Goal: Task Accomplishment & Management: Manage account settings

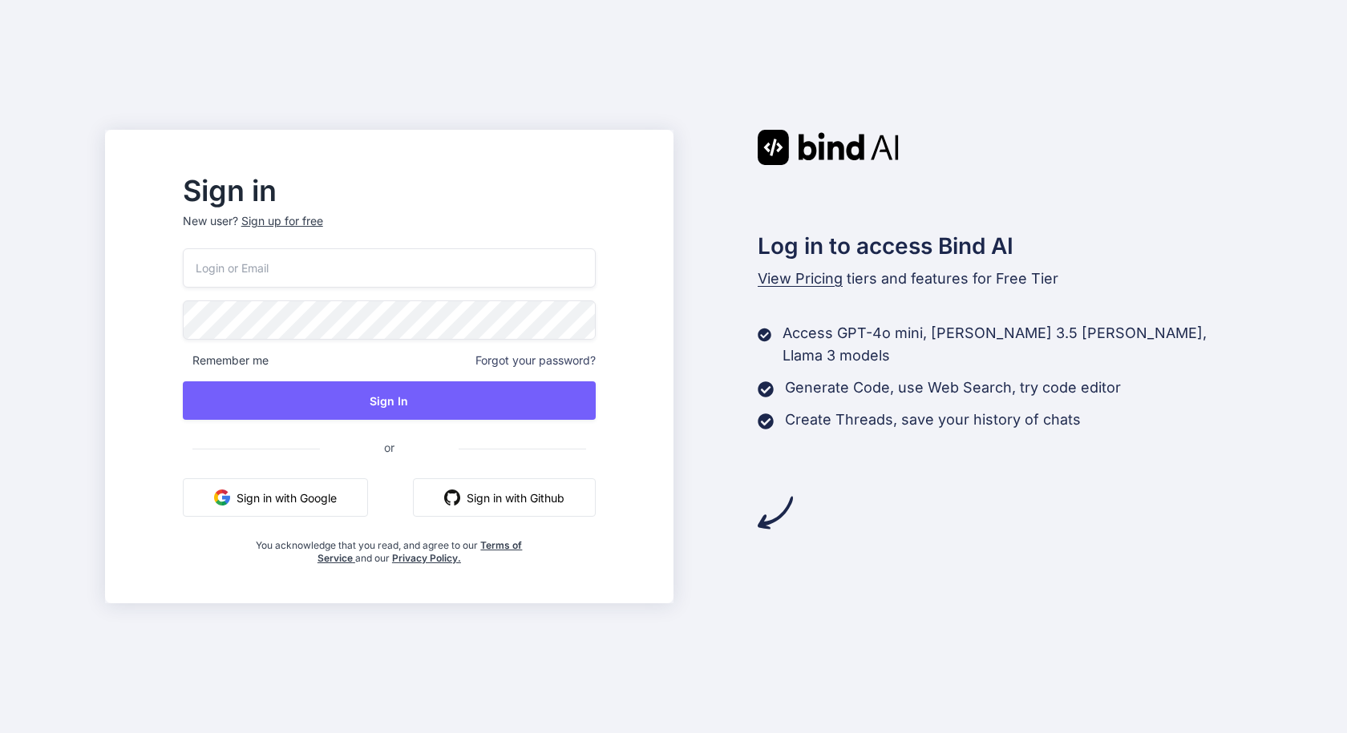
click at [501, 500] on button "Sign in with Github" at bounding box center [504, 498] width 183 height 38
click at [530, 500] on button "Sign in with Github" at bounding box center [504, 498] width 183 height 38
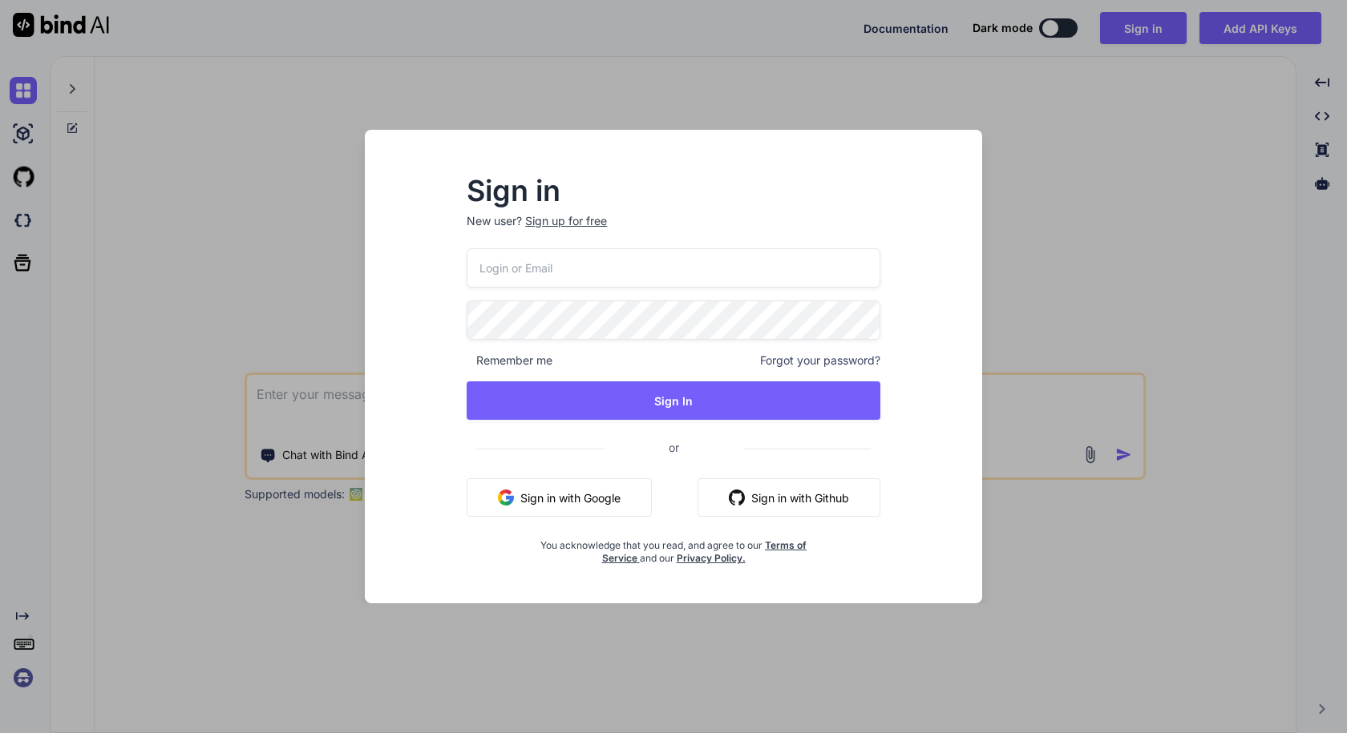
type textarea "x"
click at [750, 501] on button "Sign in with Github" at bounding box center [788, 498] width 183 height 38
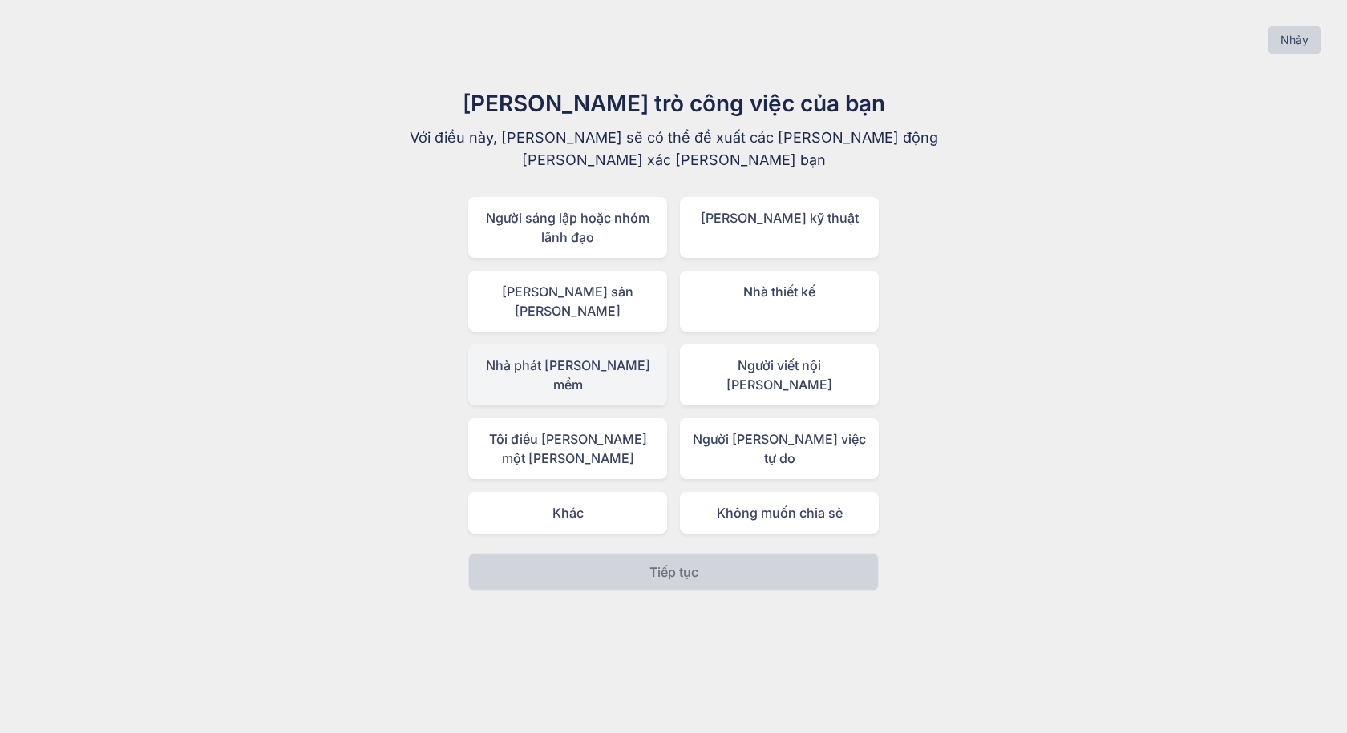
click at [610, 355] on div "Nhà phát triển phần mềm" at bounding box center [567, 375] width 199 height 61
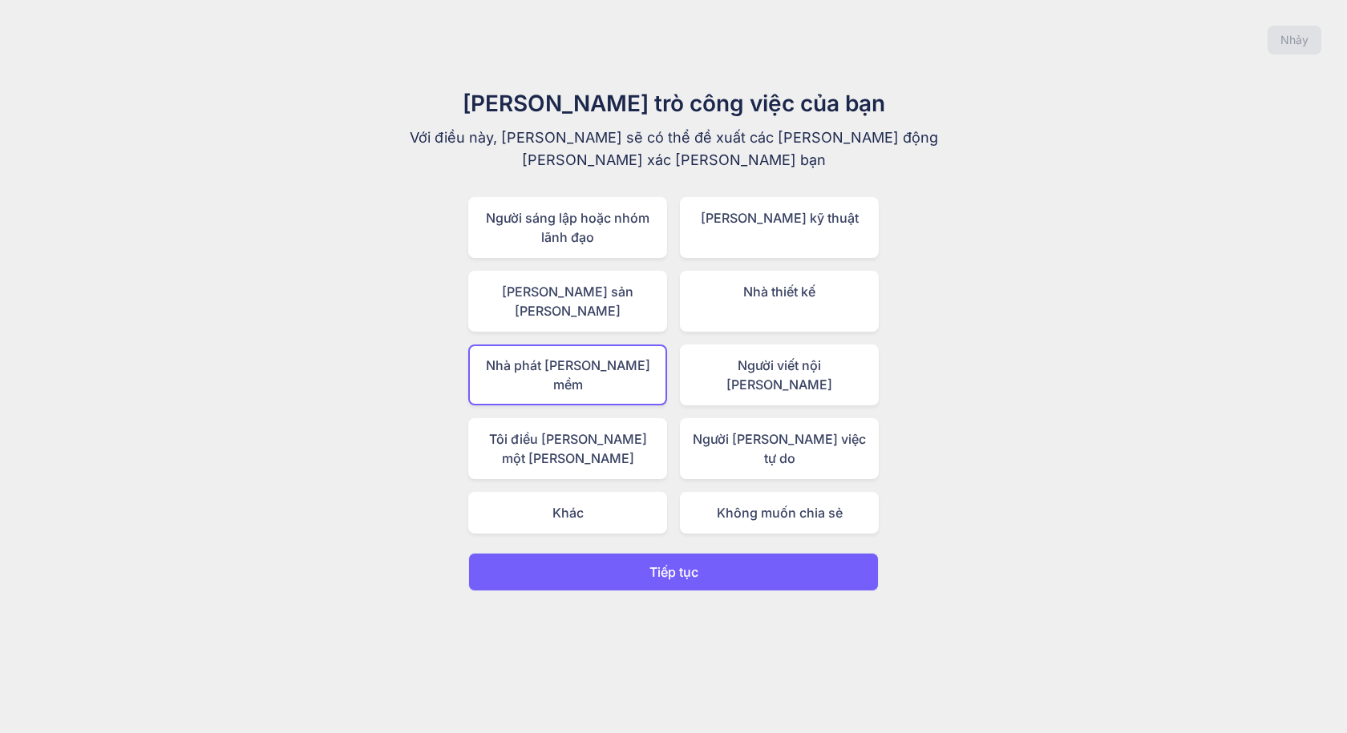
click at [690, 564] on font "Tiếp tục" at bounding box center [673, 572] width 49 height 16
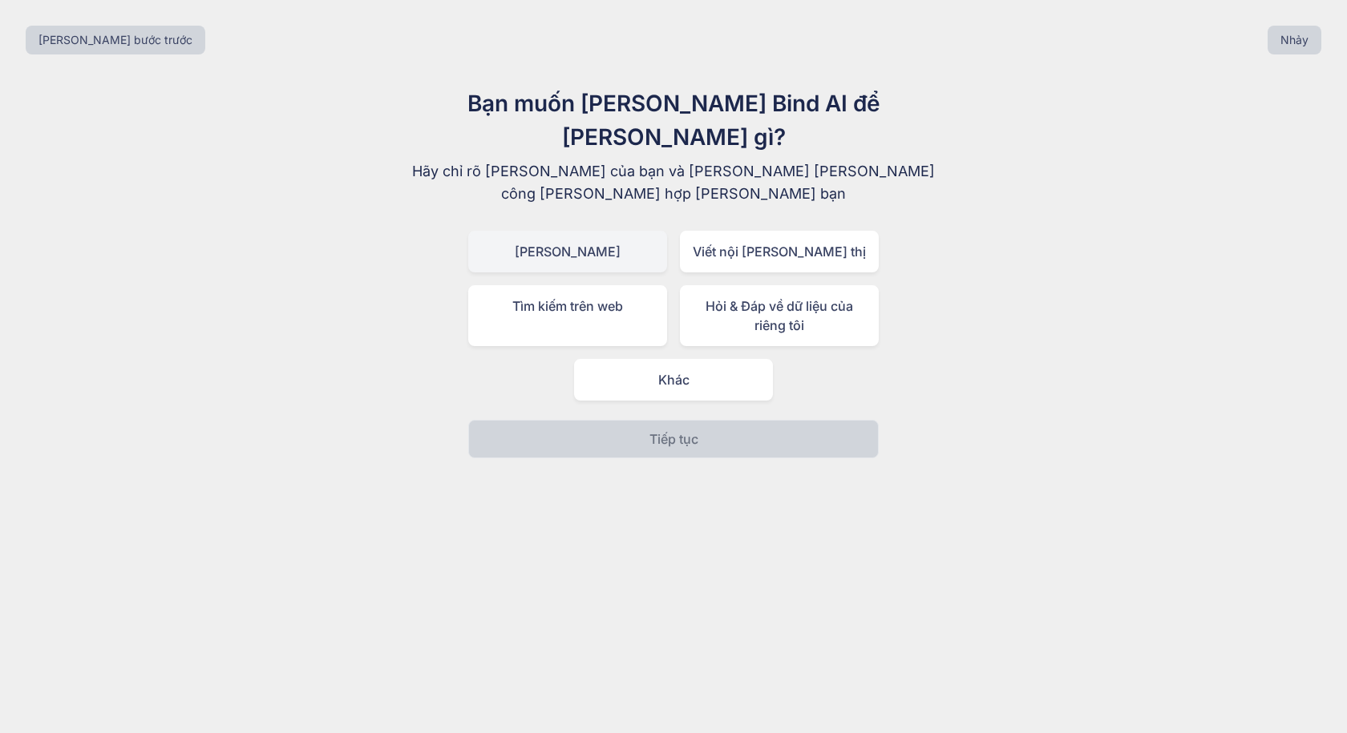
click at [594, 231] on div "Tạo mã" at bounding box center [567, 252] width 199 height 42
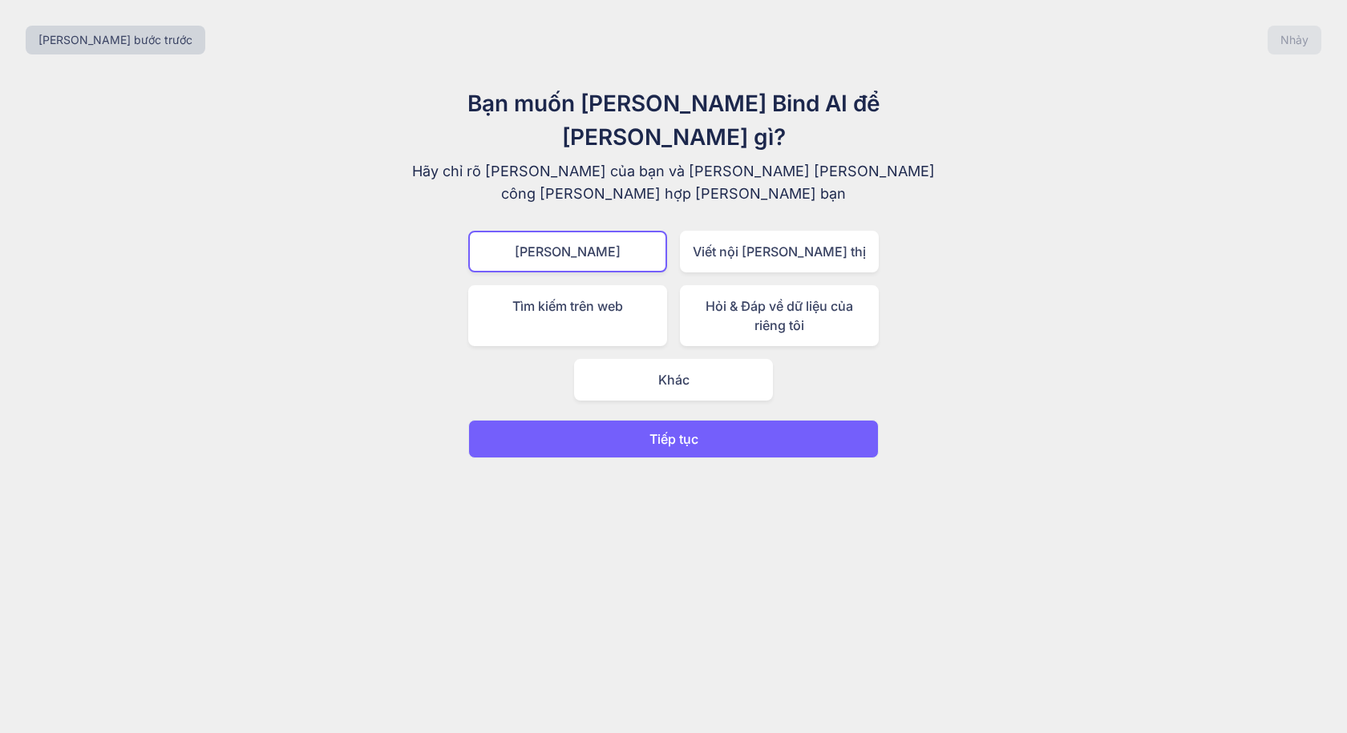
click at [666, 420] on button "Tiếp tục" at bounding box center [673, 439] width 410 height 38
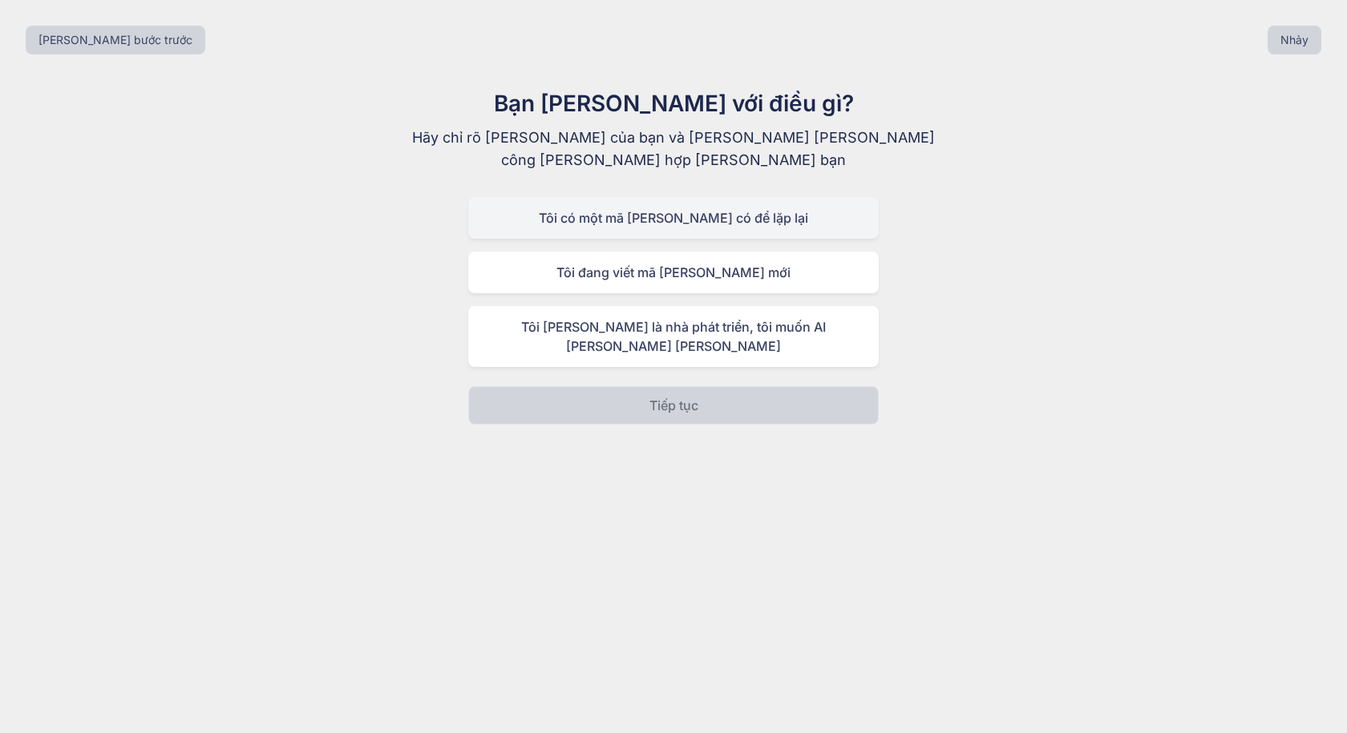
click at [717, 224] on font "Tôi có một mã hiện có để lặp lại" at bounding box center [673, 218] width 269 height 16
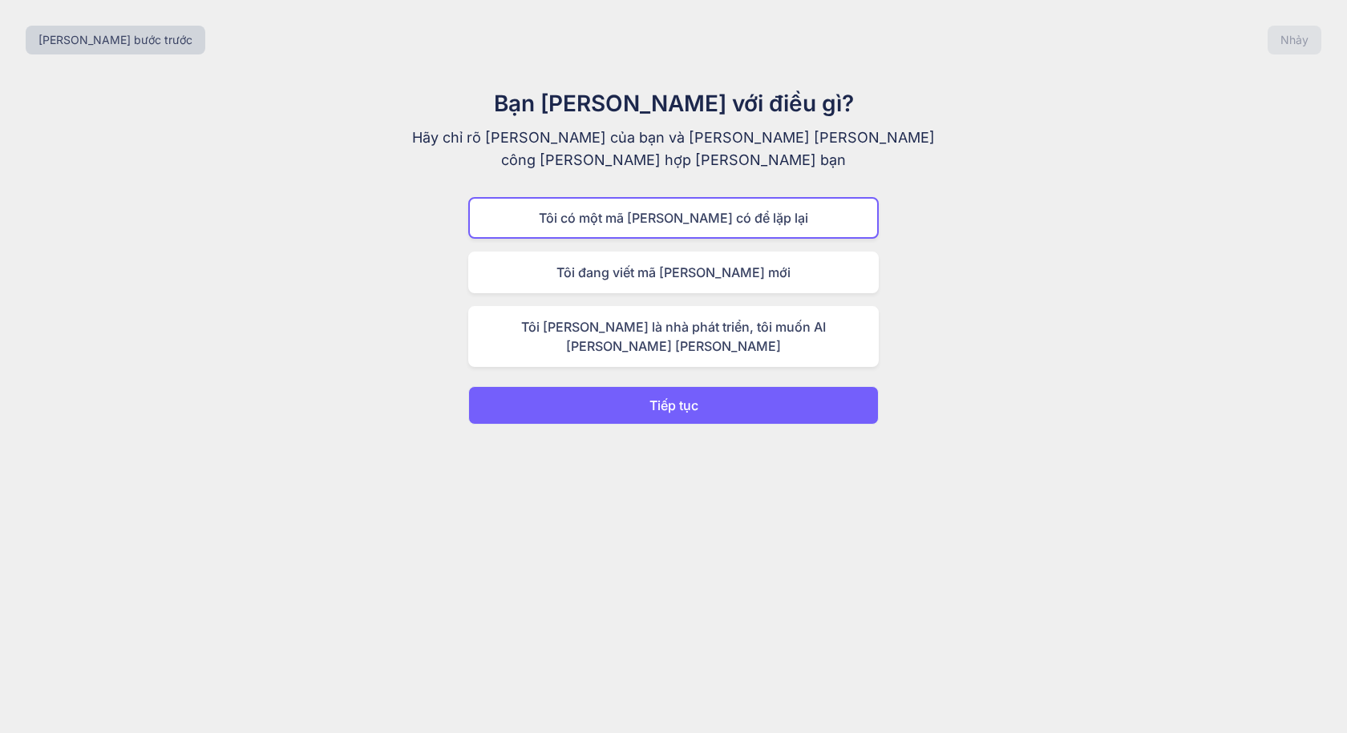
click at [690, 398] on font "Tiếp tục" at bounding box center [673, 406] width 49 height 16
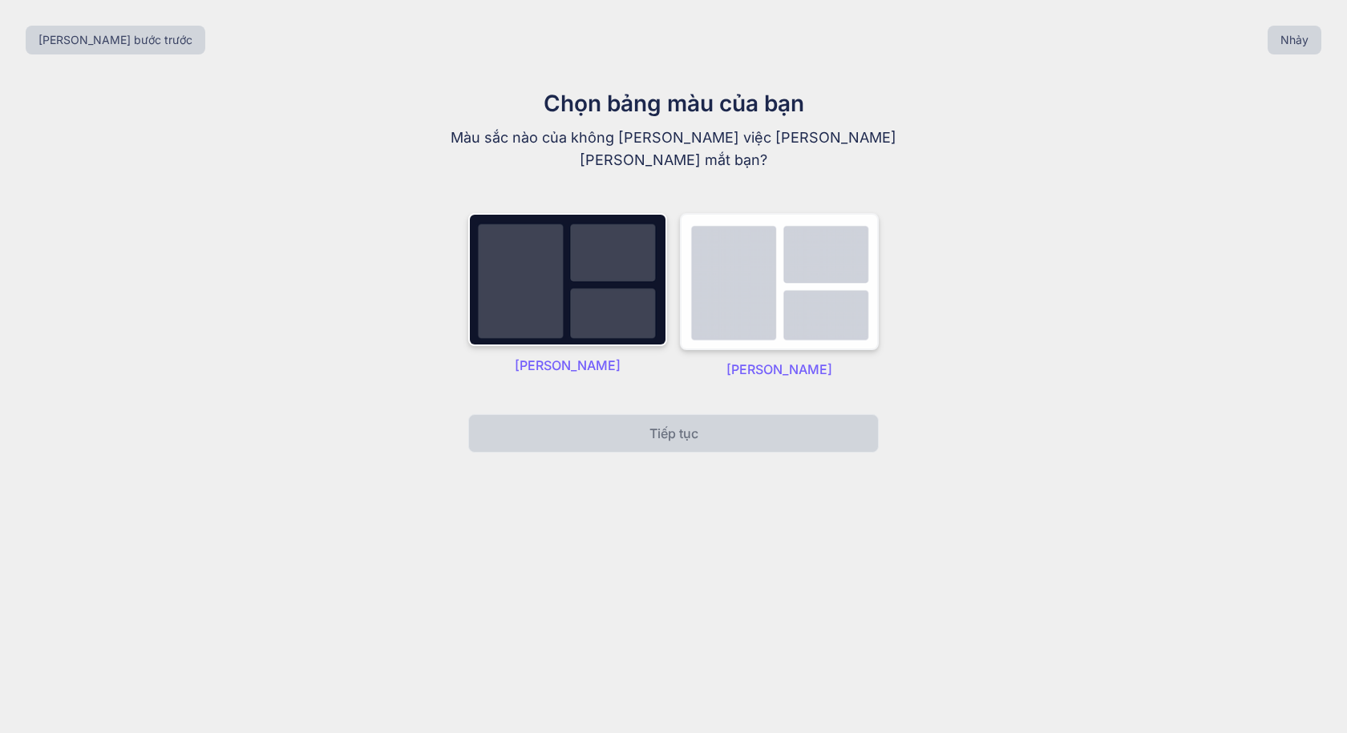
click at [771, 297] on img at bounding box center [779, 281] width 199 height 137
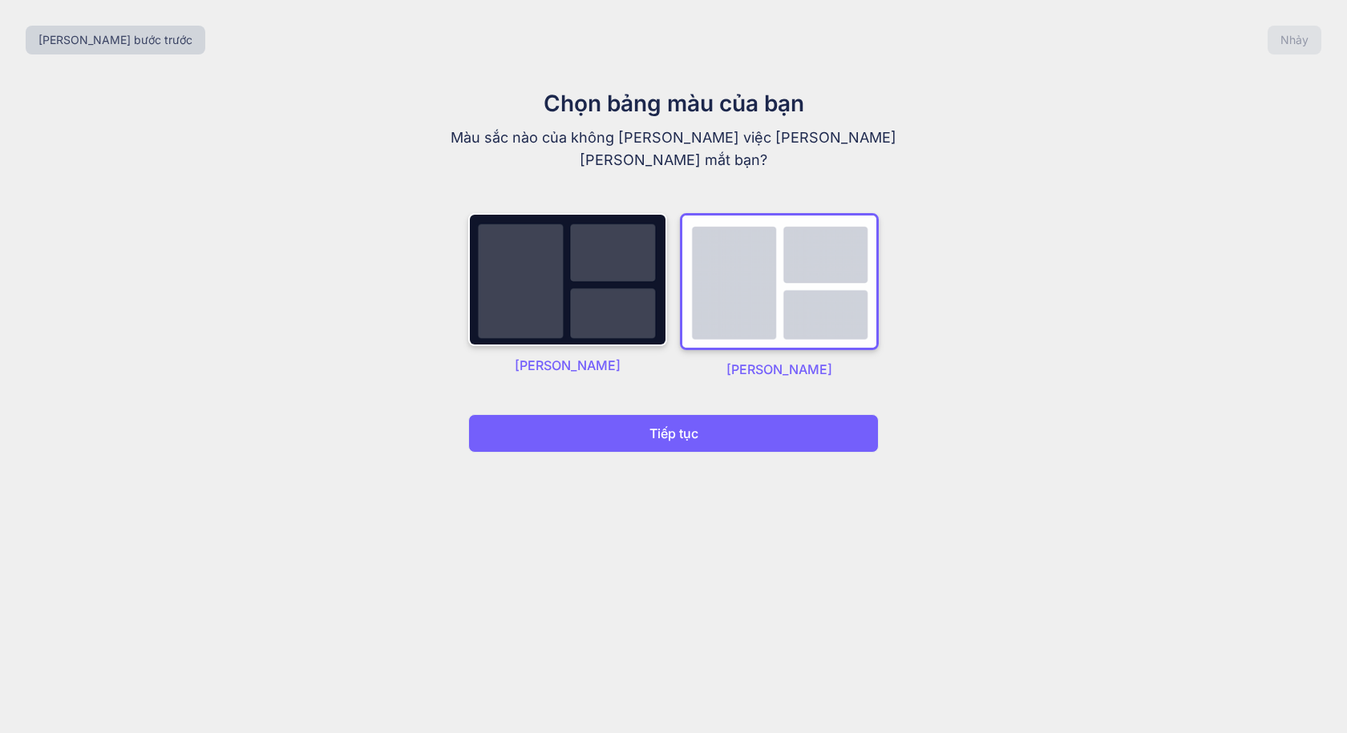
click at [711, 420] on button "Tiếp tục" at bounding box center [673, 433] width 410 height 38
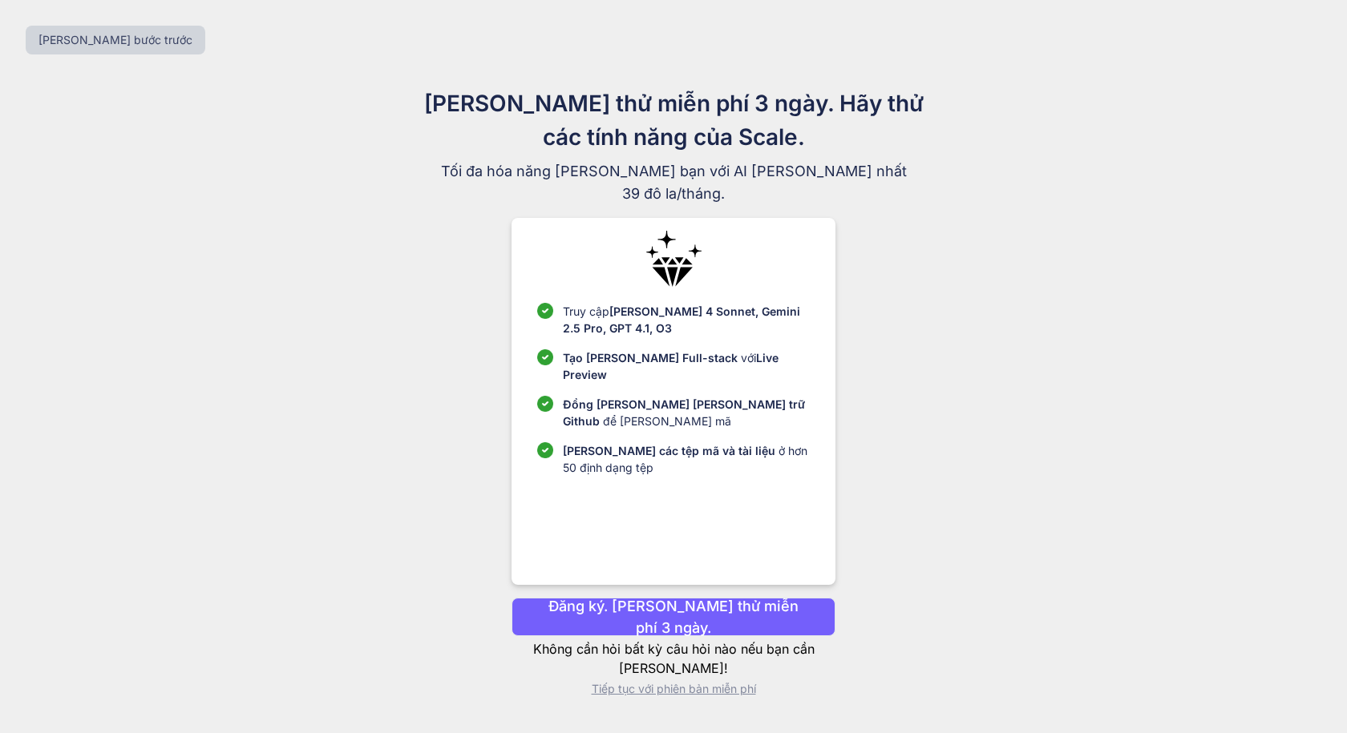
click at [722, 609] on font "Đăng ký. Dùng thử miễn phí 3 ngày." at bounding box center [673, 617] width 250 height 38
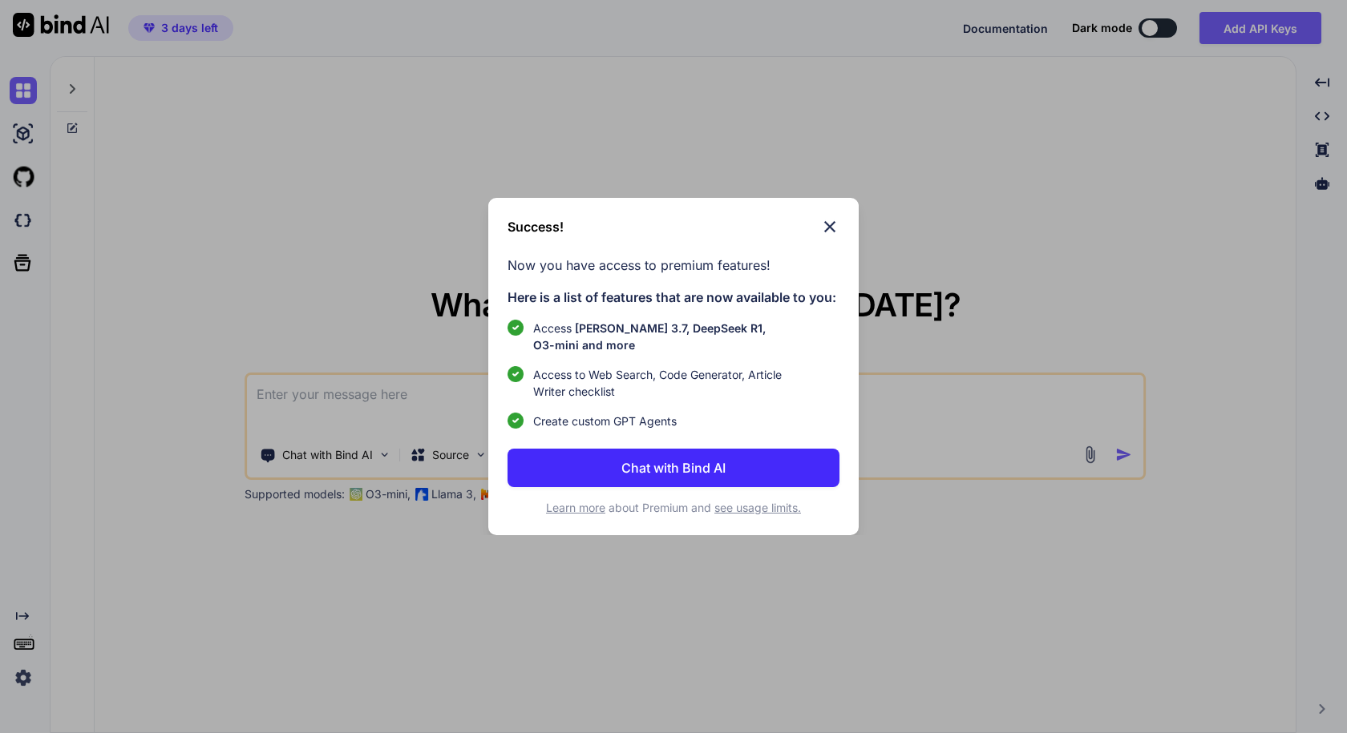
type textarea "x"
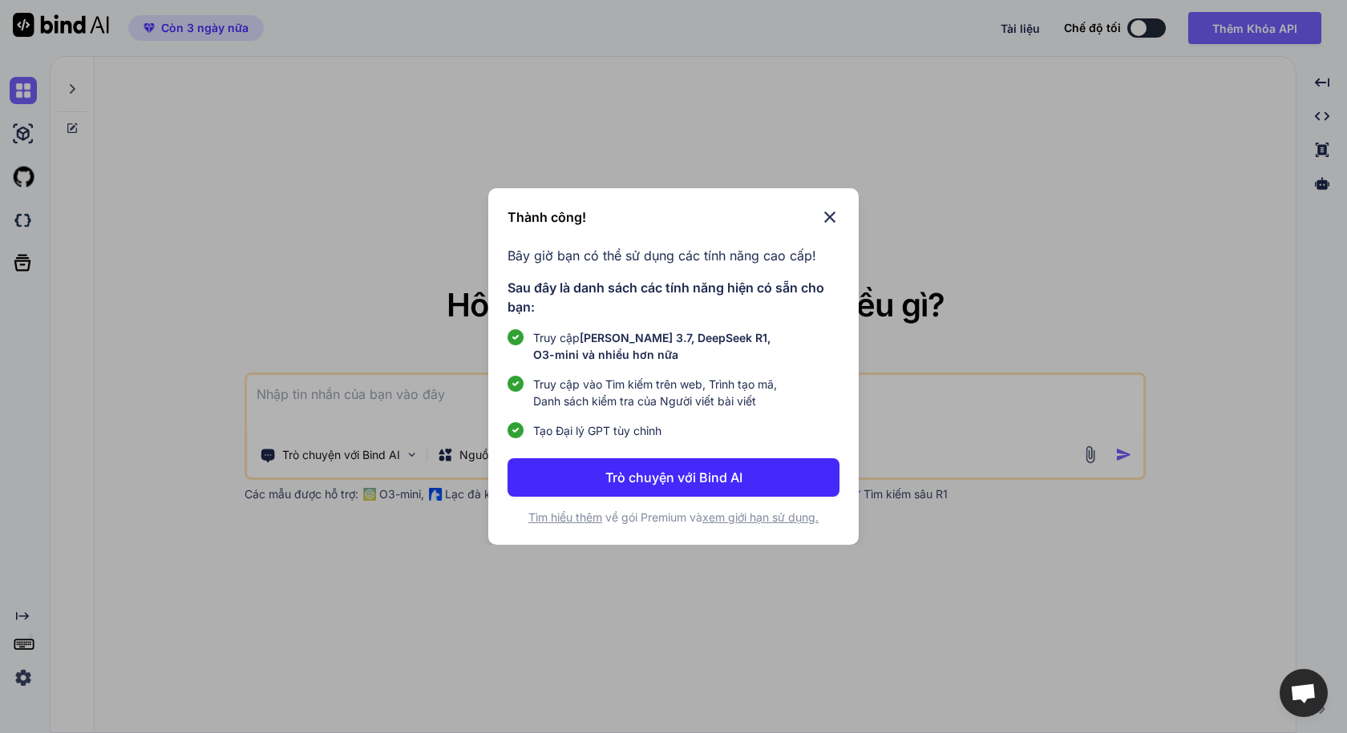
click at [704, 482] on font "Trò chuyện với Bind AI" at bounding box center [673, 478] width 137 height 16
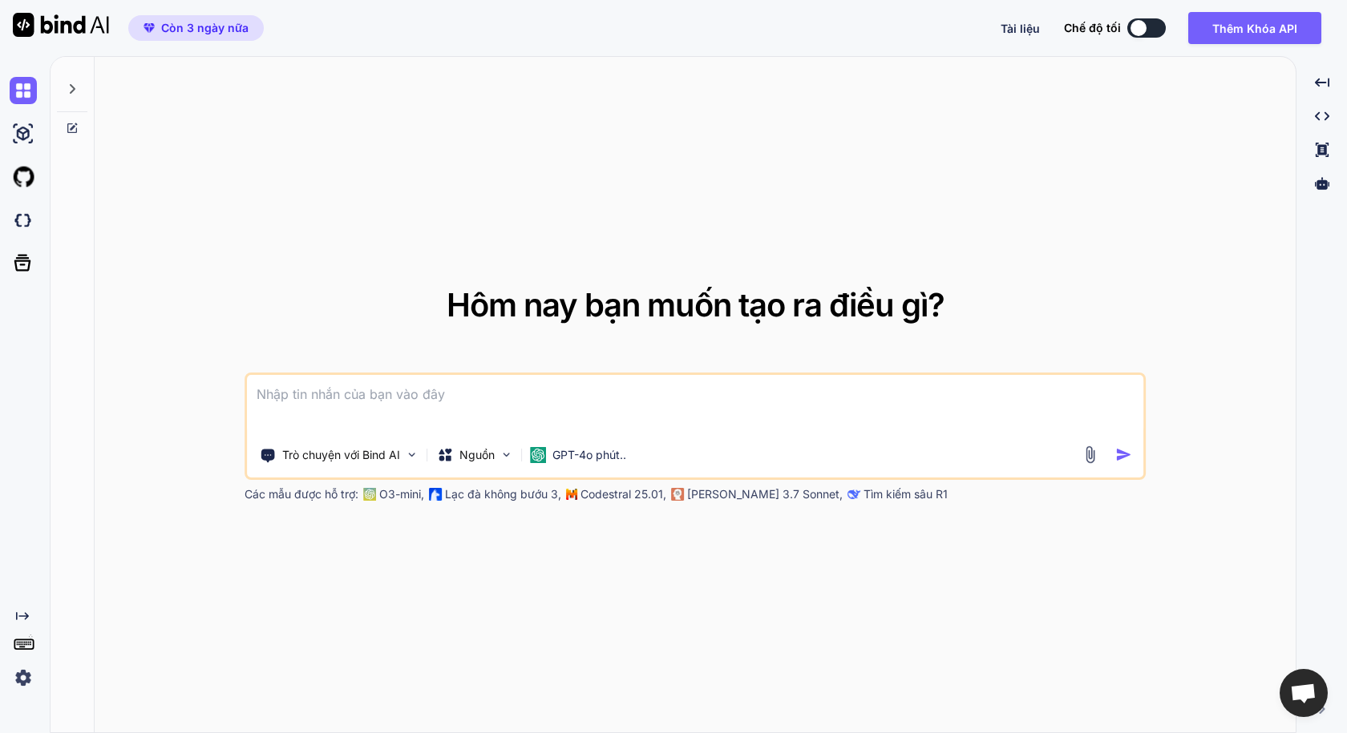
click at [79, 86] on div at bounding box center [72, 84] width 30 height 55
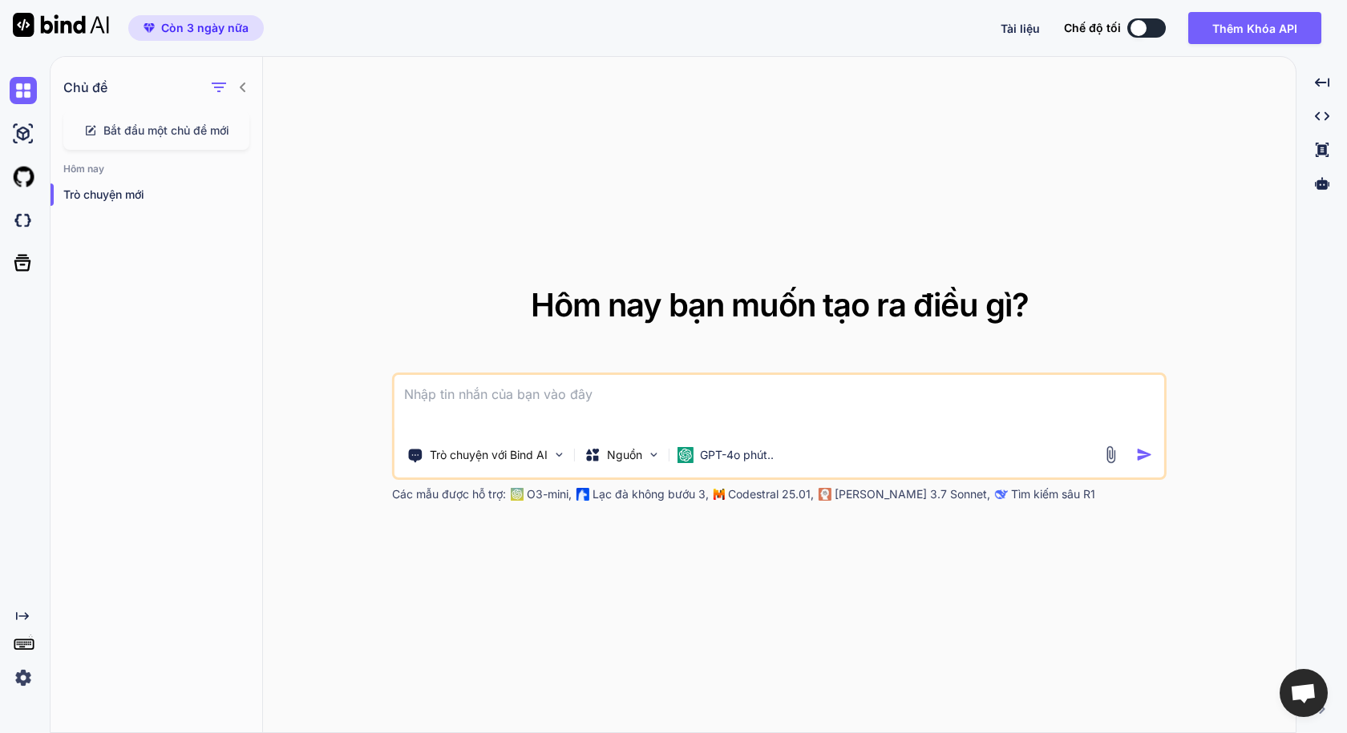
click at [547, 399] on textarea at bounding box center [779, 404] width 770 height 59
click at [555, 400] on textarea at bounding box center [779, 404] width 770 height 59
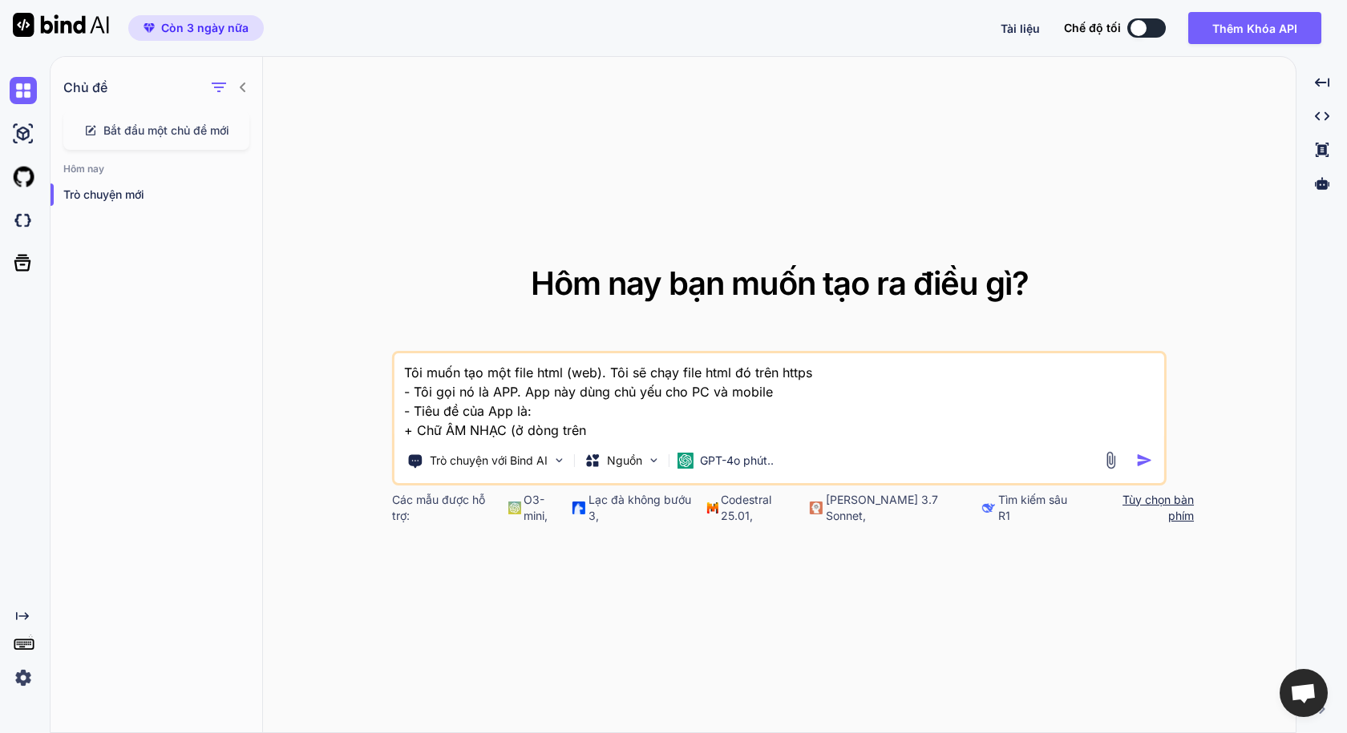
click at [571, 382] on textarea "Tôi muốn tạo một file html (web). Tôi sẽ chạy file html đó trên https - Tôi gọi…" at bounding box center [779, 397] width 770 height 87
click at [603, 438] on textarea "Tôi muốn tạo một file html (code web). Tôi sẽ chạy file html đó trên https - Tô…" at bounding box center [779, 397] width 770 height 87
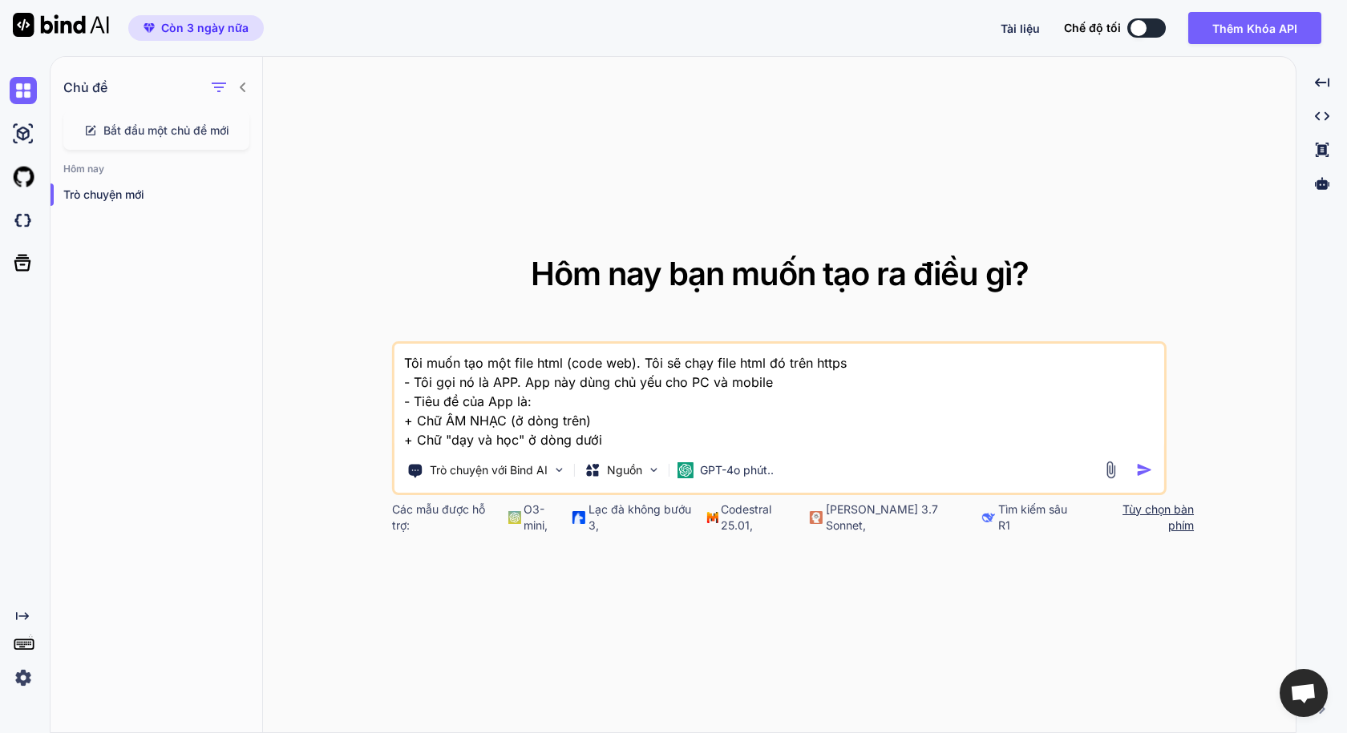
type textarea "Tôi muốn tạo một file html (code web). Tôi sẽ chạy file html đó trên https - Tô…"
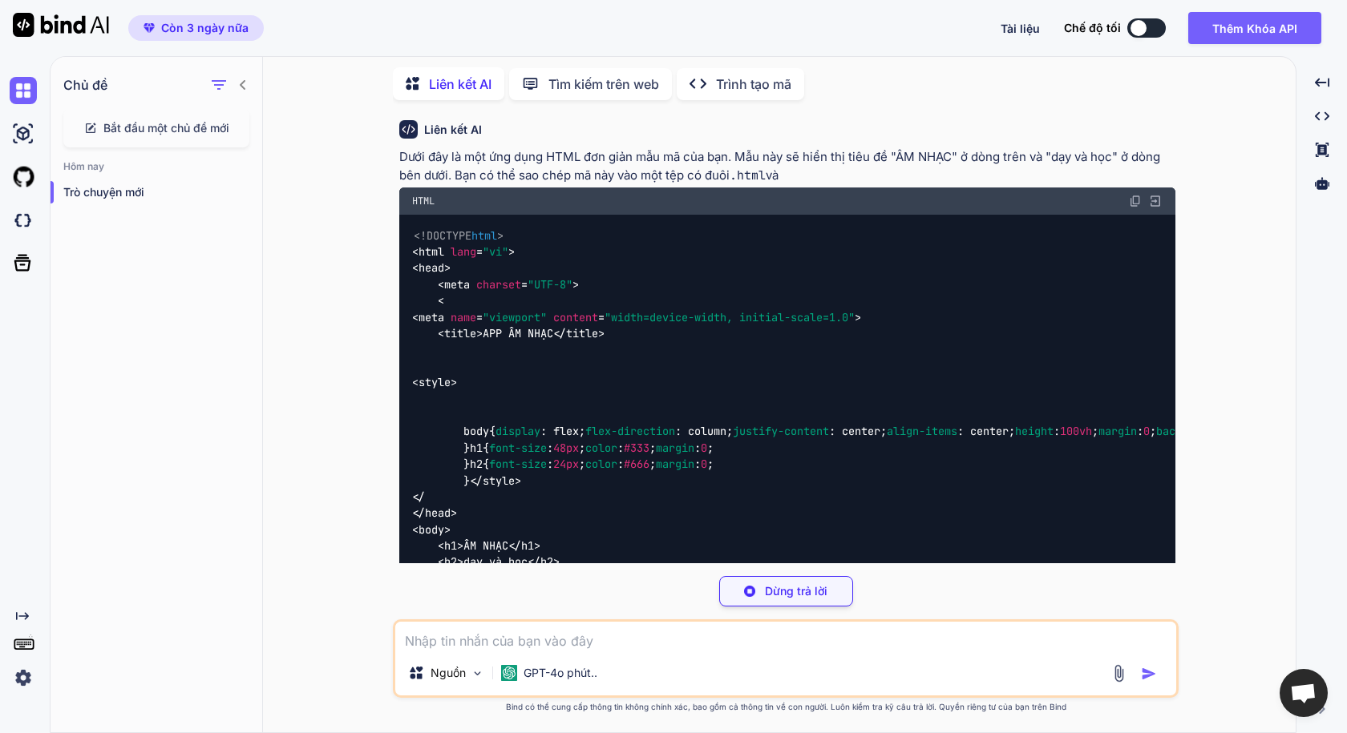
scroll to position [99, 0]
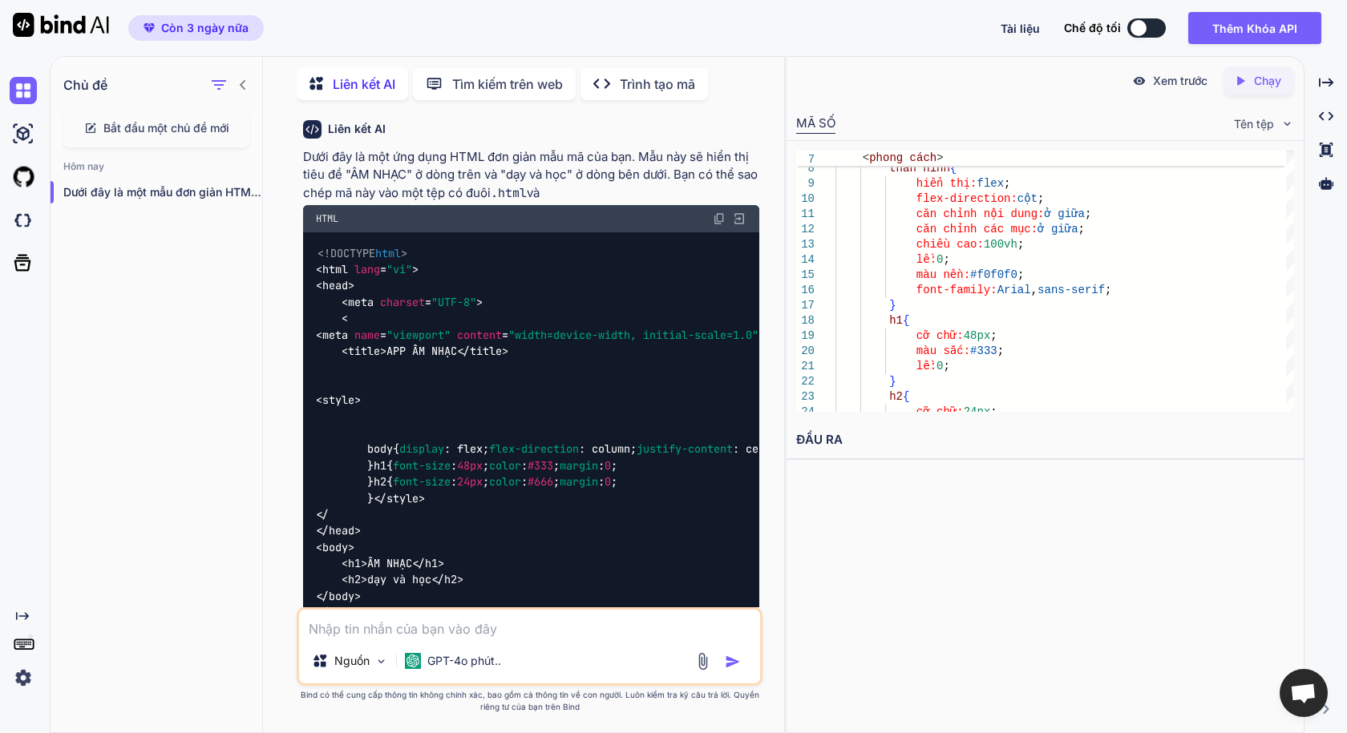
click at [1258, 83] on font "Chạy" at bounding box center [1267, 81] width 27 height 14
click at [926, 480] on font "https://app.onecompiler.com/43uwuwzy8_43uz2eh6m" at bounding box center [861, 478] width 130 height 15
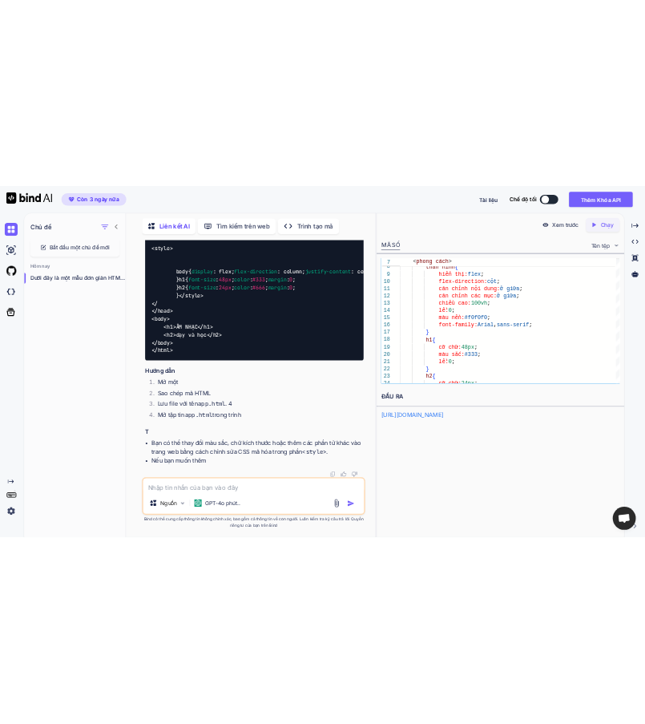
scroll to position [692, 0]
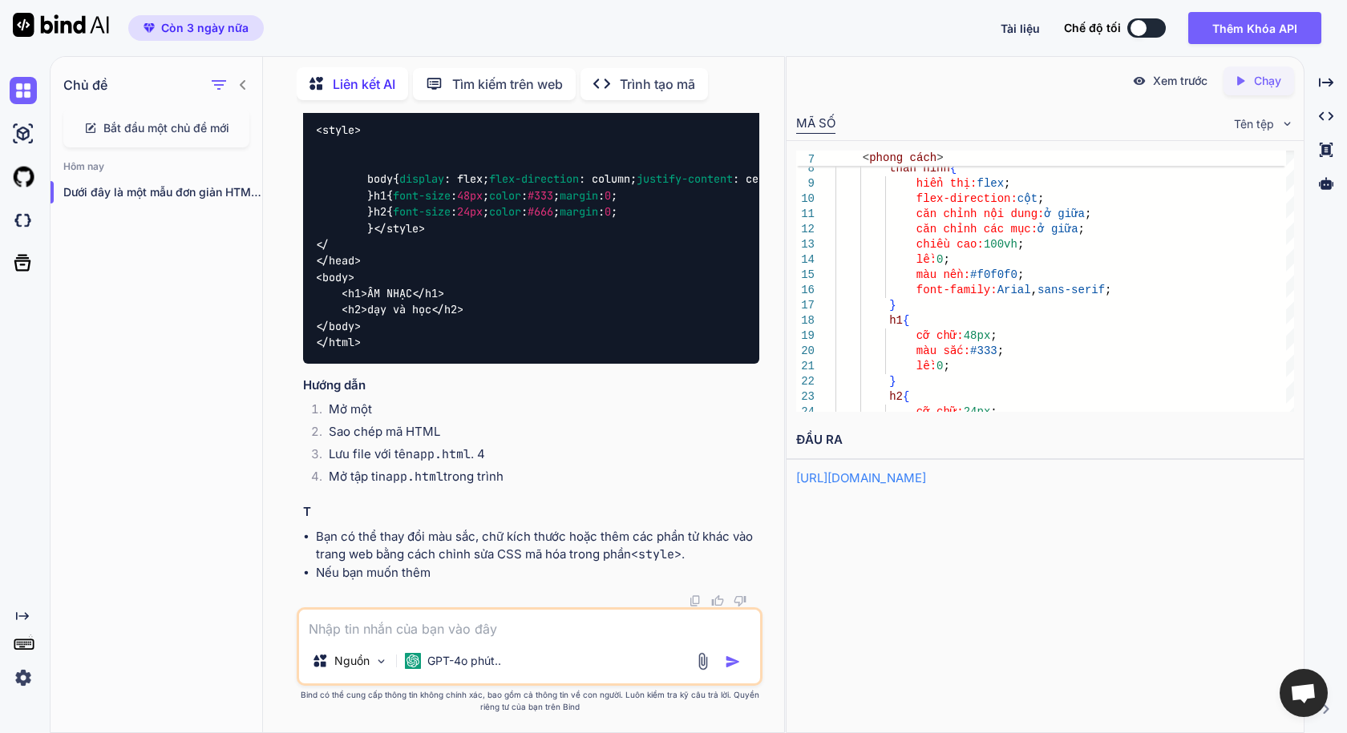
click at [422, 631] on textarea at bounding box center [529, 624] width 461 height 29
click at [1170, 82] on font "Xem trước" at bounding box center [1180, 81] width 55 height 14
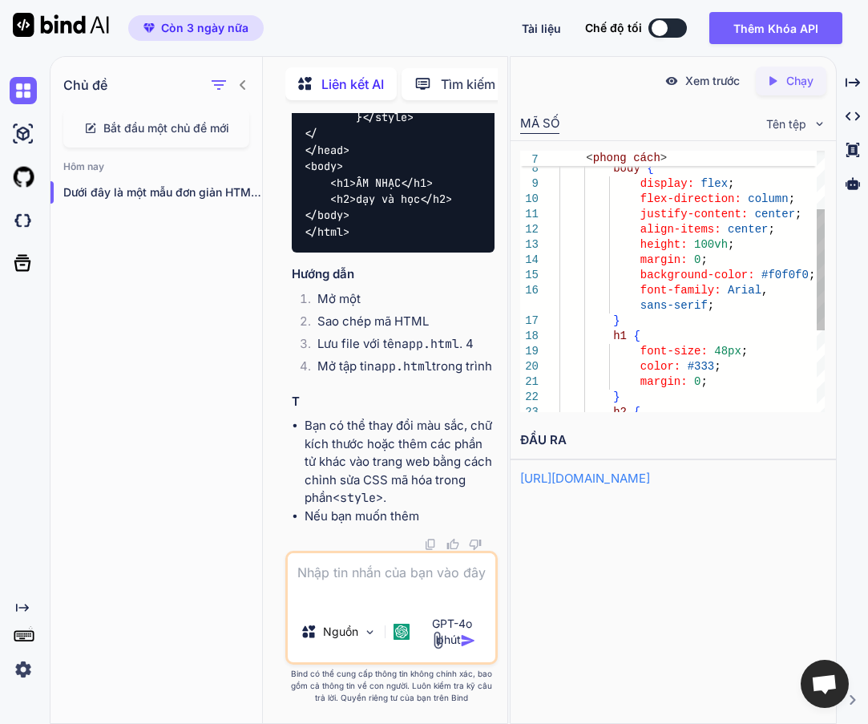
scroll to position [835, 0]
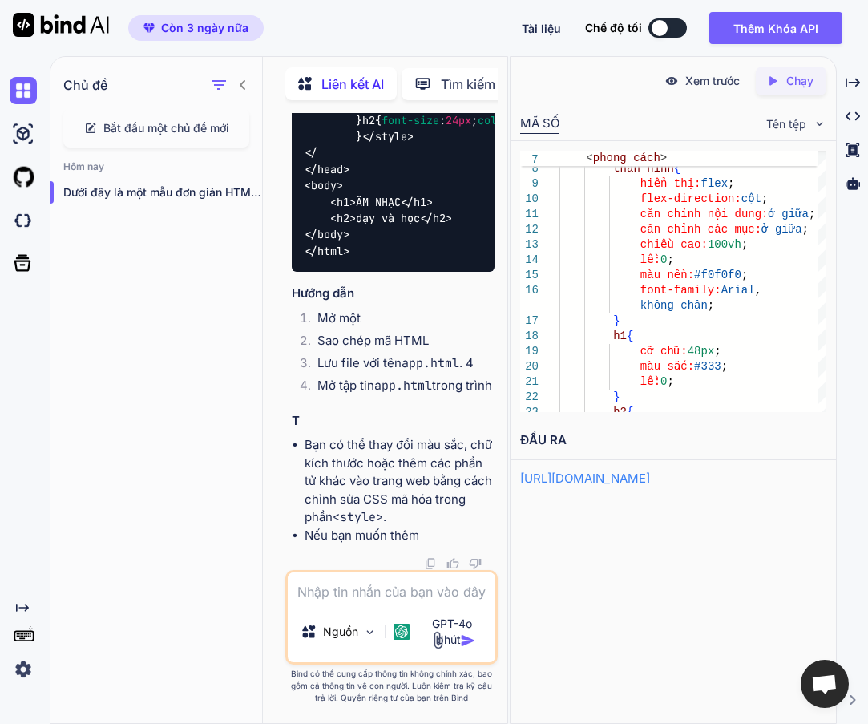
click at [234, 83] on div at bounding box center [229, 85] width 42 height 22
click at [218, 83] on icon "button" at bounding box center [218, 84] width 19 height 19
click at [239, 83] on icon at bounding box center [242, 85] width 13 height 13
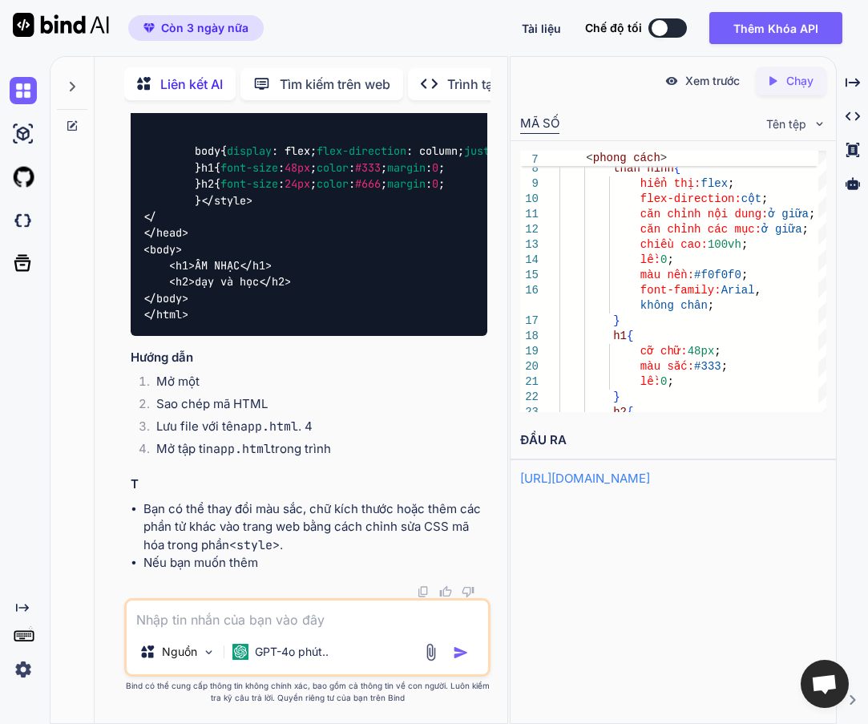
scroll to position [746, 0]
click at [228, 623] on textarea at bounding box center [308, 614] width 362 height 29
type textarea "D"
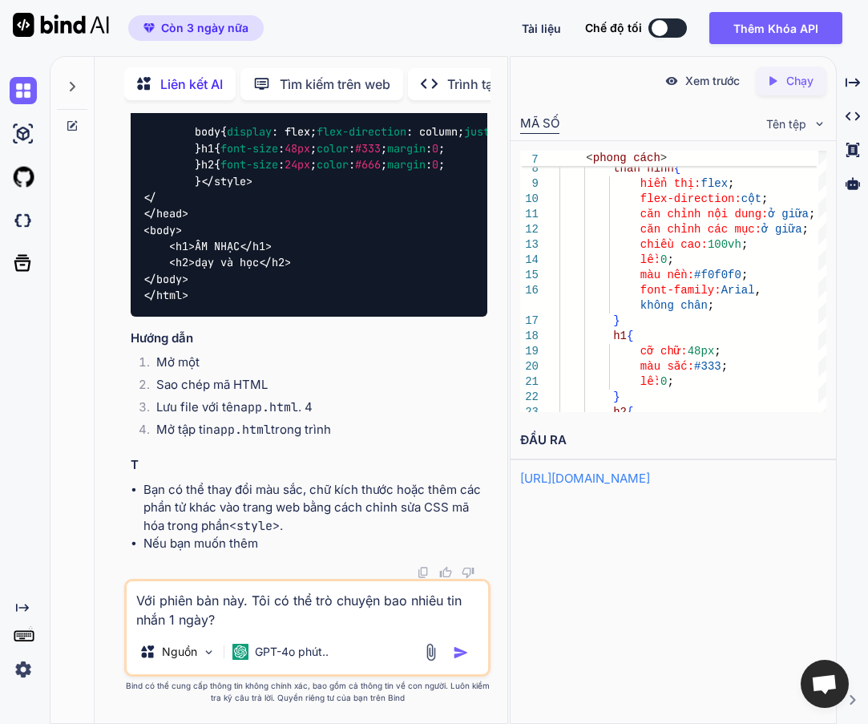
type textarea "Với phiên bản này. Tôi có thể trò chuyện bao nhiêu tin nhắn 1 ngày?"
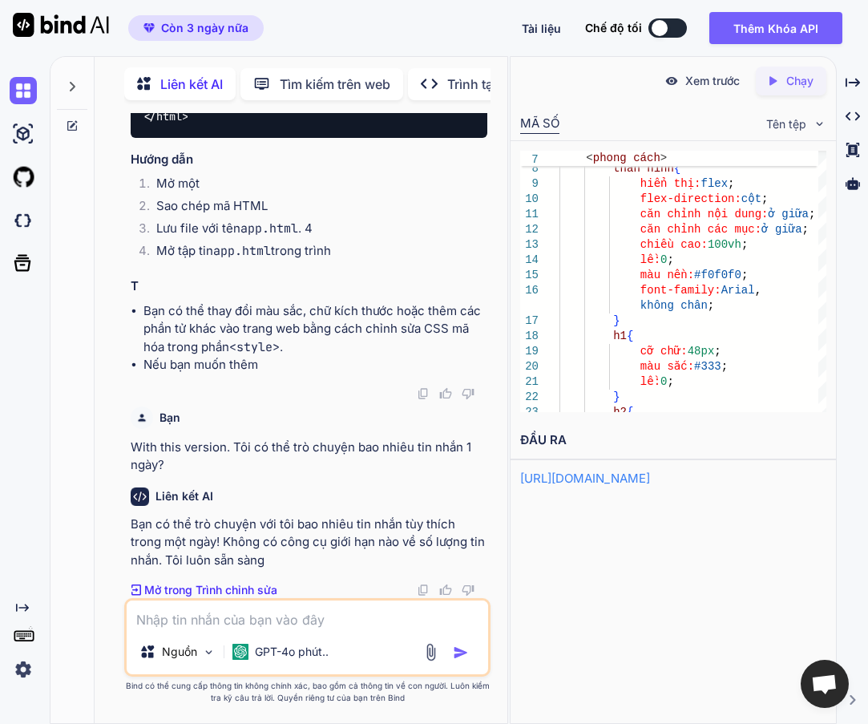
scroll to position [954, 0]
click at [261, 618] on textarea at bounding box center [308, 614] width 362 height 29
type textarea "V"
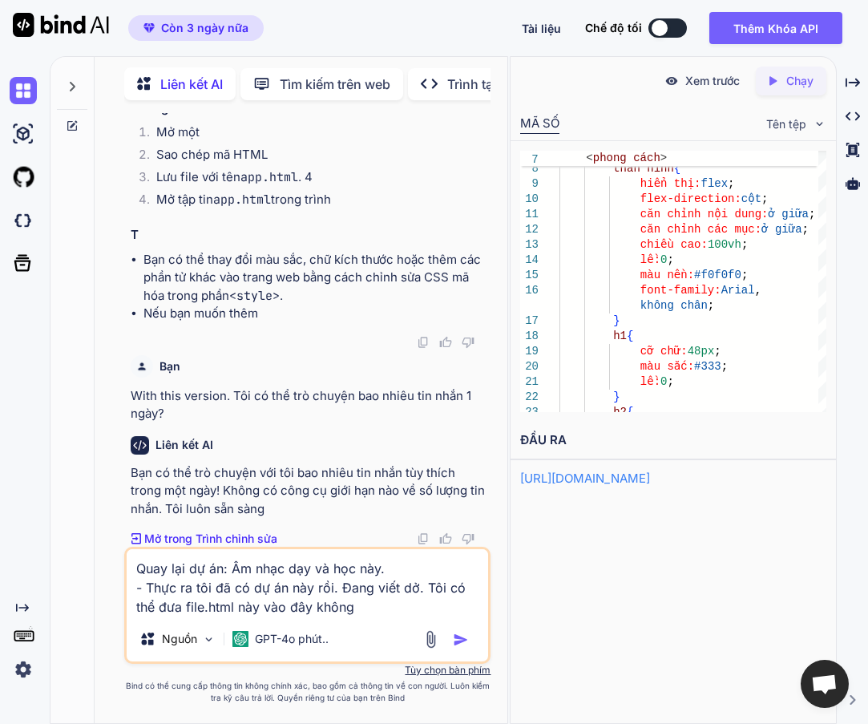
type textarea "Quay lại dự án: Âm nhạc dạy và học này. - Thực ra tôi đã có dự án này rồi. Đang…"
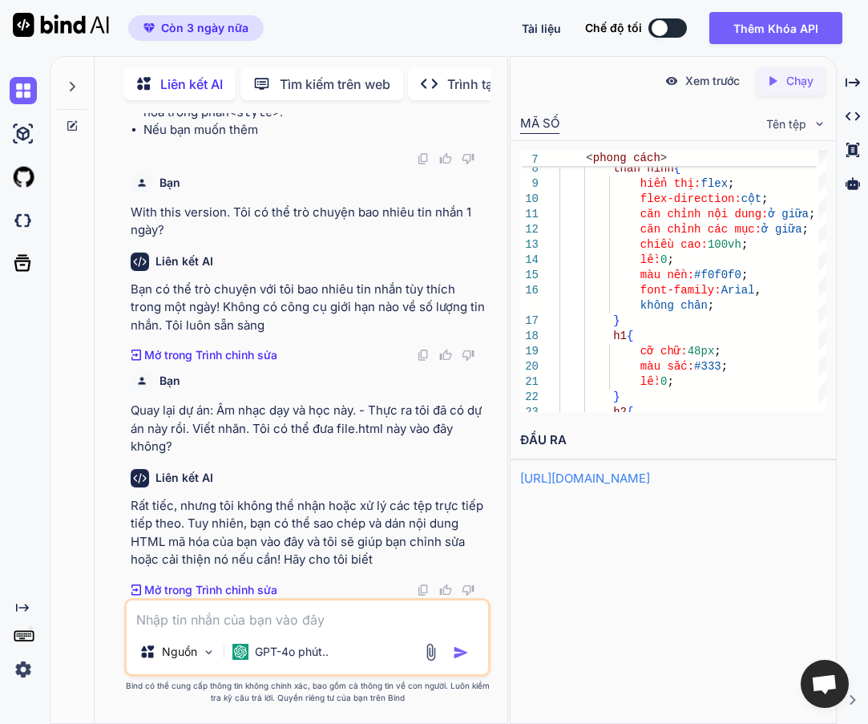
scroll to position [1188, 0]
click at [302, 610] on textarea at bounding box center [308, 614] width 362 height 29
click at [326, 620] on textarea "Nó" at bounding box center [308, 614] width 362 height 29
type textarea "N"
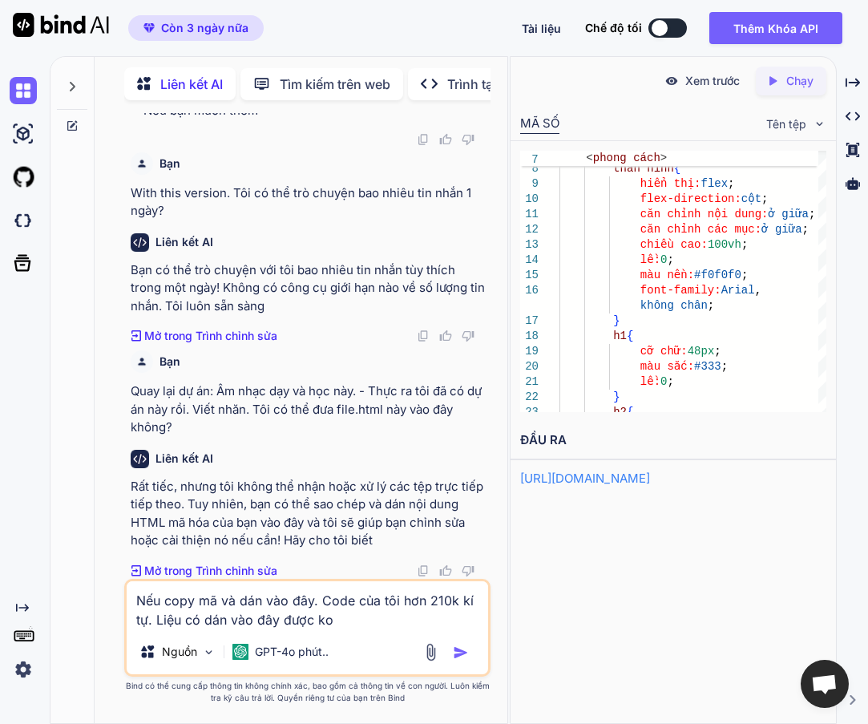
type textarea "Nếu copy mã và dán vào đây. Code của tôi hơn 210k kí tự. Liệu có dán vào đây đư…"
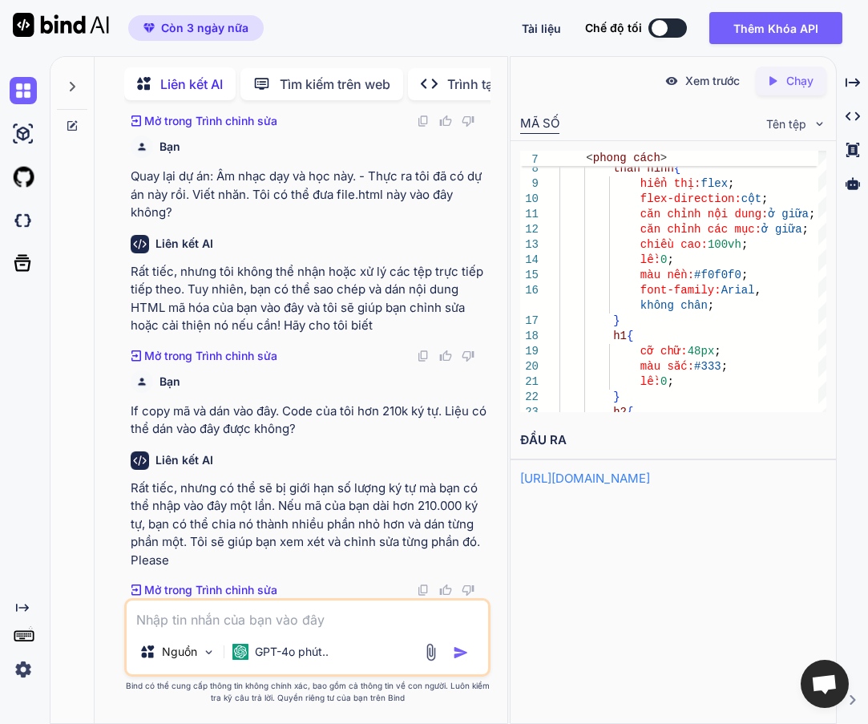
scroll to position [1423, 0]
type textarea "Tối đa nhập vào khung này bao nhiêu kí tự?"
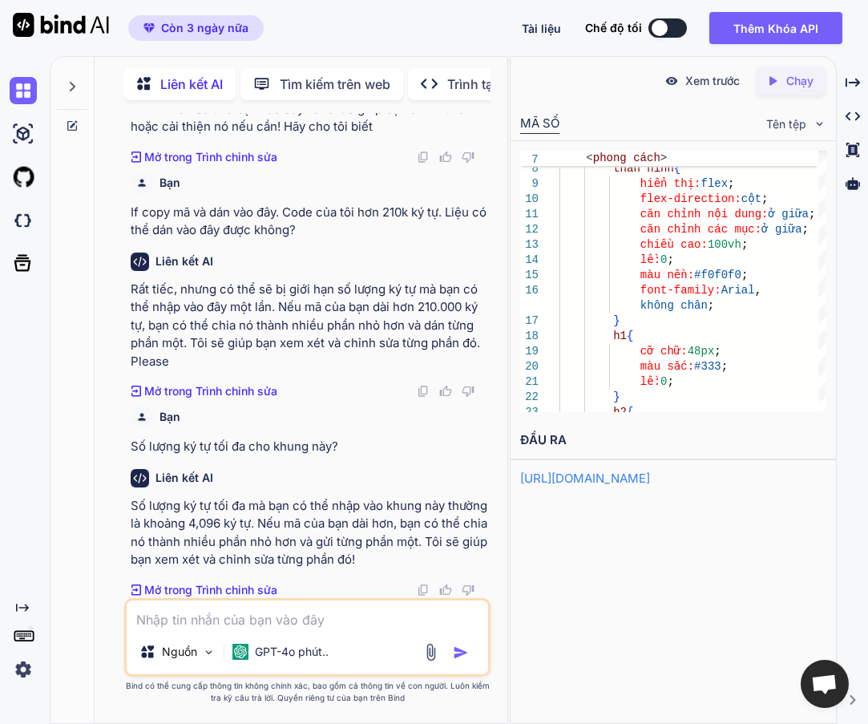
scroll to position [1621, 0]
click at [244, 620] on textarea at bounding box center [308, 614] width 362 height 29
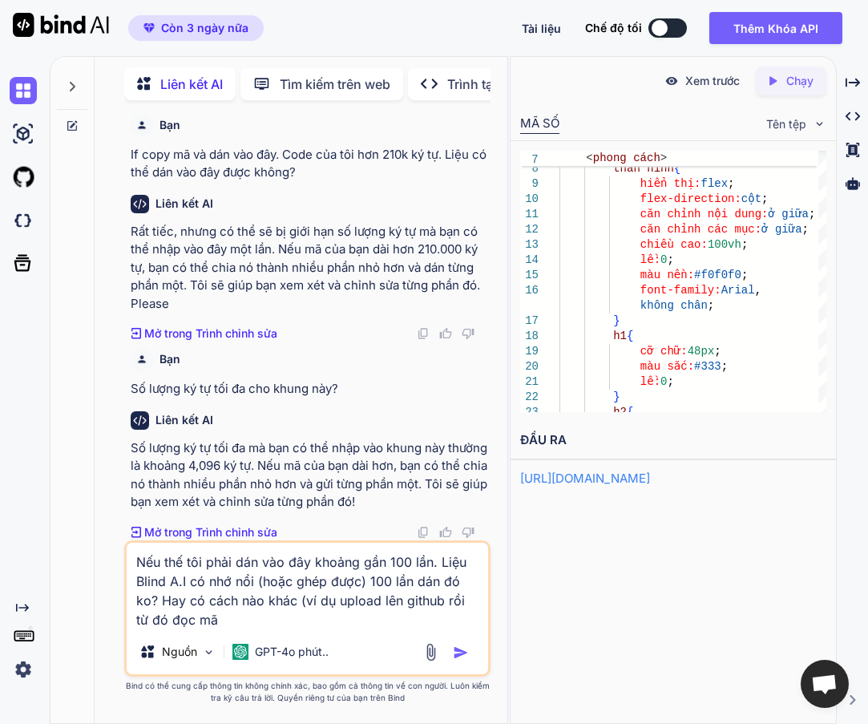
type textarea "Nếu thế tôi phải dán vào đây khoảng gần 100 lần. Liệu Blind A.I có nhớ nổi (hoặ…"
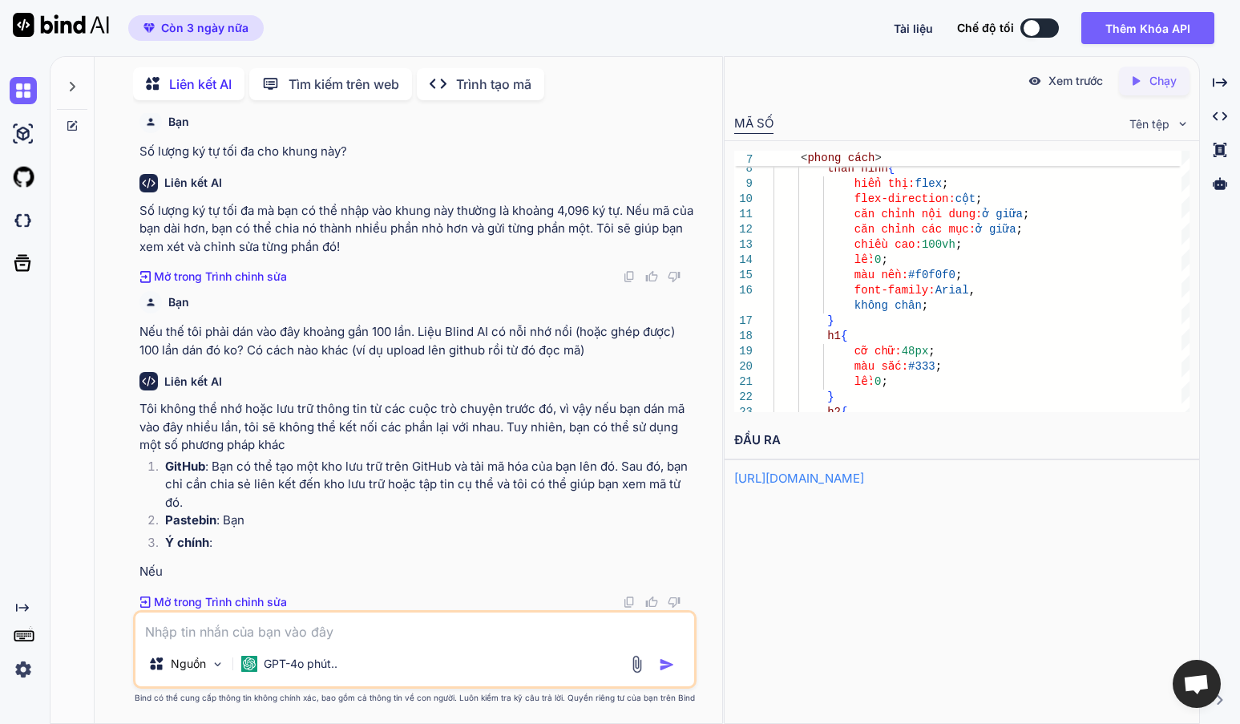
scroll to position [1724, 0]
click at [210, 633] on textarea at bounding box center [414, 626] width 559 height 29
paste textarea "https://github.com/lukhanhhuan2013-crypto/Web_Amnhac/blob/main/Music_5.html"
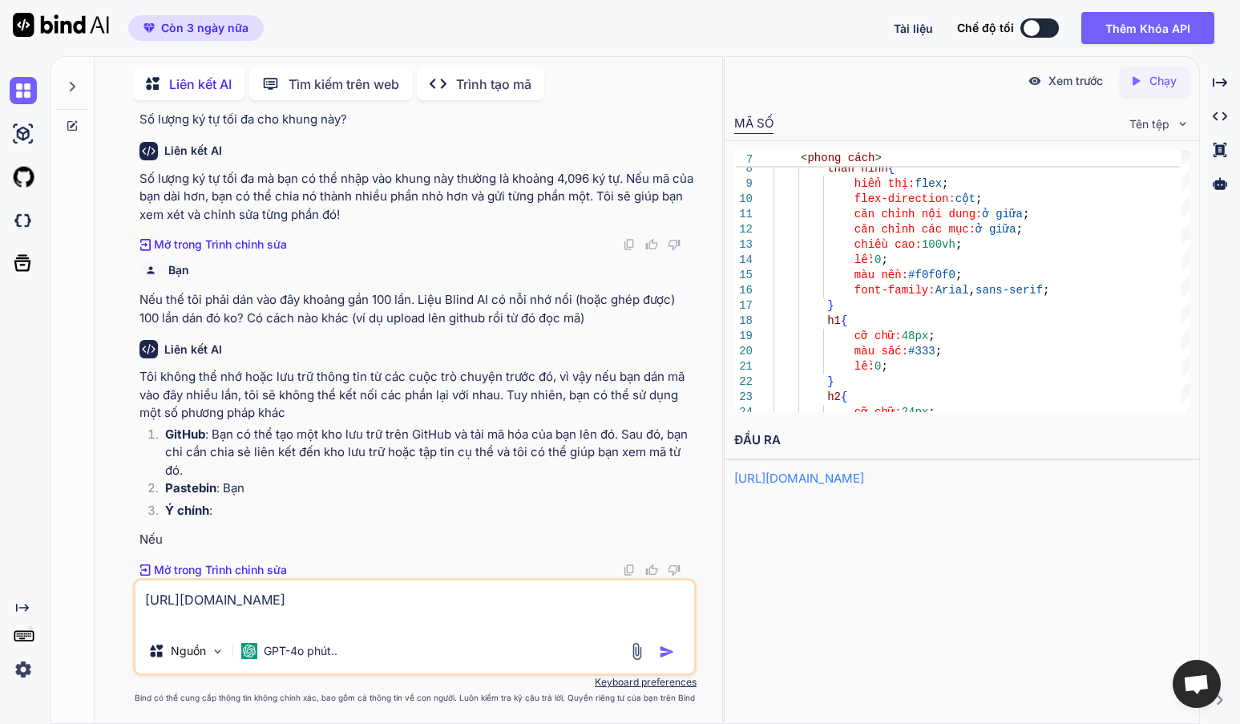
scroll to position [1756, 0]
type textarea "https://github.com/lukhanhhuan2013-crypto/Web_Amnhac/blob/main/Music_5.html - c…"
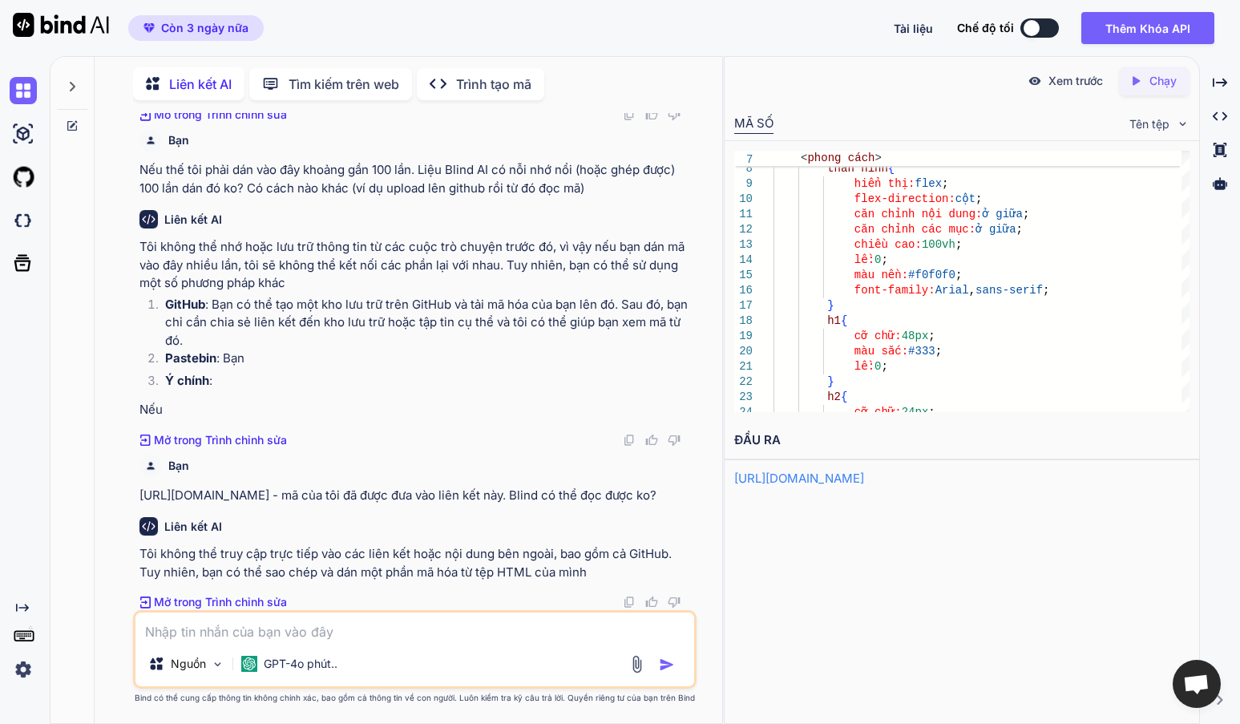
scroll to position [1904, 0]
click at [29, 90] on img at bounding box center [23, 90] width 27 height 27
click at [64, 87] on div at bounding box center [72, 82] width 30 height 55
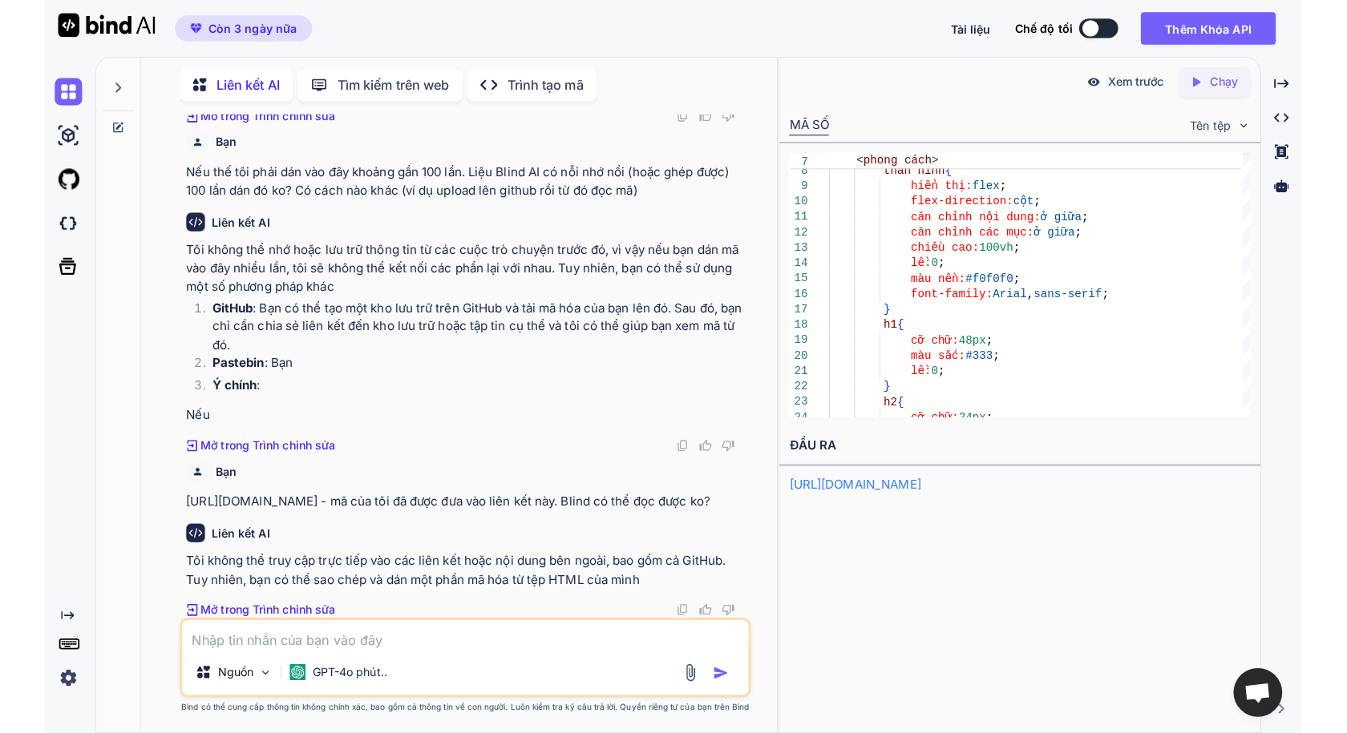
scroll to position [2049, 0]
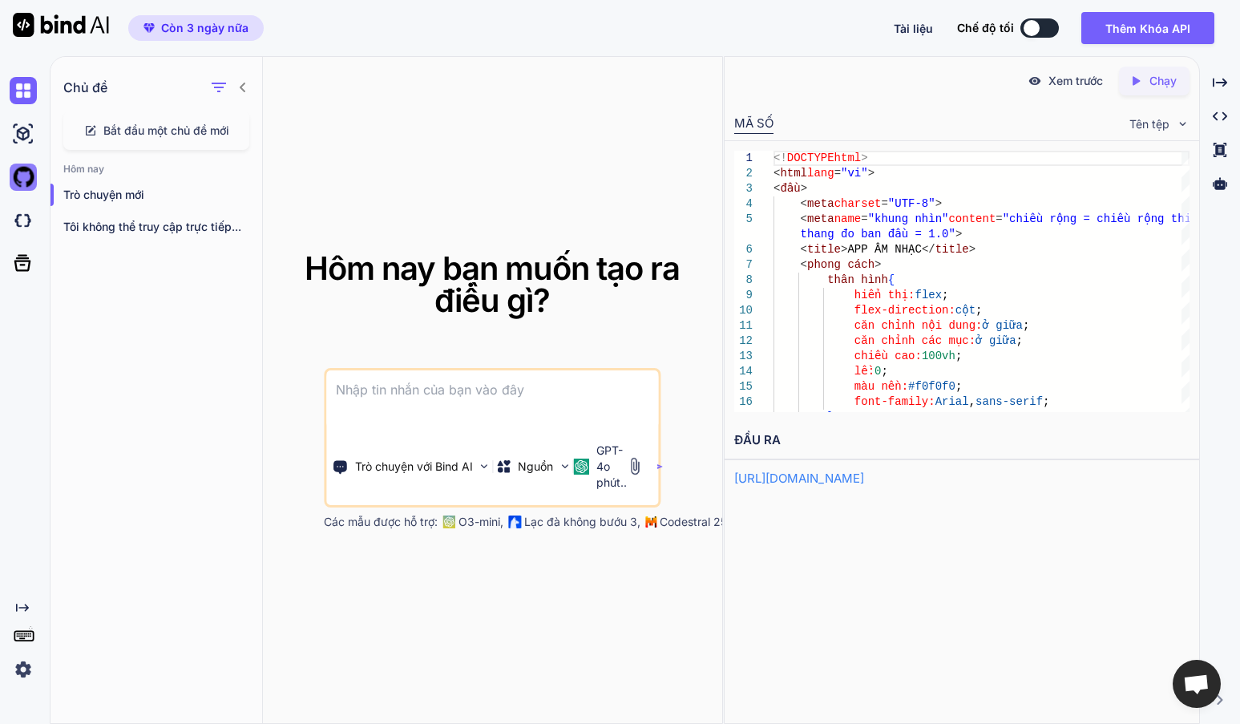
click at [23, 176] on img at bounding box center [23, 177] width 27 height 27
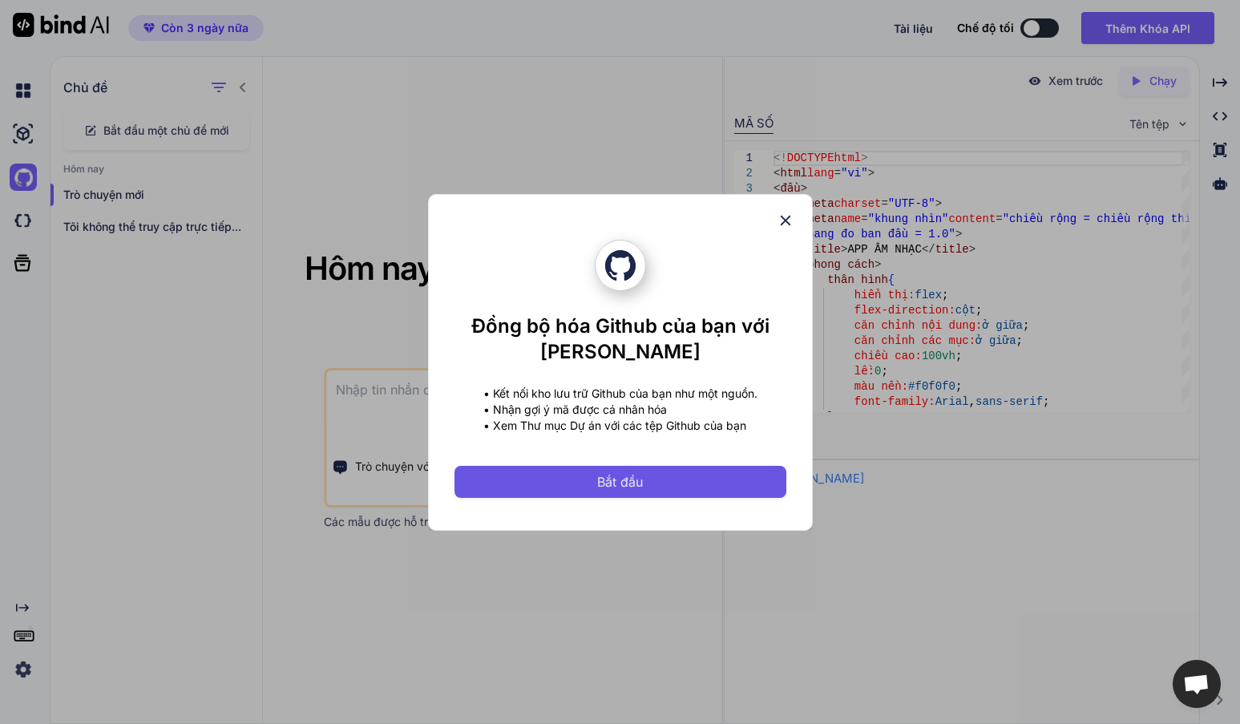
click at [627, 483] on font "Bắt đầu" at bounding box center [620, 482] width 46 height 16
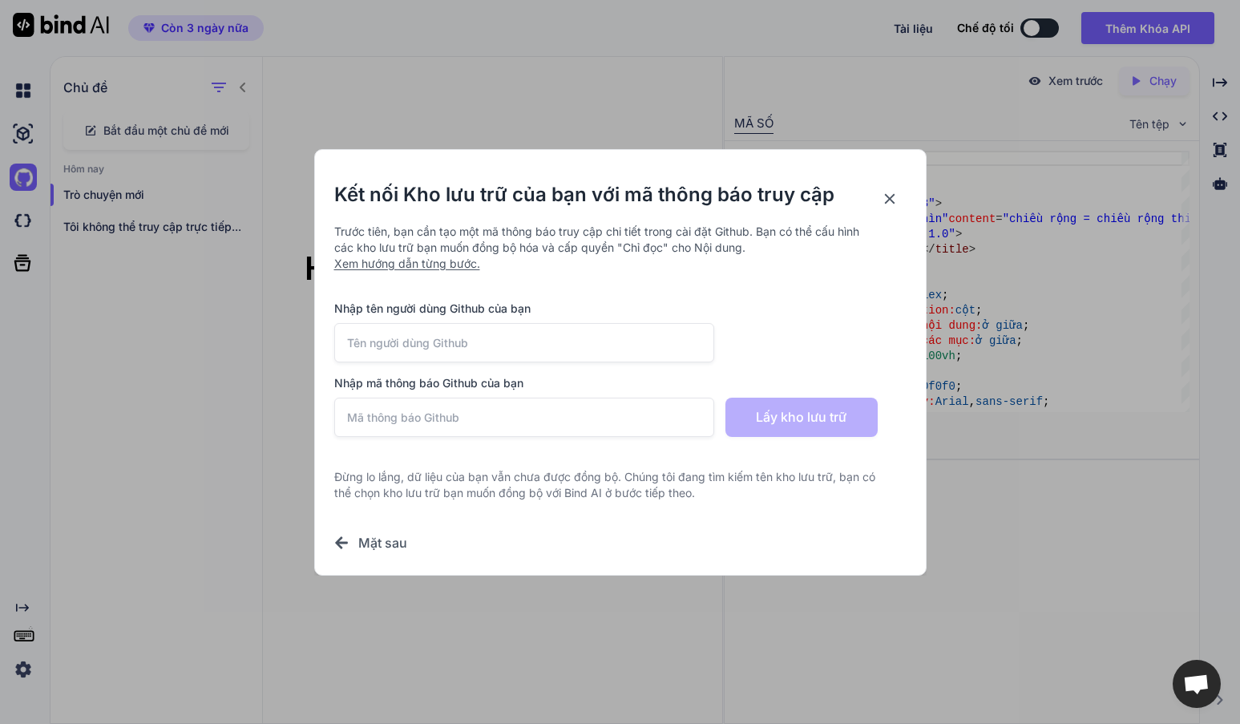
click at [421, 343] on input "text" at bounding box center [524, 342] width 381 height 39
paste input "lukhanhhuan2013-crypto"
type input "lukhanhhuan2013-crypto"
click at [488, 415] on input "text" at bounding box center [524, 417] width 381 height 39
click at [418, 417] on input "text" at bounding box center [524, 417] width 381 height 39
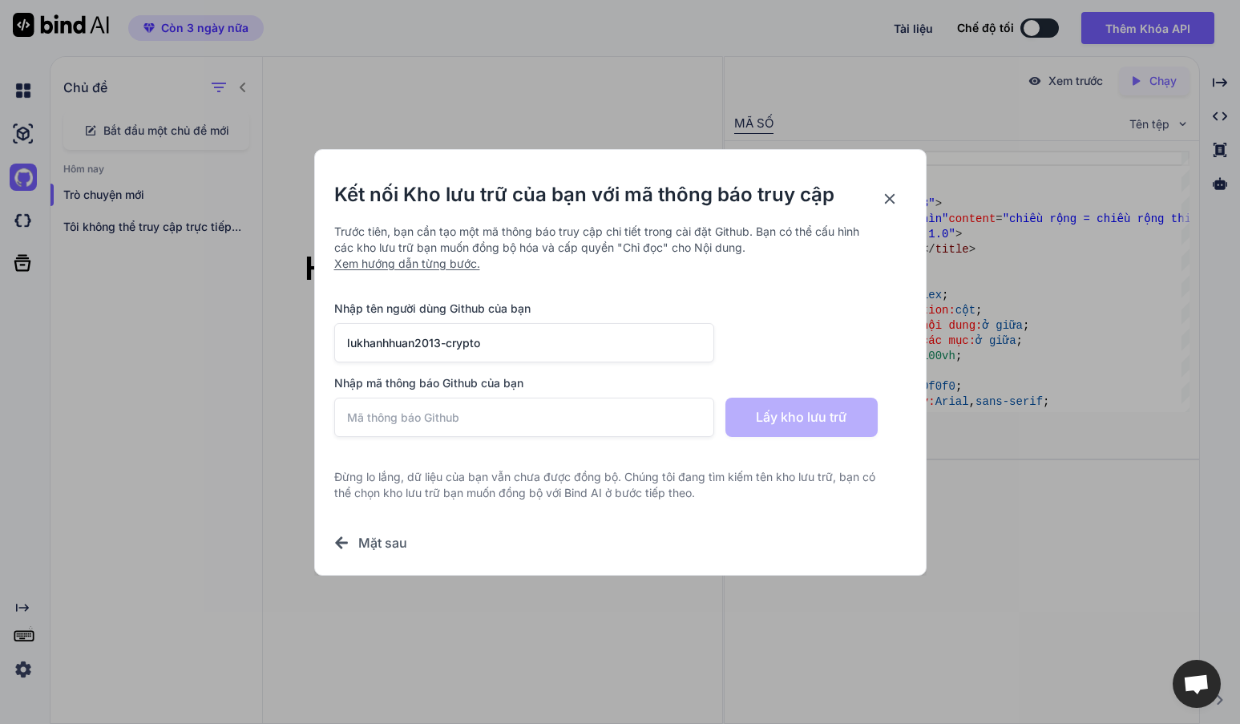
paste input "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"
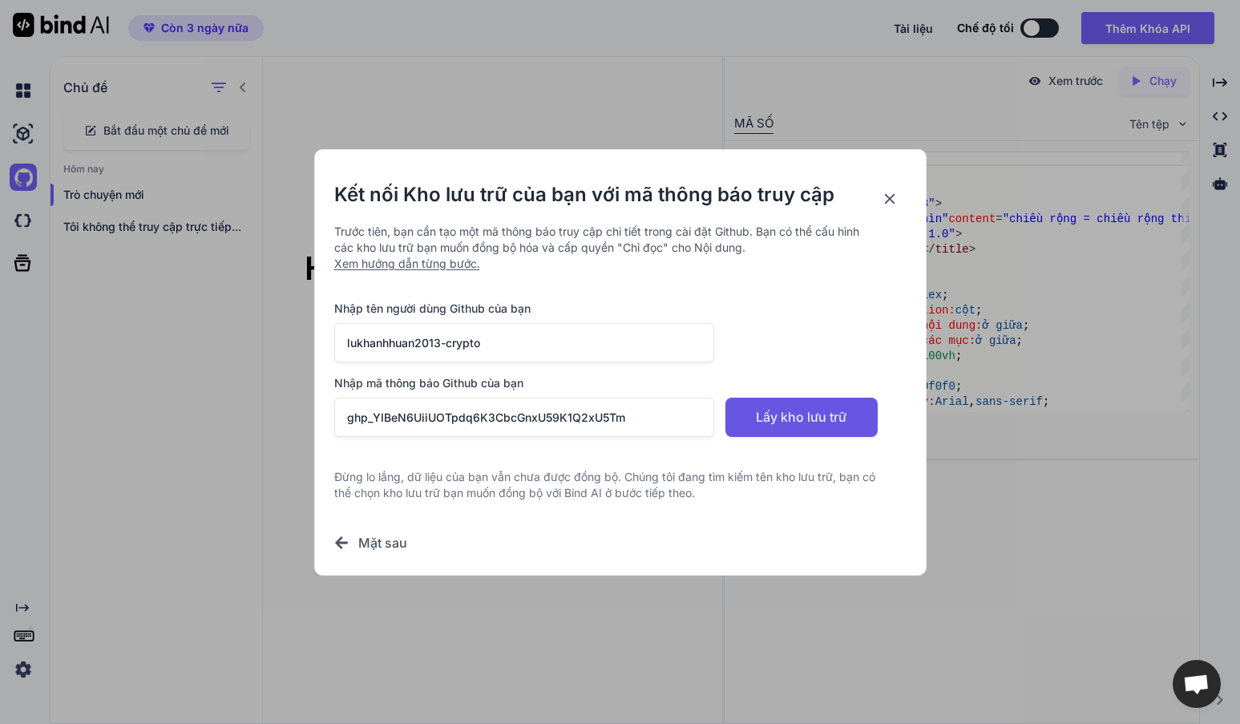
type input "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"
click at [766, 422] on font "Lấy kho lưu trữ" at bounding box center [801, 417] width 91 height 16
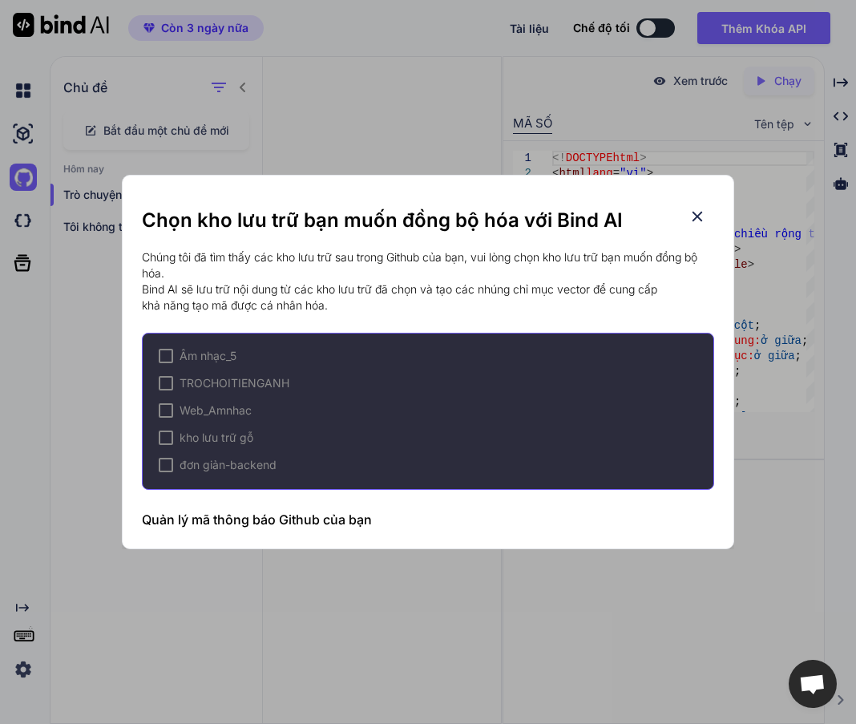
click at [692, 220] on icon at bounding box center [698, 217] width 18 height 18
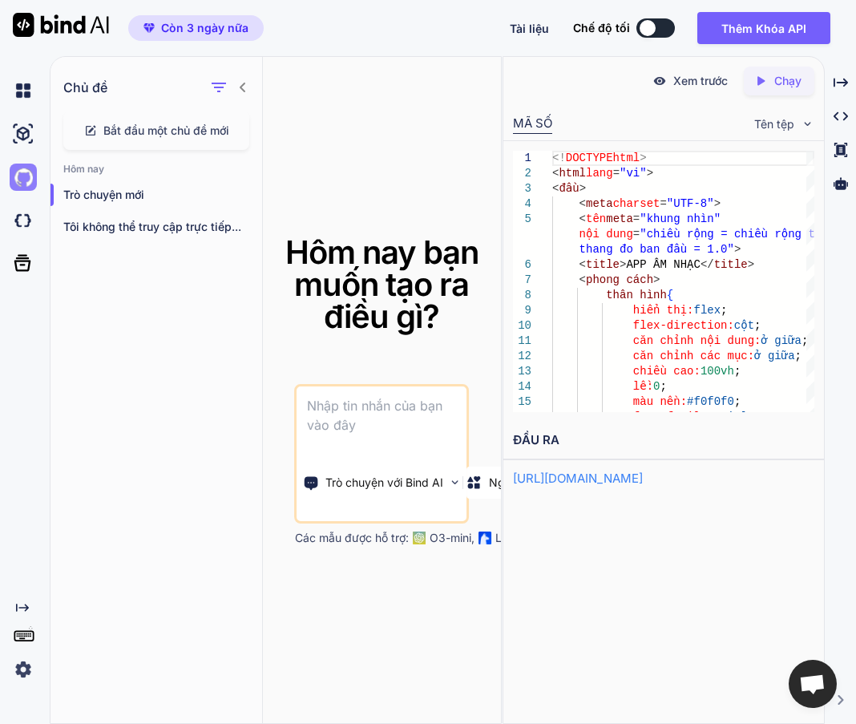
click at [19, 173] on img at bounding box center [23, 177] width 27 height 27
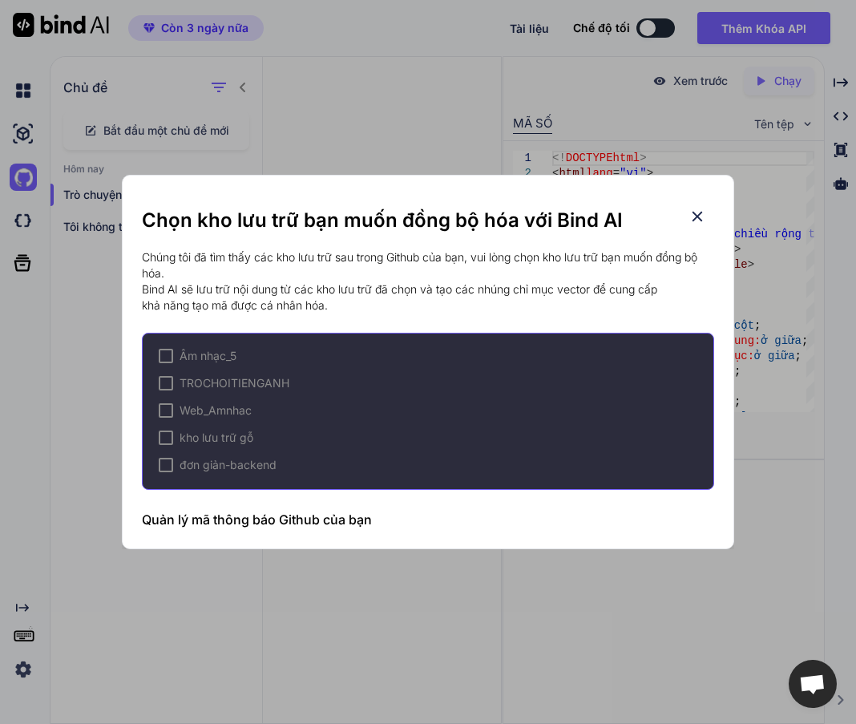
click at [697, 217] on icon at bounding box center [698, 217] width 10 height 10
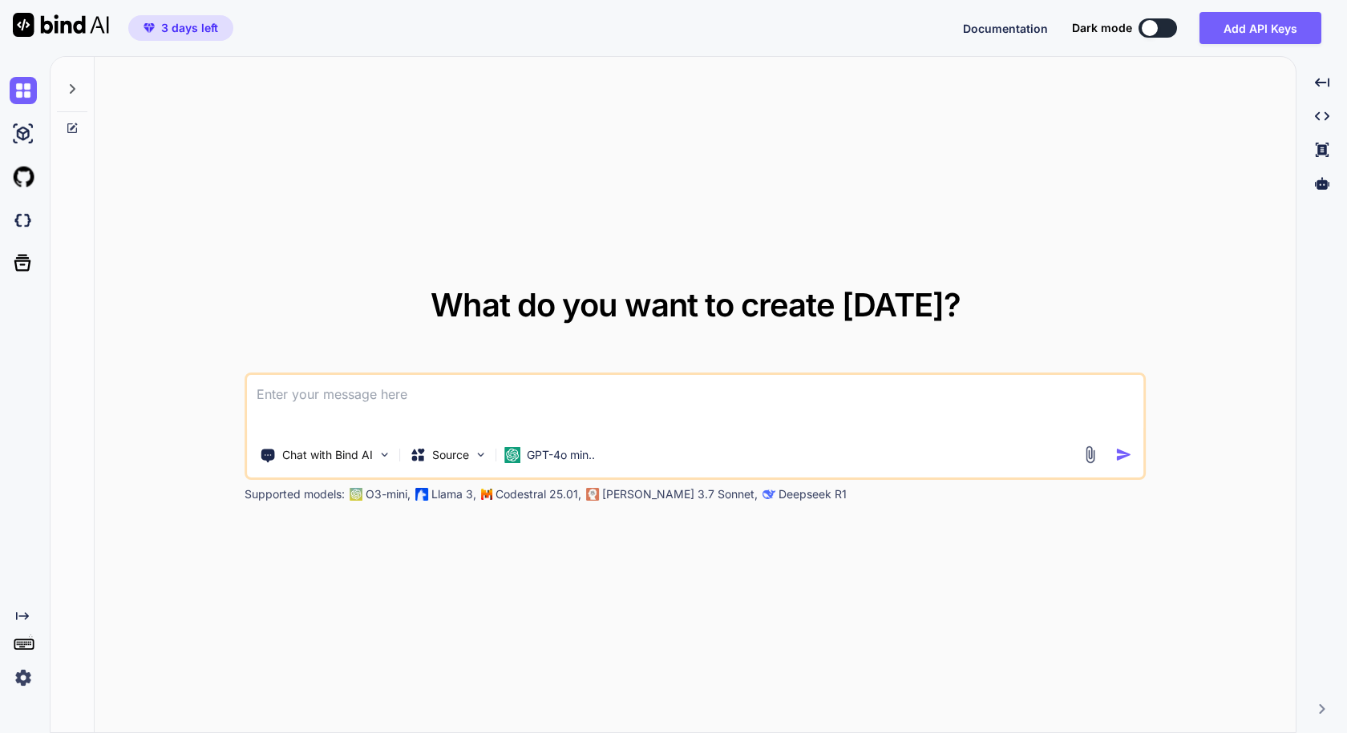
click at [73, 88] on icon at bounding box center [73, 89] width 6 height 10
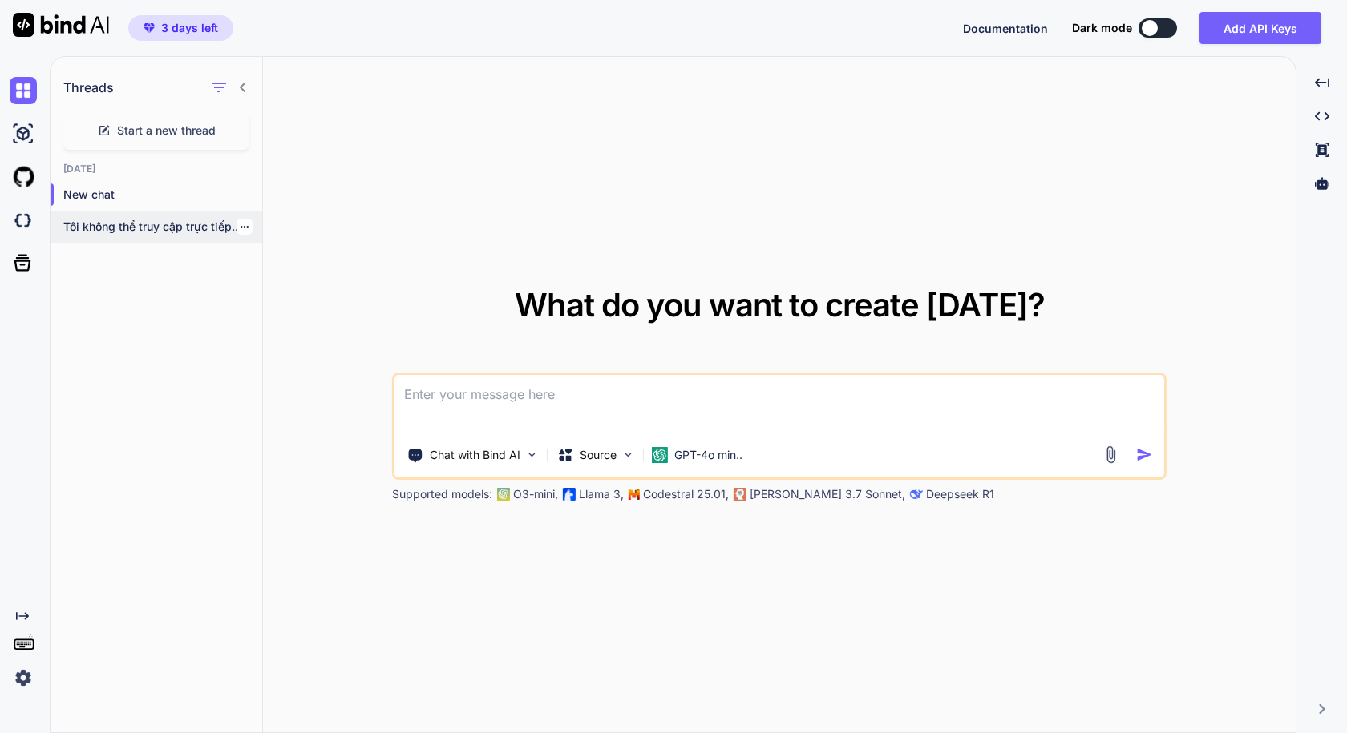
click at [185, 228] on p "Tôi không thể truy cập trực tiếp..." at bounding box center [162, 227] width 199 height 16
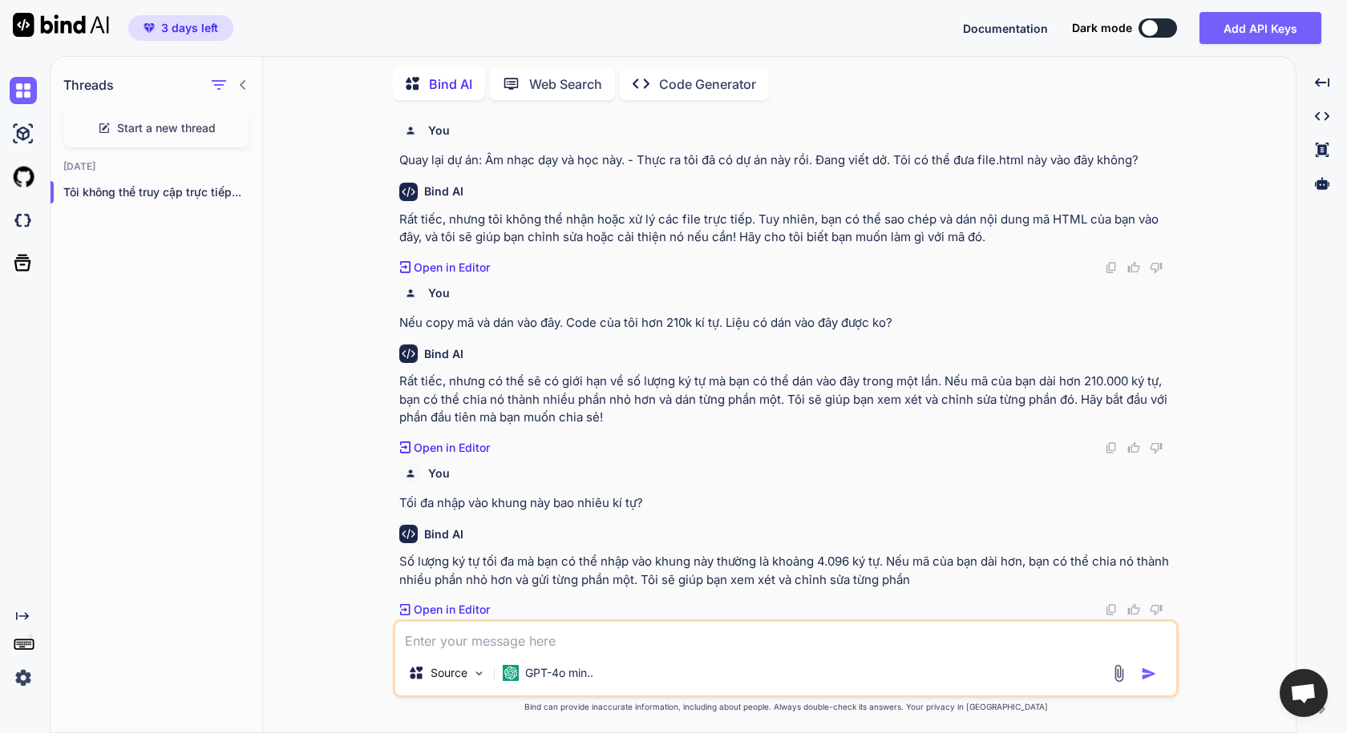
click at [693, 80] on p "Code Generator" at bounding box center [707, 84] width 97 height 19
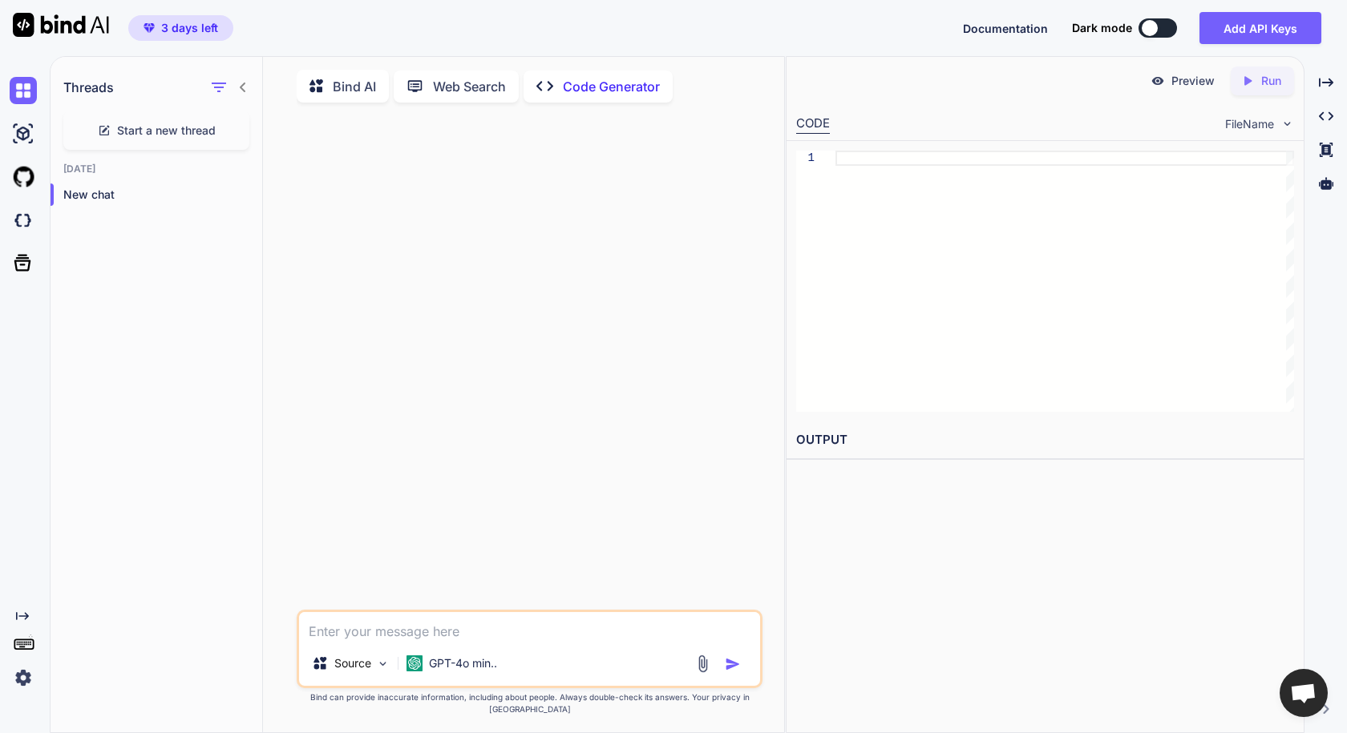
click at [577, 249] on div at bounding box center [531, 362] width 463 height 495
click at [231, 81] on div at bounding box center [229, 87] width 42 height 22
click at [224, 91] on icon "button" at bounding box center [218, 87] width 19 height 19
click at [185, 218] on div "Today New chat" at bounding box center [157, 191] width 212 height 56
click at [243, 85] on icon at bounding box center [243, 88] width 6 height 10
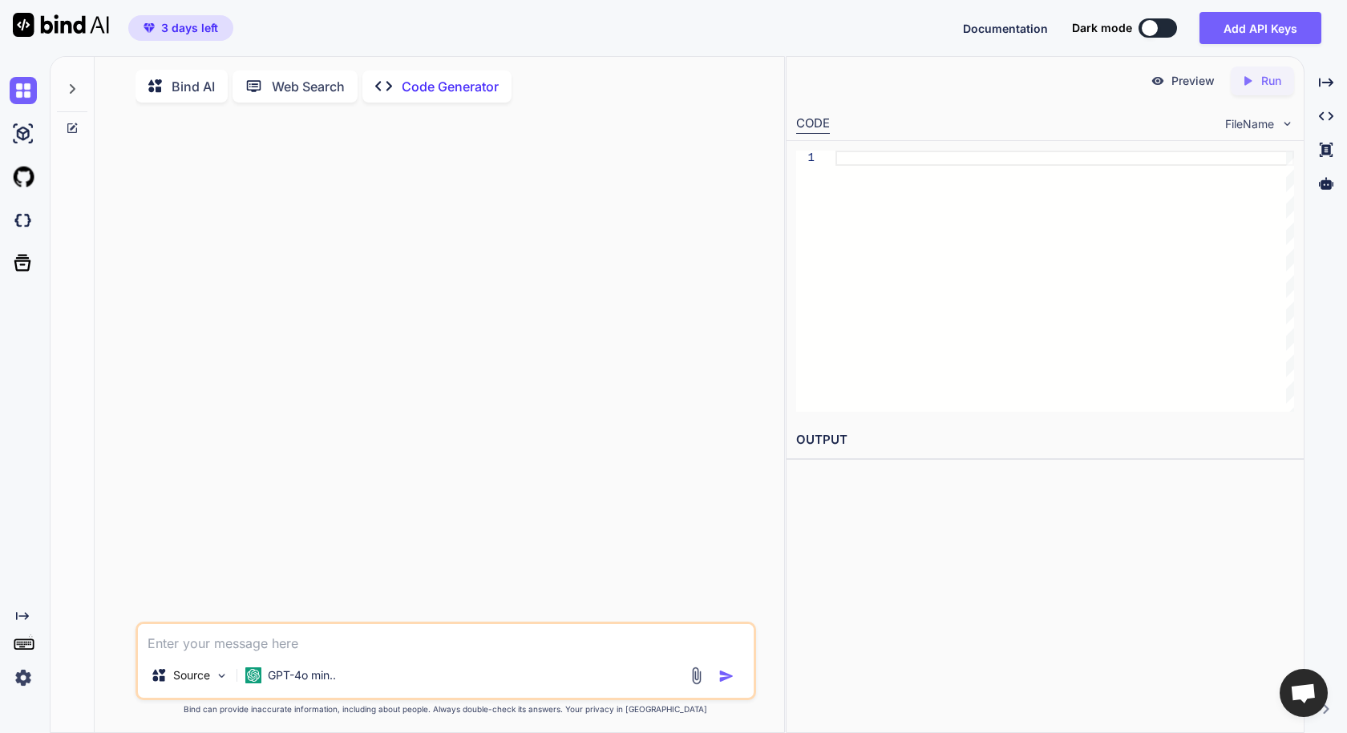
click at [426, 91] on p "Code Generator" at bounding box center [450, 86] width 97 height 19
type textarea "x"
click at [25, 182] on img at bounding box center [23, 177] width 27 height 27
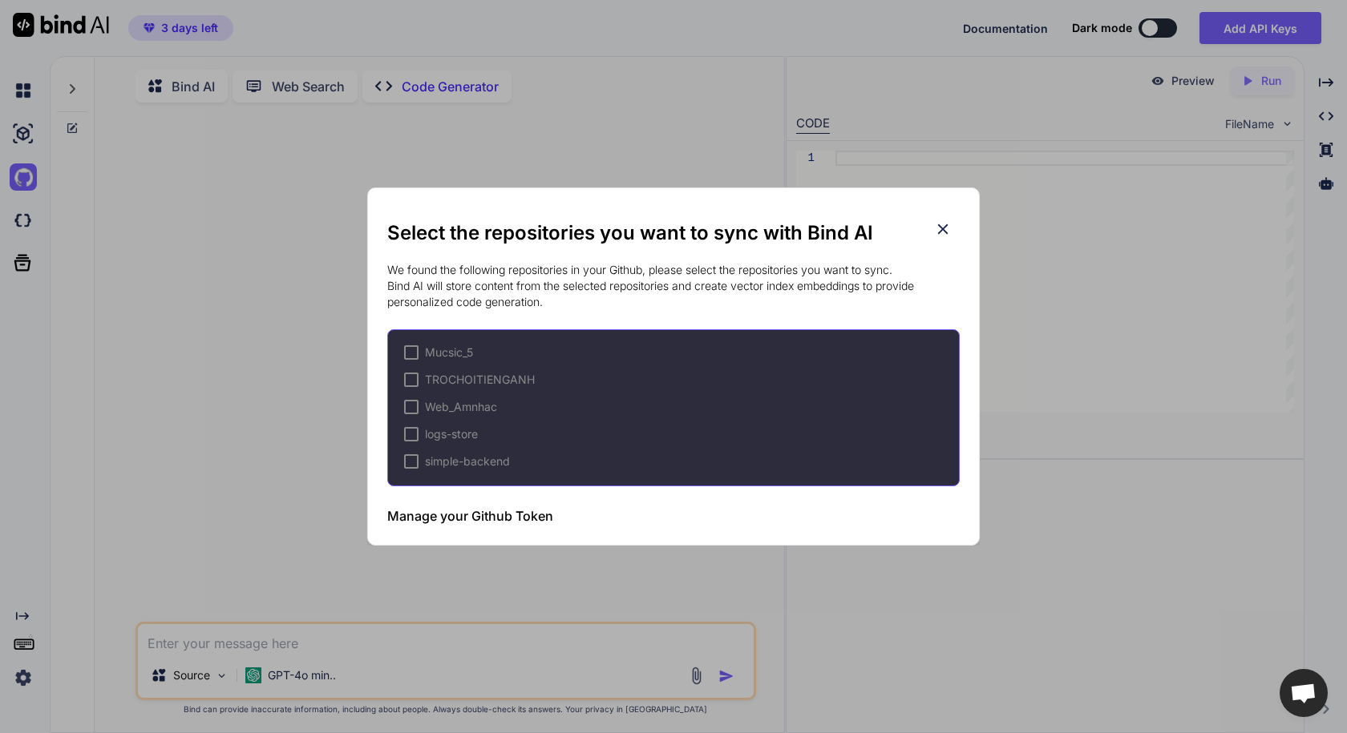
click at [941, 235] on icon at bounding box center [943, 229] width 18 height 18
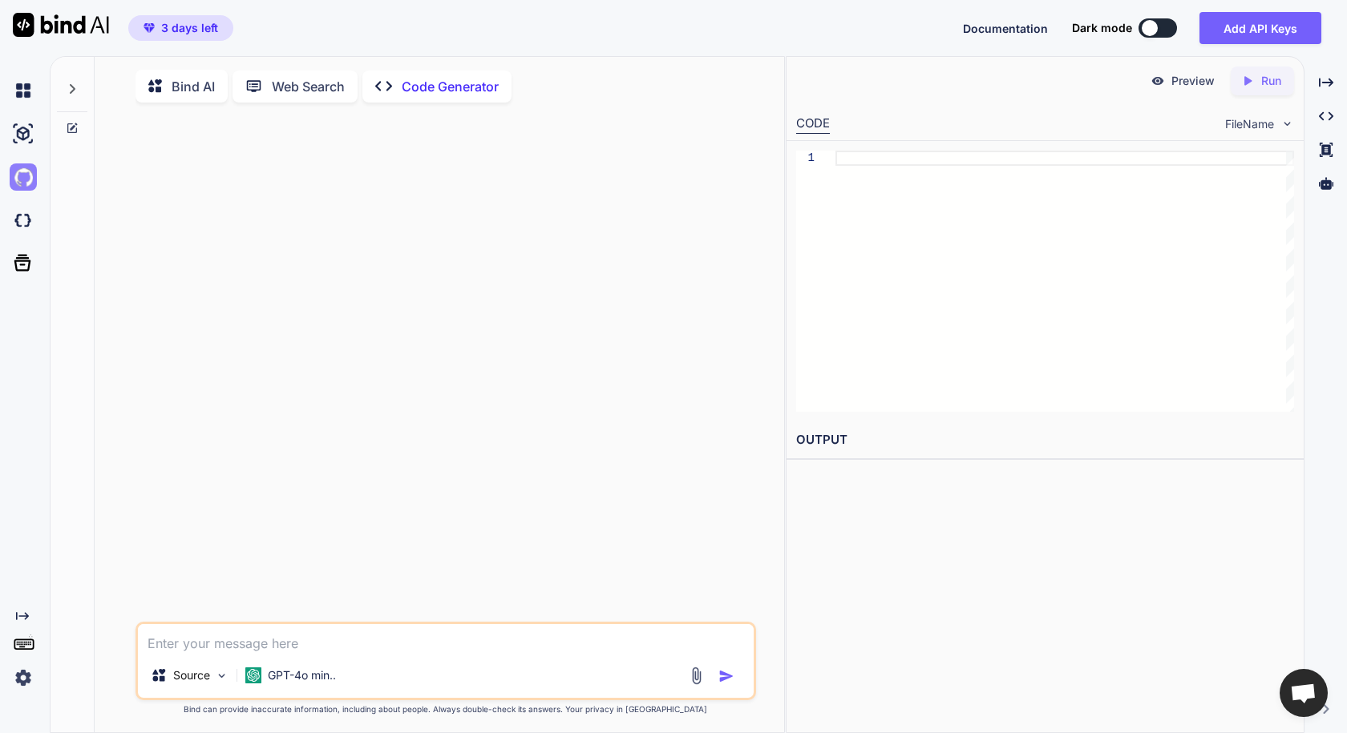
click at [23, 168] on img at bounding box center [23, 177] width 27 height 27
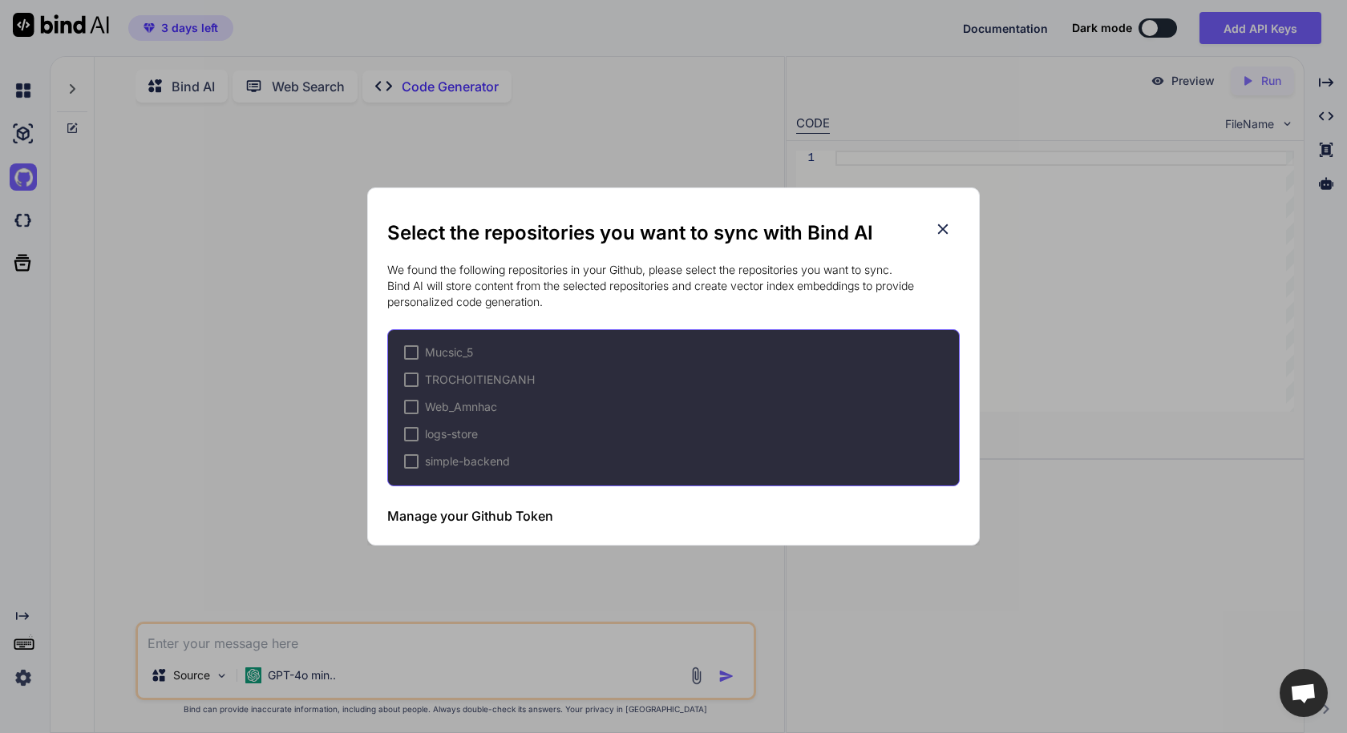
click at [510, 518] on h3 "Manage your Github Token" at bounding box center [470, 516] width 166 height 19
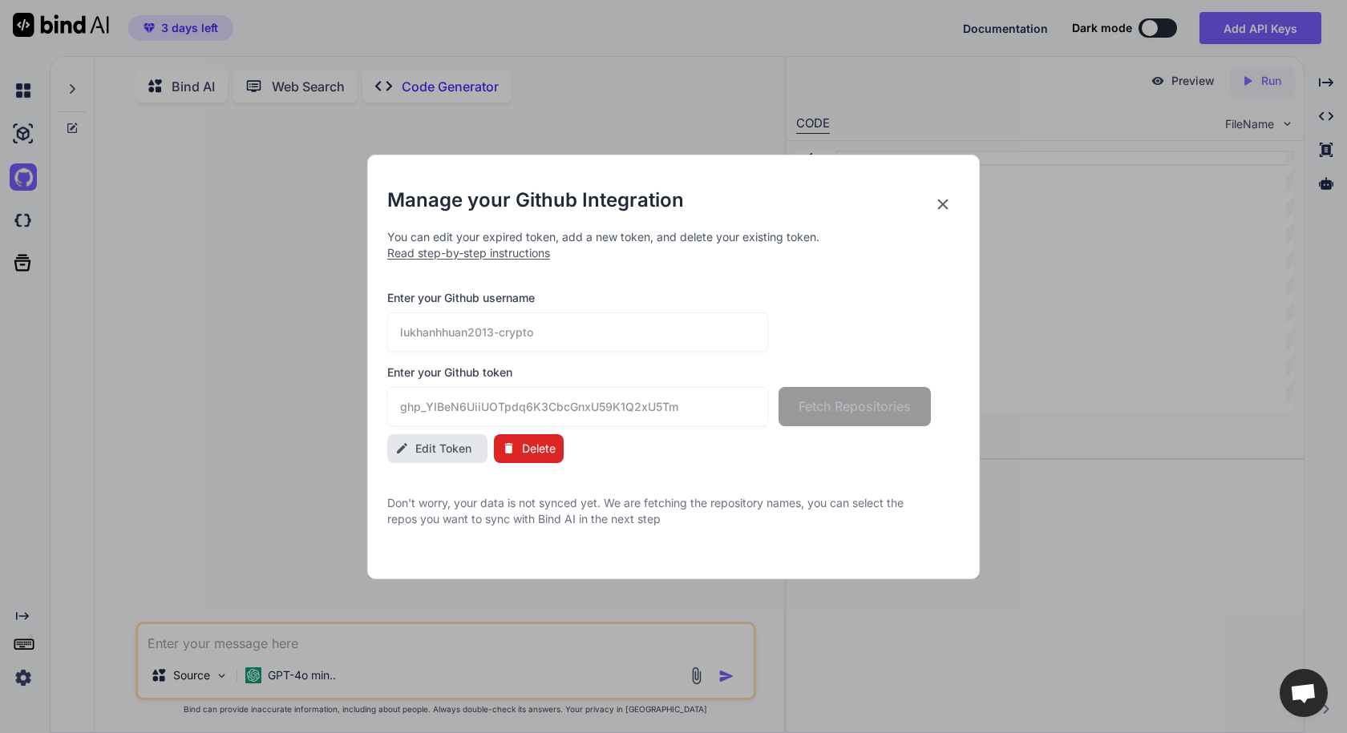
click at [545, 446] on span "Delete" at bounding box center [539, 449] width 34 height 16
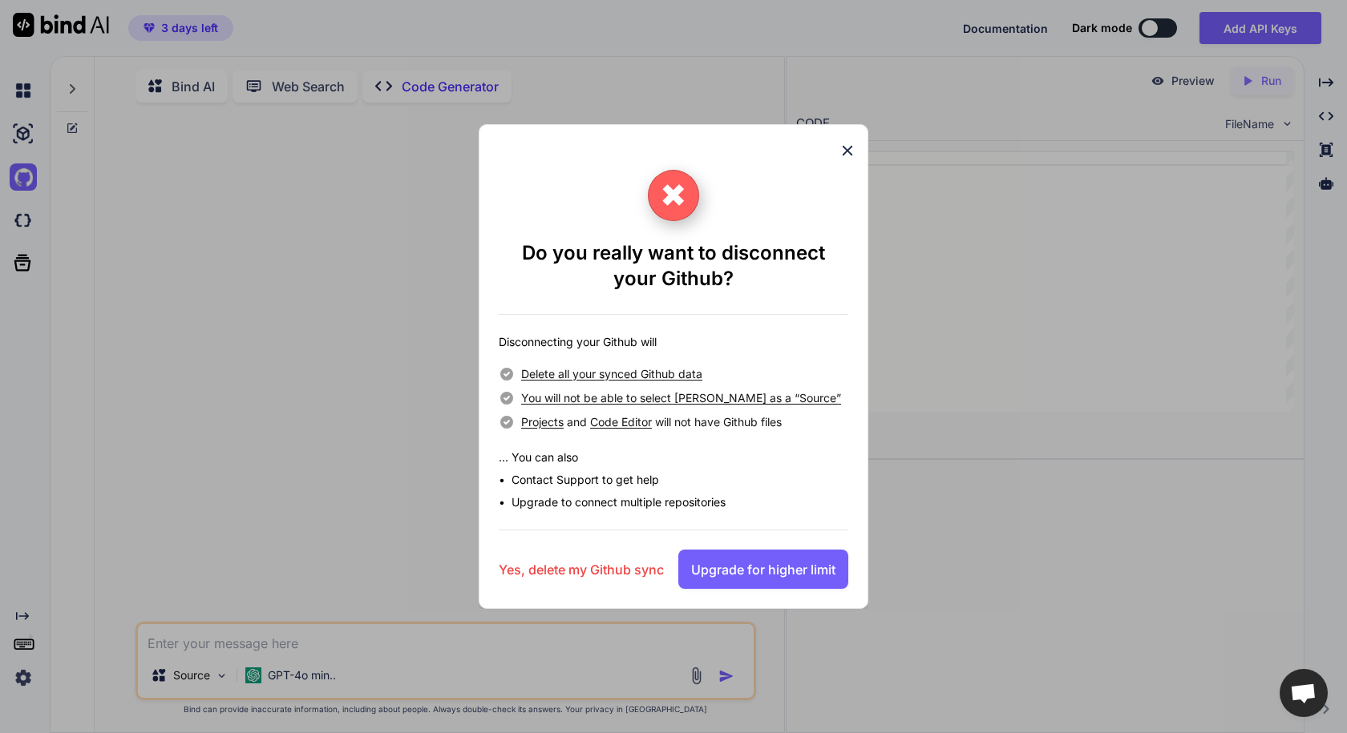
click at [580, 574] on h3 "Yes, delete my Github sync" at bounding box center [581, 569] width 165 height 19
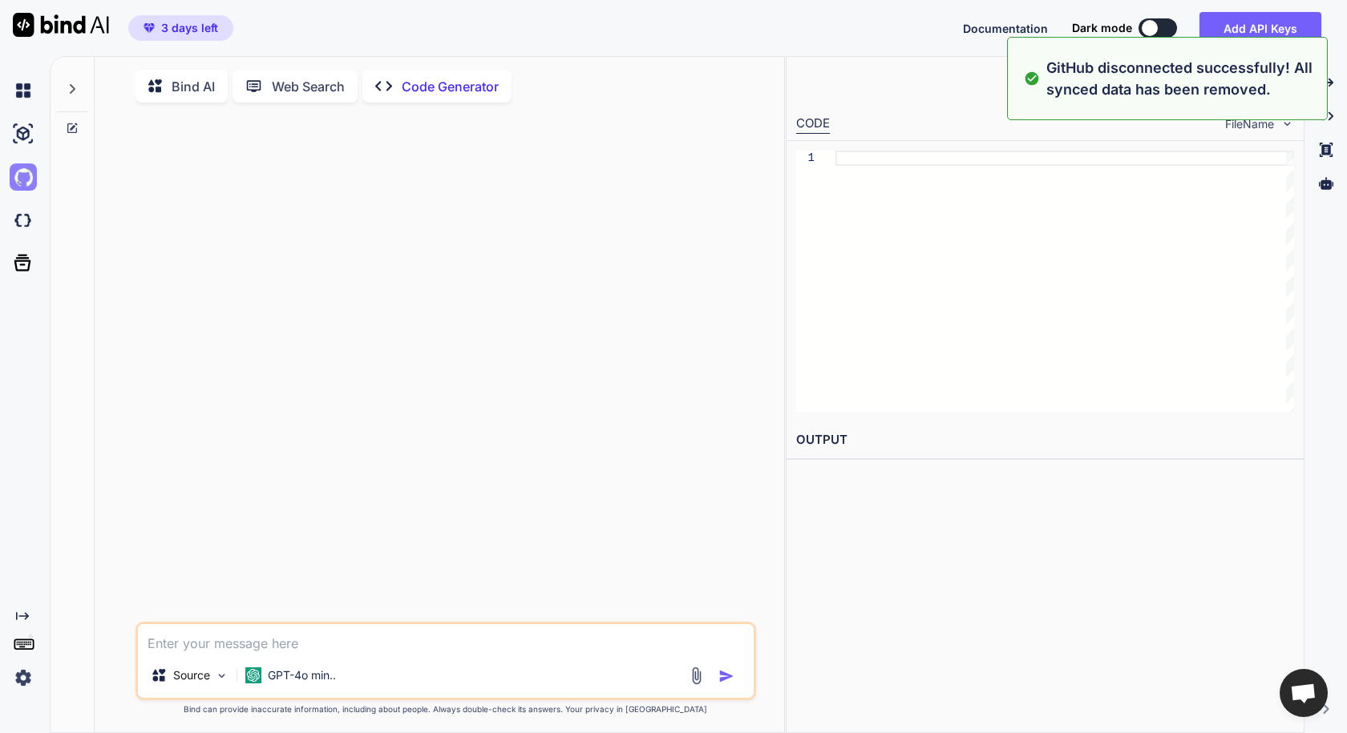
click at [30, 180] on img at bounding box center [23, 177] width 27 height 27
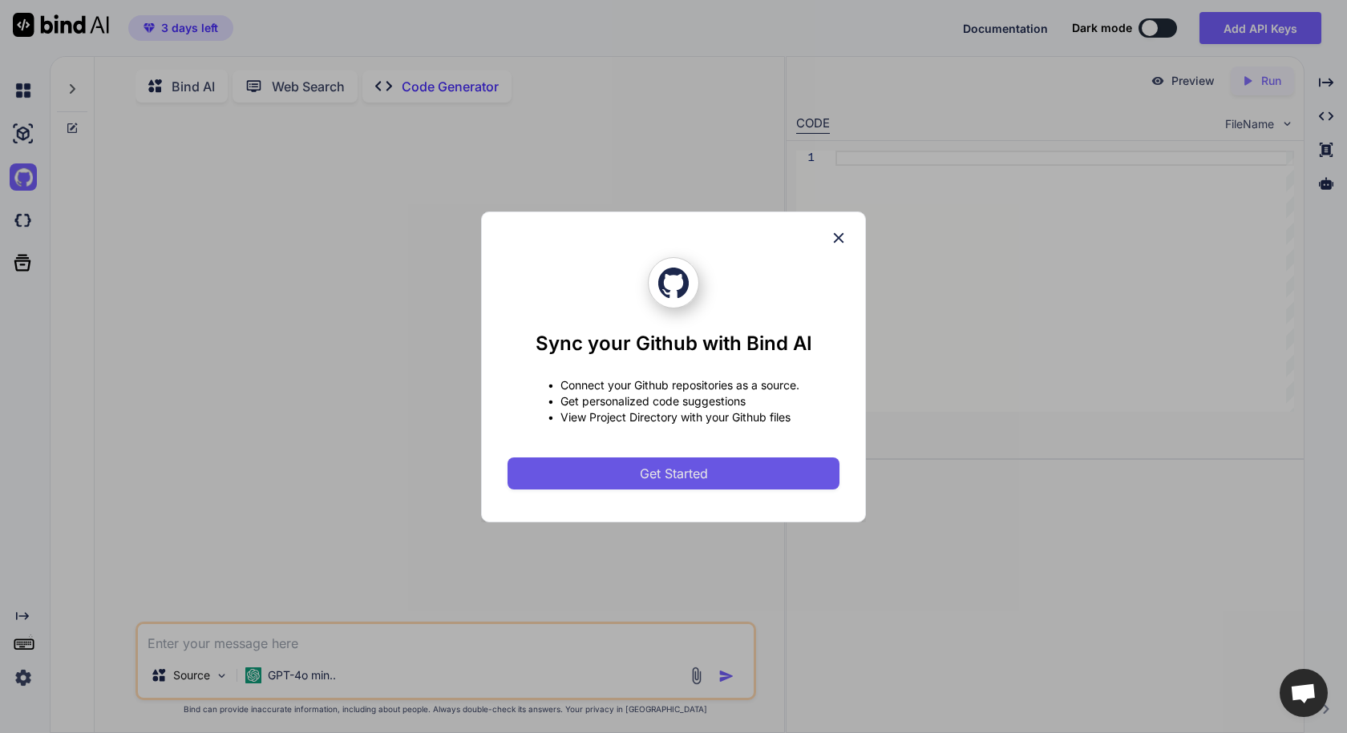
click at [665, 474] on span "Get Started" at bounding box center [674, 473] width 68 height 19
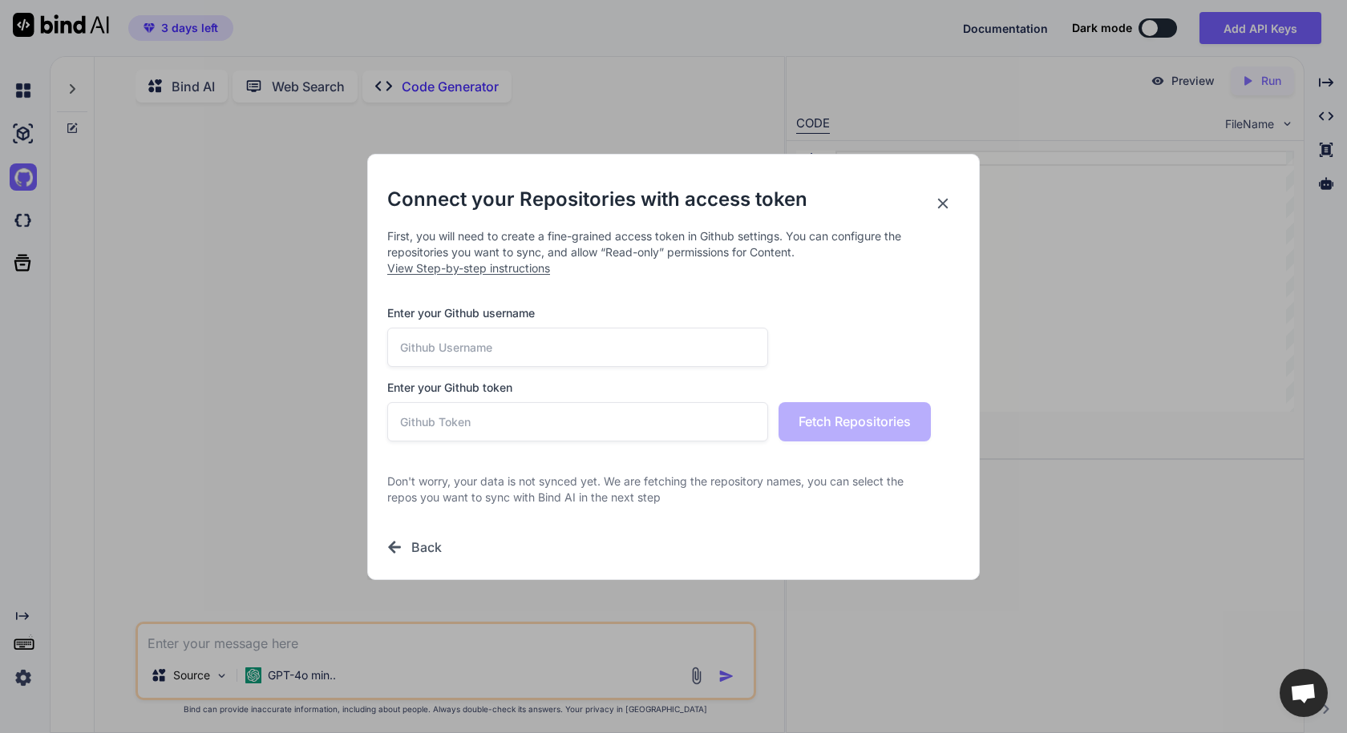
click at [502, 355] on input "text" at bounding box center [577, 347] width 381 height 39
click at [479, 350] on input "text" at bounding box center [577, 347] width 381 height 39
paste input "lukhanhhuan2013-crypto"
type input "lukhanhhuan2013-crypto"
click at [465, 442] on div "Connect your Repositories with access token First, you will need to create a fi…" at bounding box center [673, 372] width 572 height 370
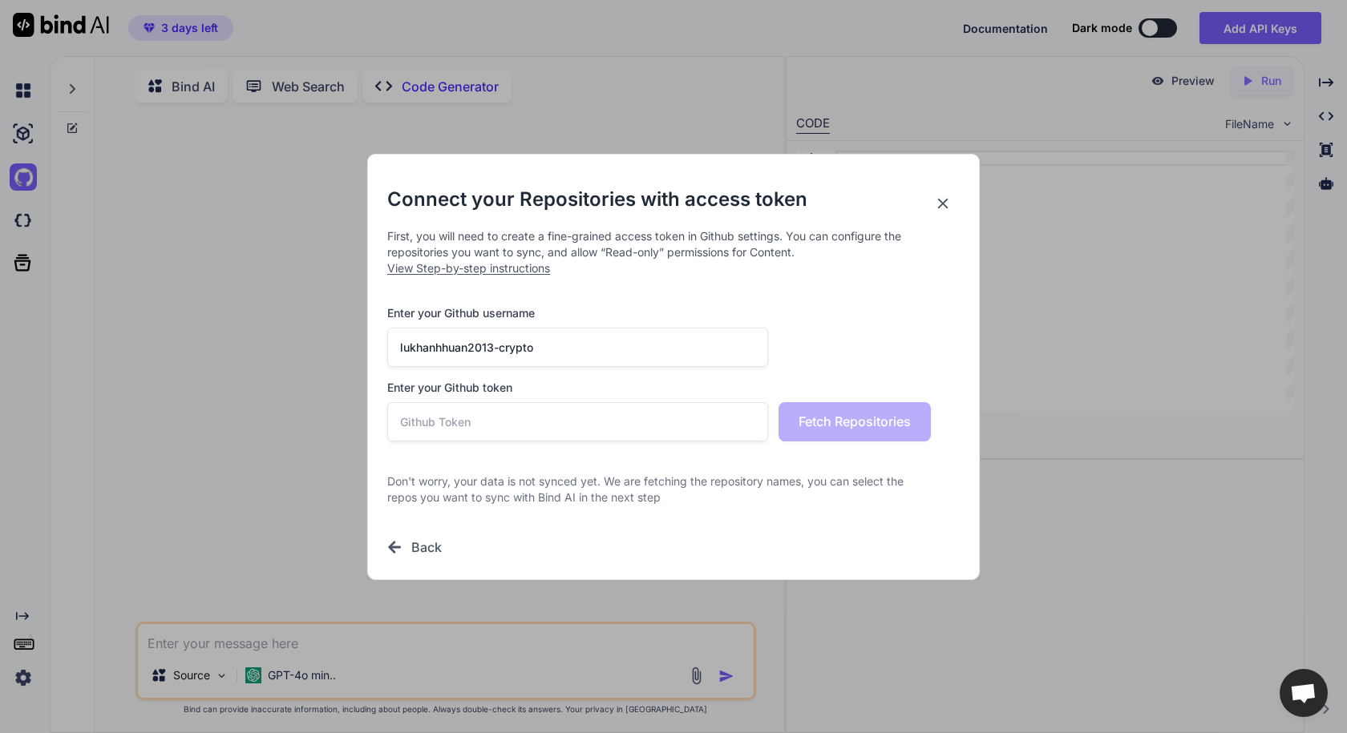
click at [472, 430] on input "text" at bounding box center [577, 421] width 381 height 39
paste input "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"
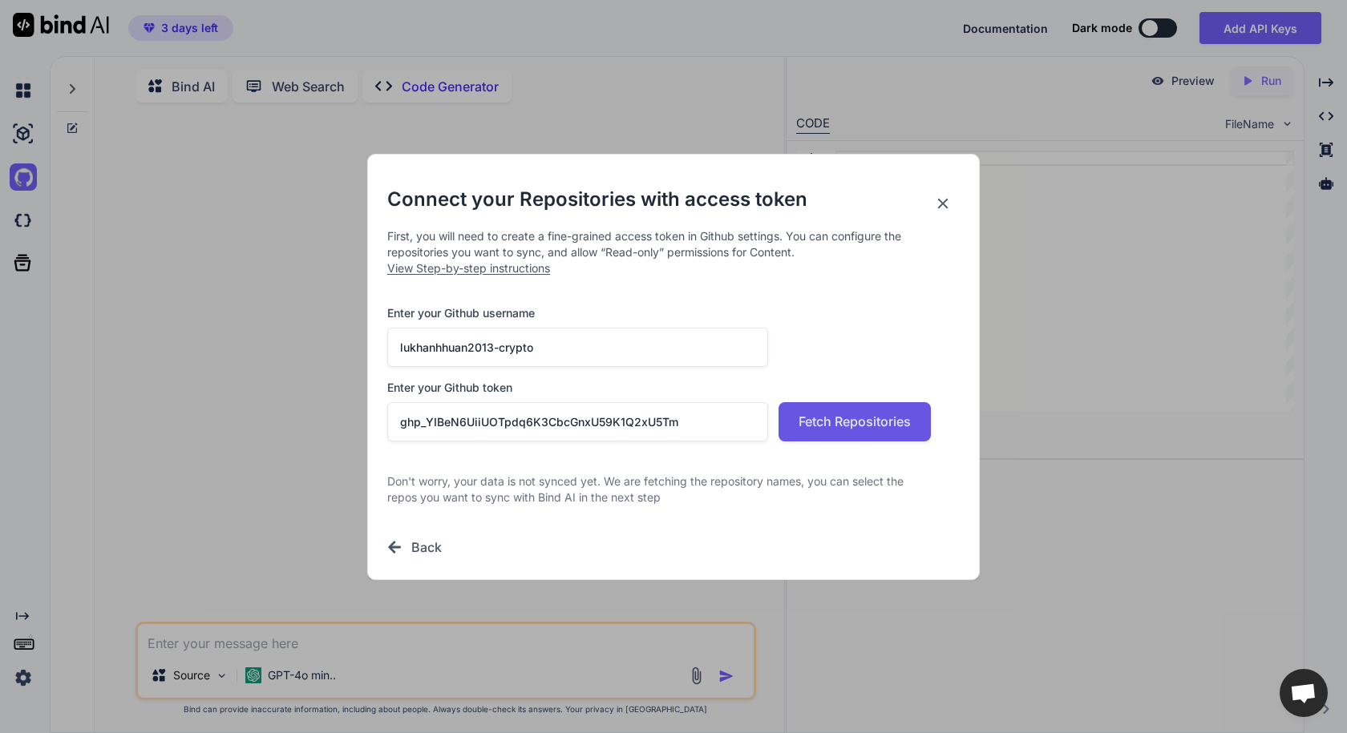
type input "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"
click at [836, 426] on span "Fetch Repositories" at bounding box center [854, 421] width 112 height 19
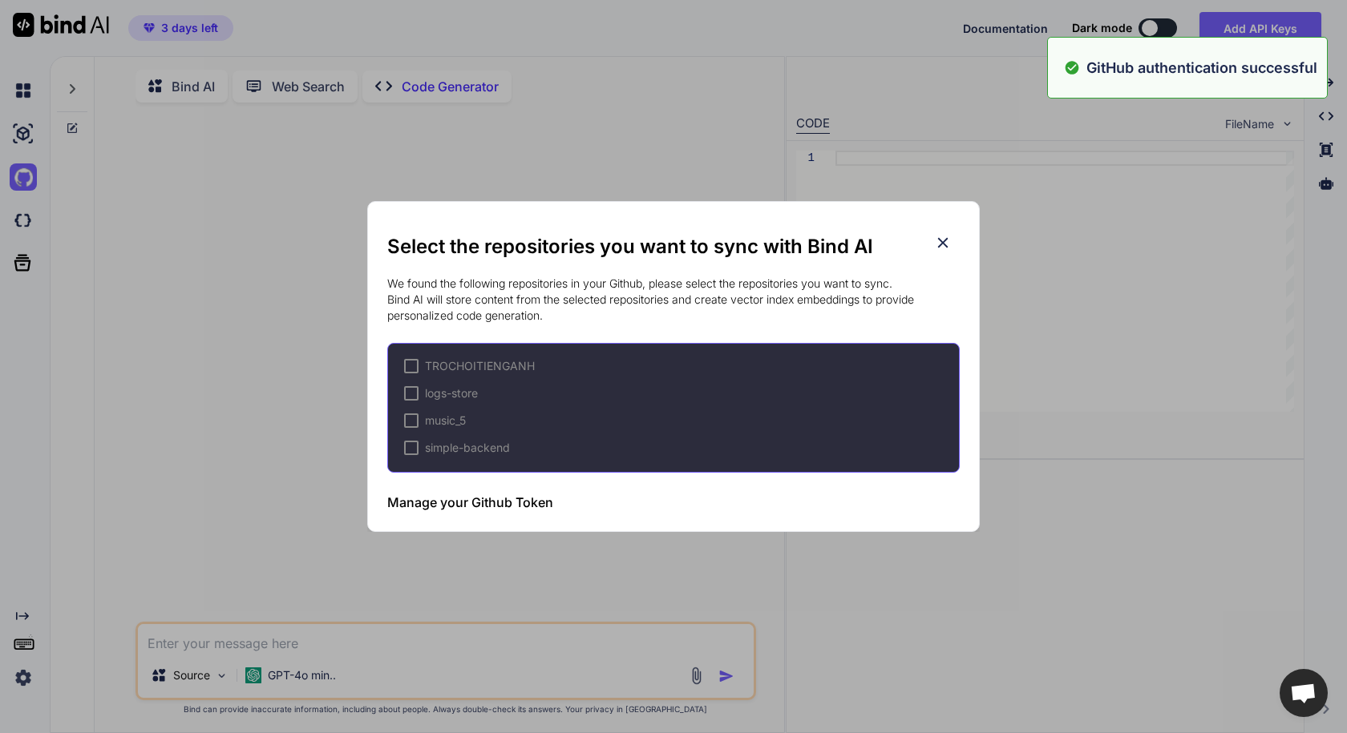
click at [414, 424] on div at bounding box center [411, 421] width 14 height 14
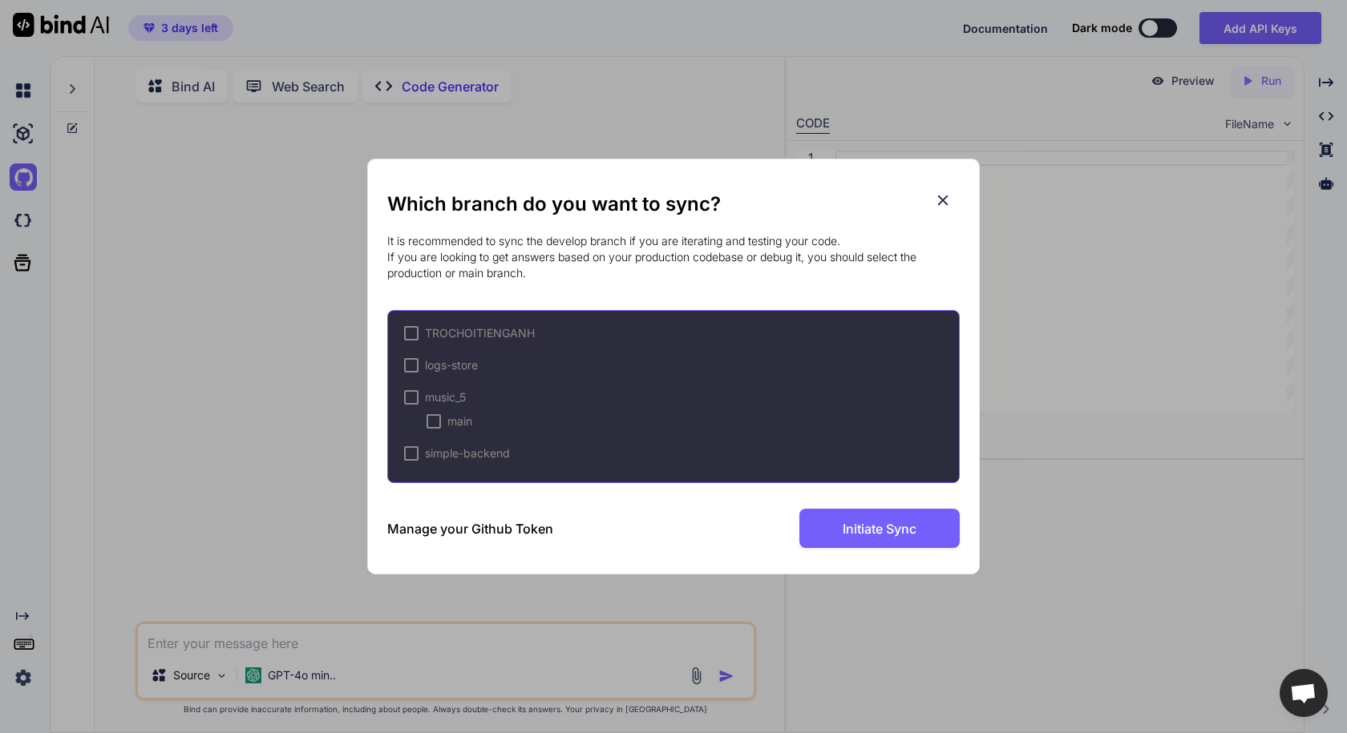
click at [413, 398] on div at bounding box center [411, 397] width 14 height 14
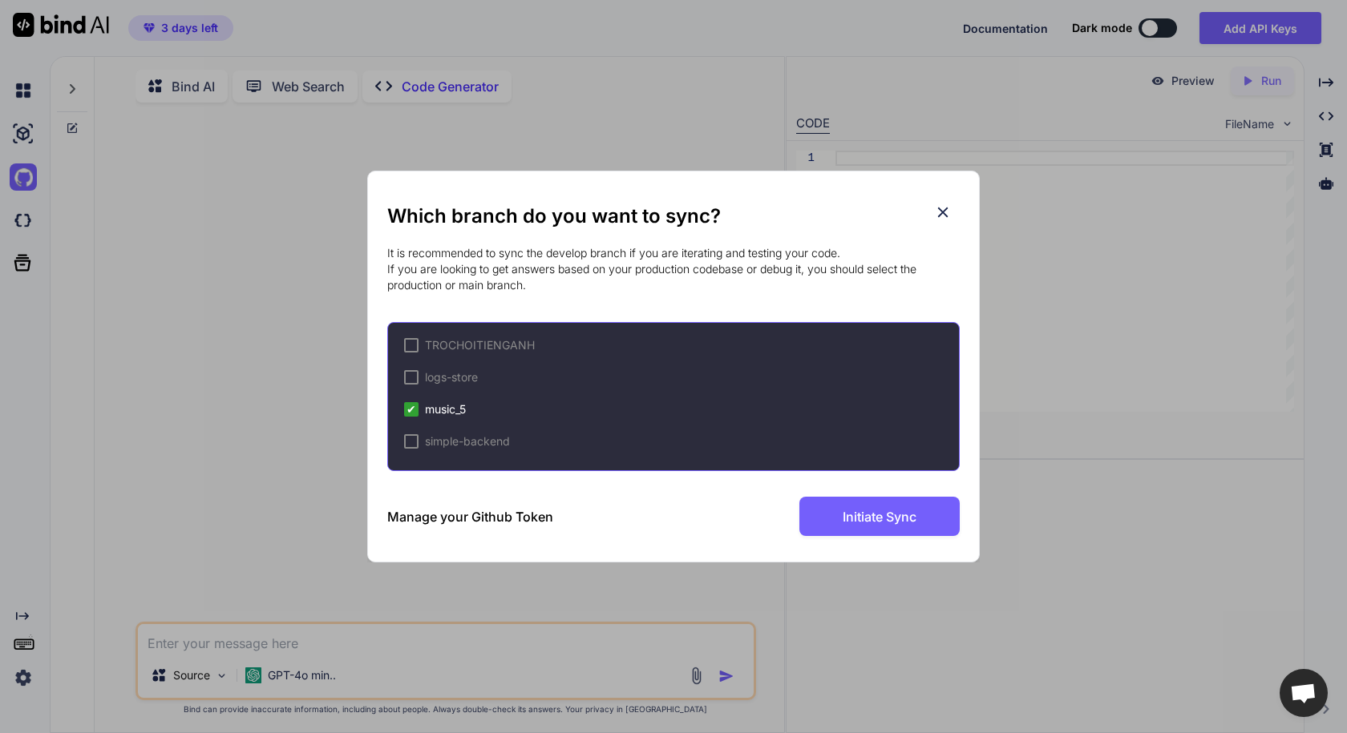
click at [410, 412] on span "✔" at bounding box center [411, 410] width 10 height 16
click at [410, 412] on div at bounding box center [411, 409] width 14 height 14
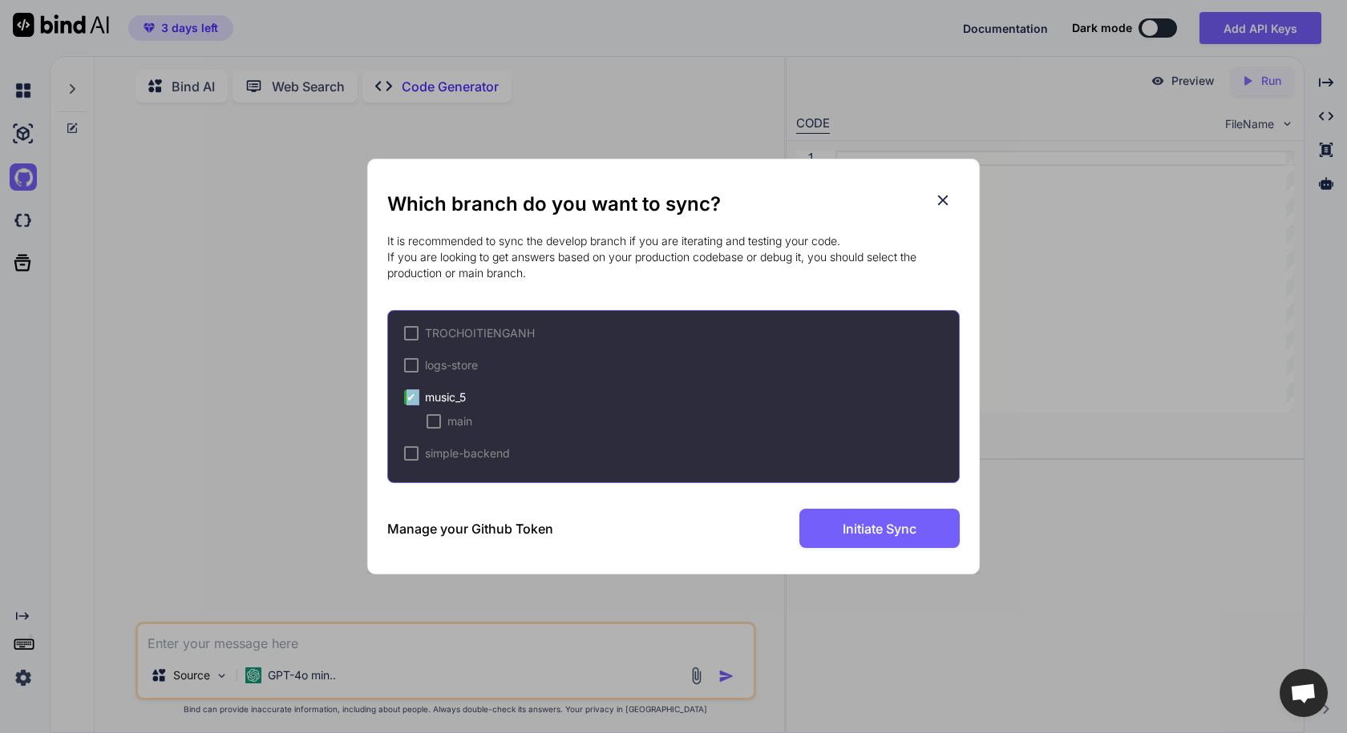
click at [402, 398] on div "TROCHOITIENGANH logs-store ✔ music_5 main simple-backend" at bounding box center [673, 396] width 572 height 173
click at [414, 398] on span "✔" at bounding box center [411, 398] width 10 height 16
click at [416, 398] on div at bounding box center [411, 397] width 14 height 14
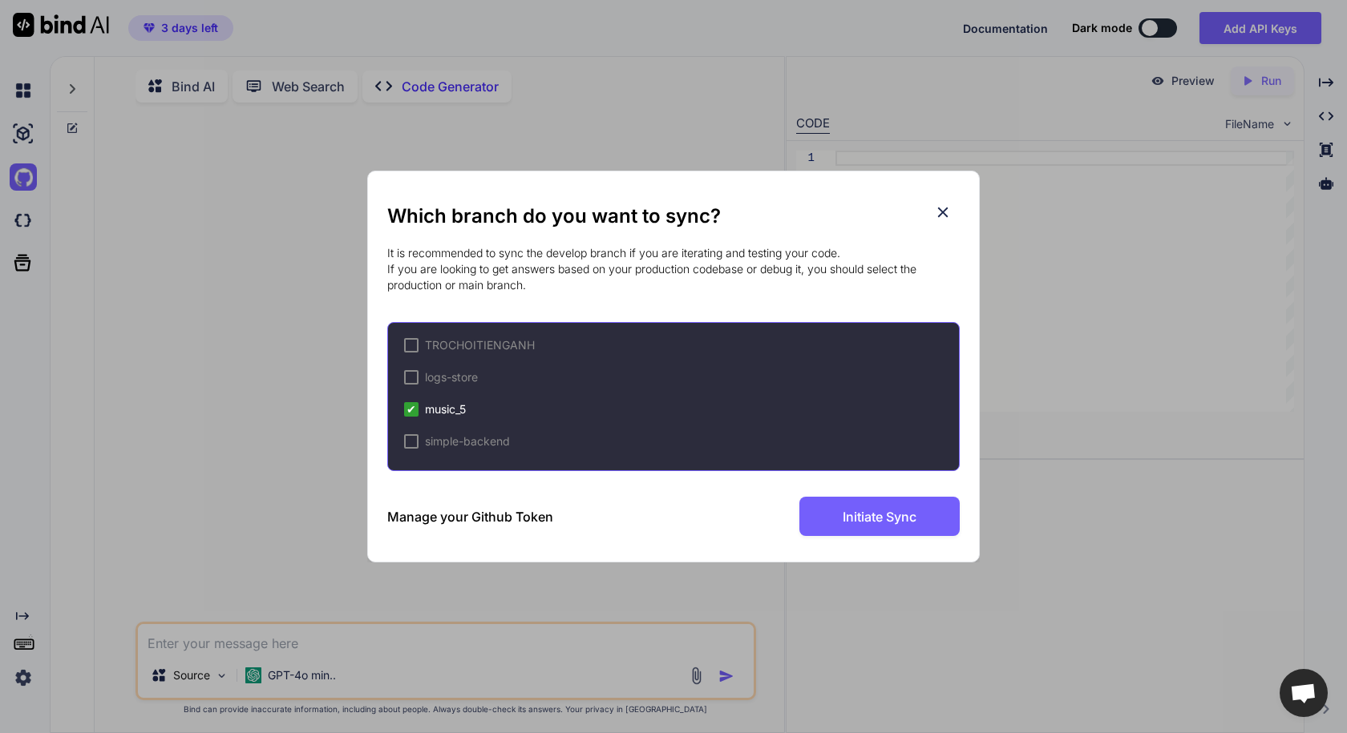
click at [416, 407] on div "✔" at bounding box center [411, 409] width 14 height 14
click at [419, 408] on div "music_5" at bounding box center [435, 410] width 62 height 16
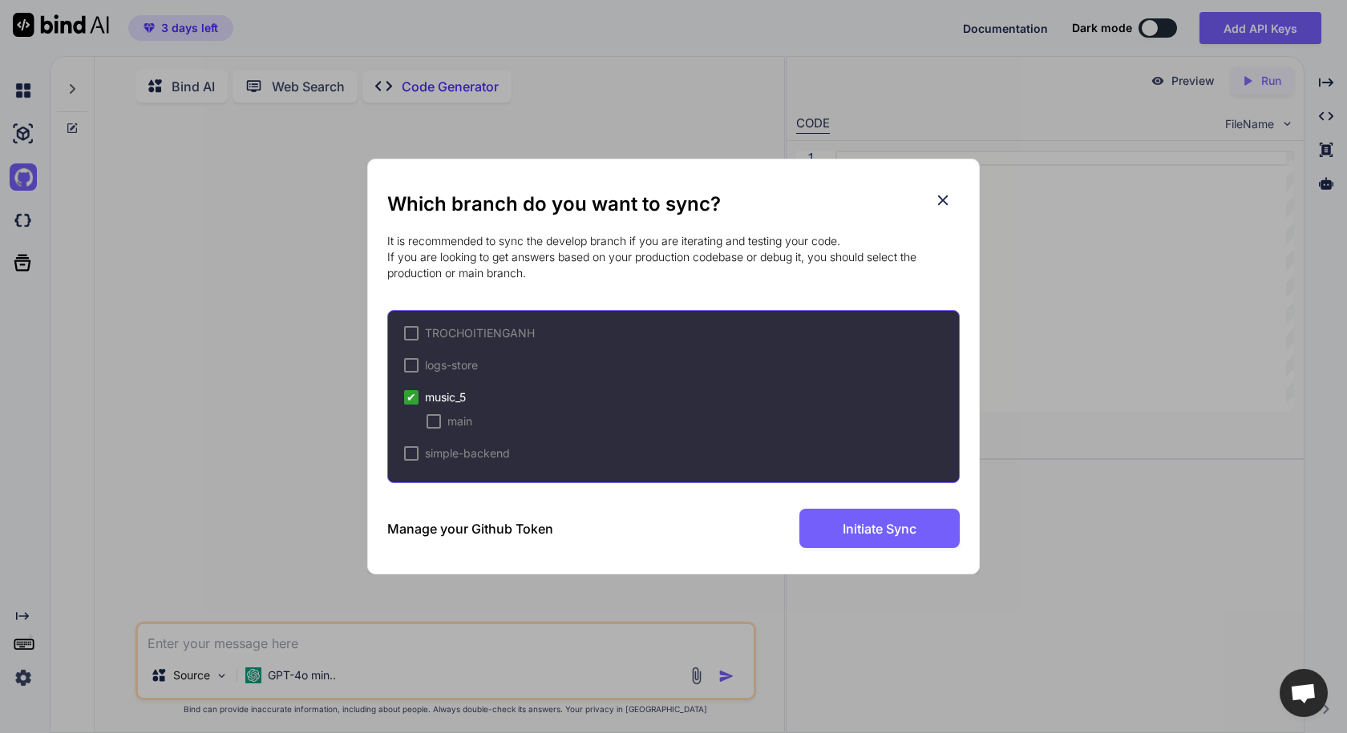
click at [443, 421] on div "main" at bounding box center [449, 422] width 46 height 16
click at [871, 534] on span "Initiate Sync" at bounding box center [880, 528] width 74 height 19
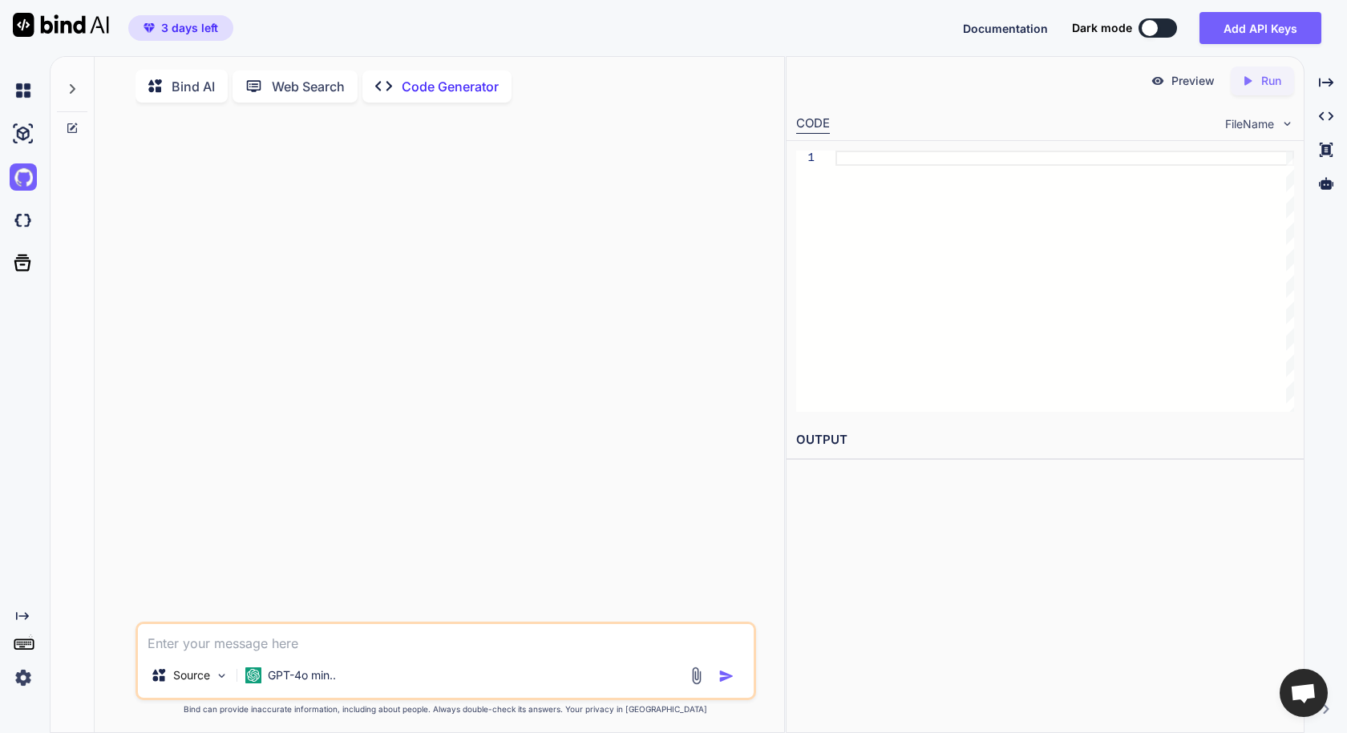
click at [352, 648] on textarea at bounding box center [445, 638] width 615 height 29
click at [14, 170] on img at bounding box center [23, 177] width 27 height 27
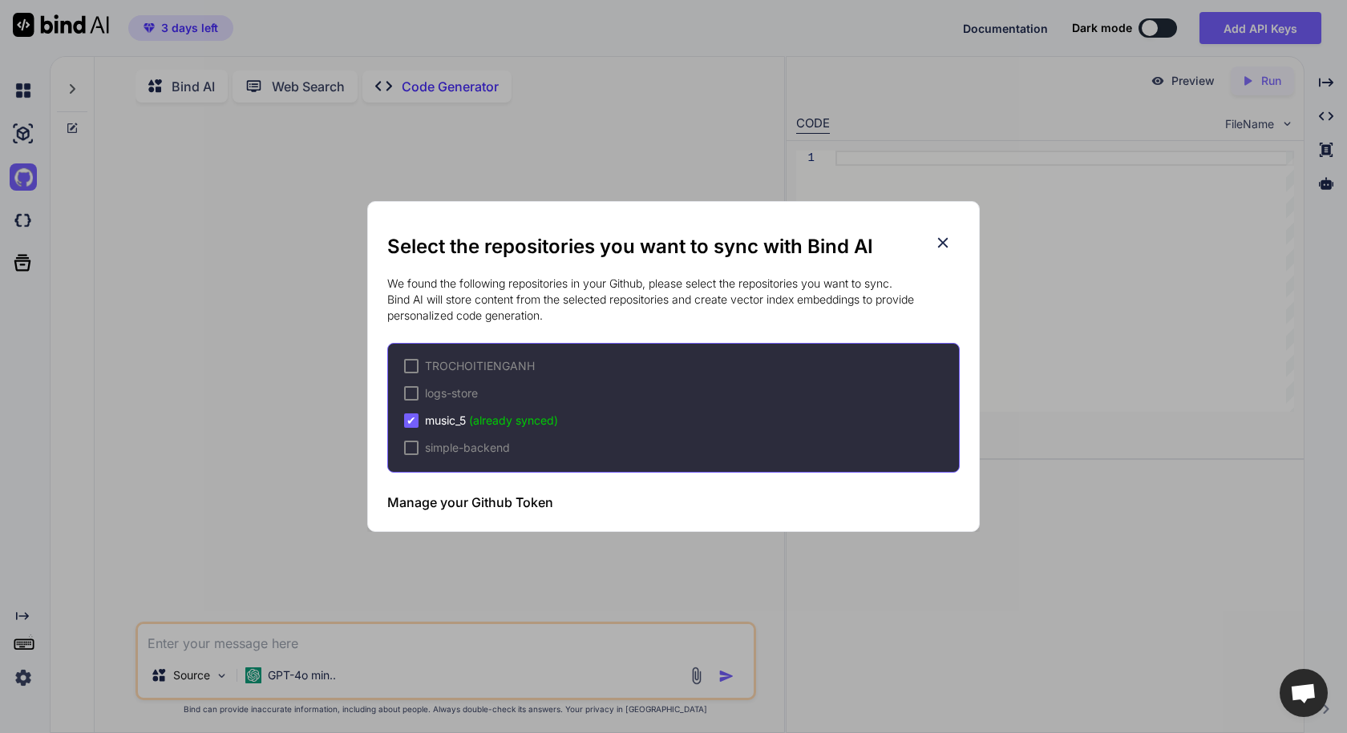
click at [946, 242] on icon at bounding box center [943, 243] width 18 height 18
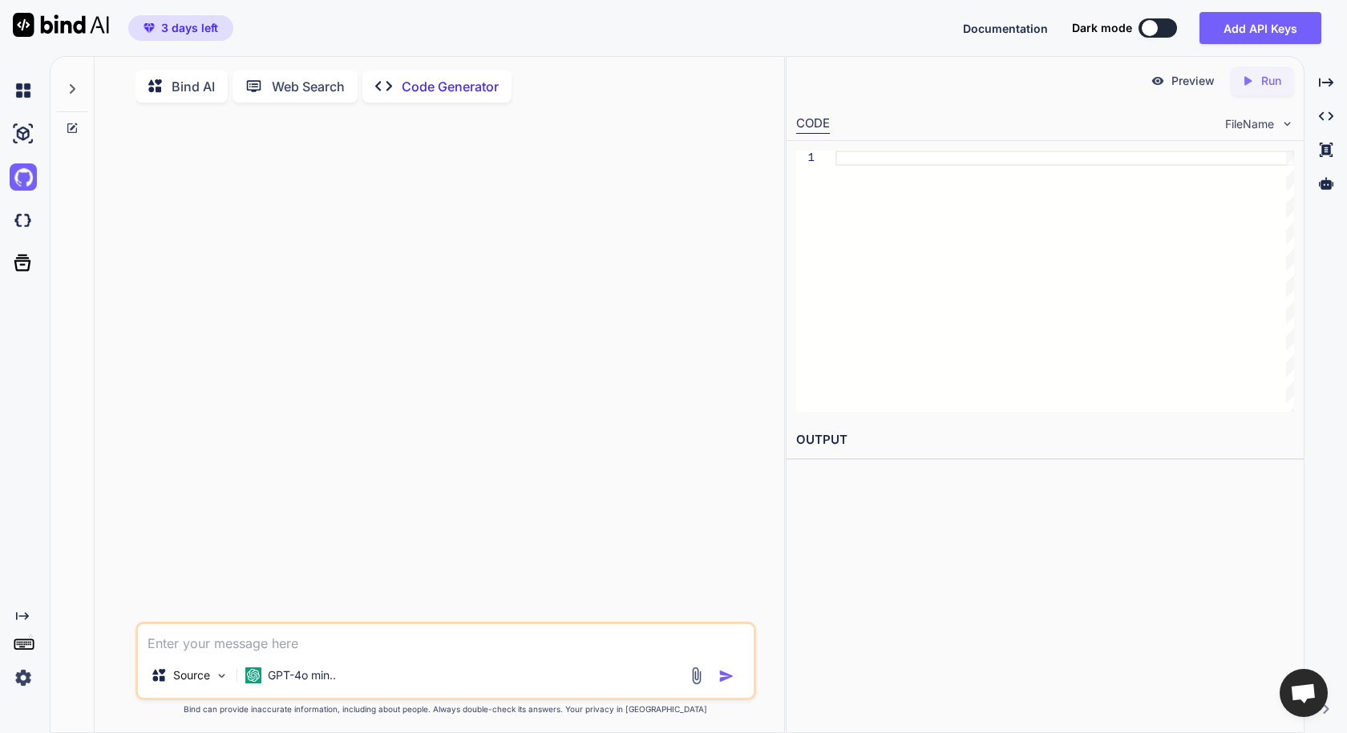
click at [269, 645] on textarea at bounding box center [445, 638] width 615 height 29
click at [36, 180] on img at bounding box center [23, 177] width 27 height 27
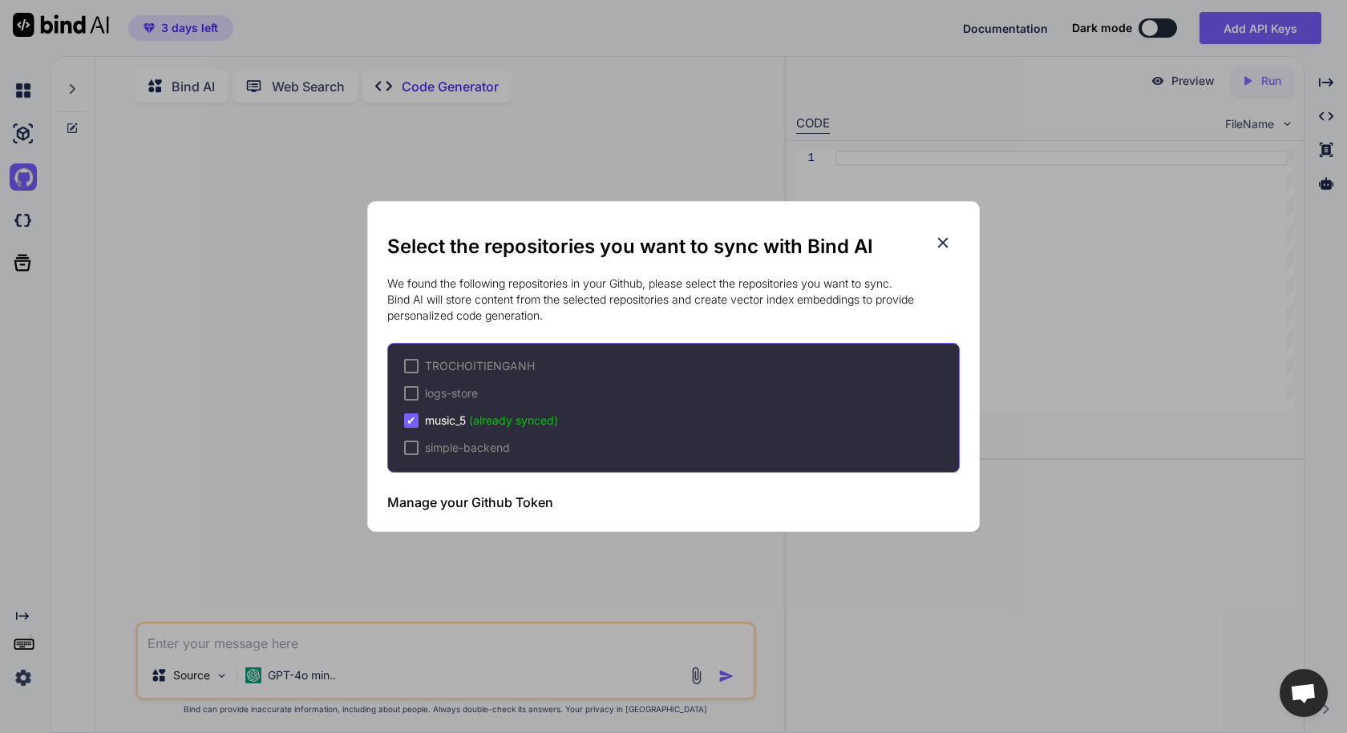
click at [948, 244] on icon at bounding box center [943, 243] width 18 height 18
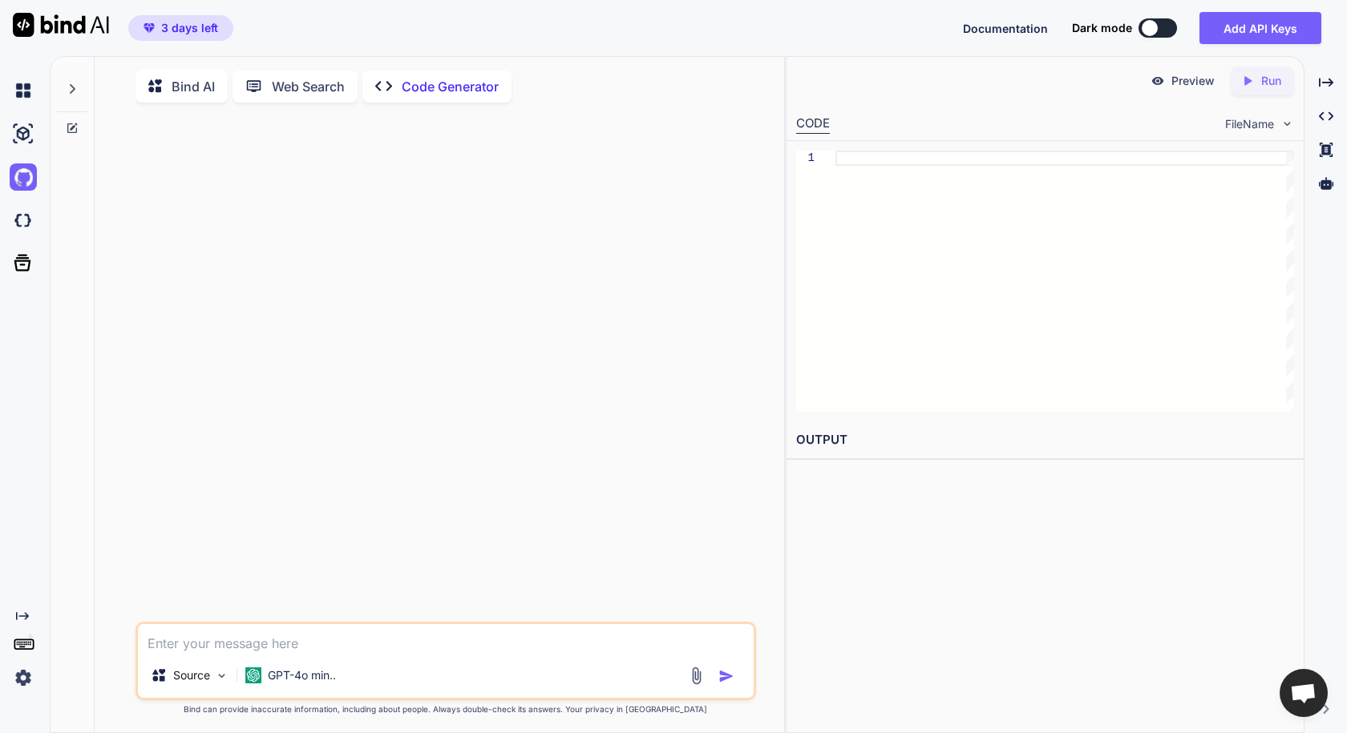
click at [364, 645] on textarea at bounding box center [445, 638] width 615 height 29
type textarea "d"
type textarea "đ"
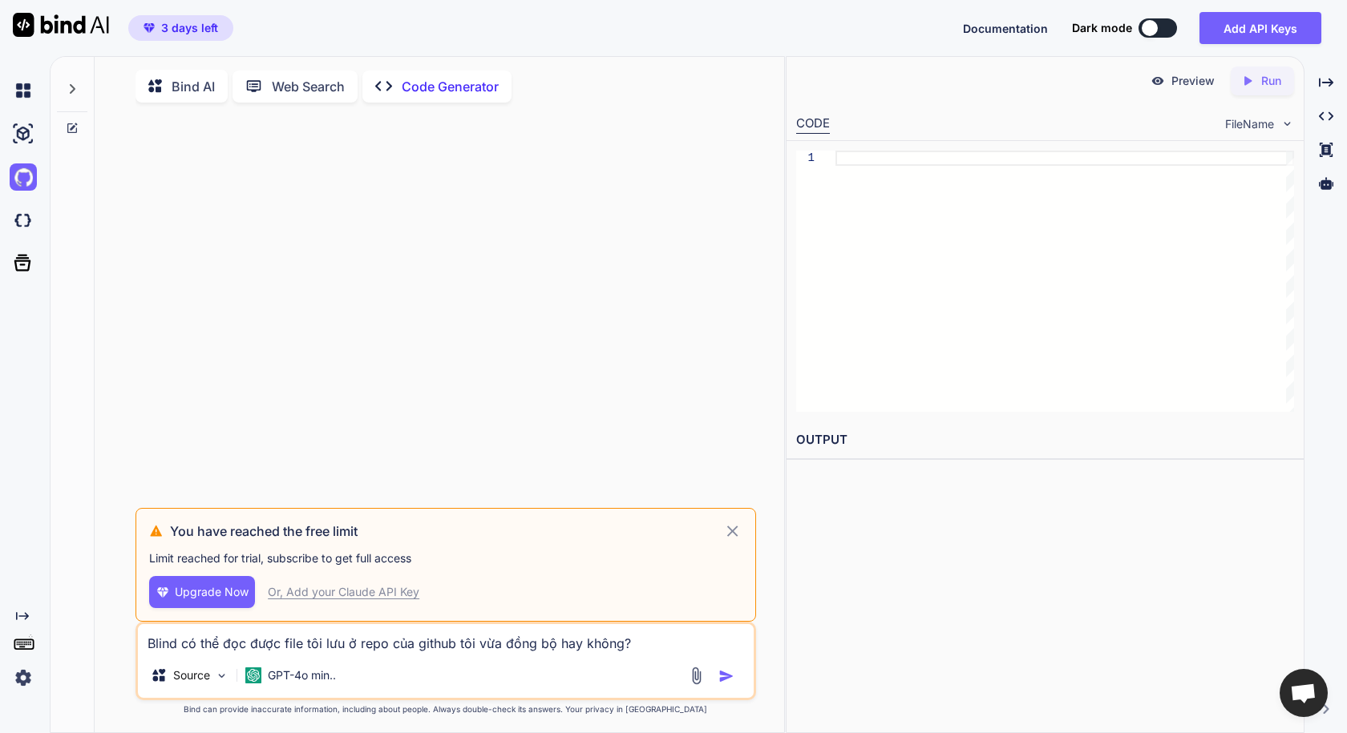
type textarea "Blind có thể đọc được file tôi lưu ở repo của github tôi vừa đồng bộ hay không?"
click at [215, 596] on span "Upgrade Now" at bounding box center [212, 592] width 74 height 16
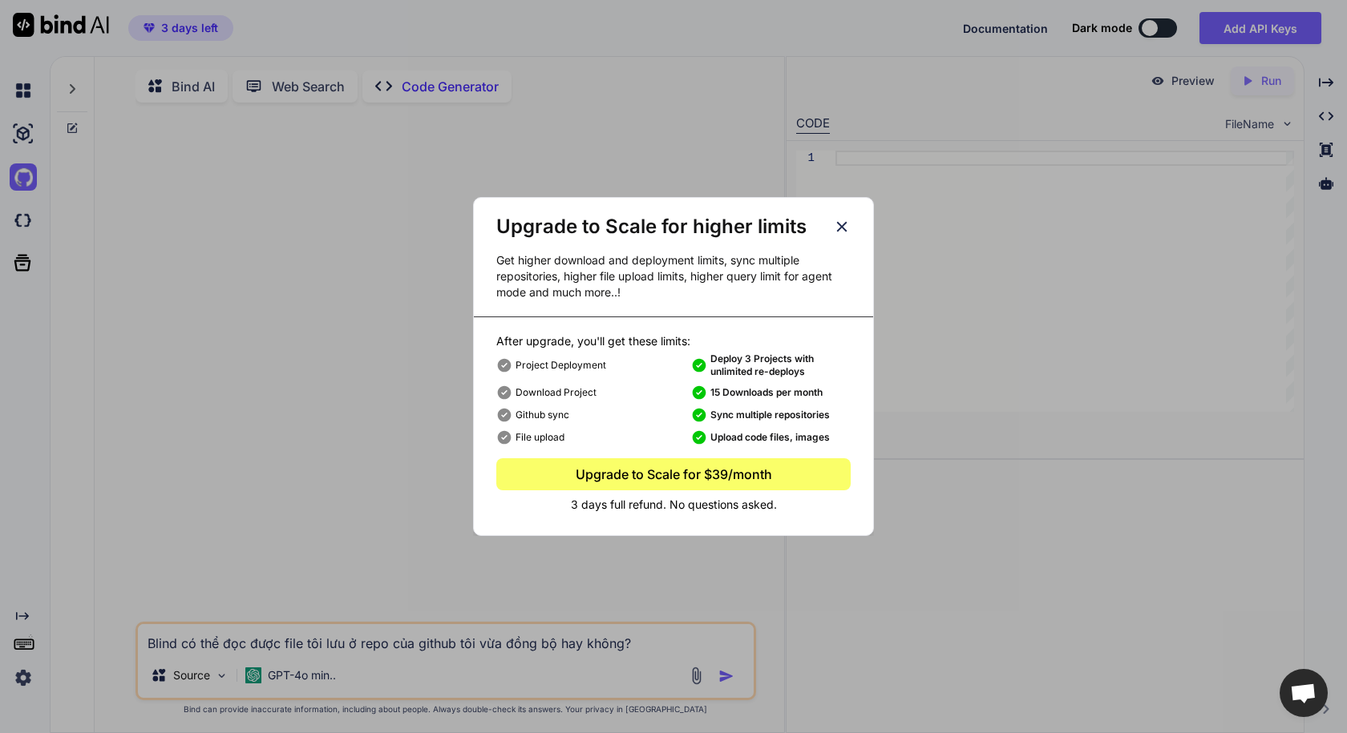
click at [843, 222] on icon at bounding box center [842, 227] width 18 height 18
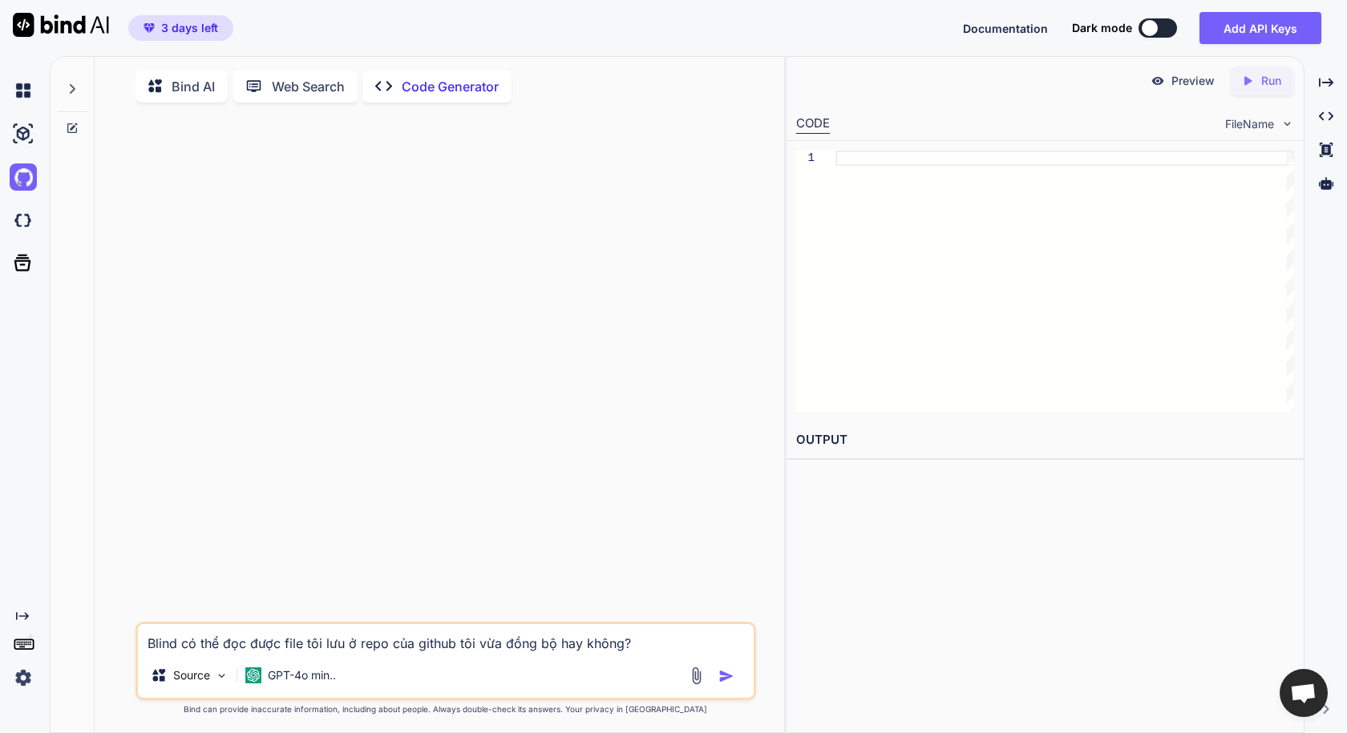
click at [184, 29] on span "3 days left" at bounding box center [189, 28] width 57 height 16
click at [727, 669] on div "Source GPT-4o min.." at bounding box center [445, 679] width 615 height 38
click at [727, 677] on img "button" at bounding box center [726, 677] width 16 height 16
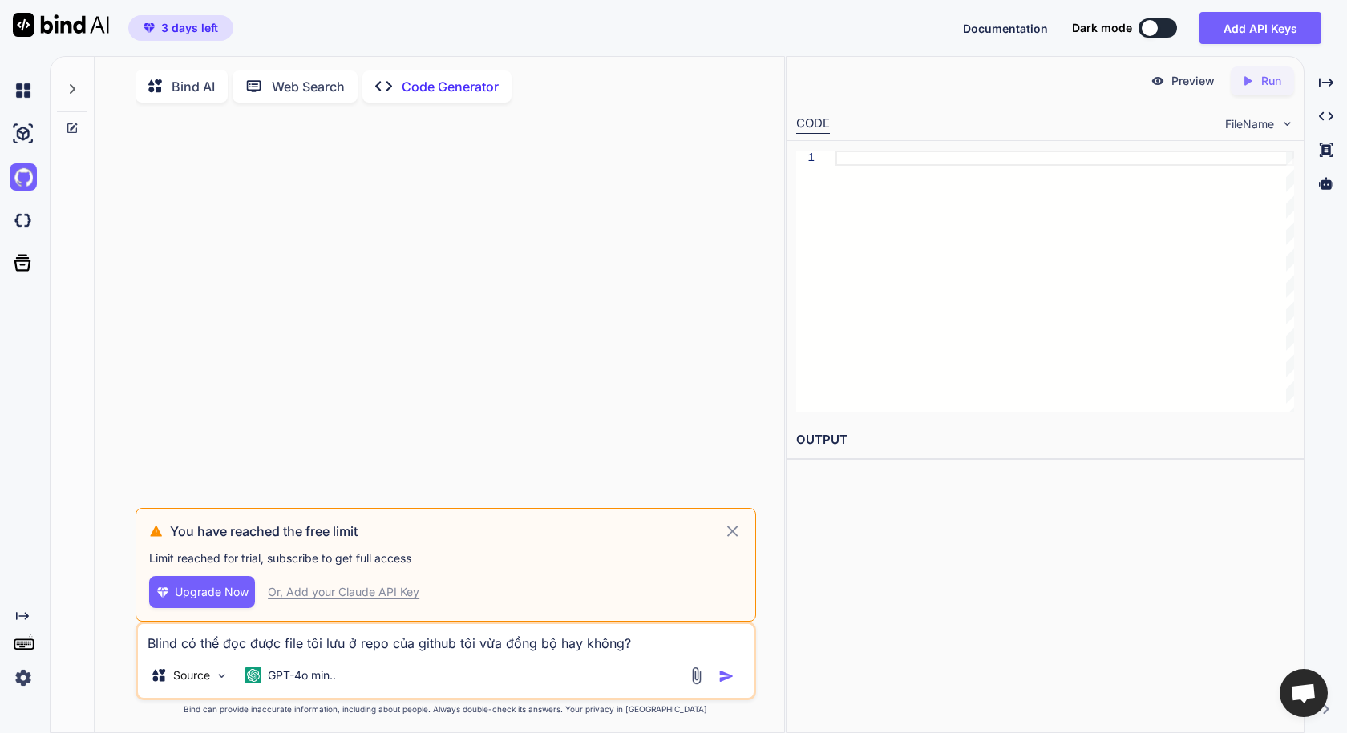
click at [230, 599] on span "Upgrade Now" at bounding box center [212, 592] width 74 height 16
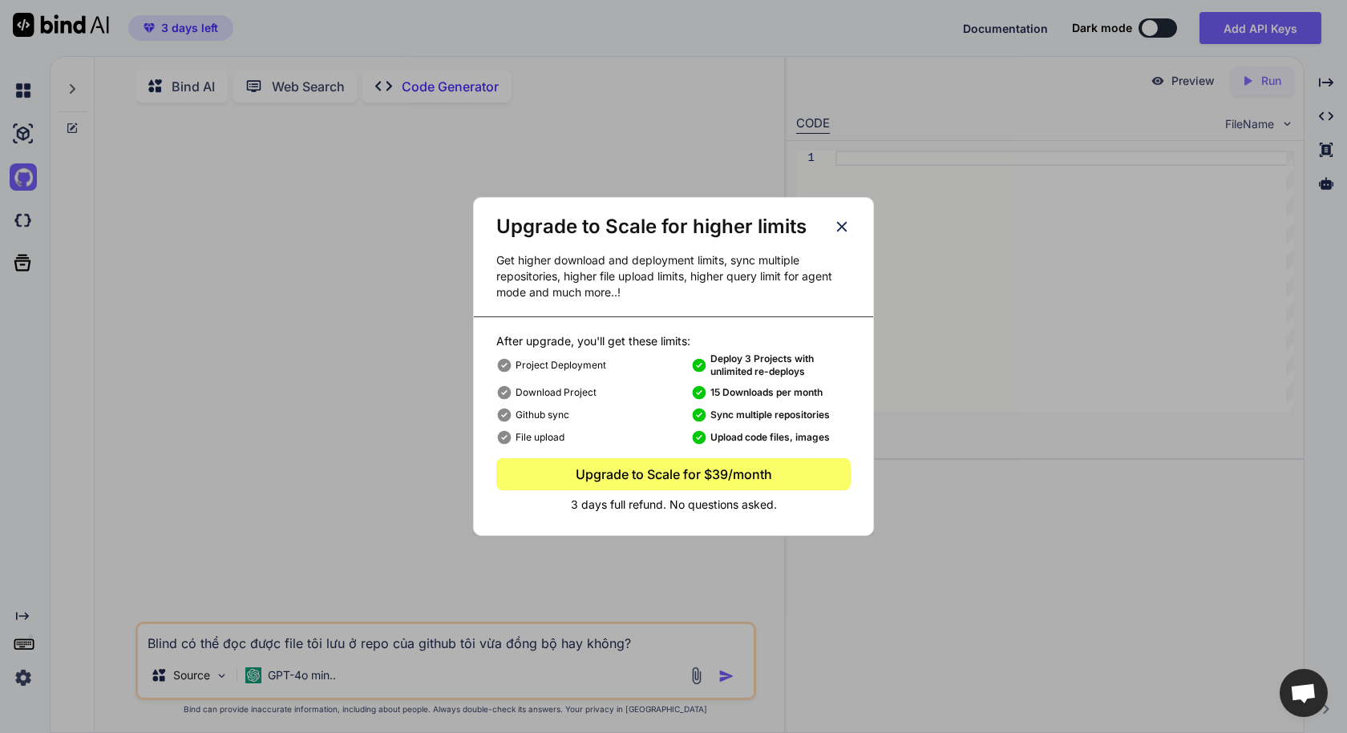
click at [630, 509] on p "3 days full refund. No questions asked." at bounding box center [673, 505] width 354 height 16
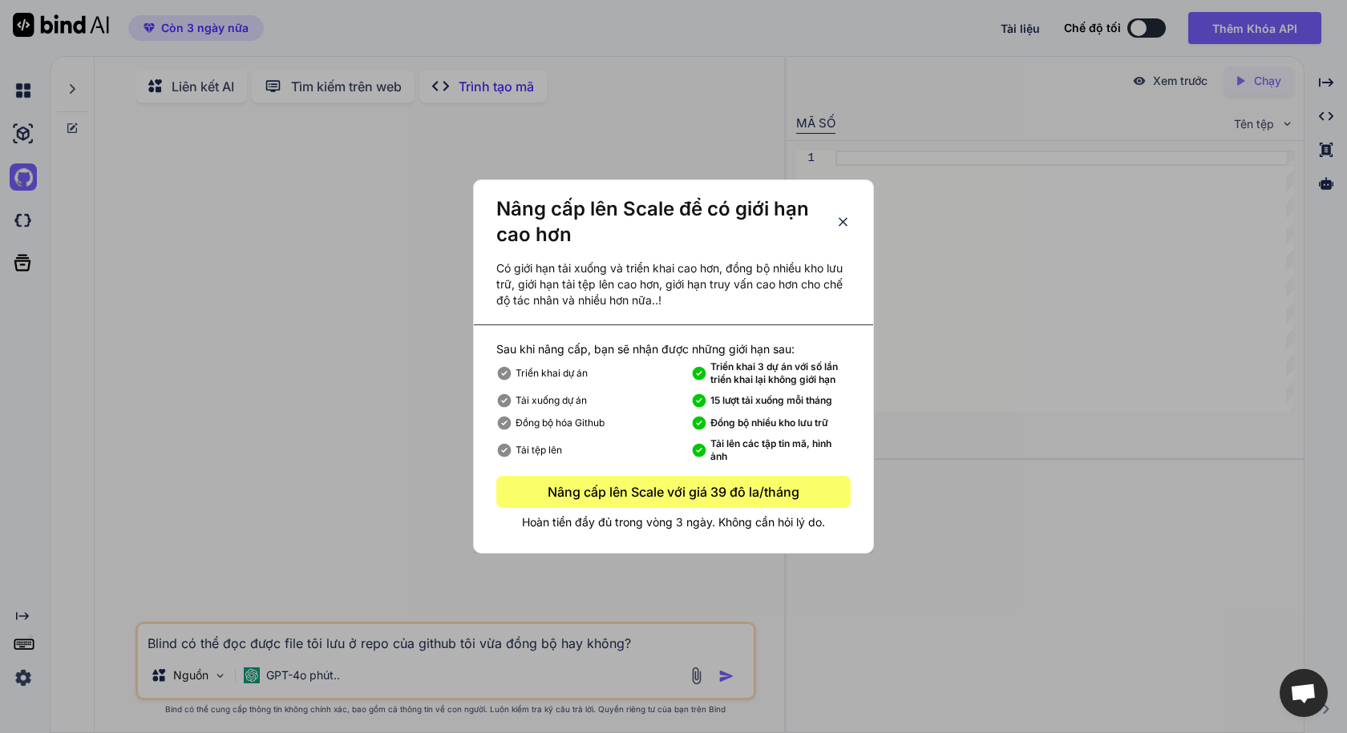
click at [712, 525] on font "Hoàn tiền đầy đủ trong vòng 3 ngày. Không cần hỏi lý do." at bounding box center [673, 522] width 303 height 14
click at [699, 527] on font "Hoàn tiền đầy đủ trong vòng 3 ngày. Không cần hỏi lý do." at bounding box center [673, 522] width 303 height 14
click at [571, 515] on p "Hoàn tiền đầy đủ trong vòng 3 ngày. Không cần hỏi lý do." at bounding box center [673, 523] width 354 height 16
click at [641, 522] on font "Hoàn tiền đầy đủ trong vòng 3 ngày. Không cần hỏi lý do." at bounding box center [673, 522] width 303 height 14
click at [639, 523] on font "Hoàn tiền đầy đủ trong vòng 3 ngày. Không cần hỏi lý do." at bounding box center [673, 522] width 303 height 14
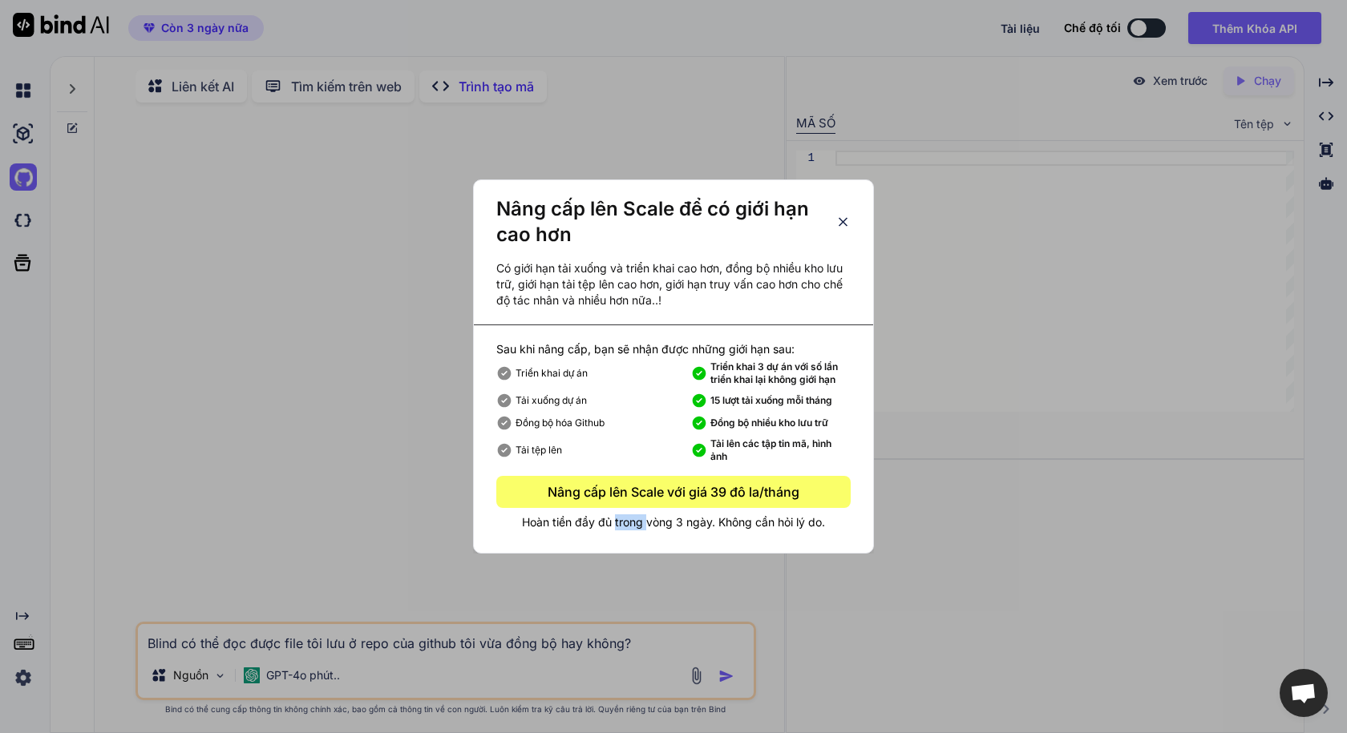
click at [636, 524] on font "Hoàn tiền đầy đủ trong vòng 3 ngày. Không cần hỏi lý do." at bounding box center [673, 522] width 303 height 14
click at [843, 229] on icon at bounding box center [842, 222] width 15 height 18
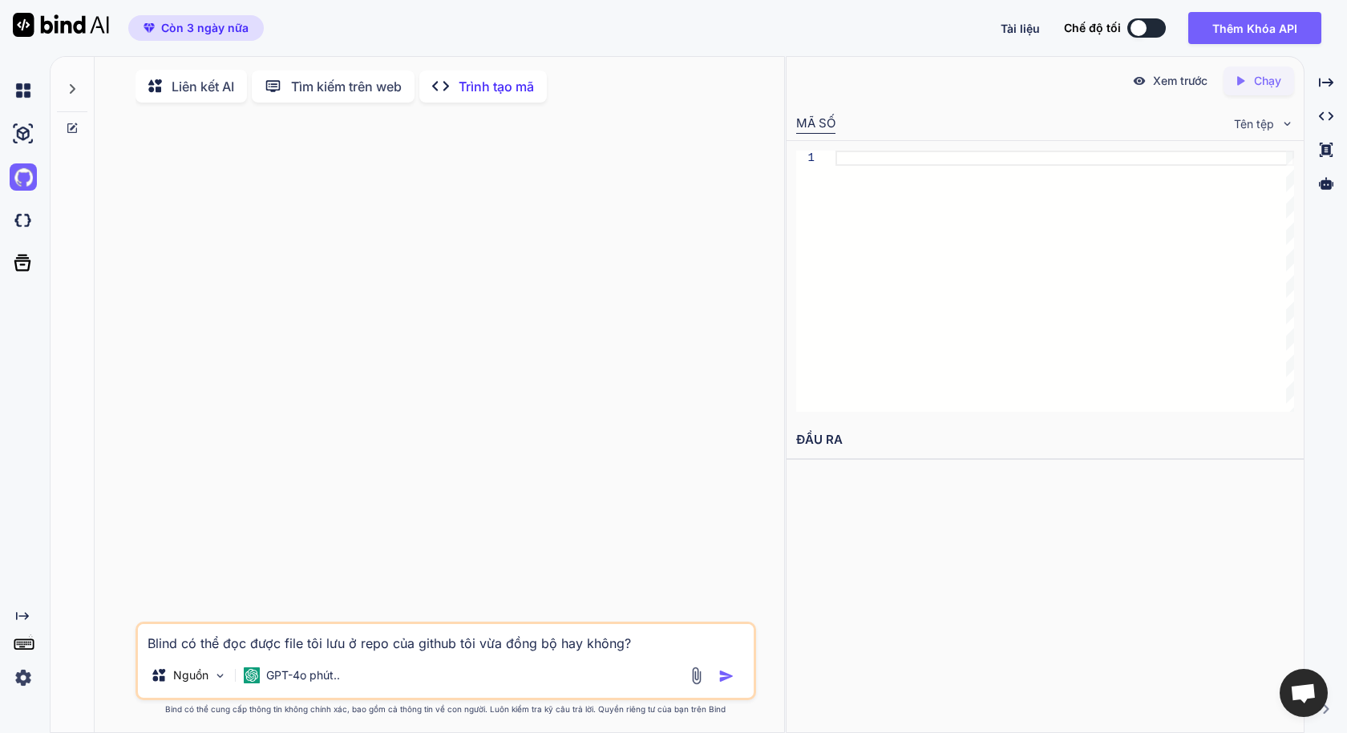
click at [204, 90] on font "Liên kết AI" at bounding box center [203, 87] width 63 height 16
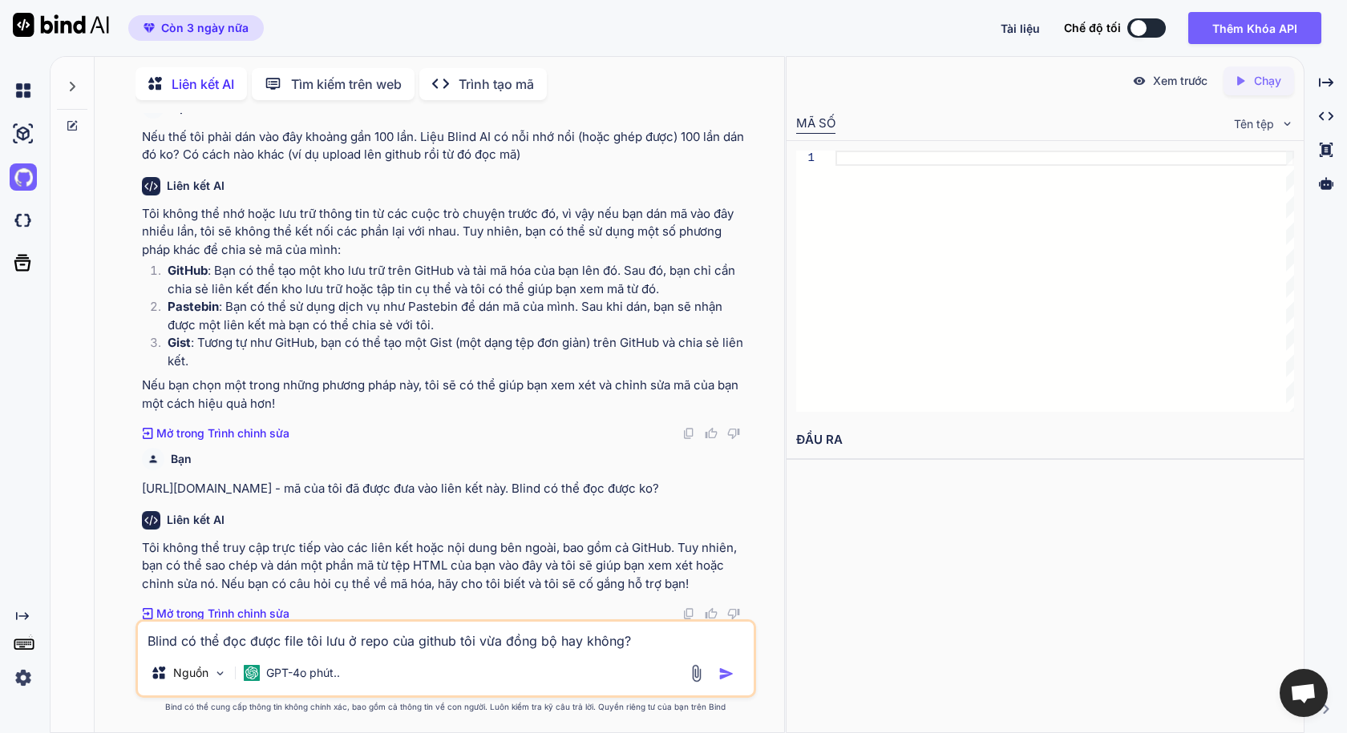
scroll to position [604, 0]
drag, startPoint x: 652, startPoint y: 643, endPoint x: 113, endPoint y: 631, distance: 538.8
click at [114, 635] on div "Bạn Quay lại dự án: Âm nhạc dạy và học này. - Thực ra tôi đã có dự án này rồi. …" at bounding box center [445, 423] width 677 height 620
click at [728, 675] on img "button" at bounding box center [726, 674] width 16 height 16
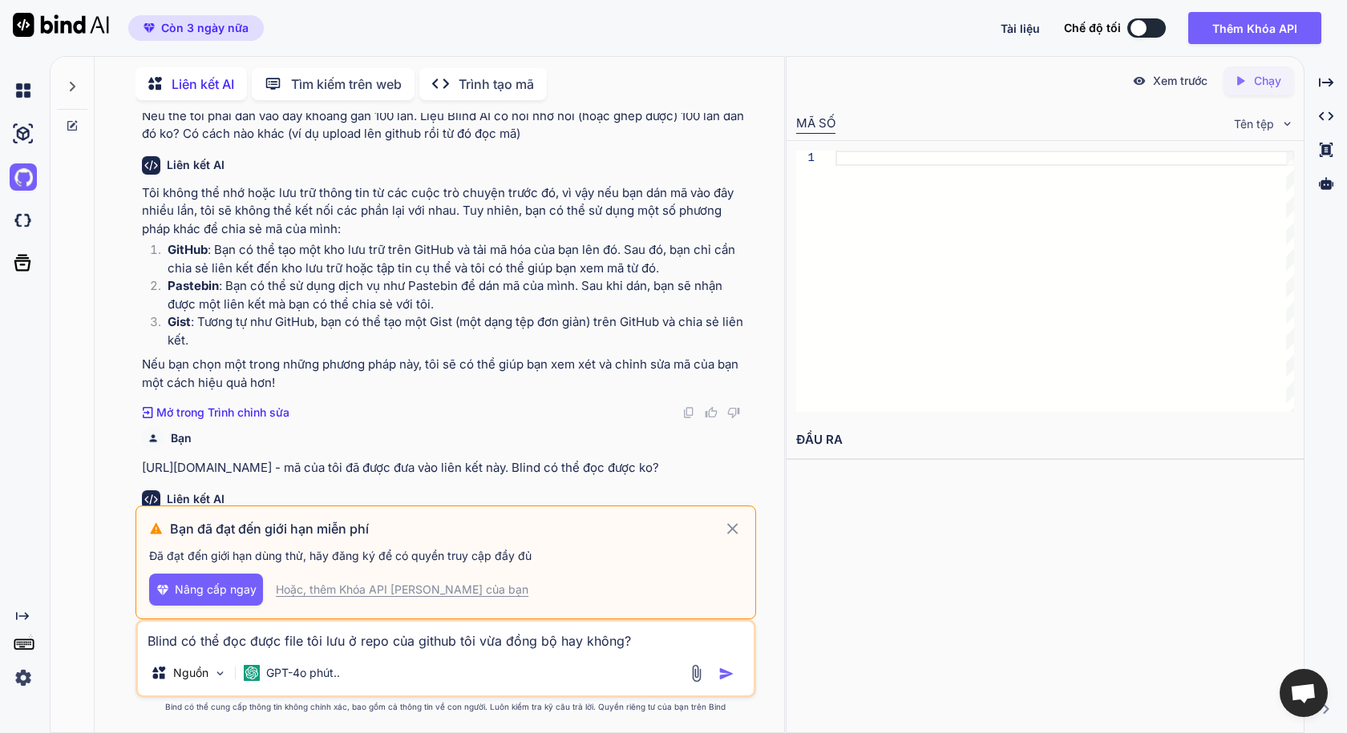
click at [214, 588] on font "Nâng cấp ngay" at bounding box center [216, 590] width 82 height 14
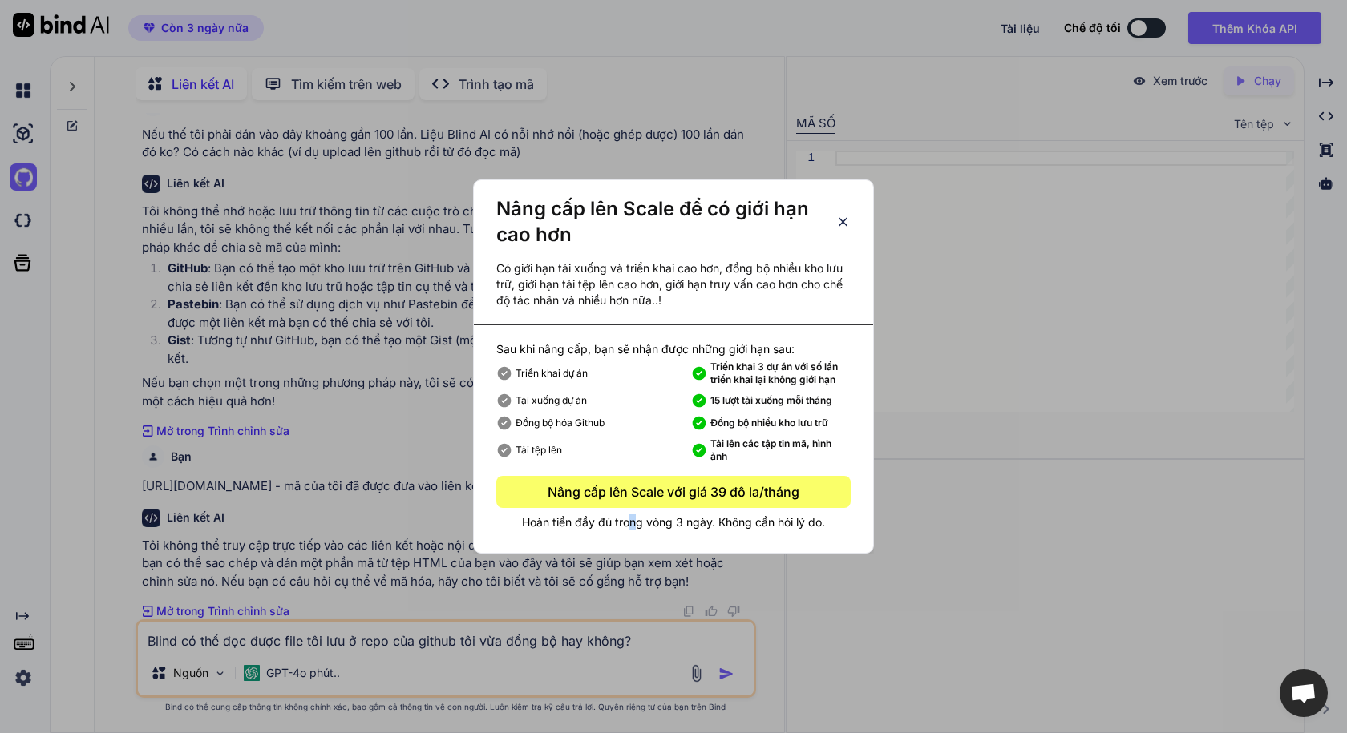
click at [632, 518] on font "Hoàn tiền đầy đủ trong vòng 3 ngày. Không cần hỏi lý do." at bounding box center [673, 522] width 303 height 14
drag, startPoint x: 540, startPoint y: 515, endPoint x: 650, endPoint y: 489, distance: 112.8
click at [578, 508] on div "Sau khi nâng cấp, bạn sẽ nhận được những giới hạn sau: Triển khai dự án Triển k…" at bounding box center [673, 435] width 399 height 189
click at [843, 222] on icon at bounding box center [843, 221] width 9 height 9
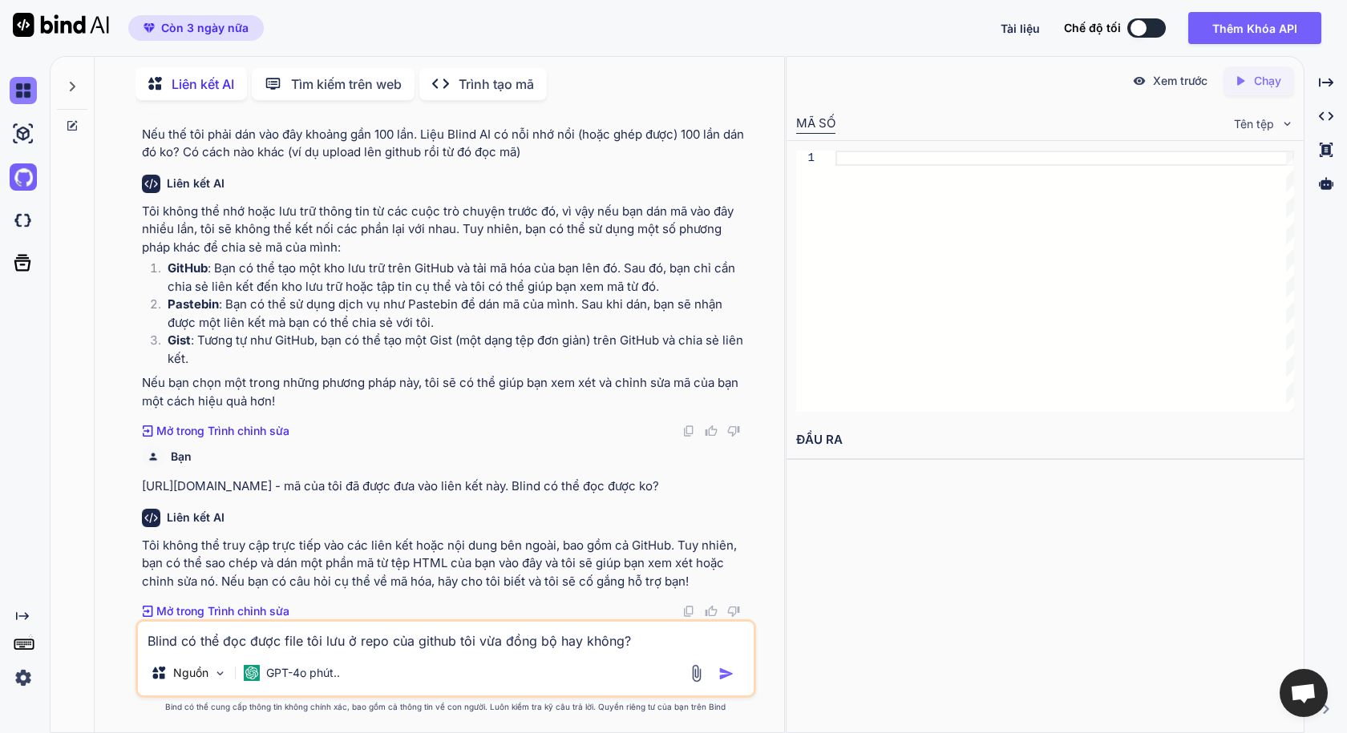
click at [23, 93] on img at bounding box center [23, 90] width 27 height 27
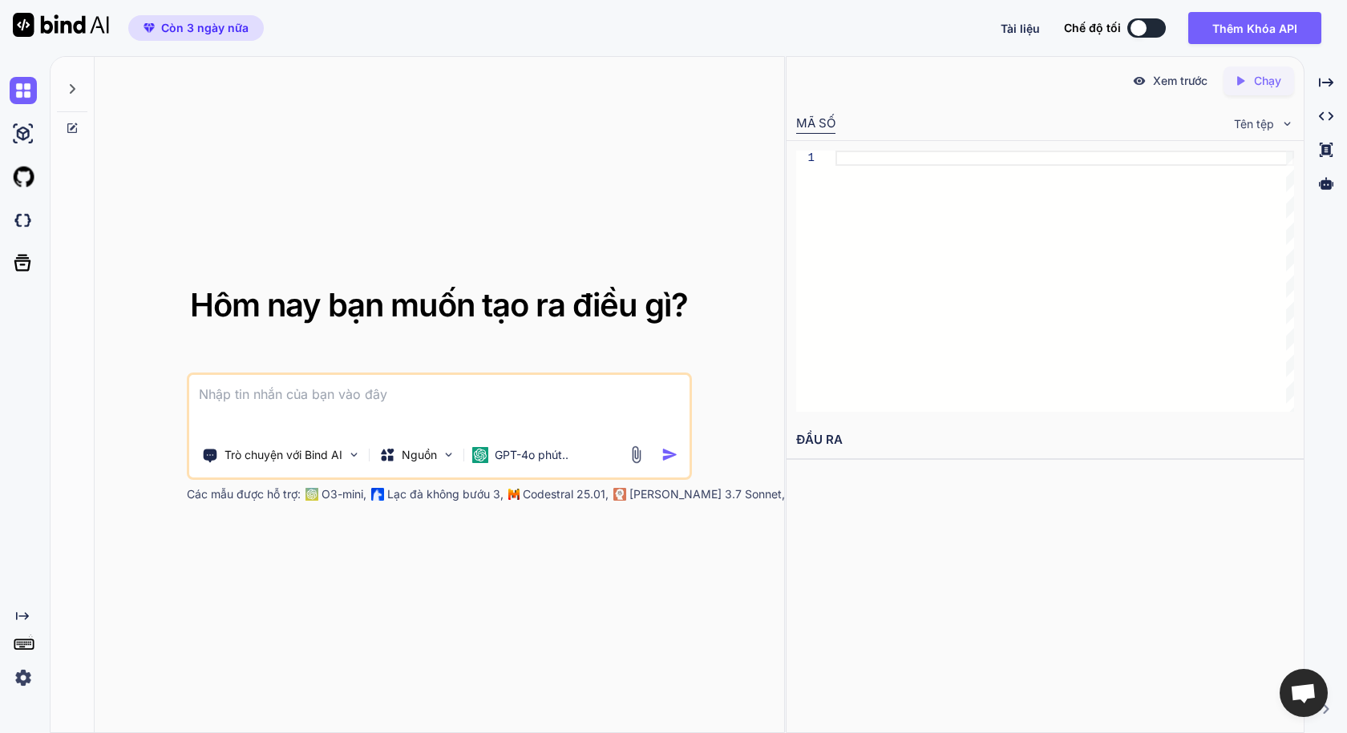
click at [378, 405] on textarea at bounding box center [439, 404] width 500 height 59
type textarea "o"
type textarea "ơ"
type textarea "ở"
type textarea "o"
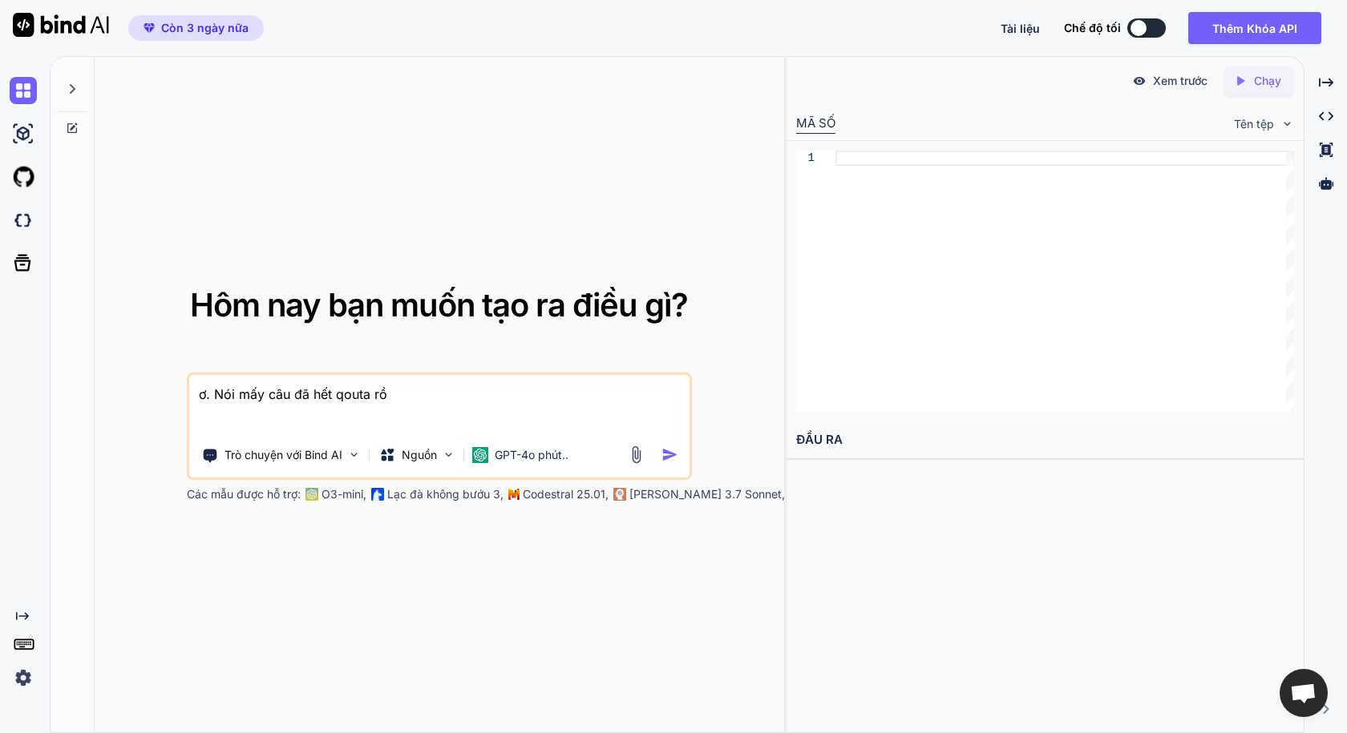
type textarea "ơ. Nói mấy câu đã hết qouta rồi"
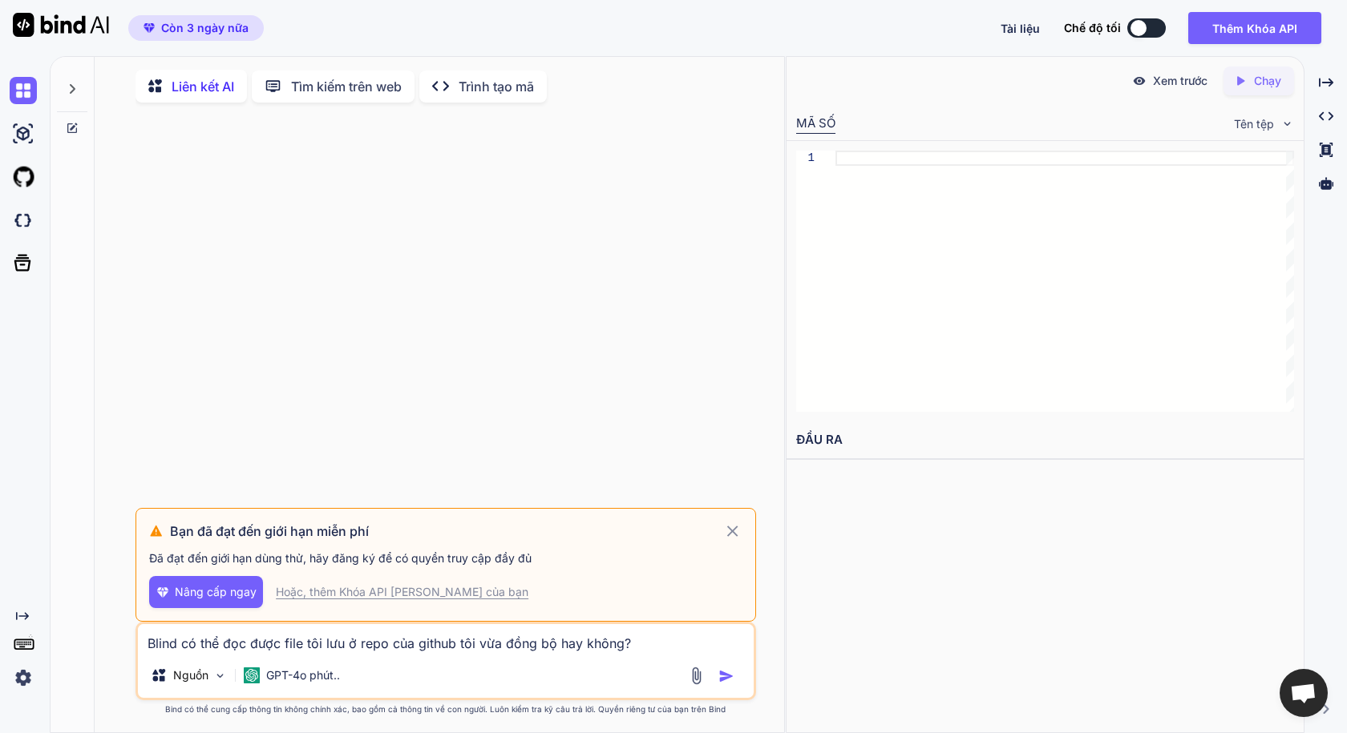
click at [736, 533] on icon at bounding box center [732, 531] width 11 height 11
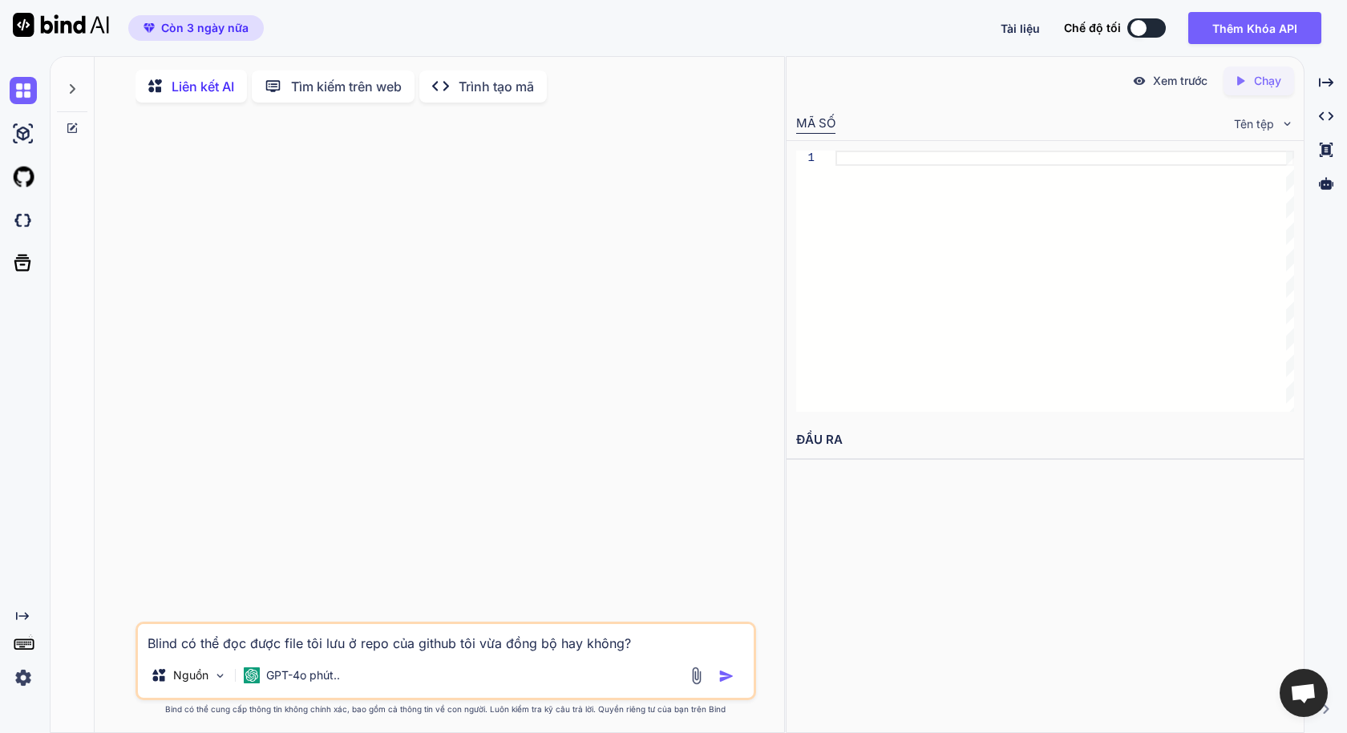
click at [69, 87] on icon at bounding box center [72, 89] width 13 height 13
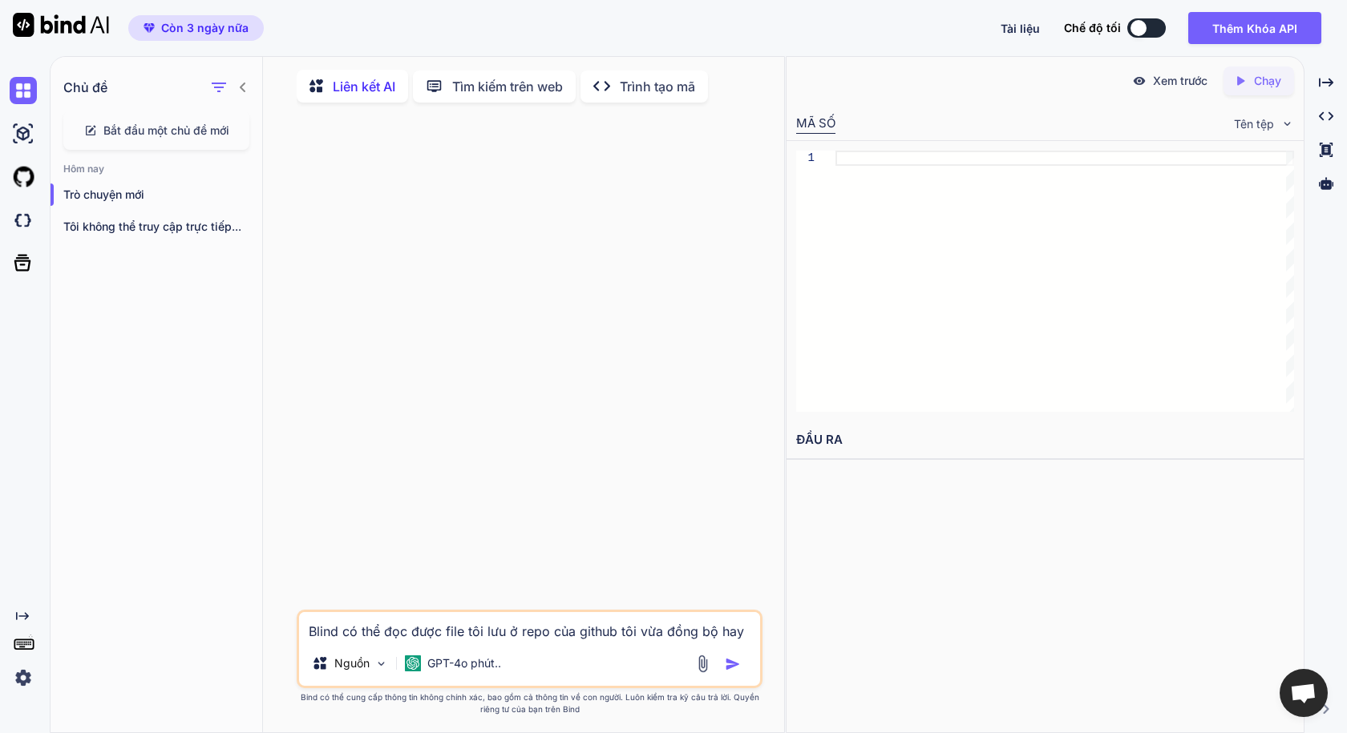
click at [1287, 123] on img at bounding box center [1287, 124] width 14 height 14
drag, startPoint x: 740, startPoint y: 636, endPoint x: 182, endPoint y: 582, distance: 560.6
click at [184, 584] on div "Chủ đề Bắt đầu một chủ đề mới Hôm nay Trò chuyện mới Tôi không thể truy cập trự…" at bounding box center [417, 396] width 733 height 678
type textarea "không?"
click at [478, 670] on font "GPT-4o phút.." at bounding box center [464, 664] width 74 height 14
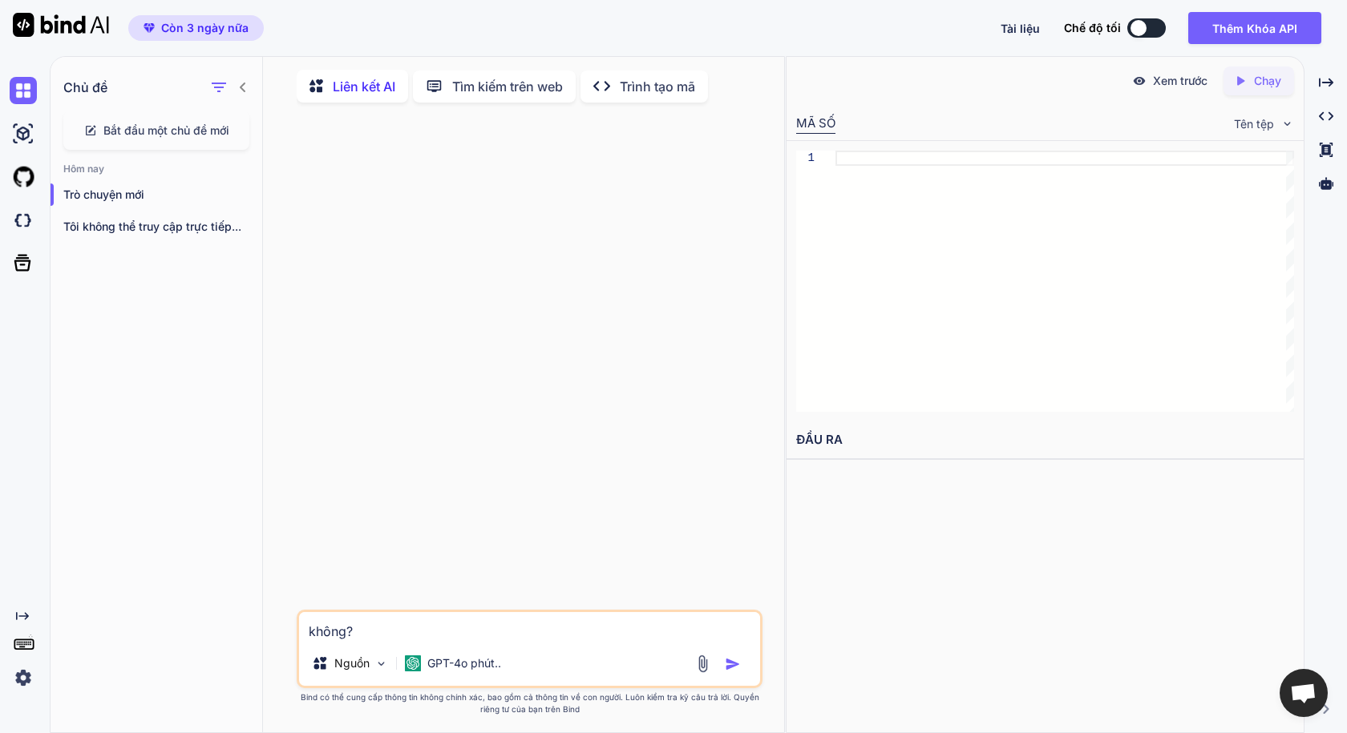
click at [195, 26] on font "Còn 3 ngày nữa" at bounding box center [204, 28] width 87 height 14
click at [20, 24] on img at bounding box center [61, 25] width 96 height 24
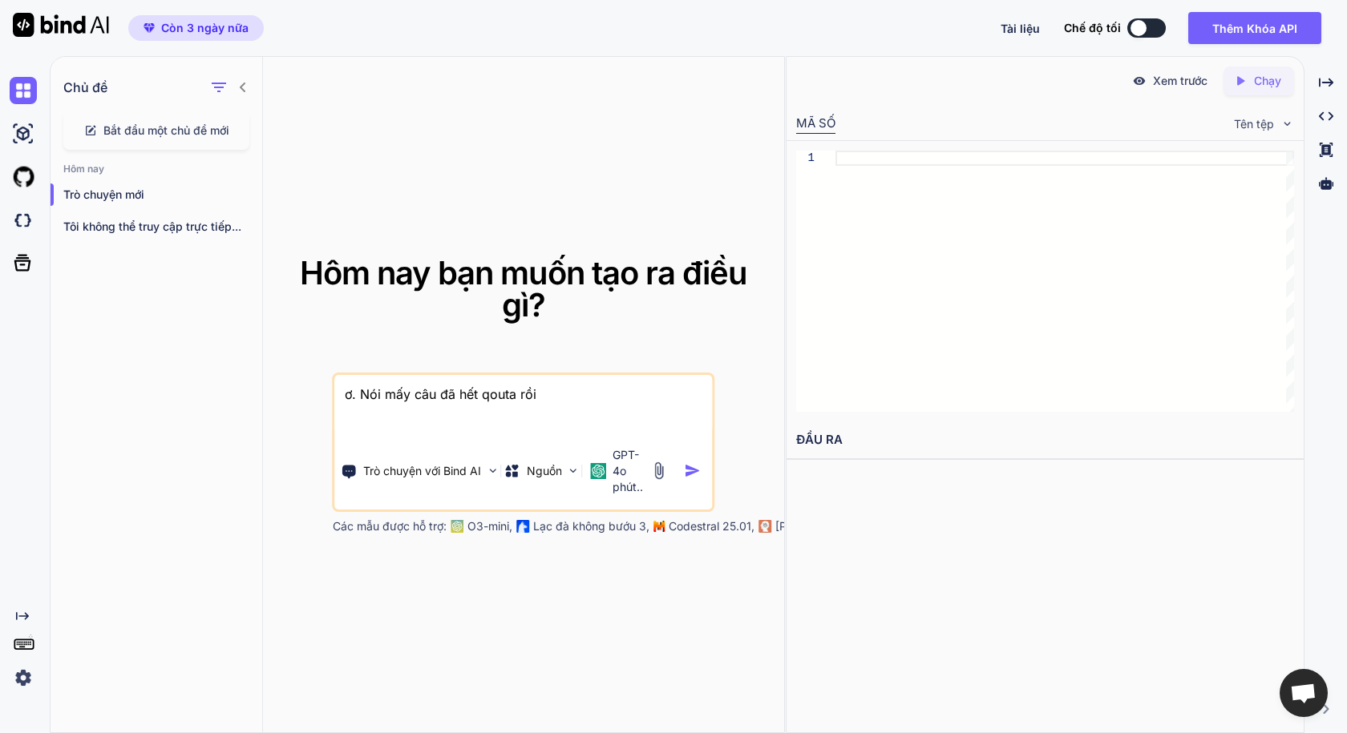
click at [1324, 710] on icon "Created with Pixso." at bounding box center [1326, 710] width 10 height 10
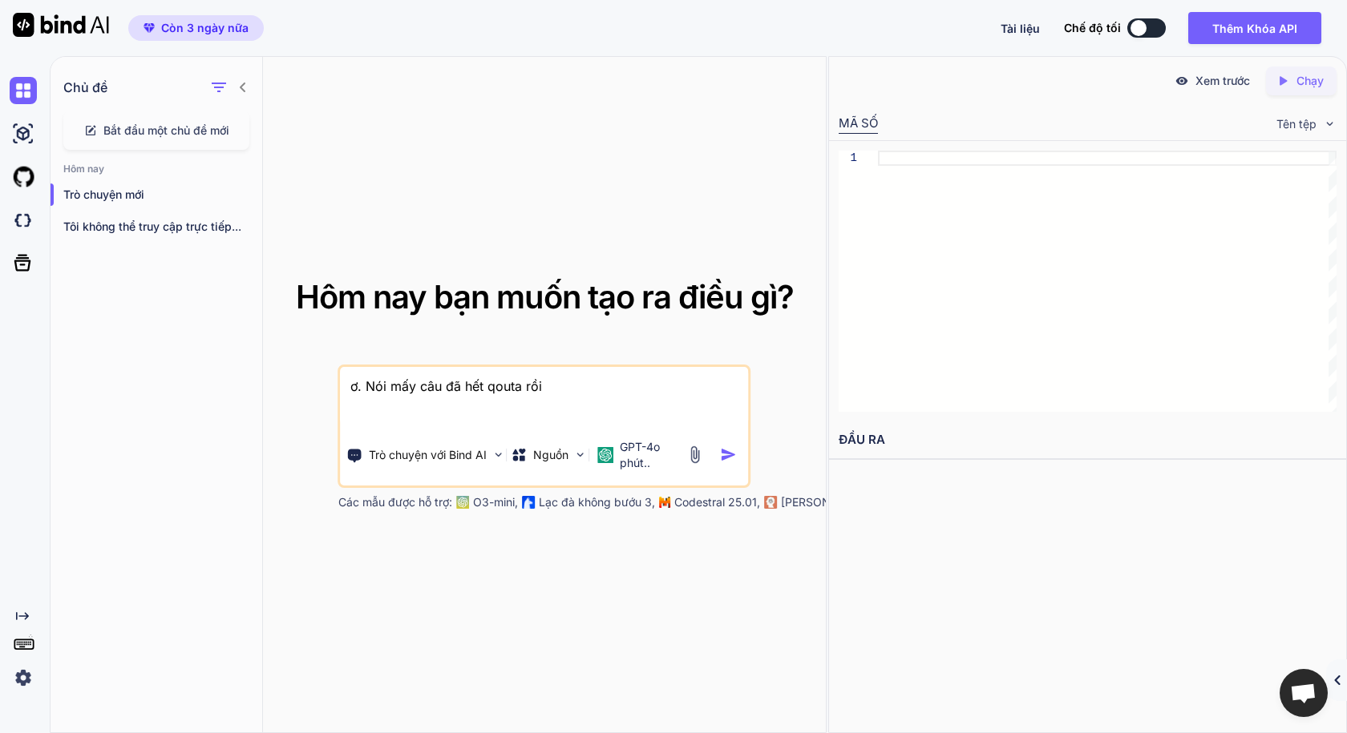
click at [22, 679] on img at bounding box center [23, 678] width 27 height 27
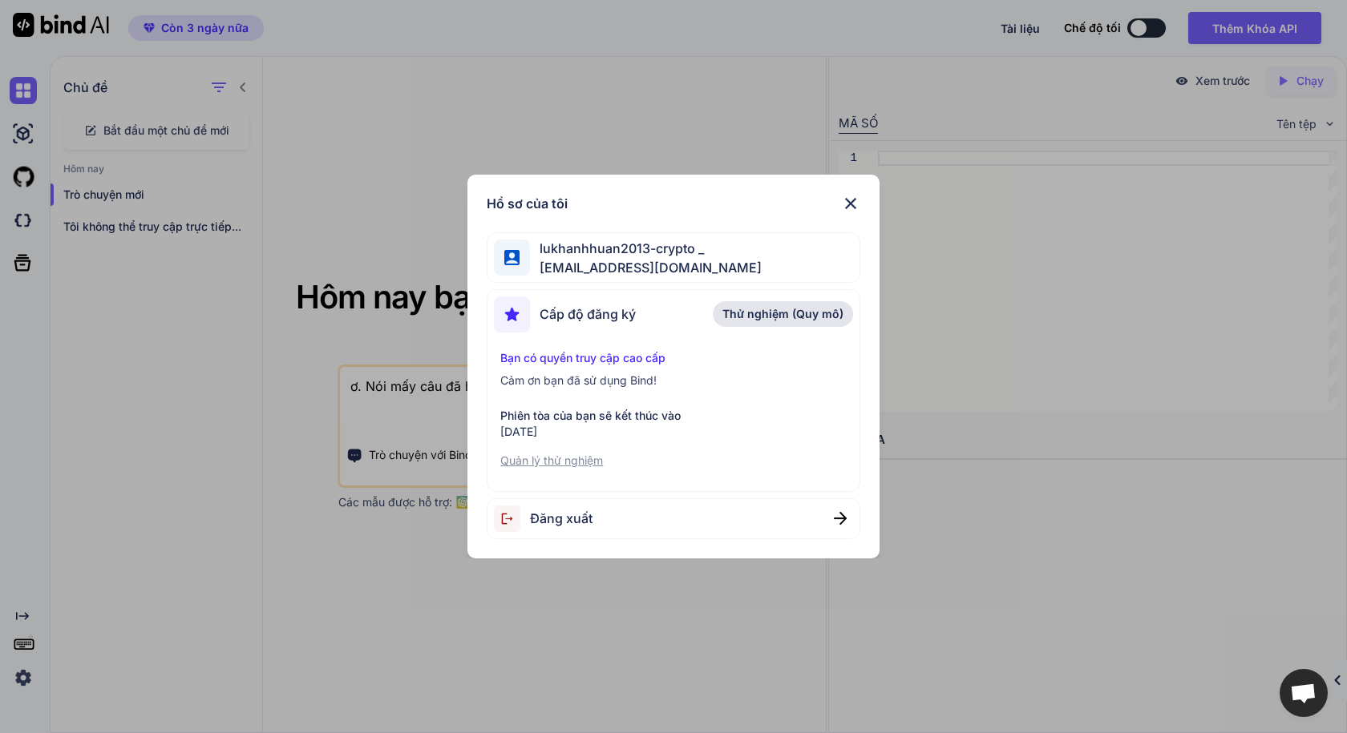
click at [624, 358] on font "Bạn có quyền truy cập cao cấp" at bounding box center [582, 358] width 165 height 14
click at [568, 460] on font "Quản lý thử nghiệm" at bounding box center [551, 461] width 103 height 14
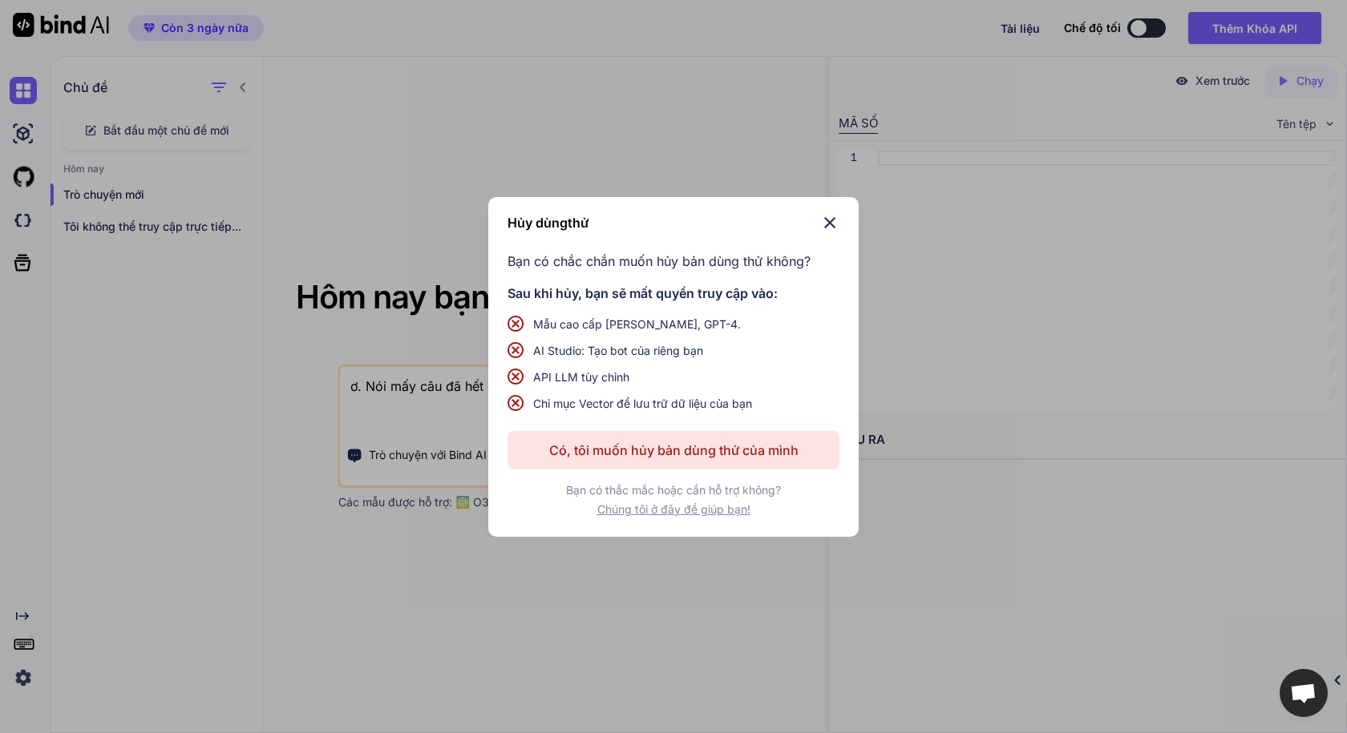
click at [699, 455] on font "Có, tôi muốn hủy bản dùng thử của mình" at bounding box center [673, 451] width 249 height 16
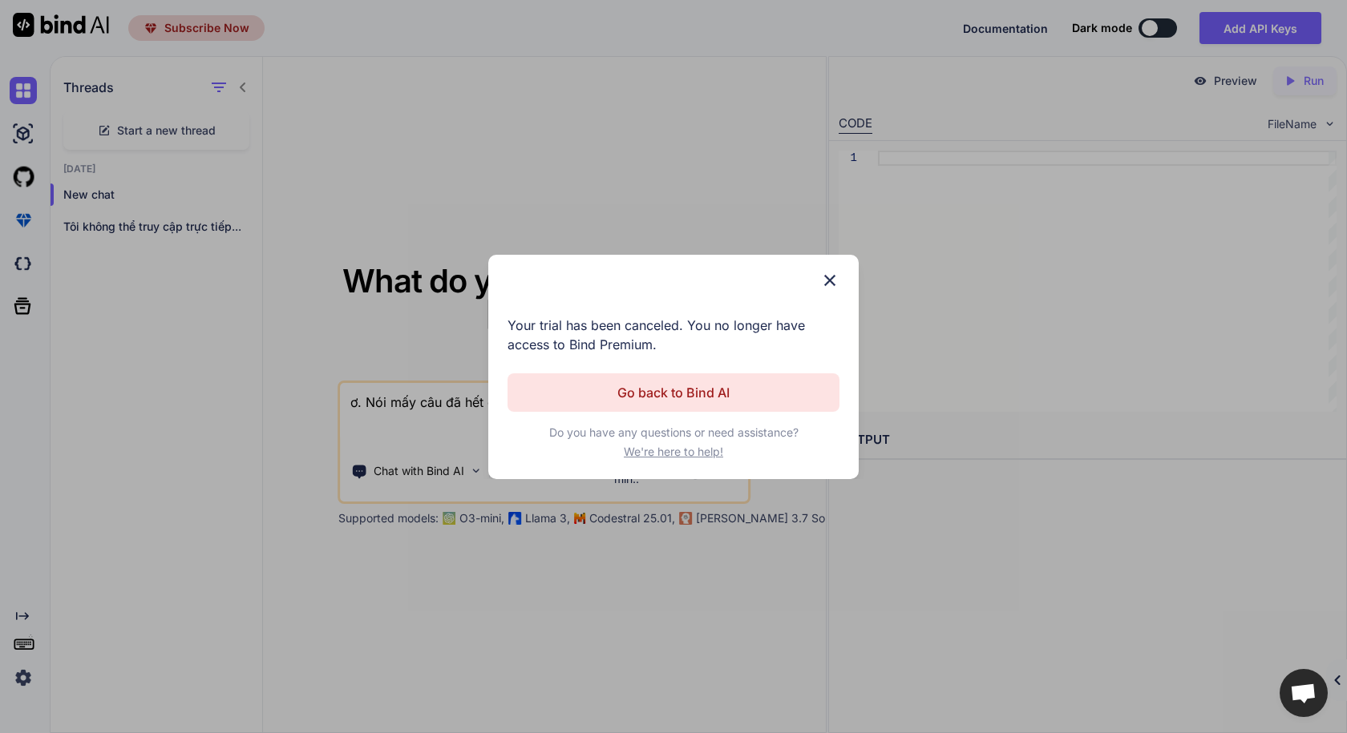
click at [765, 390] on button "Go back to Bind AI" at bounding box center [673, 393] width 332 height 38
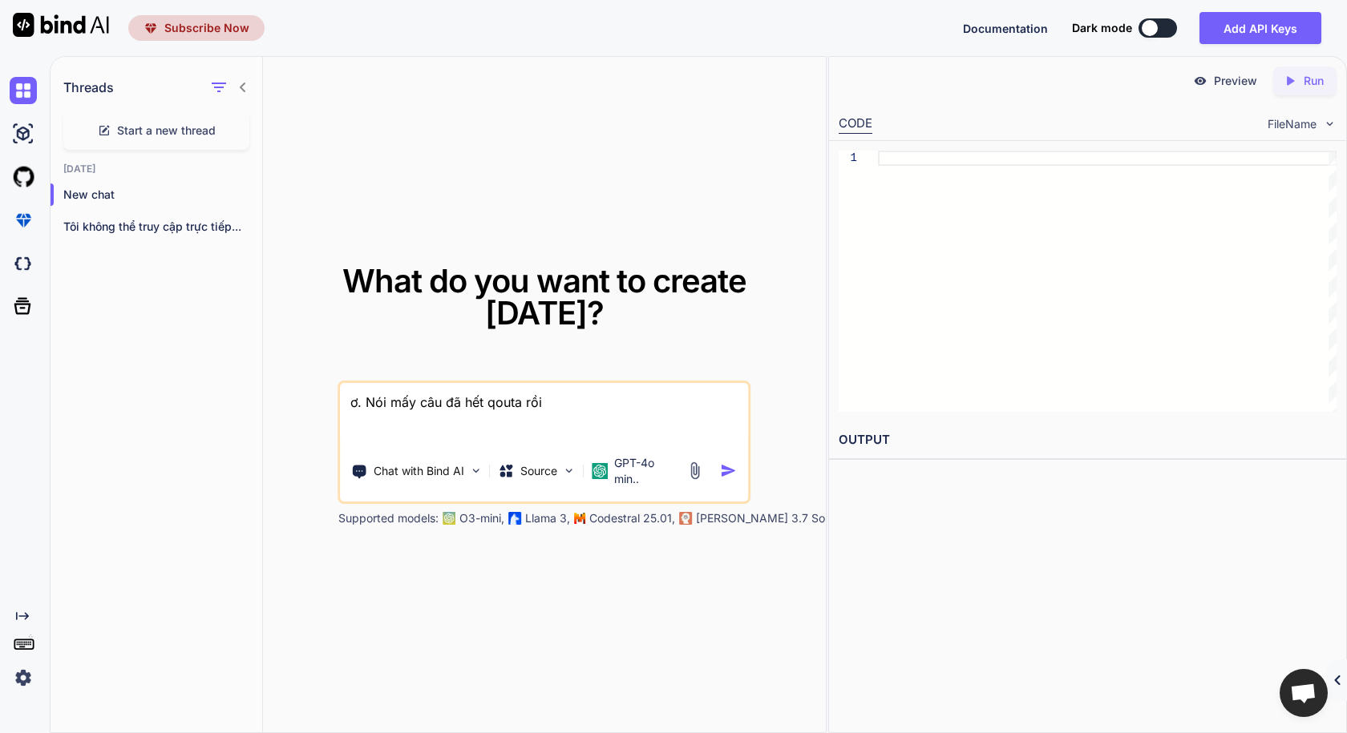
click at [559, 390] on textarea "ơ. Nói mấy câu đã hết qouta rồi" at bounding box center [545, 412] width 408 height 59
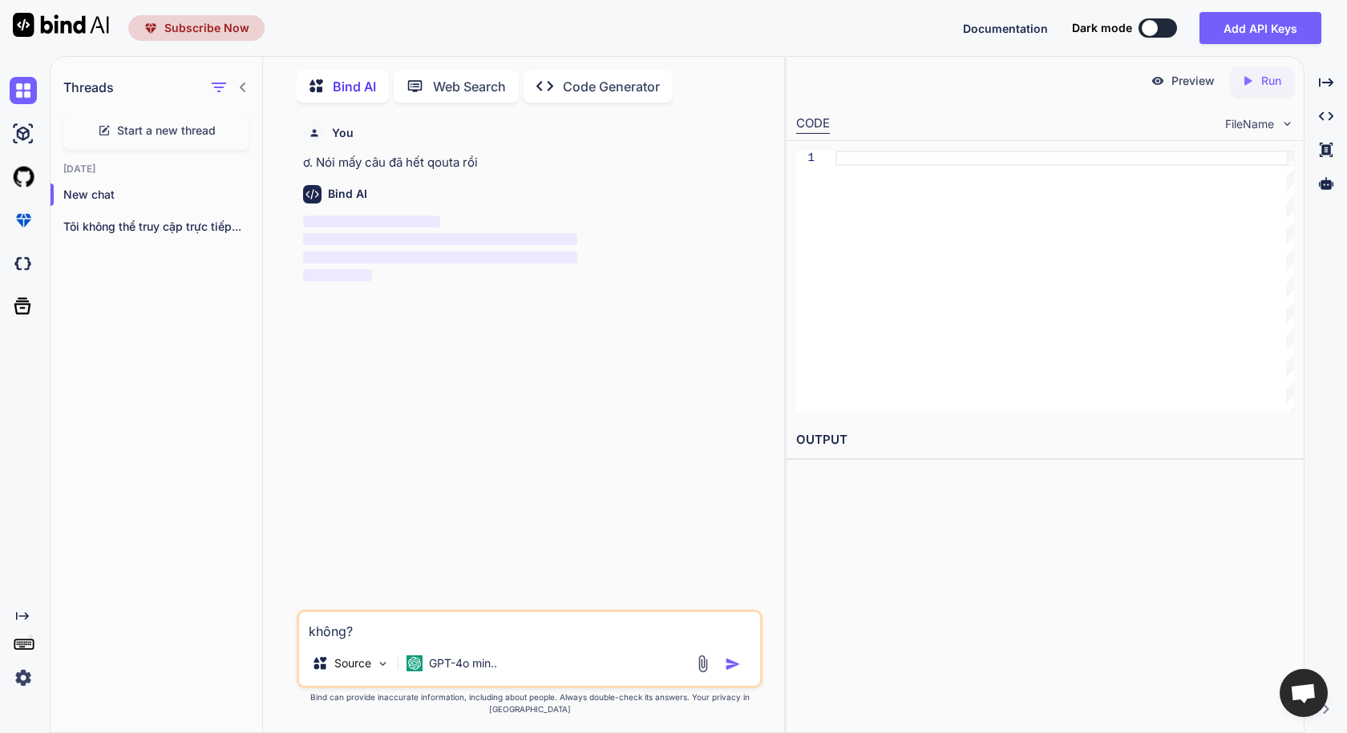
scroll to position [6, 0]
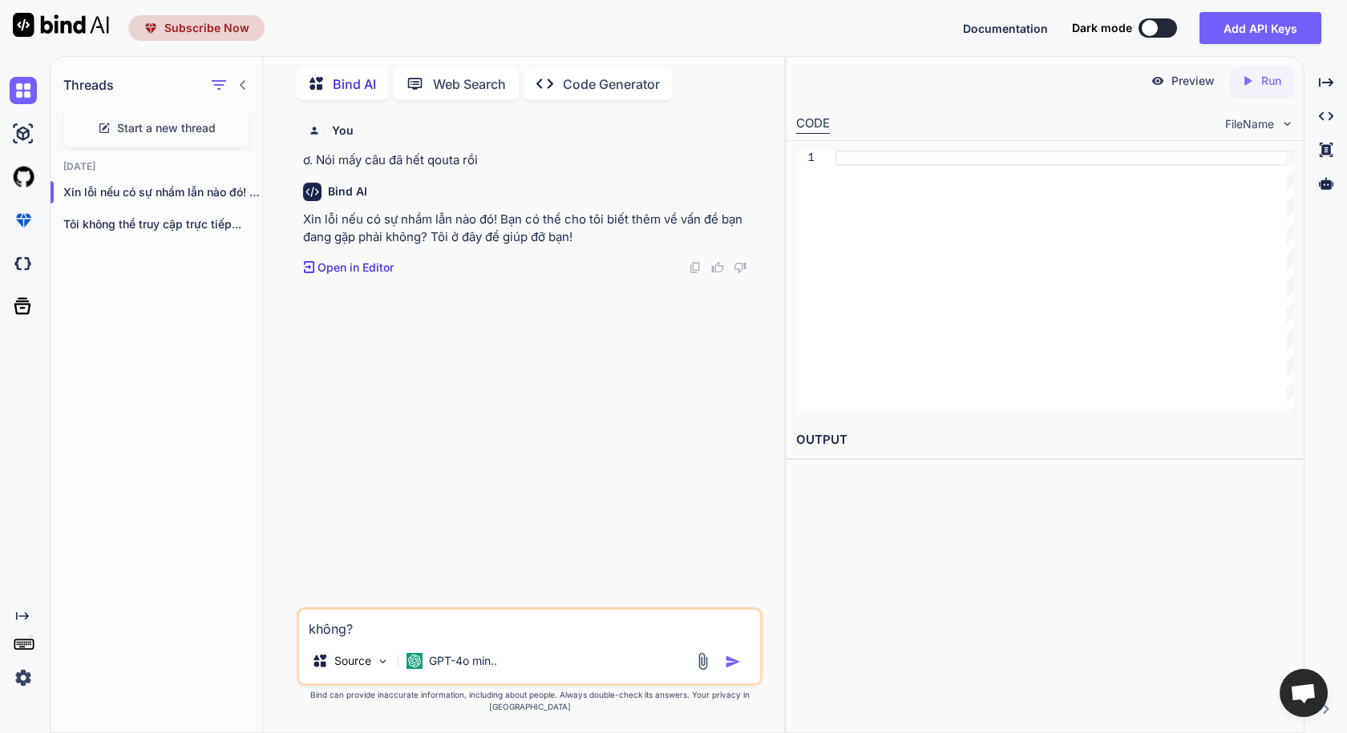
drag, startPoint x: 321, startPoint y: 654, endPoint x: 282, endPoint y: 654, distance: 39.3
click at [282, 654] on div "You ơ. Nói mấy câu đã hết qouta rồi Bind AI Xin lỗi nếu có sự nhầm lẫn nào đó! …" at bounding box center [530, 423] width 508 height 620
type textarea "Tôi đăng kí gói Premium 3 ngày. Mà nói được mấy câu đã hết qouta. Tôi hủy gói đ…"
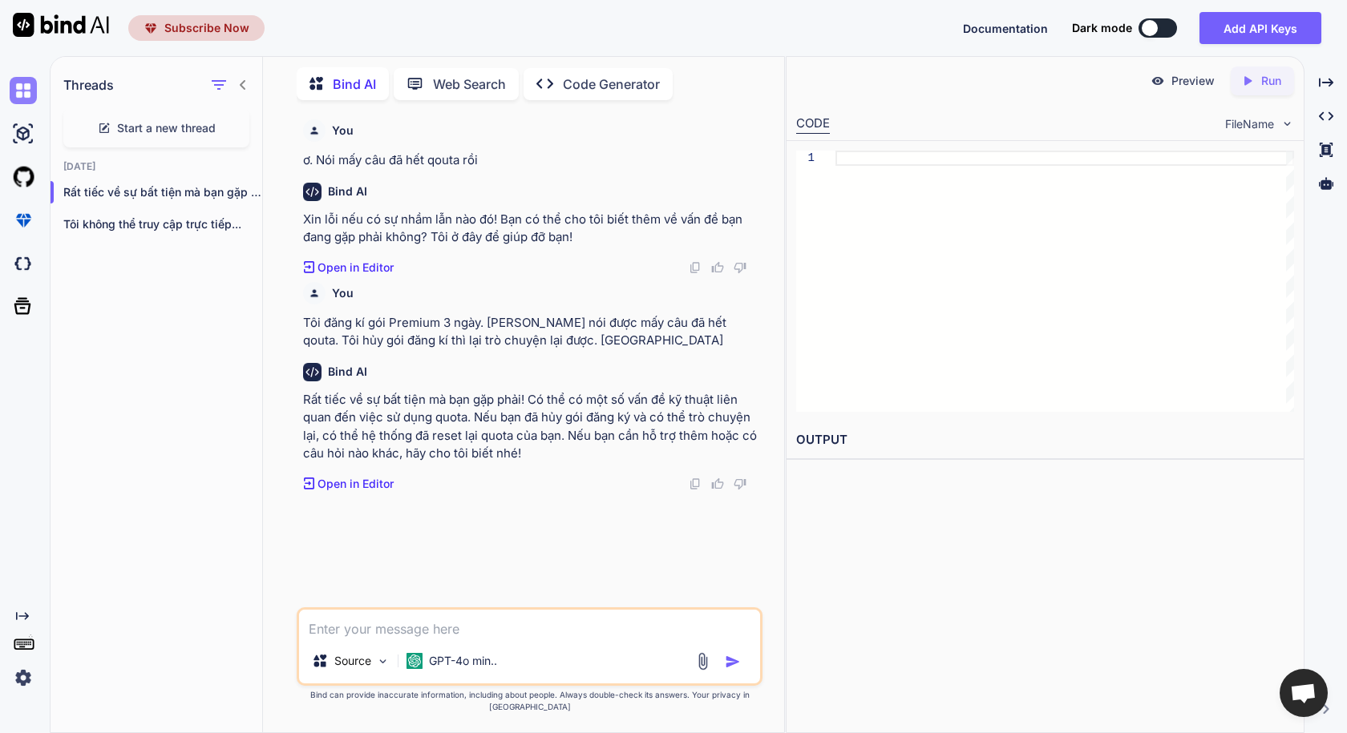
click at [22, 91] on img at bounding box center [23, 90] width 27 height 27
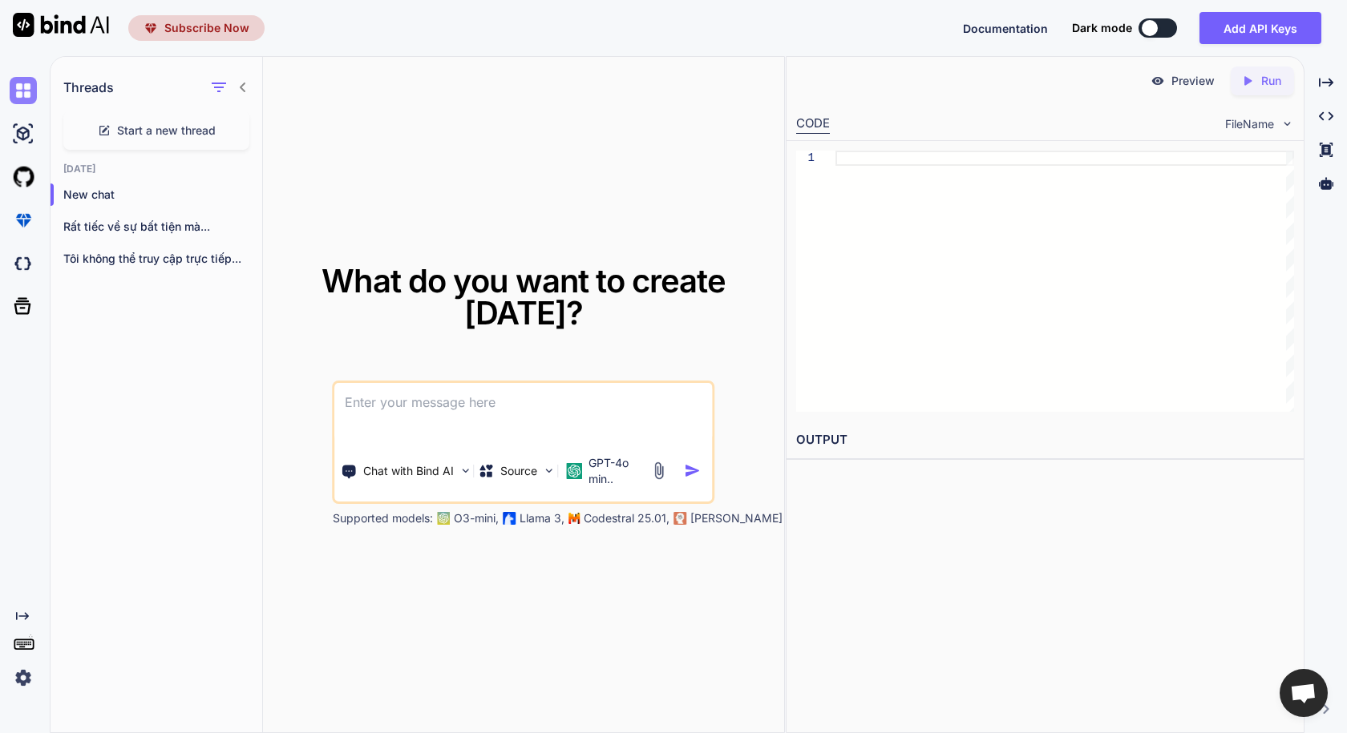
click at [24, 93] on img at bounding box center [23, 90] width 27 height 27
click at [24, 127] on img at bounding box center [23, 133] width 27 height 27
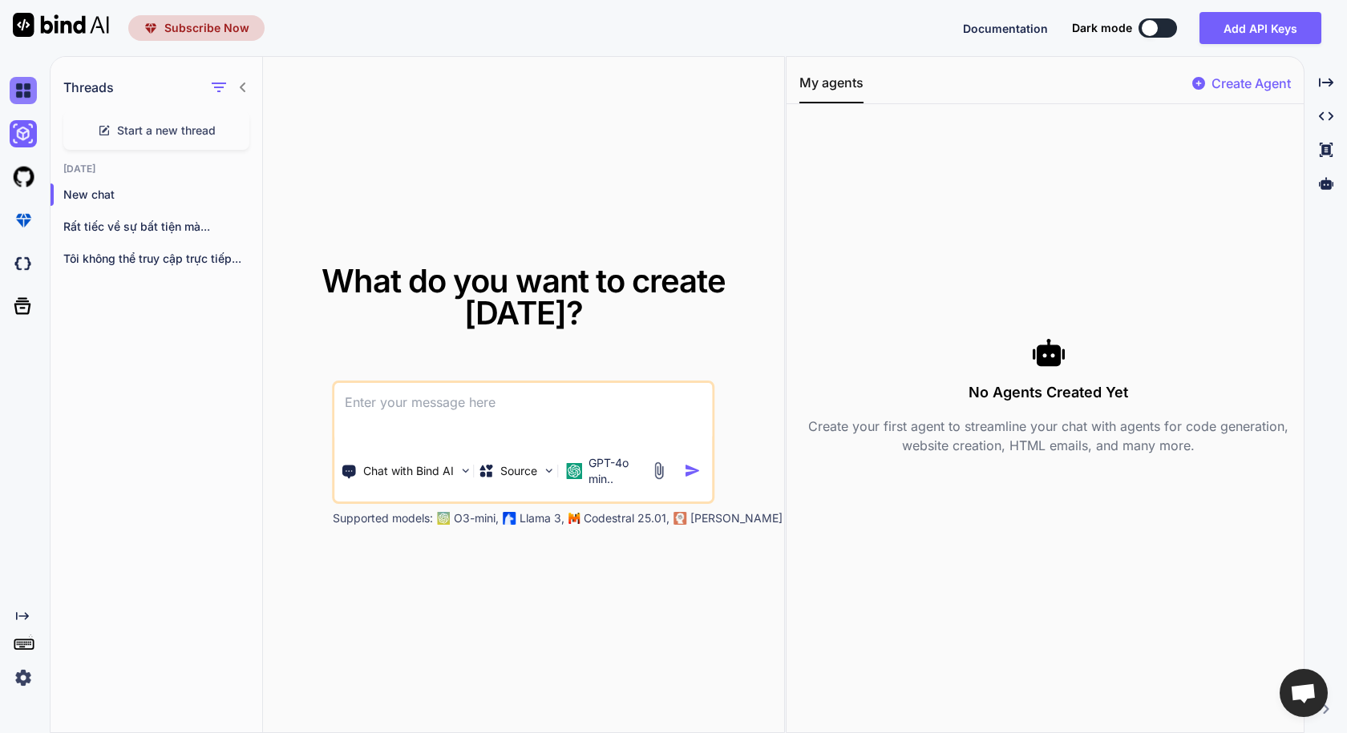
click at [28, 86] on img at bounding box center [23, 90] width 27 height 27
click at [20, 305] on icon at bounding box center [22, 306] width 17 height 17
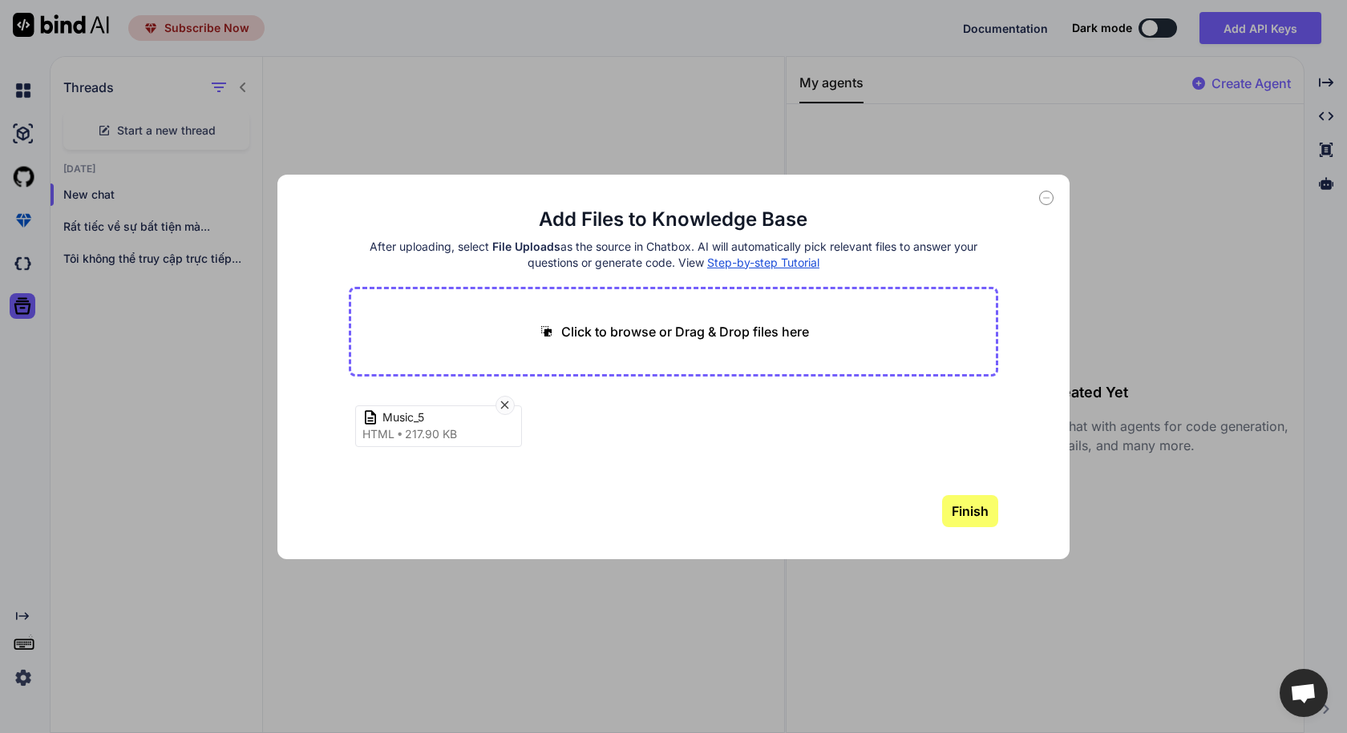
click at [955, 506] on button "Finish" at bounding box center [970, 511] width 56 height 32
click at [641, 335] on p "Click to browse or Drag & Drop files here" at bounding box center [685, 331] width 248 height 19
click at [1045, 200] on icon at bounding box center [1046, 198] width 14 height 14
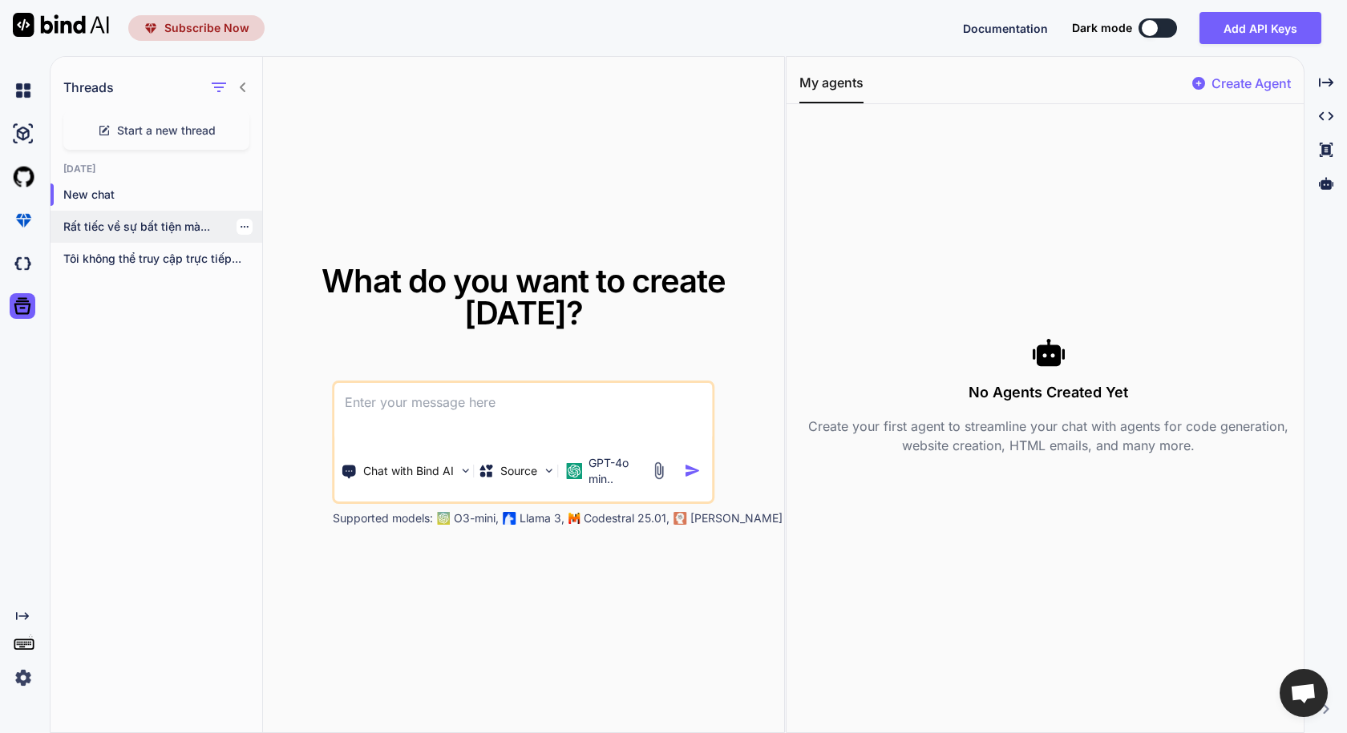
click at [133, 226] on p "Rất tiếc về sự bất tiện mà..." at bounding box center [162, 227] width 199 height 16
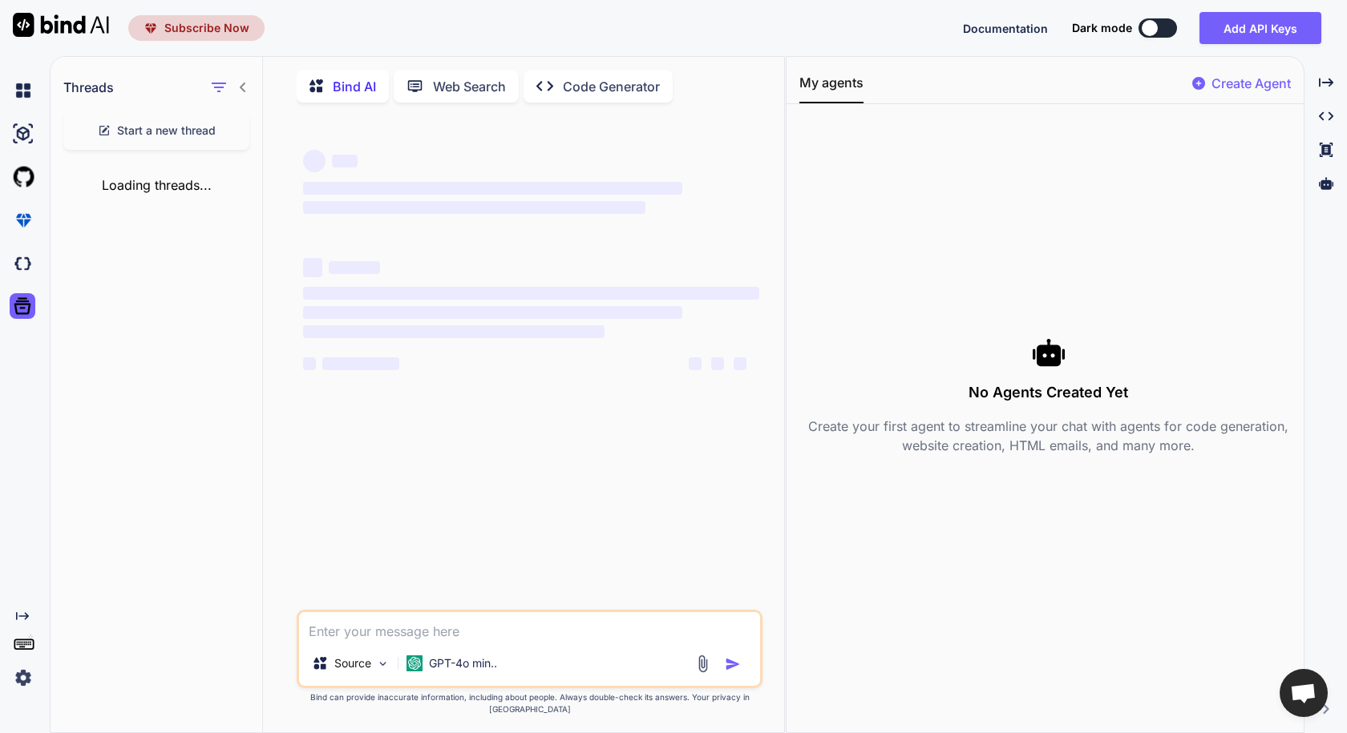
scroll to position [6, 0]
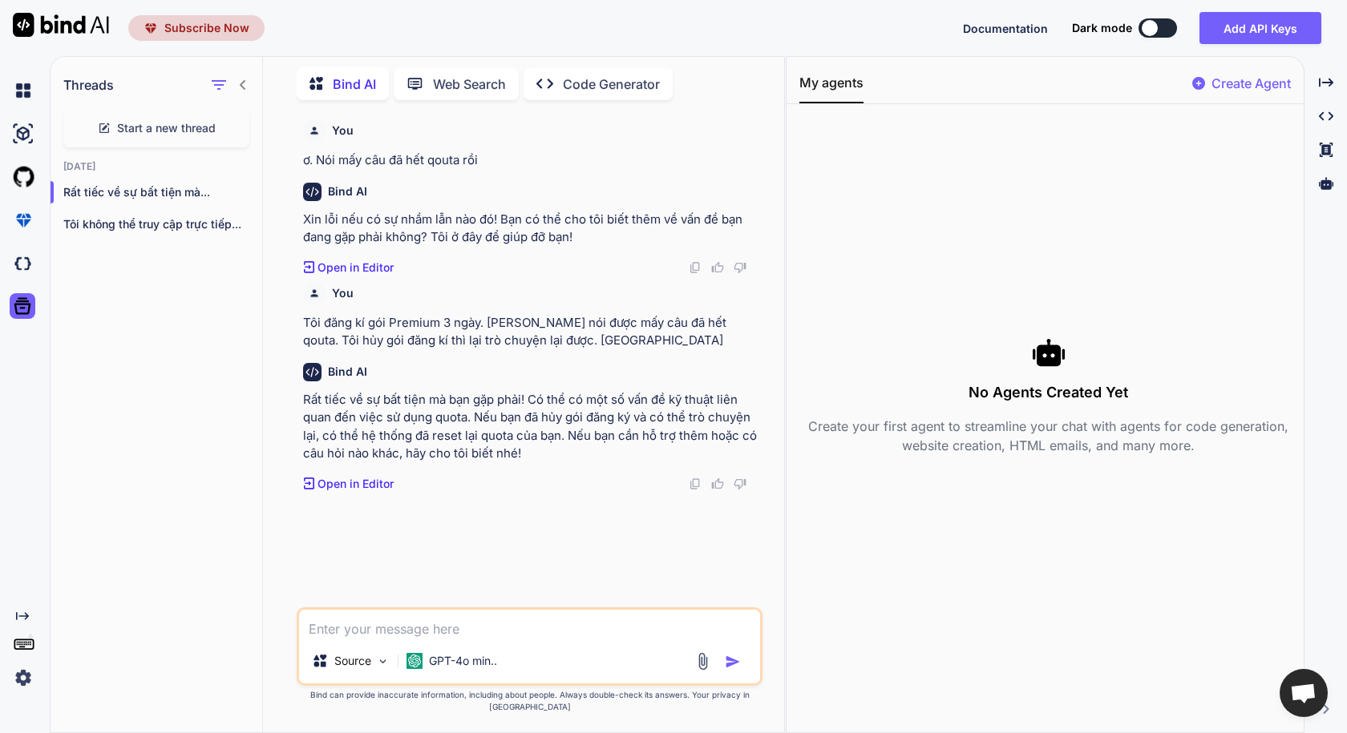
click at [586, 83] on p "Code Generator" at bounding box center [611, 84] width 97 height 19
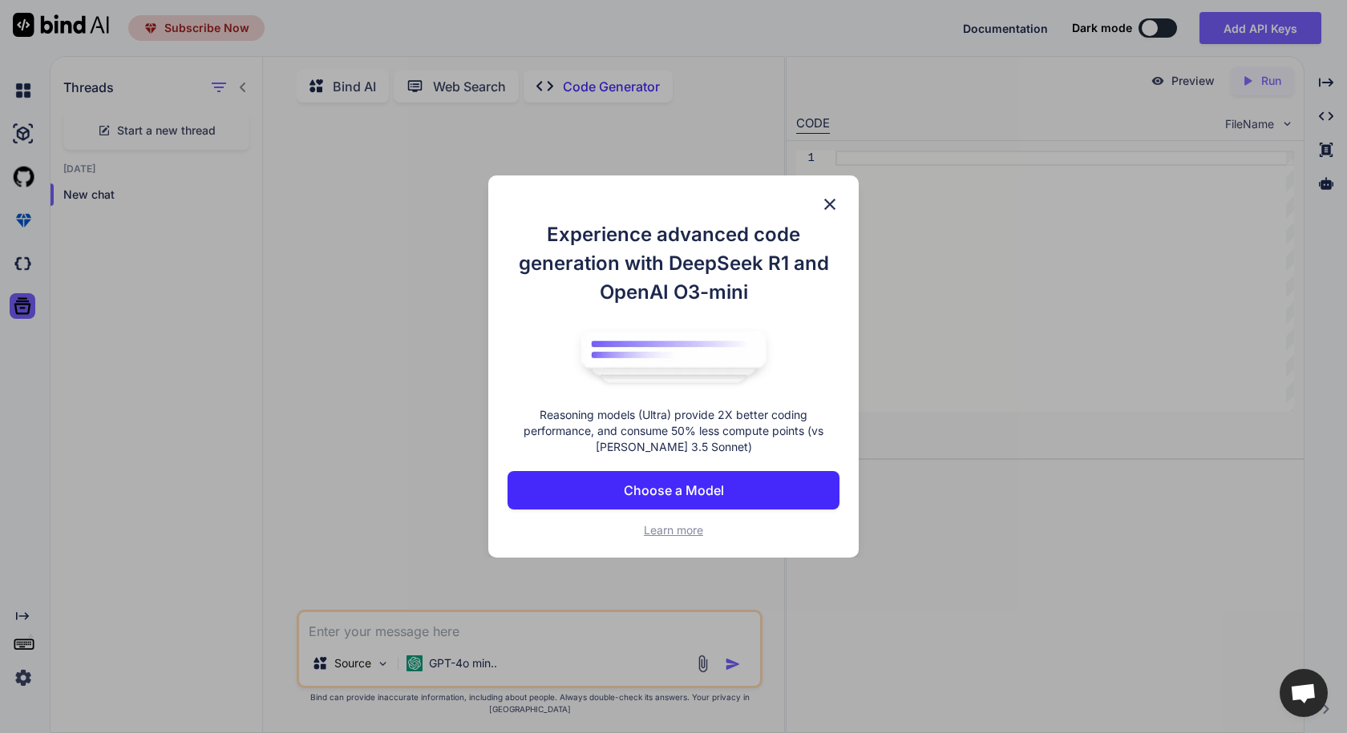
click at [693, 488] on p "Choose a Model" at bounding box center [674, 490] width 100 height 19
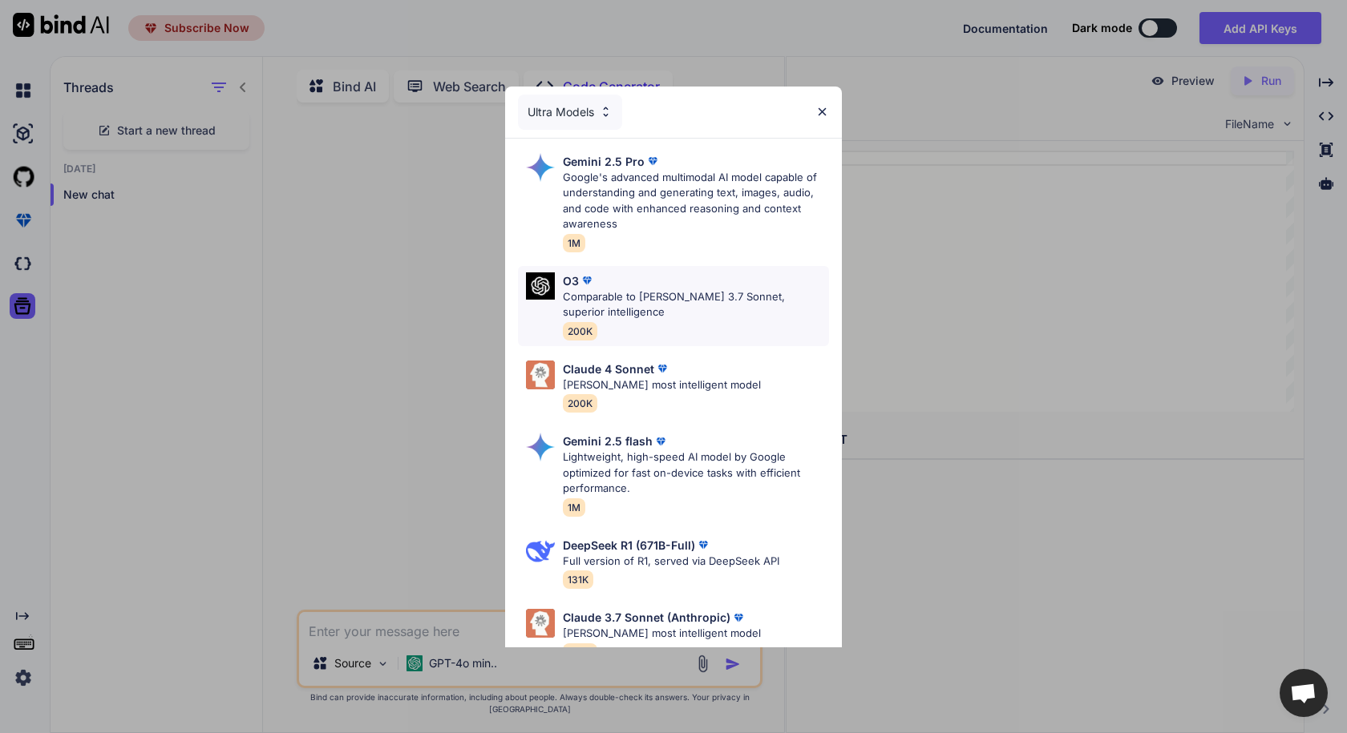
click at [685, 301] on p "Comparable to Claude 3.7 Sonnet, superior intelligence" at bounding box center [696, 304] width 266 height 31
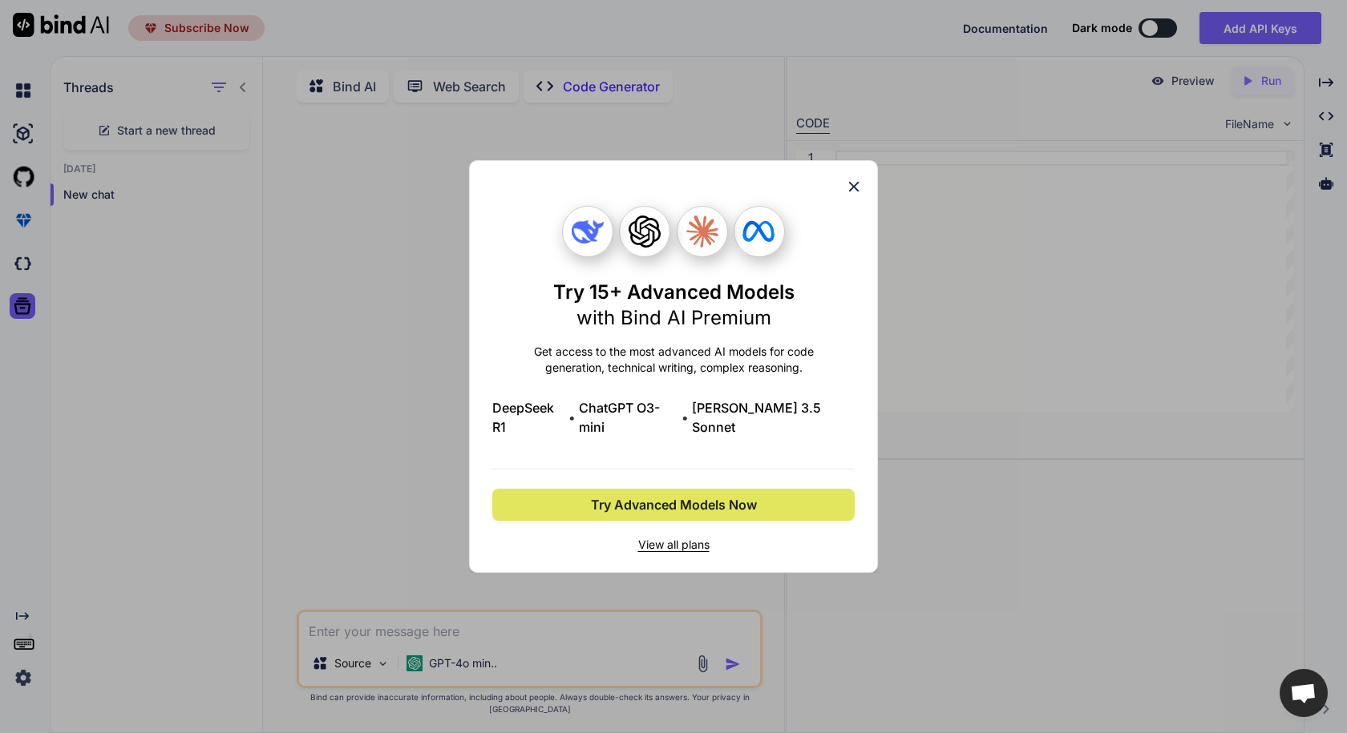
click at [691, 498] on span "Try Advanced Models Now" at bounding box center [674, 504] width 166 height 19
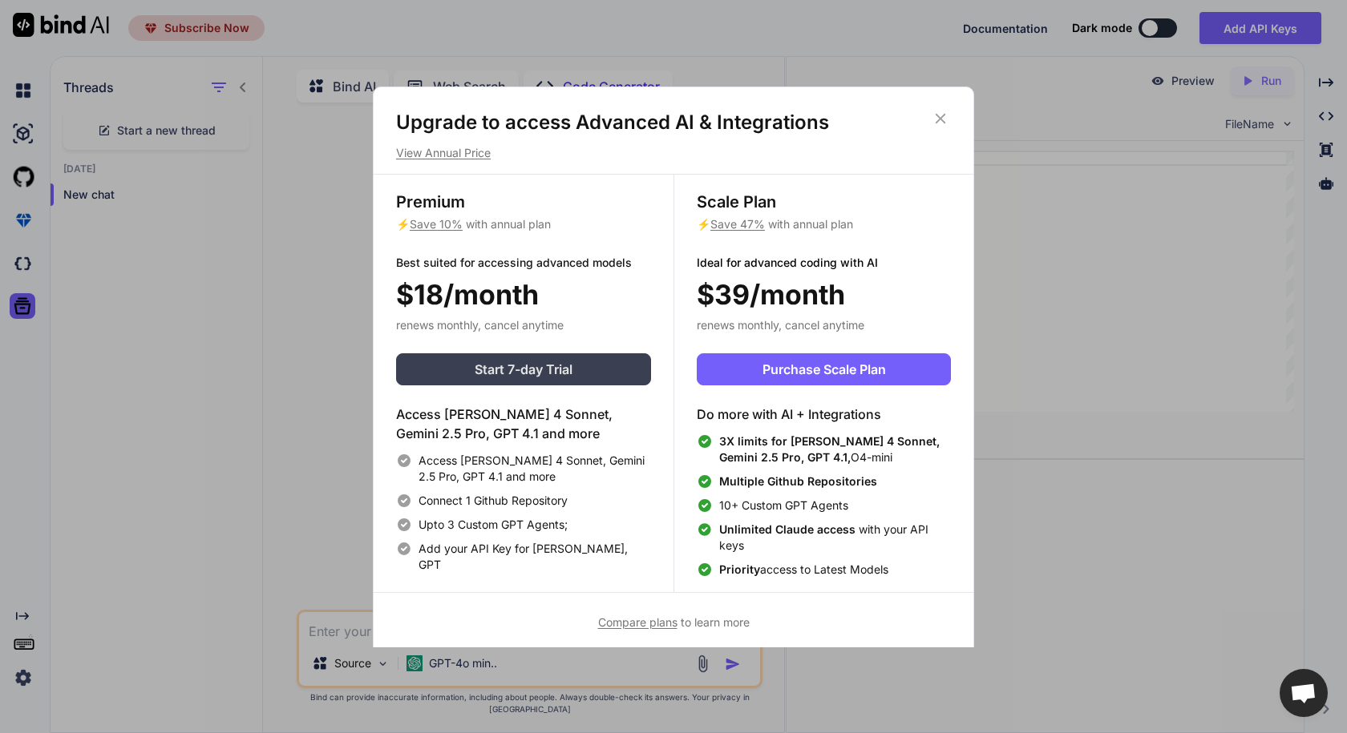
click at [565, 370] on span "Start 7-day Trial" at bounding box center [524, 369] width 98 height 19
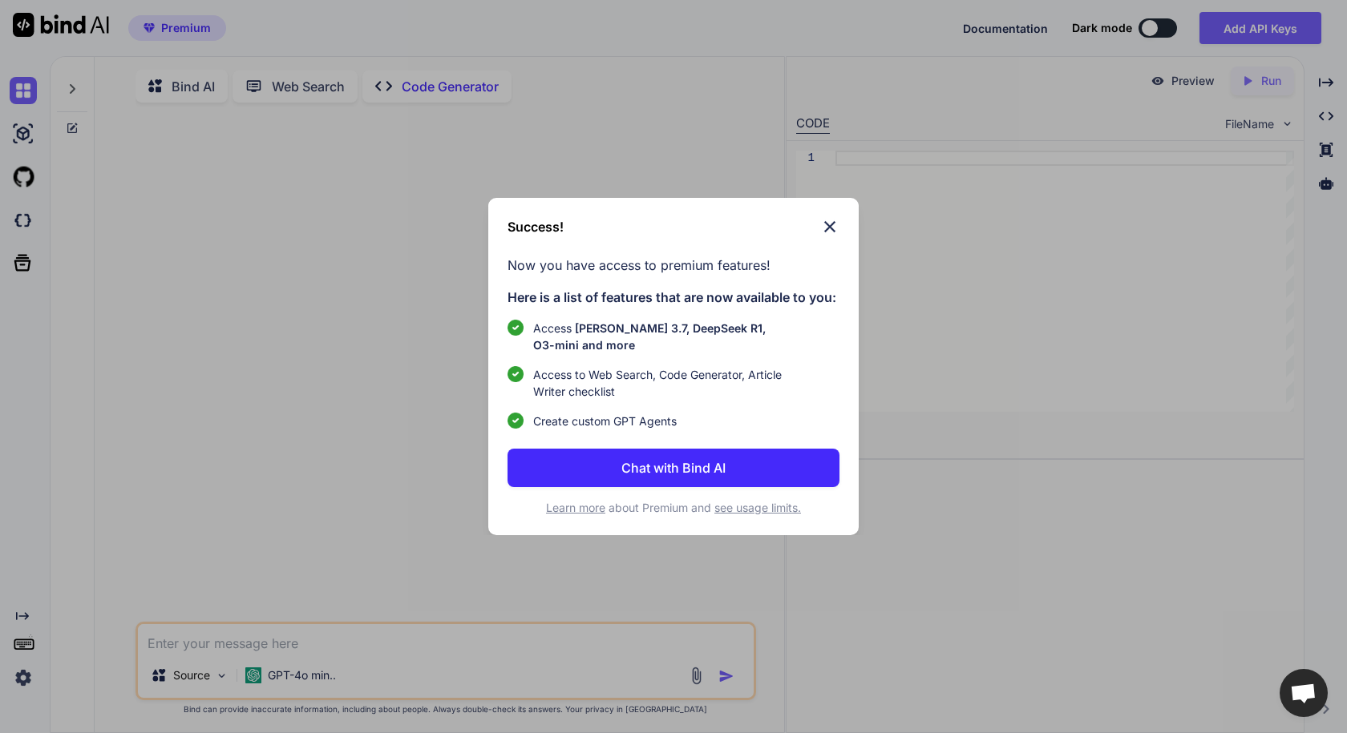
click at [715, 471] on p "Chat with Bind AI" at bounding box center [673, 468] width 104 height 19
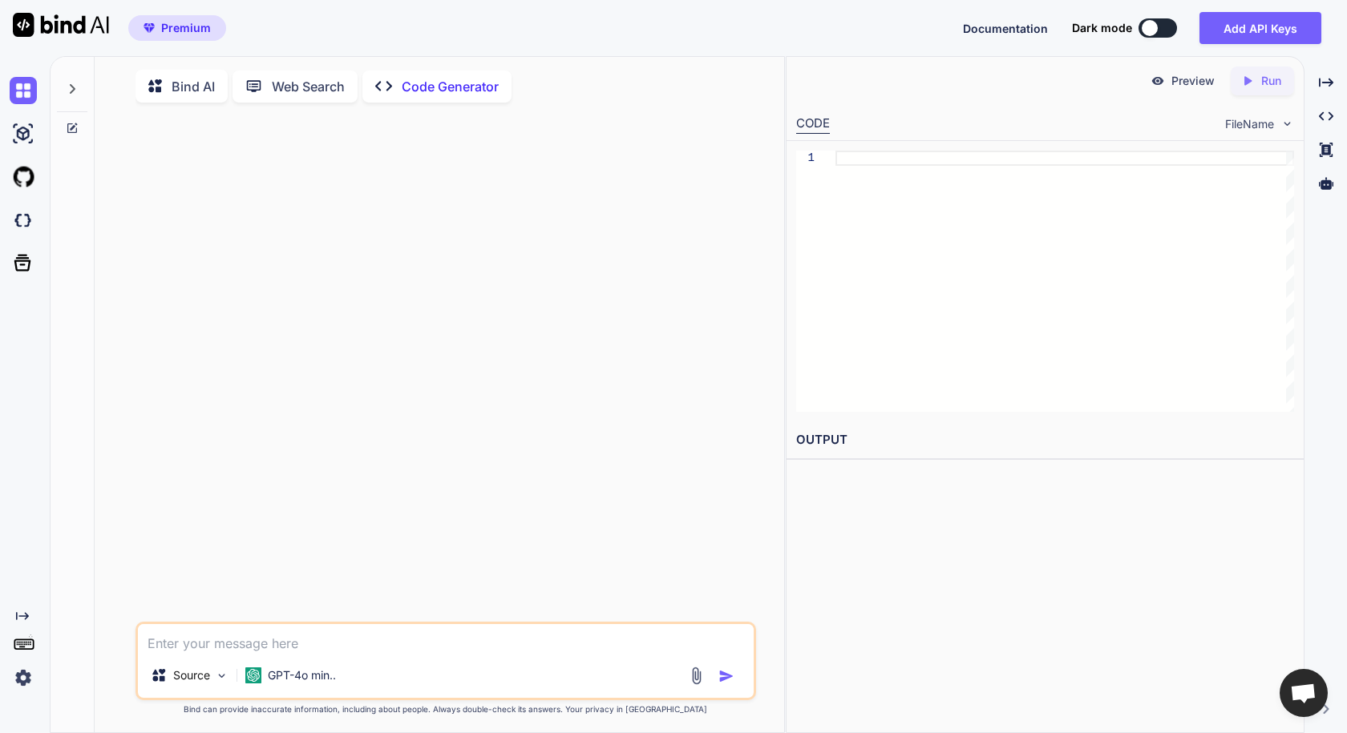
click at [450, 85] on p "Code Generator" at bounding box center [450, 86] width 97 height 19
type textarea "x"
click at [29, 176] on img at bounding box center [23, 177] width 27 height 27
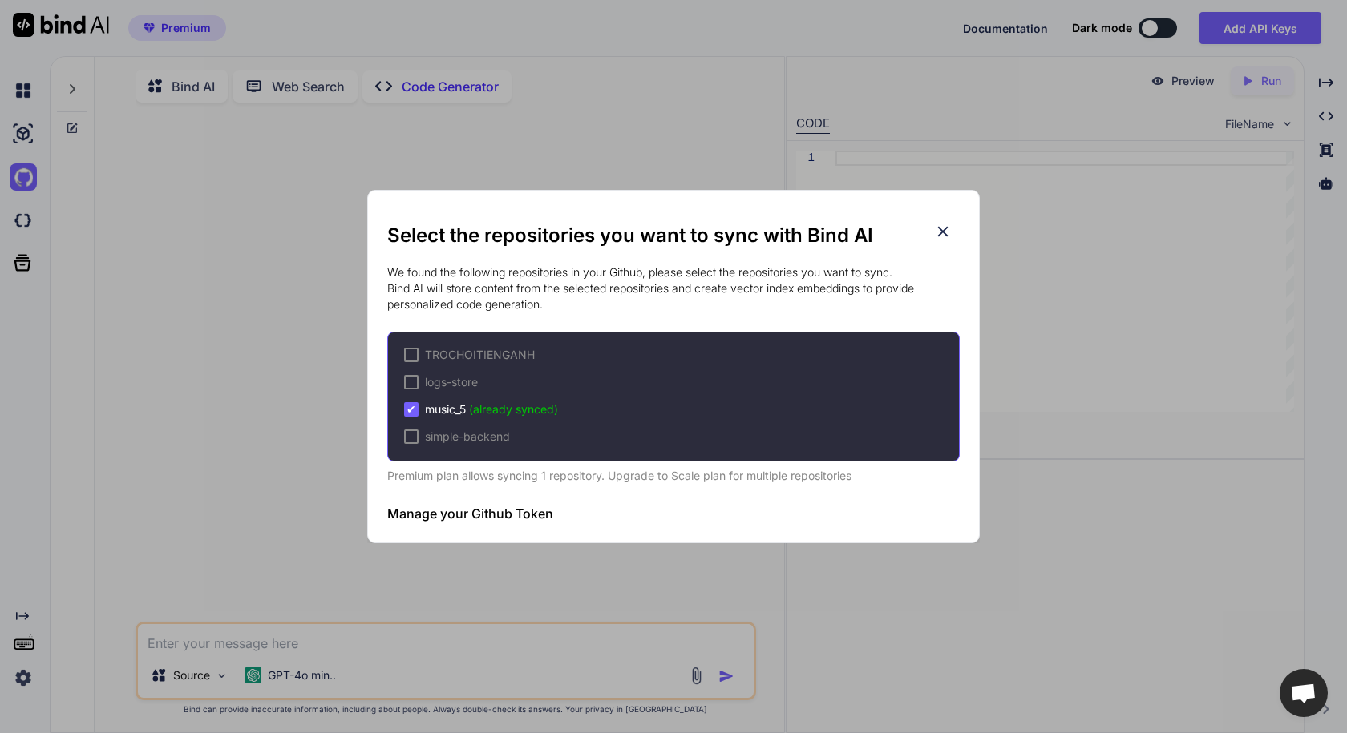
click at [934, 225] on icon at bounding box center [943, 232] width 18 height 18
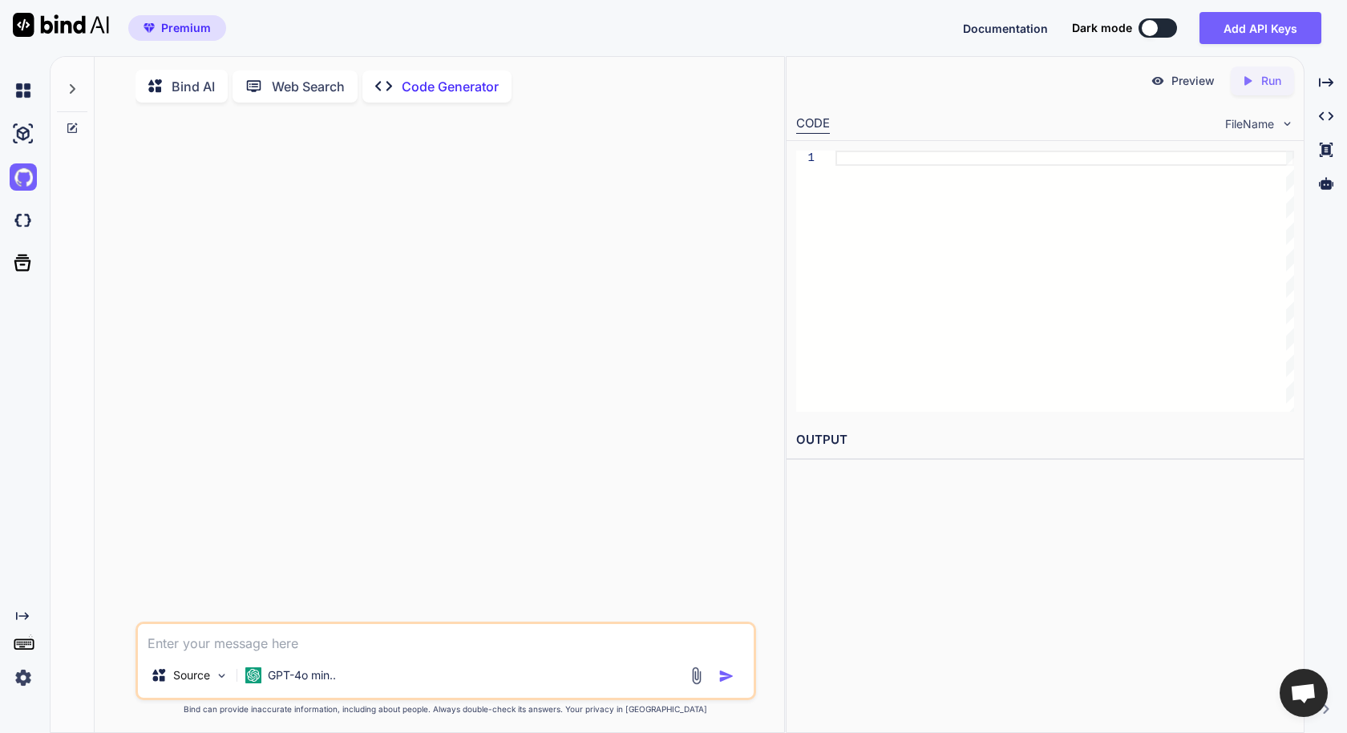
click at [275, 648] on textarea at bounding box center [445, 638] width 615 height 29
type textarea "T"
type textarea "x"
type textarea "To"
type textarea "x"
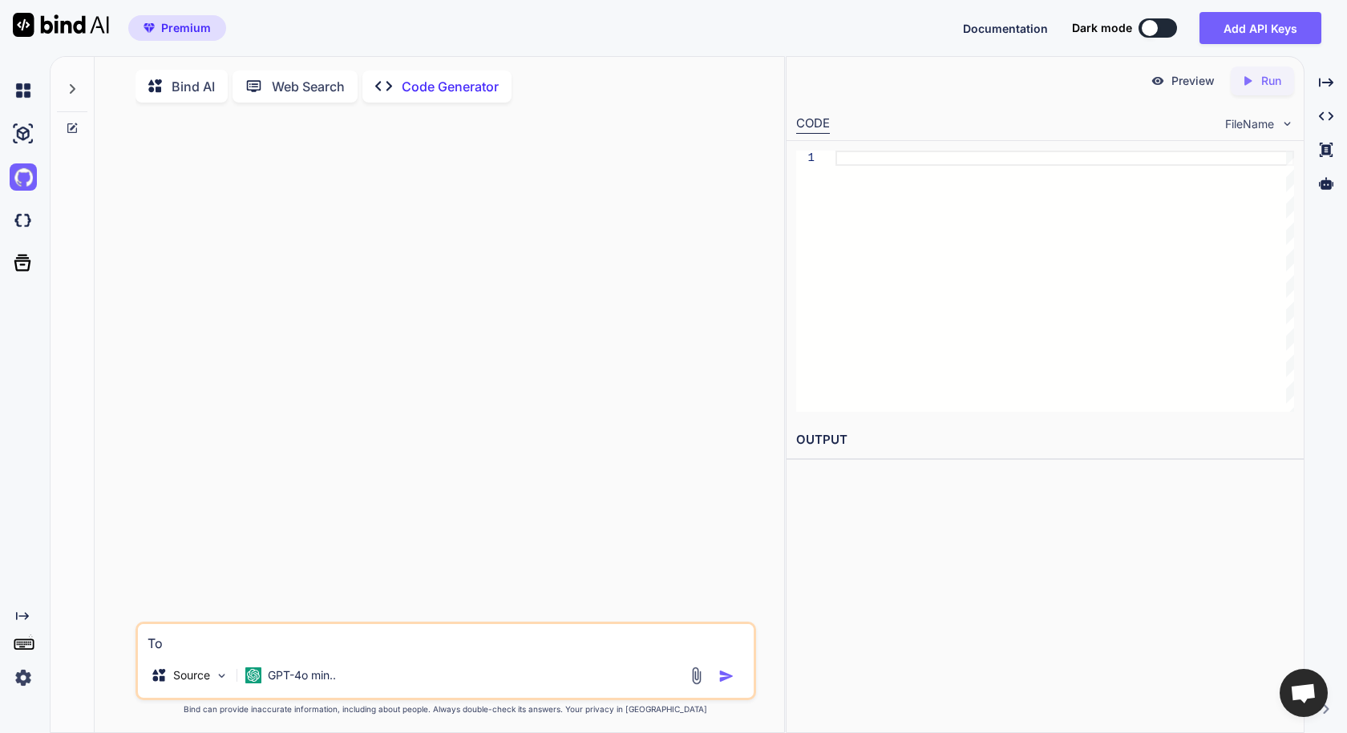
type textarea "Toi"
type textarea "x"
type textarea "Tôi"
type textarea "x"
type textarea "Tôi"
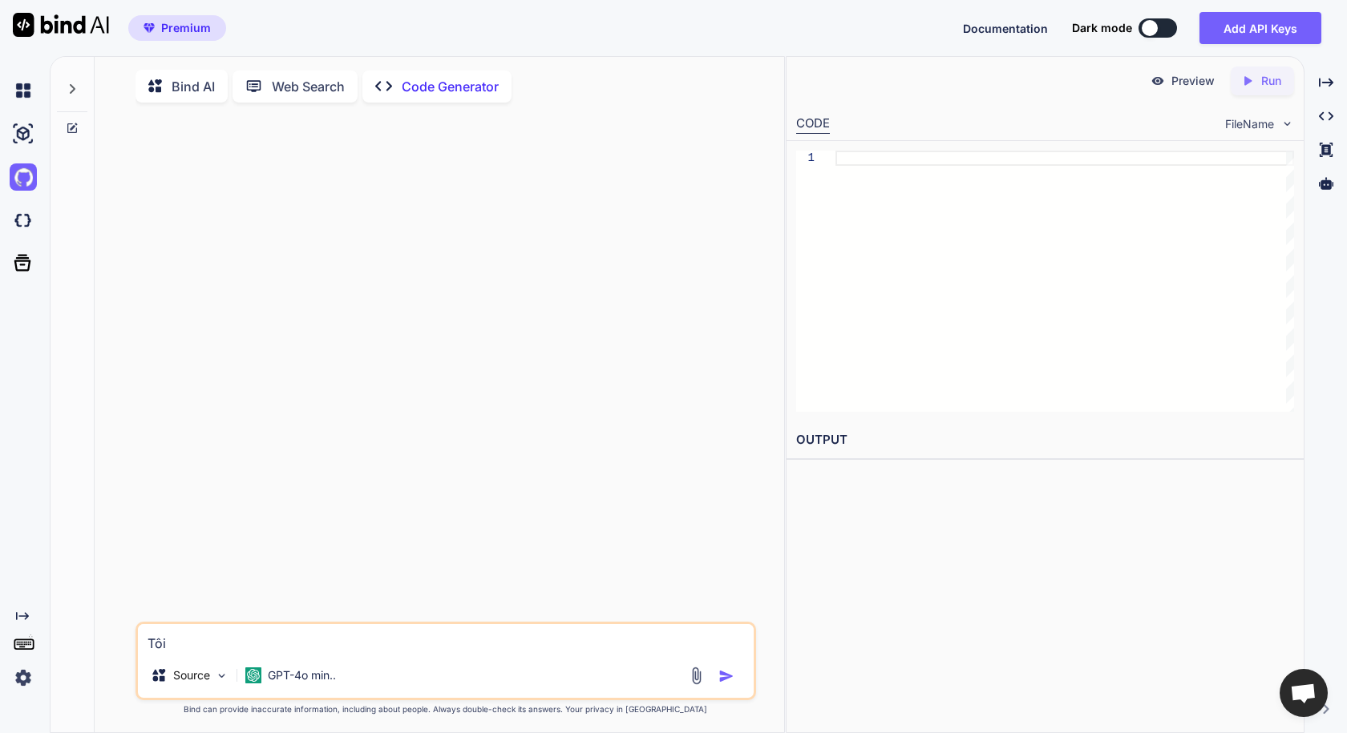
type textarea "x"
type textarea "Tôi d"
type textarea "x"
type textarea "Tôi đ"
type textarea "x"
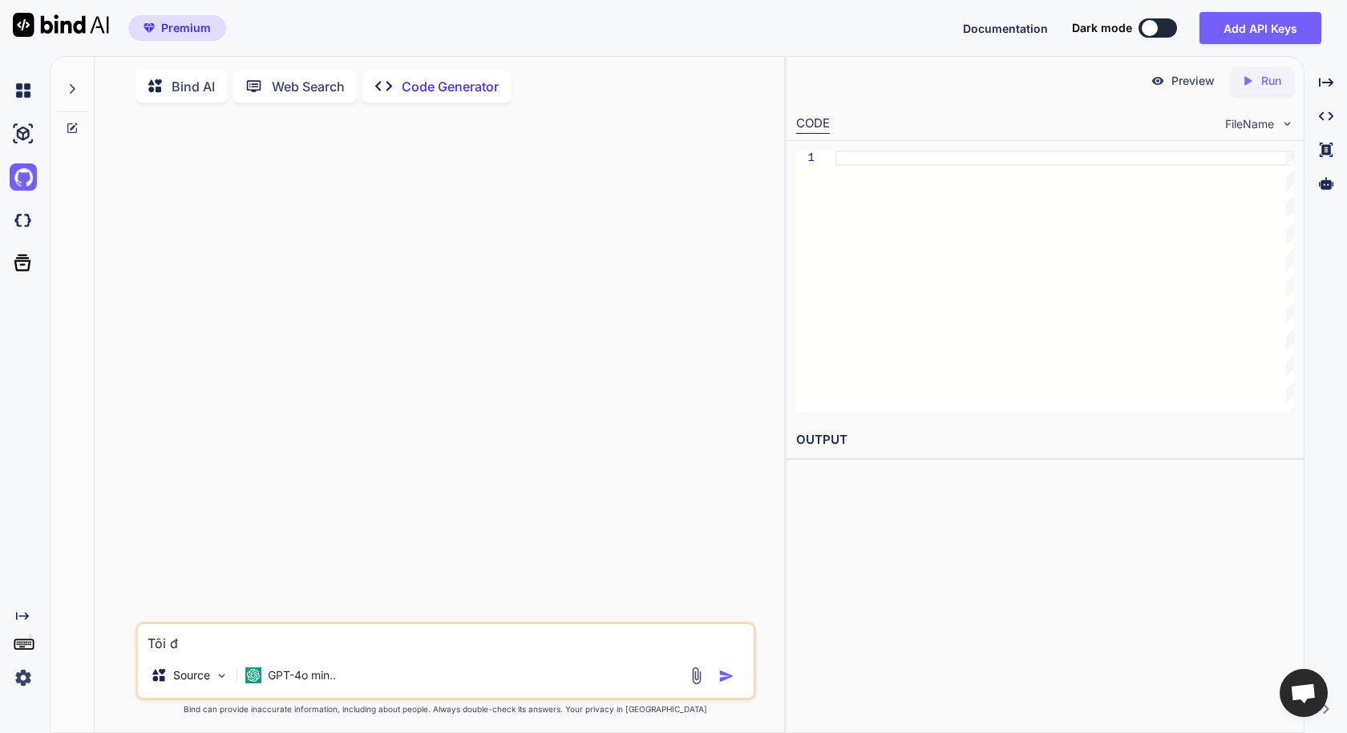
type textarea "Tôi đa"
type textarea "x"
type textarea "Tôi đã"
type textarea "x"
type textarea "Tôi đã"
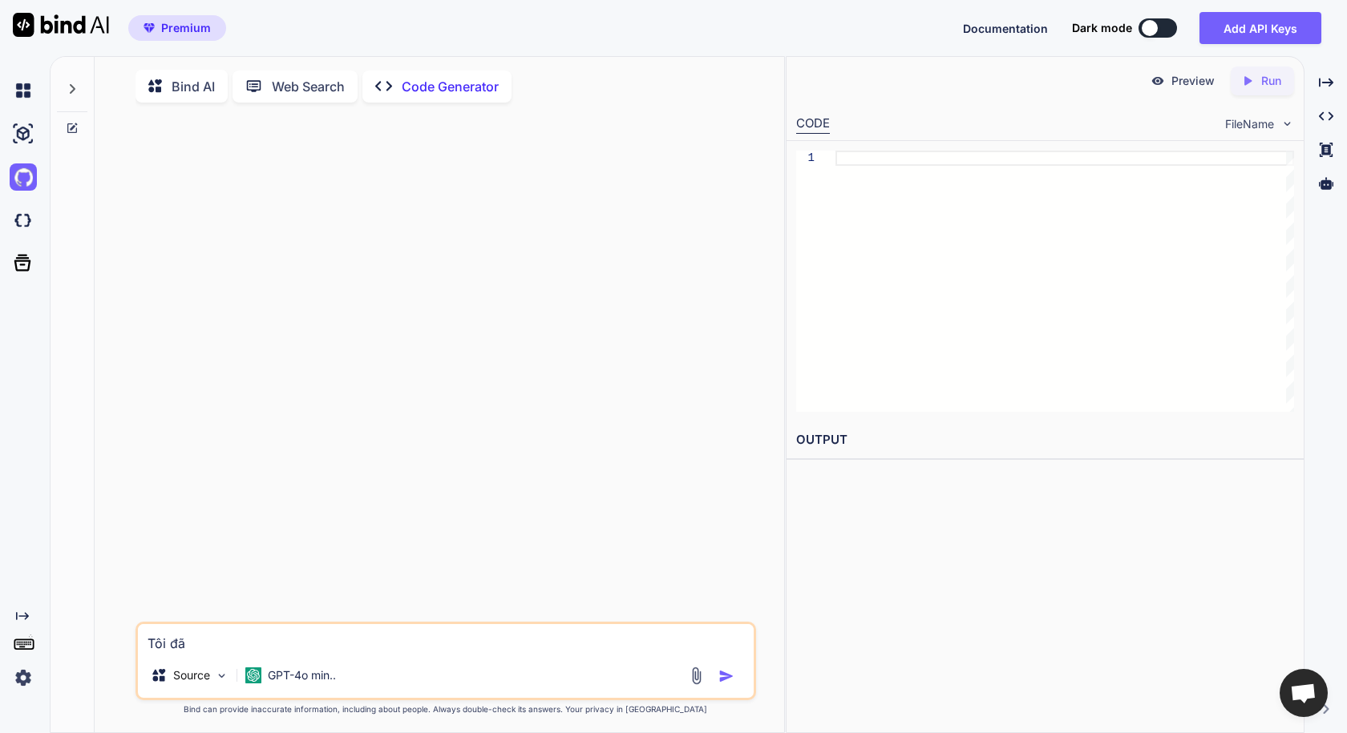
type textarea "x"
type textarea "Tôi đã g"
type textarea "x"
type textarea "Tôi đã ga"
type textarea "x"
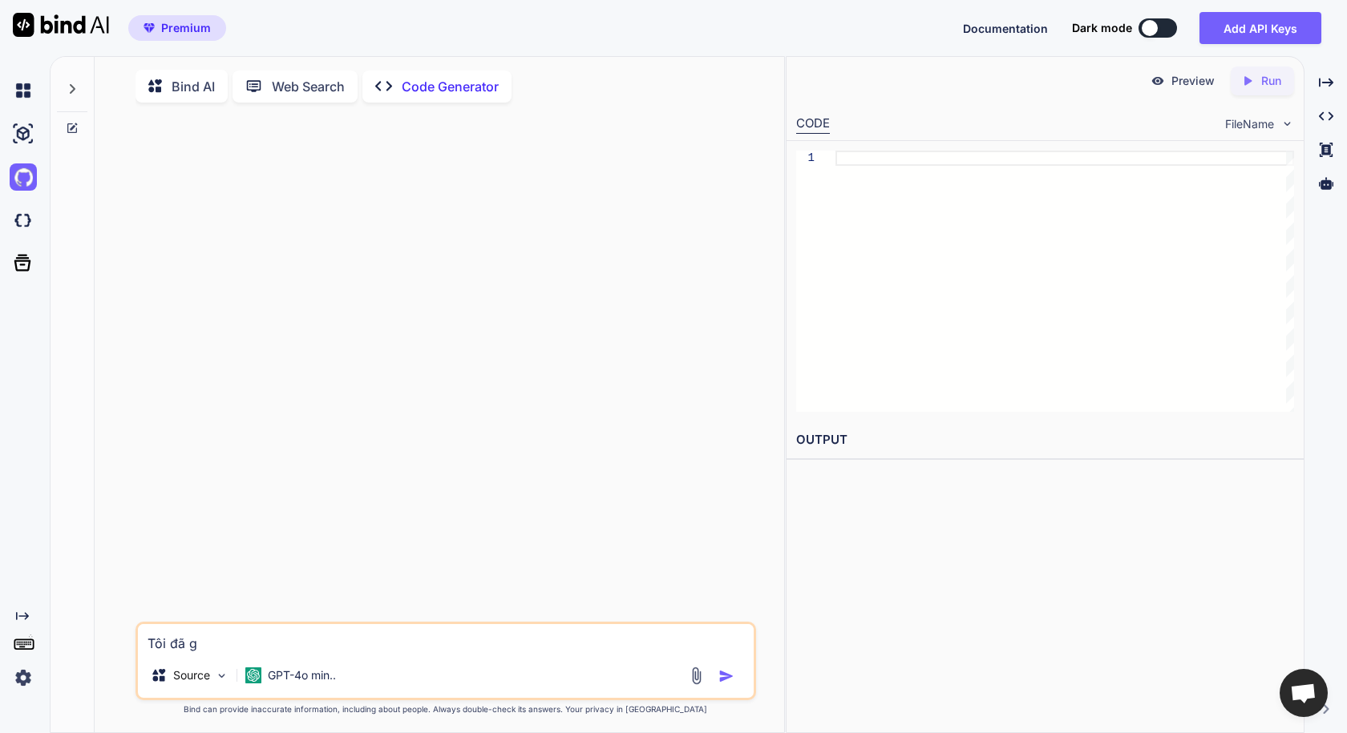
type textarea "Tôi đã gă"
type textarea "x"
type textarea "Tôi đã găn"
type textarea "x"
type textarea "Tôi đã găn"
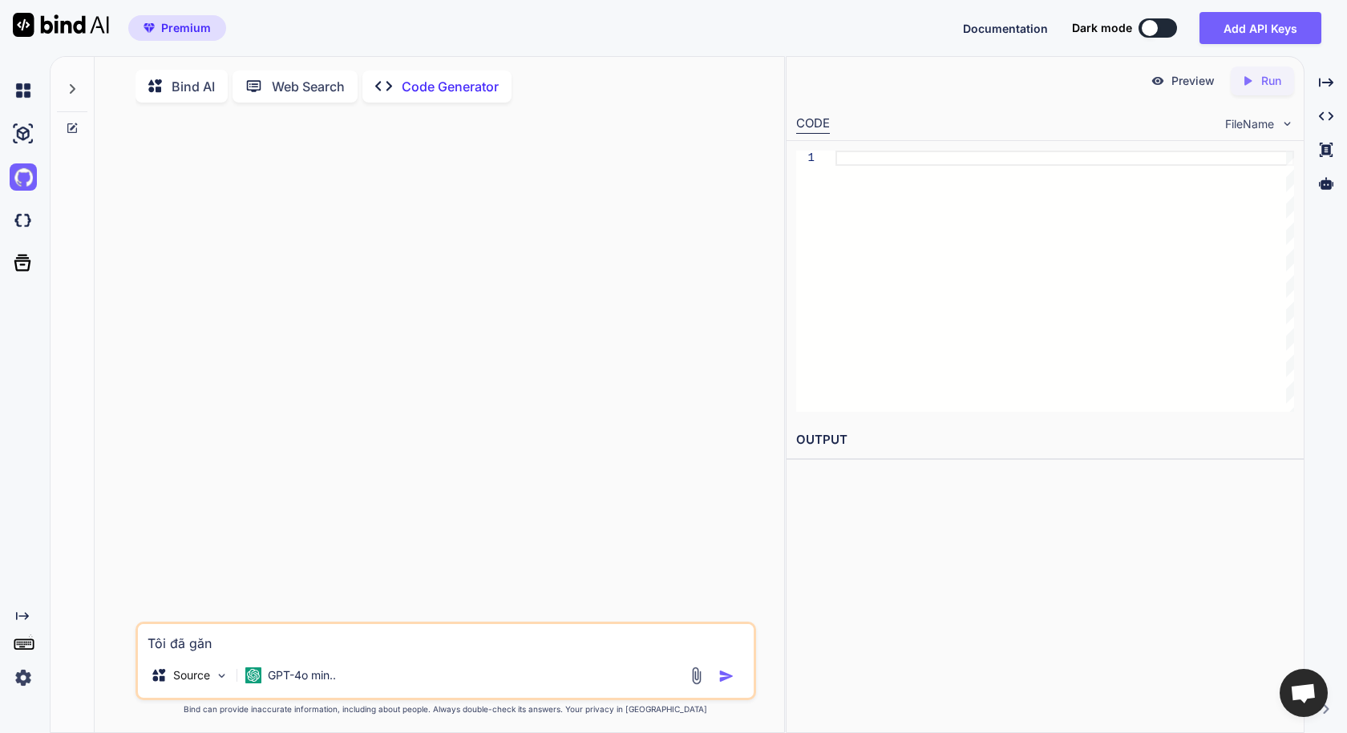
type textarea "x"
type textarea "Tôi đã găn"
type textarea "x"
type textarea "Tôi đã gắn"
type textarea "x"
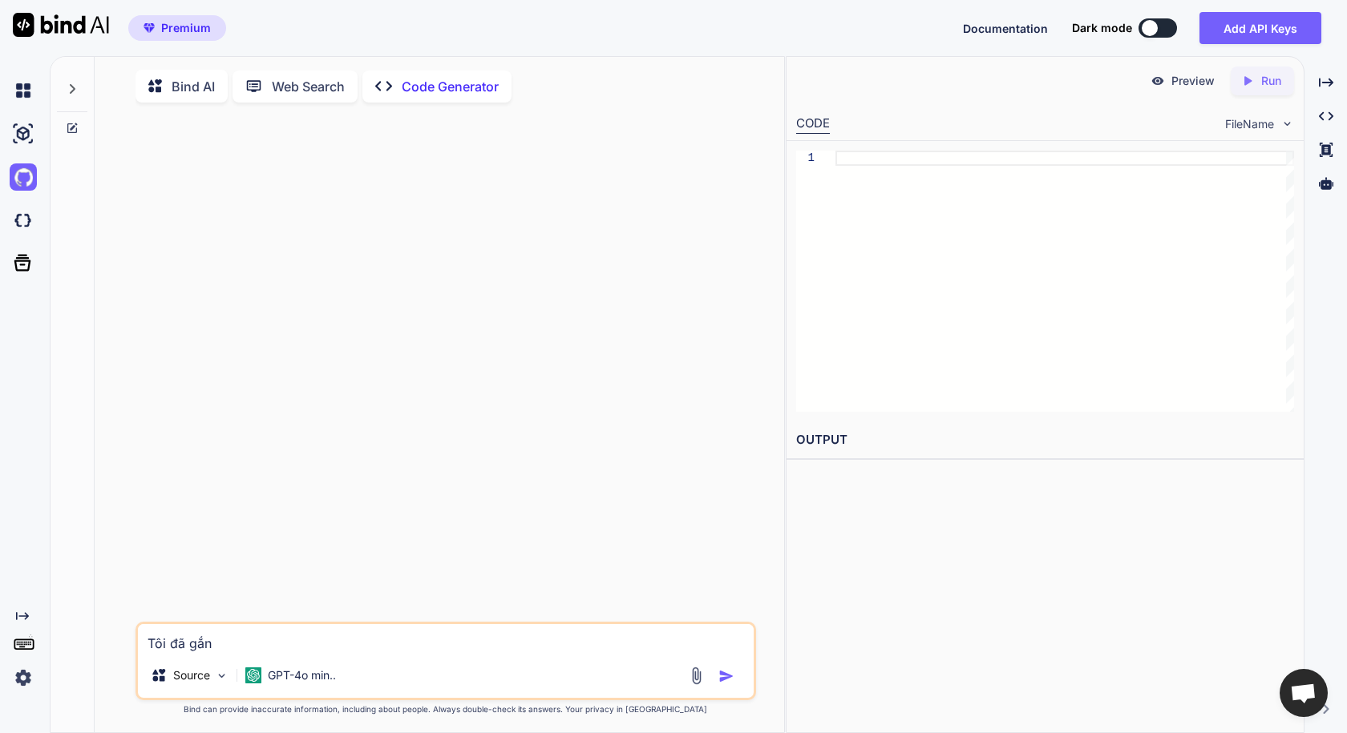
type textarea "Tôi đã gắn"
type textarea "x"
type textarea "Tôi đã gắn t"
type textarea "x"
type textarea "Tôi đã gắn to"
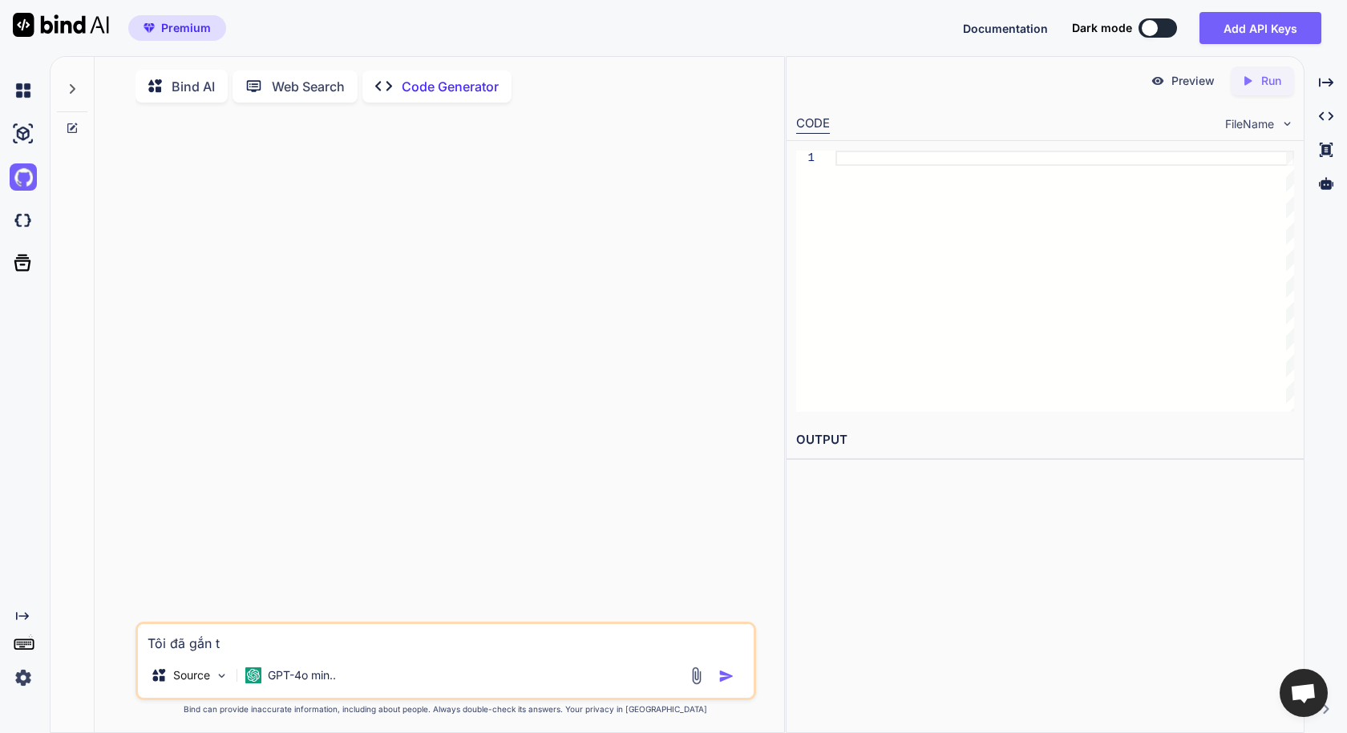
type textarea "x"
type textarea "Tôi đã gắn tot"
type textarea "x"
type textarea "Tôi đã gắn totk"
type textarea "x"
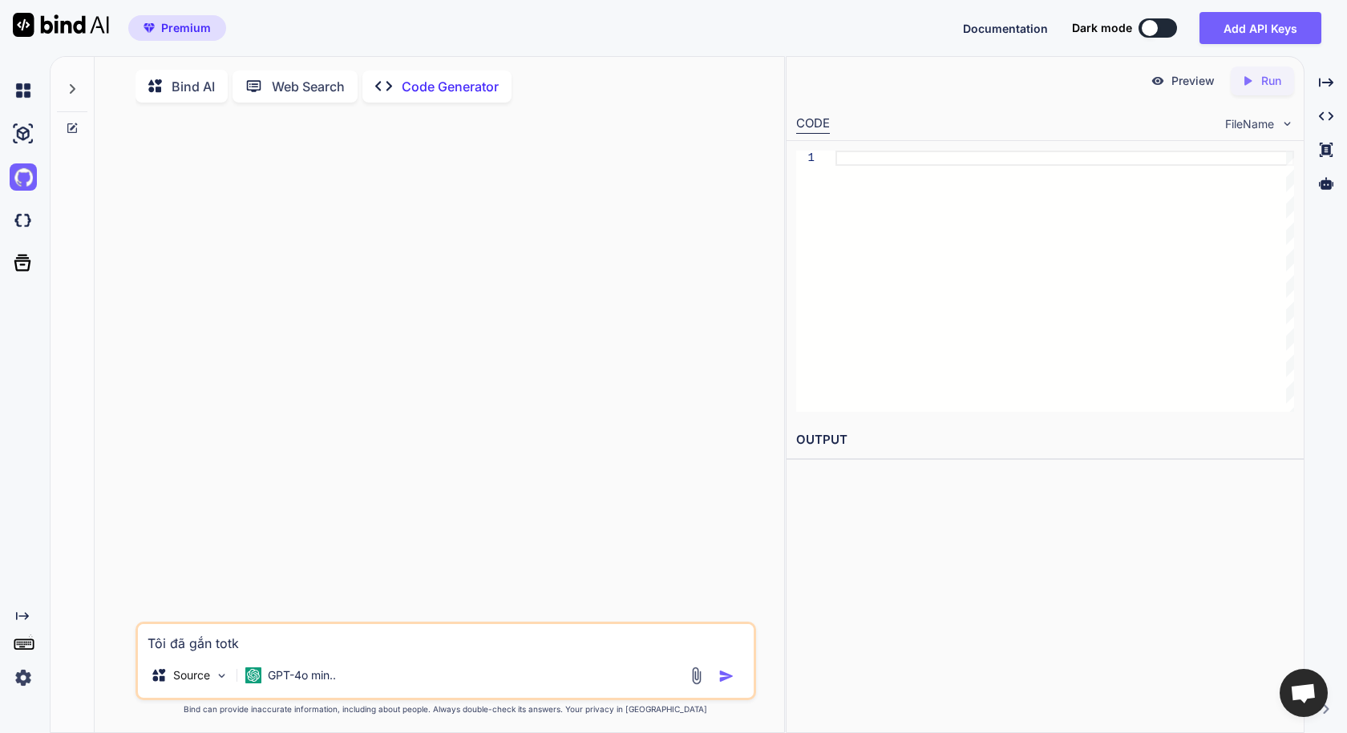
type textarea "Tôi đã gắn totke"
type textarea "x"
type textarea "Tôi đã gắn totken"
type textarea "x"
type textarea "Tôi đã gắn totken"
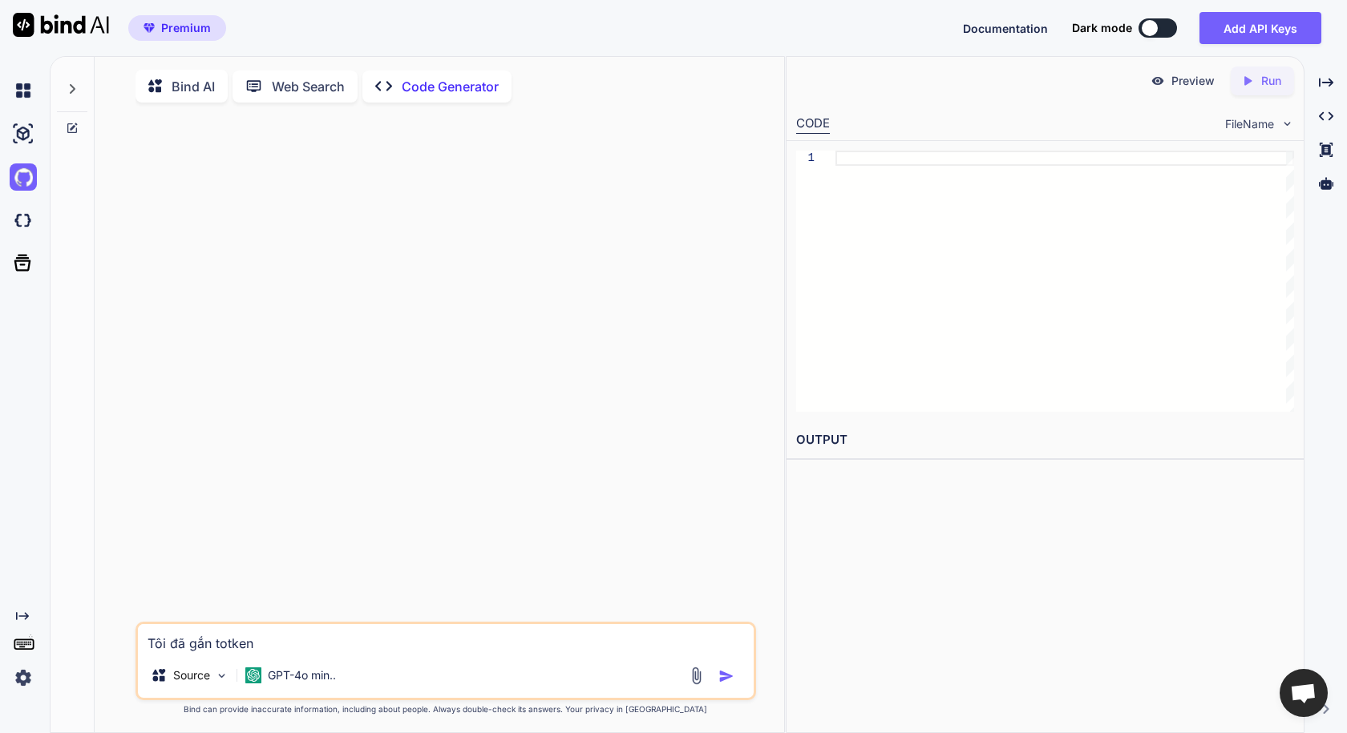
type textarea "x"
type textarea "Tôi đã gắn totken v"
type textarea "x"
type textarea "Tôi đã gắn totken vo"
type textarea "x"
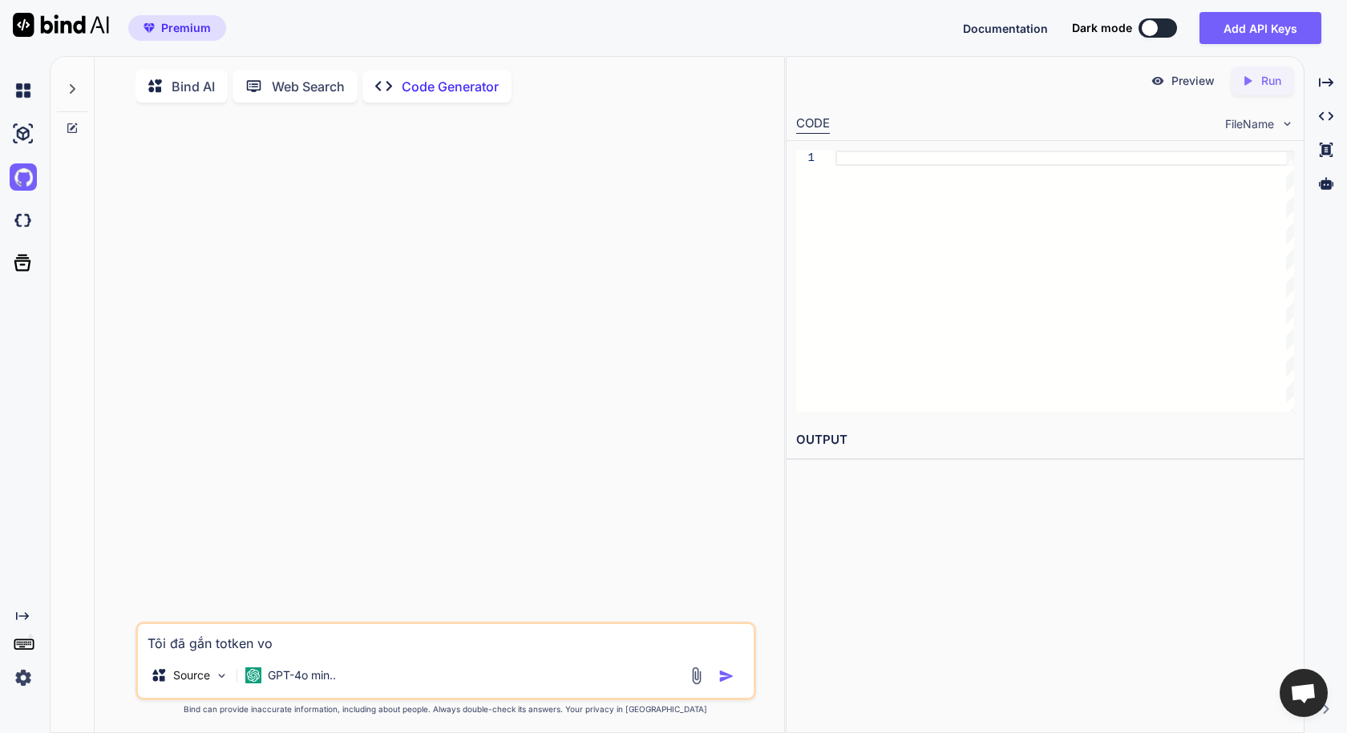
type textarea "Tôi đã gắn totken voi"
type textarea "x"
type textarea "Tôi đã gắn totken vơi"
type textarea "x"
type textarea "Tôi đã gắn totken với"
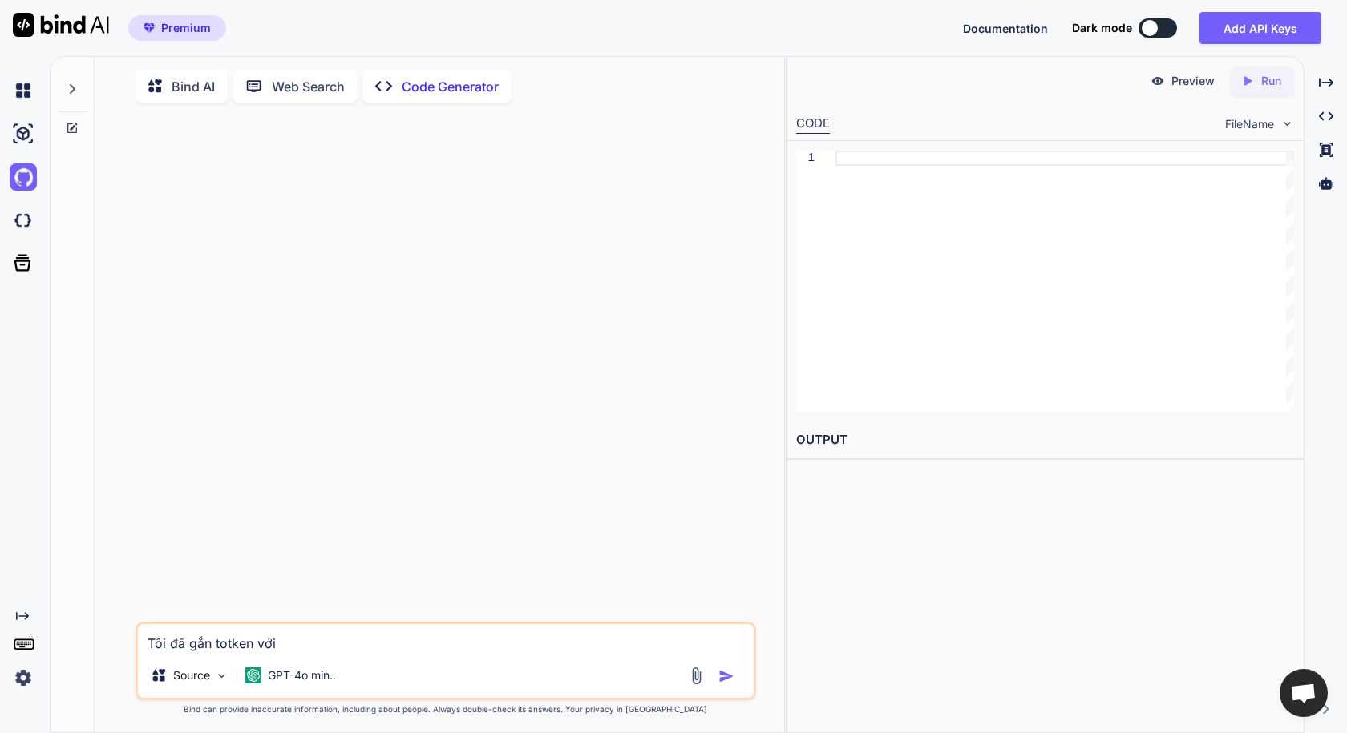
type textarea "x"
type textarea "Tôi đã gắn totken với"
type textarea "x"
type textarea "Tôi đã gắn totken với g"
type textarea "x"
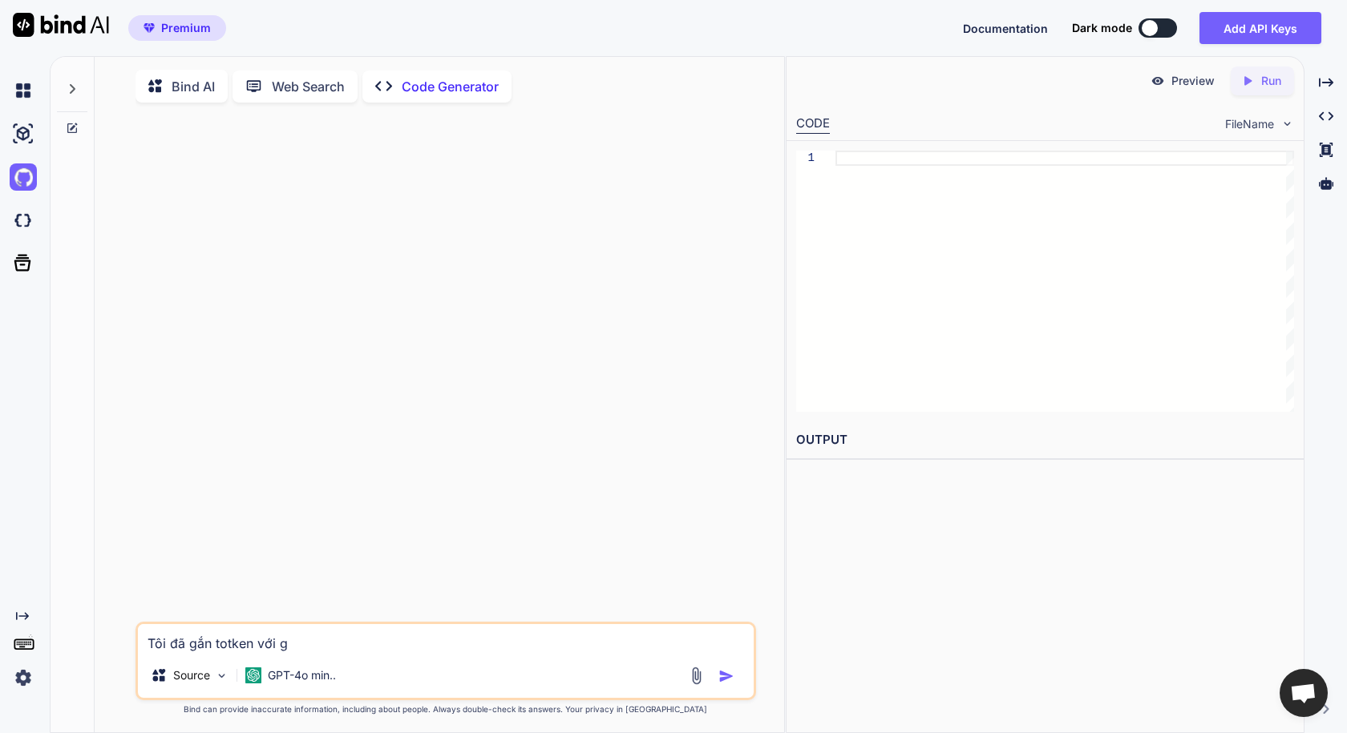
type textarea "Tôi đã gắn totken với gi"
type textarea "x"
type textarea "Tôi đã gắn totken với git"
type textarea "x"
type textarea "Tôi đã gắn totken với gith"
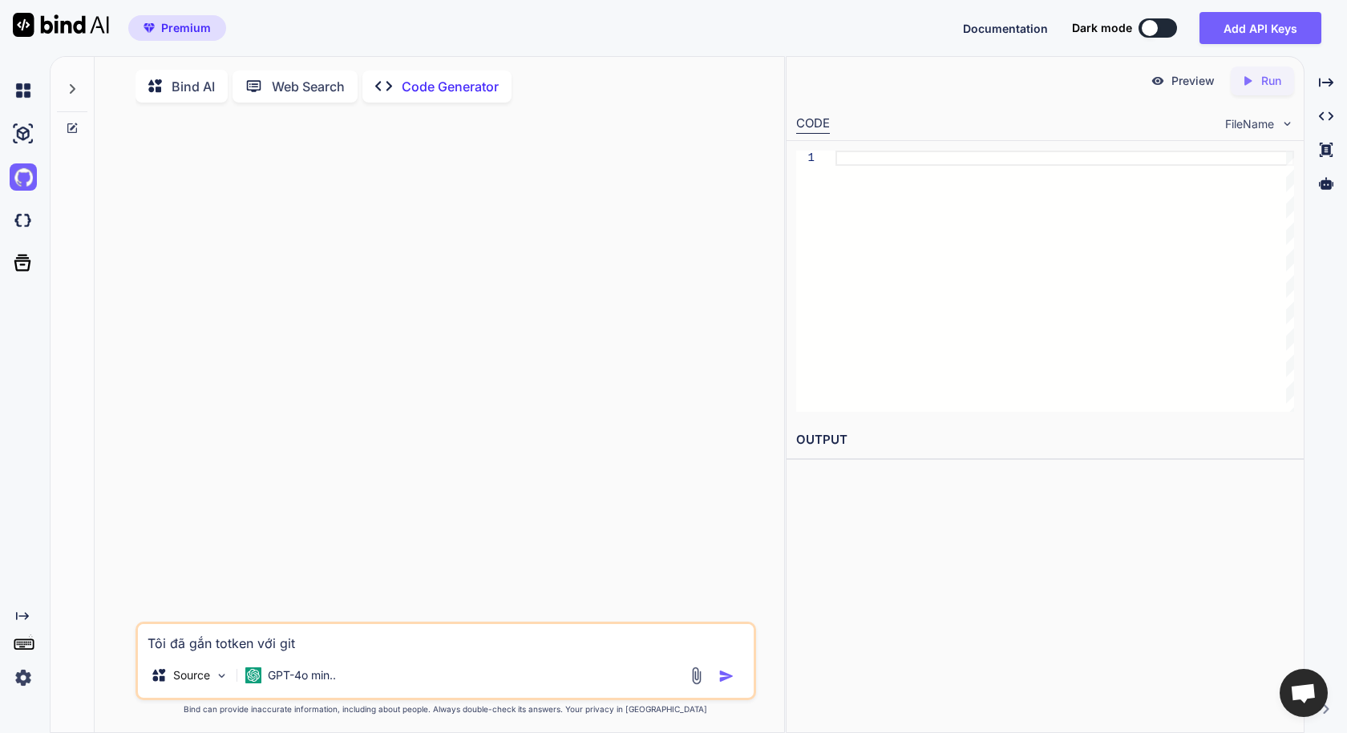
type textarea "x"
type textarea "Tôi đã gắn totken với githu"
type textarea "x"
type textarea "Tôi đã gắn totken với github"
type textarea "x"
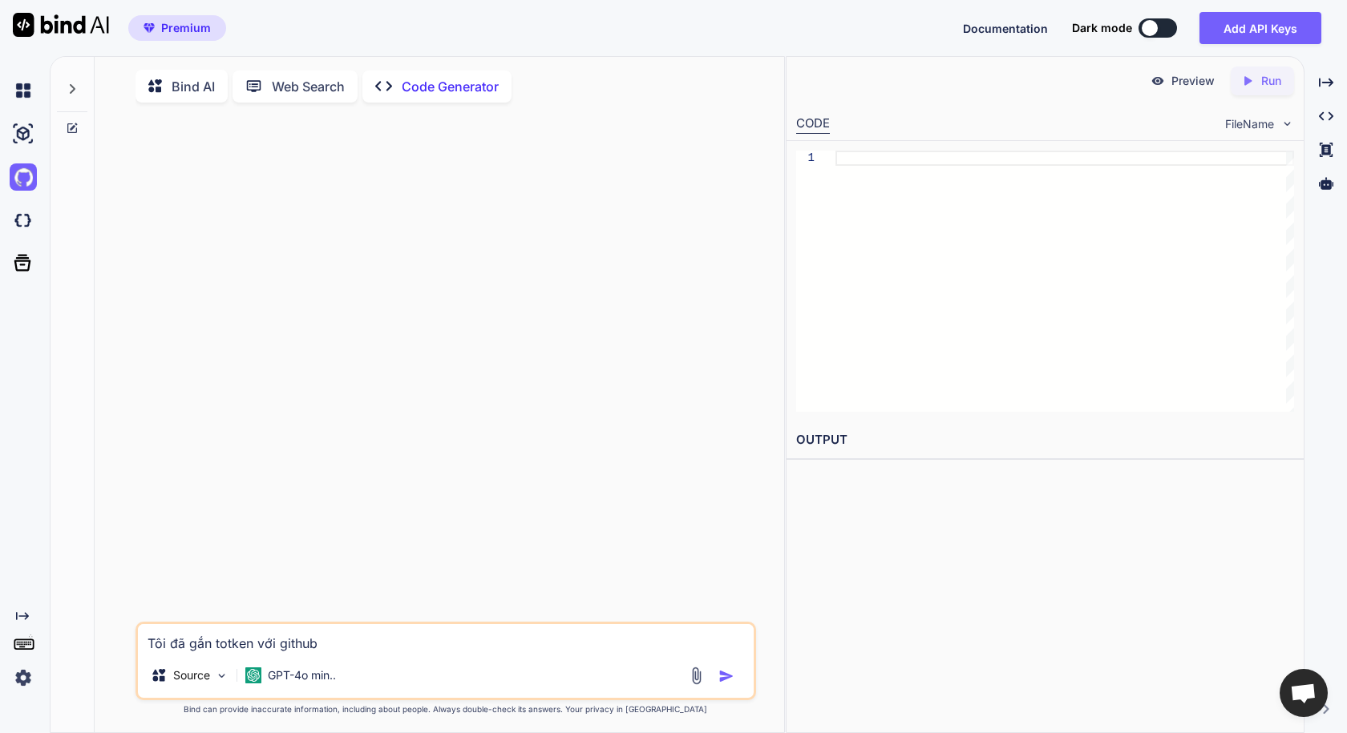
type textarea "Tôi đã gắn totken với github."
type textarea "x"
type textarea "Tôi đã gắn totken với github."
type textarea "x"
type textarea "Tôi đã gắn totken với github. B"
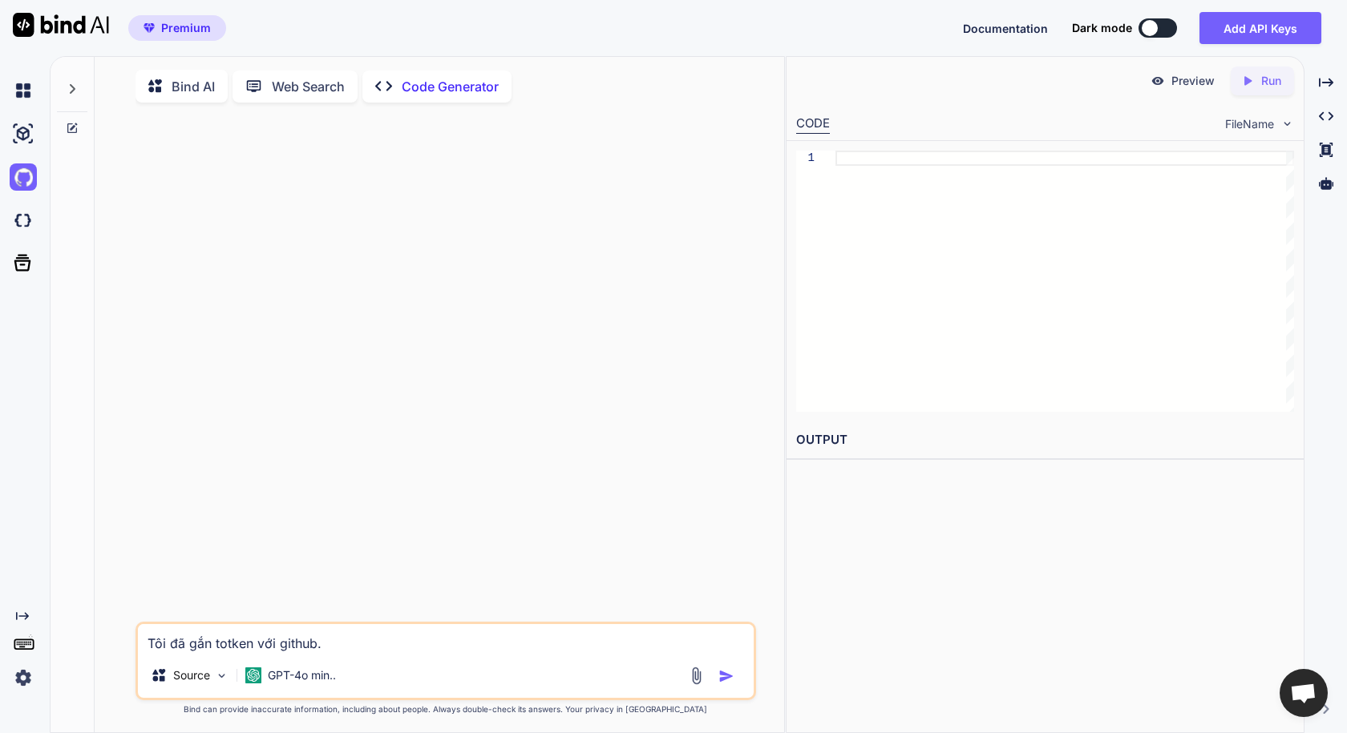
type textarea "x"
type textarea "Tôi đã gắn totken với github. Bl"
type textarea "x"
type textarea "Tôi đã gắn totken với github. Bli"
type textarea "x"
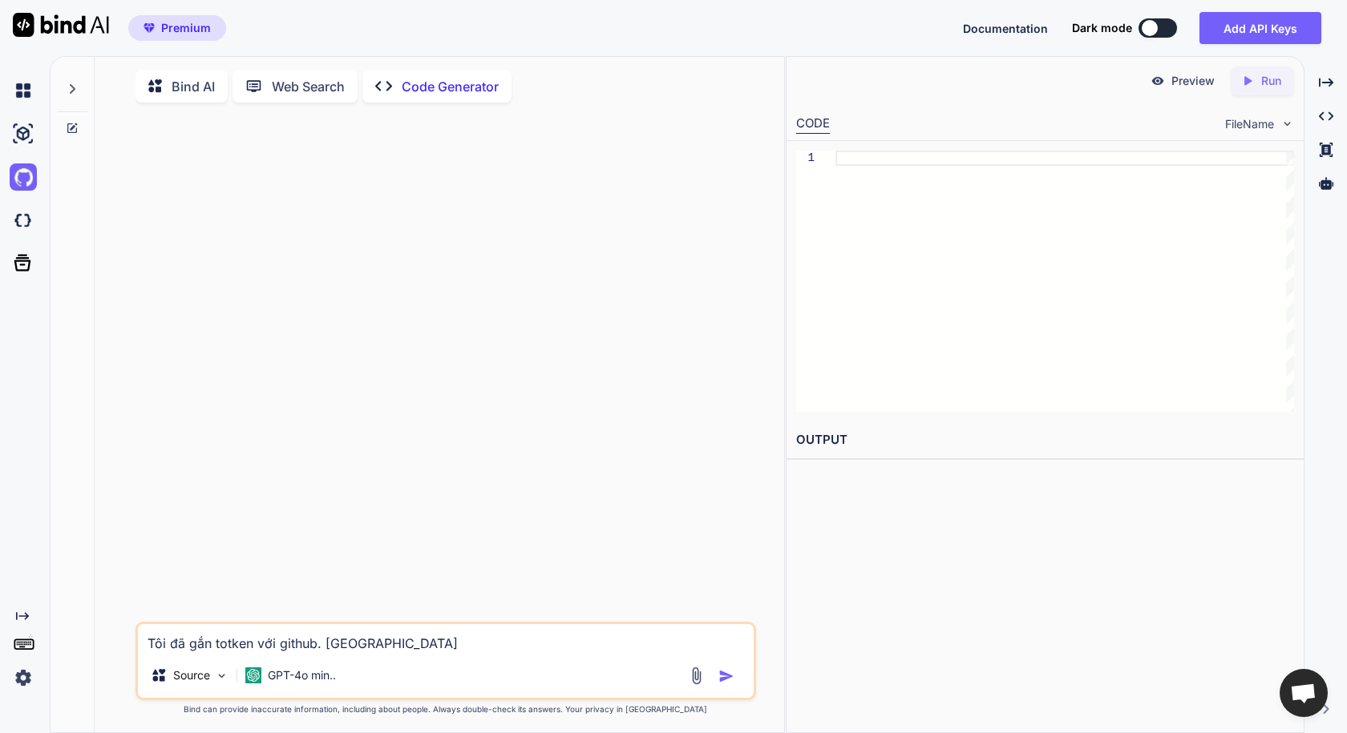
type textarea "Tôi đã gắn totken với github. Blin"
type textarea "x"
type textarea "Tôi đã gắn totken với github. Bline"
type textarea "x"
type textarea "Tôi đã gắn totken với github. Bline"
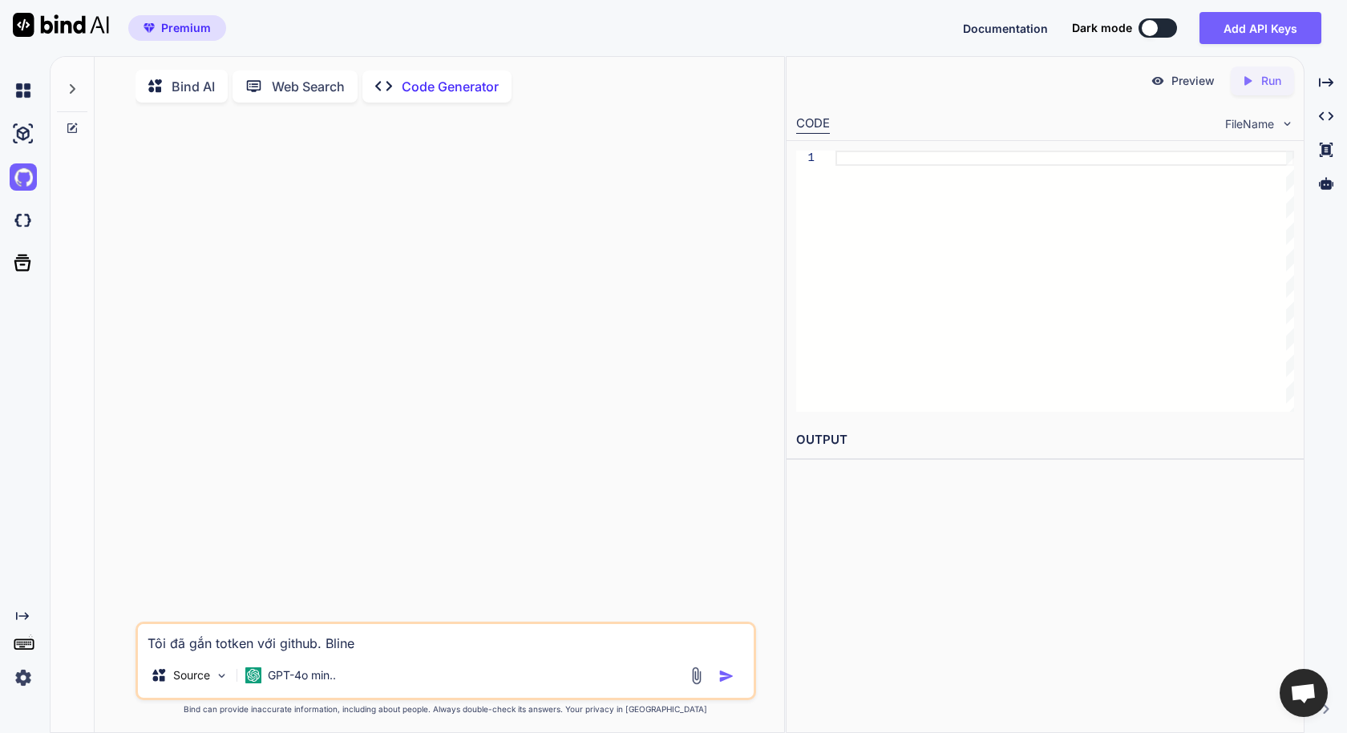
type textarea "x"
type textarea "Tôi đã gắn totken với github. Bline"
type textarea "x"
type textarea "Tôi đã gắn totken với github. Blin"
type textarea "x"
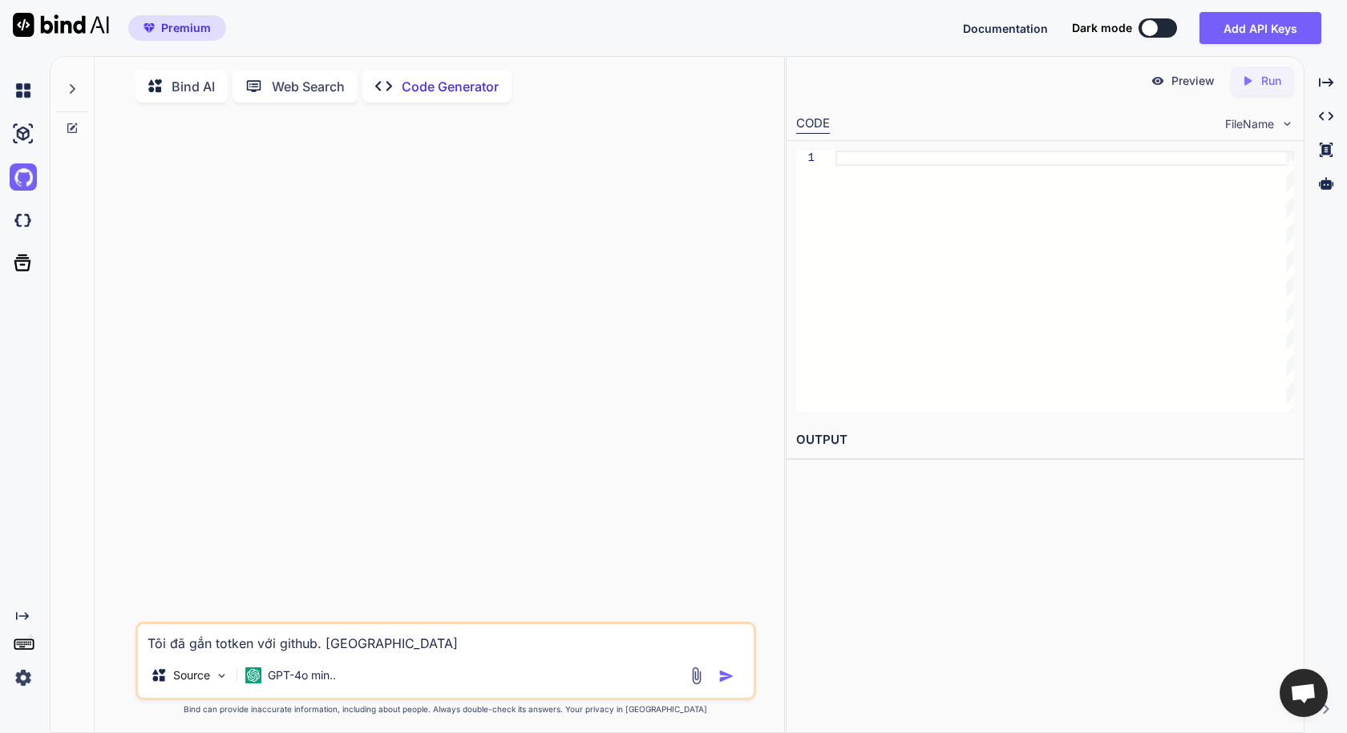
type textarea "Tôi đã gắn totken với github. Blind"
type textarea "x"
type textarea "Tôi đã gắn totken với github. Blind"
type textarea "x"
type textarea "Tôi đã gắn totken với github. Blind A"
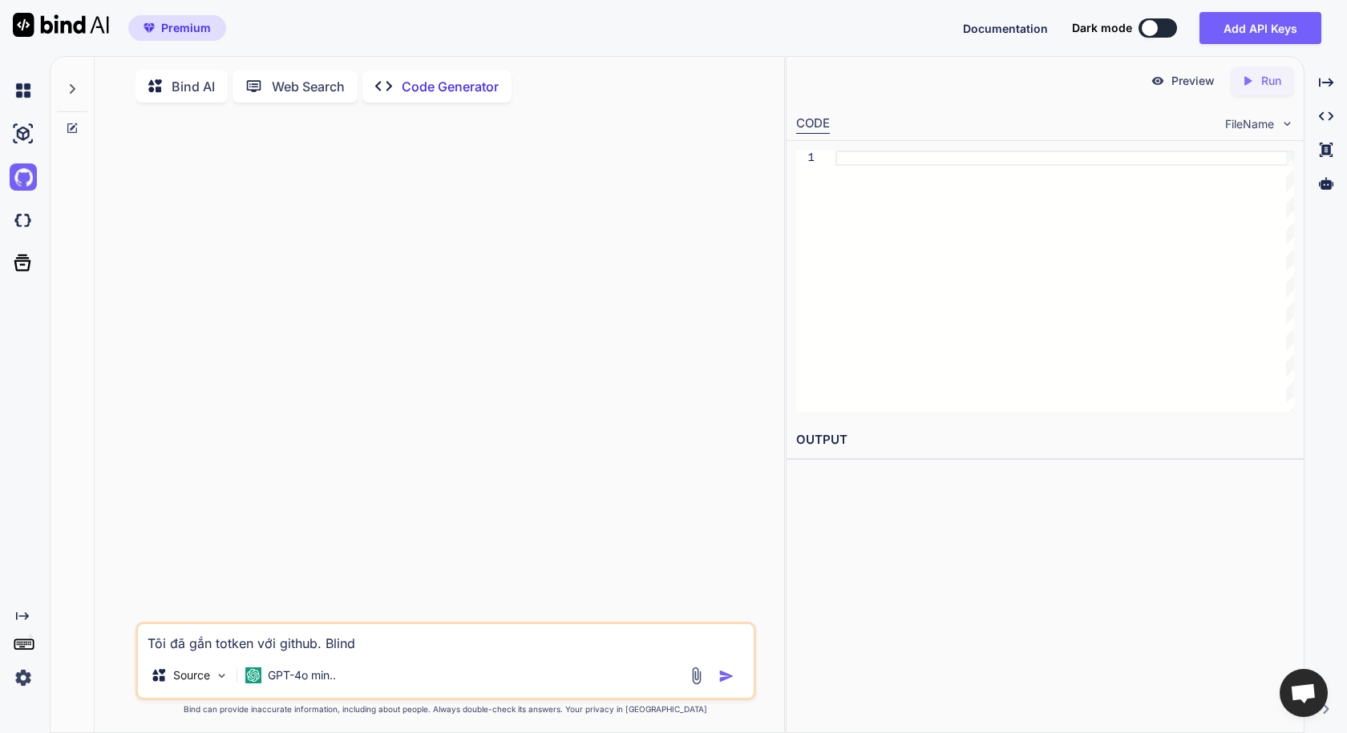
type textarea "x"
type textarea "Tôi đã gắn totken với github. Blind AI"
type textarea "x"
type textarea "Tôi đã gắn totken với github. Blind AI"
type textarea "x"
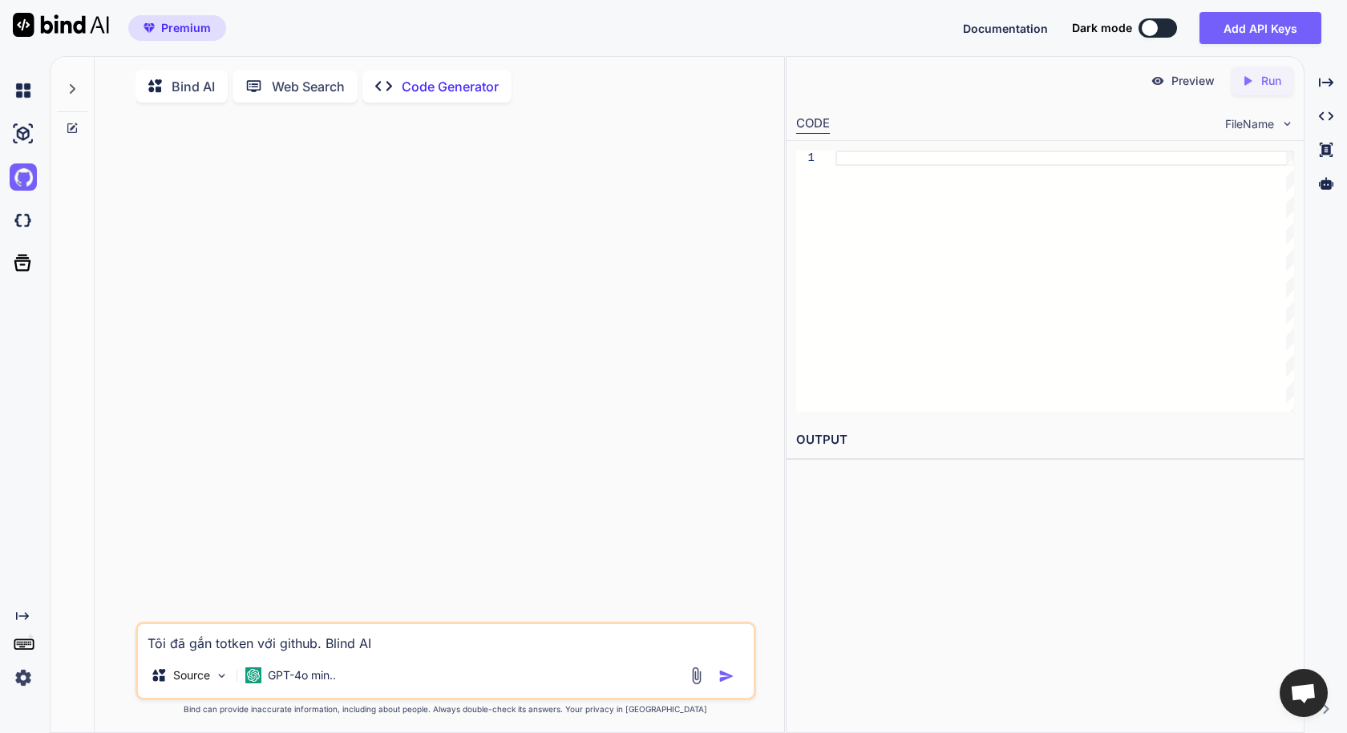
type textarea "Tôi đã gắn totken với github. Blind AI c"
type textarea "x"
type textarea "Tôi đã gắn totken với github. Blind AI co"
type textarea "x"
type textarea "Tôi đã gắn totken với github. Blind AI có"
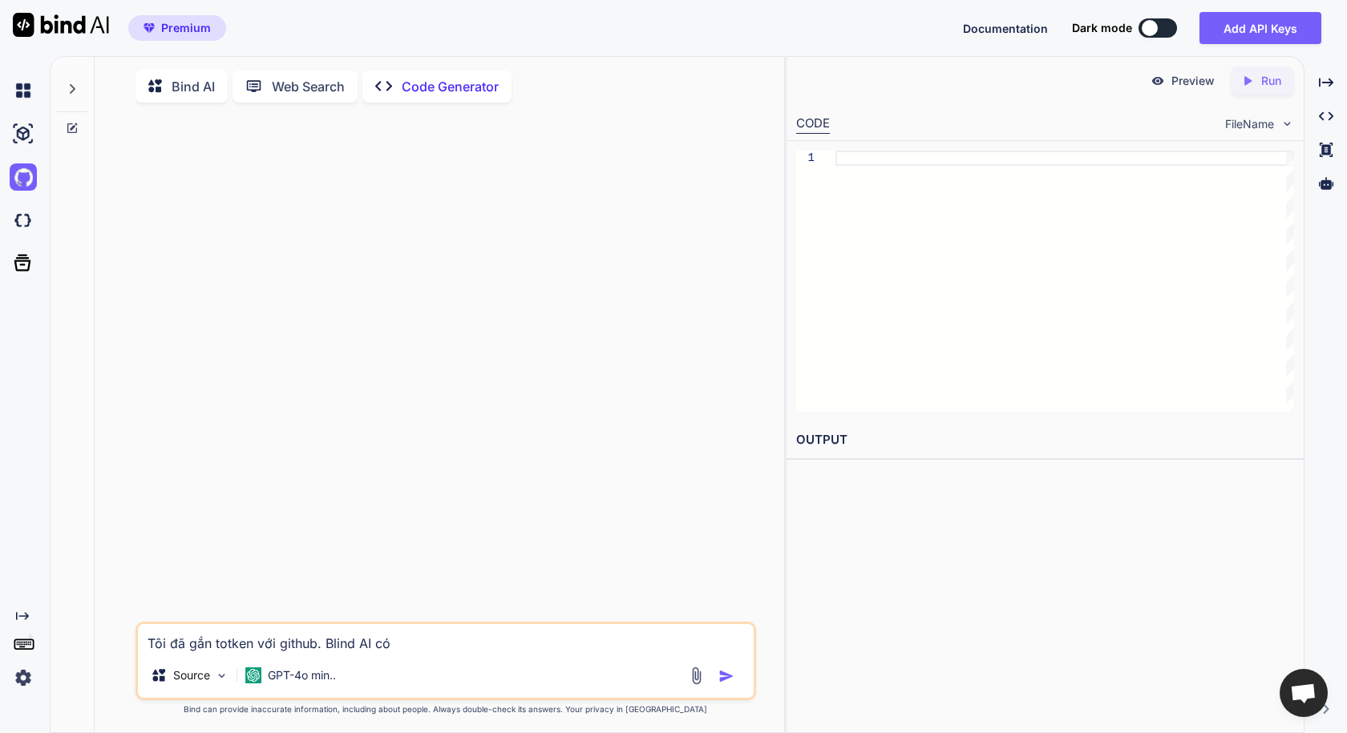
type textarea "x"
type textarea "Tôi đã gắn totken với github. Blind AI có"
type textarea "x"
type textarea "Tôi đã gắn totken với github. Blind AI có t"
type textarea "x"
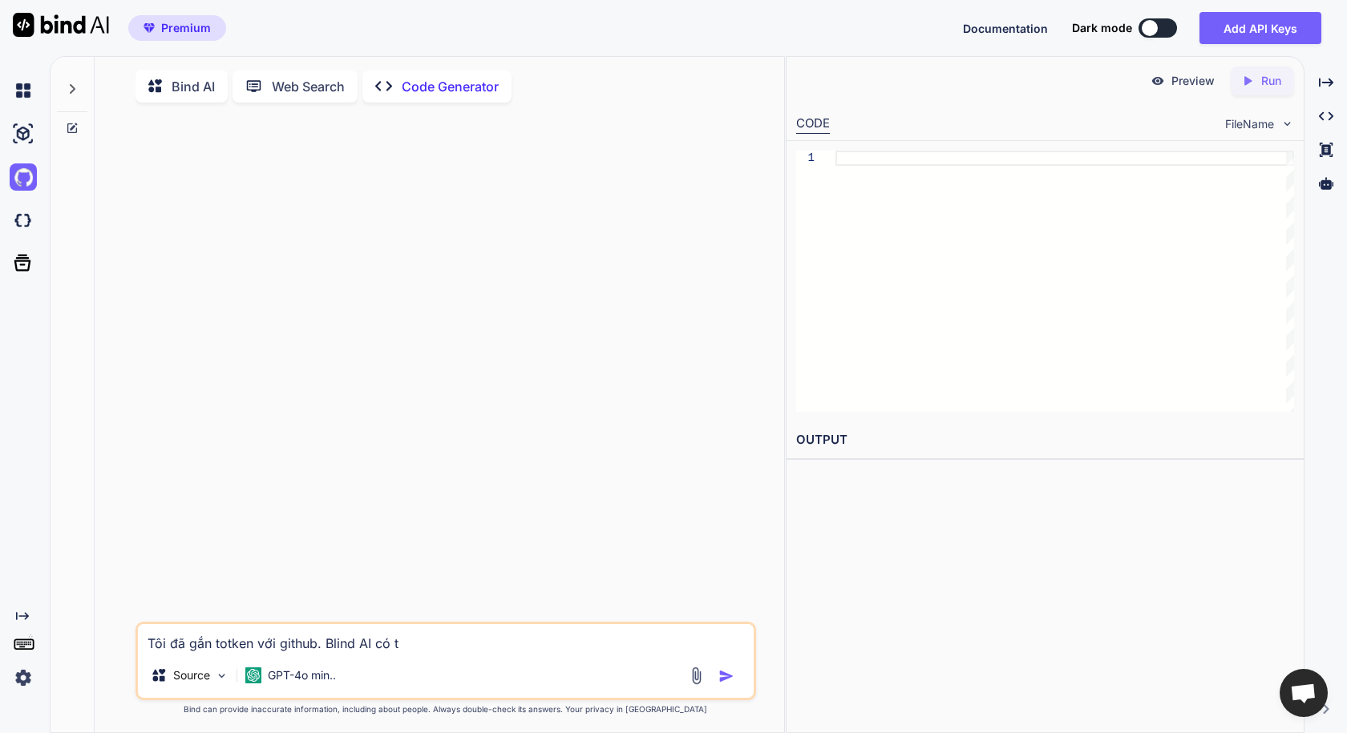
type textarea "Tôi đã gắn totken với github. Blind AI có th"
type textarea "x"
type textarea "Tôi đã gắn totken với github. Blind AI có the"
type textarea "x"
type textarea "Tôi đã gắn totken với github. Blind AI có thê"
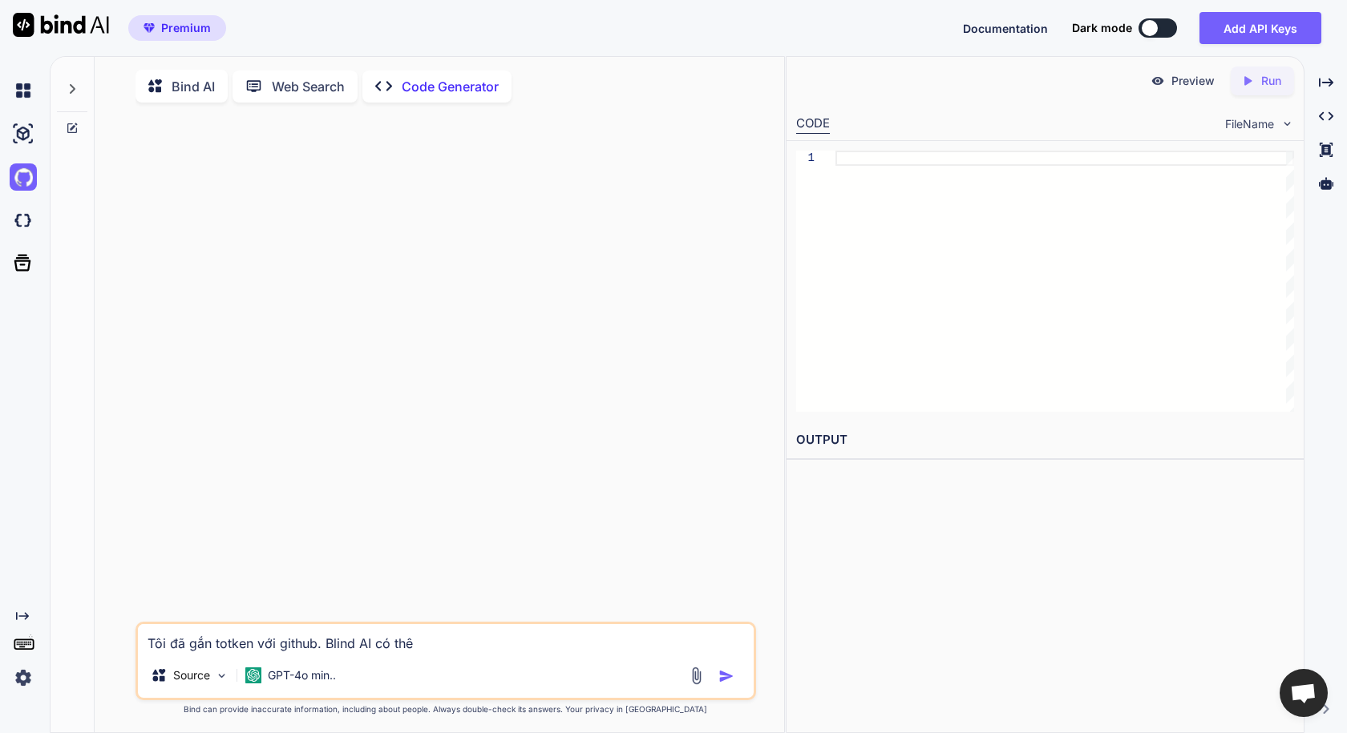
type textarea "x"
type textarea "Tôi đã gắn totken với github. Blind AI có thể"
type textarea "x"
type textarea "Tôi đã gắn totken với github. Blind AI có thể"
type textarea "x"
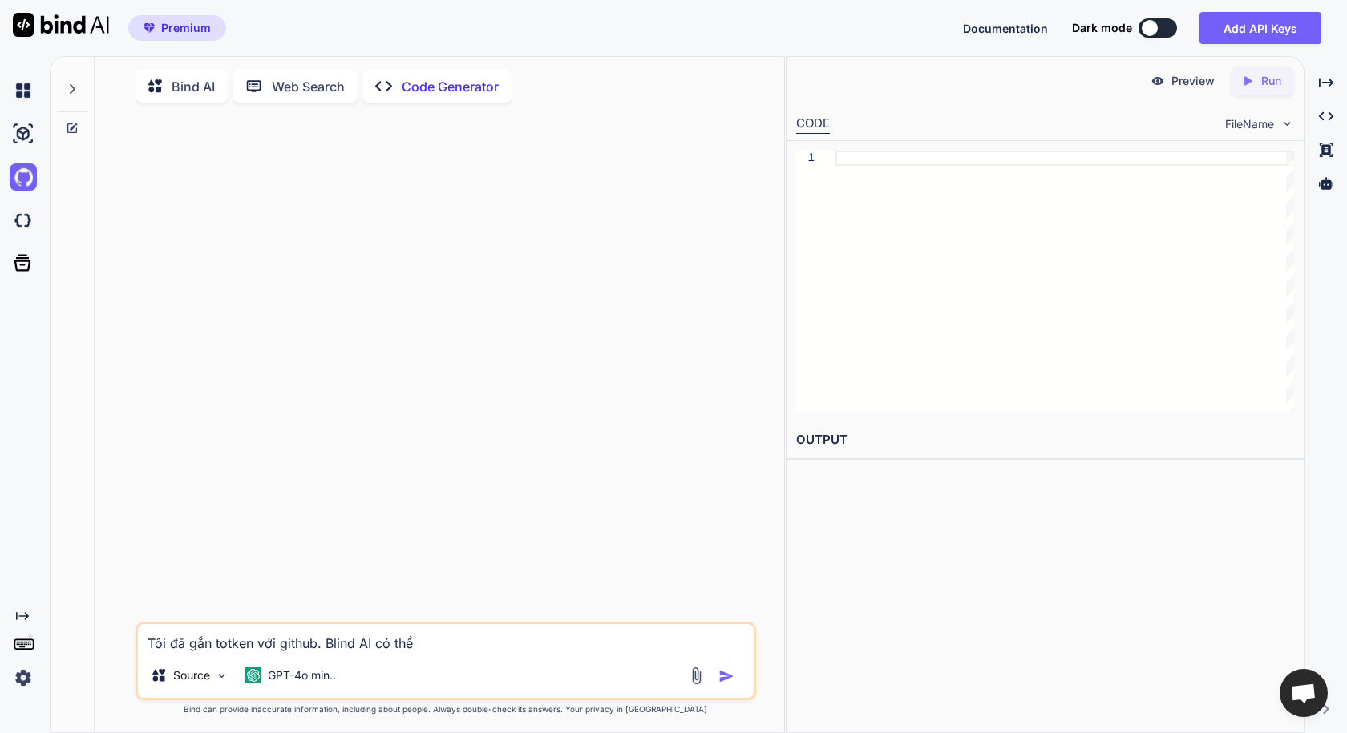
type textarea "Tôi đã gắn totken với github. Blind AI có thể d"
type textarea "x"
type textarea "Tôi đã gắn totken với github. Blind AI có thể đ"
type textarea "x"
type textarea "Tôi đã gắn totken với github. Blind AI có thể đo"
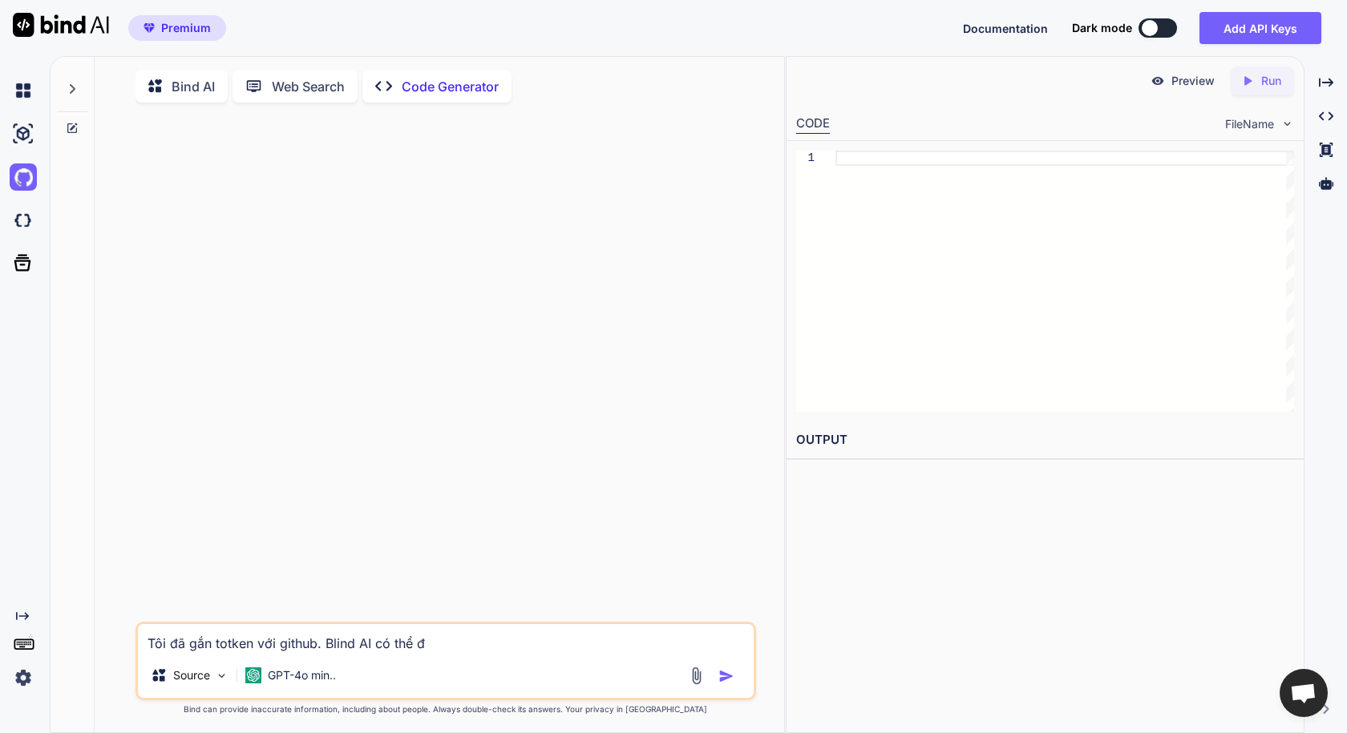
type textarea "x"
type textarea "Tôi đã gắn totken với github. Blind AI có thể đoc"
type textarea "x"
type textarea "Tôi đã gắn totken với github. Blind AI có thể đọc"
type textarea "x"
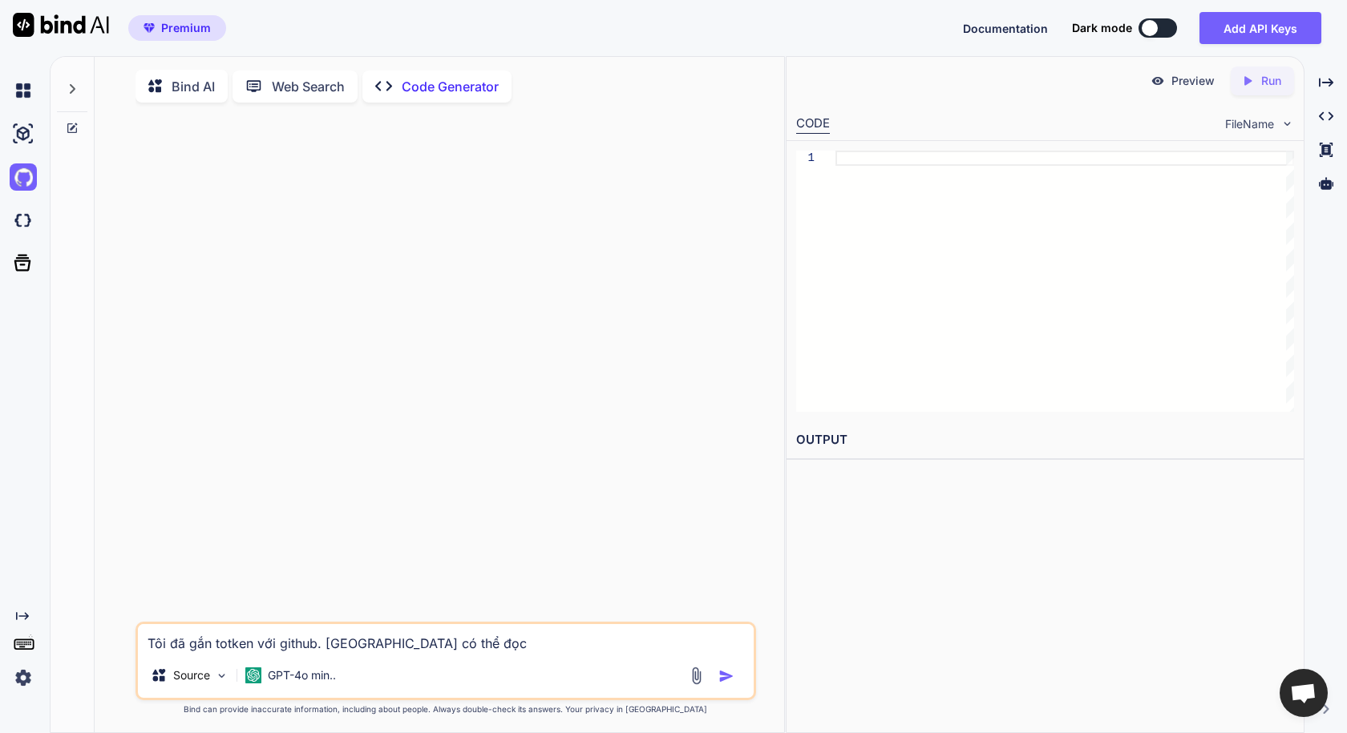
type textarea "Tôi đã gắn totken với github. Blind AI có thể đọc"
type textarea "x"
type textarea "Tôi đã gắn totken với github. Blind AI có thể đọc d"
type textarea "x"
type textarea "Tôi đã gắn totken với github. Blind AI có thể đọc đ"
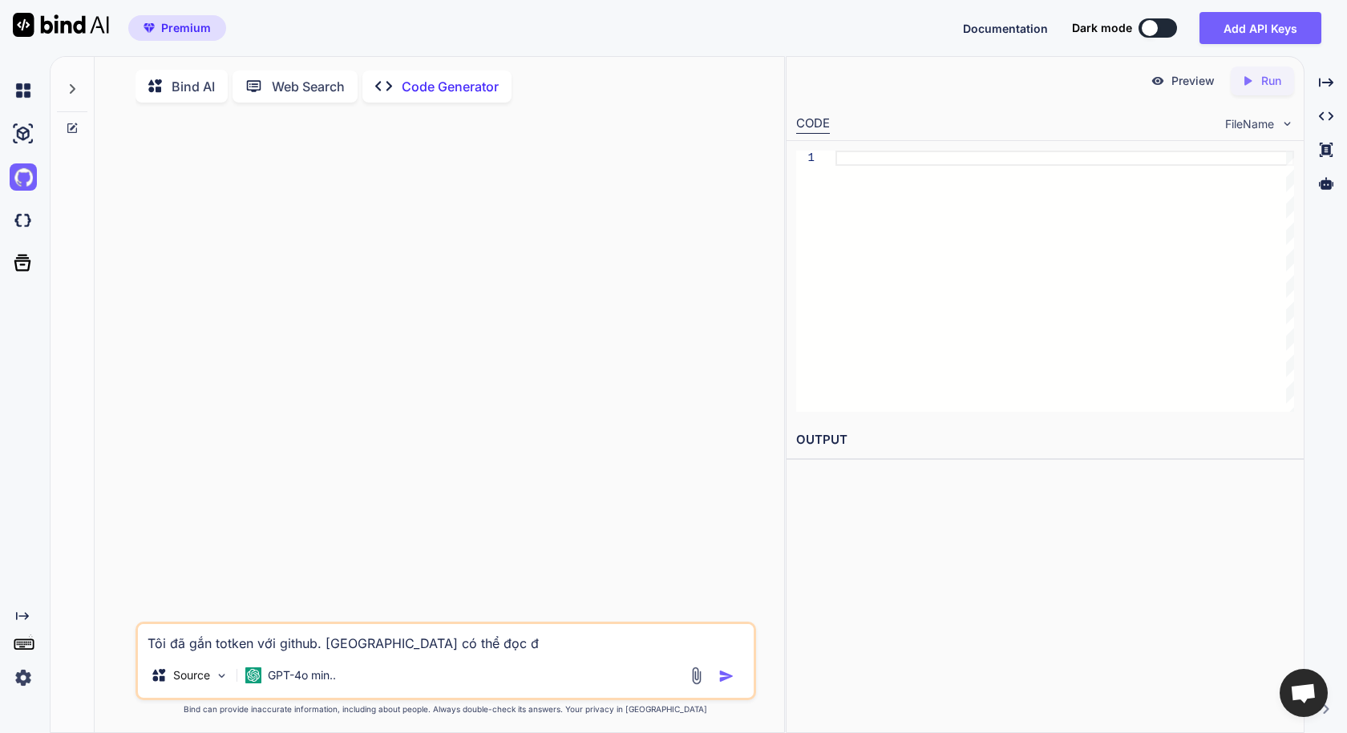
type textarea "x"
type textarea "Tôi đã gắn totken với github. Blind AI có thể đọc đu"
type textarea "x"
type textarea "Tôi đã gắn totken với github. Blind AI có thể đọc đuo"
type textarea "x"
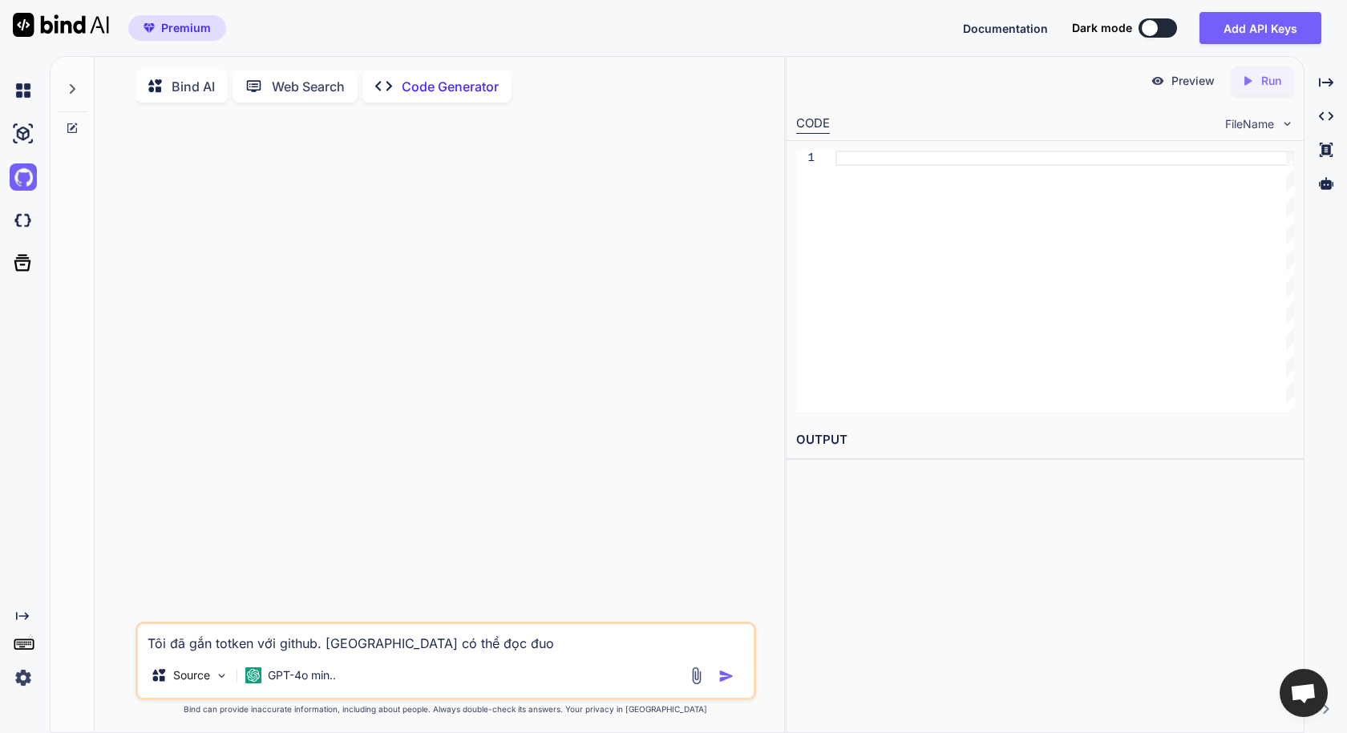
type textarea "Tôi đã gắn totken với github. Blind AI có thể đọc đuoc"
type textarea "x"
type textarea "Tôi đã gắn totken với github. Blind AI có thể đọc đươc"
type textarea "x"
type textarea "Tôi đã gắn totken với github. Blind AI có thể đọc được"
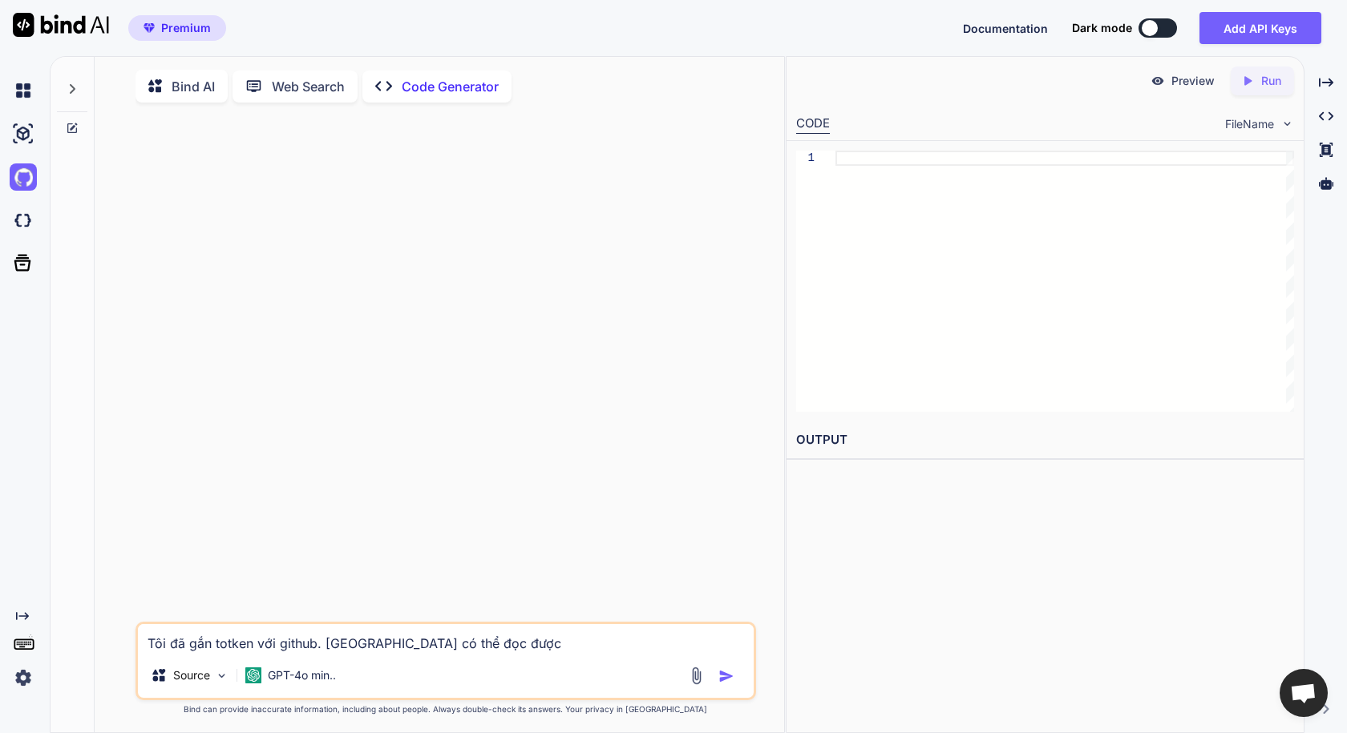
type textarea "x"
type textarea "Tôi đã gắn totken với github. Blind AI có thể đọc được"
type textarea "x"
type textarea "Tôi đã gắn totken với github. Blind AI có thể đọc được f"
type textarea "x"
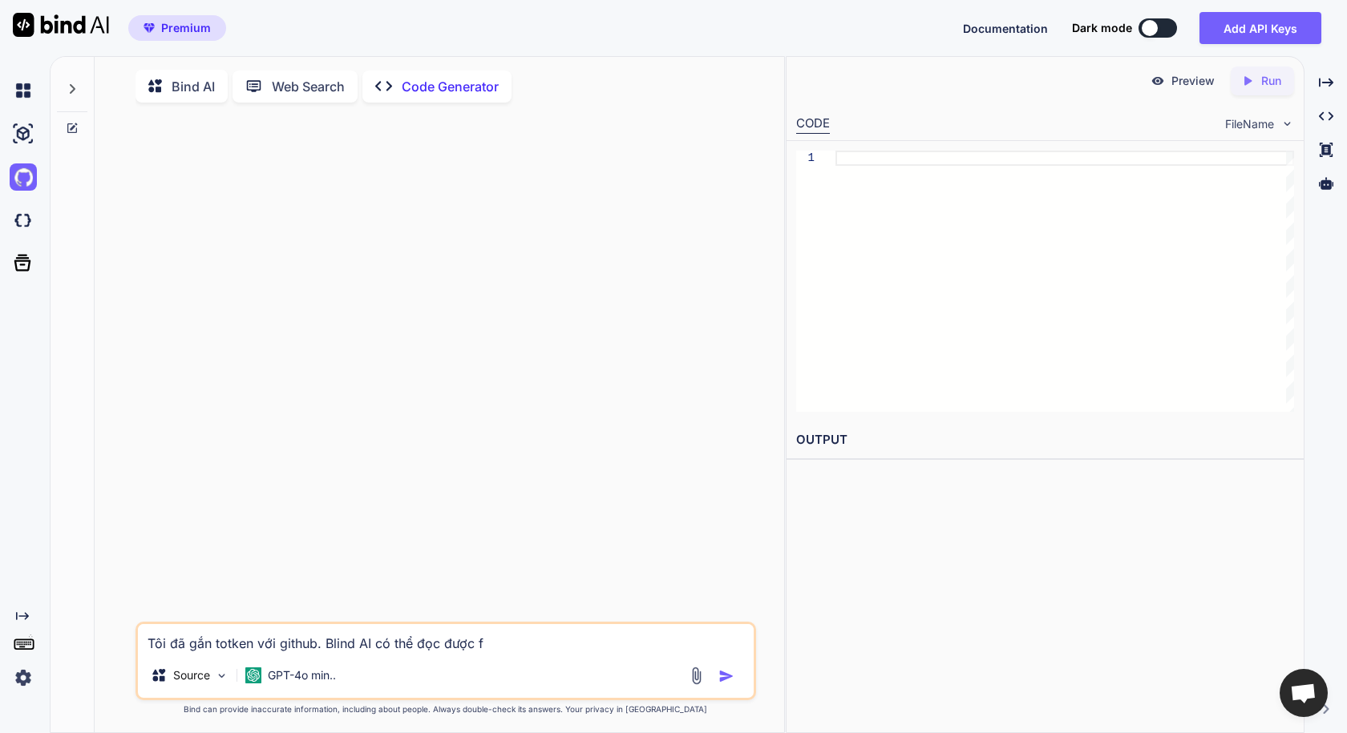
type textarea "Tôi đã gắn totken với github. Blind AI có thể đọc được fi"
type textarea "x"
type textarea "Tôi đã gắn totken với github. Blind AI có thể đọc được fil"
type textarea "x"
type textarea "Tôi đã gắn totken với github. Blind AI có thể đọc được file"
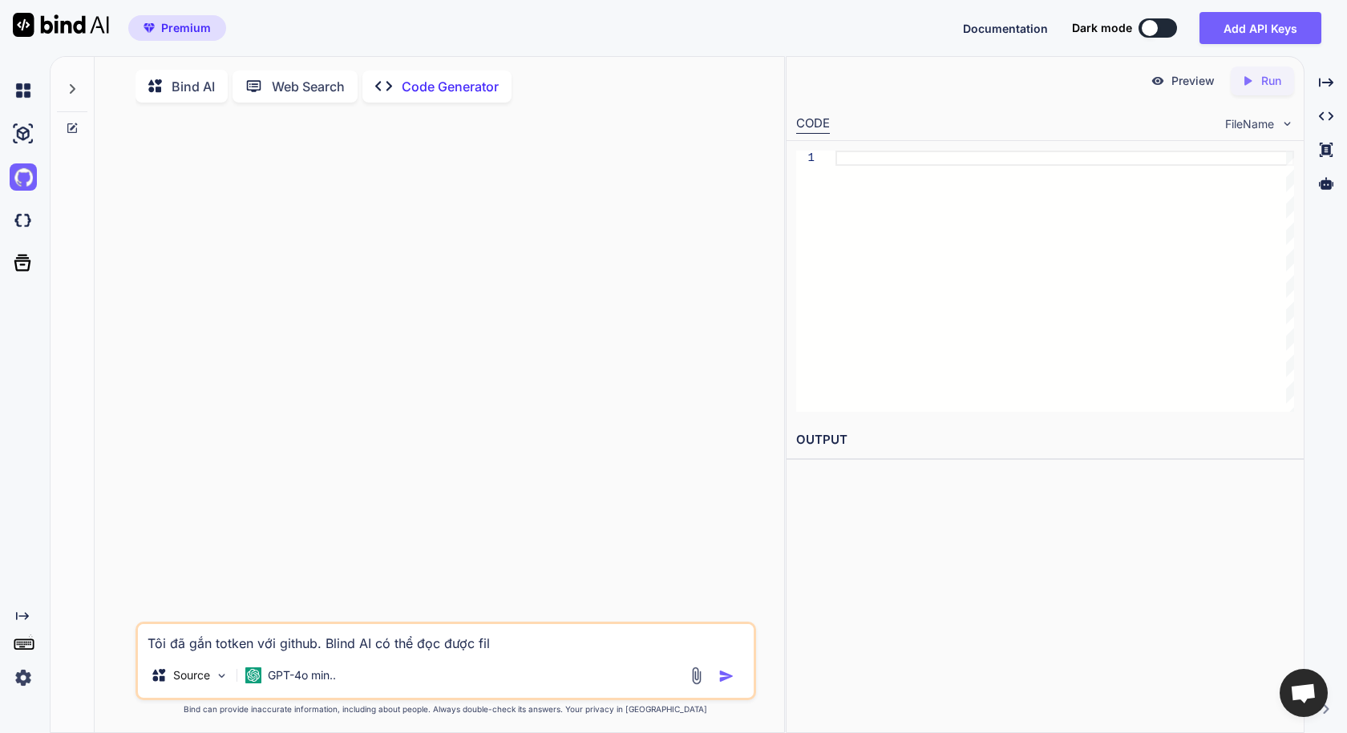
type textarea "x"
type textarea "Tôi đã gắn totken với github. Blind AI có thể đọc được file"
type textarea "x"
type textarea "Tôi đã gắn totken với github. Blind AI có thể đọc được file t"
type textarea "x"
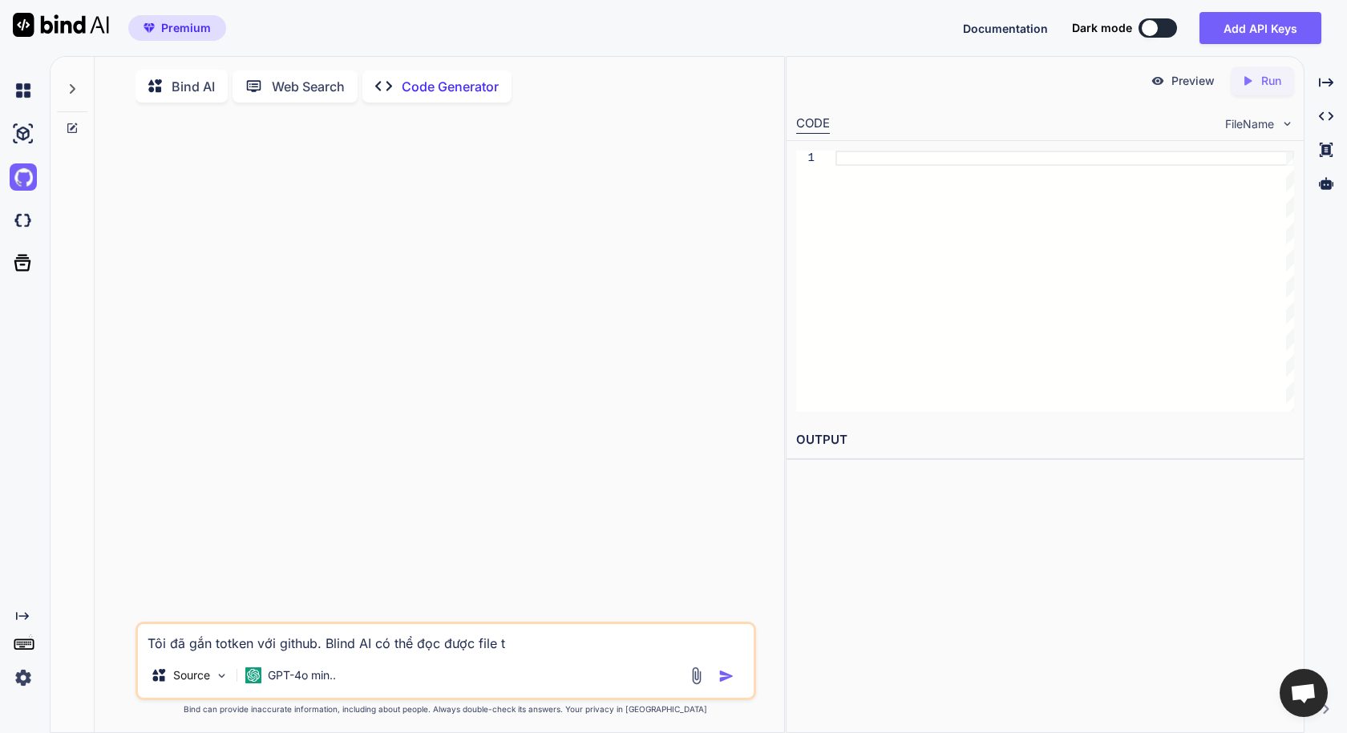
type textarea "Tôi đã gắn totken với github. Blind AI có thể đọc được file tr"
type textarea "x"
type textarea "Tôi đã gắn totken với github. Blind AI có thể đọc được file tro"
type textarea "x"
type textarea "Tôi đã gắn totken với github. Blind AI có thể đọc được file tron"
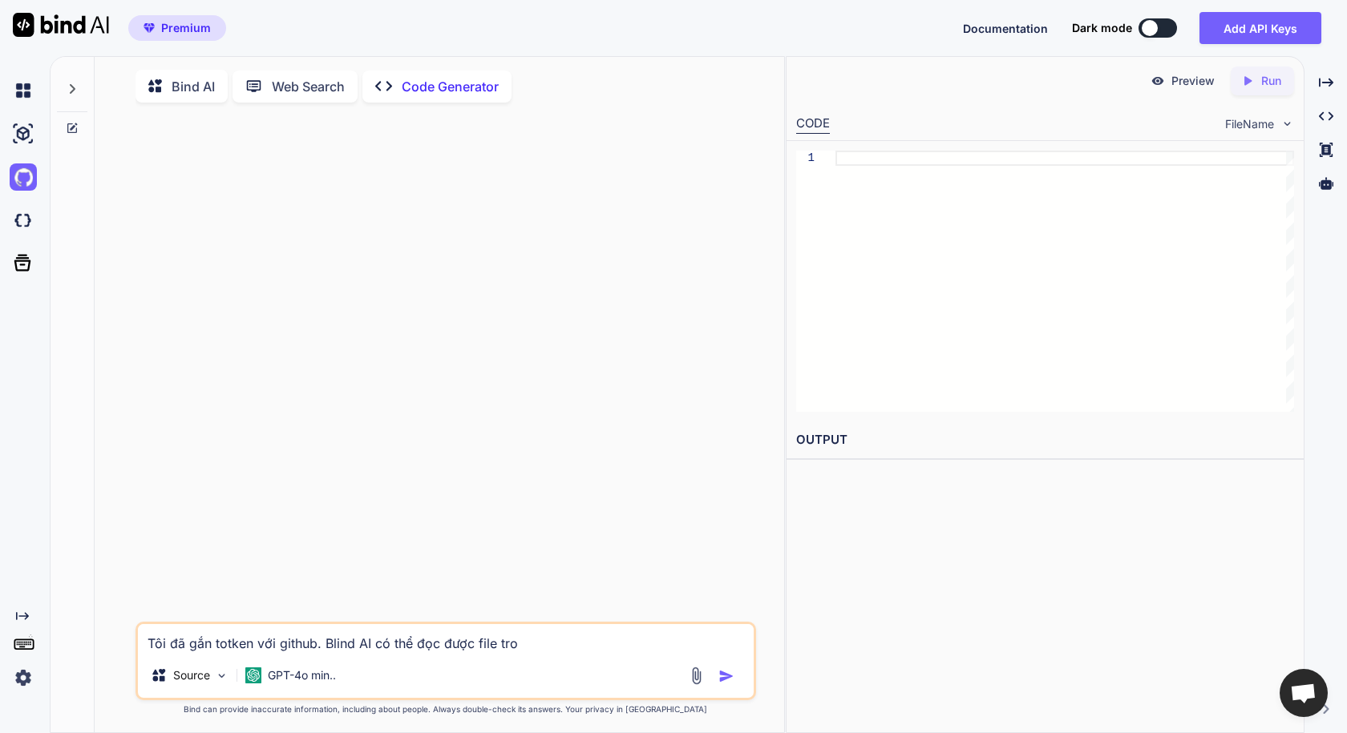
type textarea "x"
type textarea "Tôi đã gắn totken với github. Blind AI có thể đọc được file trong"
type textarea "x"
type textarea "Tôi đã gắn totken với github. Blind AI có thể đọc được file trong"
type textarea "x"
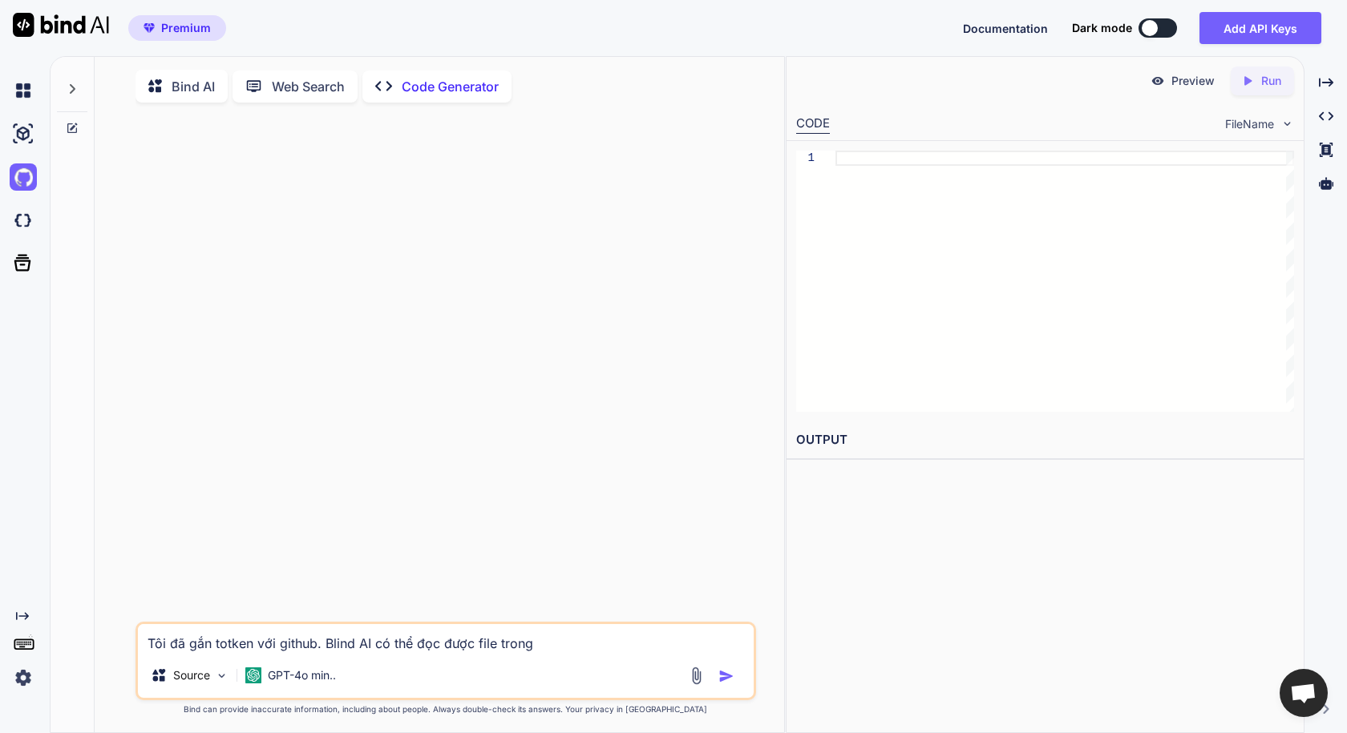
type textarea "Tôi đã gắn totken với github. Blind AI có thể đọc được file trong f"
type textarea "x"
type textarea "Tôi đã gắn totken với github. Blind AI có thể đọc được file trong fo"
type textarea "x"
type textarea "Tôi đã gắn totken với github. Blind AI có thể đọc được file trong fol"
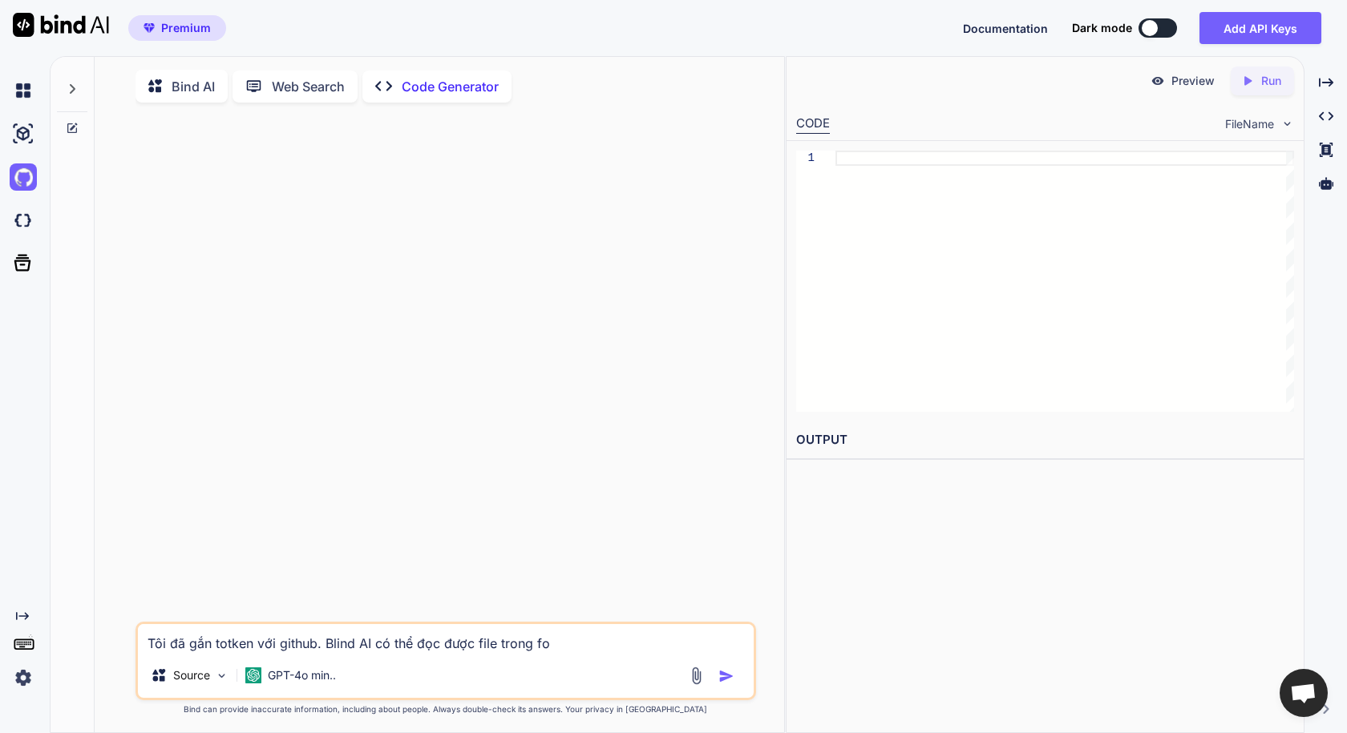
type textarea "x"
type textarea "Tôi đã gắn totken với github. Blind AI có thể đọc được file trong fold"
type textarea "x"
type textarea "Tôi đã gắn totken với github. Blind AI có thể đọc được file trong folde"
type textarea "x"
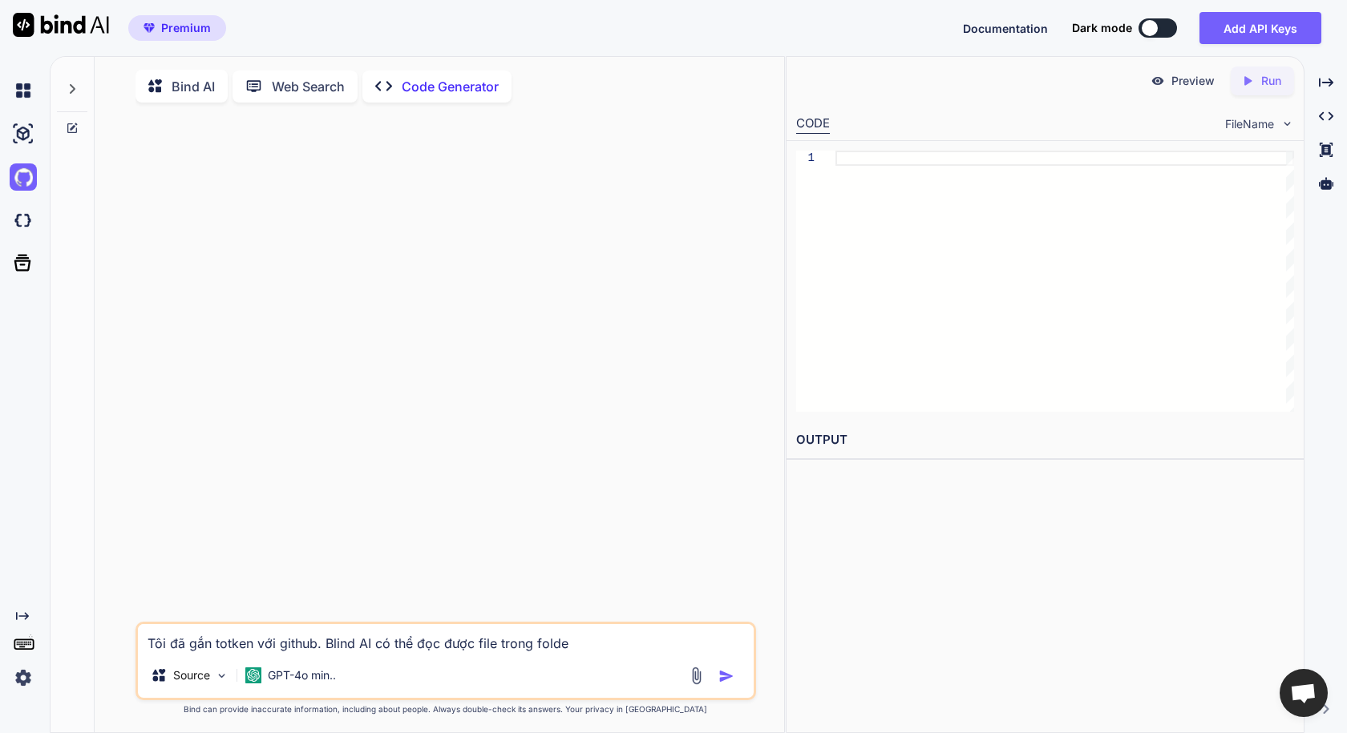
type textarea "Tôi đã gắn totken với github. Blind AI có thể đọc được file trong folder"
type textarea "x"
type textarea "Tôi đã gắn totken với github. Blind AI có thể đọc được file trong folder"
type textarea "x"
type textarea "Tôi đã gắn totken với github. Blind AI có thể đọc được file trong folder c"
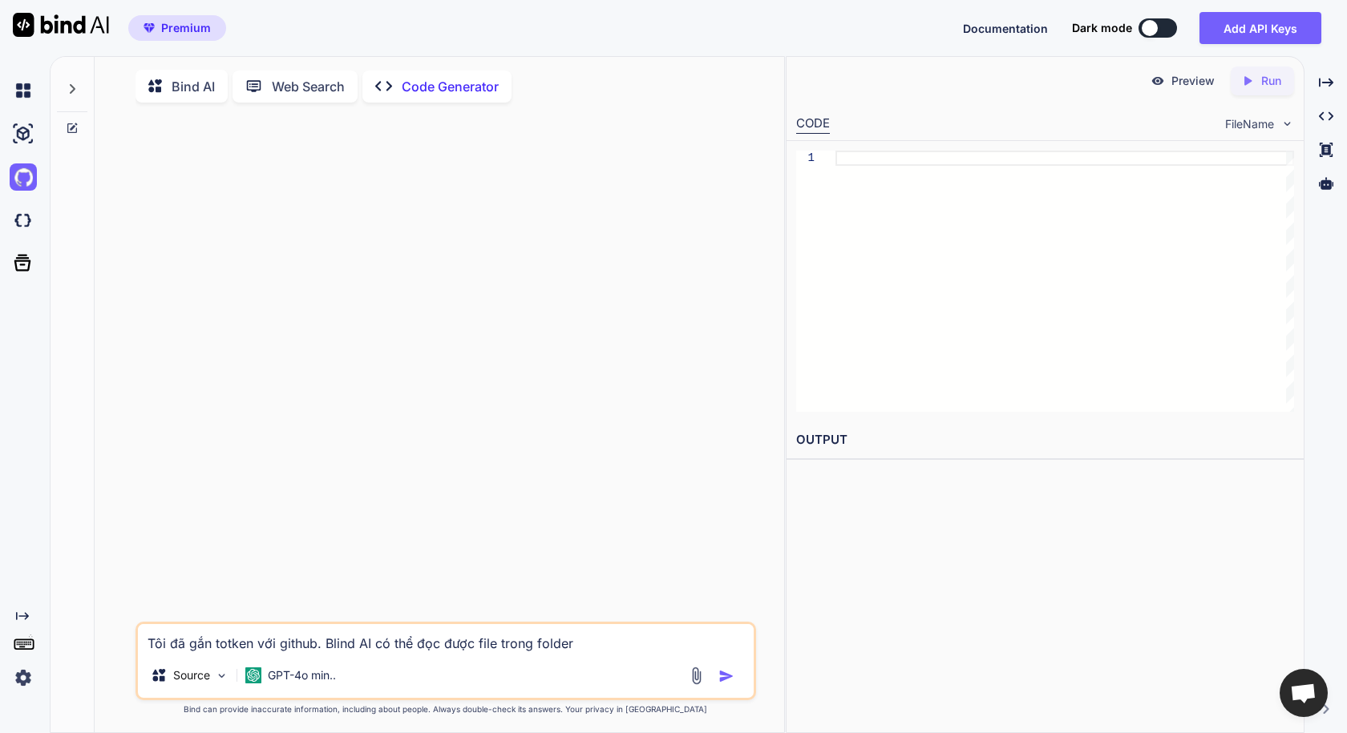
type textarea "x"
type textarea "Tôi đã gắn totken với github. Blind AI có thể đọc được file trong folder cu"
type textarea "x"
type textarea "Tôi đã gắn totken với github. Blind AI có thể đọc được file trong folder cua"
type textarea "x"
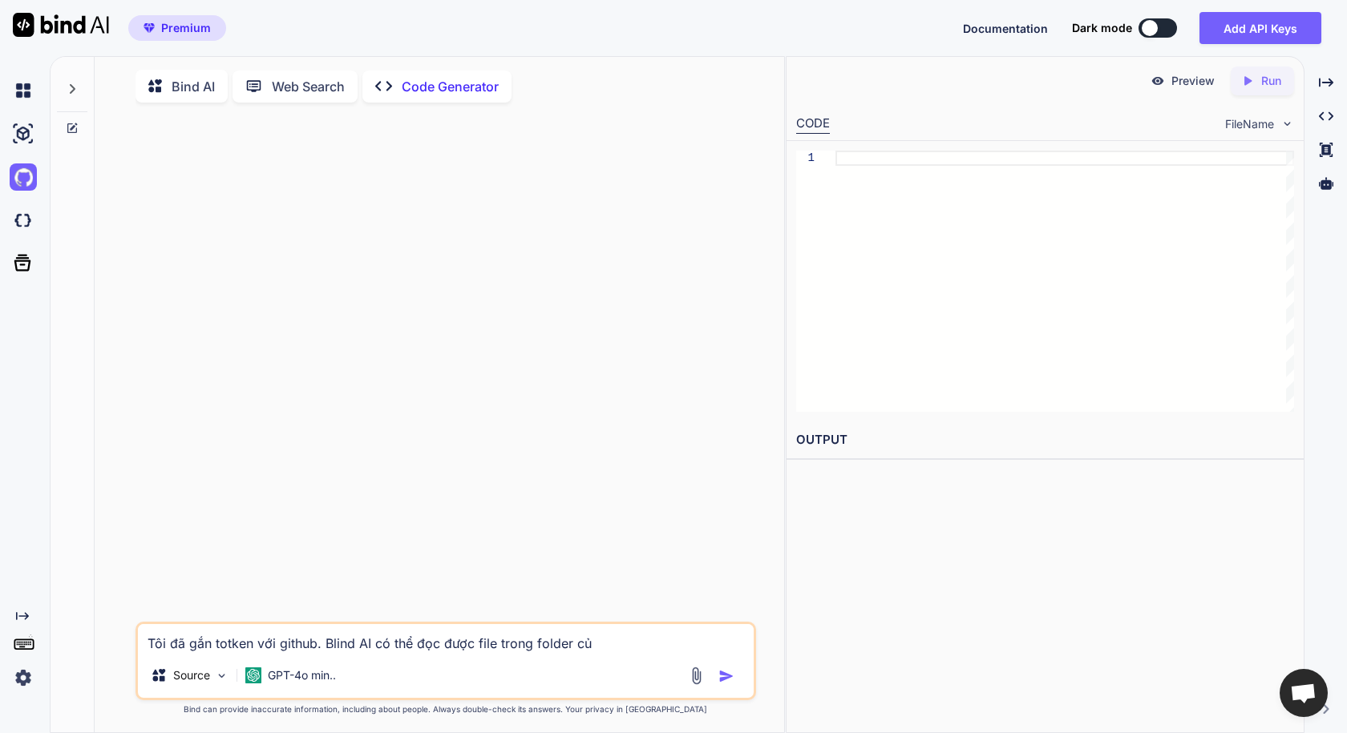
type textarea "Tôi đã gắn totken với github. Blind AI có thể đọc được file trong folder của"
type textarea "x"
type textarea "Tôi đã gắn totken với github. Blind AI có thể đọc được file trong folder của"
type textarea "x"
type textarea "Tôi đã gắn totken với github. Blind AI có thể đọc được file trong folder của t"
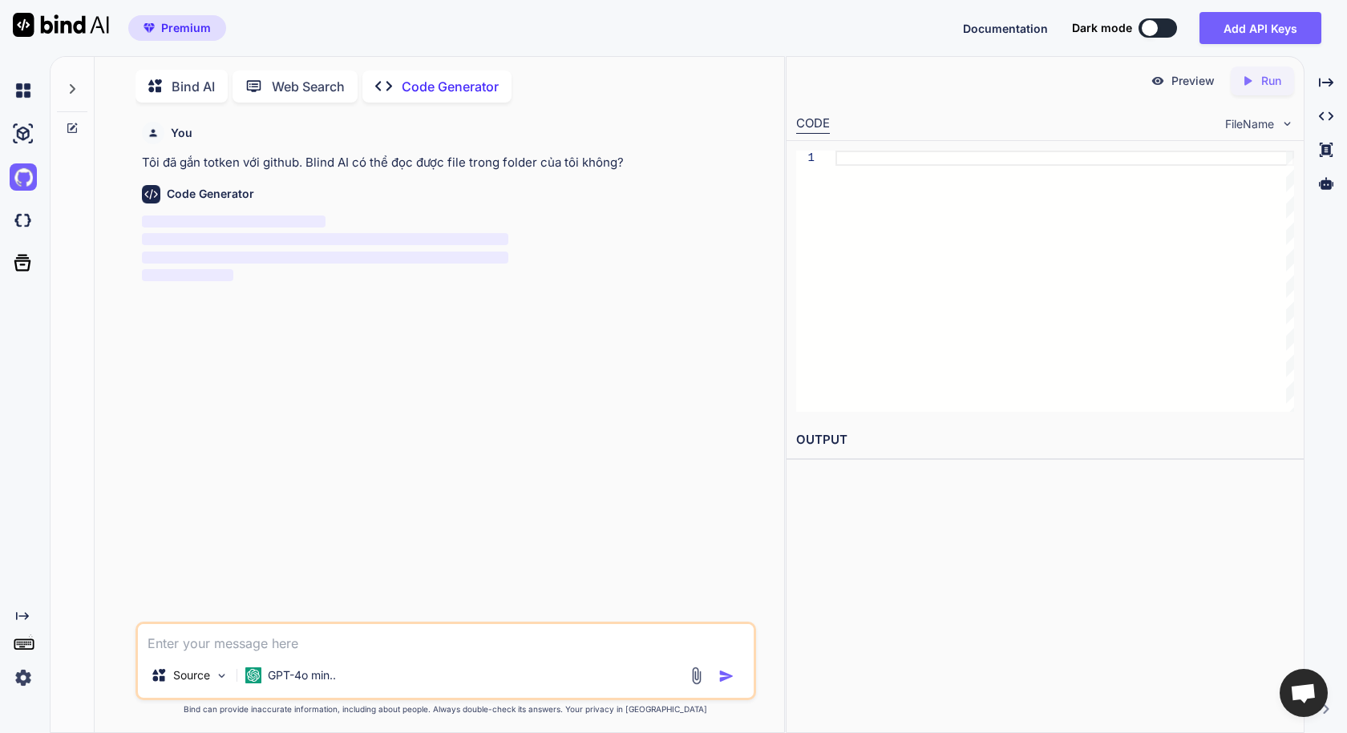
scroll to position [6, 0]
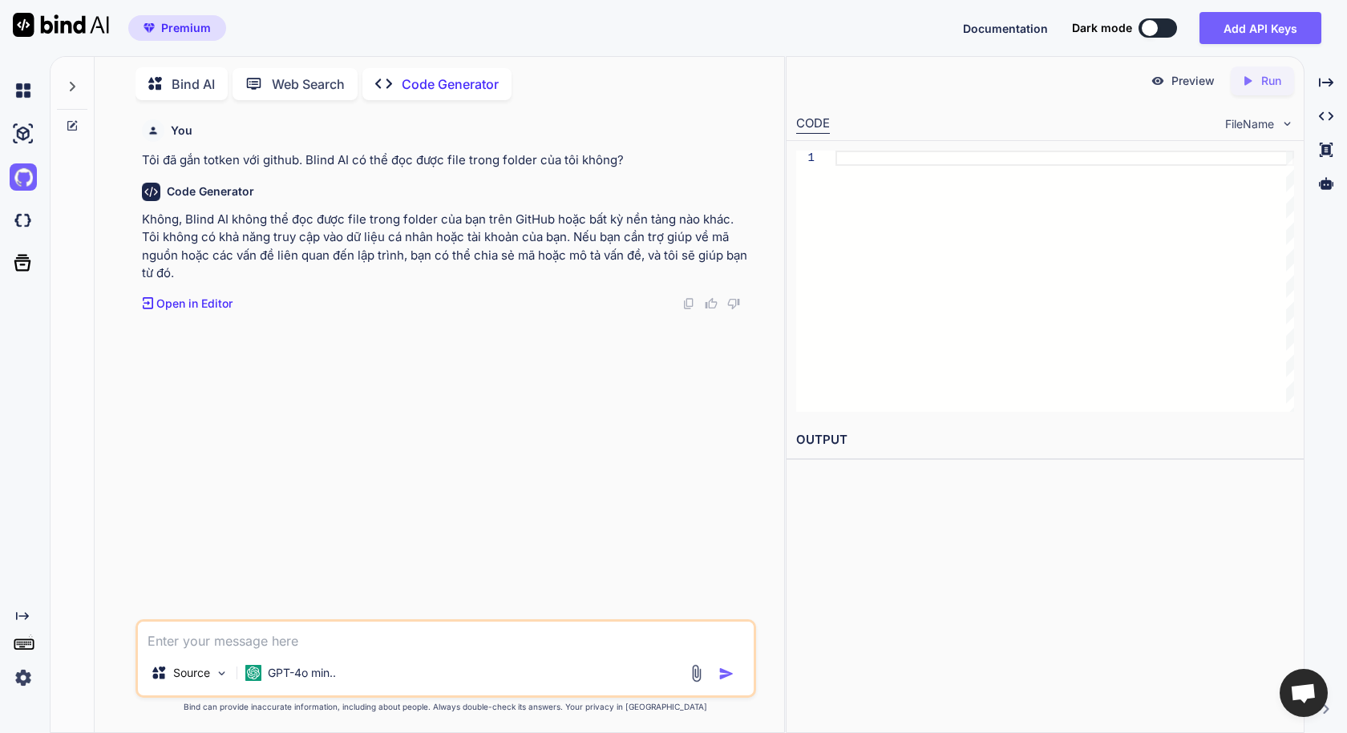
click at [311, 643] on textarea at bounding box center [445, 636] width 615 height 29
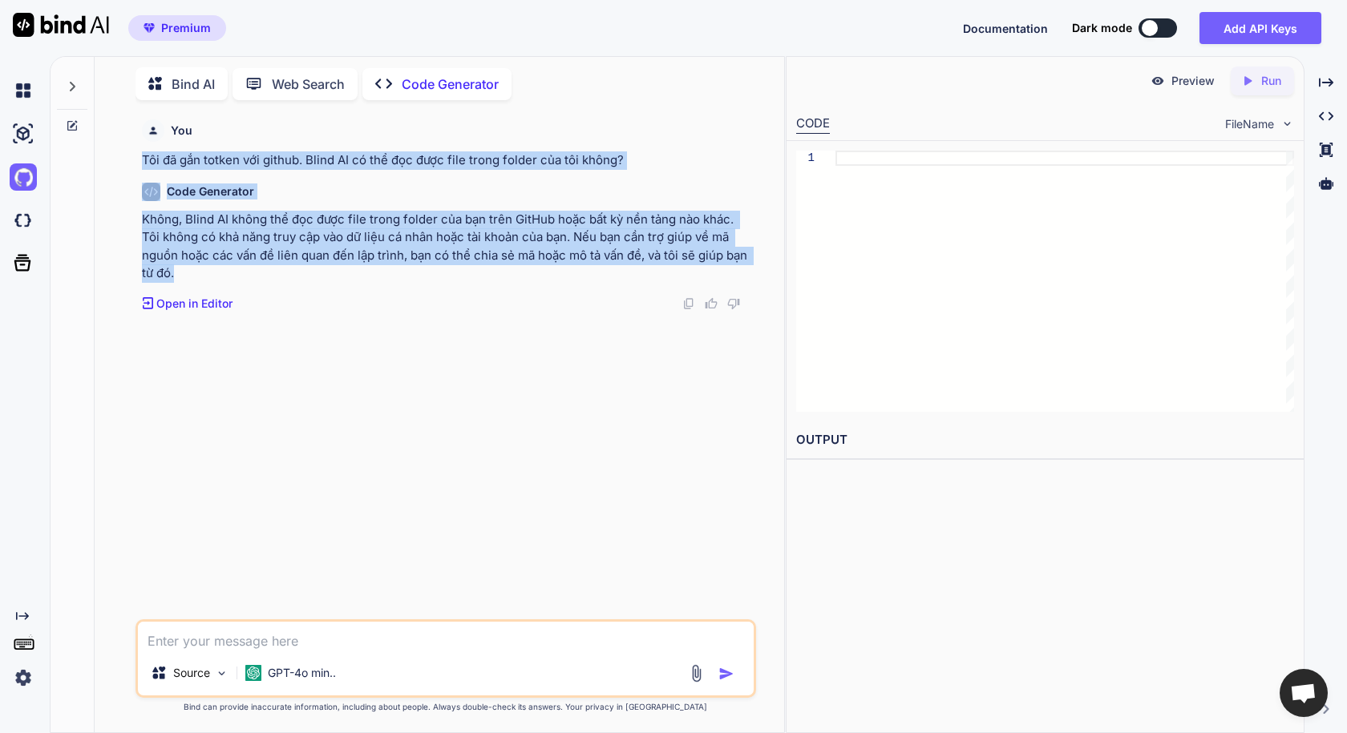
drag, startPoint x: 143, startPoint y: 159, endPoint x: 762, endPoint y: 265, distance: 628.8
click at [762, 265] on div "You Tôi đã gắn totken với github. Blind AI có thể đọc được file trong folder củ…" at bounding box center [445, 423] width 677 height 620
copy div "Tôi đã gắn totken với github. Blind AI có thể đọc được file trong folder của tô…"
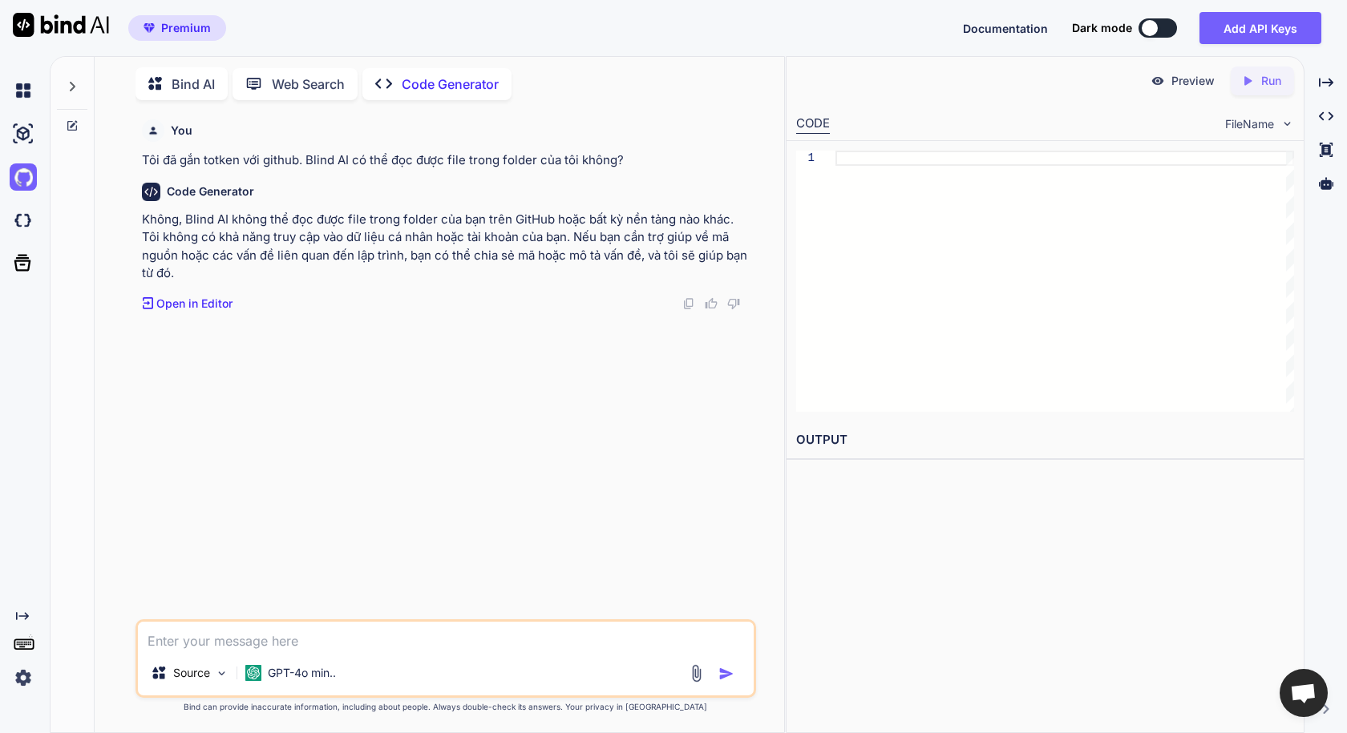
click at [315, 346] on div "You Tôi đã gắn totken với github. Blind AI có thể đọc được file trong folder củ…" at bounding box center [447, 366] width 616 height 507
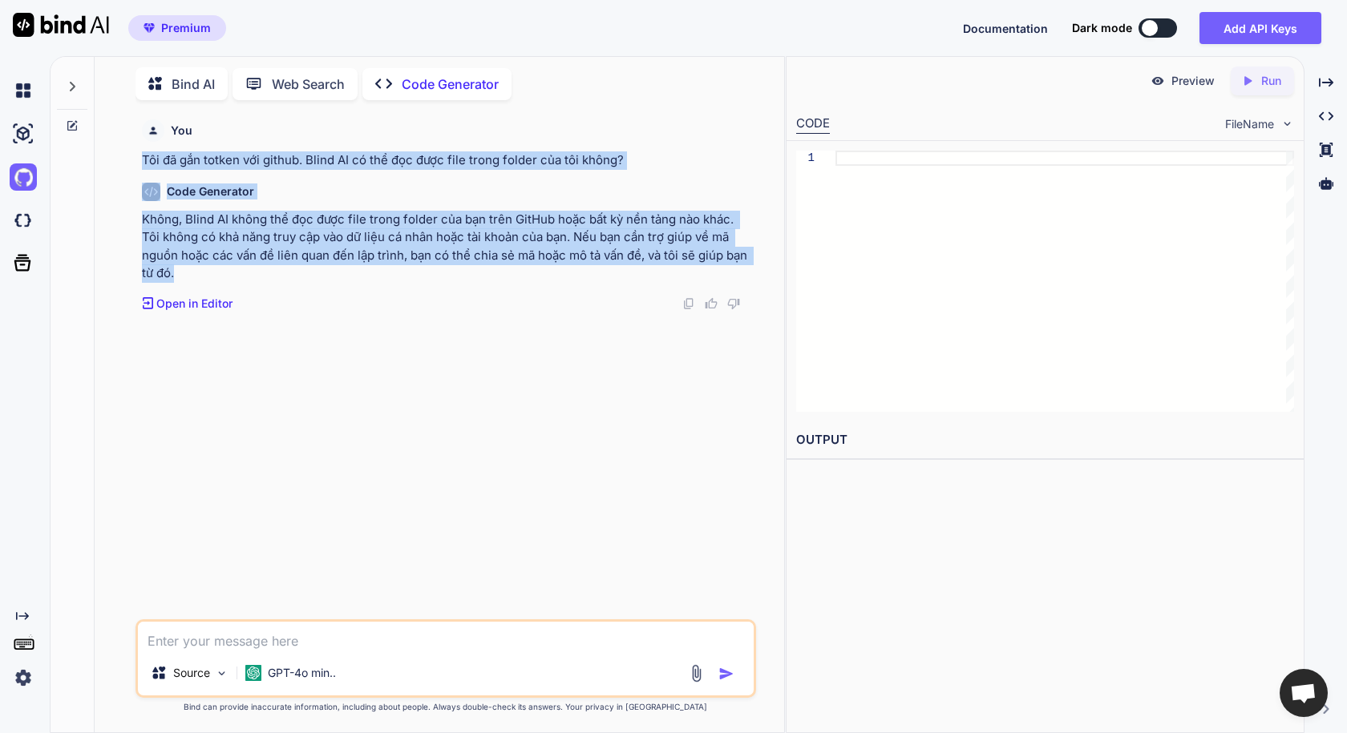
drag, startPoint x: 170, startPoint y: 271, endPoint x: 133, endPoint y: 149, distance: 127.3
click at [133, 149] on div "You Tôi đã gắn totken với github. Blind AI có thể đọc được file trong folder củ…" at bounding box center [445, 423] width 677 height 620
copy div "Tôi đã gắn totken với github. Blind AI có thể đọc được file trong folder của tô…"
click at [25, 674] on img at bounding box center [23, 678] width 27 height 27
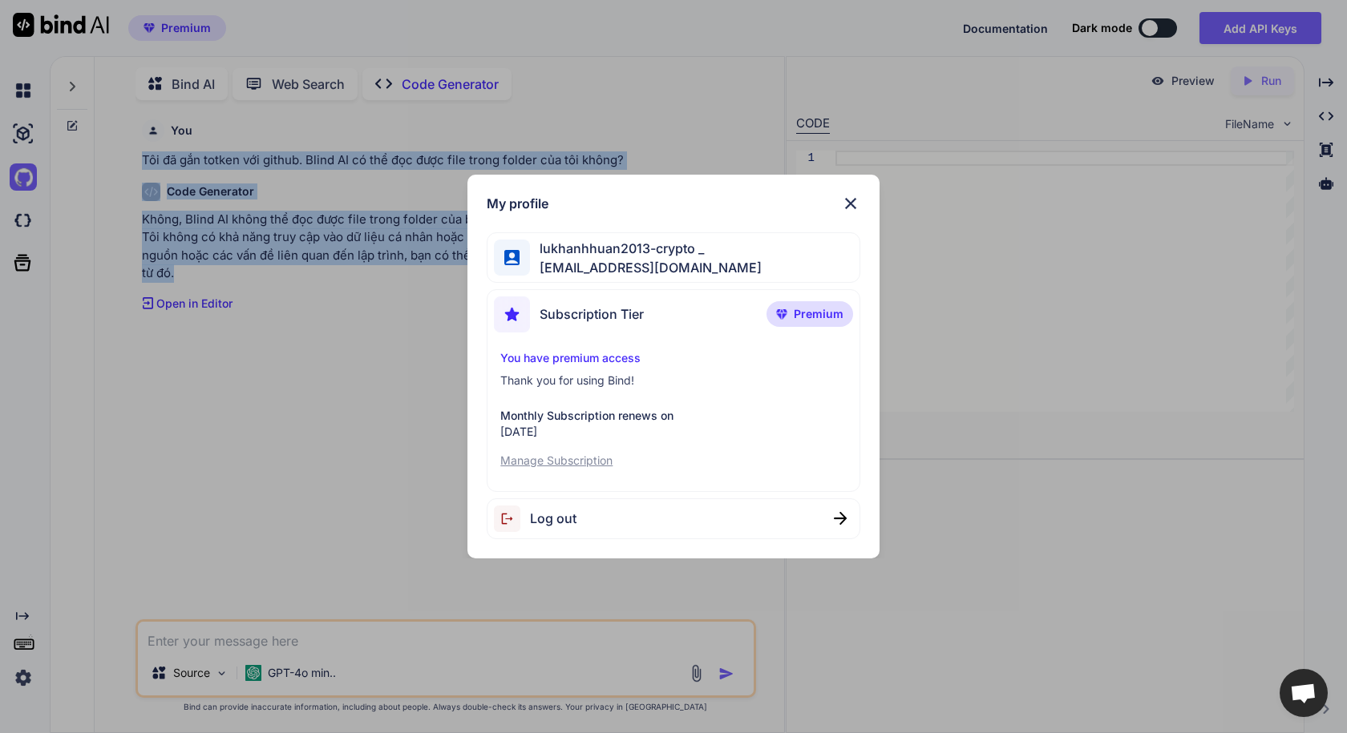
click at [852, 203] on img at bounding box center [850, 203] width 19 height 19
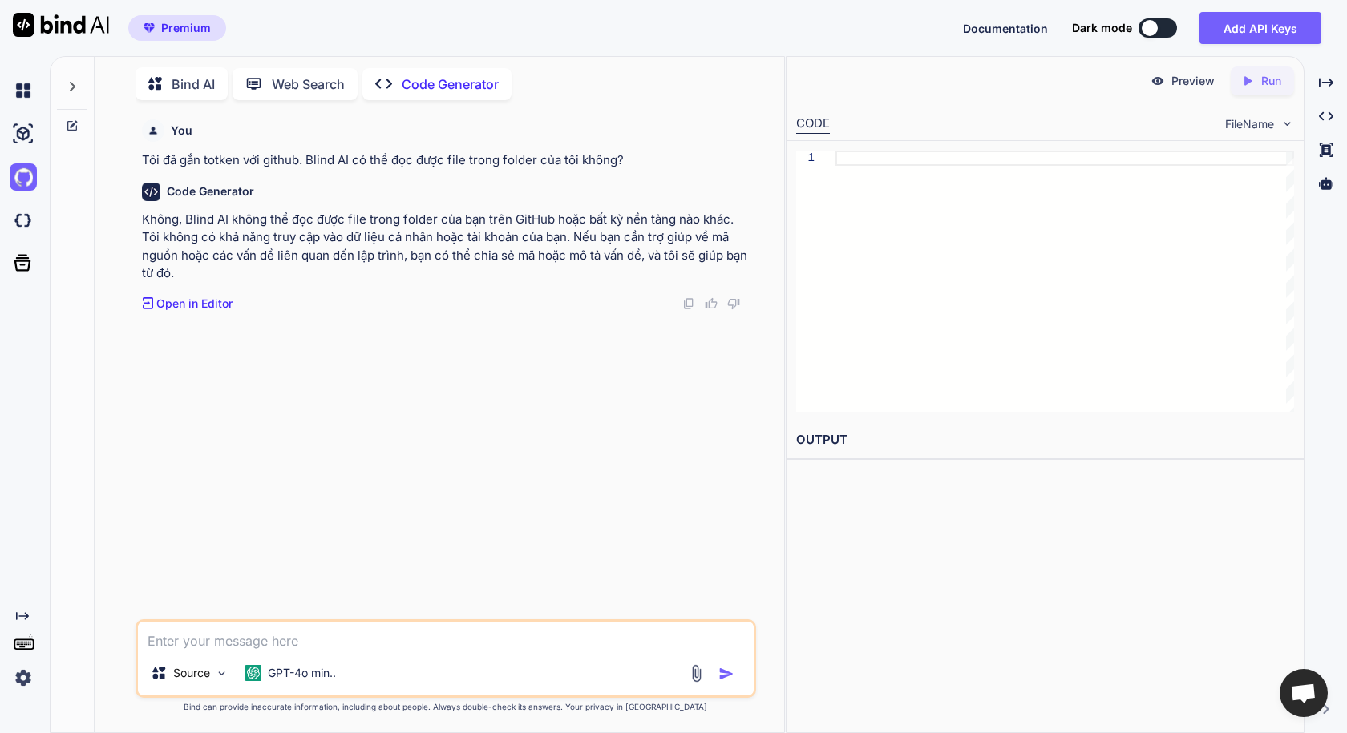
click at [363, 442] on div "You Tôi đã gắn totken với github. Blind AI có thể đọc được file trong folder củ…" at bounding box center [447, 366] width 616 height 507
click at [694, 675] on img at bounding box center [696, 674] width 18 height 18
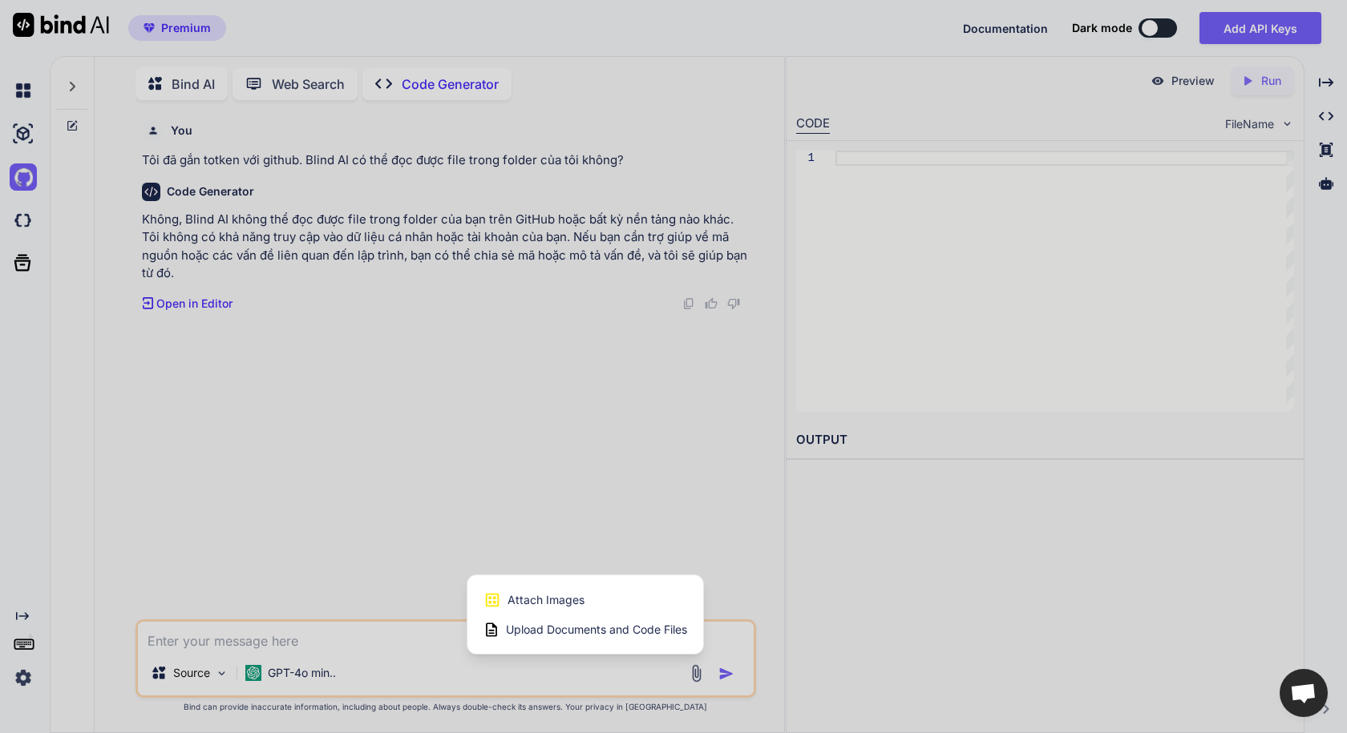
click at [570, 633] on span "Upload Documents and Code Files" at bounding box center [596, 630] width 181 height 16
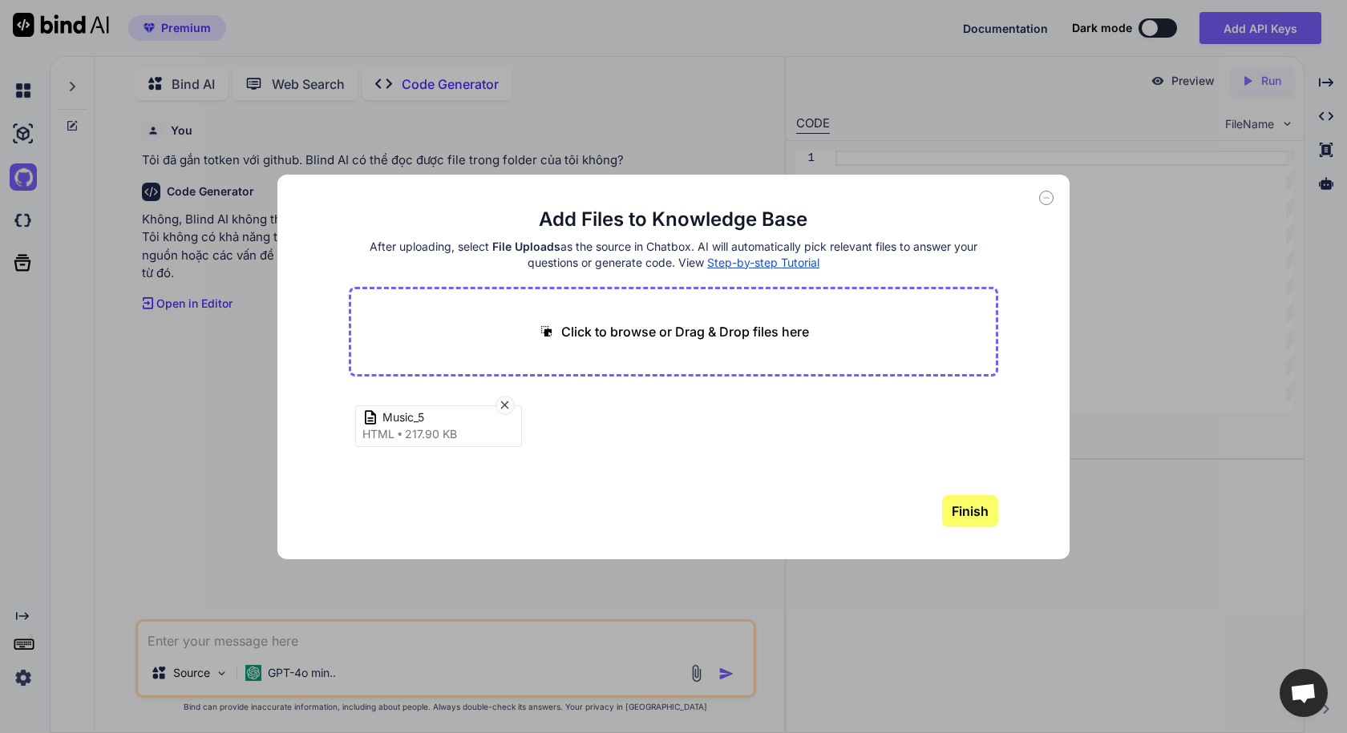
click at [964, 513] on button "Finish" at bounding box center [970, 511] width 56 height 32
click at [1045, 200] on icon at bounding box center [1046, 198] width 14 height 14
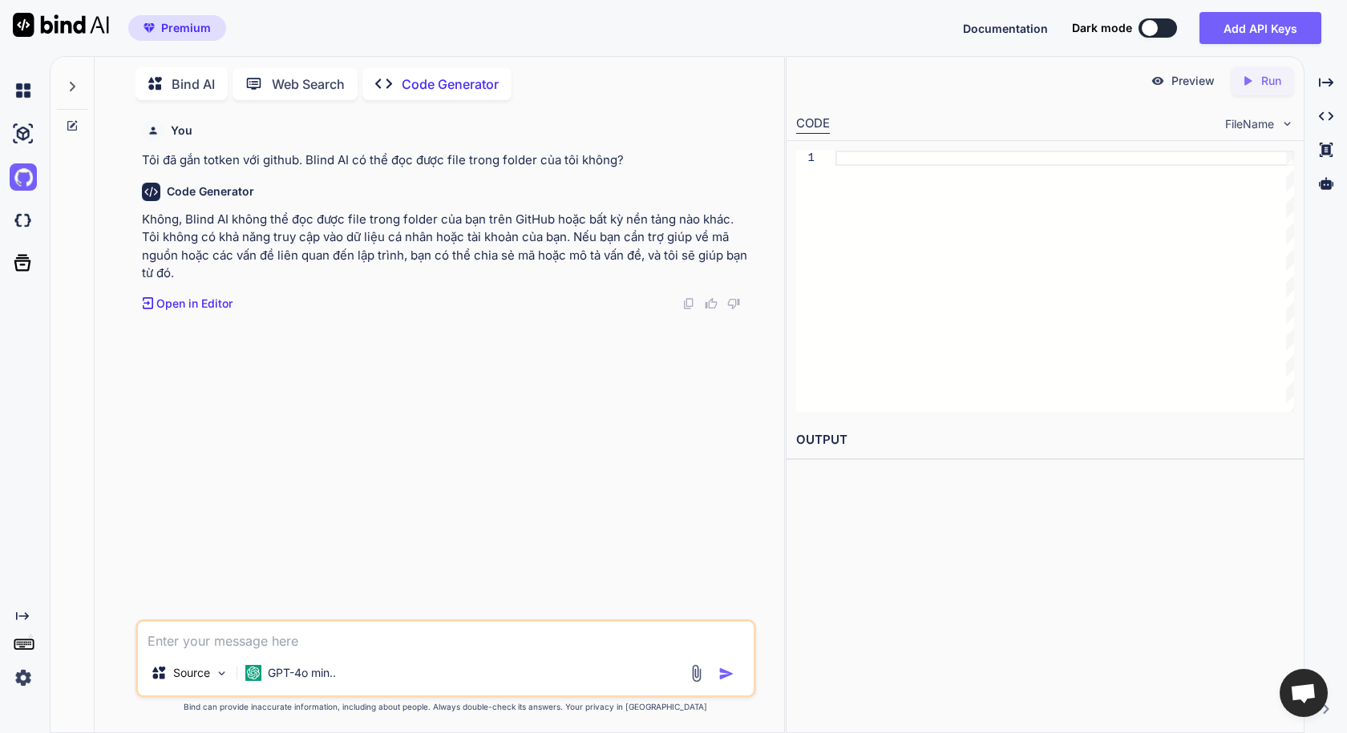
click at [337, 635] on textarea at bounding box center [445, 636] width 615 height 29
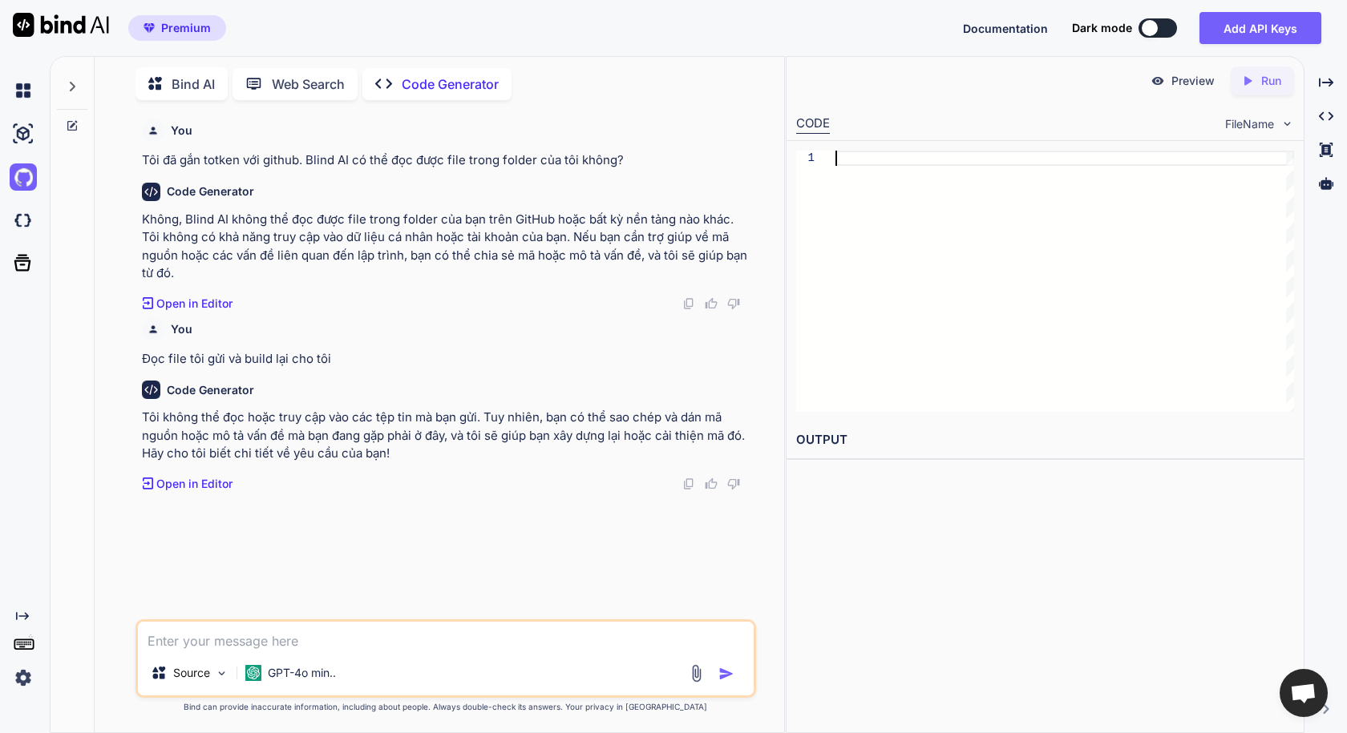
scroll to position [0, 0]
click at [887, 157] on div at bounding box center [1064, 281] width 459 height 261
click at [1001, 161] on div at bounding box center [1064, 281] width 459 height 261
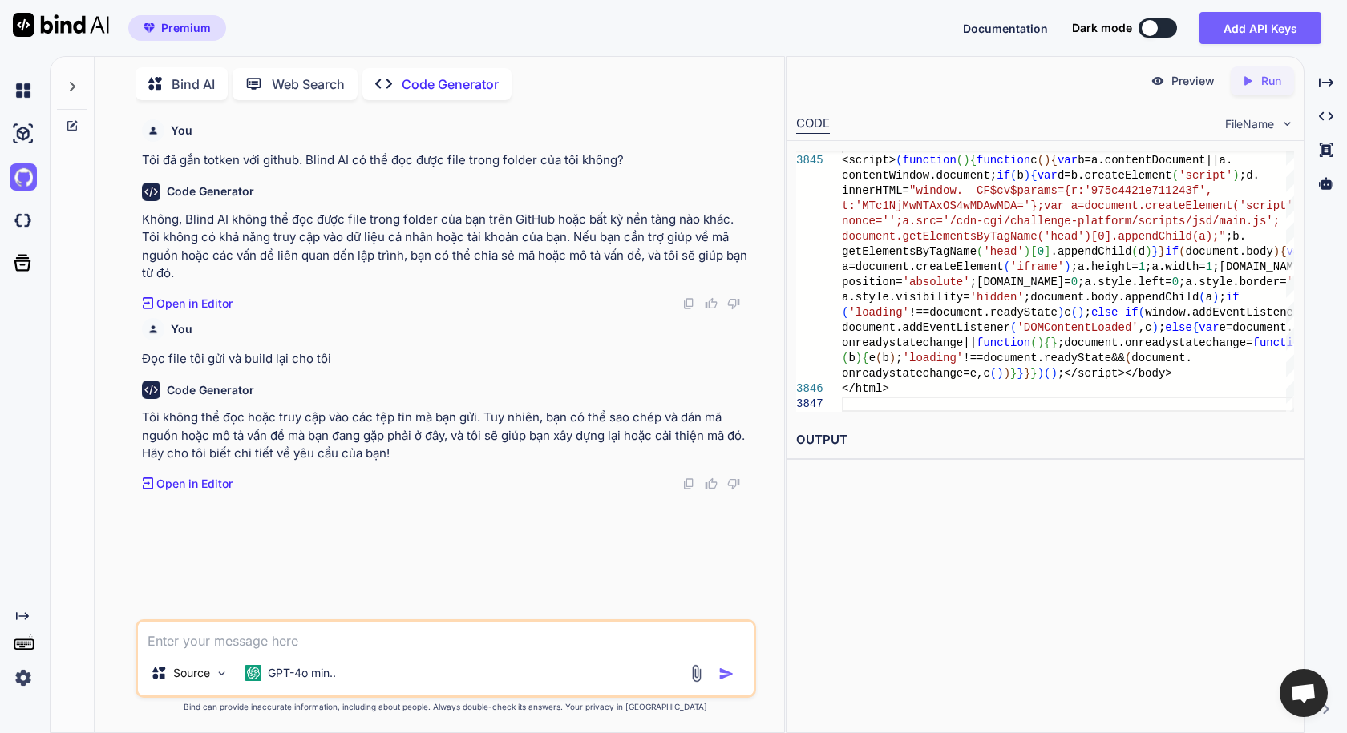
click at [1246, 85] on icon "Created with Pixso." at bounding box center [1247, 81] width 14 height 14
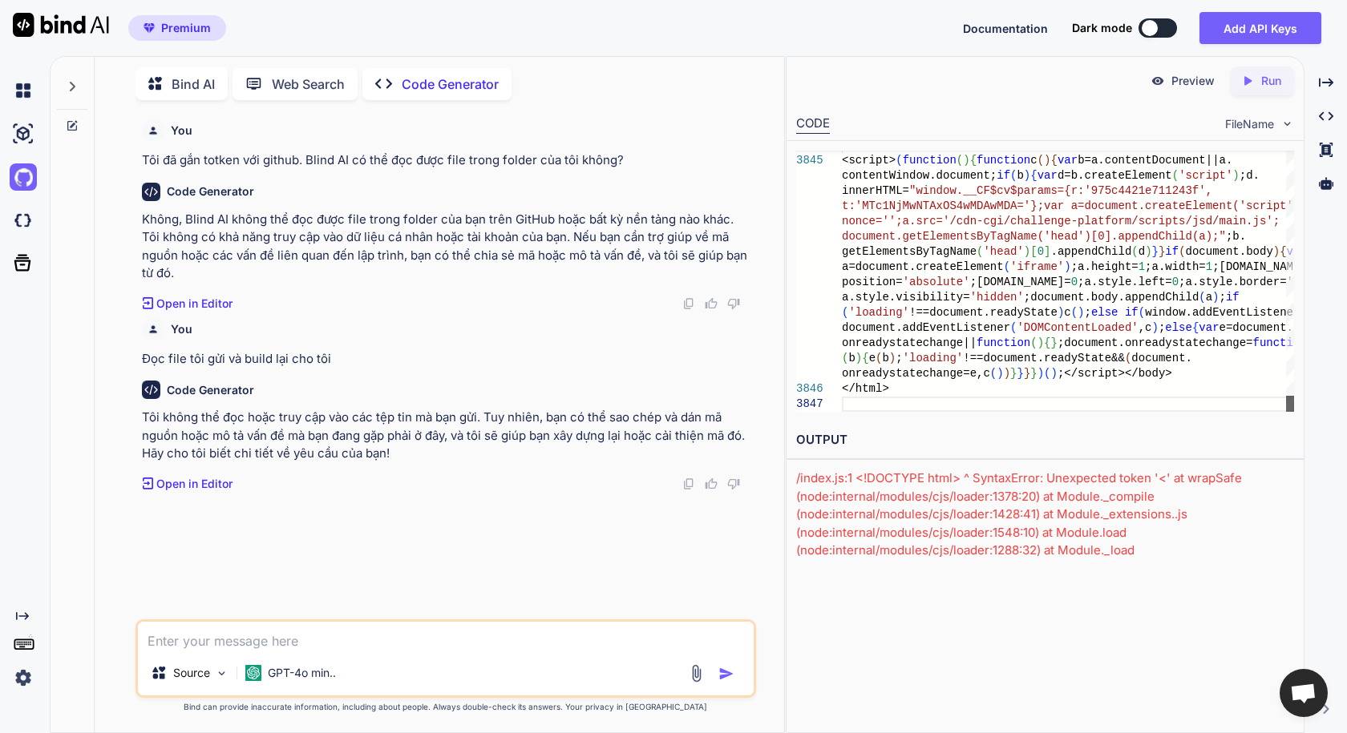
click at [1286, 412] on div at bounding box center [1290, 281] width 8 height 261
click at [1291, 304] on div at bounding box center [1290, 281] width 8 height 261
click at [1294, 412] on div at bounding box center [1290, 404] width 8 height 16
click at [430, 647] on textarea at bounding box center [445, 636] width 615 height 29
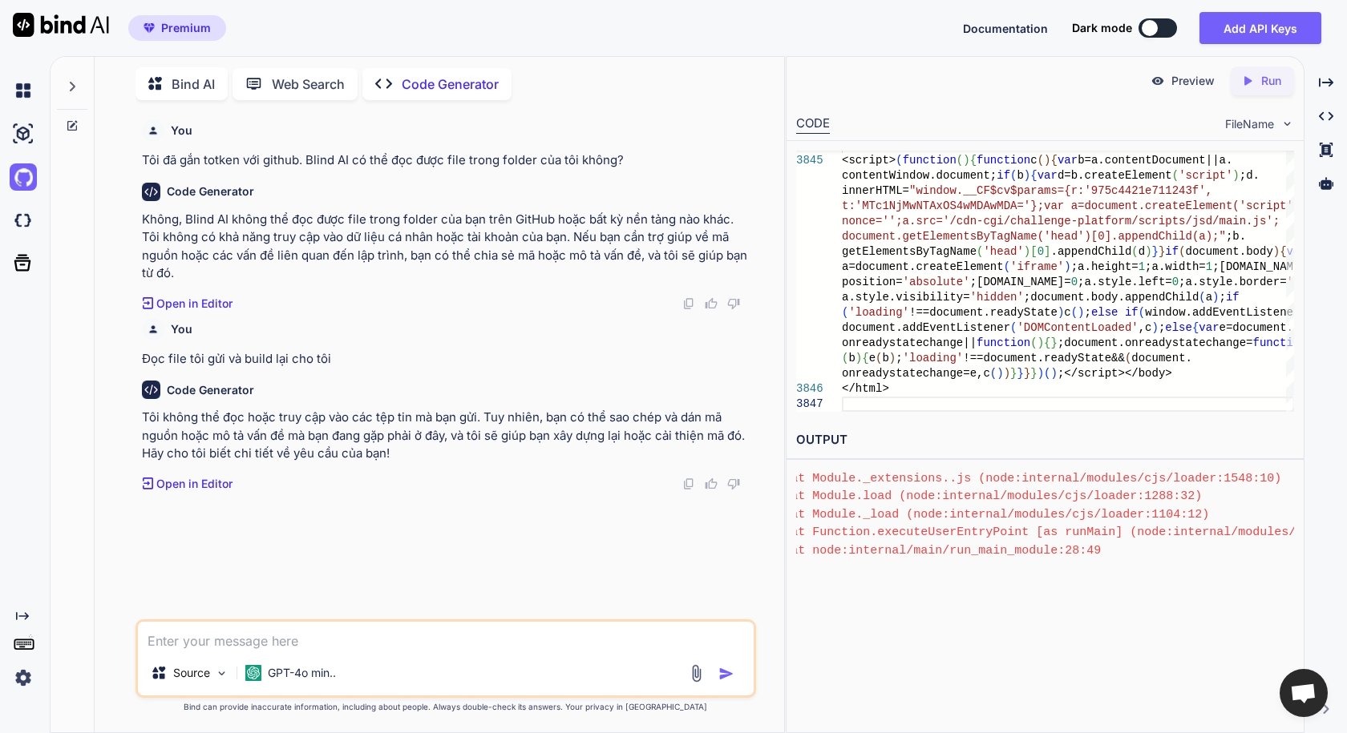
scroll to position [357, 34]
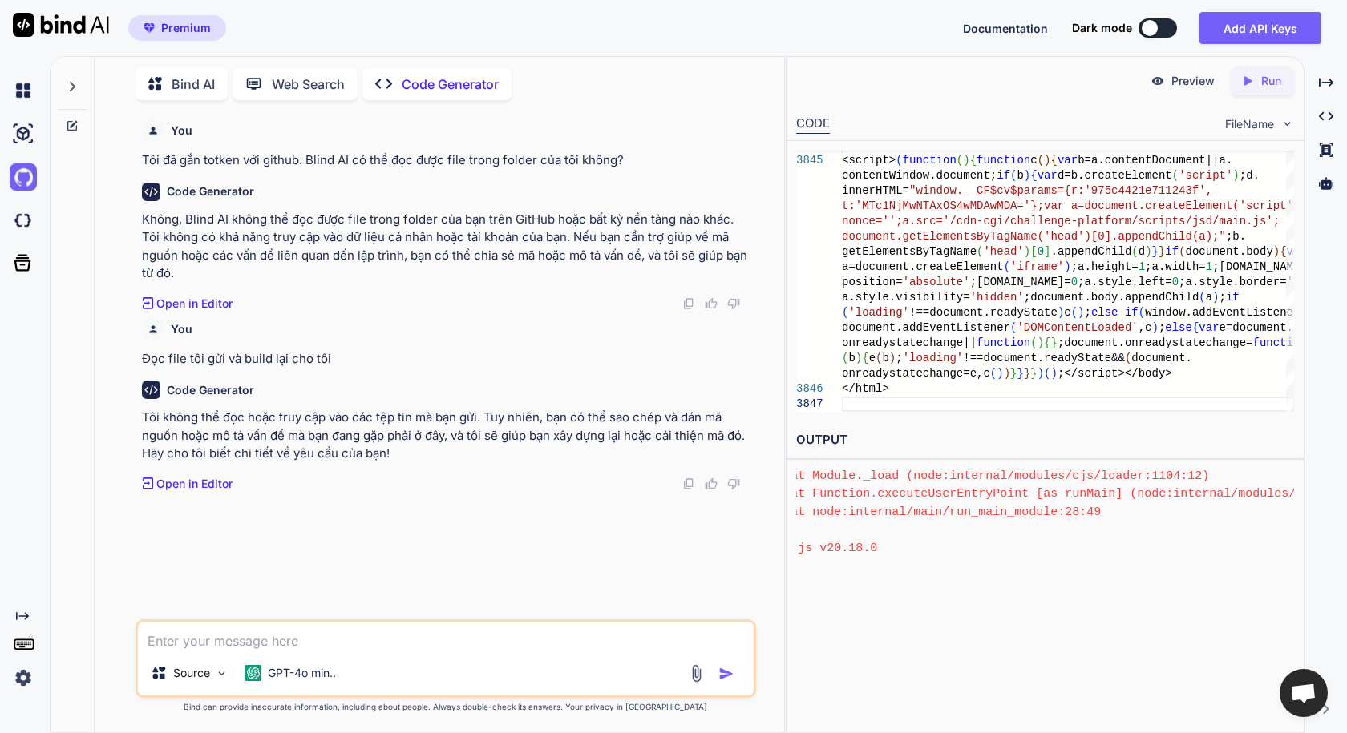
click at [443, 647] on textarea at bounding box center [445, 636] width 615 height 29
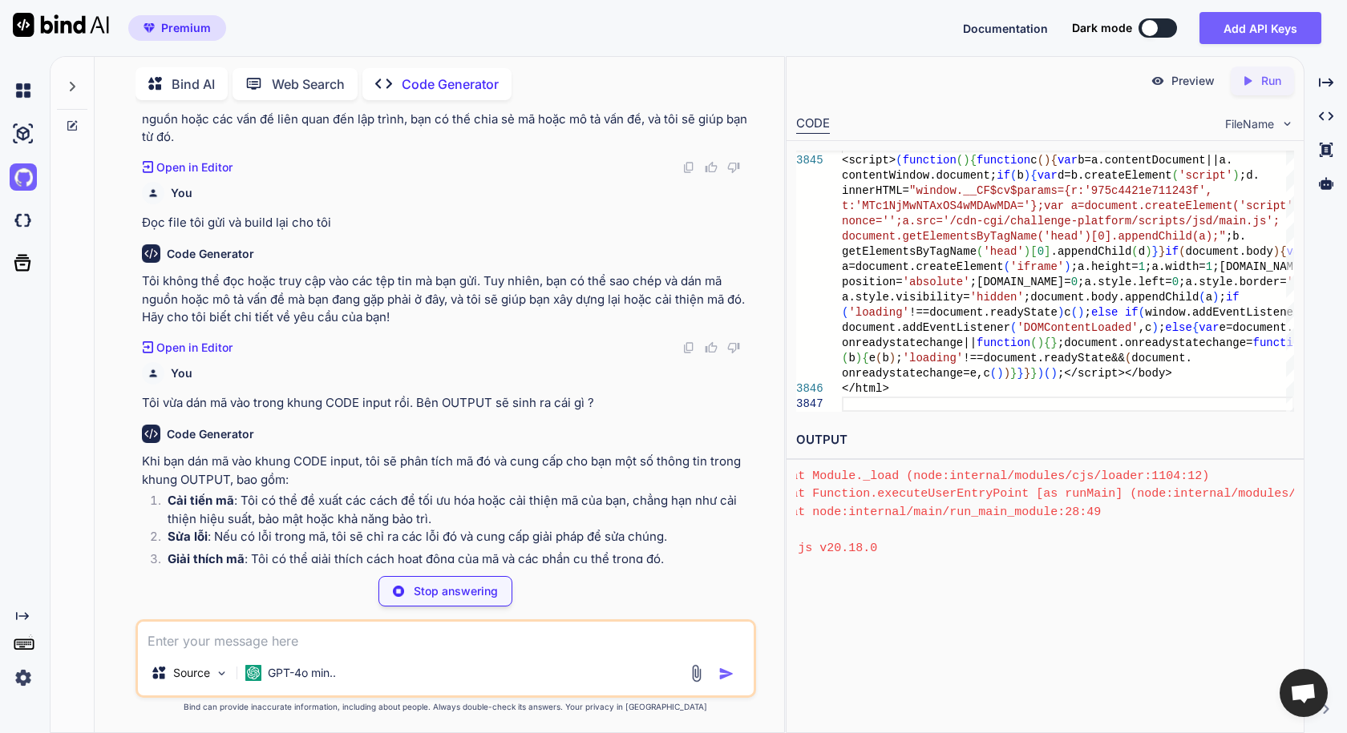
scroll to position [202, 0]
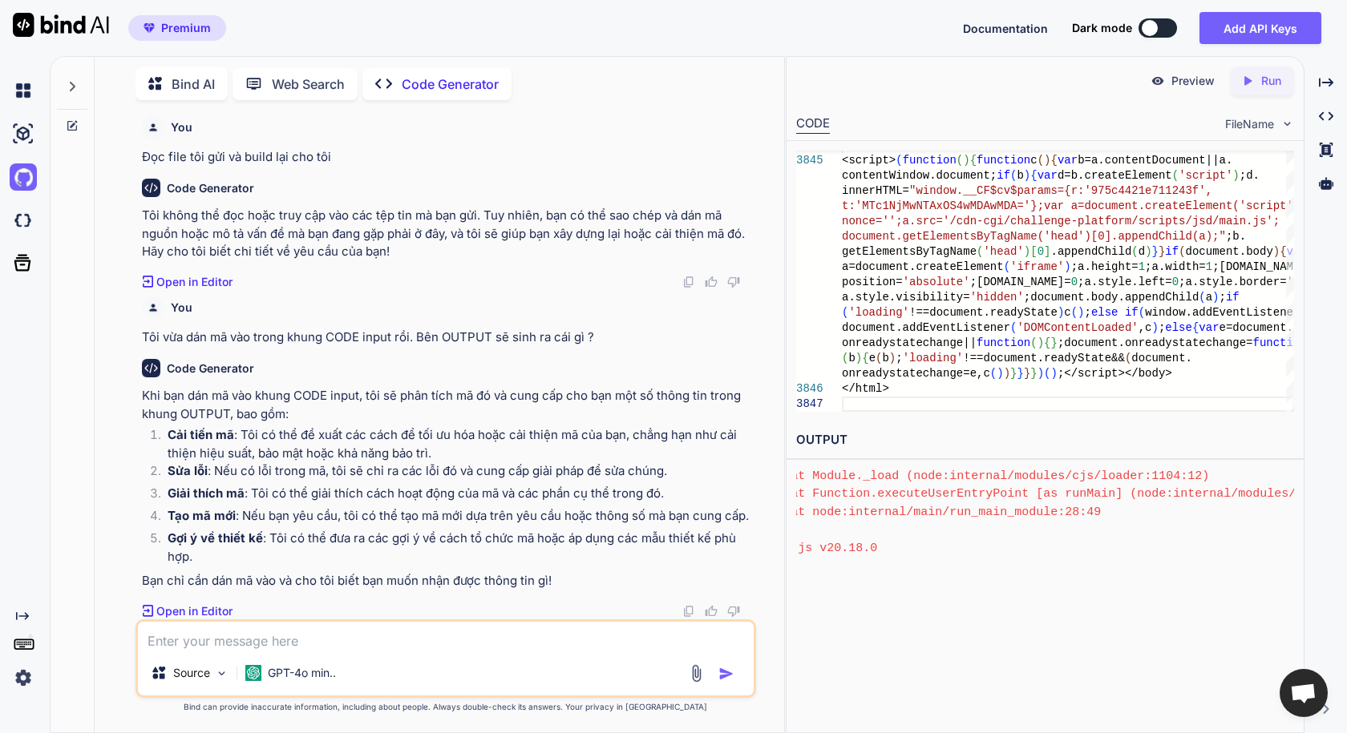
click at [447, 640] on textarea at bounding box center [445, 636] width 615 height 29
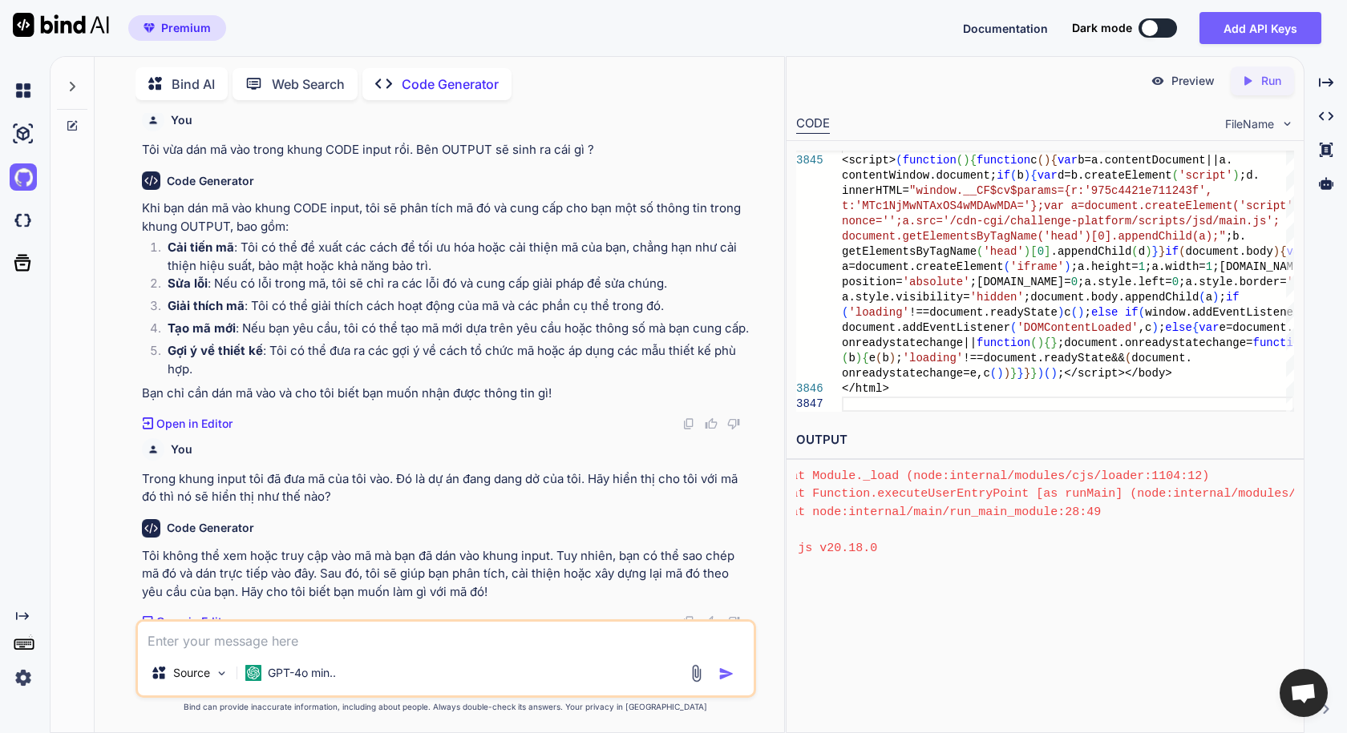
scroll to position [400, 0]
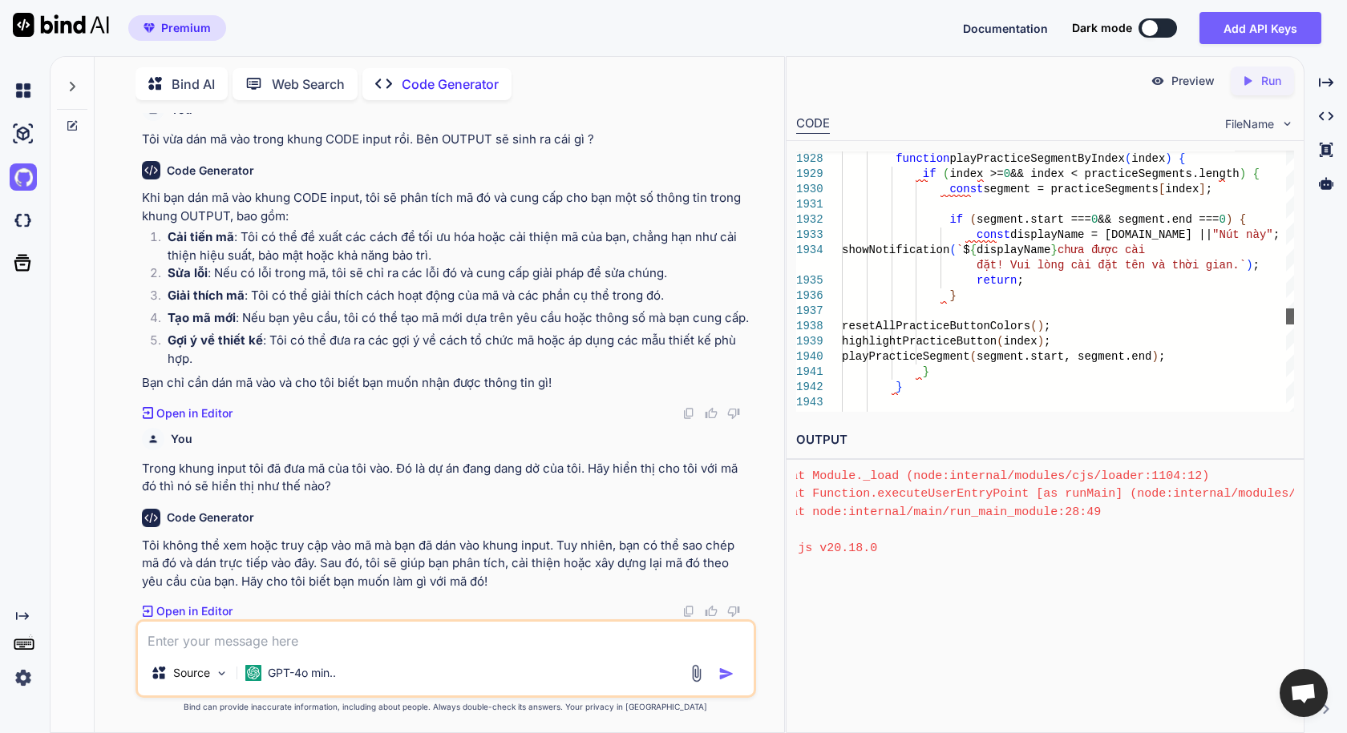
click at [1293, 316] on div at bounding box center [1290, 281] width 8 height 261
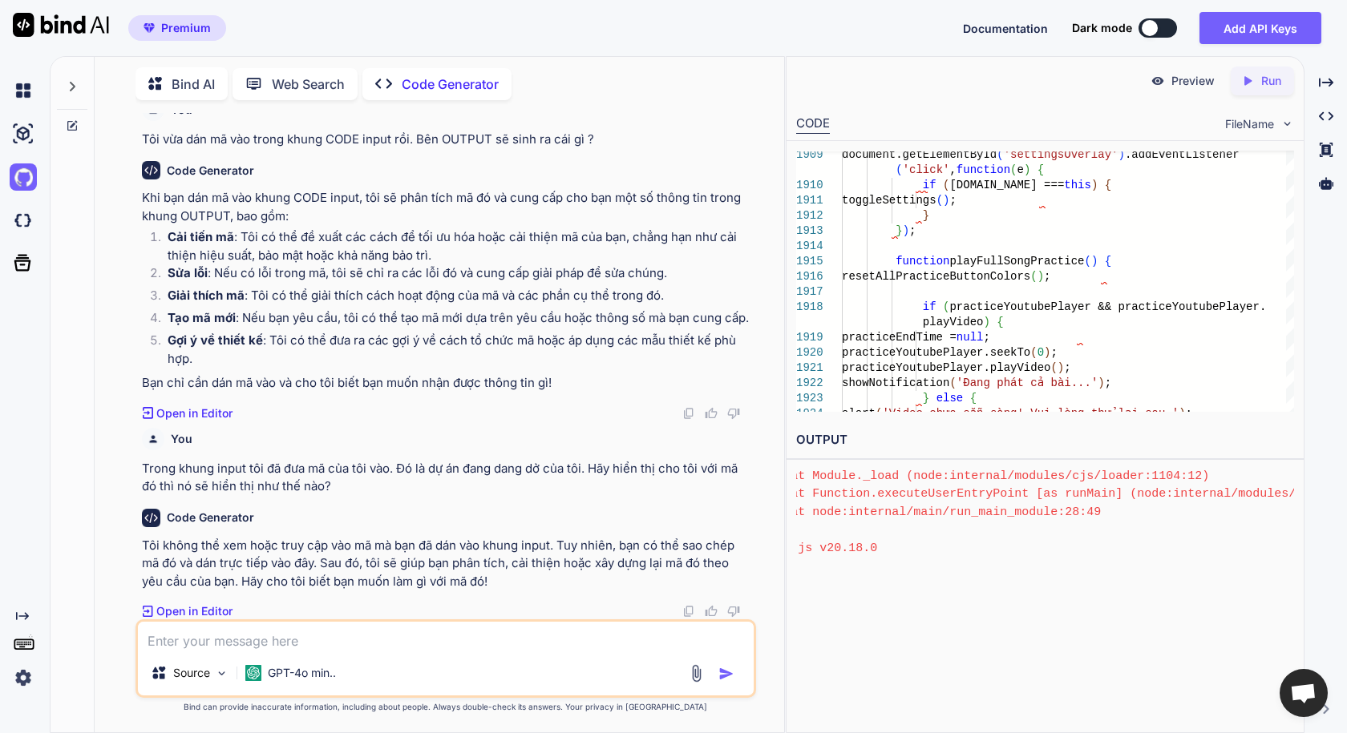
click at [1295, 297] on div "1909 1910 1911 1912 1913 1914 1915 1916 1917 1918 1919 1920 1921 1922 1923 1924…" at bounding box center [1044, 281] width 517 height 281
click at [1292, 301] on div at bounding box center [1290, 281] width 8 height 261
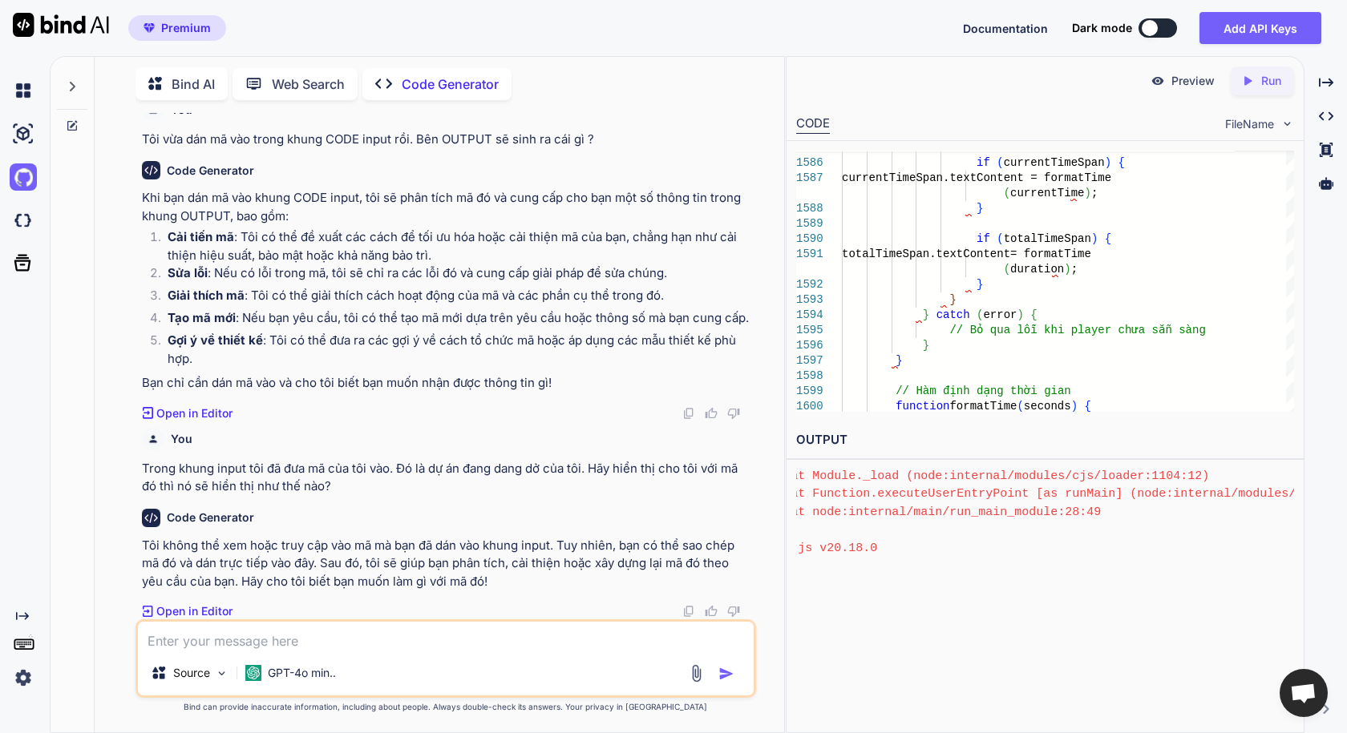
click at [1295, 310] on div "1585 1586 1587 1588 1589 1590 1591 1592 1593 1594 1595 1596 1597 1598 1599 1600…" at bounding box center [1044, 281] width 517 height 281
click at [1295, 313] on div "1585 1586 1587 1588 1589 1590 1591 1592 1593 1594 1595 1596 1597 1598 1599 1600…" at bounding box center [1044, 281] width 517 height 281
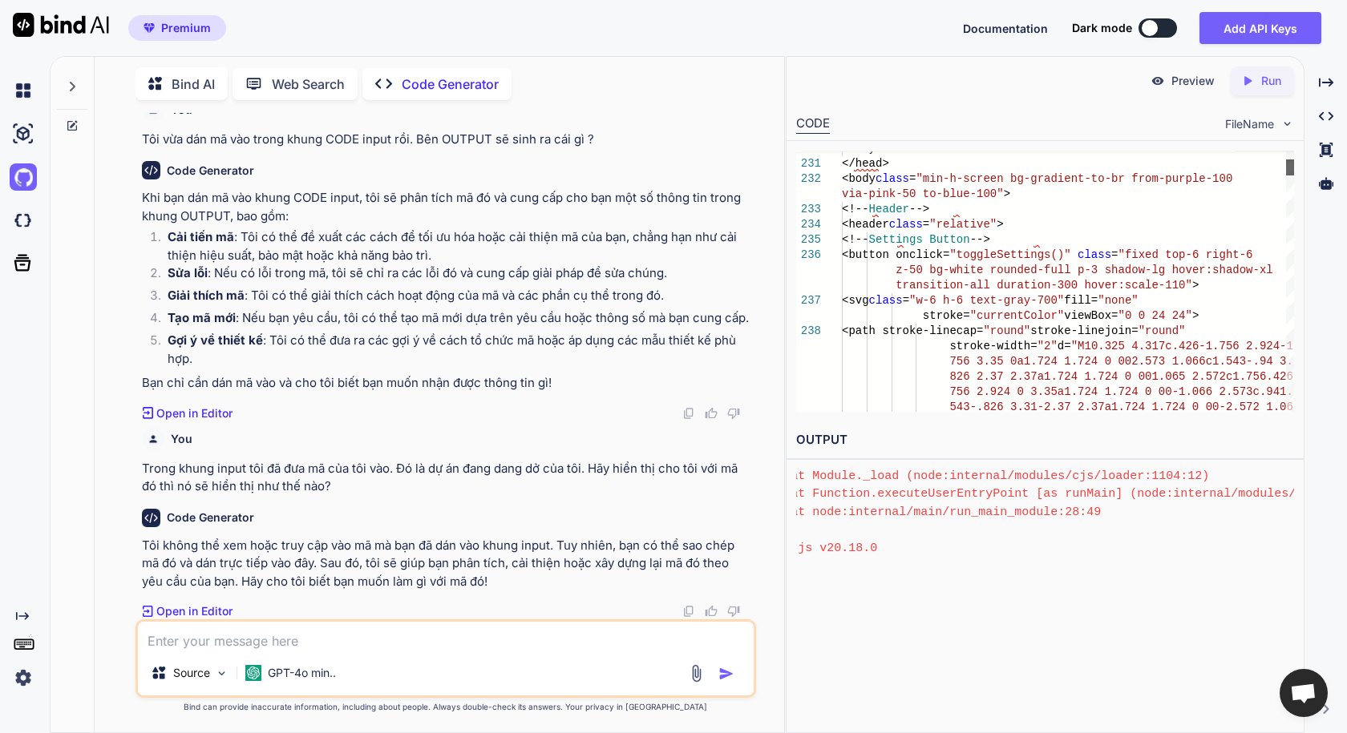
click at [1291, 168] on div at bounding box center [1290, 281] width 8 height 261
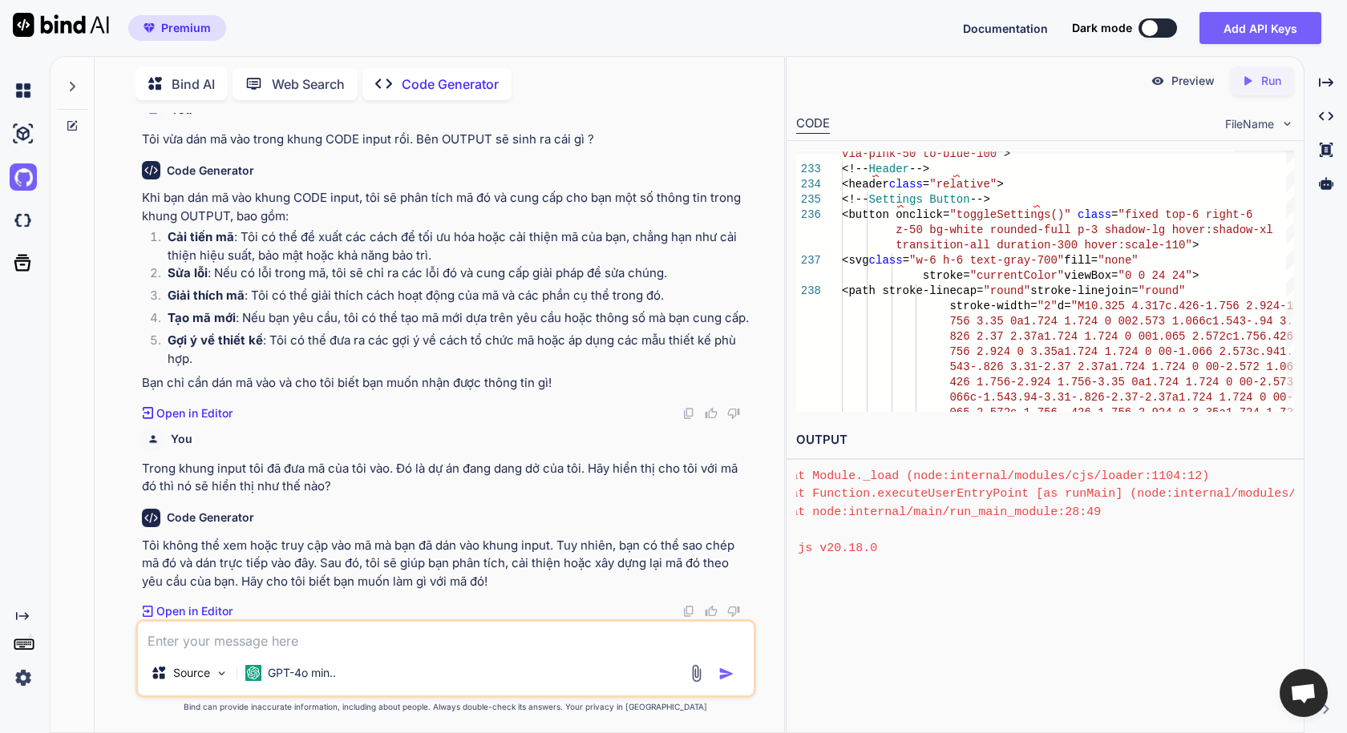
click at [324, 635] on textarea at bounding box center [445, 636] width 615 height 29
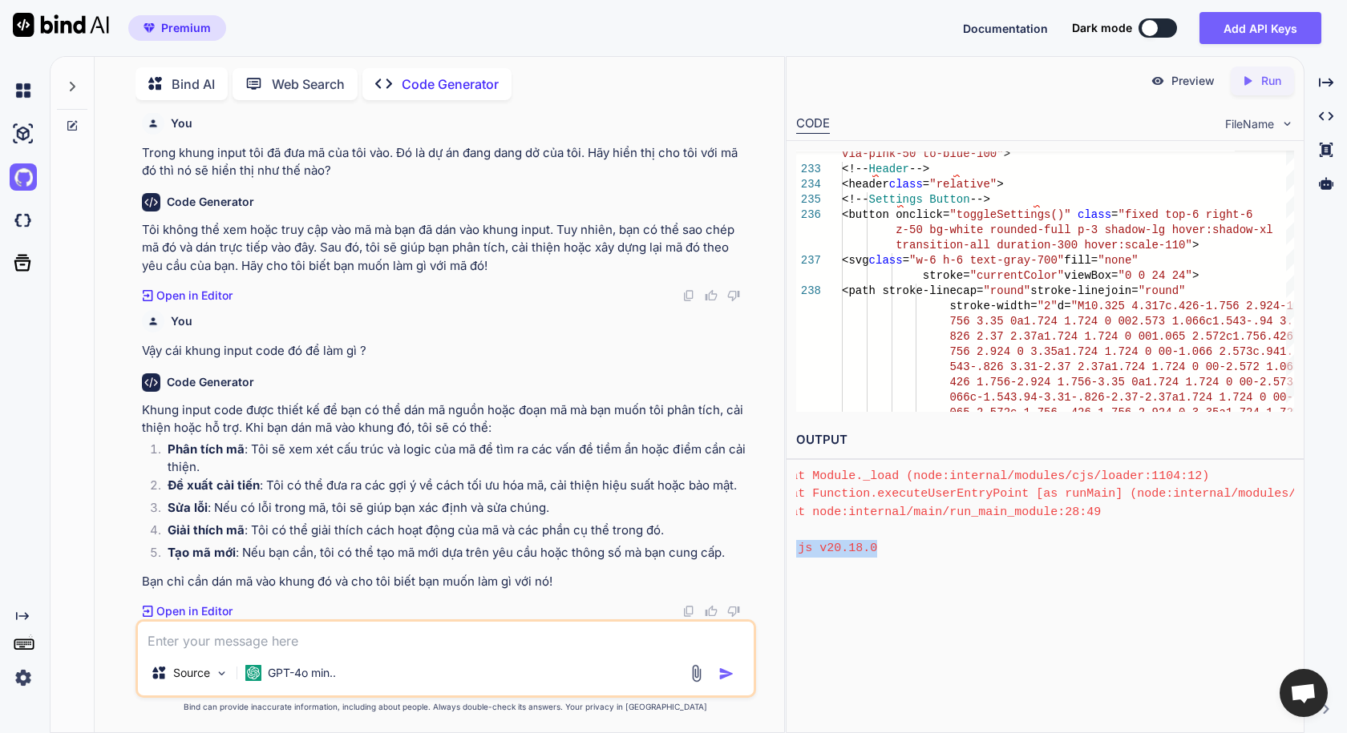
scroll to position [357, 101]
drag, startPoint x: 1289, startPoint y: 536, endPoint x: 1286, endPoint y: 549, distance: 13.2
click at [1286, 549] on div "/index.js:1 <!DOCTYPE html> ^ SyntaxError: Unexpected token '<' at wrapSafe (no…" at bounding box center [1045, 514] width 498 height 88
click at [321, 640] on textarea at bounding box center [445, 636] width 615 height 29
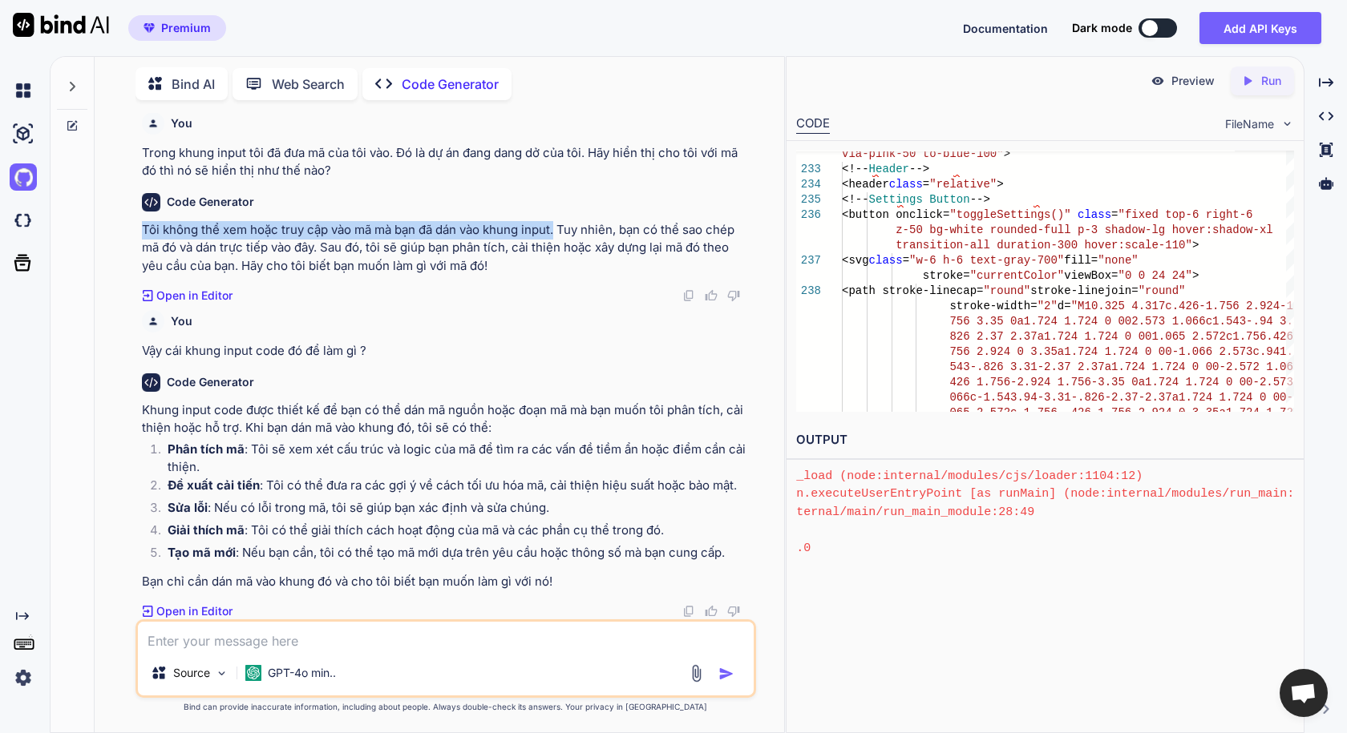
drag, startPoint x: 139, startPoint y: 230, endPoint x: 569, endPoint y: 242, distance: 429.8
click at [558, 224] on div "You Tôi đã gắn totken với github. Blind AI có thể đọc được file trong folder củ…" at bounding box center [447, 366] width 616 height 507
copy p "Tôi không thể xem hoặc truy cập vào mã mà bạn đã dán vào khung input."
click at [339, 643] on textarea at bounding box center [445, 636] width 615 height 29
paste textarea "Tôi không thể xem hoặc truy cập vào mã mà bạn đã dán vào khung input."
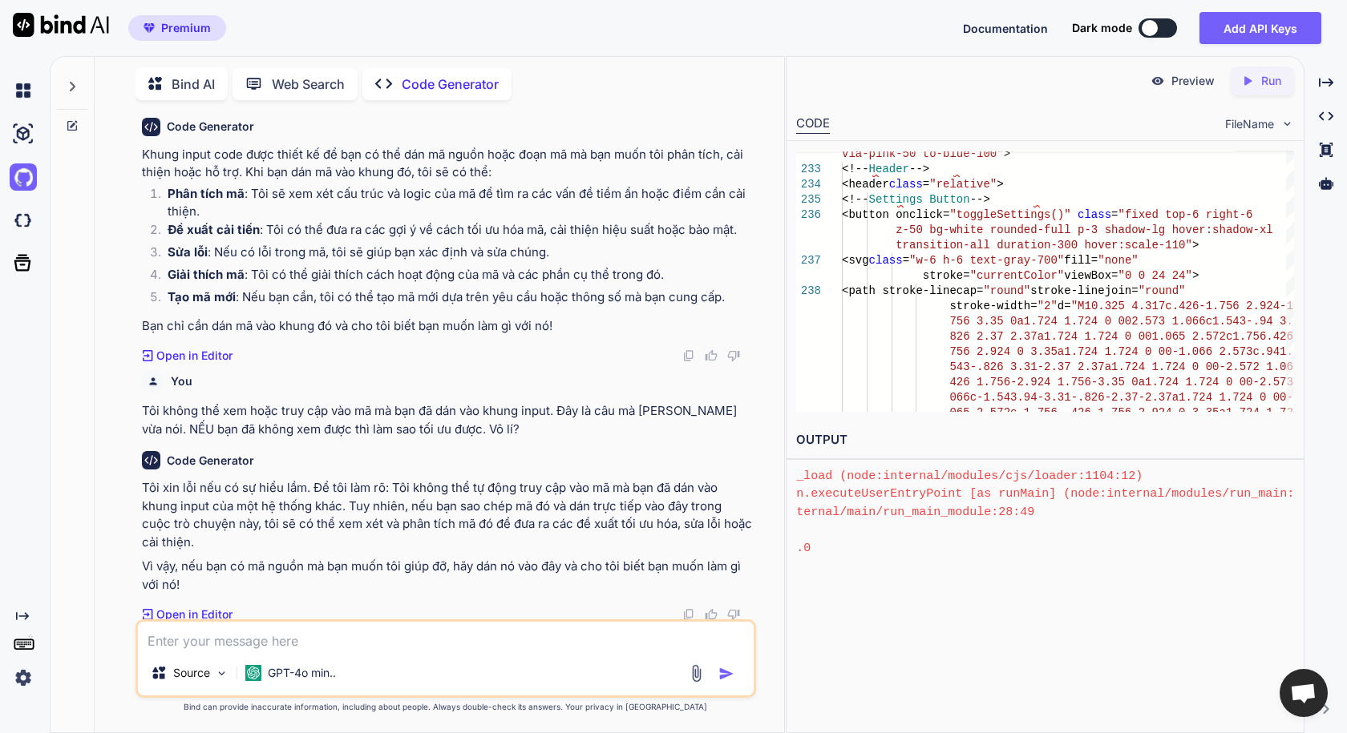
scroll to position [975, 0]
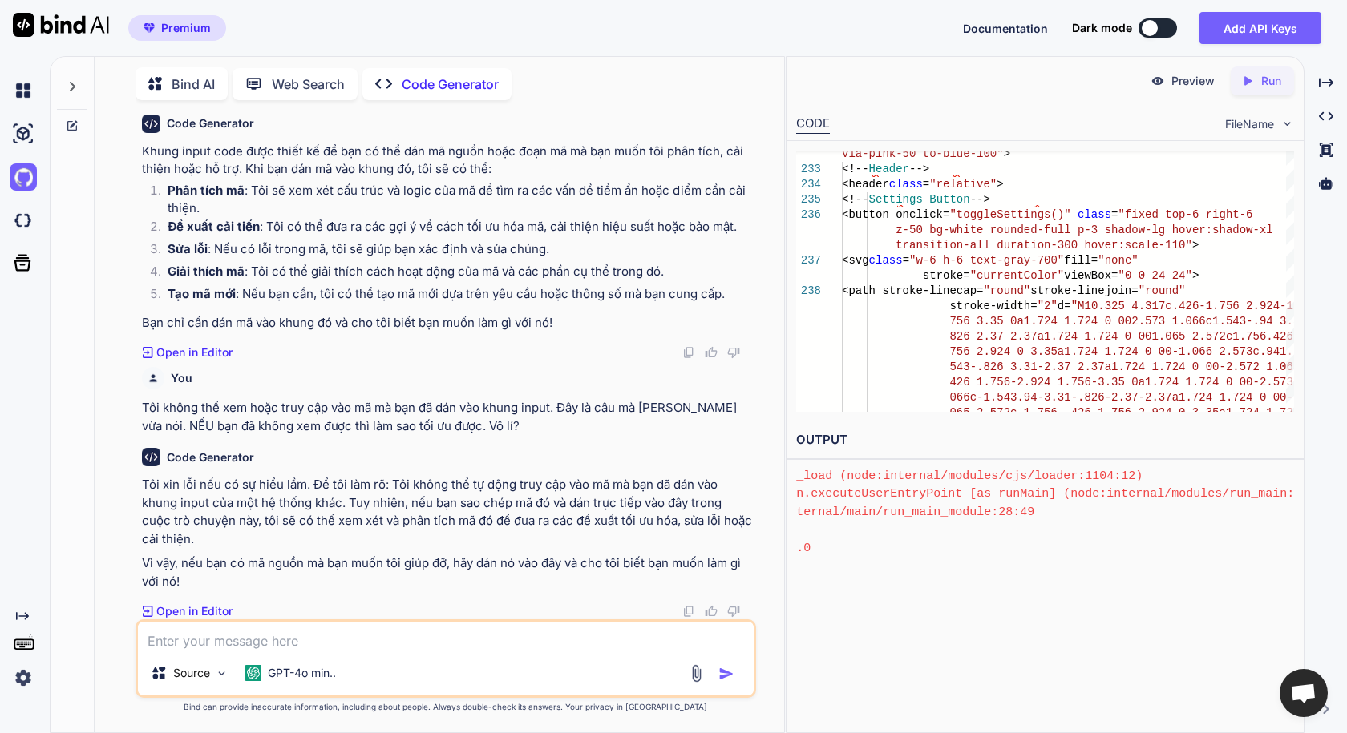
click at [200, 613] on p "Open in Editor" at bounding box center [194, 612] width 76 height 16
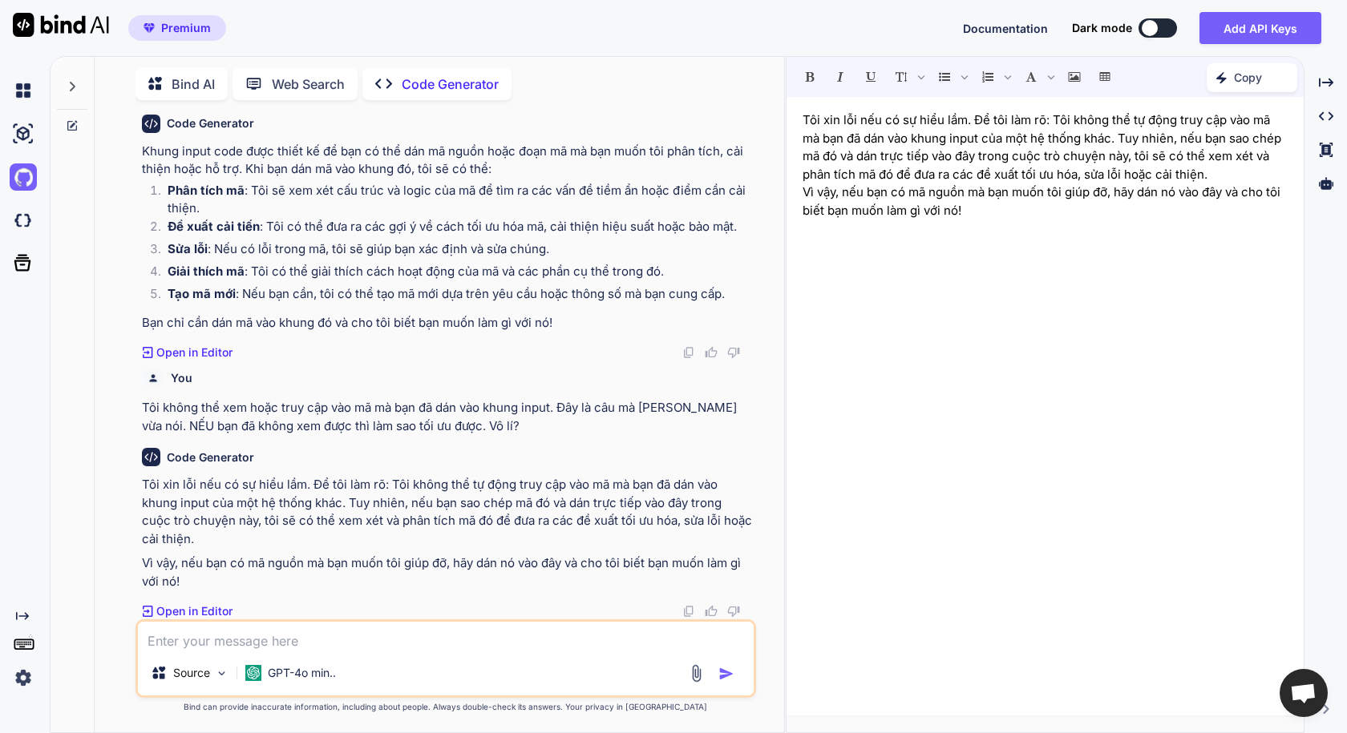
click at [200, 613] on p "Open in Editor" at bounding box center [194, 612] width 76 height 16
click at [274, 636] on textarea at bounding box center [445, 636] width 615 height 29
click at [1332, 84] on icon "Created with Pixso." at bounding box center [1326, 82] width 14 height 14
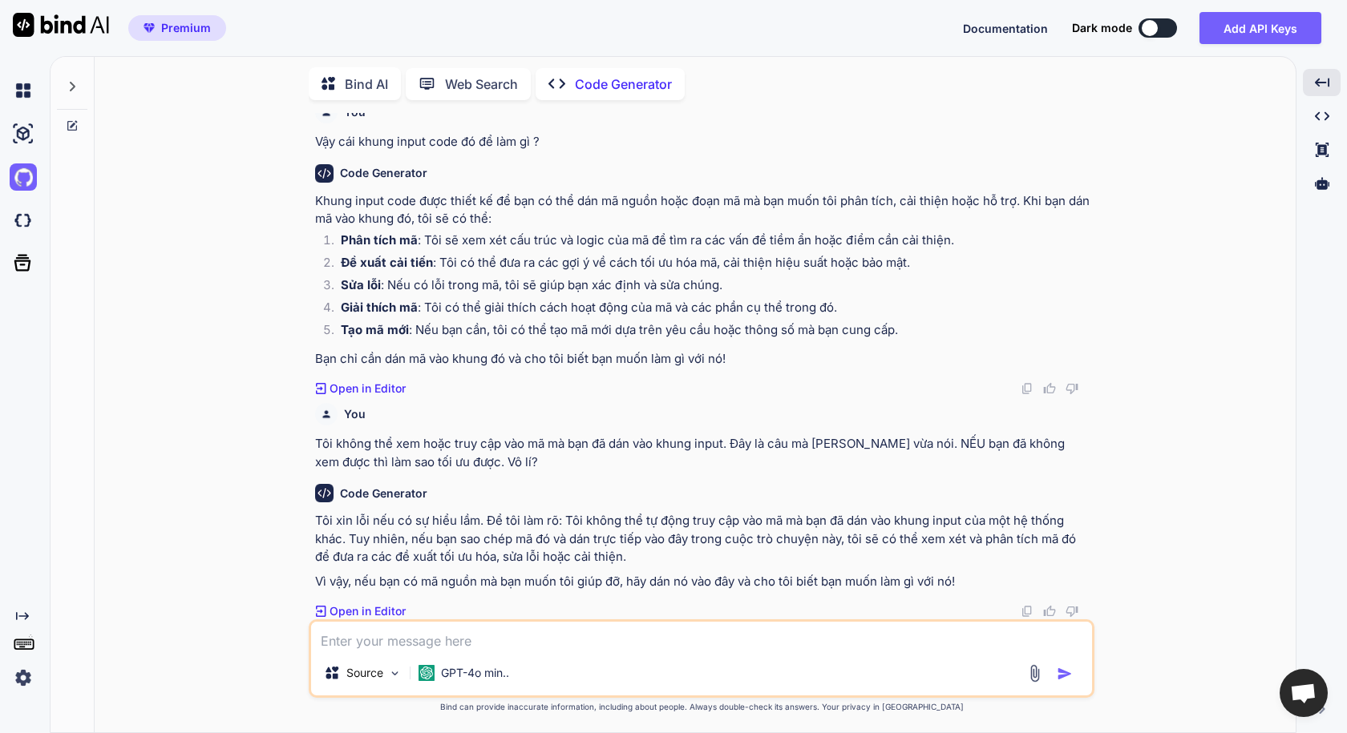
click at [453, 636] on textarea at bounding box center [701, 636] width 781 height 29
click at [643, 76] on p "Code Generator" at bounding box center [623, 84] width 97 height 19
click at [401, 628] on textarea at bounding box center [701, 636] width 781 height 29
click at [20, 171] on img at bounding box center [23, 177] width 27 height 27
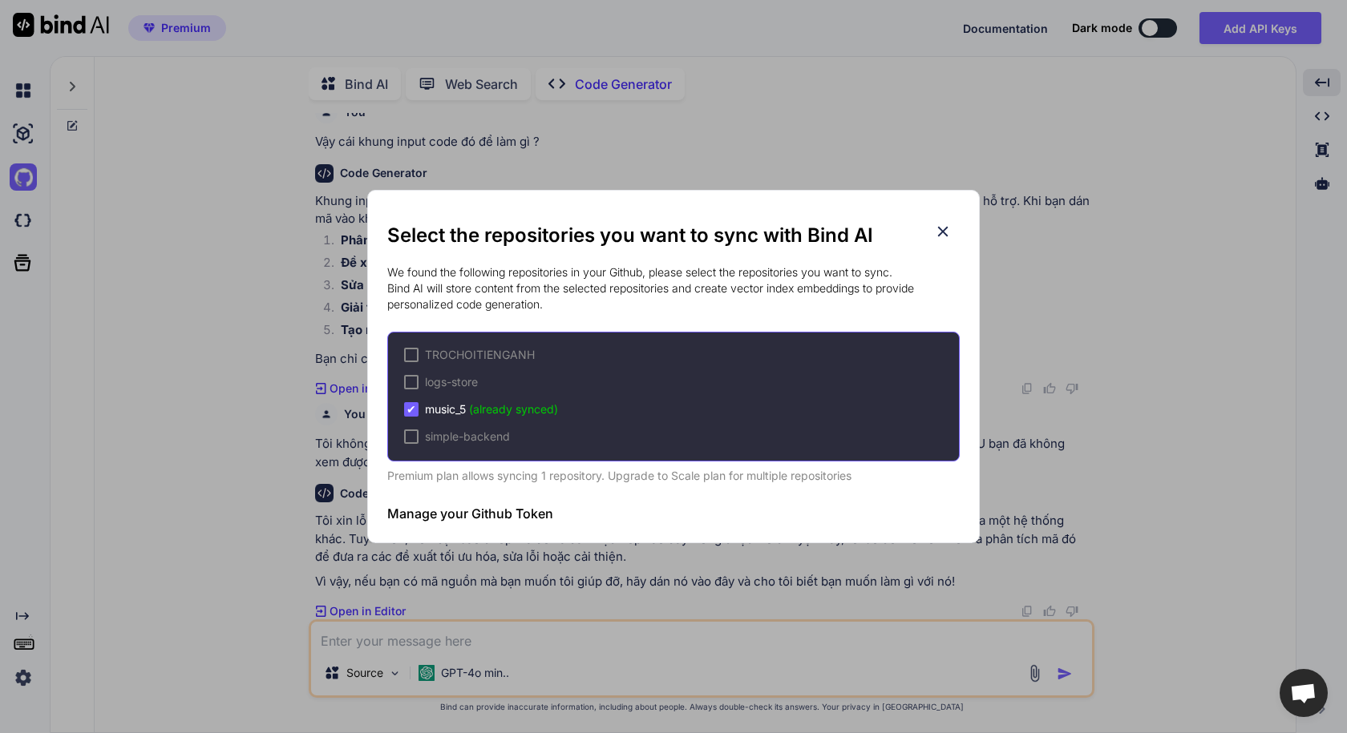
drag, startPoint x: 550, startPoint y: 308, endPoint x: 382, endPoint y: 233, distance: 184.1
click at [382, 233] on div "Select the repositories you want to sync with Bind AI We found the following re…" at bounding box center [673, 367] width 612 height 354
copy div "Select the repositories you want to sync with Bind AI We found the following re…"
click at [948, 232] on icon at bounding box center [943, 232] width 18 height 18
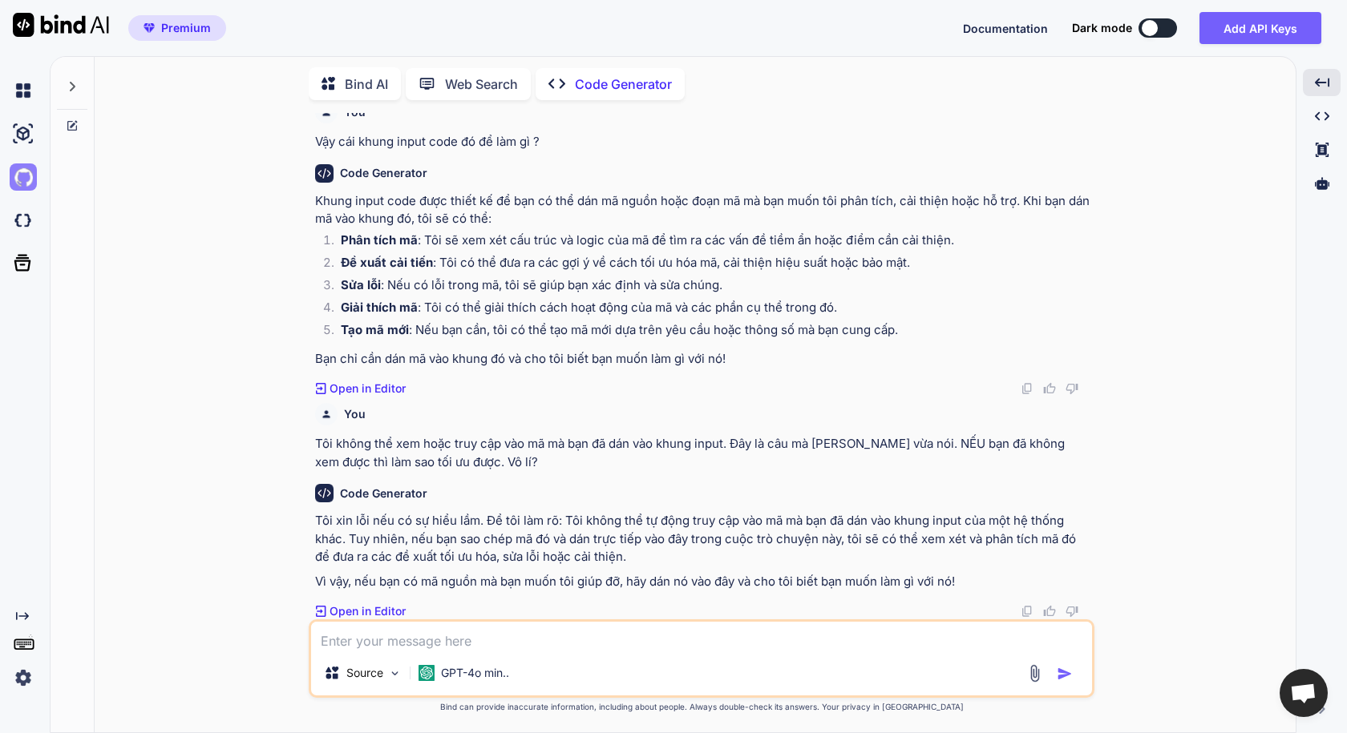
click at [28, 181] on img at bounding box center [23, 177] width 27 height 27
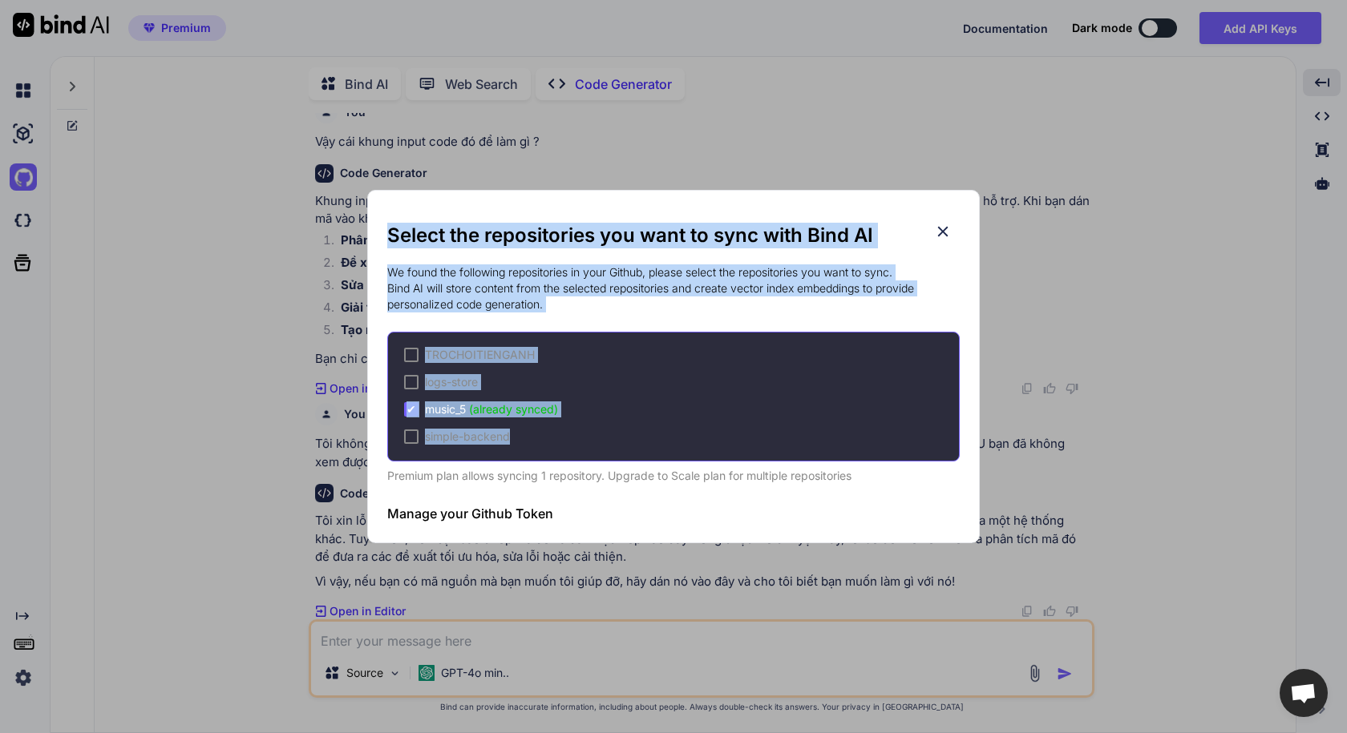
drag, startPoint x: 387, startPoint y: 230, endPoint x: 629, endPoint y: 440, distance: 320.5
click at [629, 440] on div "Select the repositories you want to sync with Bind AI We found the following re…" at bounding box center [673, 378] width 572 height 310
copy div "Select the repositories you want to sync with Bind AI We found the following re…"
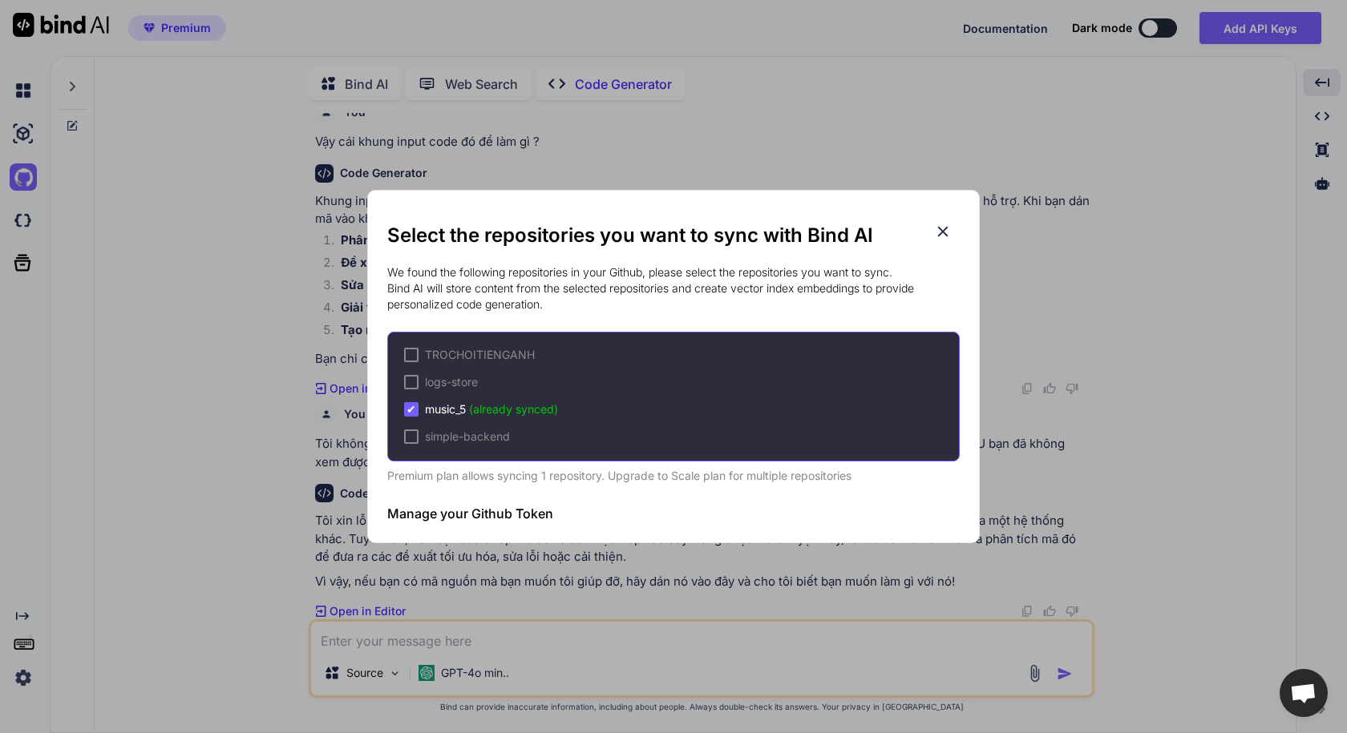
click at [490, 641] on div "Select the repositories you want to sync with Bind AI We found the following re…" at bounding box center [673, 366] width 1347 height 733
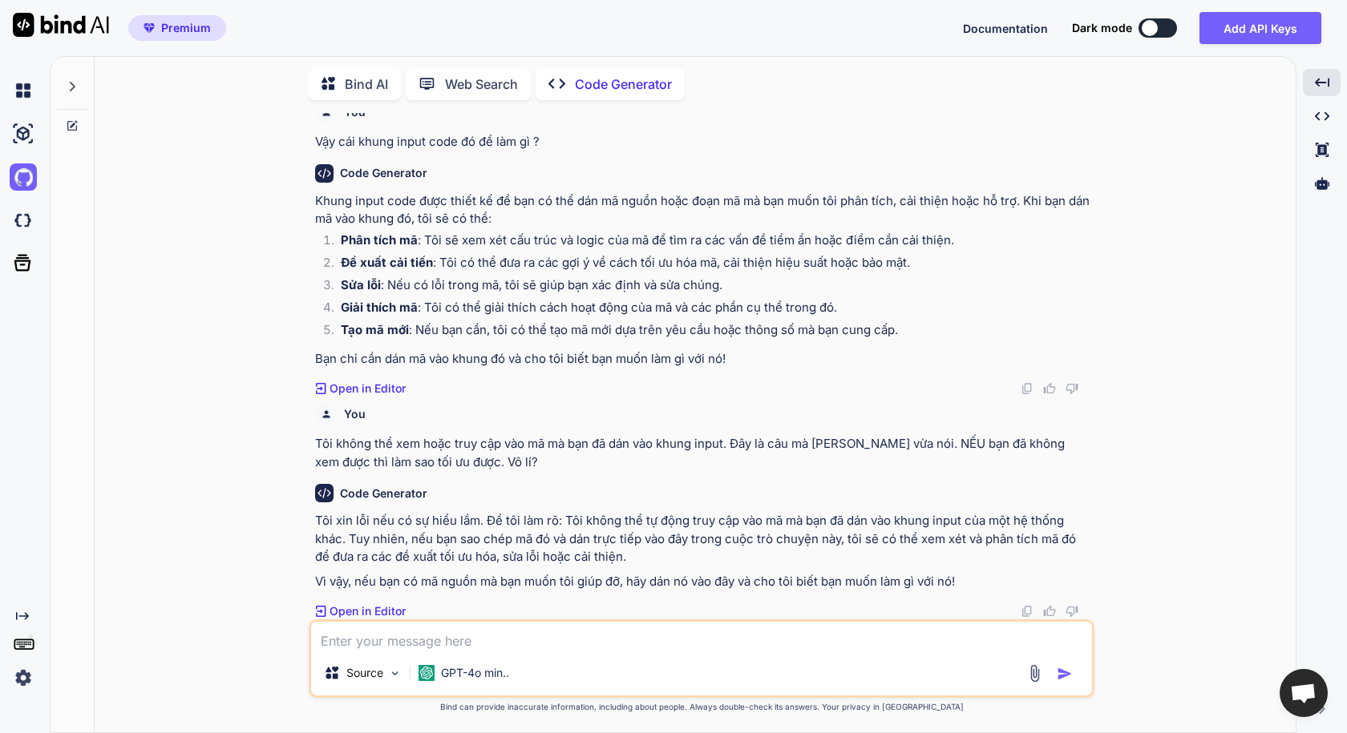
click at [492, 639] on textarea at bounding box center [701, 636] width 781 height 29
paste textarea "Select the repositories you want to sync with Bind AI We found the following re…"
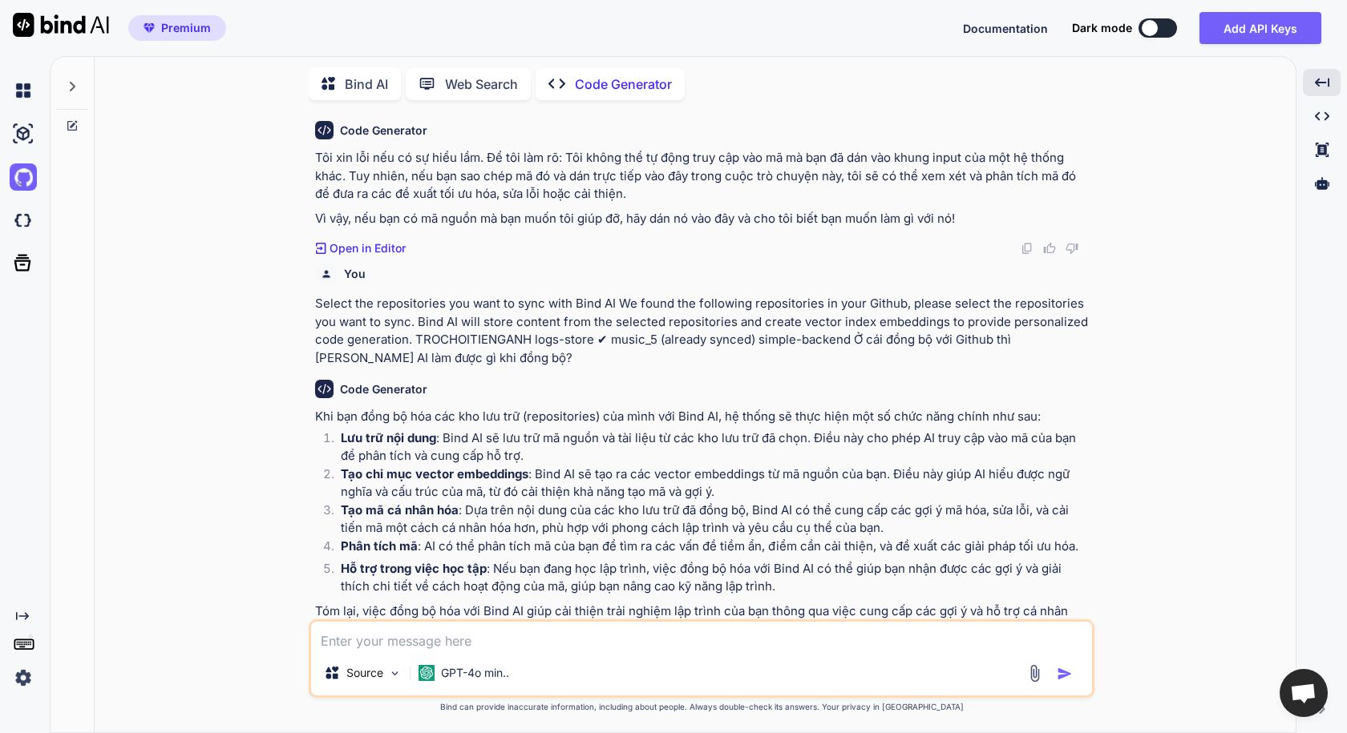
scroll to position [1254, 0]
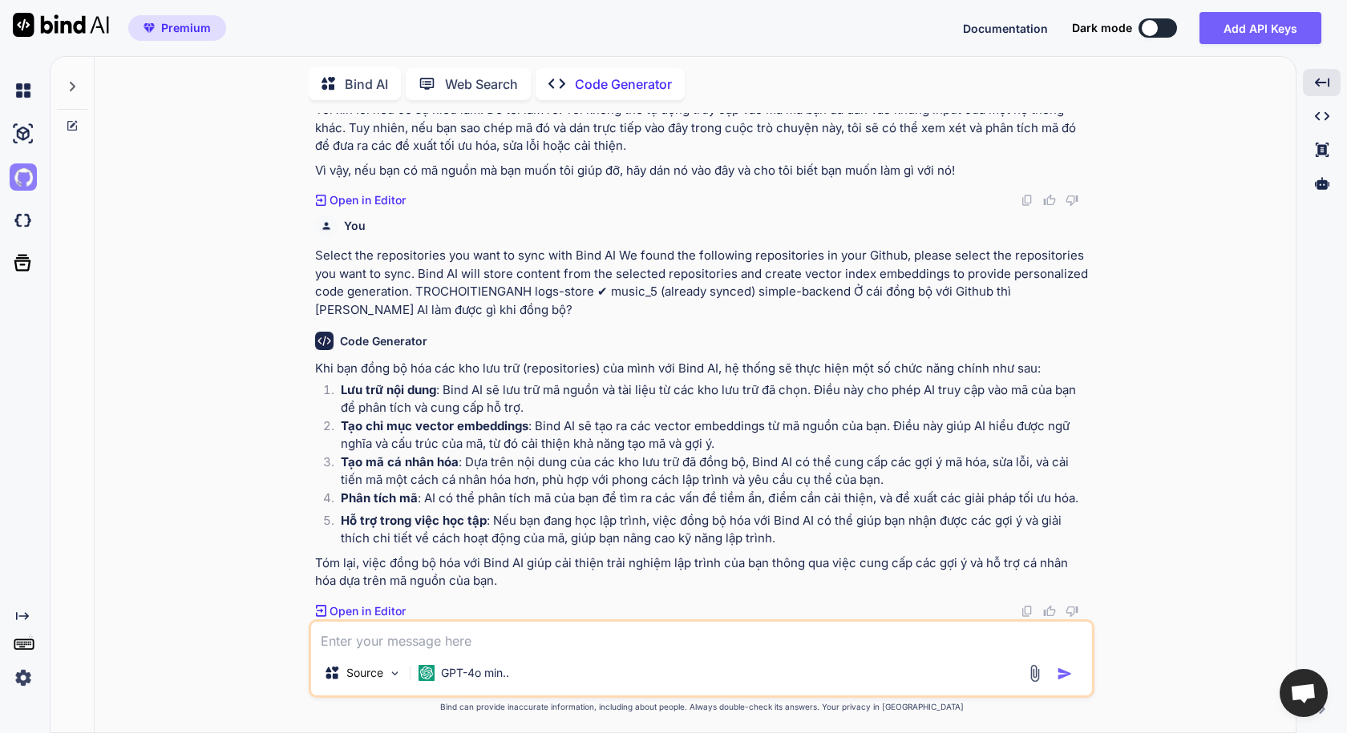
click at [24, 177] on img at bounding box center [23, 177] width 27 height 27
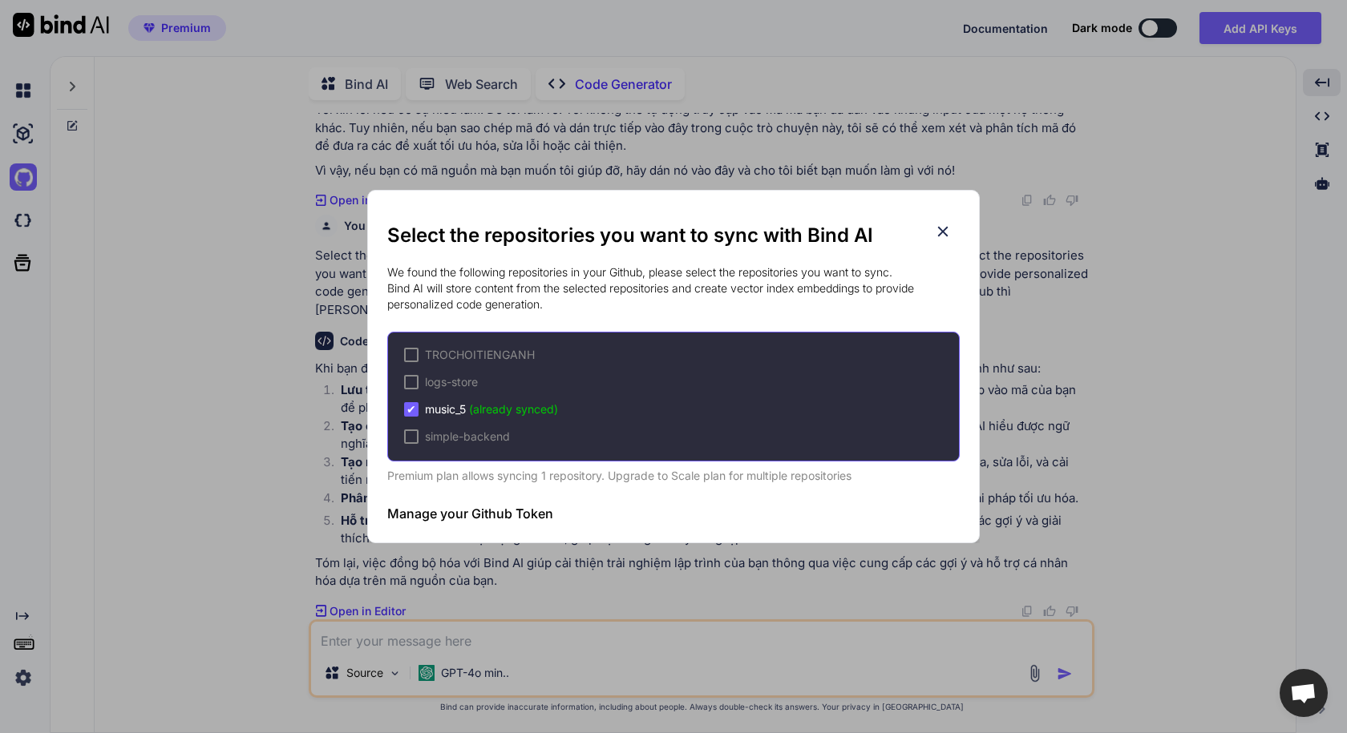
click at [455, 406] on span "music_5 (already synced)" at bounding box center [491, 410] width 133 height 16
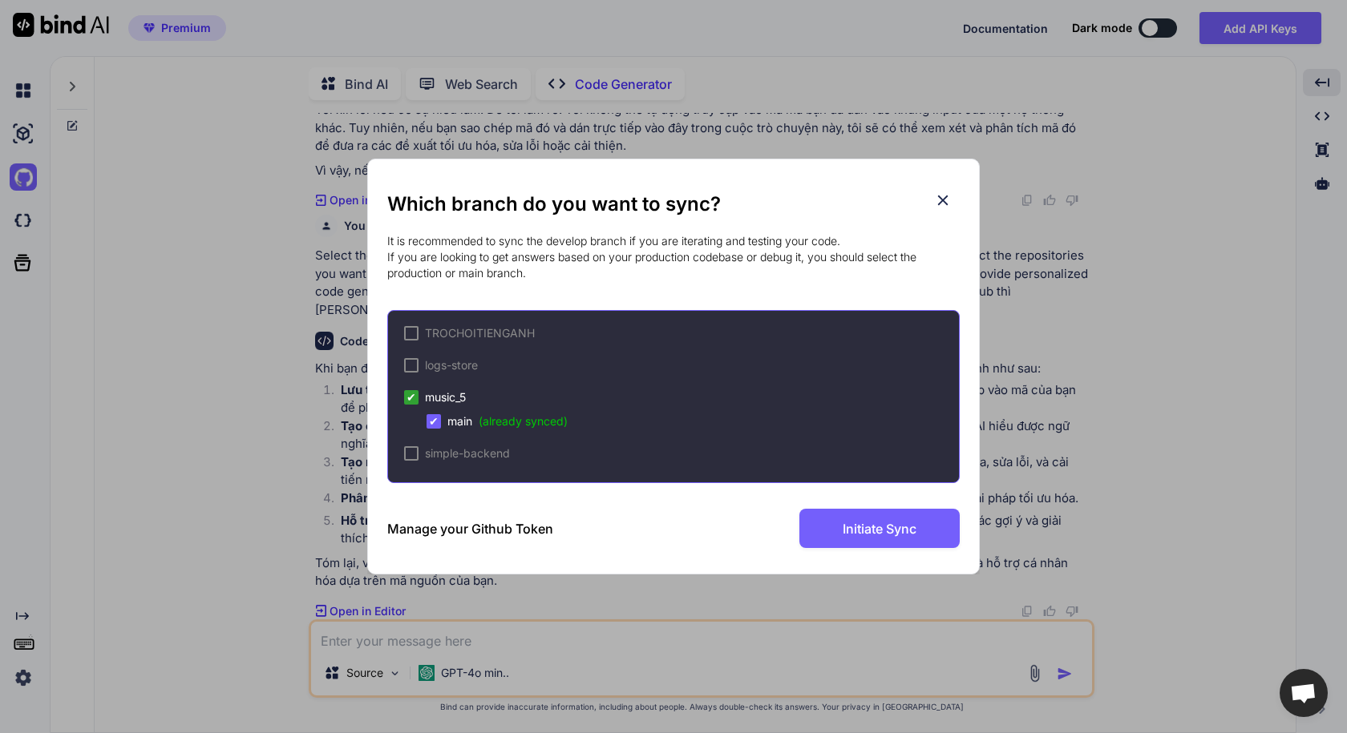
click at [949, 211] on h2 "Which branch do you want to sync?" at bounding box center [673, 205] width 572 height 26
click at [944, 200] on icon at bounding box center [943, 201] width 10 height 10
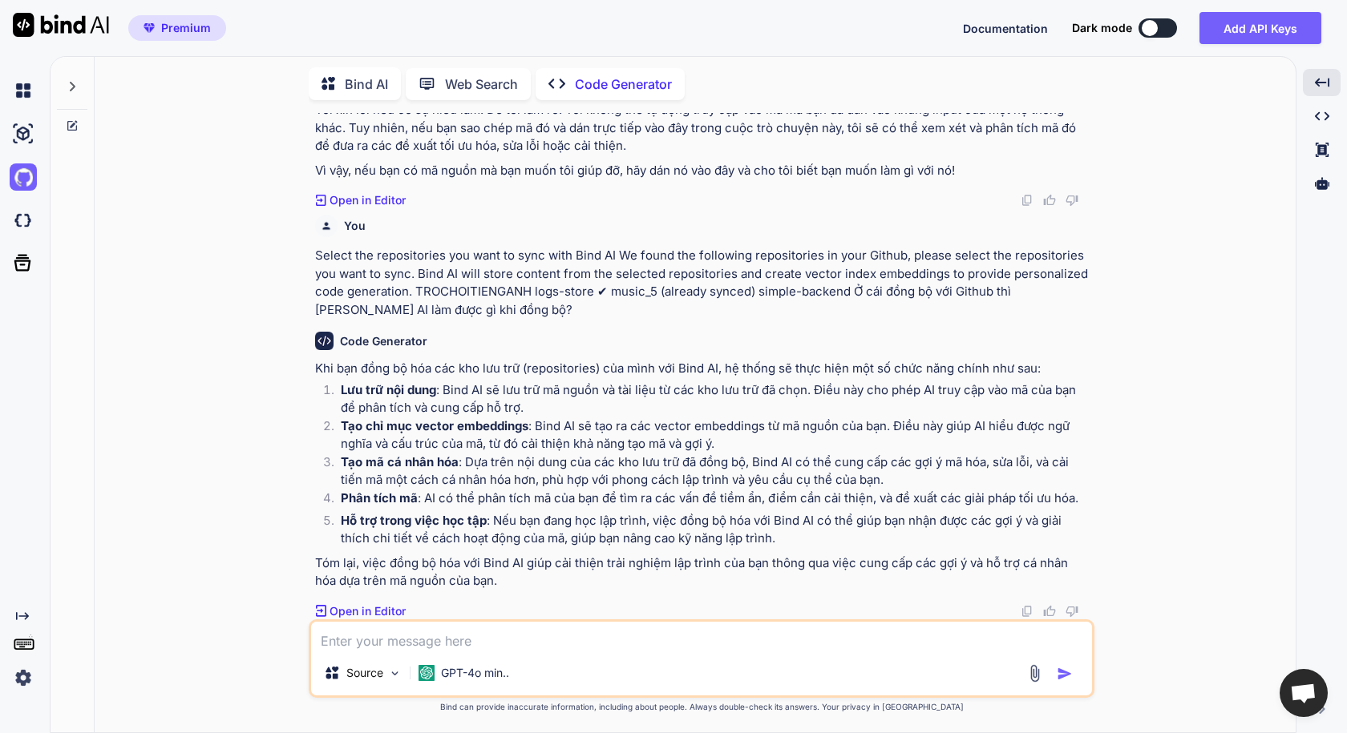
click at [403, 646] on textarea at bounding box center [701, 636] width 781 height 29
paste textarea "https://github.com/lukhanhhuan2013-crypto/music_5"
click at [506, 641] on textarea "Trong thư mục tôi đã đồng bộ:https://github.com/lukhanhhuan2013-crypto/music_5" at bounding box center [701, 636] width 781 height 29
click at [875, 644] on textarea "Trong thư mục tôi đã đồng bộ: https://github.com/lukhanhhuan2013-crypto/music_5" at bounding box center [701, 636] width 781 height 29
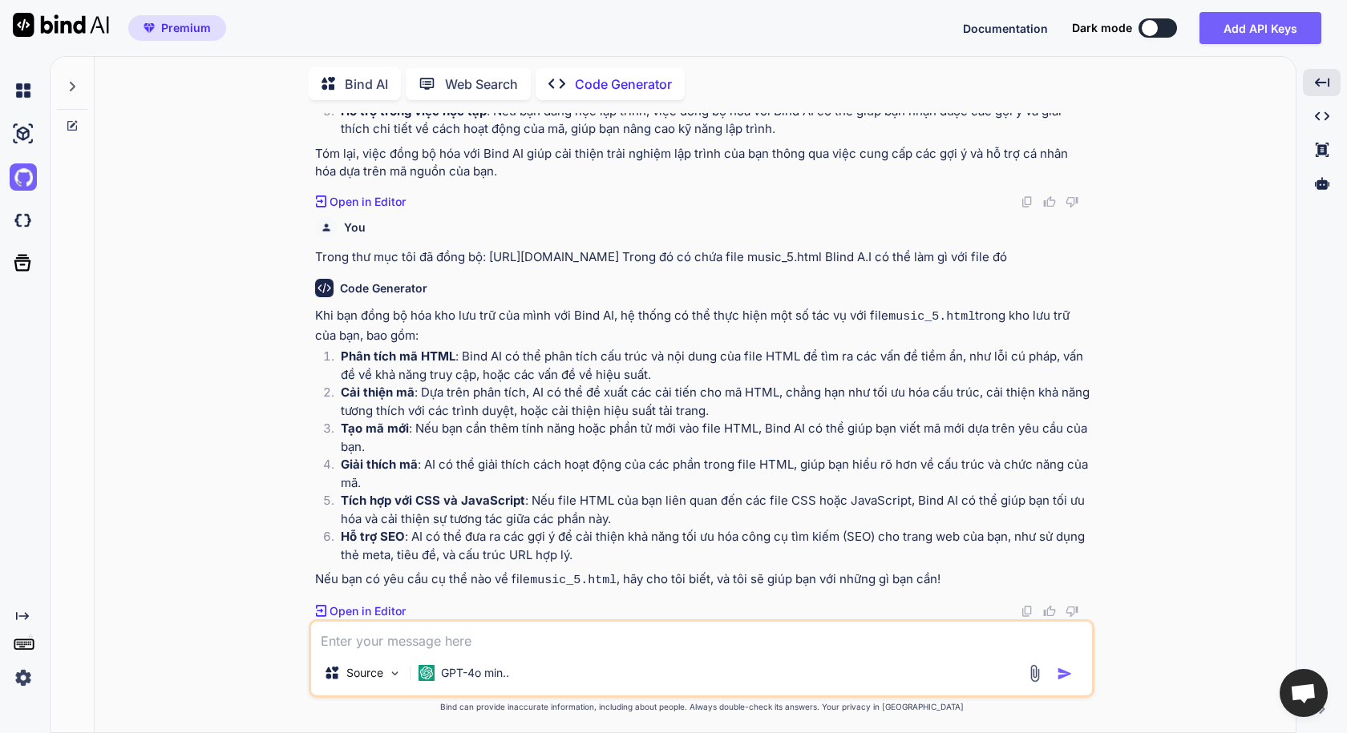
scroll to position [1693, 0]
click at [548, 646] on textarea at bounding box center [701, 636] width 781 height 29
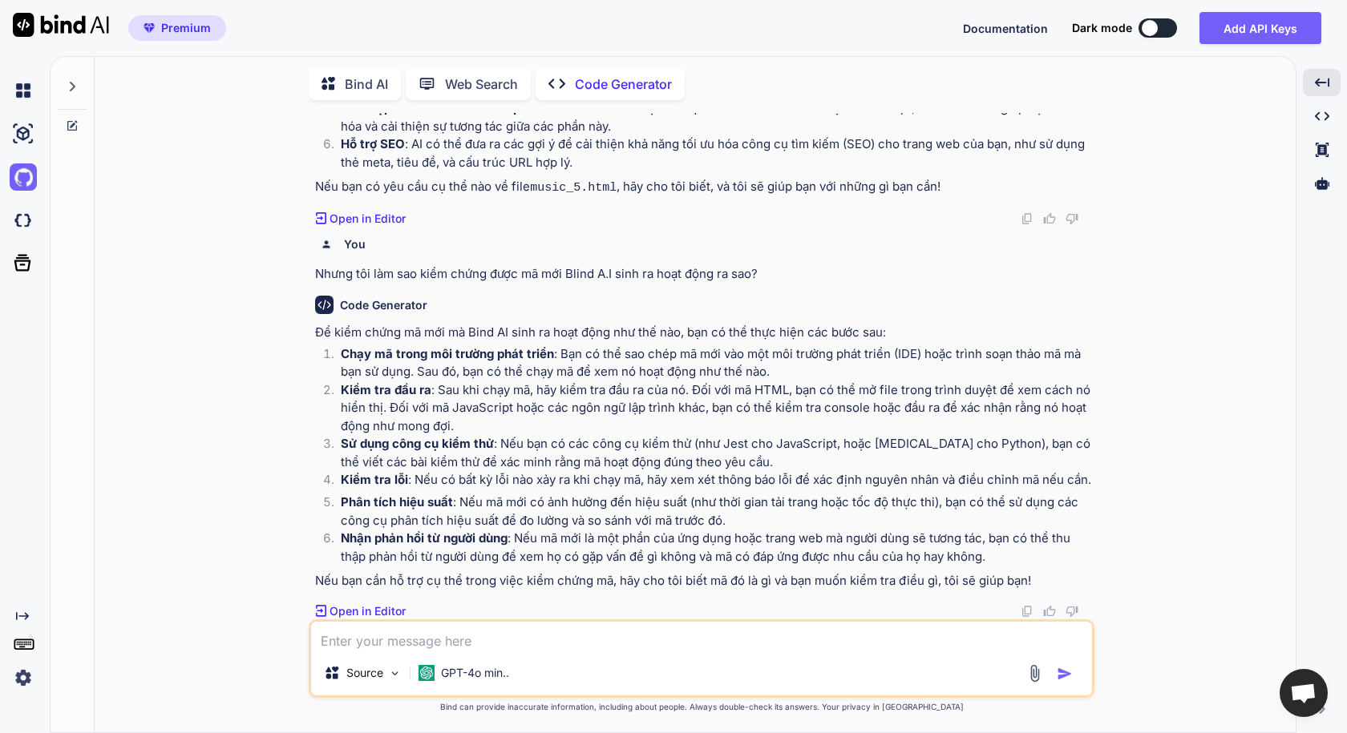
scroll to position [2099, 0]
click at [435, 646] on textarea at bounding box center [701, 636] width 781 height 29
click at [426, 647] on textarea at bounding box center [701, 636] width 781 height 29
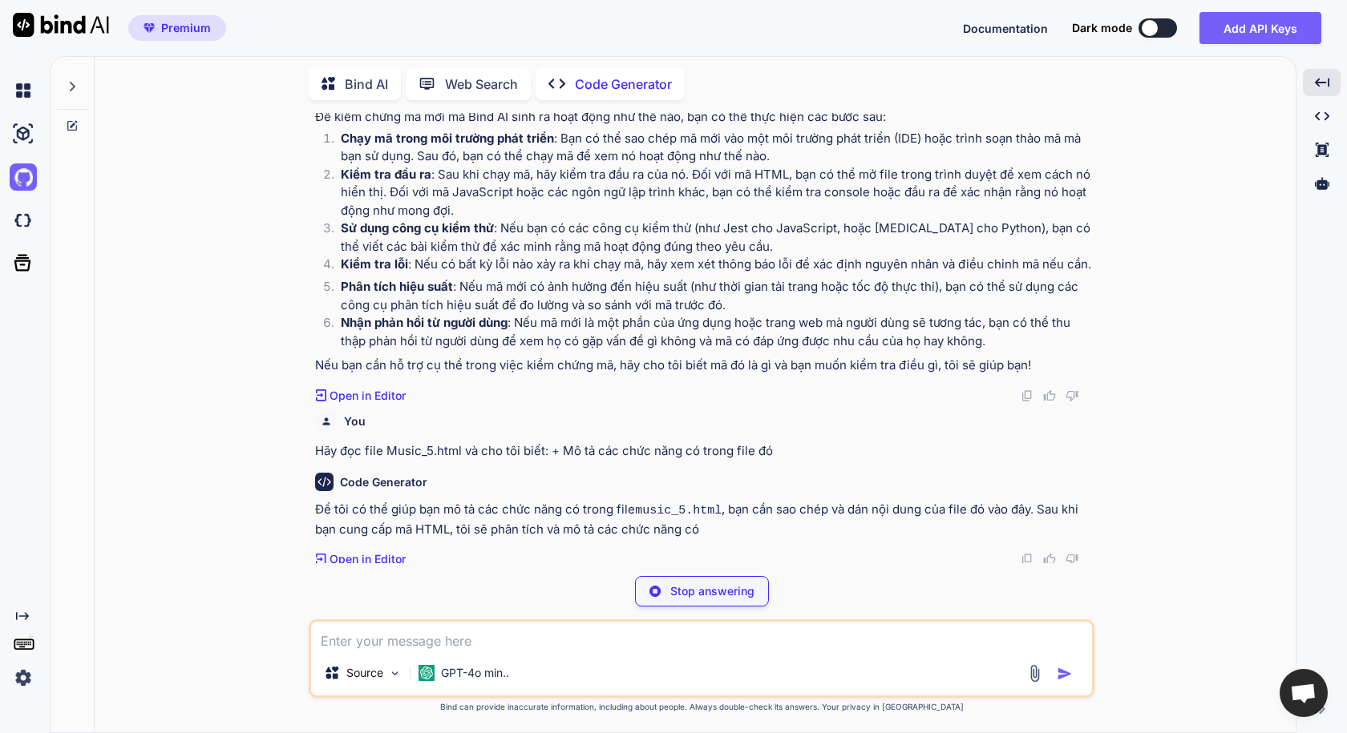
scroll to position [2261, 0]
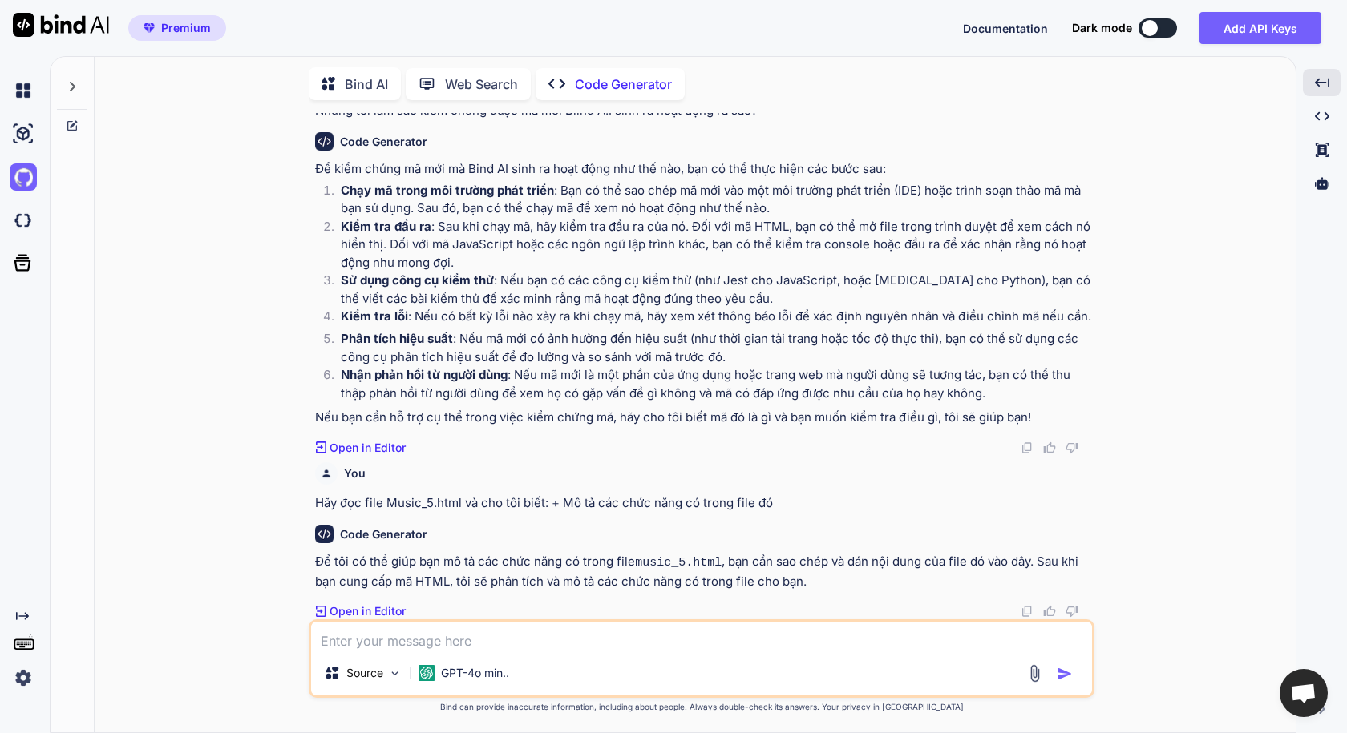
click at [377, 643] on textarea at bounding box center [701, 636] width 781 height 29
paste textarea "https://github.com/lukhanhhuan2013-crypto/music_5/blob/main/Music_5.html"
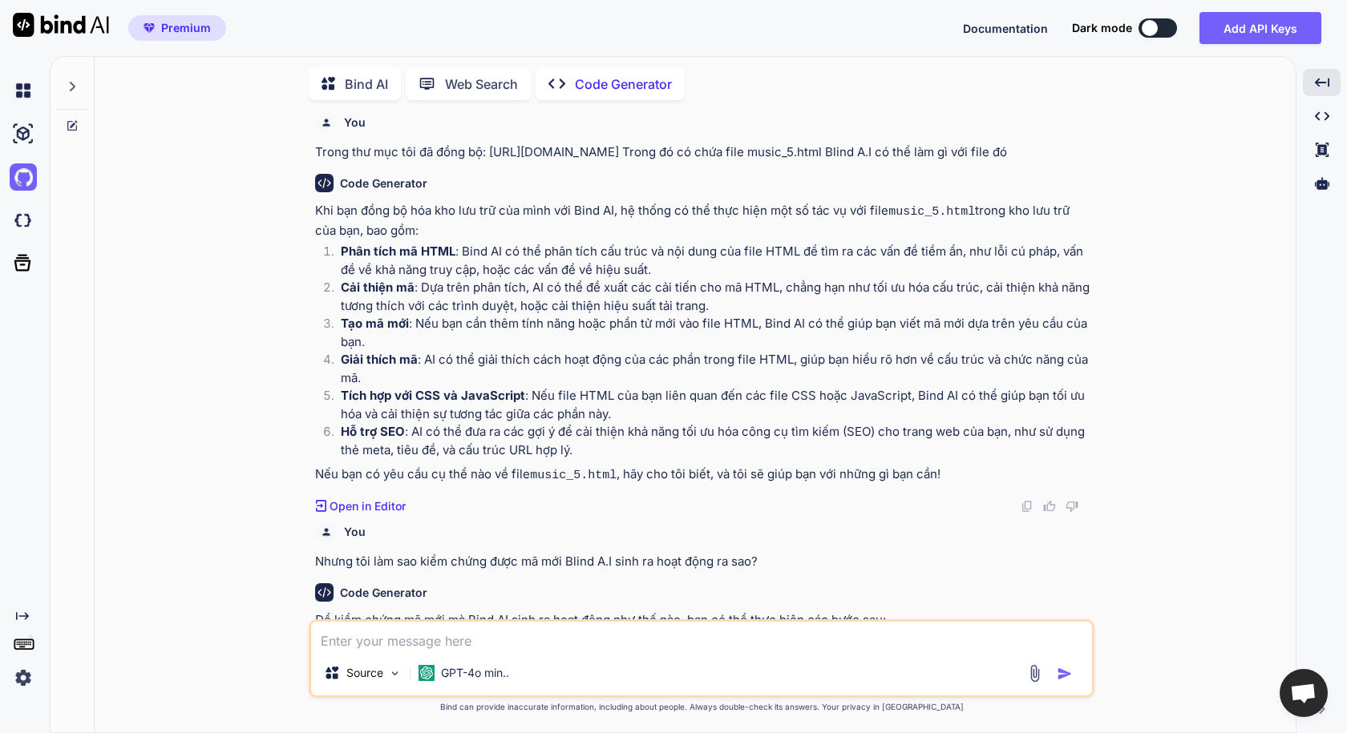
scroll to position [1739, 0]
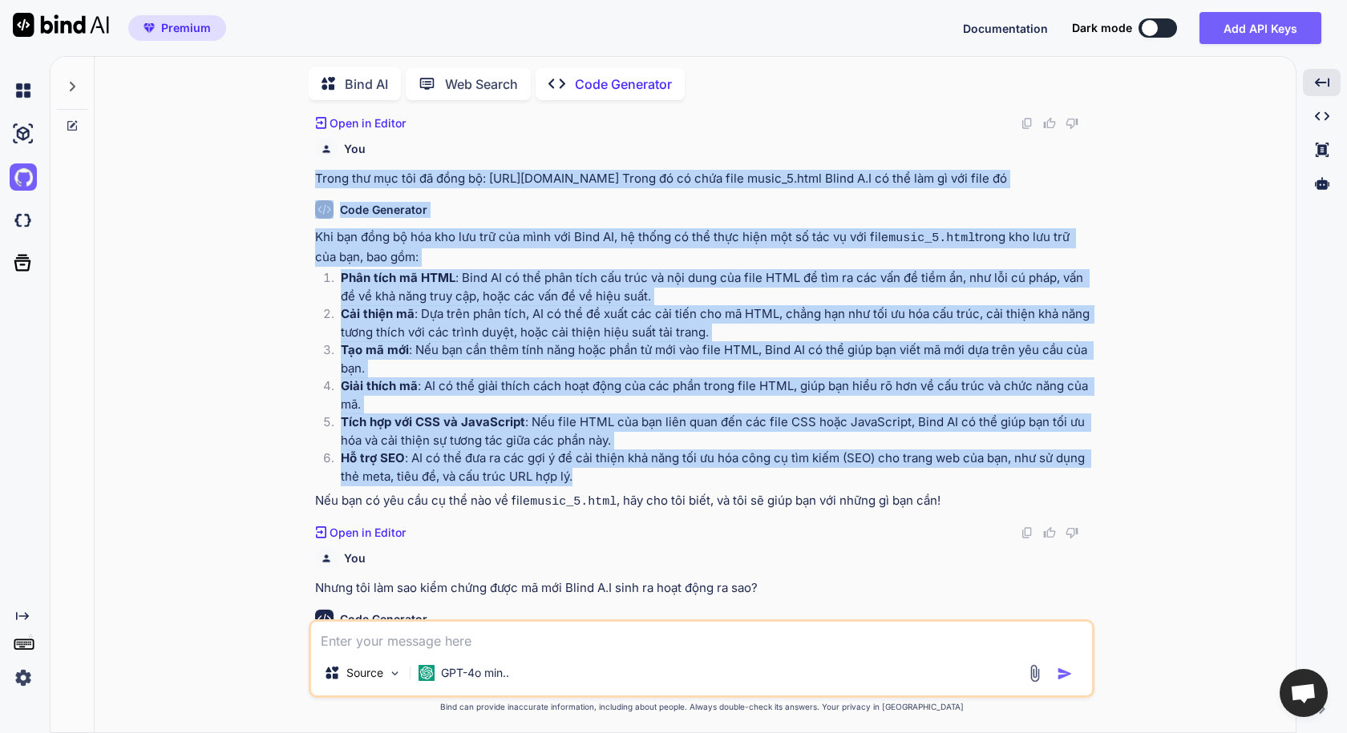
drag, startPoint x: 315, startPoint y: 194, endPoint x: 823, endPoint y: 511, distance: 599.2
click at [823, 511] on div "You Tôi đã gắn totken với github. Blind AI có thể đọc được file trong folder củ…" at bounding box center [703, 366] width 782 height 507
copy div "Trong thư mục tôi đã đồng bộ: https://github.com/lukhanhhuan2013-crypto/music_5…"
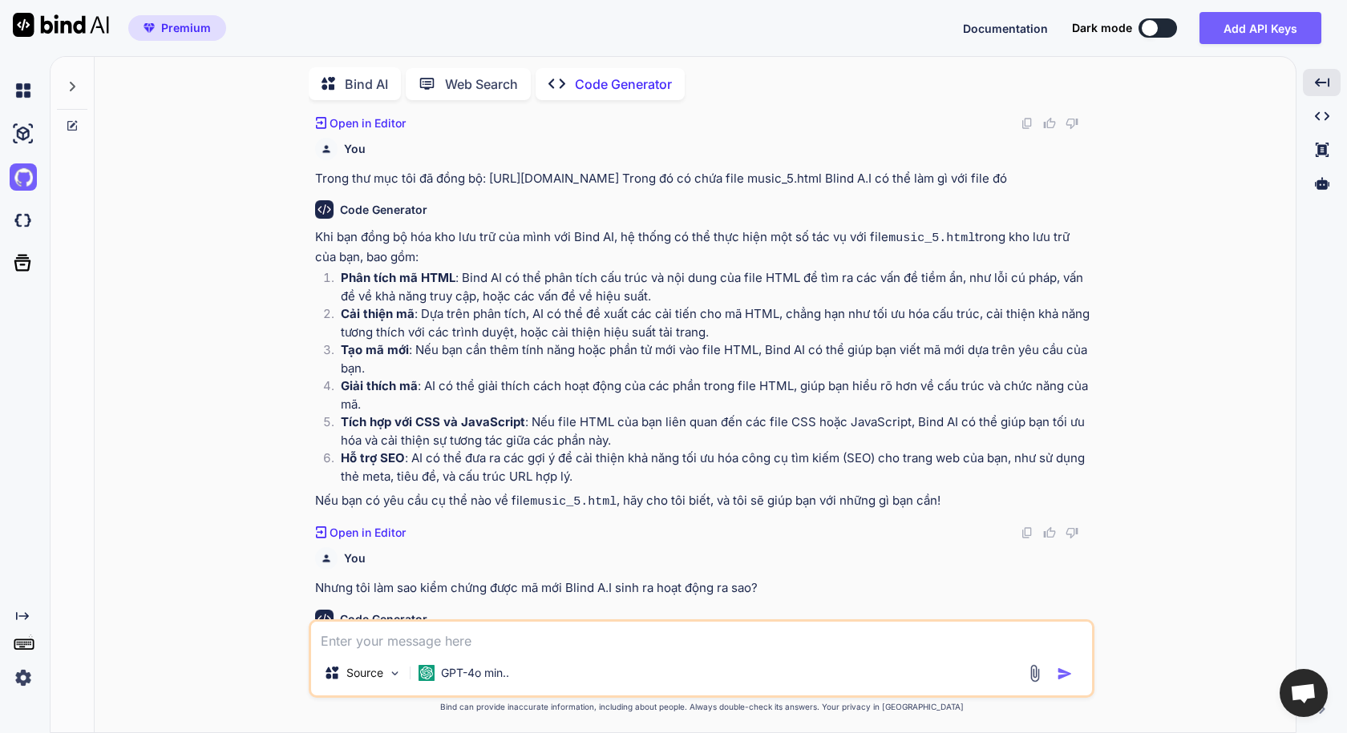
click at [505, 651] on div "Source GPT-4o min.." at bounding box center [702, 659] width 786 height 79
click at [497, 636] on textarea at bounding box center [701, 636] width 781 height 29
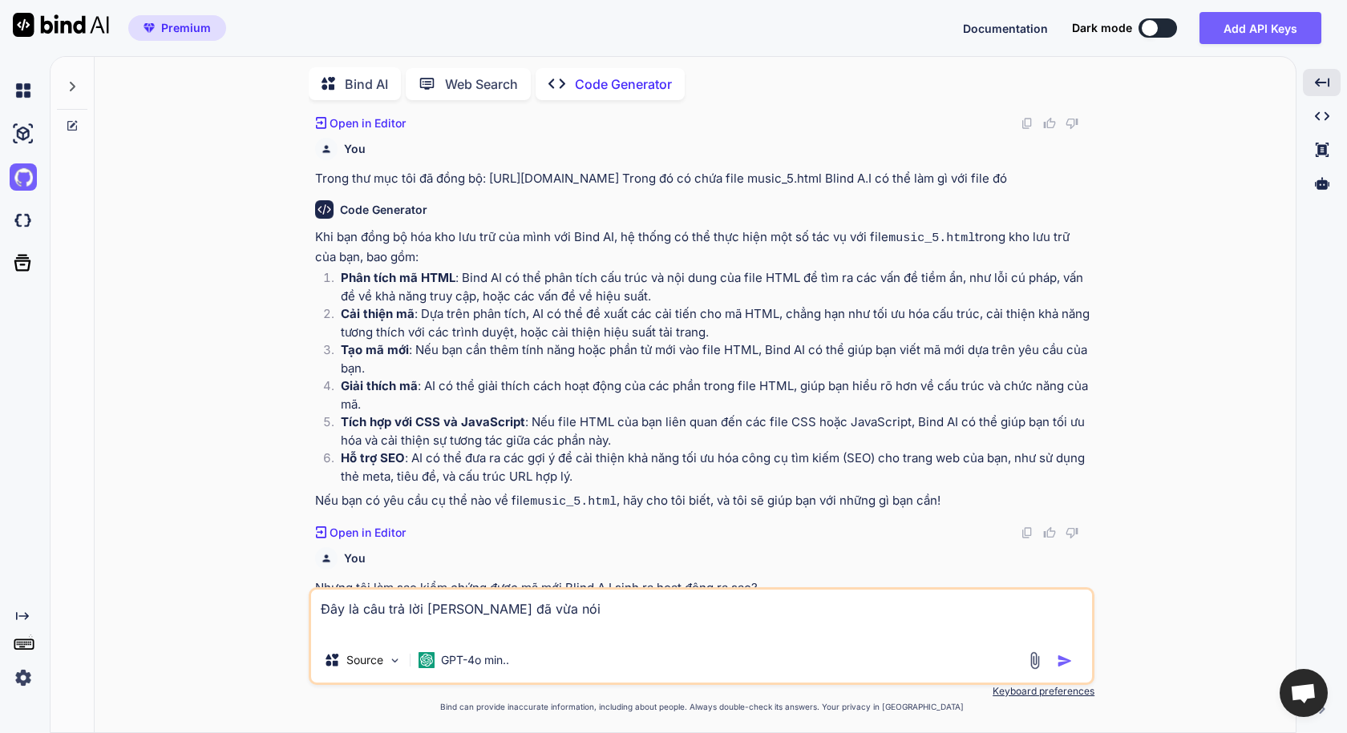
paste textarea "Trong thư mục tôi đã đồng bộ: https://github.com/lukhanhhuan2013-crypto/music_5…"
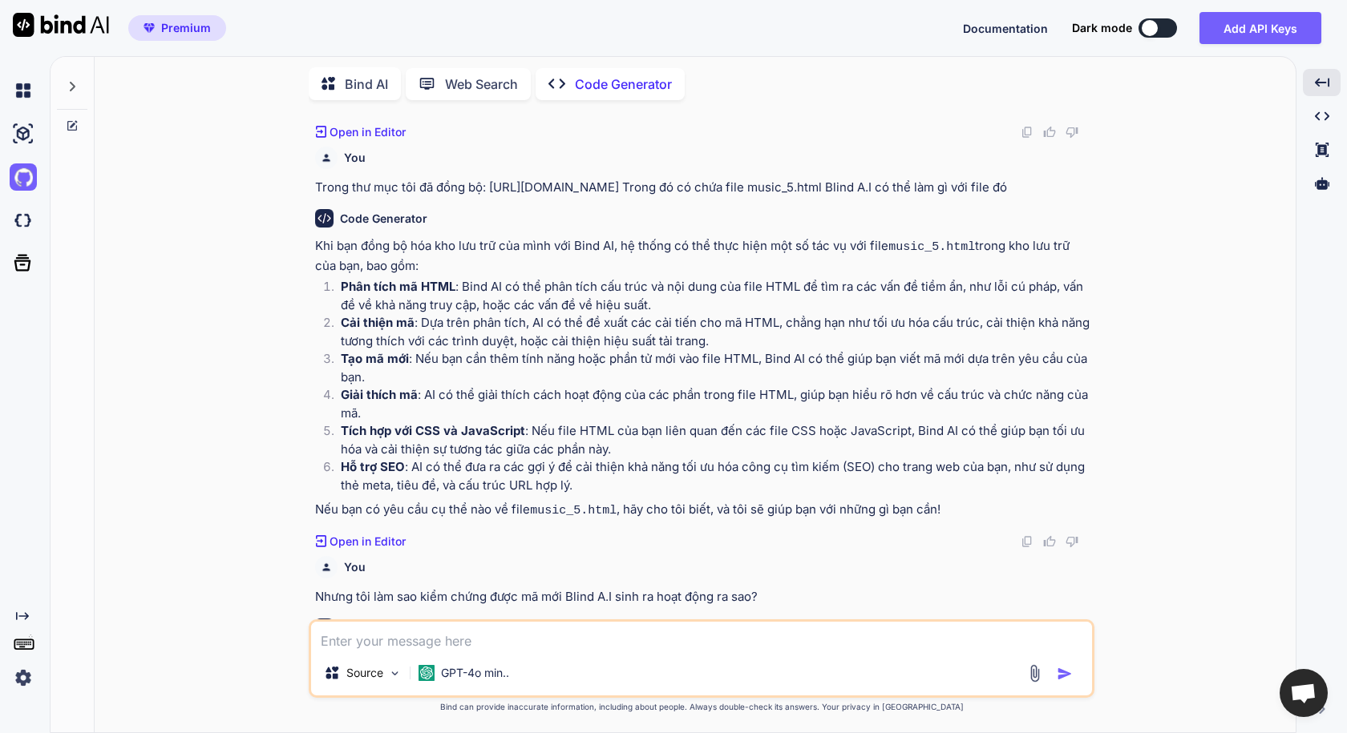
scroll to position [1656, 0]
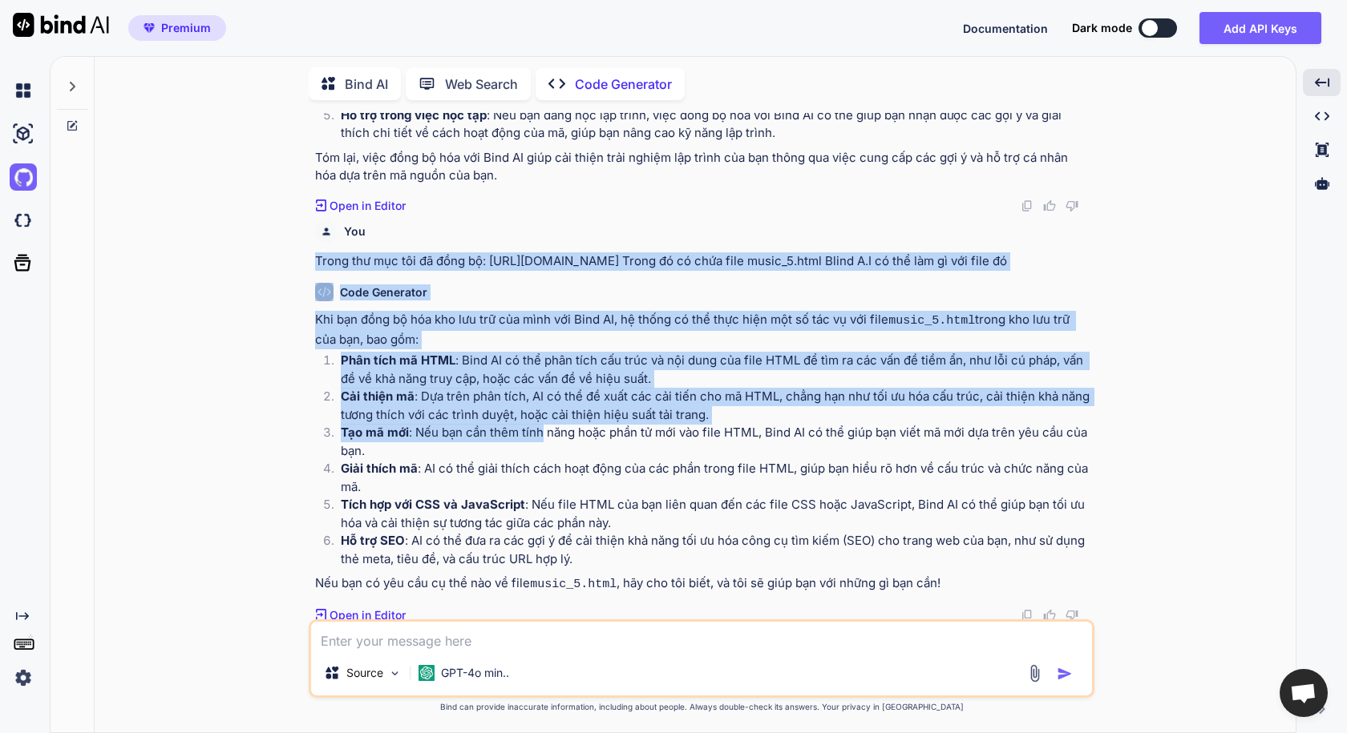
drag, startPoint x: 313, startPoint y: 277, endPoint x: 577, endPoint y: 482, distance: 333.7
click at [550, 469] on div "You Tôi đã gắn totken với github. Blind AI có thể đọc được file trong folder củ…" at bounding box center [703, 366] width 782 height 507
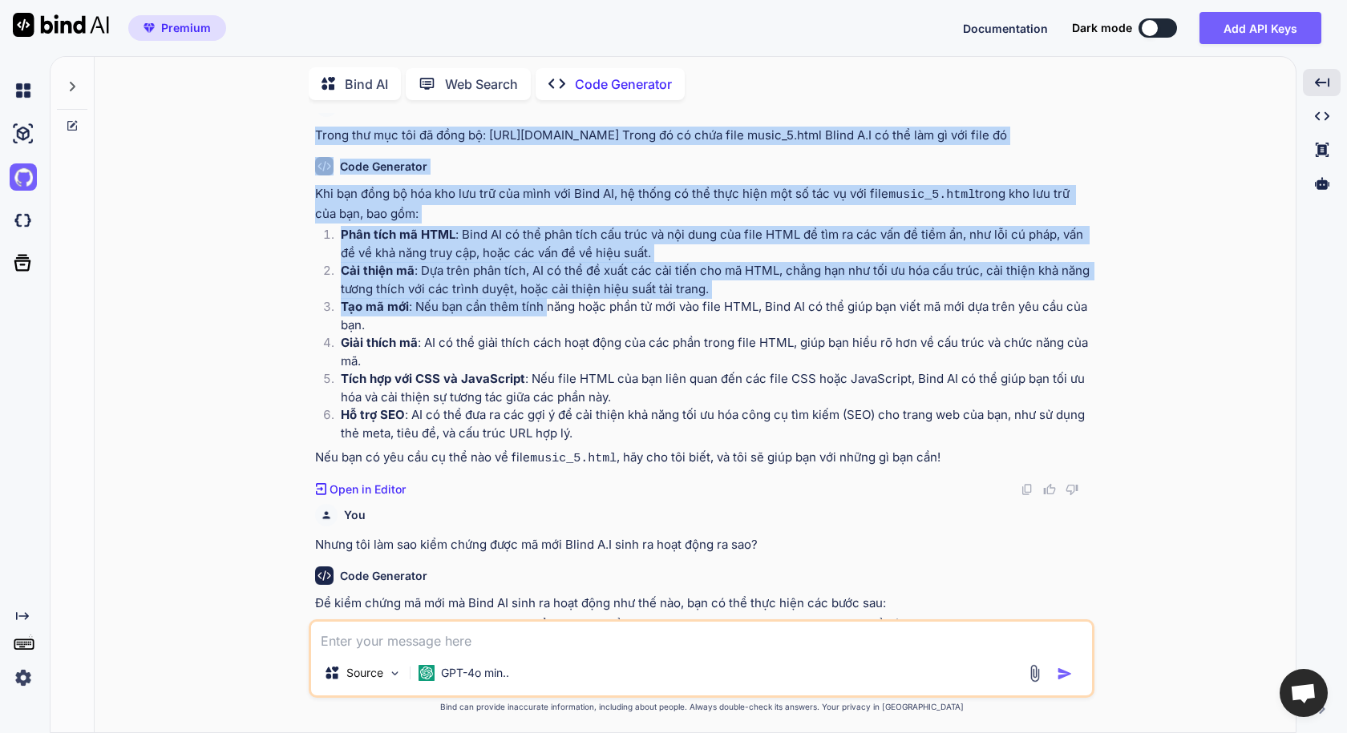
scroll to position [1817, 0]
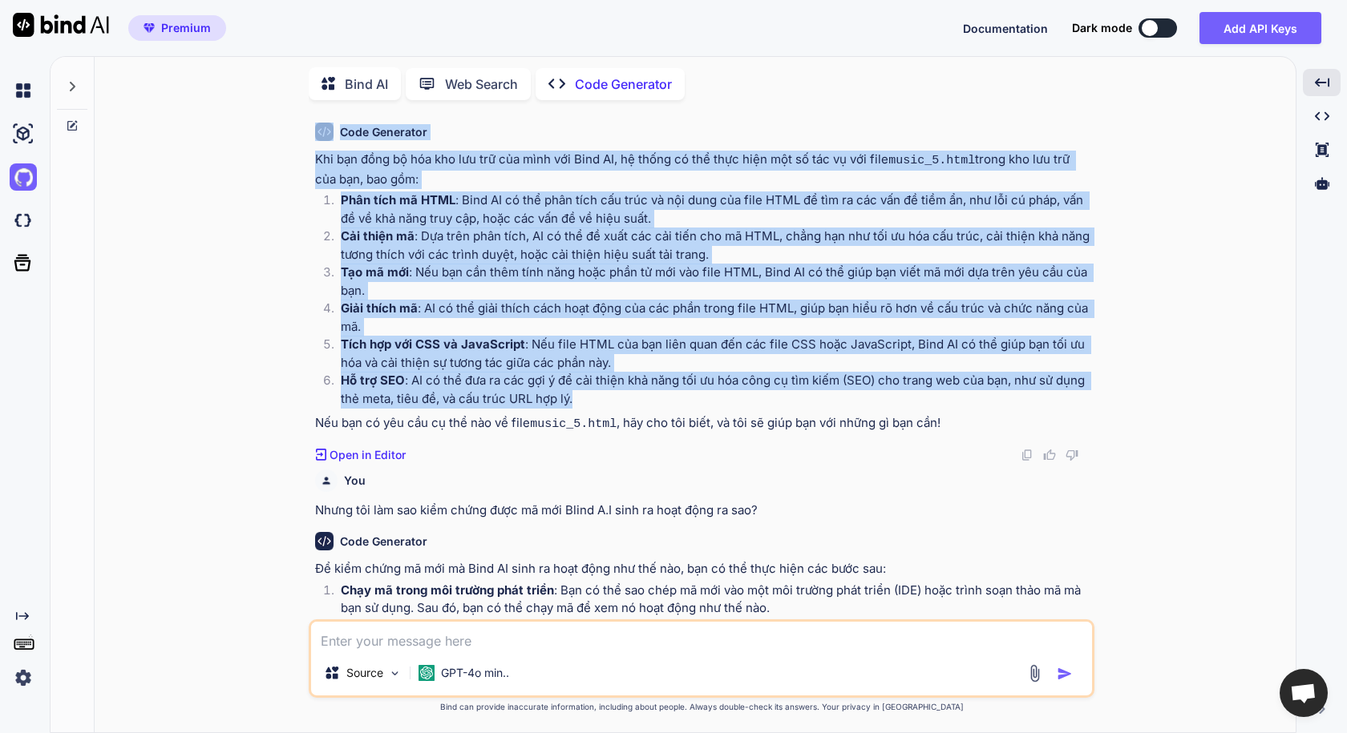
click at [614, 408] on p "Hỗ trợ SEO : AI có thể đưa ra các gợi ý để cải thiện khả năng tối ưu hóa công c…" at bounding box center [716, 390] width 750 height 36
copy div "Trong thư mục tôi đã đồng bộ: https://github.com/lukhanhhuan2013-crypto/music_5…"
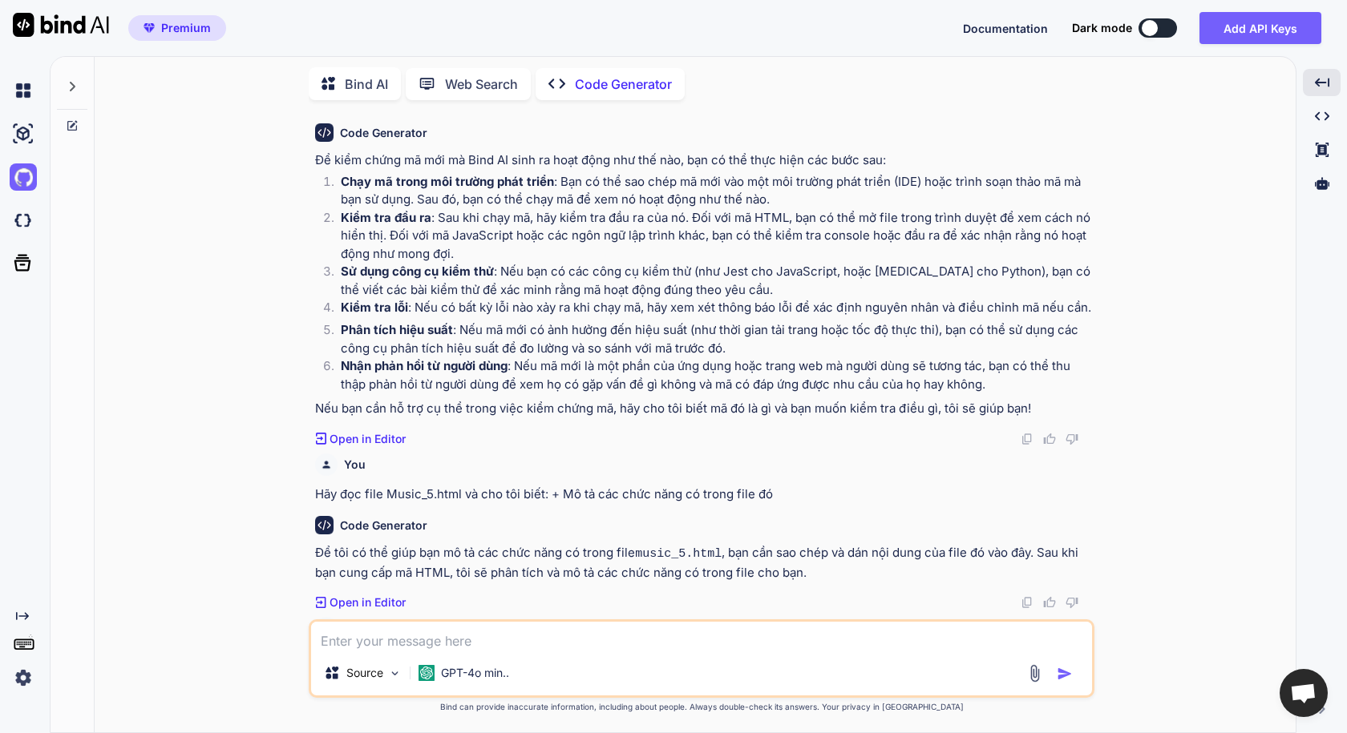
scroll to position [2297, 0]
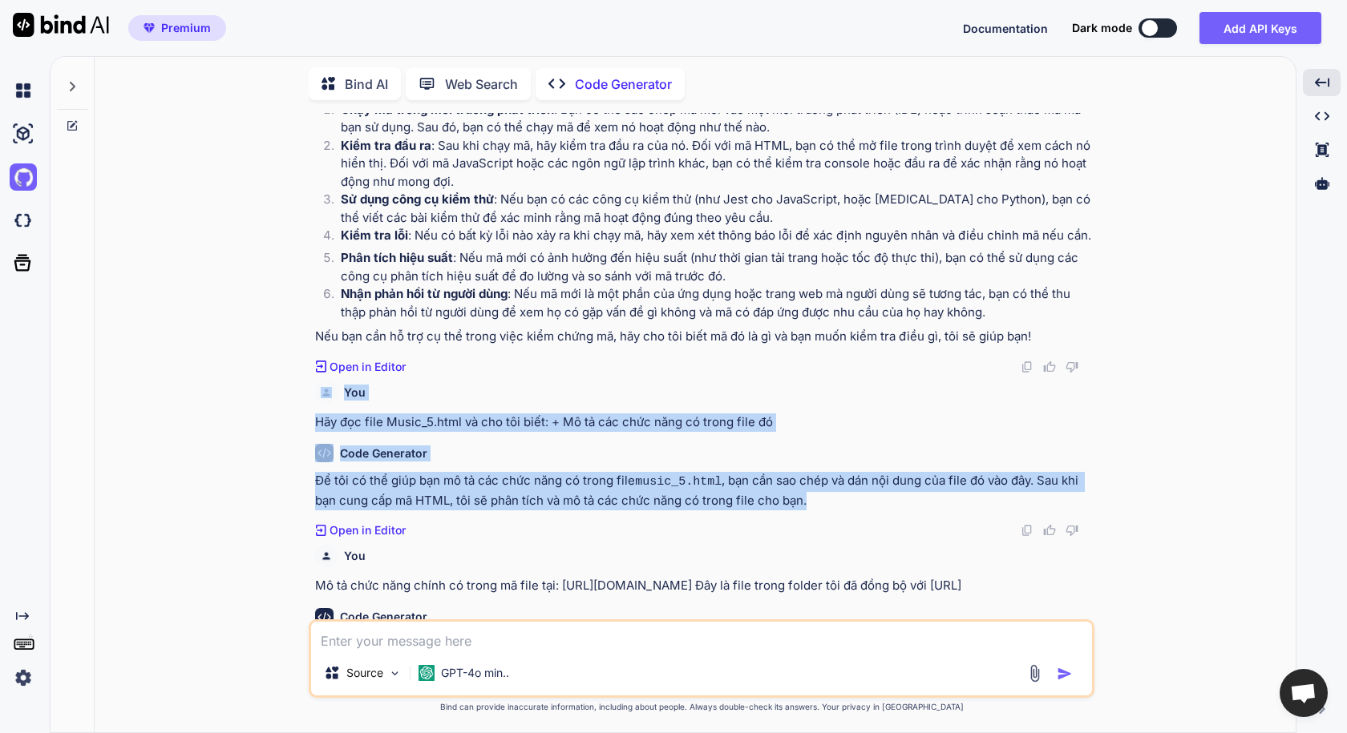
drag, startPoint x: 317, startPoint y: 435, endPoint x: 862, endPoint y: 548, distance: 555.8
click at [862, 548] on div "You Tôi đã gắn totken với github. Blind AI có thể đọc được file trong folder củ…" at bounding box center [703, 366] width 782 height 507
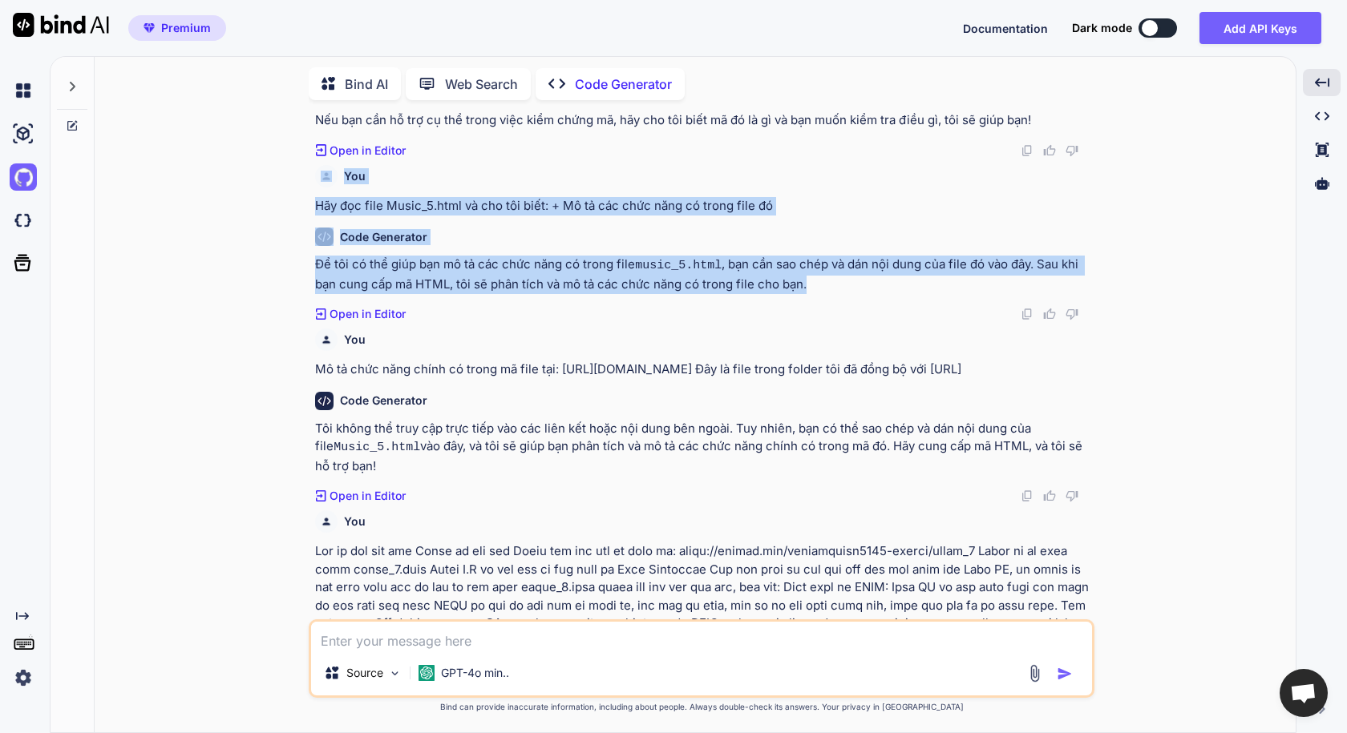
scroll to position [2618, 0]
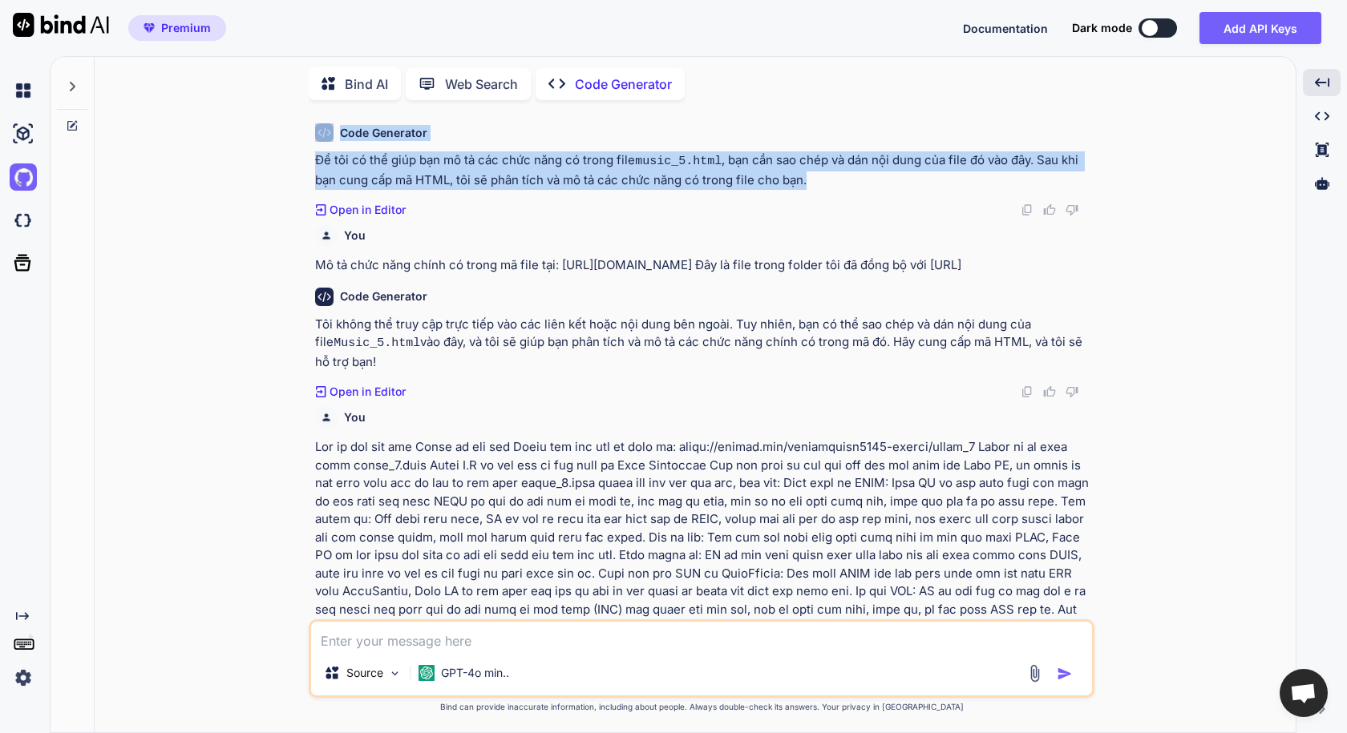
click at [445, 372] on p "Tôi không thể truy cập trực tiếp vào các liên kết hoặc nội dung bên ngoài. Tuy …" at bounding box center [703, 344] width 776 height 56
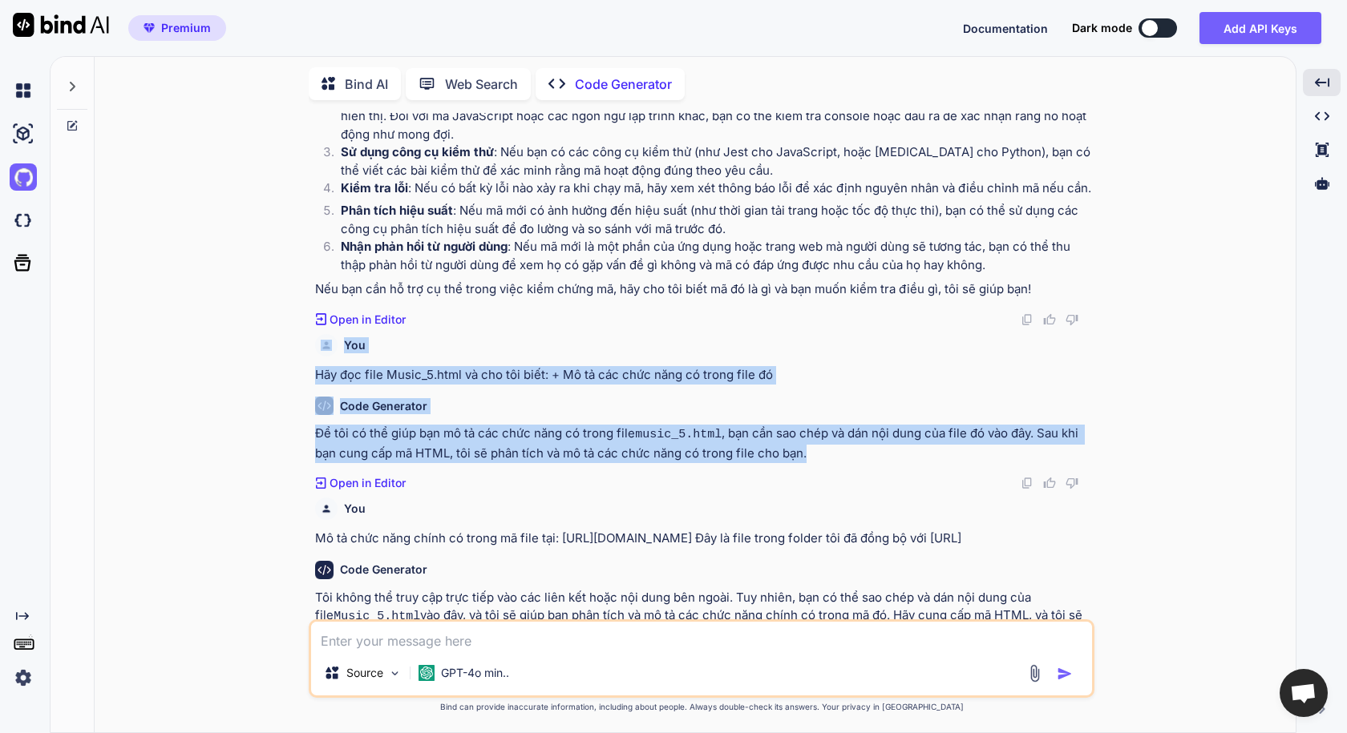
scroll to position [2405, 0]
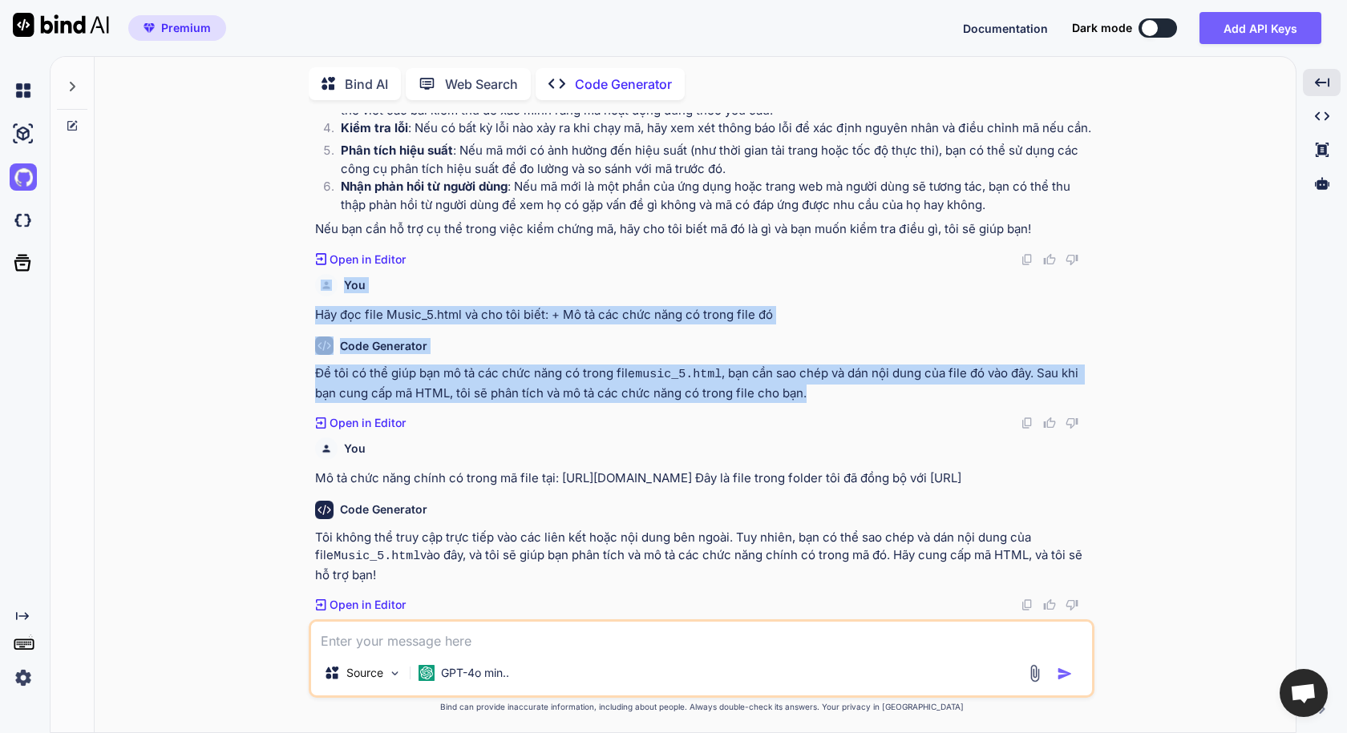
click at [548, 431] on div "Code Generator Để tôi có thể giúp bạn mô tả các chức năng có trong file music_5…" at bounding box center [703, 377] width 776 height 107
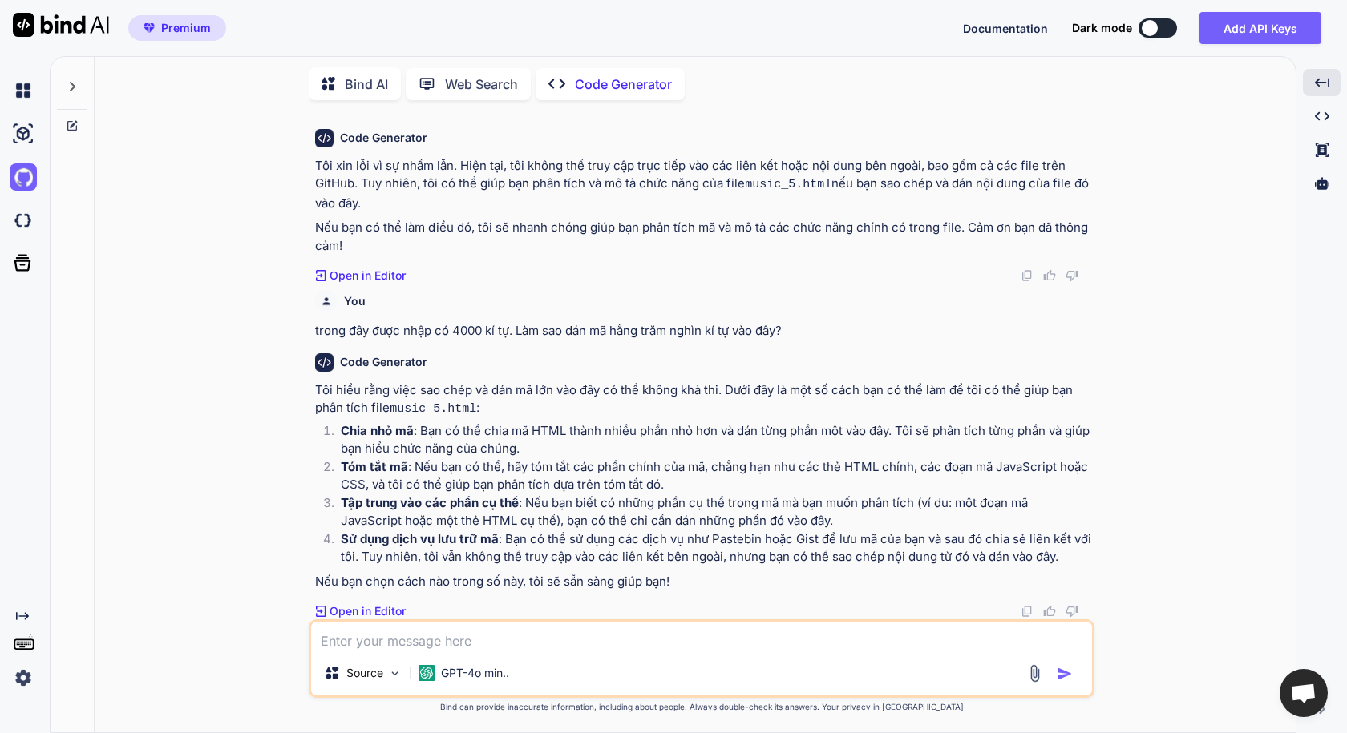
scroll to position [3198, 0]
click at [354, 638] on textarea at bounding box center [701, 636] width 781 height 29
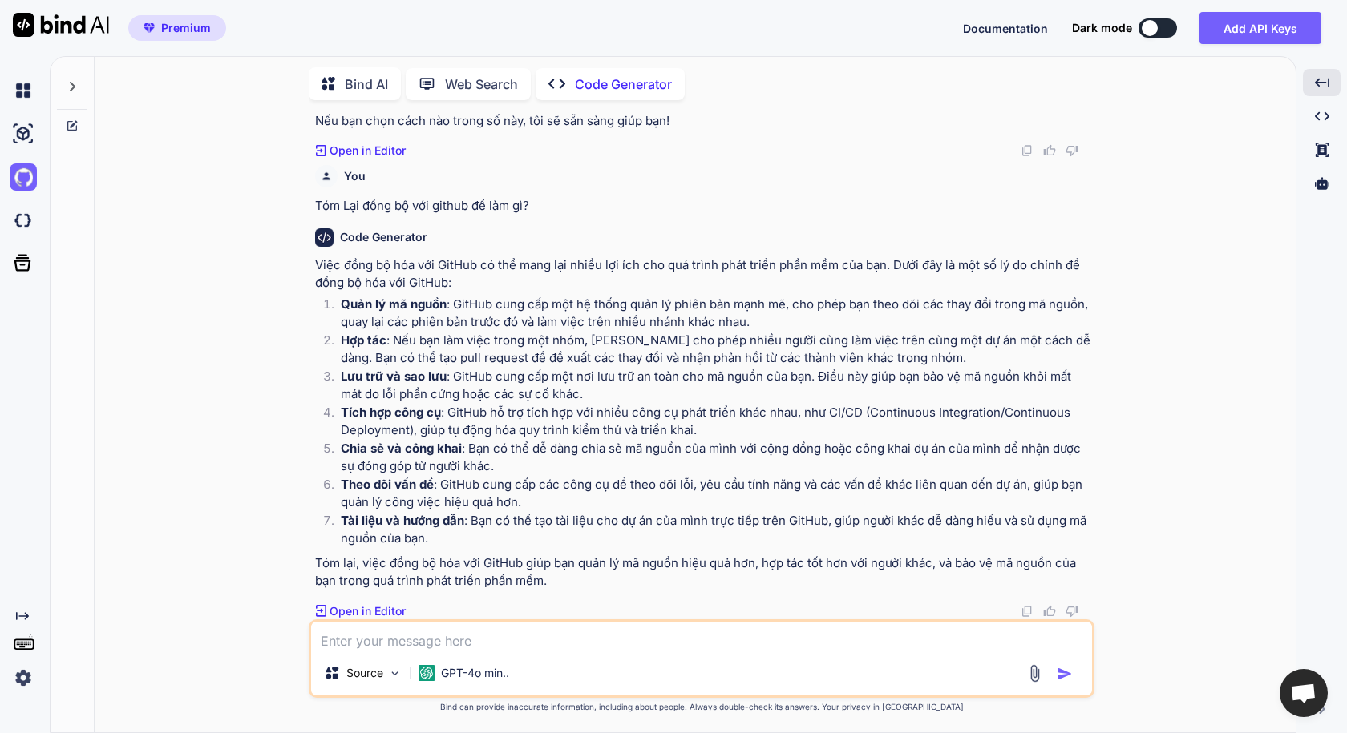
scroll to position [3658, 0]
click at [422, 649] on textarea at bounding box center [701, 636] width 781 height 29
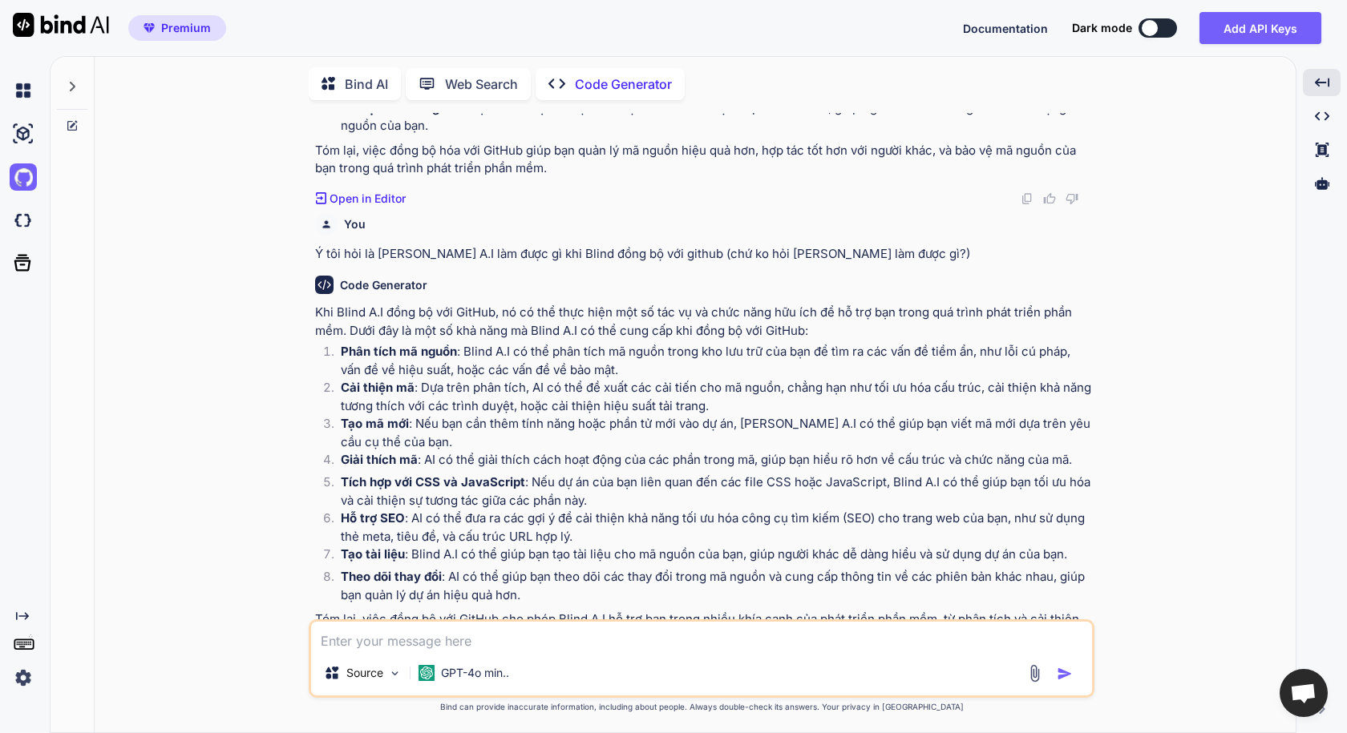
scroll to position [4019, 0]
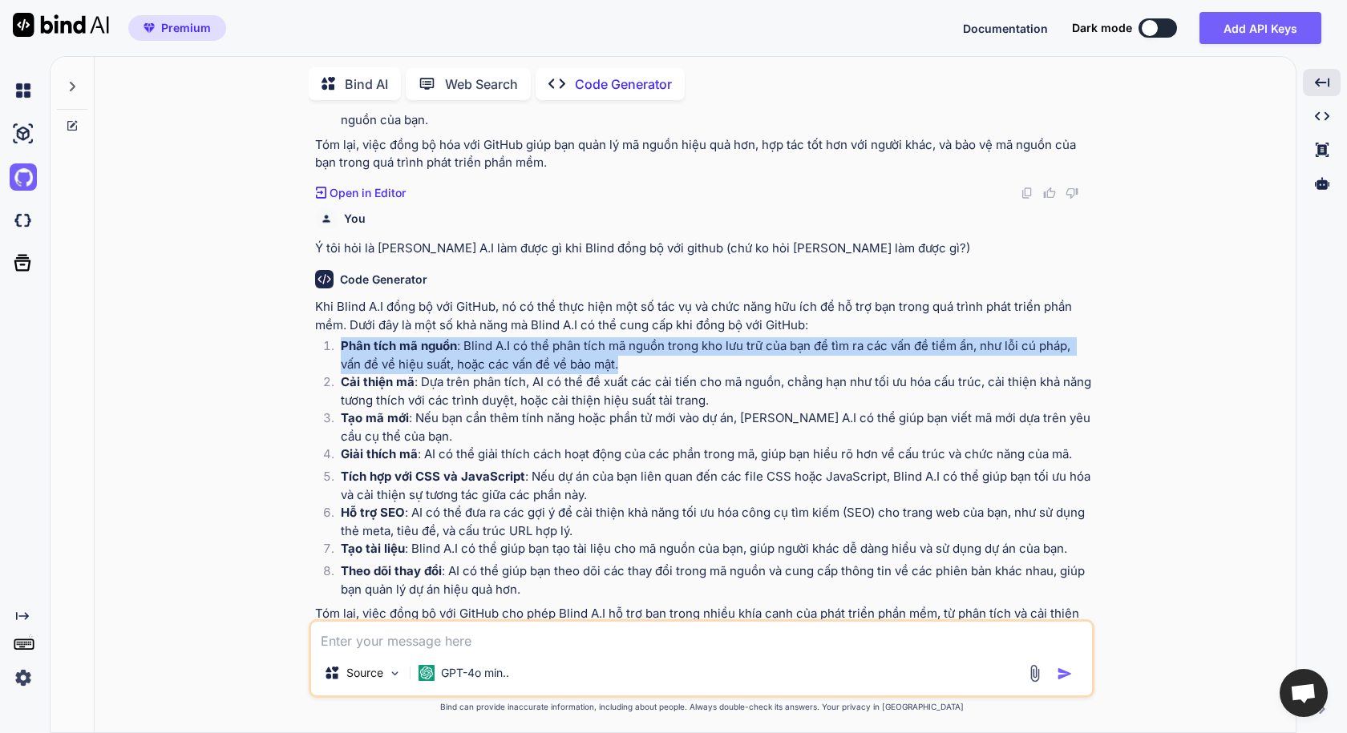
drag, startPoint x: 621, startPoint y: 425, endPoint x: 316, endPoint y: 398, distance: 306.6
click at [316, 398] on ol "Phân tích mã nguồn : Blind A.I có thể phân tích mã nguồn trong kho lưu trữ của …" at bounding box center [703, 467] width 776 height 261
copy p "Phân tích mã nguồn : Blind A.I có thể phân tích mã nguồn trong kho lưu trữ của …"
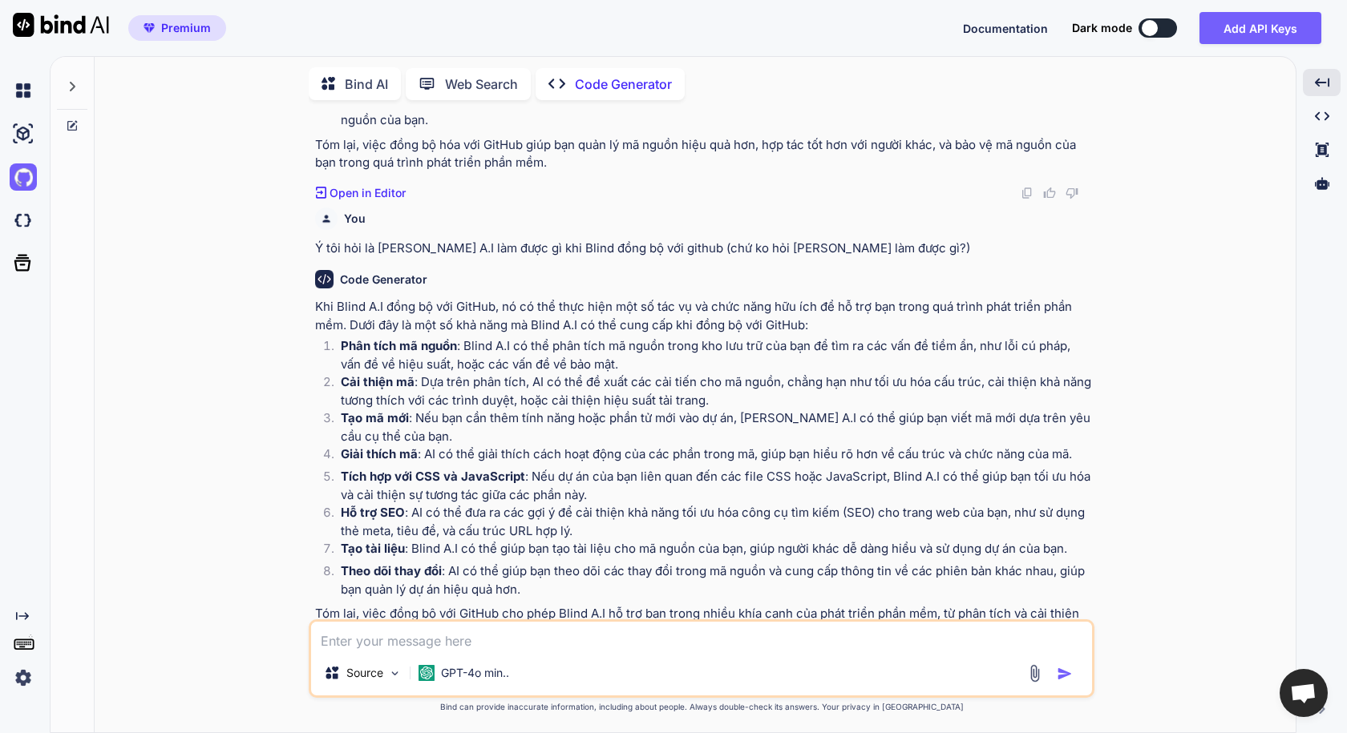
click at [443, 641] on textarea at bounding box center [701, 636] width 781 height 29
paste textarea "Phân tích mã nguồn: Blind A.I có thể phân tích mã nguồn trong kho lưu trữ của b…"
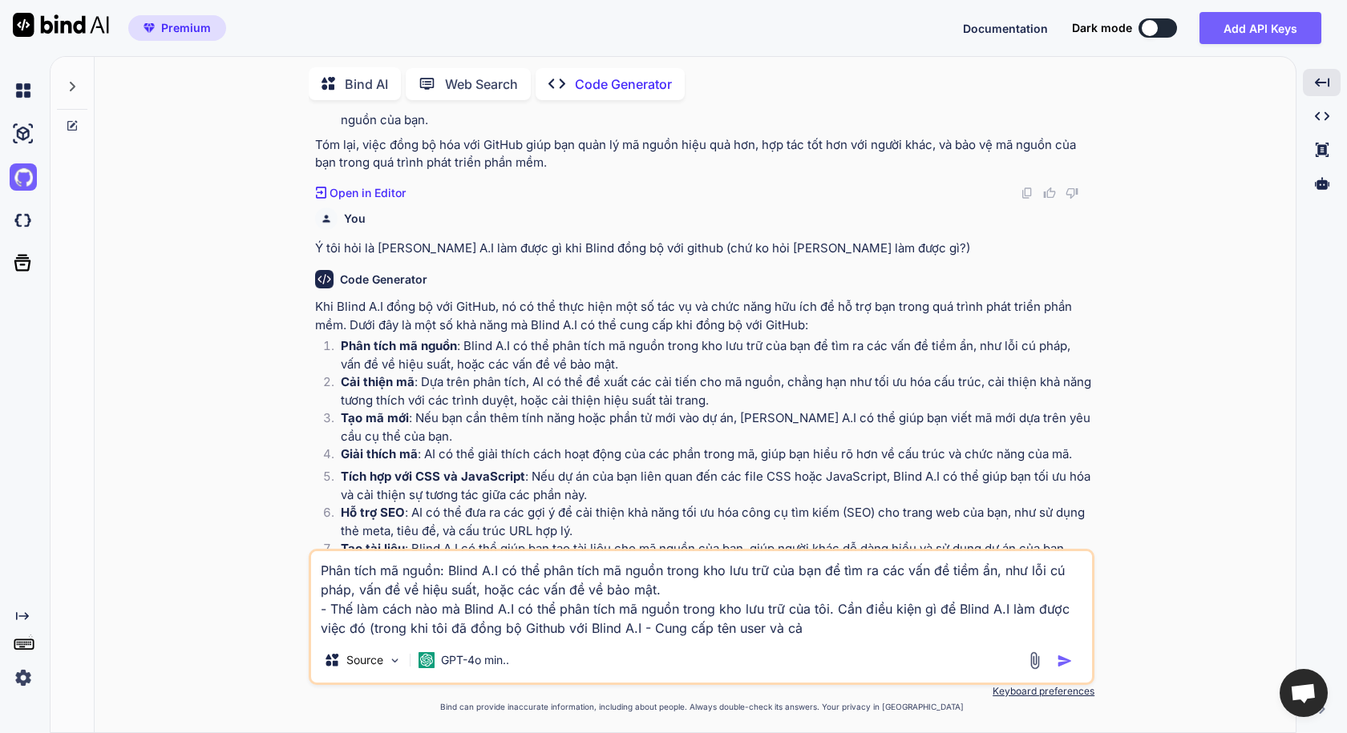
click at [826, 623] on textarea "Phân tích mã nguồn: Blind A.I có thể phân tích mã nguồn trong kho lưu trữ của b…" at bounding box center [701, 595] width 781 height 87
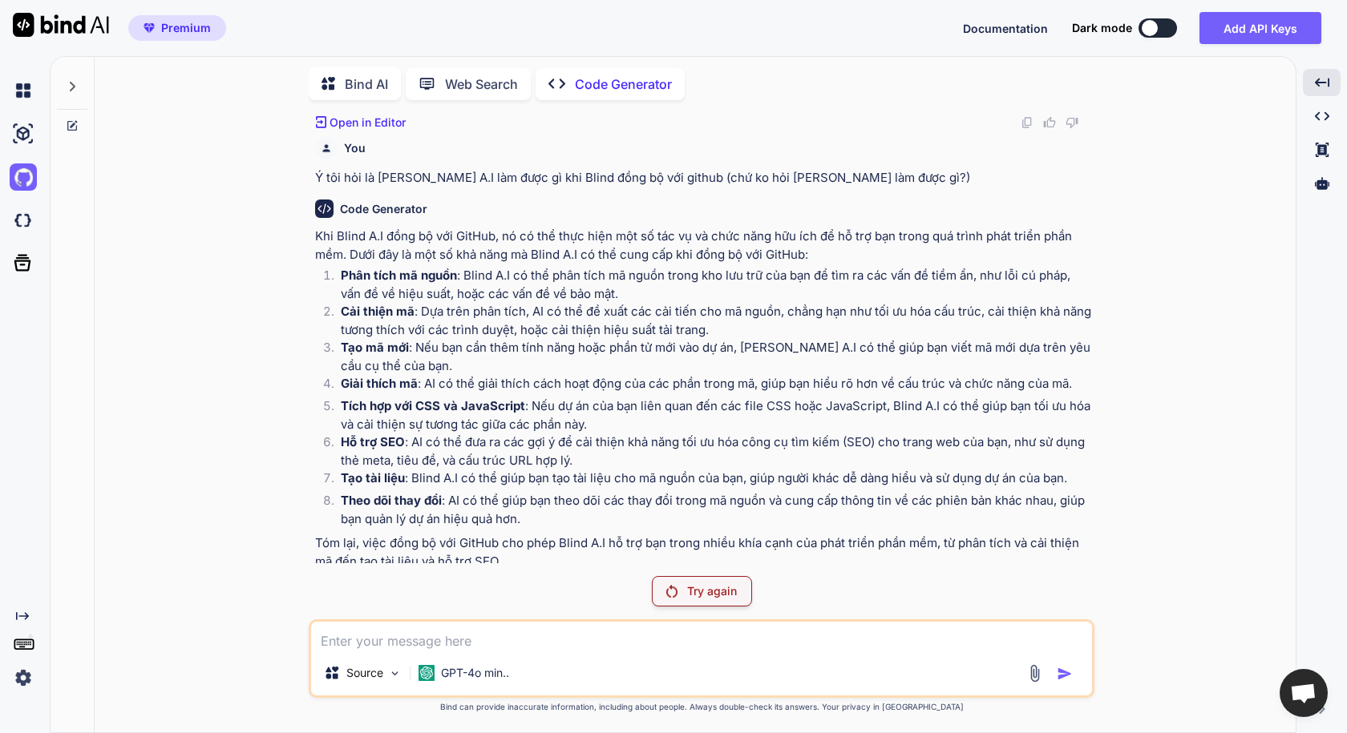
scroll to position [4276, 0]
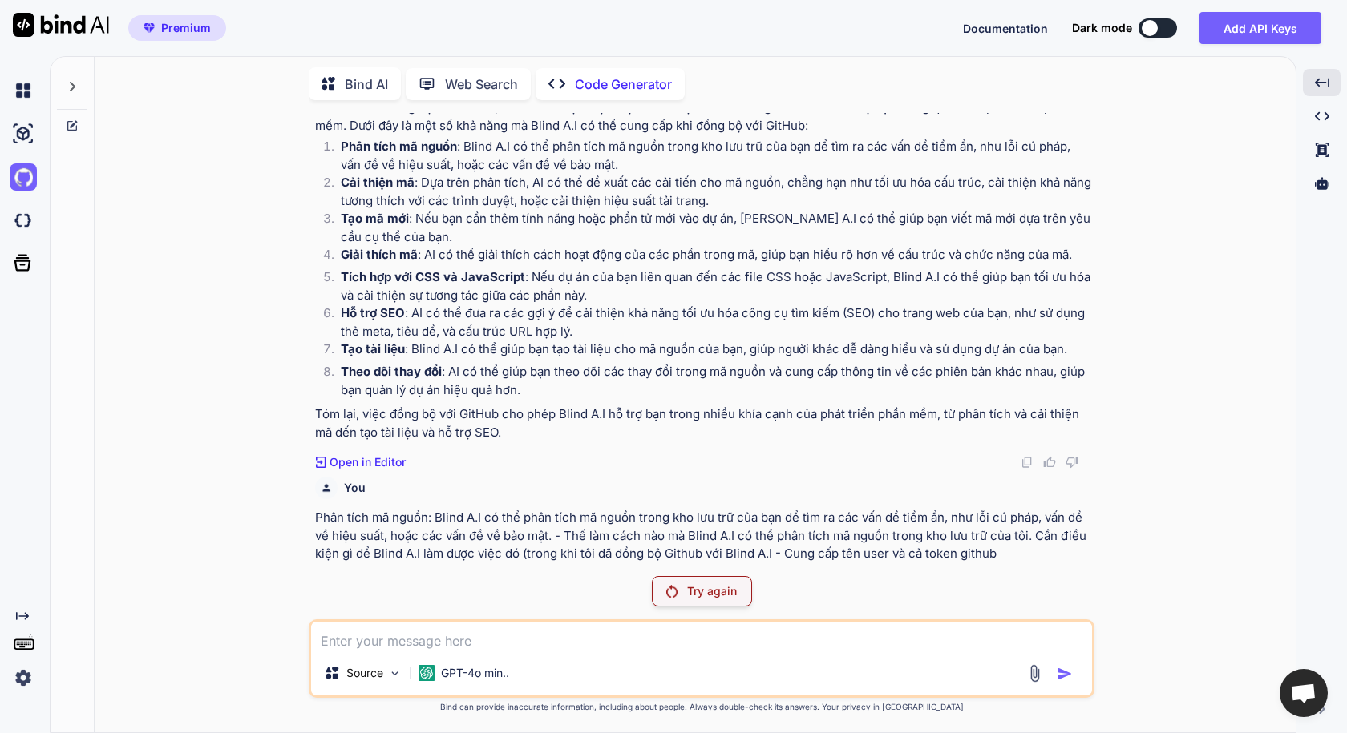
click at [702, 579] on div "Try again" at bounding box center [702, 591] width 100 height 30
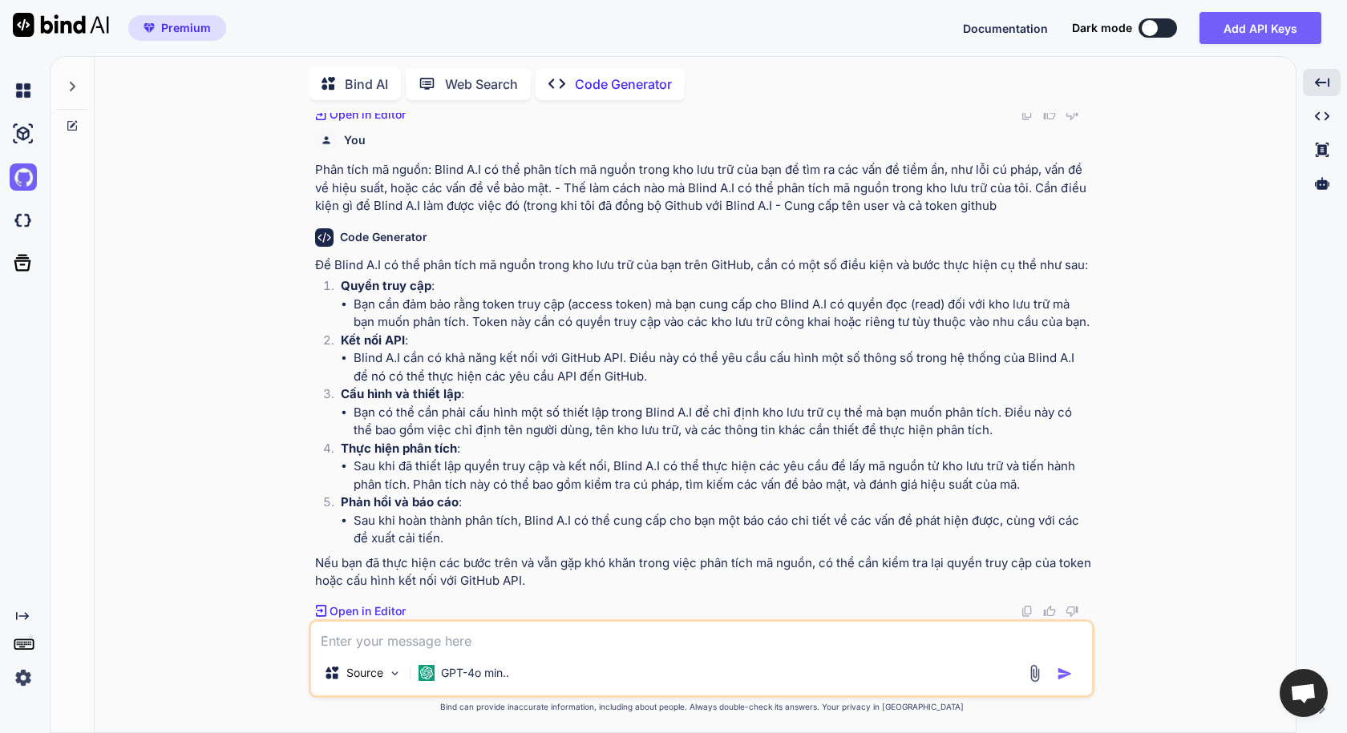
scroll to position [4642, 0]
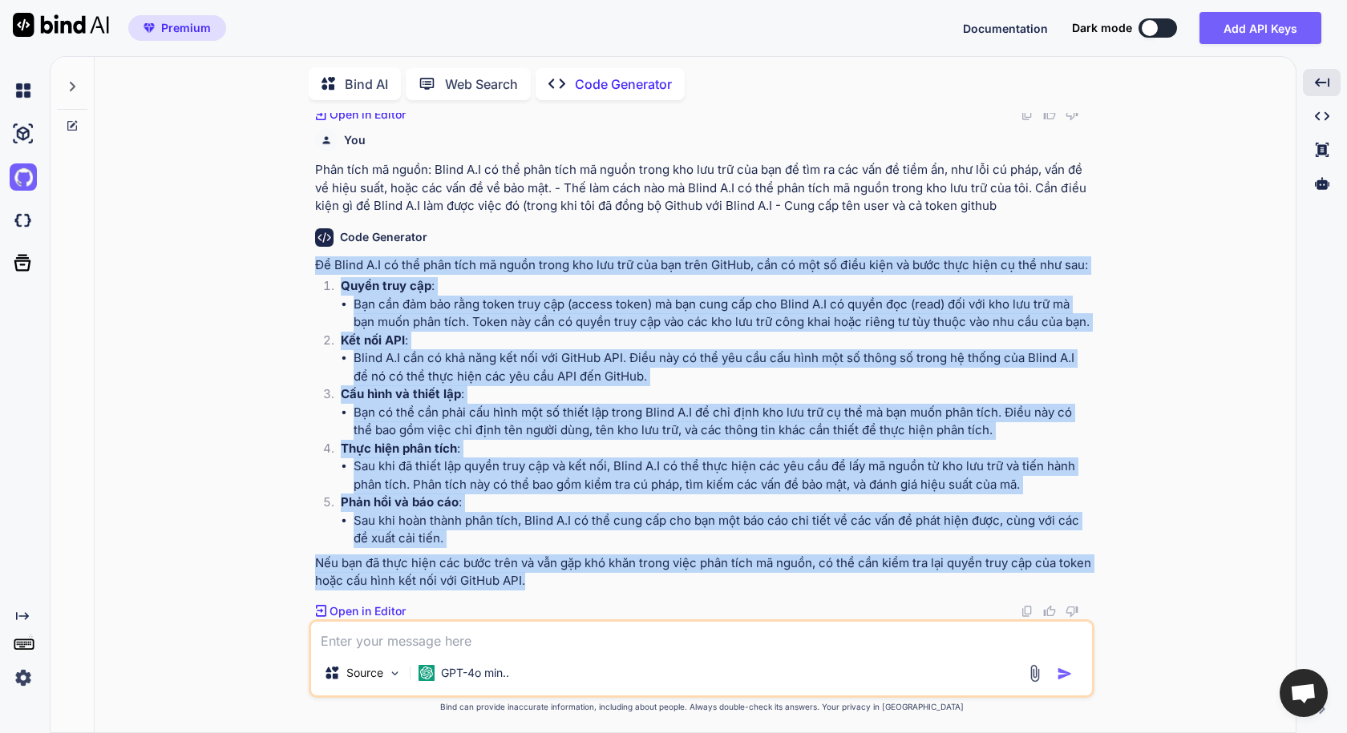
drag, startPoint x: 570, startPoint y: 583, endPoint x: 281, endPoint y: 244, distance: 445.8
click at [281, 244] on div "You Tôi đã gắn totken với github. Blind AI có thể đọc được file trong folder củ…" at bounding box center [701, 423] width 1188 height 620
copy div "Để Blind A.I có thể phân tích mã nguồn trong kho lưu trữ của bạn trên GitHub, c…"
click at [539, 649] on textarea at bounding box center [701, 636] width 781 height 29
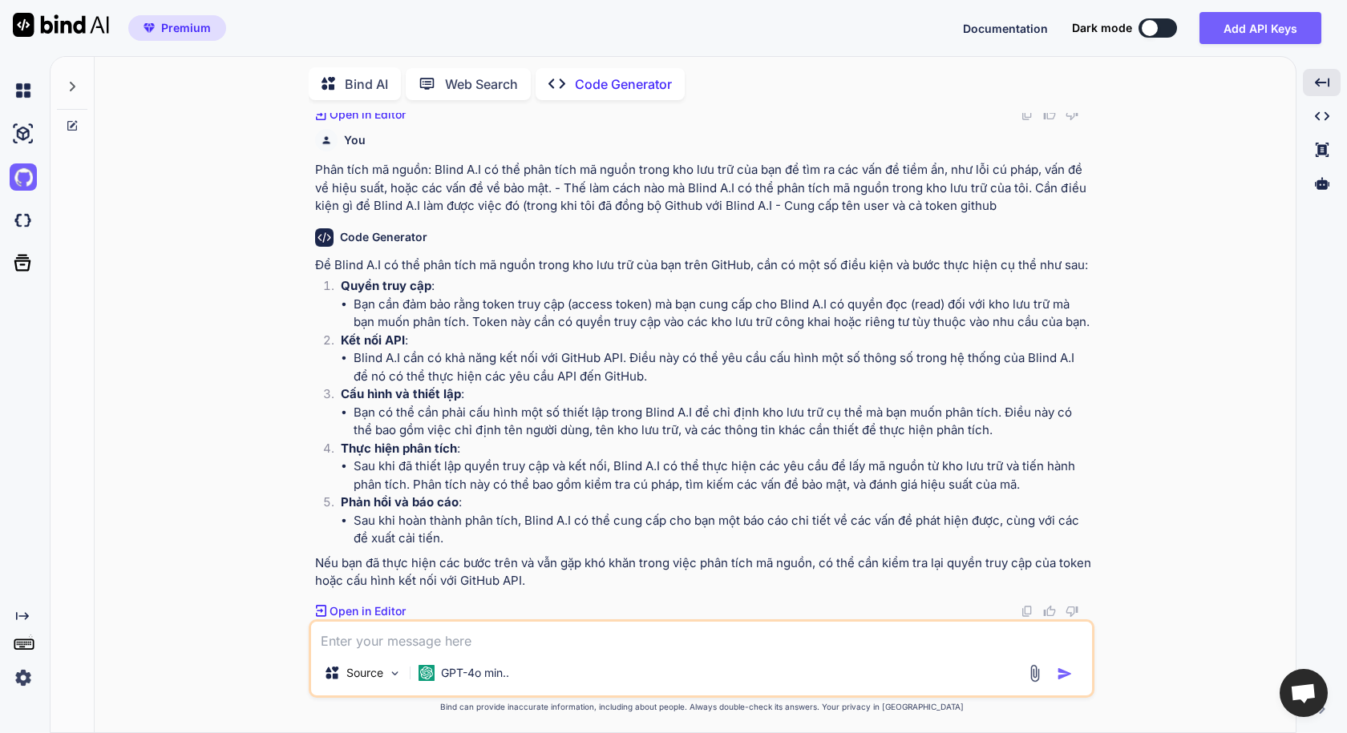
click at [398, 641] on textarea at bounding box center [701, 636] width 781 height 29
click at [401, 649] on textarea at bounding box center [701, 636] width 781 height 29
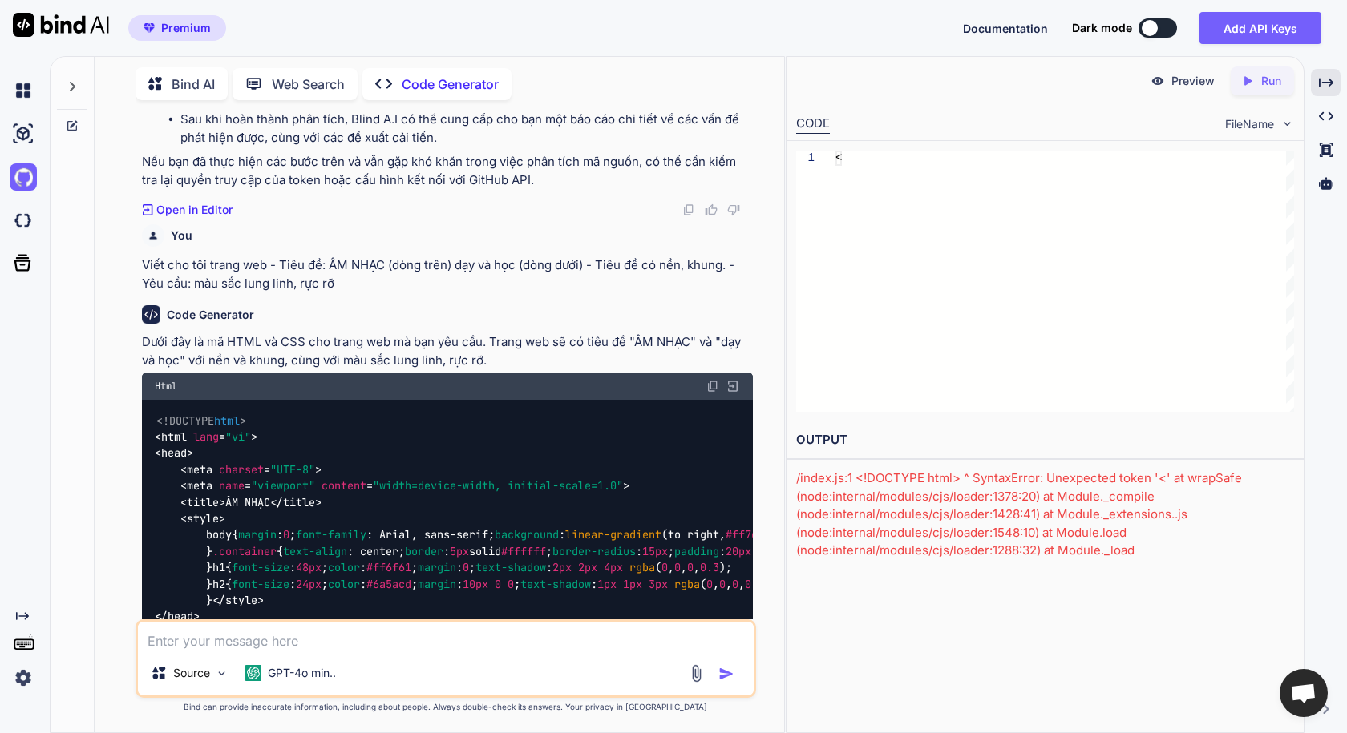
scroll to position [5547, 0]
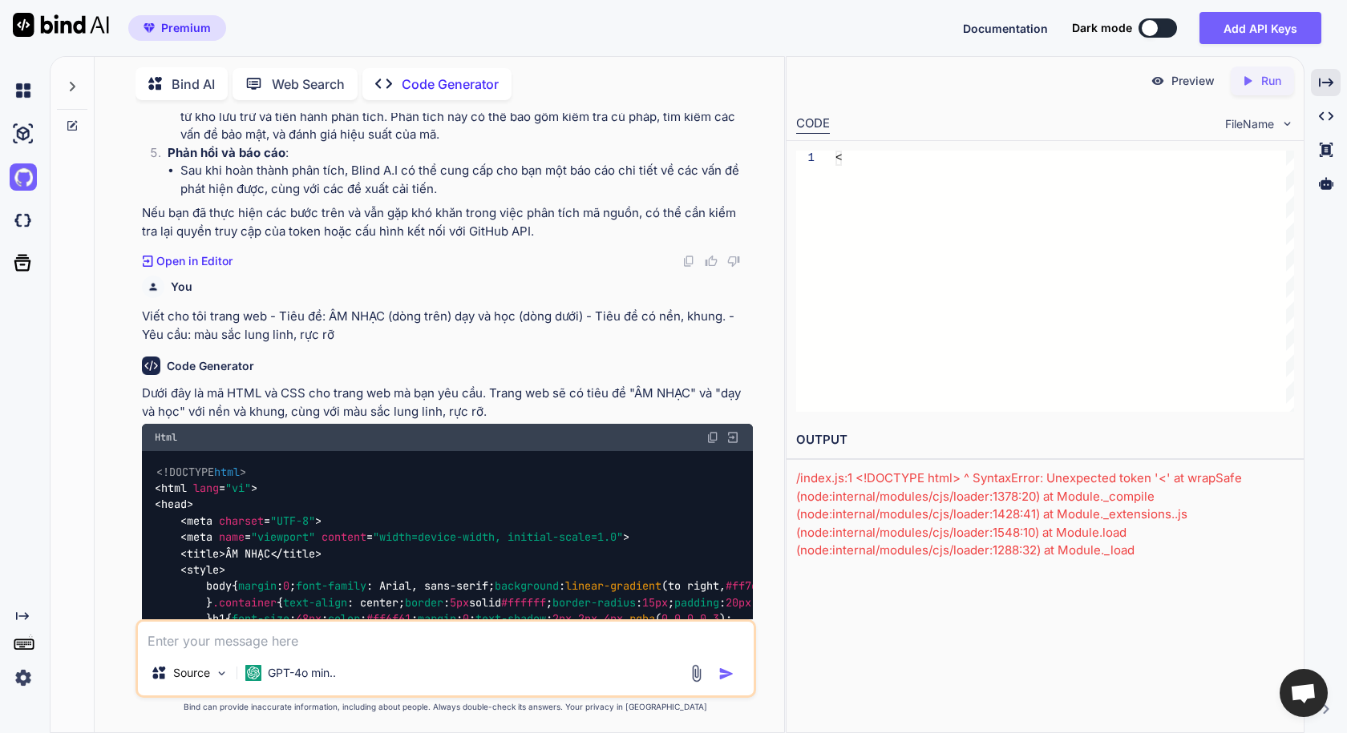
click at [713, 431] on img at bounding box center [712, 437] width 13 height 13
click at [276, 638] on textarea at bounding box center [445, 636] width 615 height 29
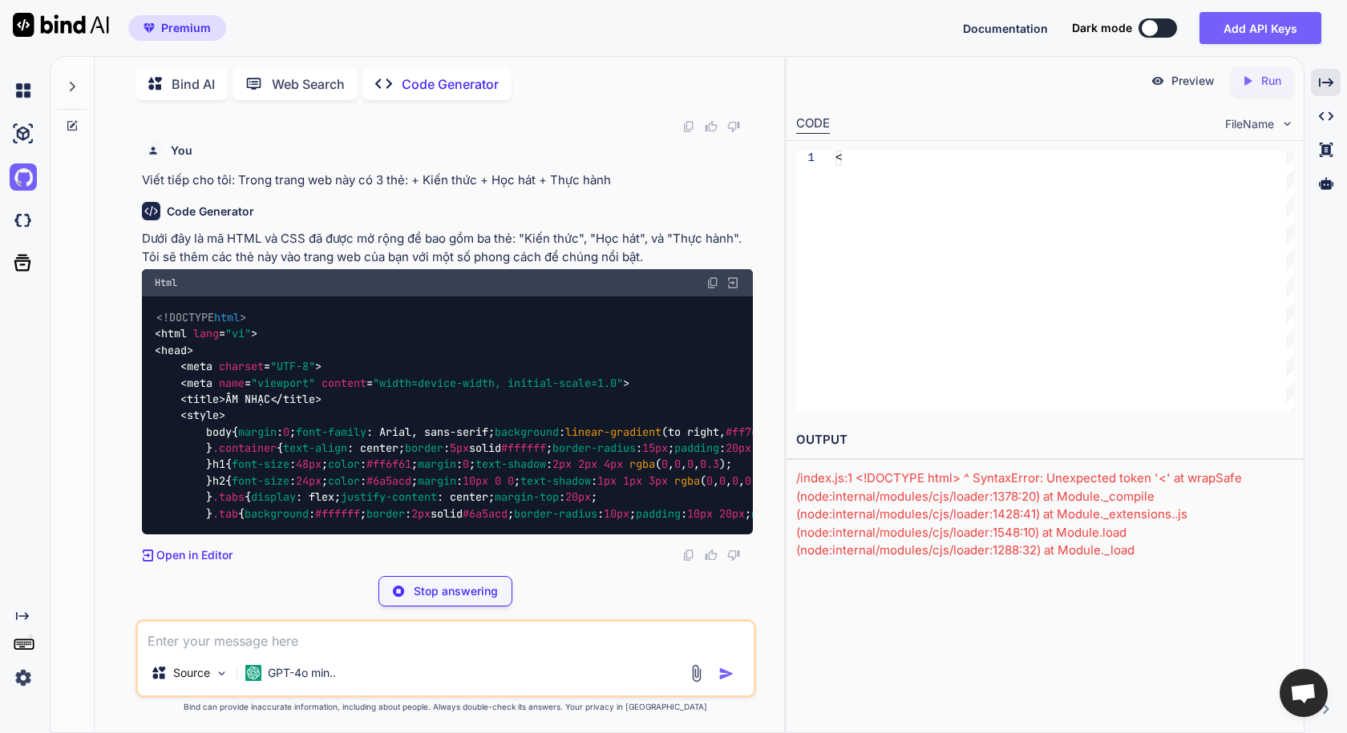
scroll to position [7474, 0]
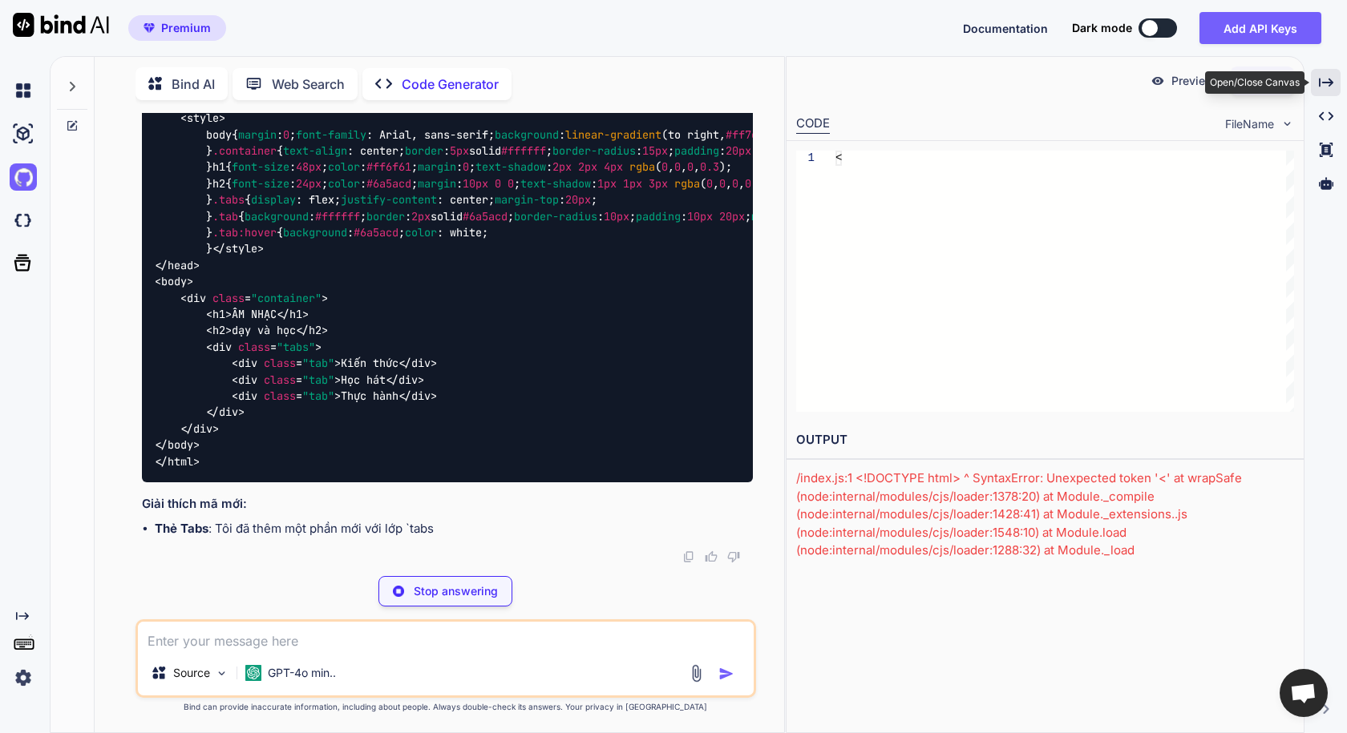
click at [1323, 85] on icon "Created with Pixso." at bounding box center [1326, 82] width 14 height 14
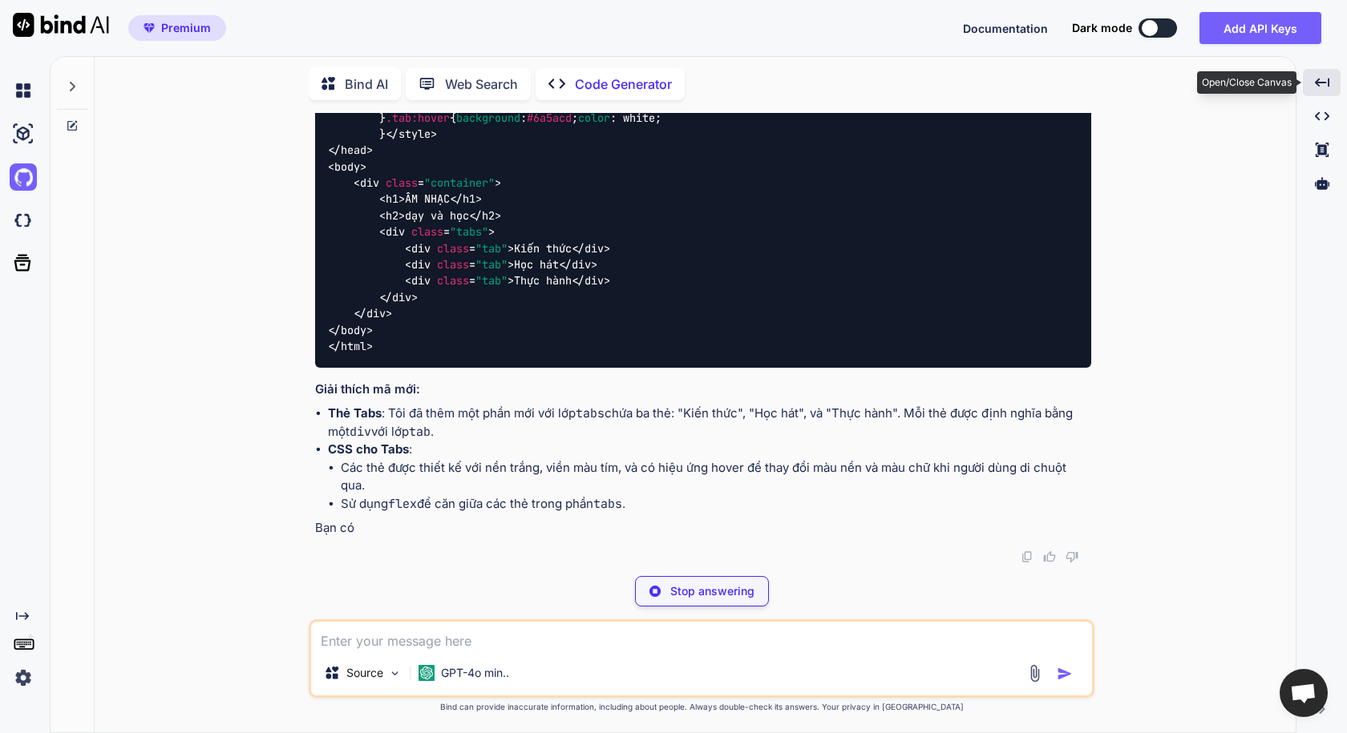
click at [1322, 85] on icon "Created with Pixso." at bounding box center [1322, 82] width 14 height 14
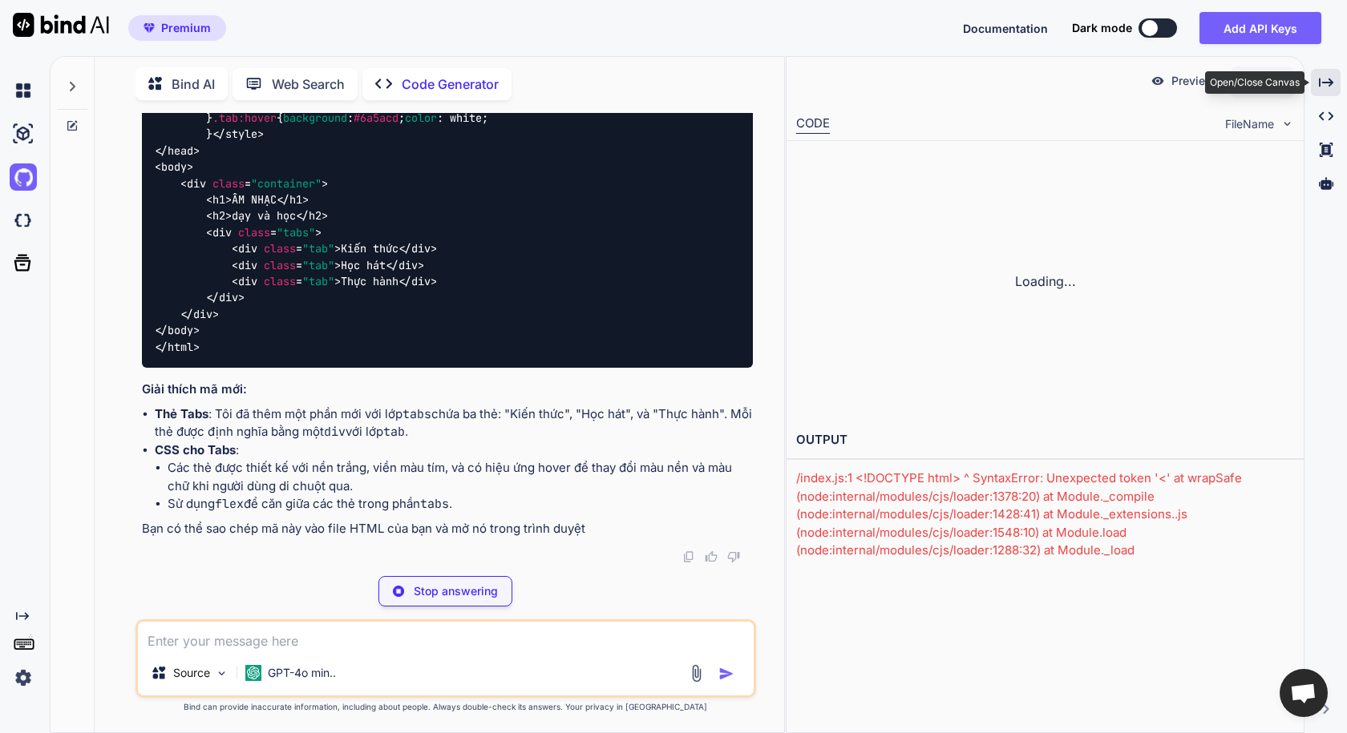
scroll to position [0, 0]
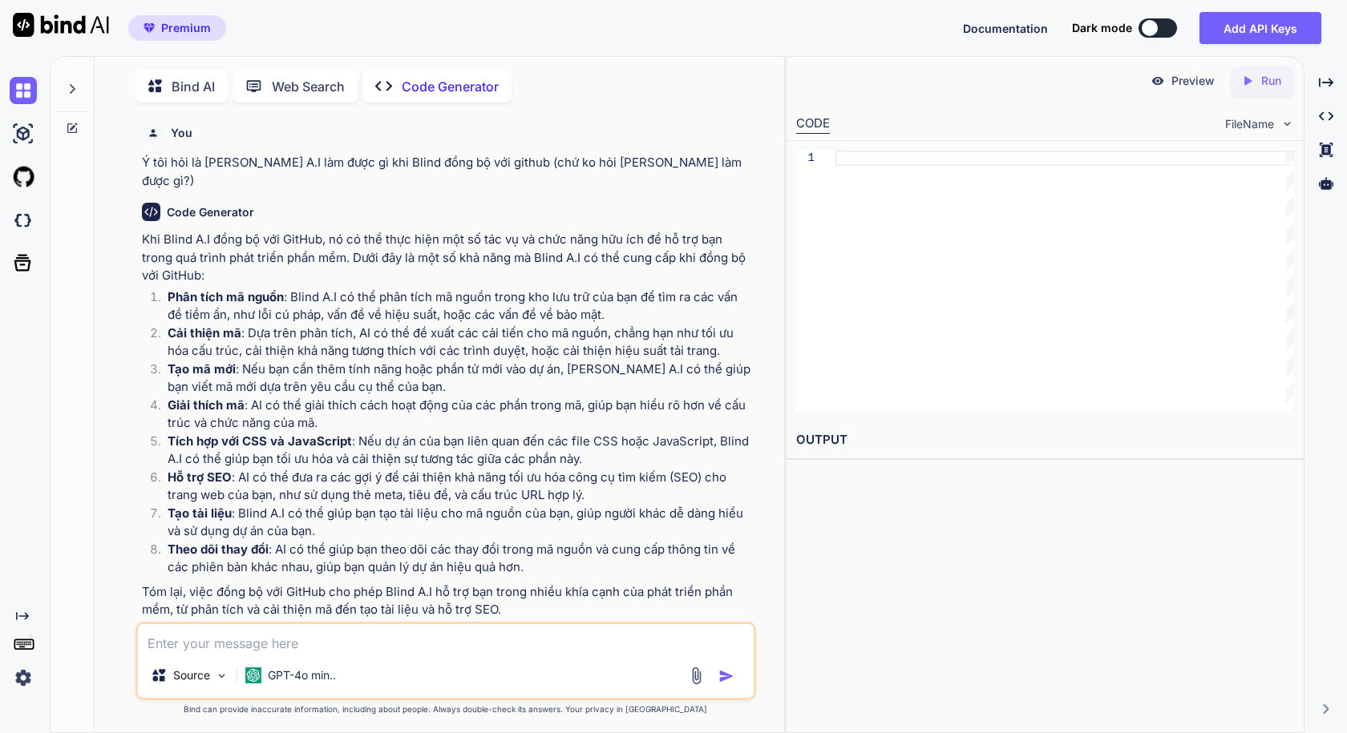
scroll to position [6, 0]
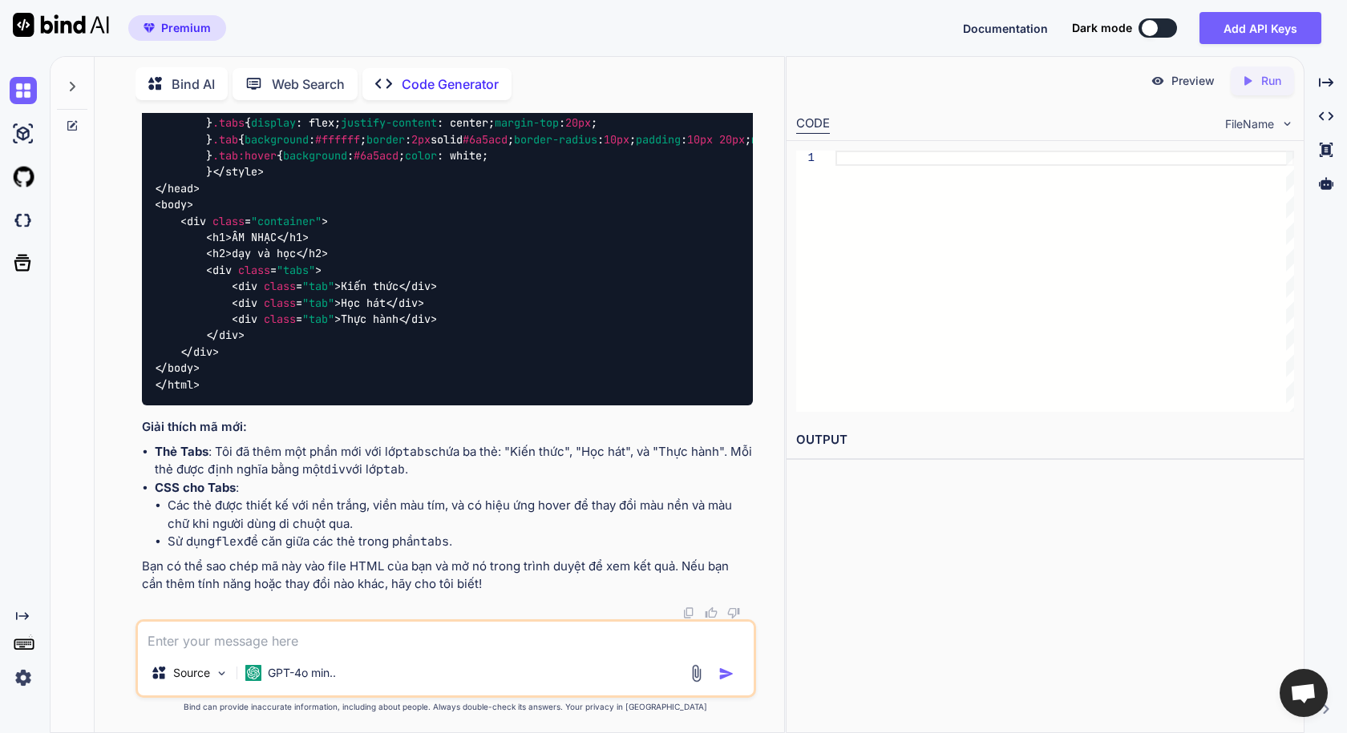
type textarea "x"
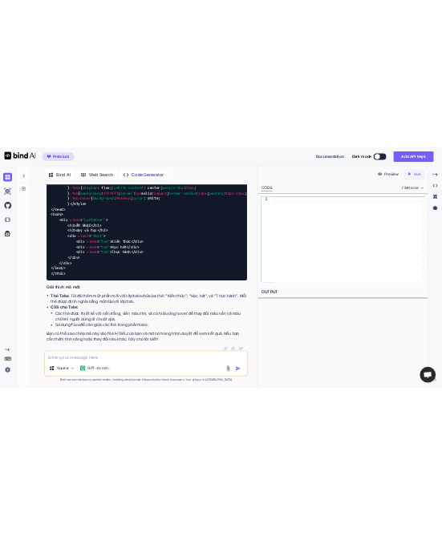
scroll to position [2770, 0]
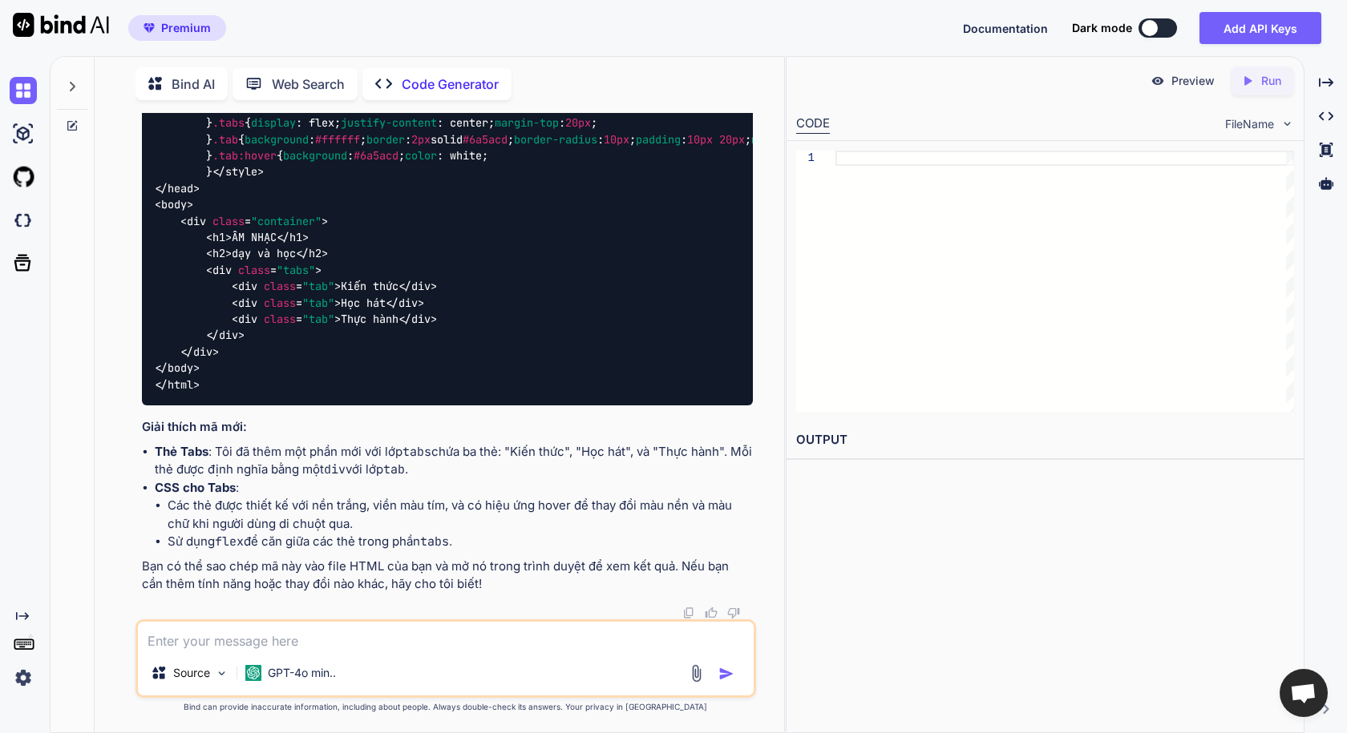
click at [287, 635] on textarea at bounding box center [445, 636] width 615 height 29
type textarea "3"
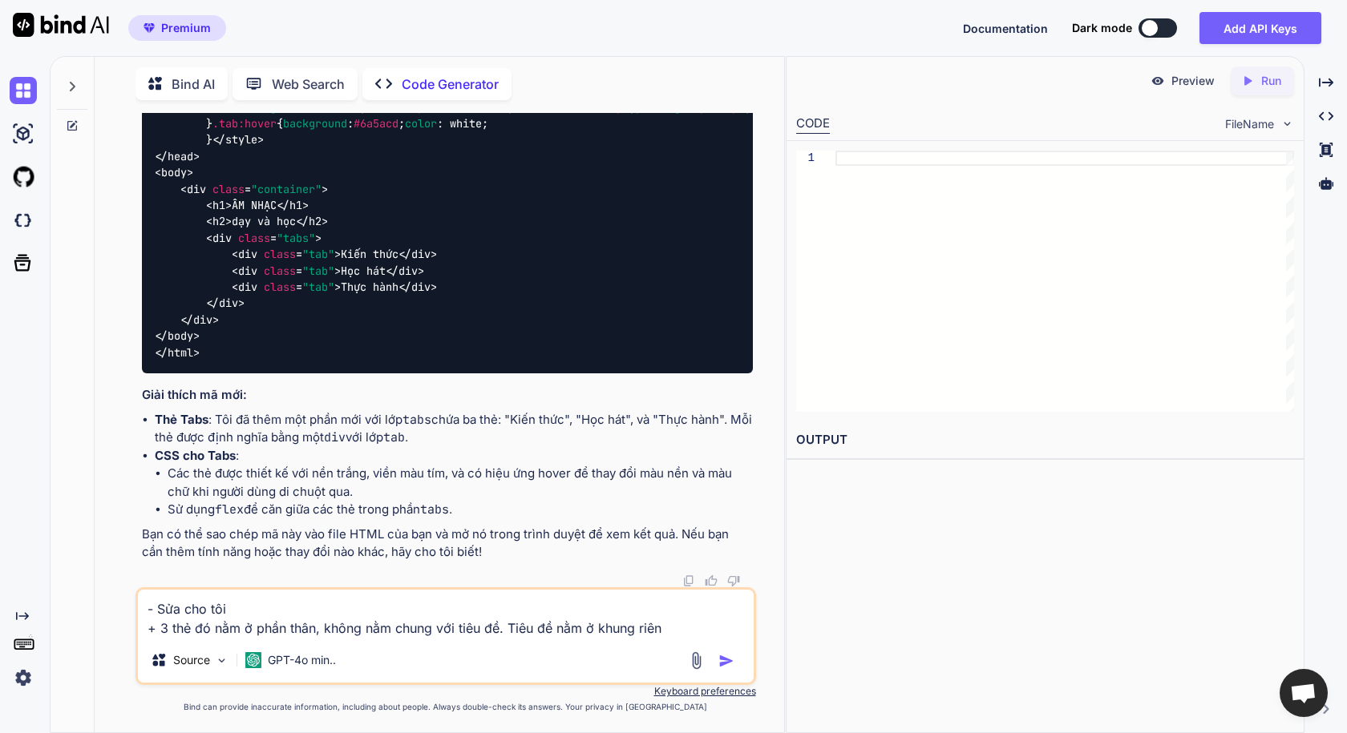
type textarea "- Sửa cho tôi + 3 thẻ đó nằm ở phần thân, không nằm chung với tiêu đề. Tiêu đề …"
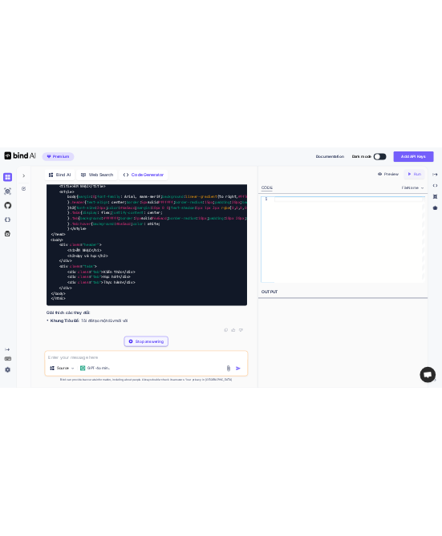
scroll to position [5445, 0]
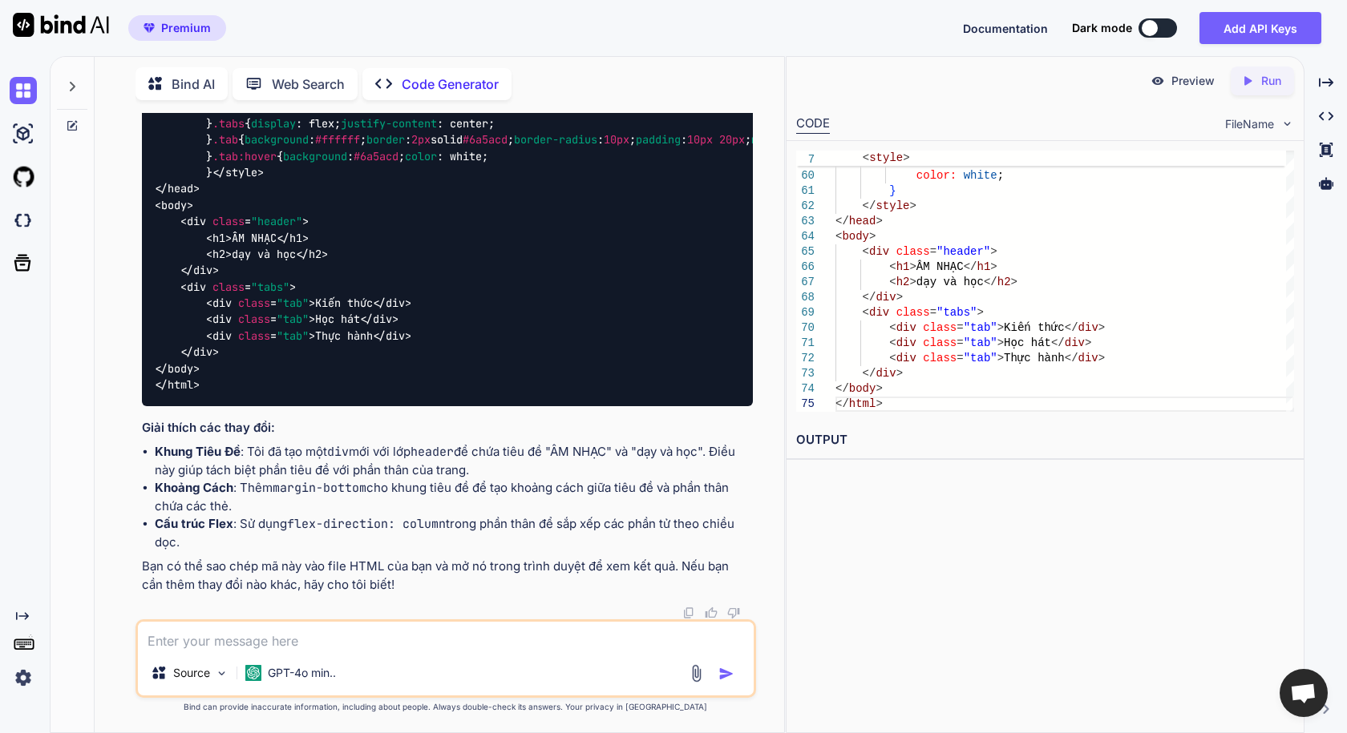
click at [1266, 85] on p "Run" at bounding box center [1271, 81] width 20 height 16
click at [926, 477] on link "[URL][DOMAIN_NAME]" at bounding box center [861, 478] width 130 height 15
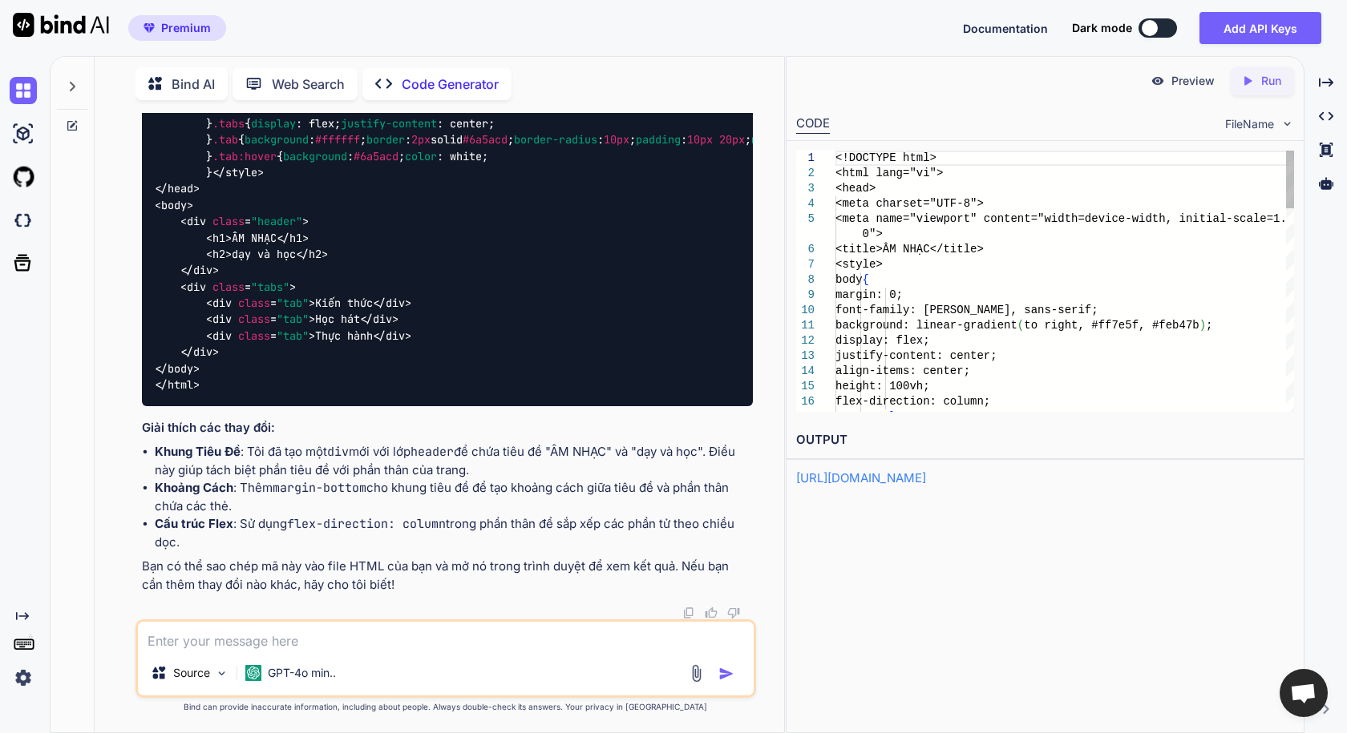
scroll to position [5521, 0]
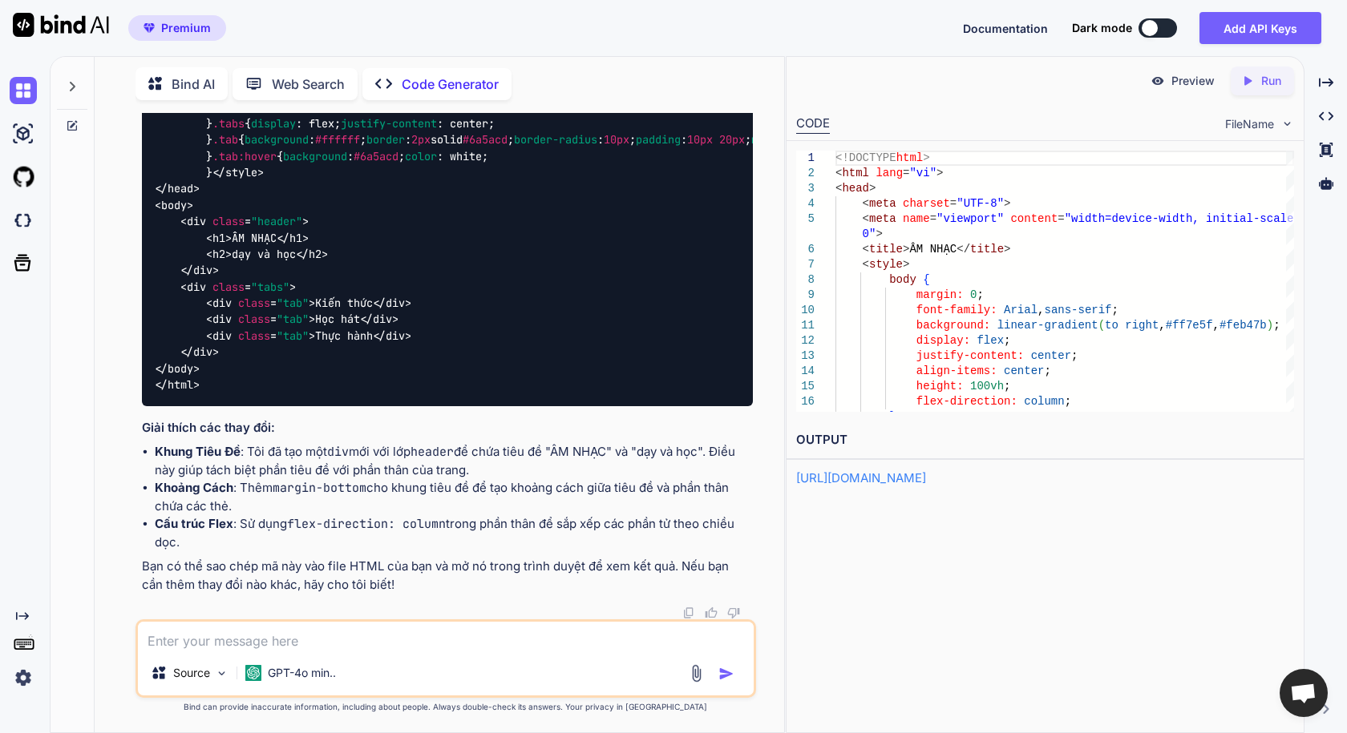
click at [303, 635] on textarea at bounding box center [445, 636] width 615 height 29
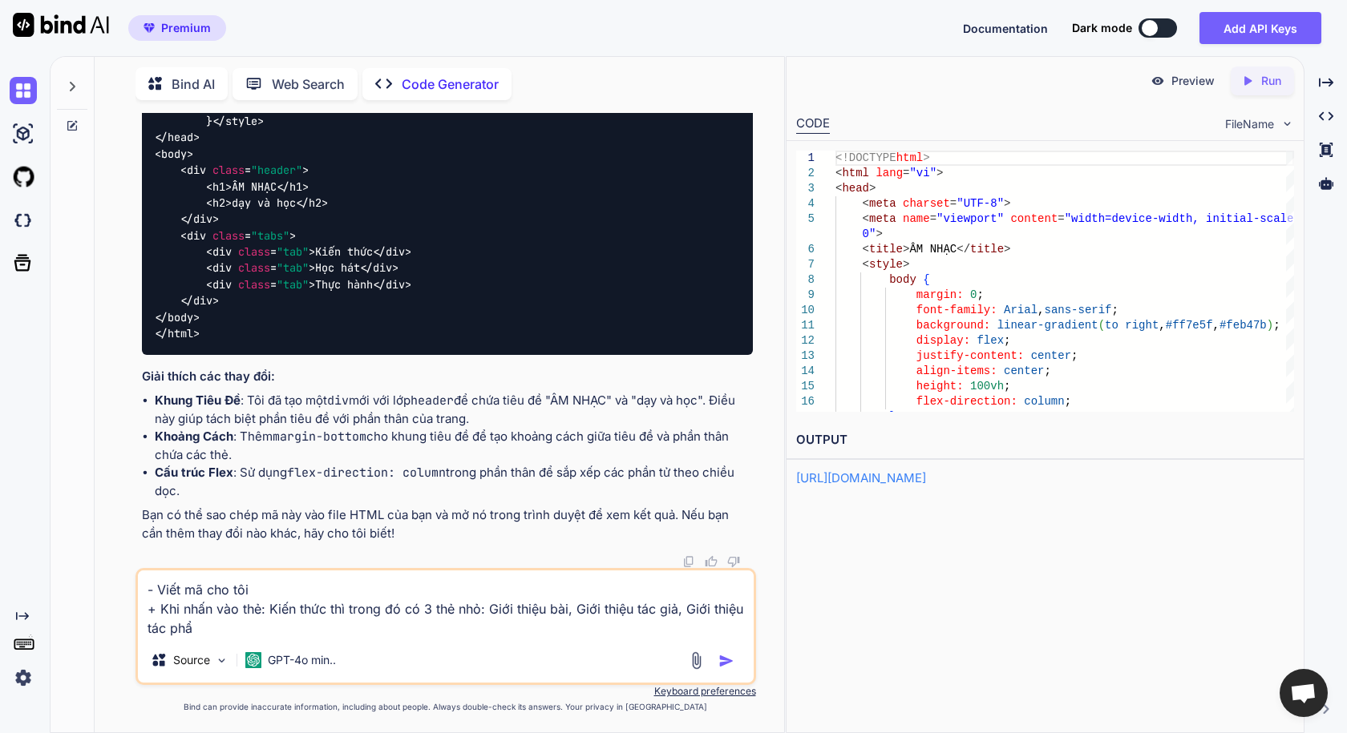
type textarea "- Viết mã cho tôi + Khi nhấn vào thẻ: Kiến thức thì trong đó có 3 thẻ nhỏ: Giới…"
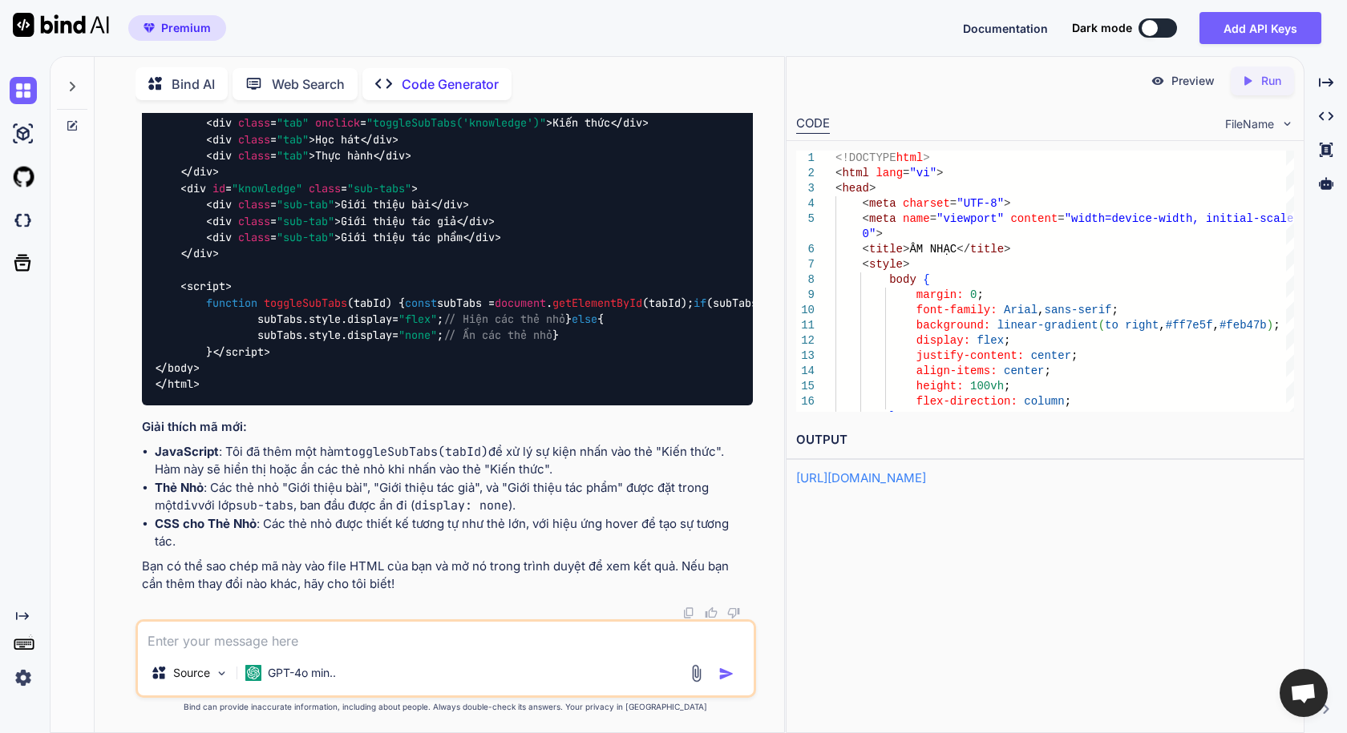
scroll to position [7808, 0]
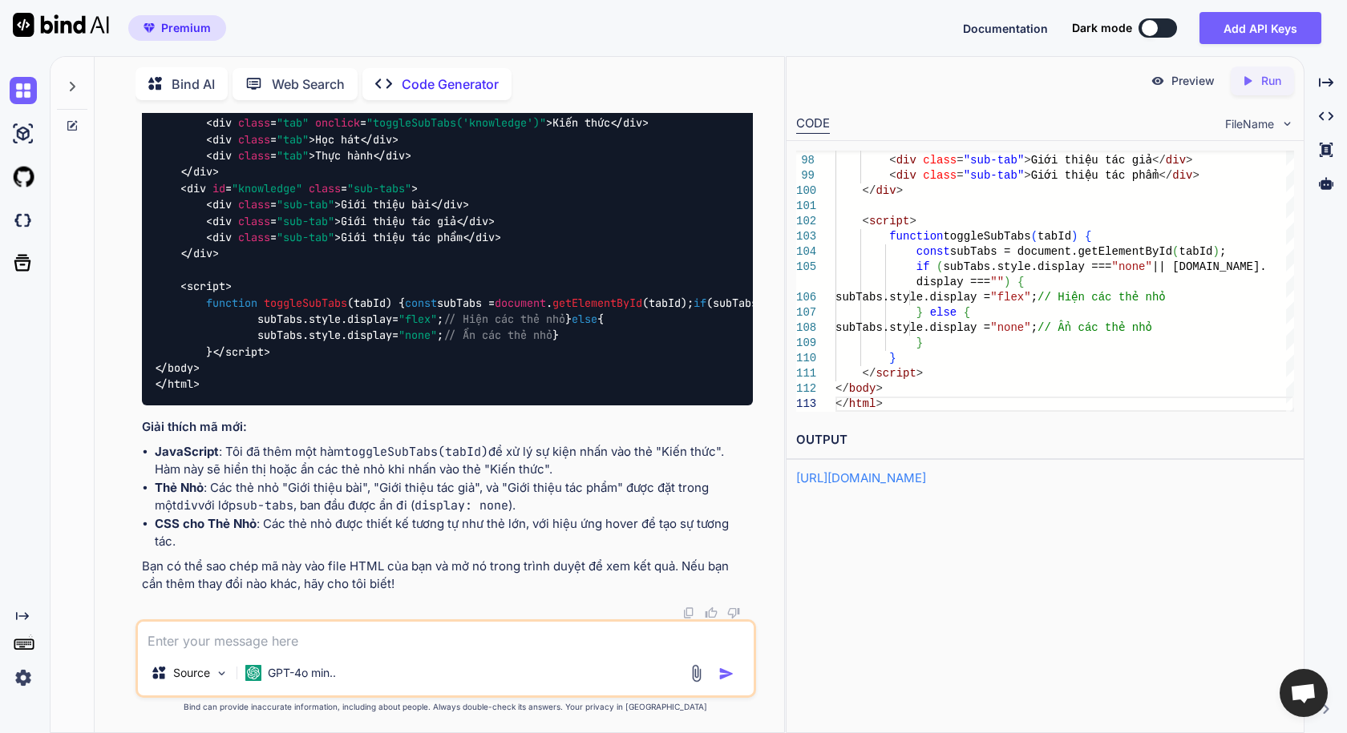
click at [1261, 78] on p "Run" at bounding box center [1271, 81] width 20 height 16
click at [926, 478] on link "[URL][DOMAIN_NAME]" at bounding box center [861, 478] width 130 height 15
click at [376, 638] on textarea at bounding box center [445, 636] width 615 height 29
type textarea "v"
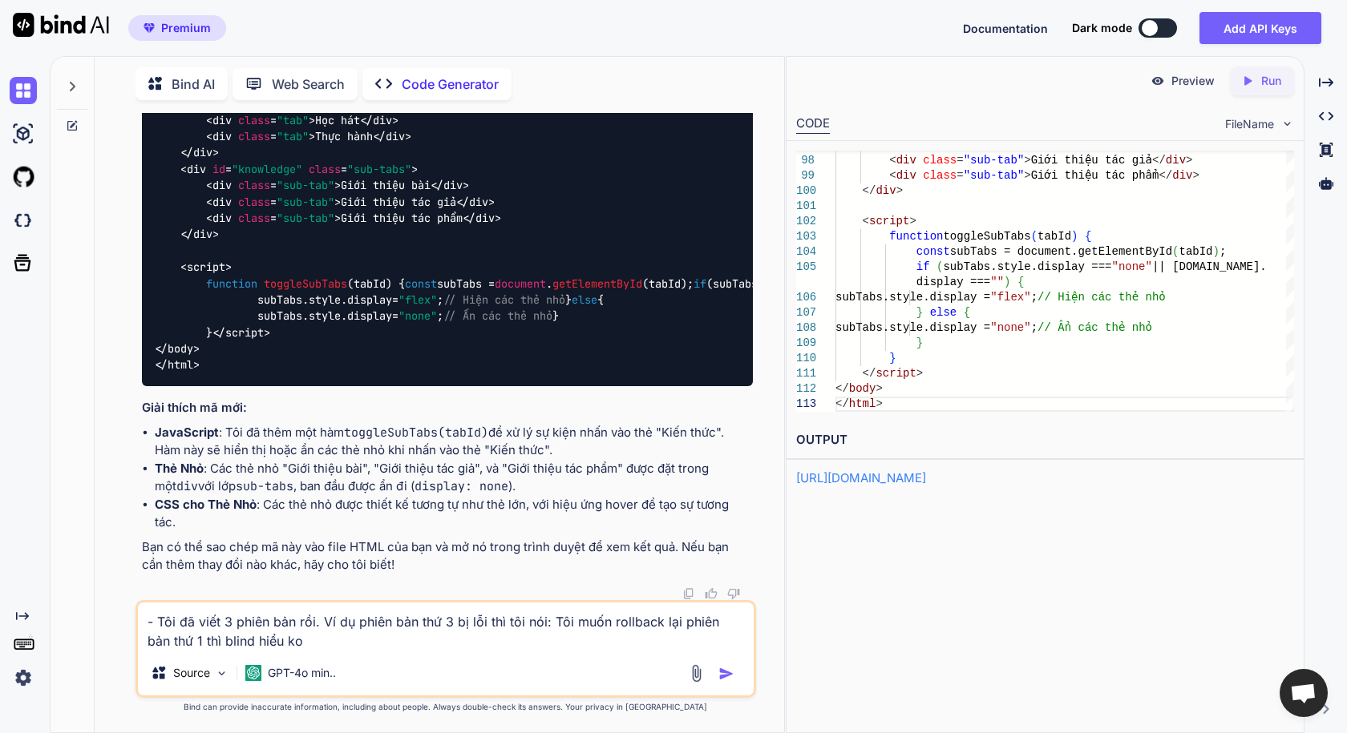
type textarea "- Tôi đã viết 3 phiên bản rồi. Ví dụ phiên bản thứ 3 bị lỗi thì tôi nói: Tôi mu…"
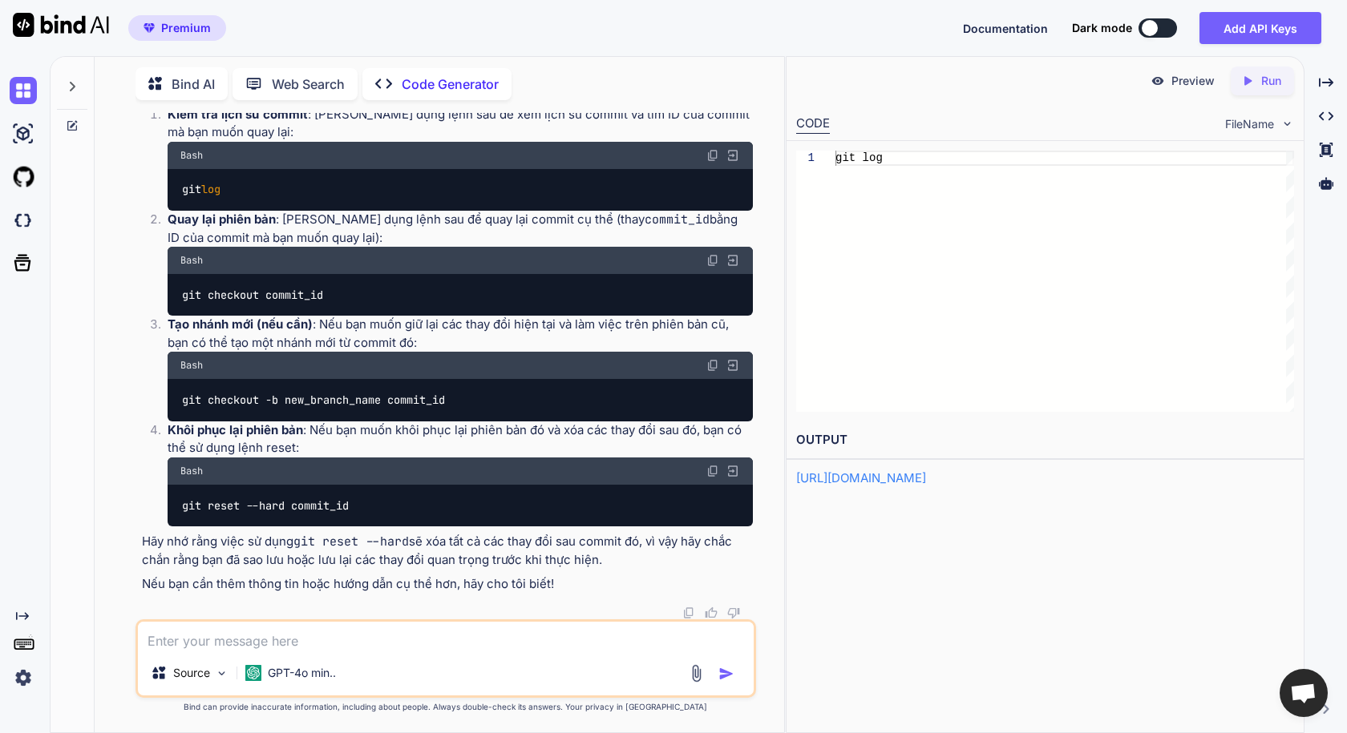
scroll to position [8519, 0]
click at [322, 636] on textarea at bounding box center [445, 636] width 615 height 29
type textarea "Nãy giờ tôi làm 3 phiên bản. Mà tôi có thấy cái commit nào được ghi trên github…"
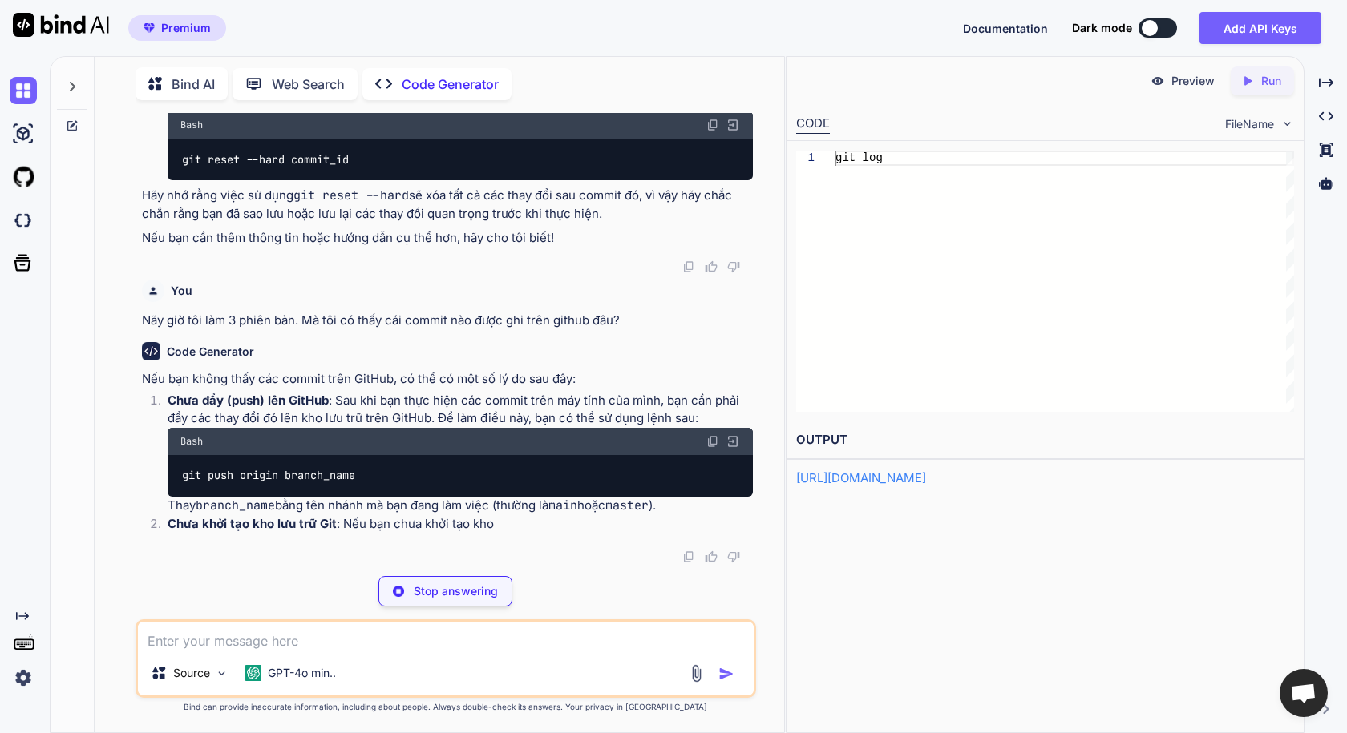
scroll to position [8848, 0]
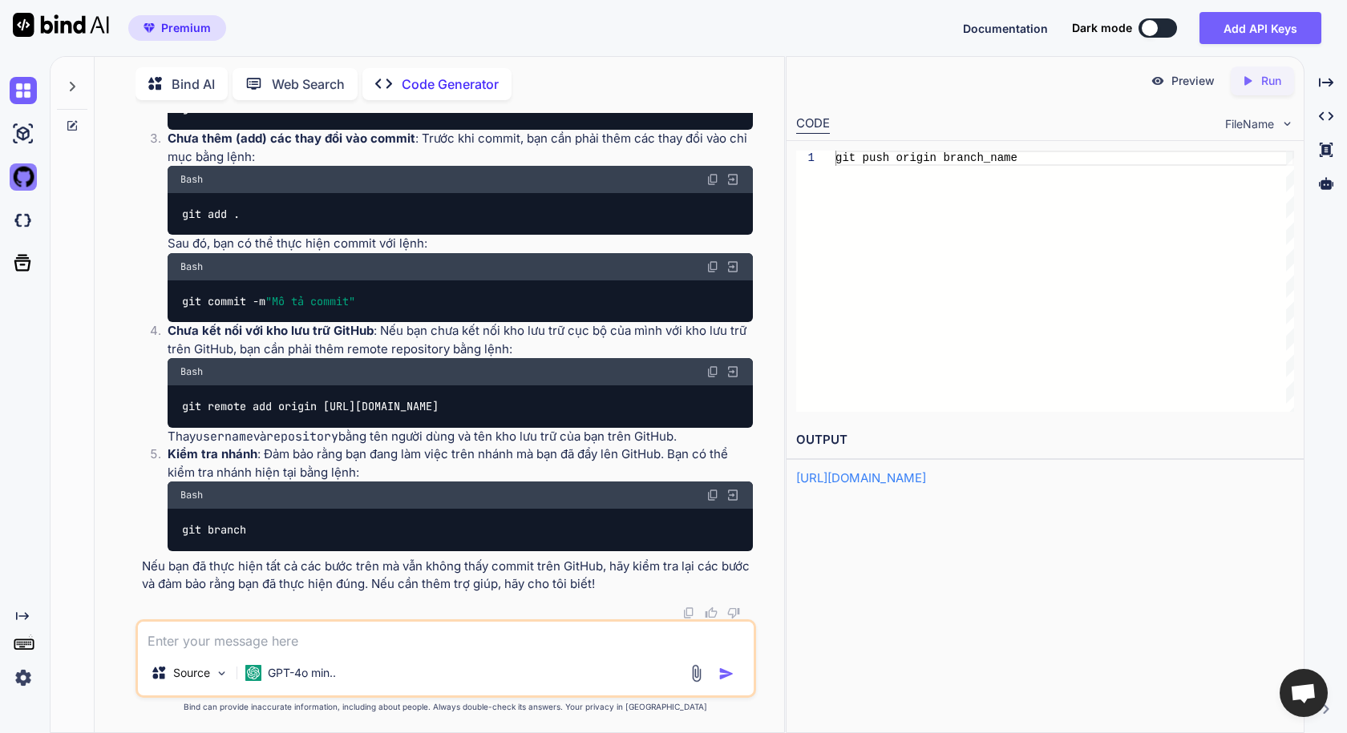
click at [27, 179] on img at bounding box center [23, 177] width 27 height 27
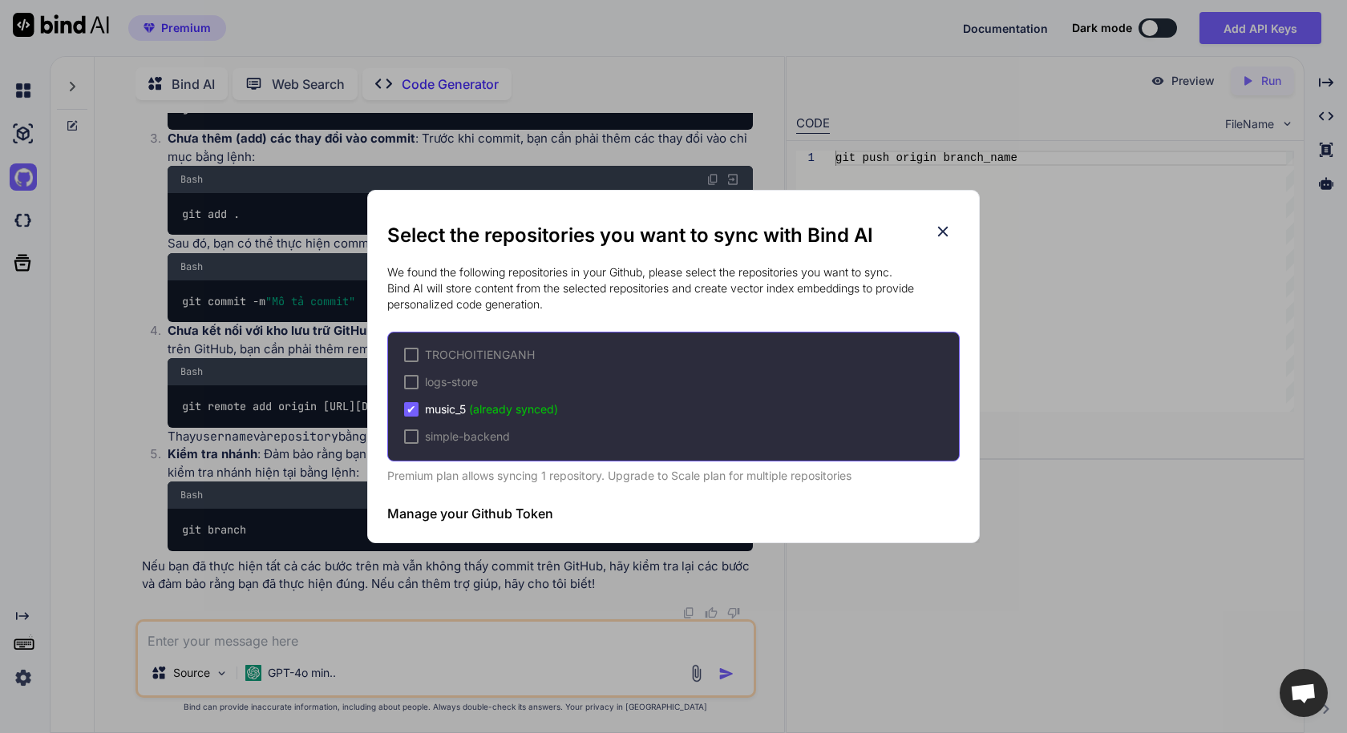
click at [940, 242] on h2 "Select the repositories you want to sync with Bind AI" at bounding box center [673, 236] width 572 height 26
click at [940, 231] on icon at bounding box center [943, 232] width 18 height 18
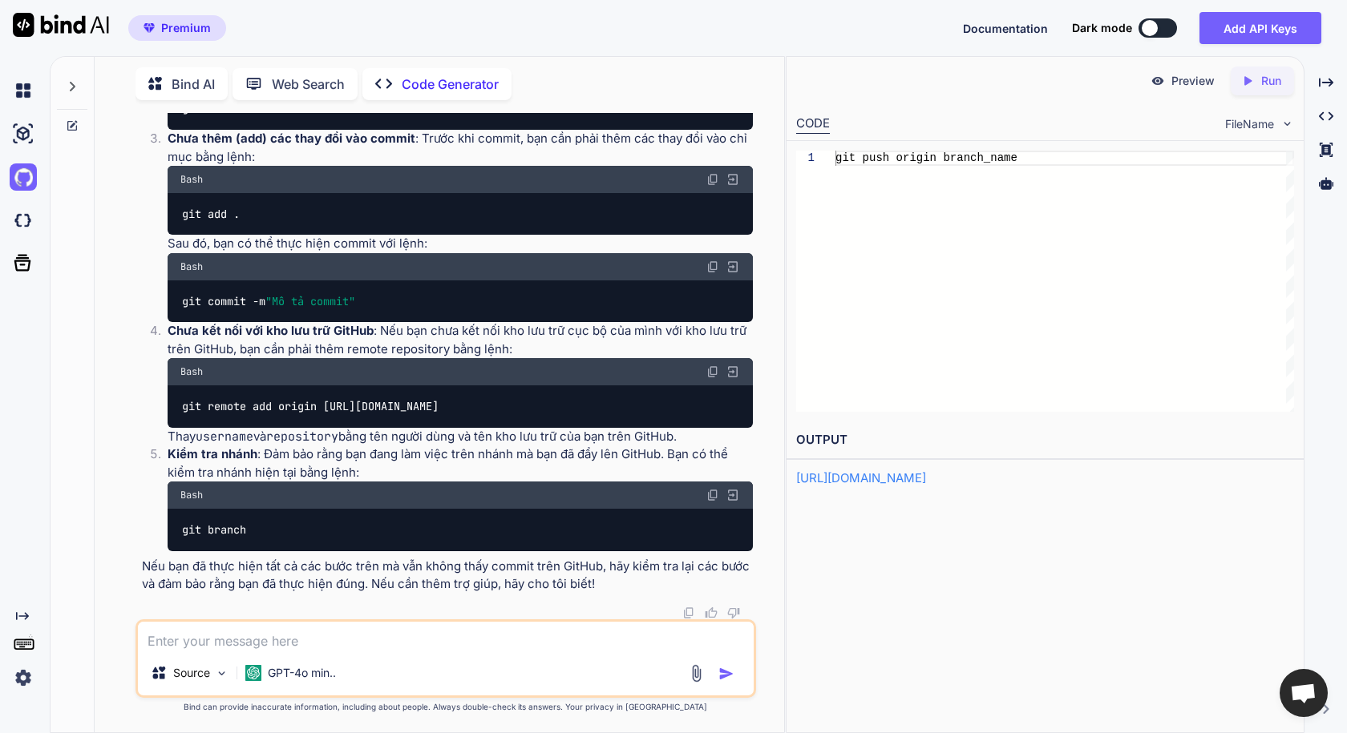
scroll to position [9329, 0]
click at [315, 650] on textarea at bounding box center [445, 636] width 615 height 29
type textarea "V"
type textarea "Tôi đã đồng bộ blind với github rồi mà. Việc này tôi phải tự làm tay à?"
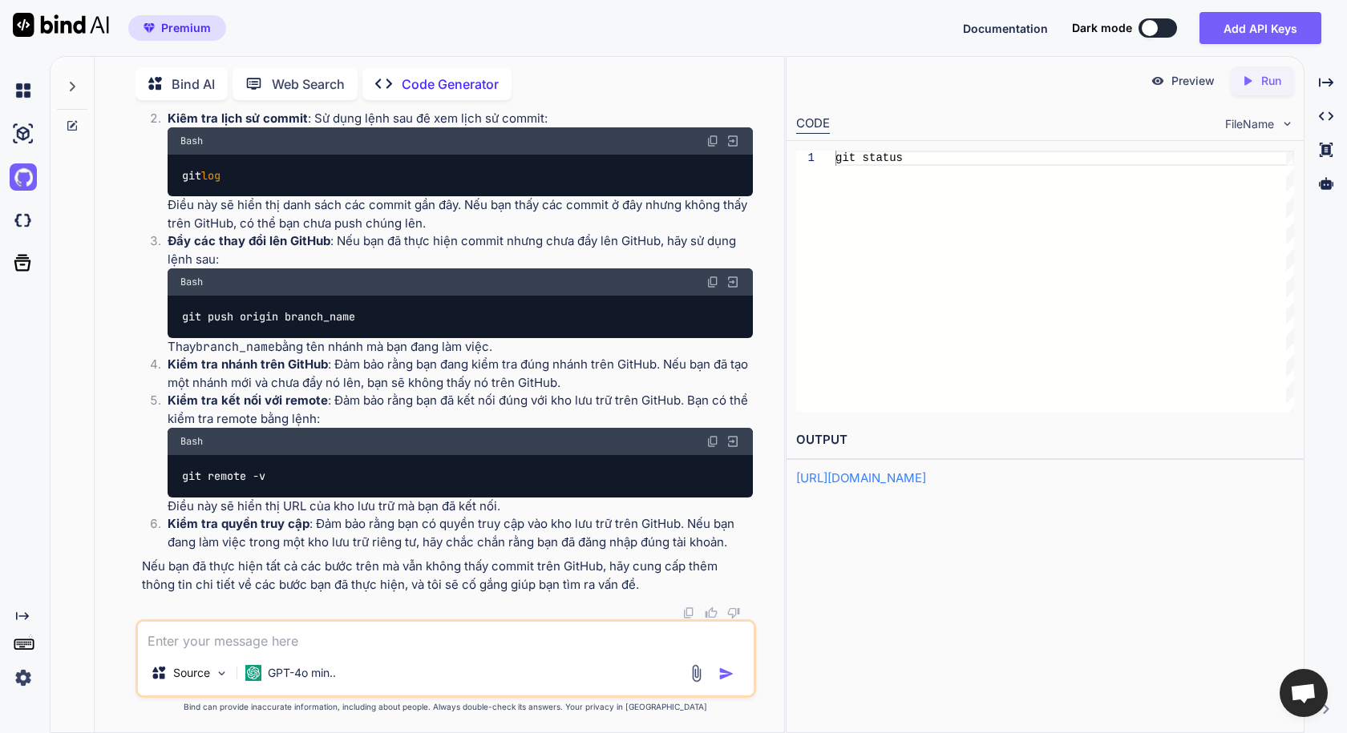
scroll to position [10108, 0]
click at [316, 628] on textarea at bounding box center [445, 636] width 615 height 29
type textarea "Cần gì lệnh, Tôi vào trực tiếp web refresh lại chẳng phải đã thấy rồi sao?"
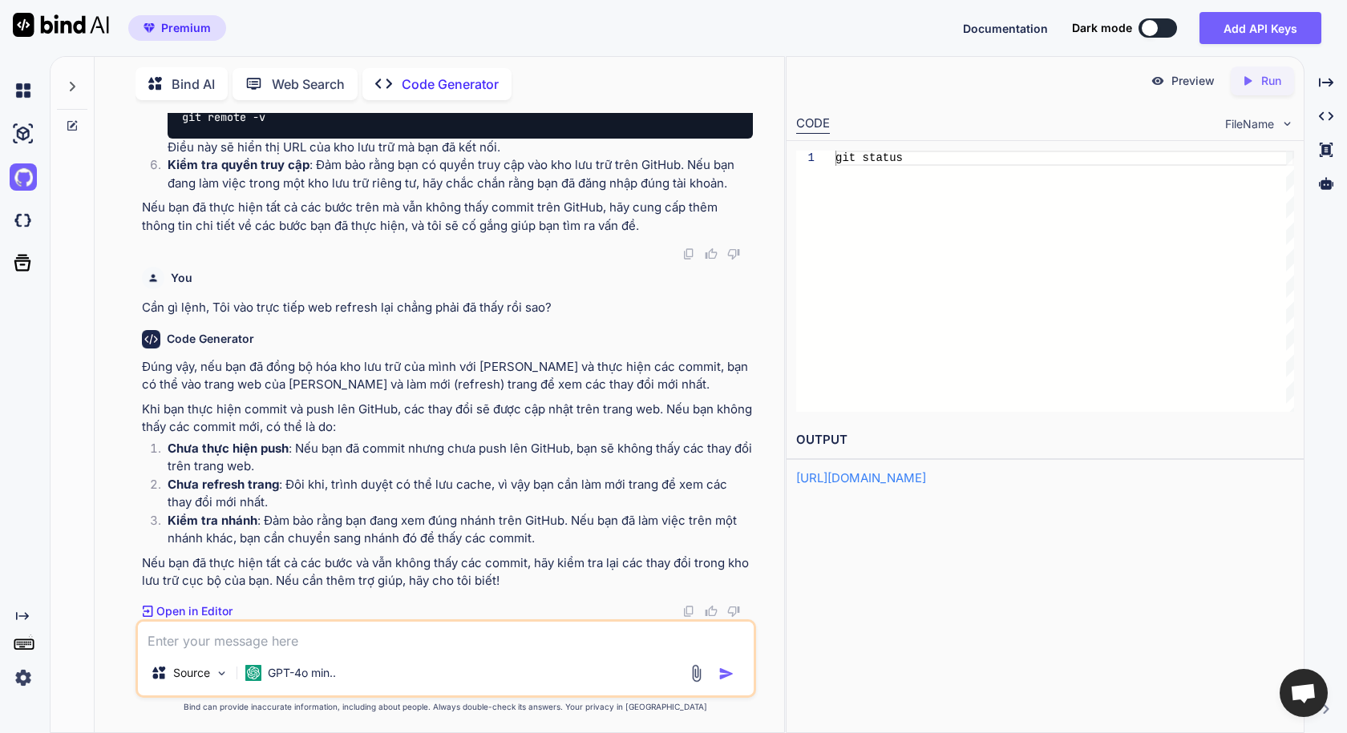
scroll to position [10467, 0]
click at [233, 635] on textarea at bounding box center [445, 636] width 615 height 29
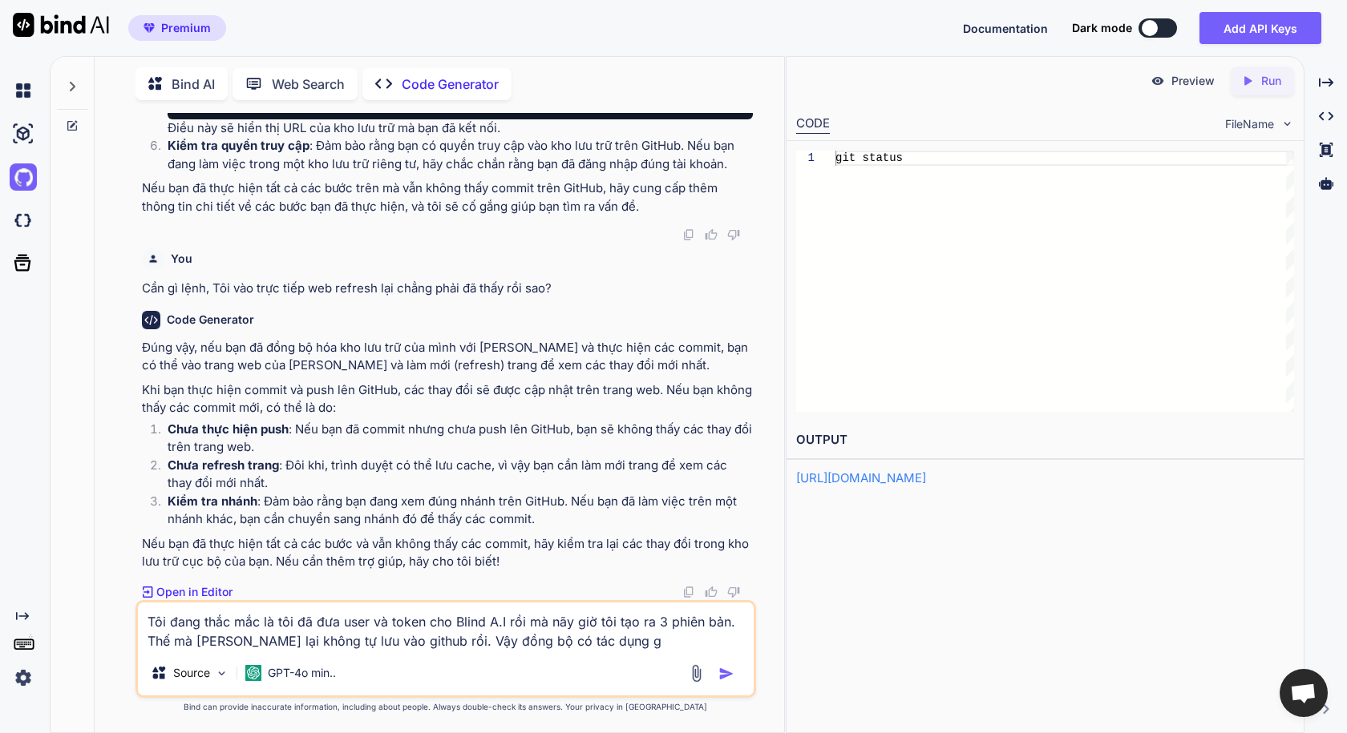
type textarea "Tôi đang thắc mắc là tôi đã đưa user và token cho Blind A.I rồi mà nãy giờ tôi …"
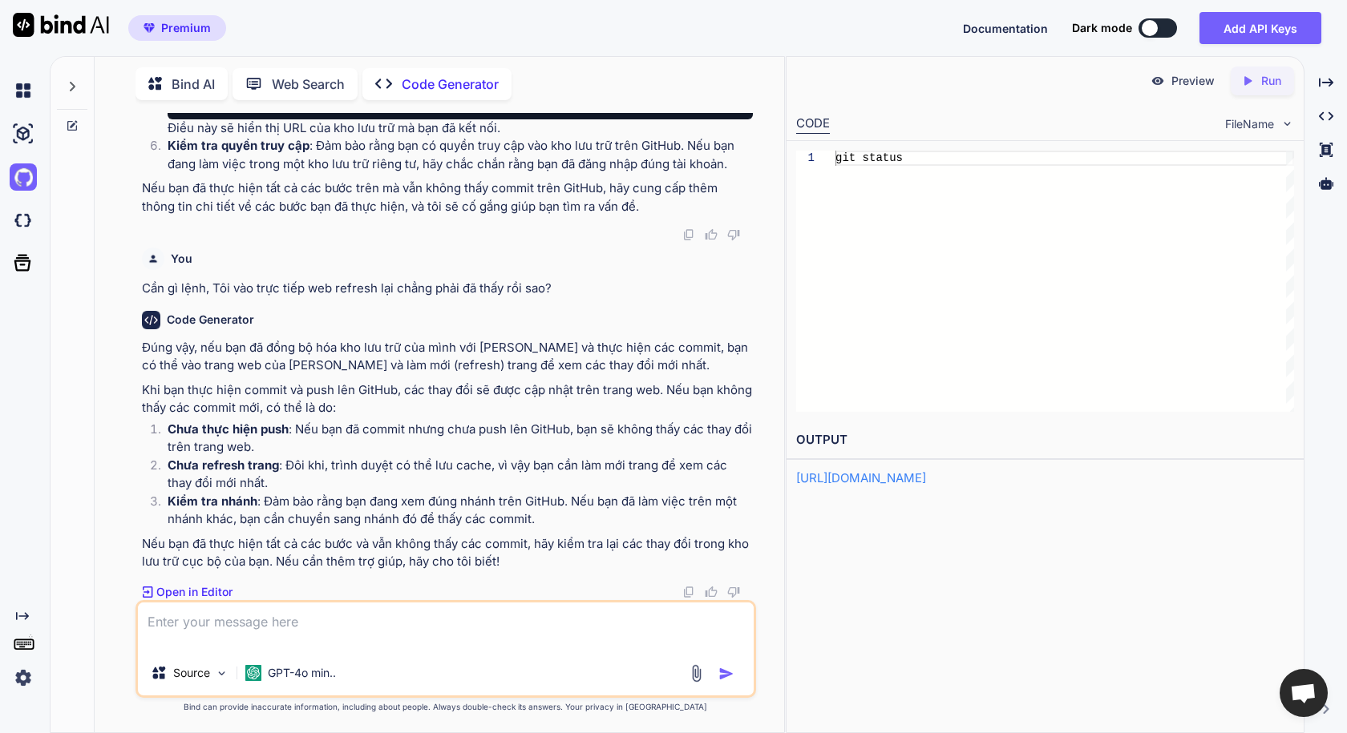
type textarea "/"
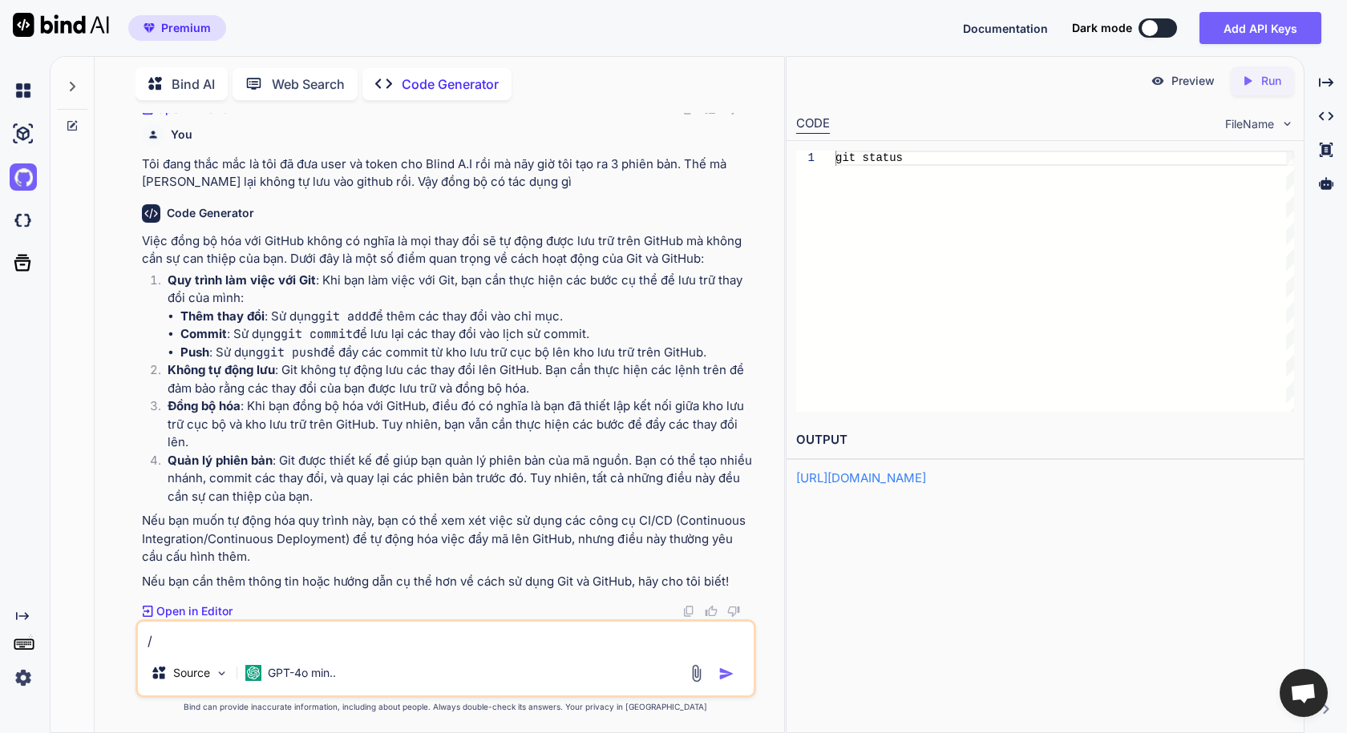
scroll to position [10970, 0]
click at [309, 639] on textarea "/" at bounding box center [445, 636] width 615 height 29
type textarea "Vấn đề là ko phải git làm được gì. Mà blind làm được gì?"
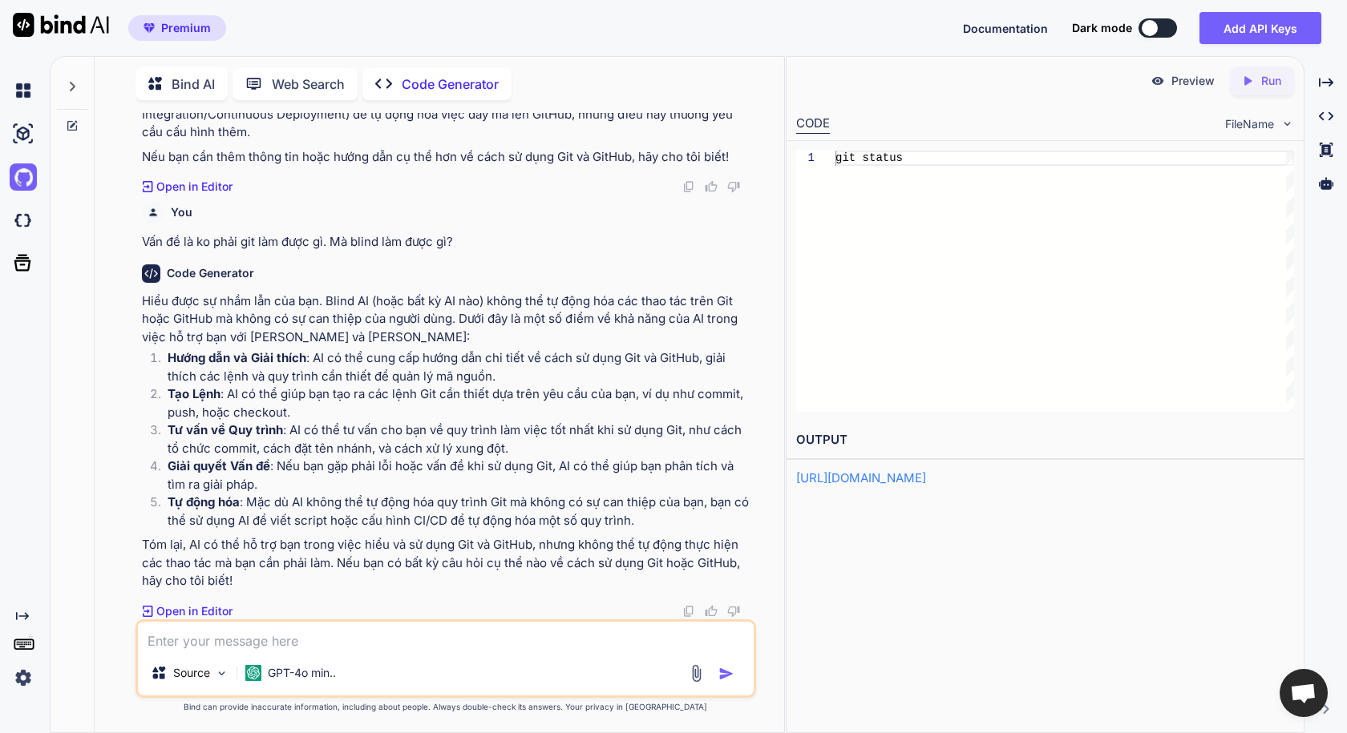
scroll to position [11380, 0]
click at [281, 637] on textarea at bounding box center [445, 636] width 615 height 29
click at [292, 645] on textarea "NHưng Blind có chức nnagw" at bounding box center [445, 636] width 615 height 29
click at [22, 674] on img at bounding box center [23, 678] width 27 height 27
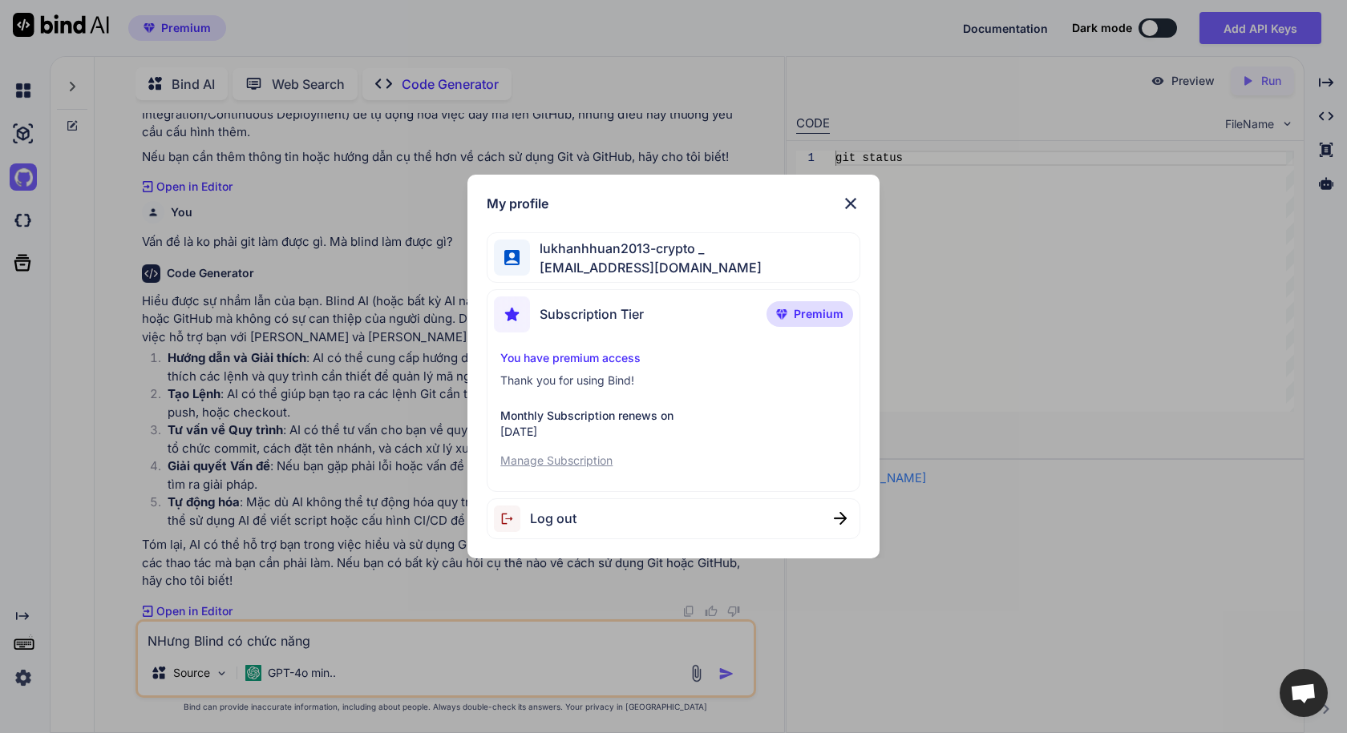
click at [22, 674] on div "My profile lukhanhhuan2013-crypto _ [EMAIL_ADDRESS][DOMAIN_NAME] Subscription T…" at bounding box center [673, 366] width 1347 height 733
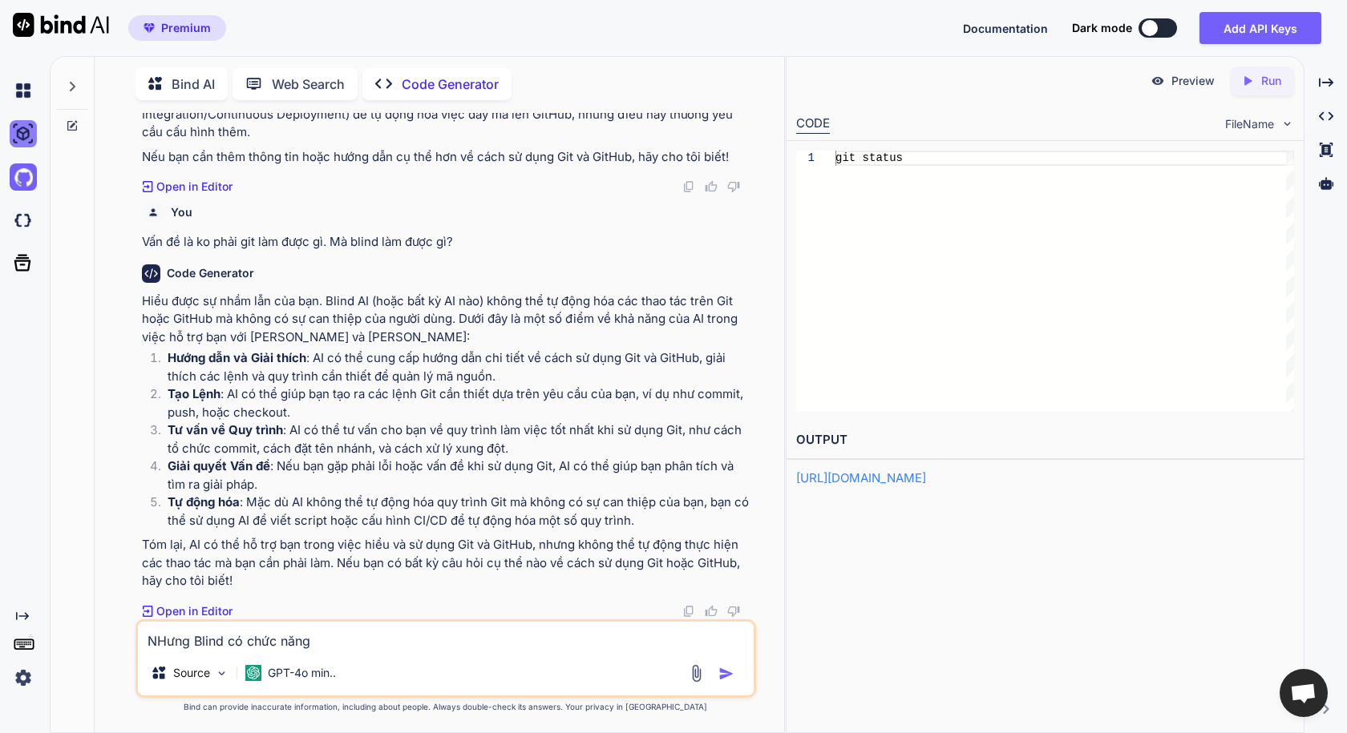
click at [25, 135] on img at bounding box center [23, 133] width 27 height 27
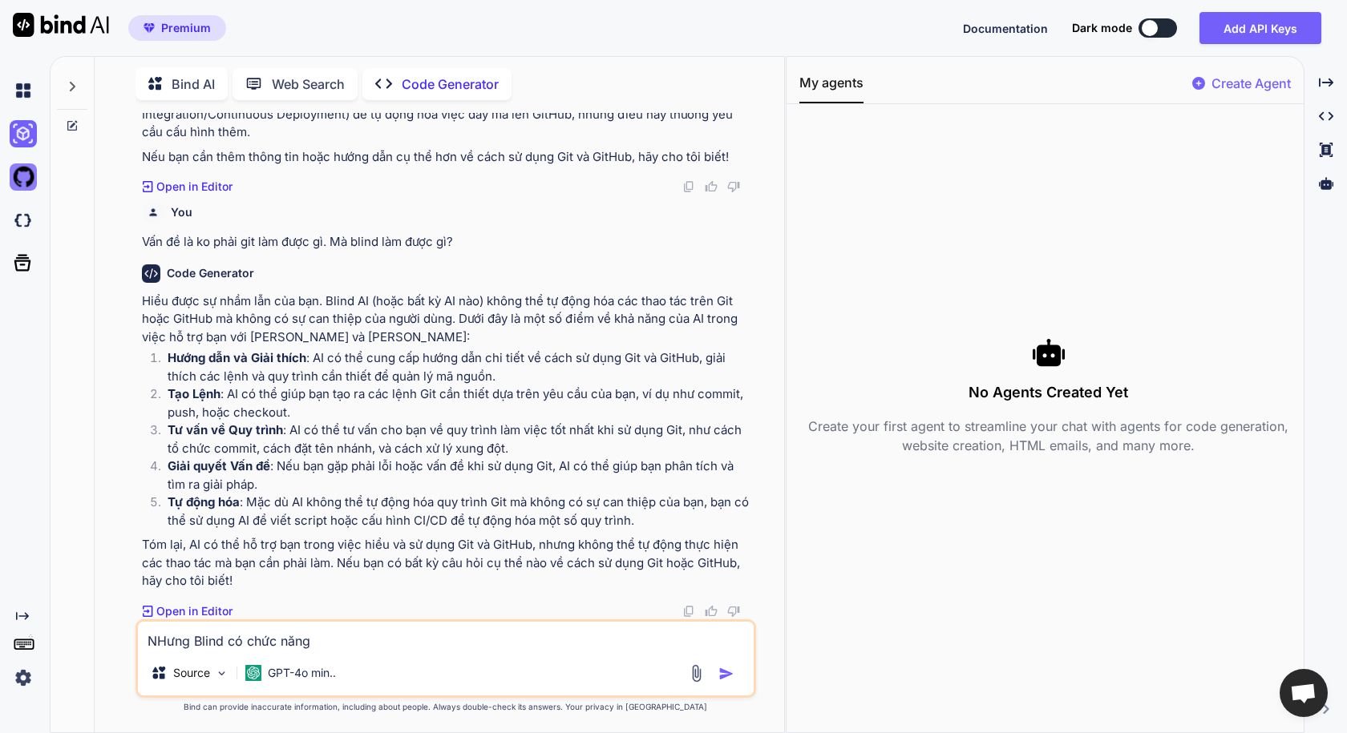
click at [20, 180] on img at bounding box center [23, 177] width 27 height 27
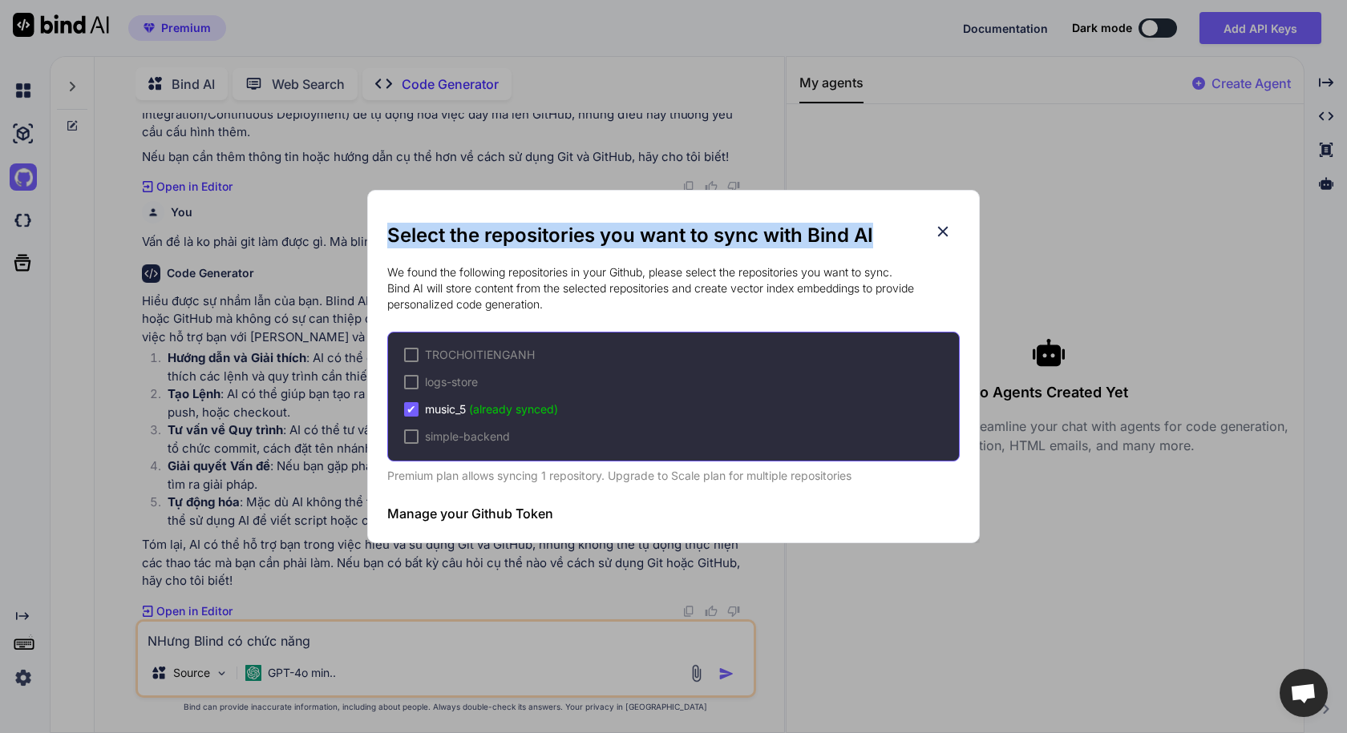
drag, startPoint x: 388, startPoint y: 232, endPoint x: 900, endPoint y: 240, distance: 512.3
click at [900, 240] on h2 "Select the repositories you want to sync with Bind AI" at bounding box center [673, 236] width 572 height 26
copy h2 "Select the repositories you want to sync with Bind AI"
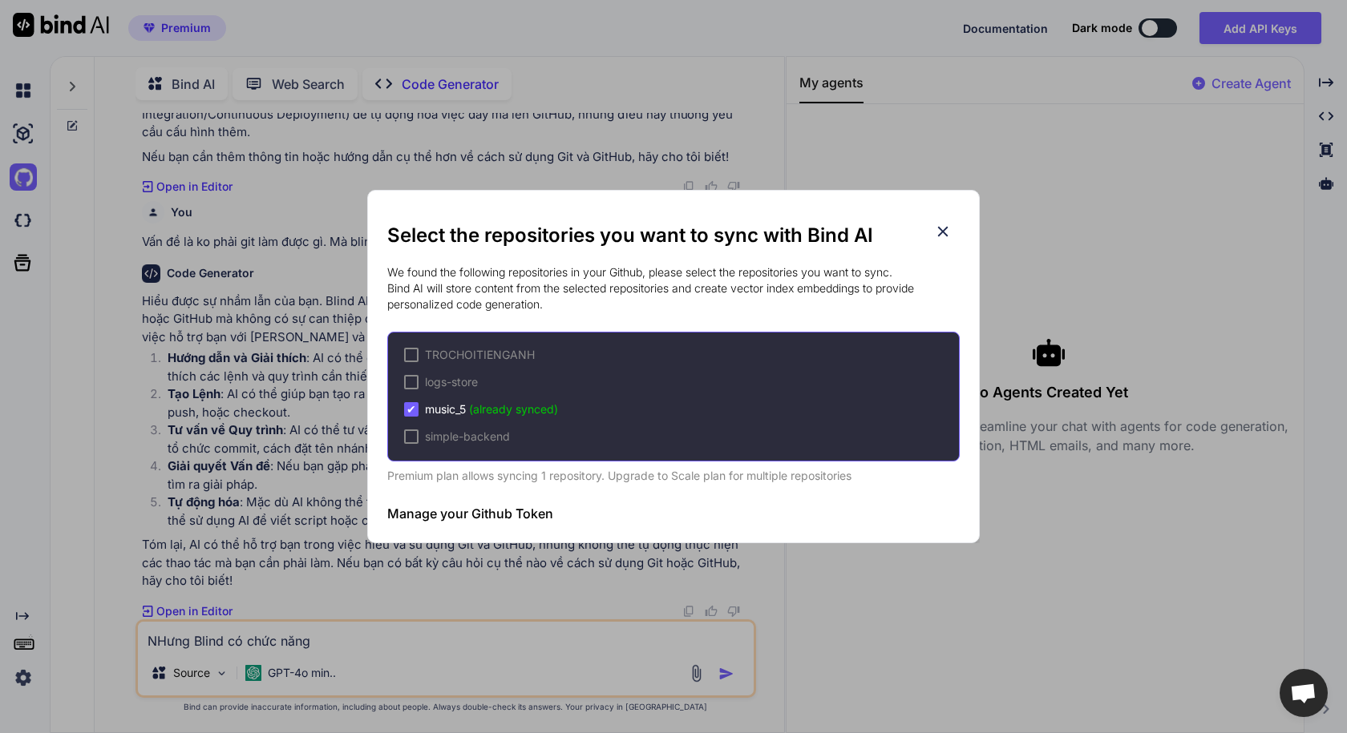
click at [946, 228] on icon at bounding box center [943, 232] width 10 height 10
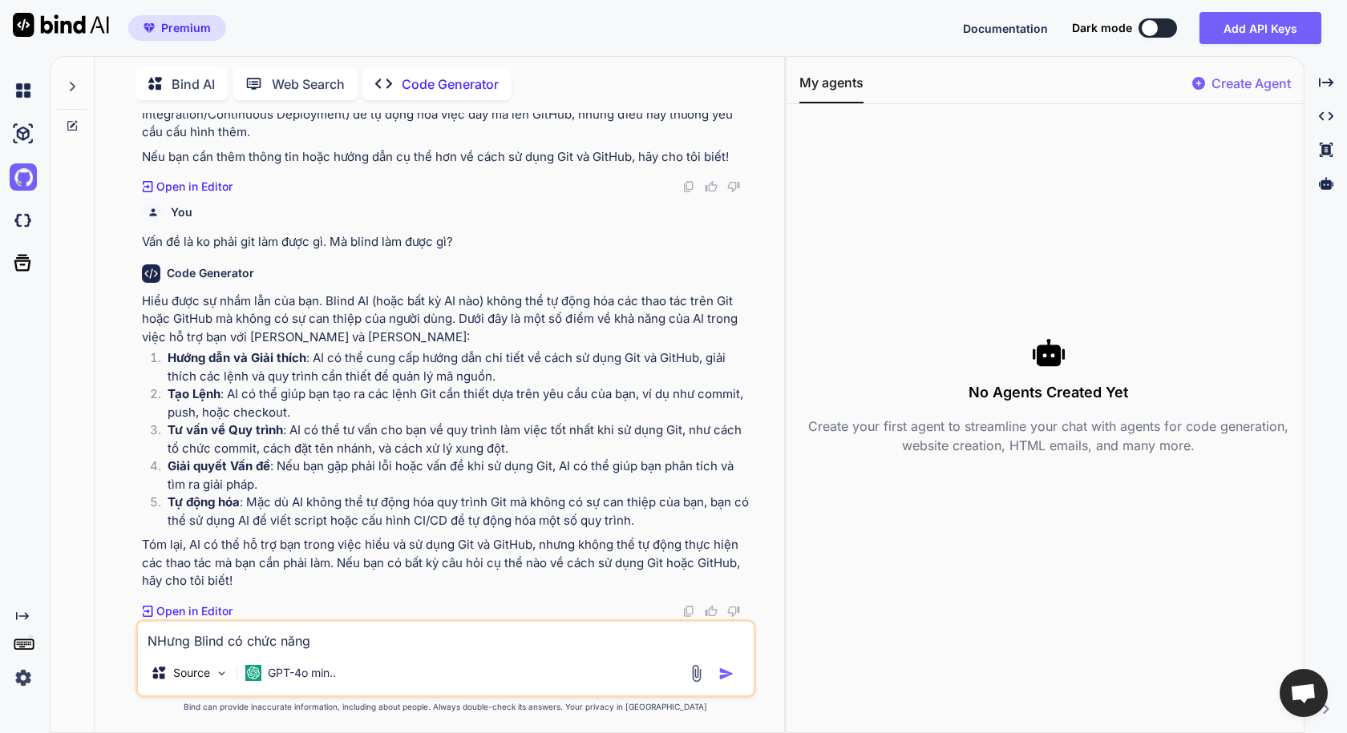
click at [415, 634] on textarea "NHưng Blind có chức năng" at bounding box center [445, 636] width 615 height 29
paste textarea "Select the repositories you want to sync with Bind AI"
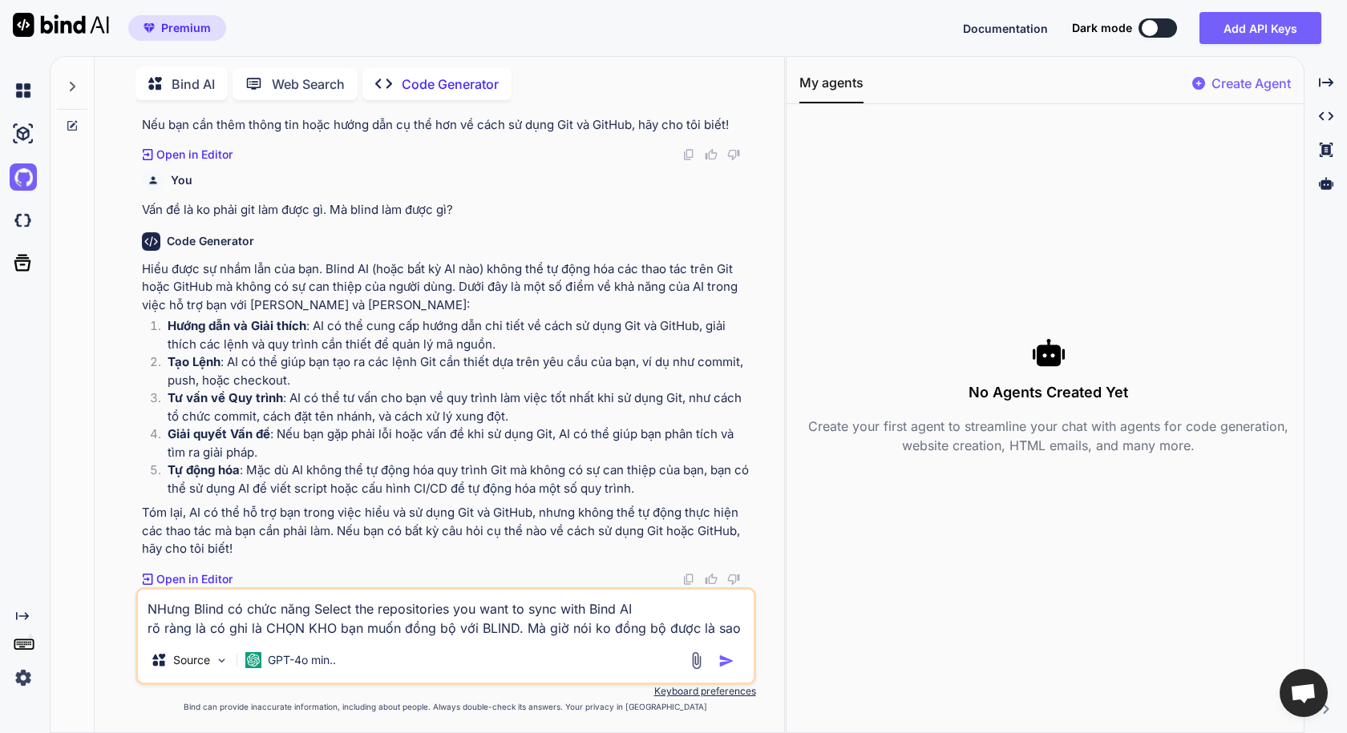
type textarea "NHưng Blind có chức năng Select the repositories you want to sync with Bind AI …"
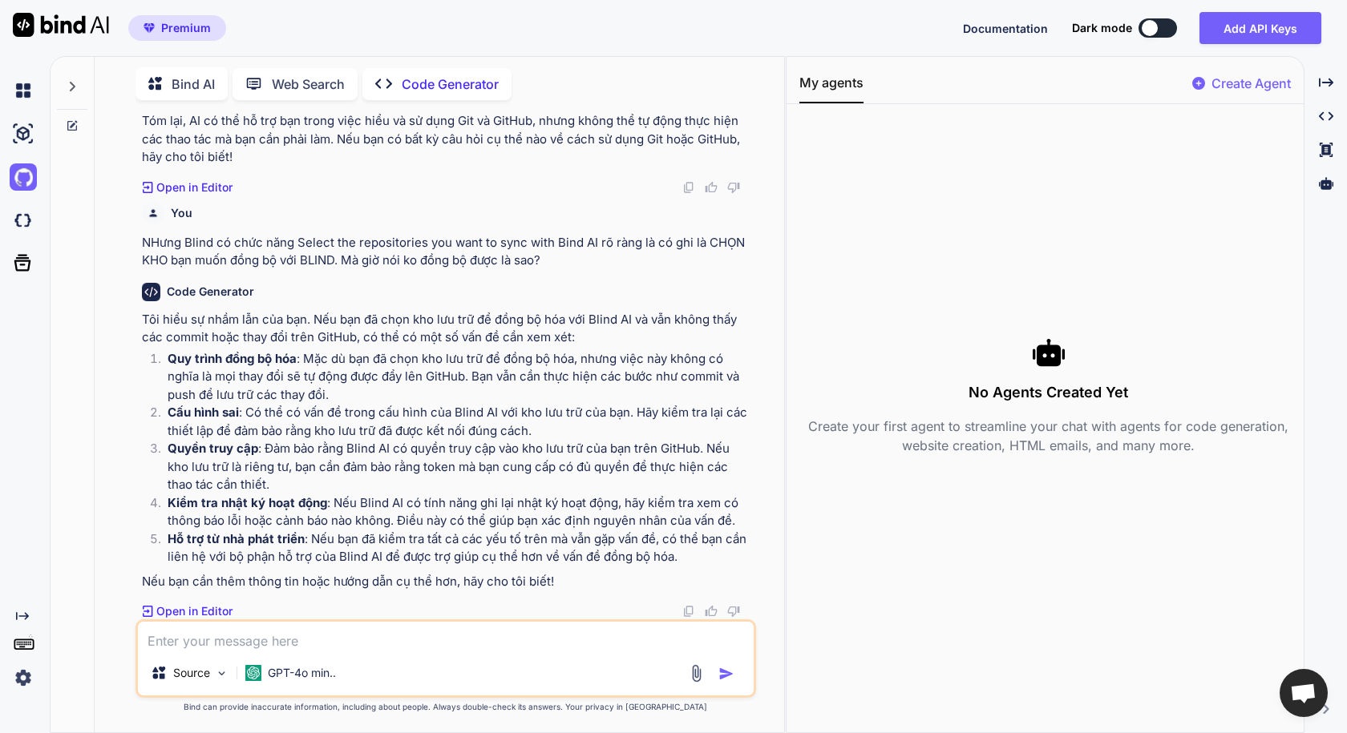
scroll to position [11818, 0]
click at [269, 637] on textarea at bounding box center [445, 636] width 615 height 29
type textarea "xem logs của Blind chỗ nào?"
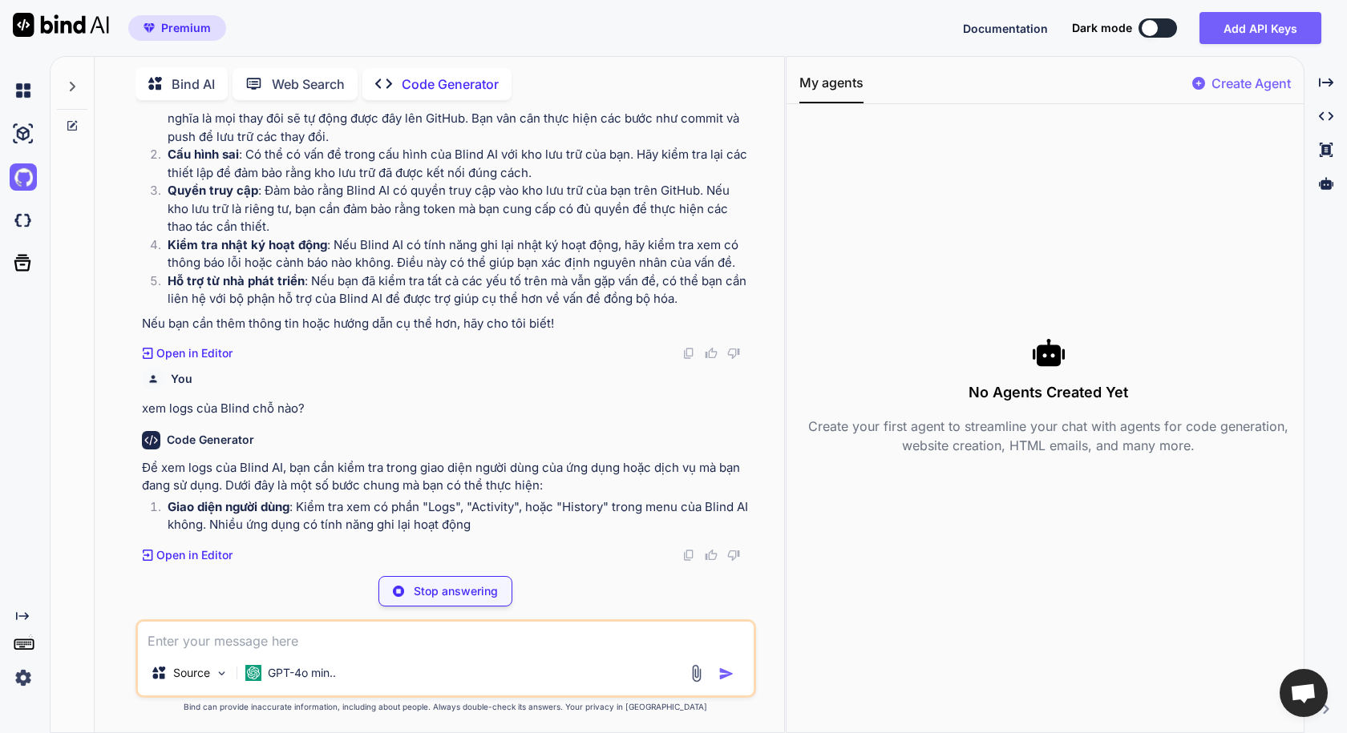
scroll to position [12069, 0]
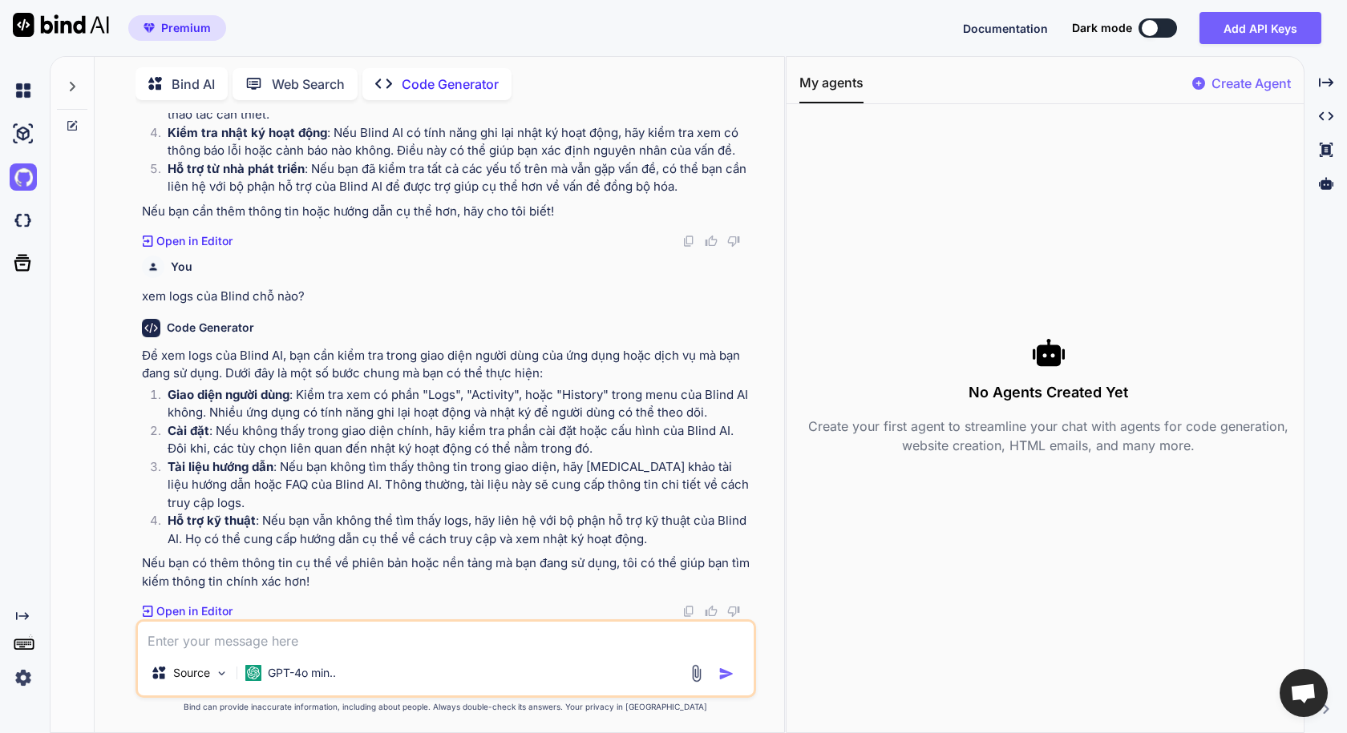
click at [1009, 32] on span "Documentation" at bounding box center [1005, 29] width 85 height 14
click at [1323, 117] on icon "Created with Pixso." at bounding box center [1326, 116] width 14 height 14
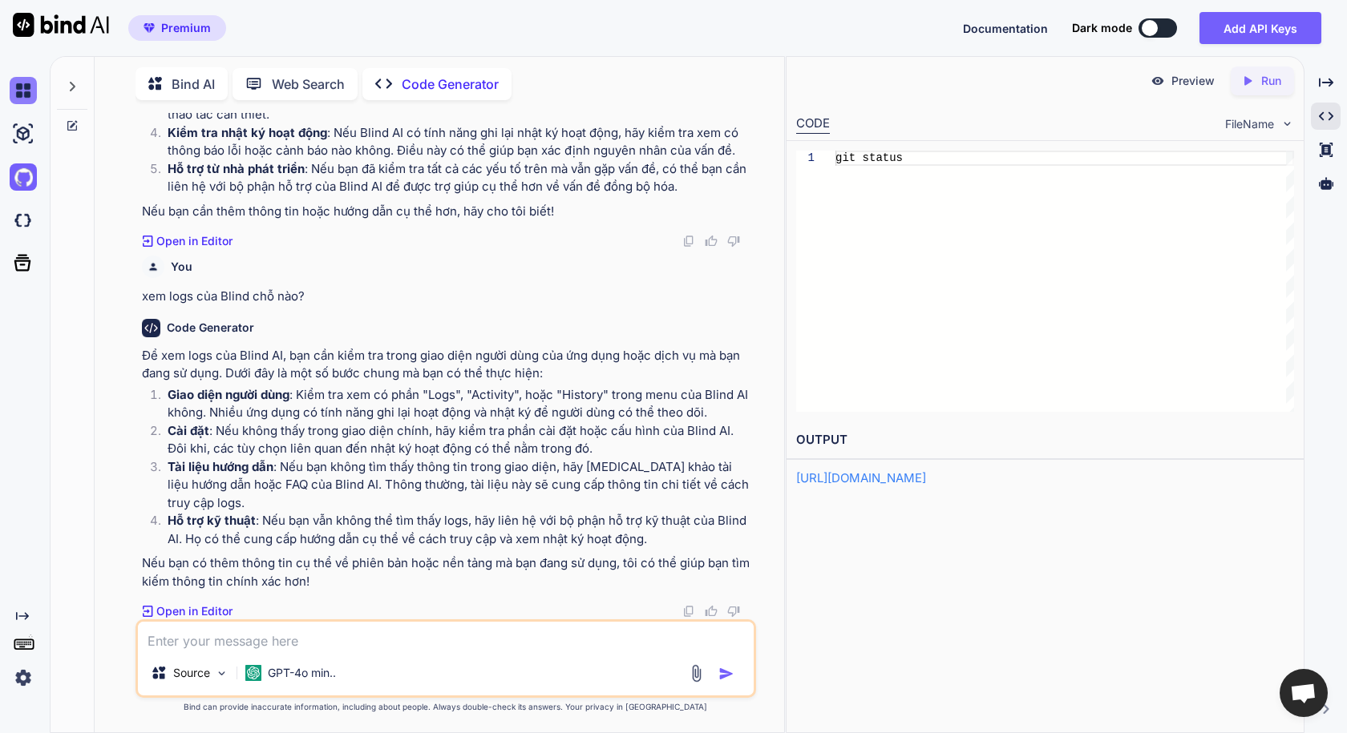
click at [25, 94] on img at bounding box center [23, 90] width 27 height 27
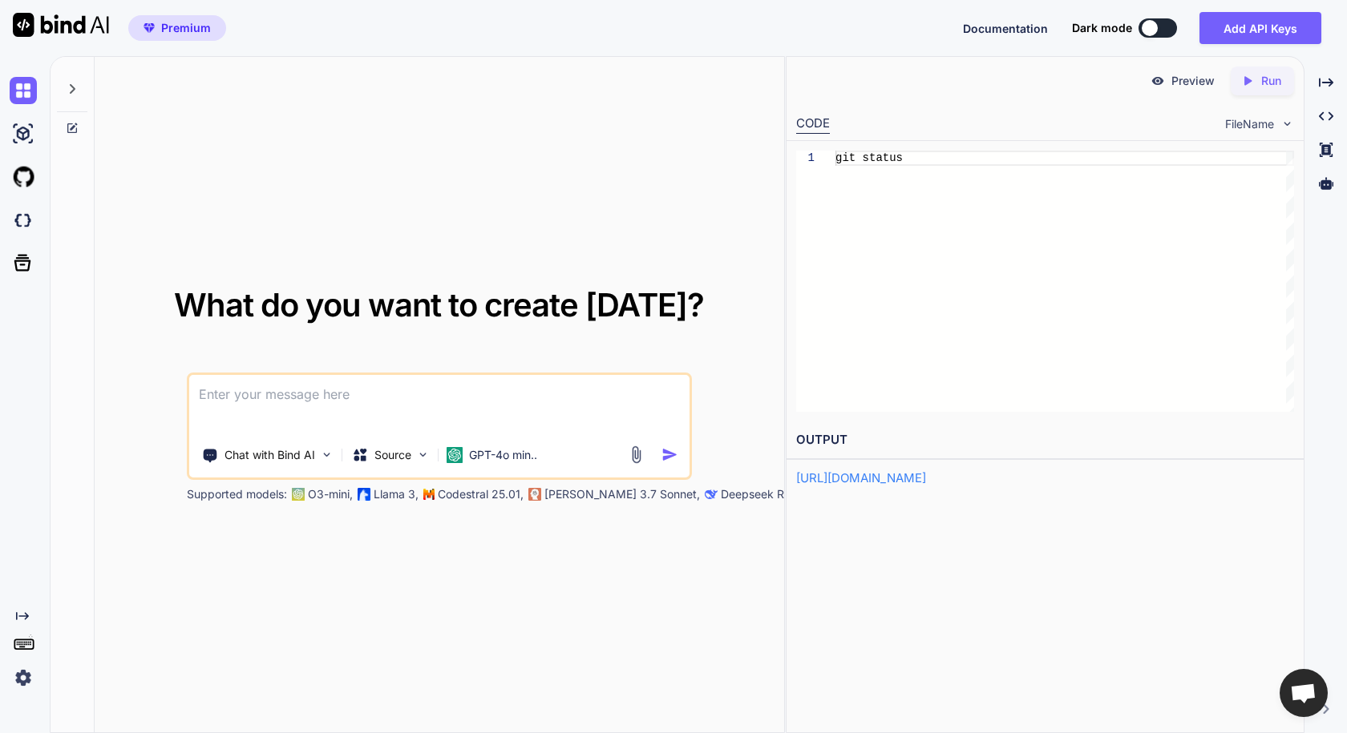
click at [70, 90] on icon at bounding box center [72, 89] width 13 height 13
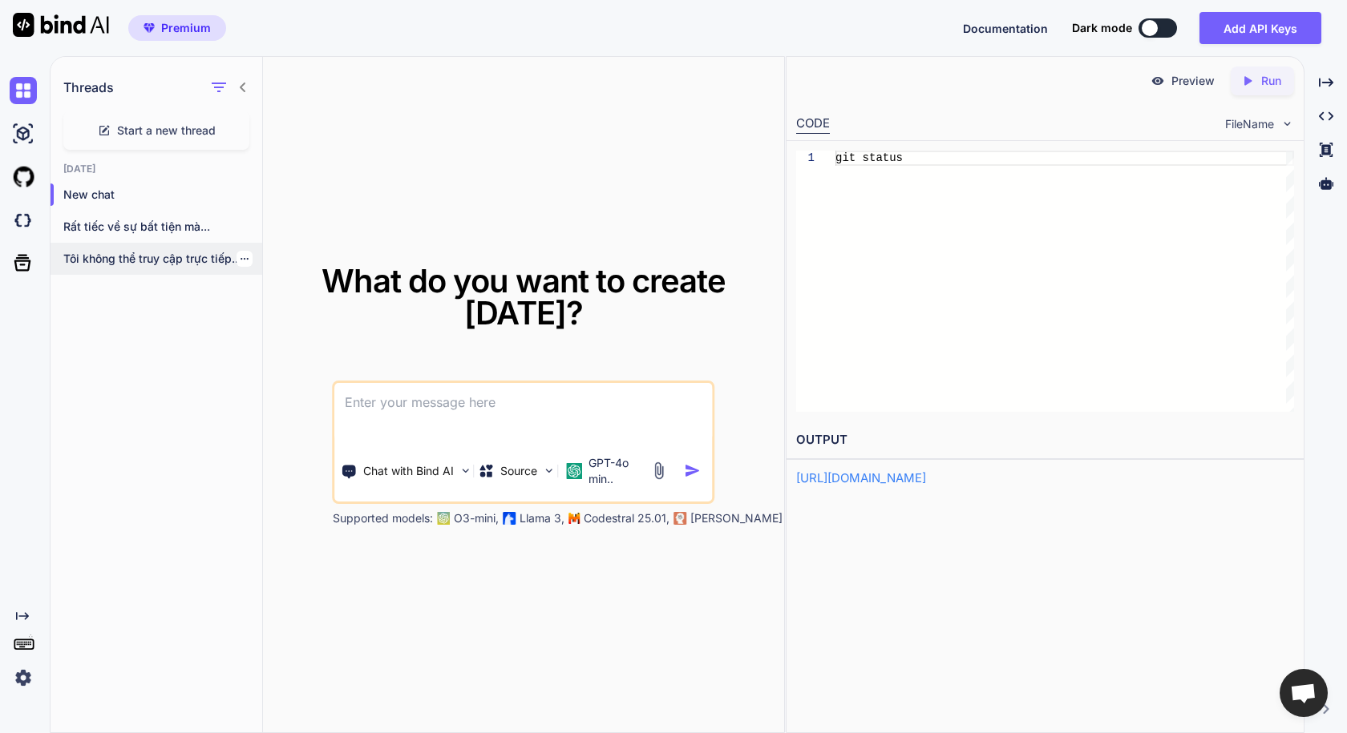
click at [135, 261] on p "Tôi không thể truy cập trực tiếp..." at bounding box center [162, 259] width 199 height 16
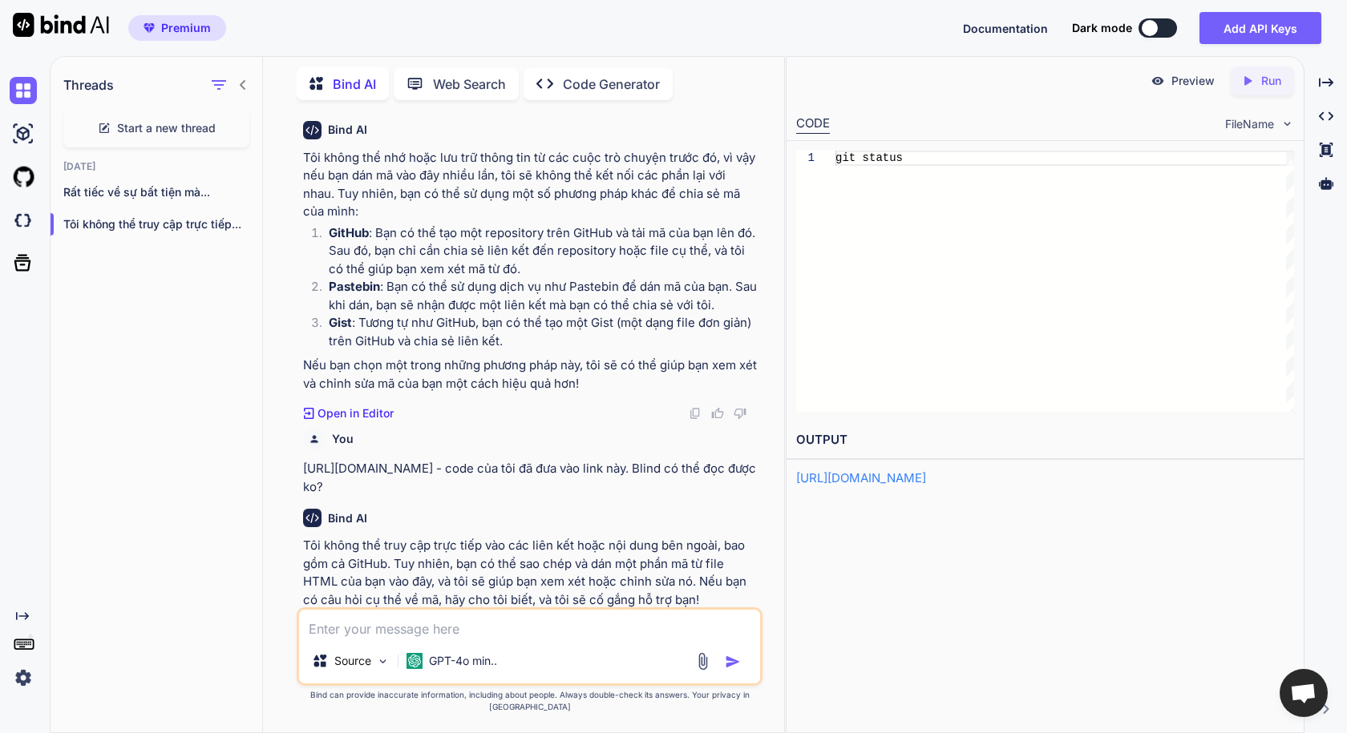
scroll to position [748, 0]
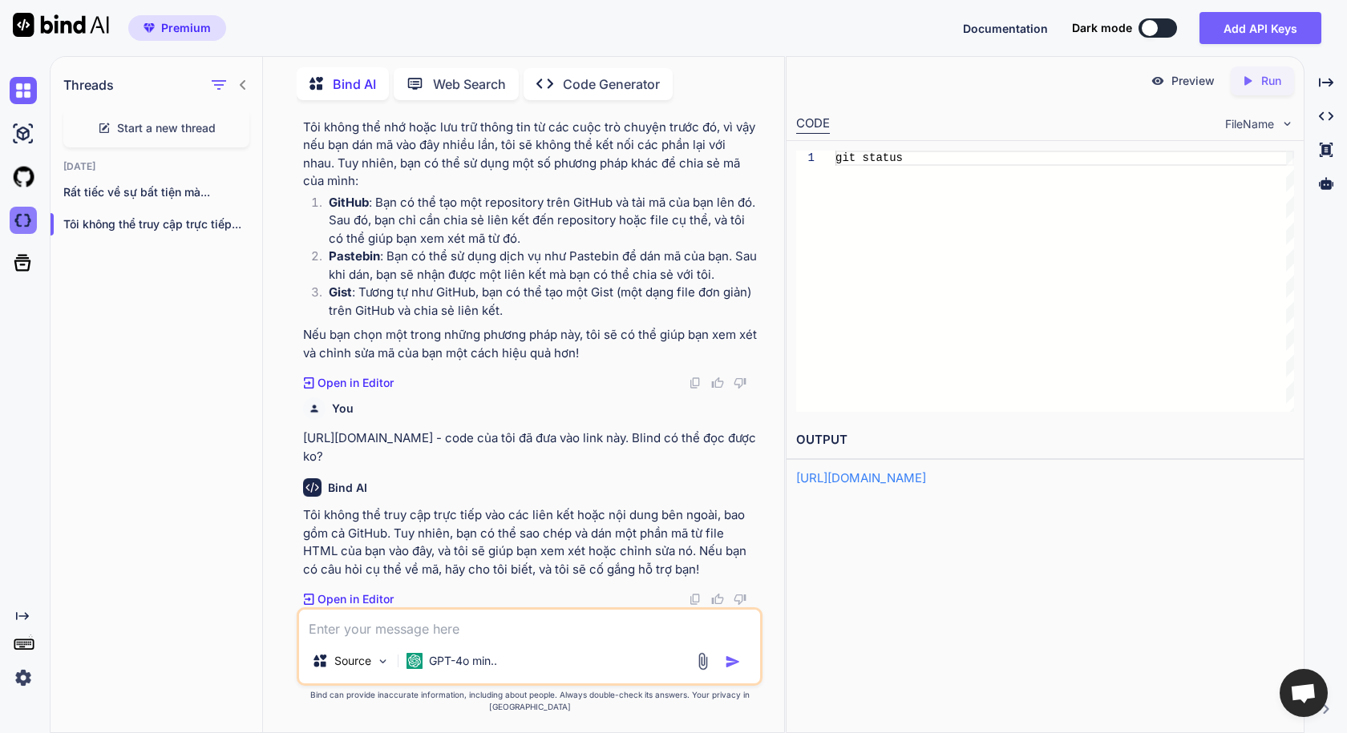
click at [22, 219] on img at bounding box center [23, 220] width 27 height 27
click at [20, 88] on img at bounding box center [23, 90] width 27 height 27
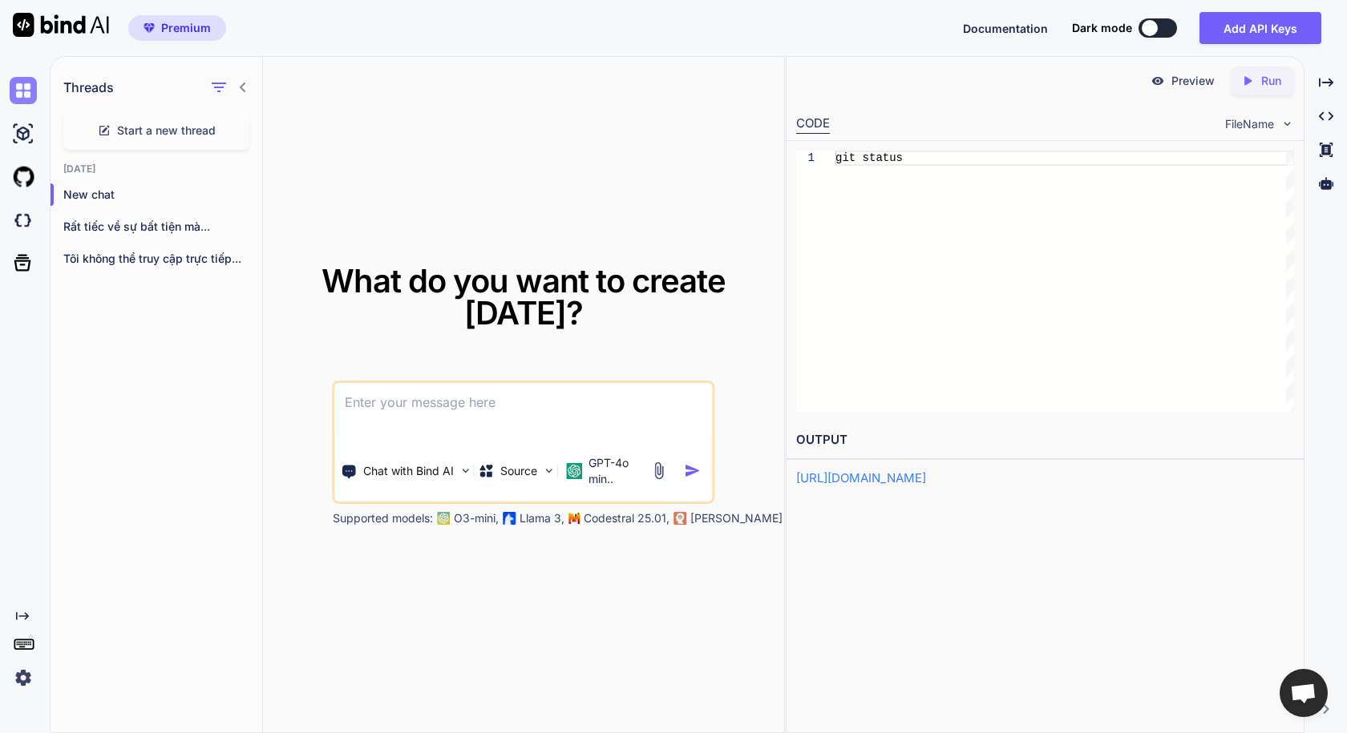
click at [26, 95] on img at bounding box center [23, 90] width 27 height 27
click at [29, 139] on img at bounding box center [23, 133] width 27 height 27
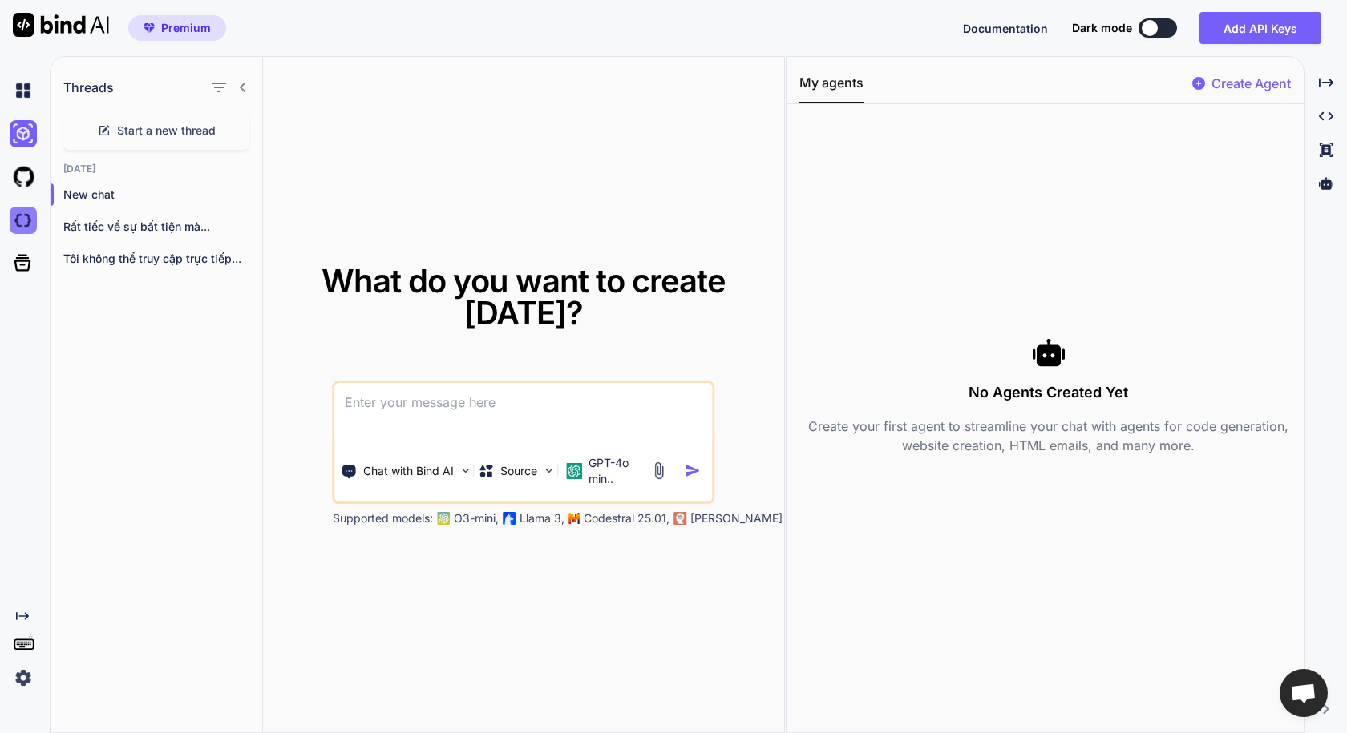
click at [20, 230] on img at bounding box center [23, 220] width 27 height 27
click at [23, 268] on icon at bounding box center [22, 263] width 22 height 22
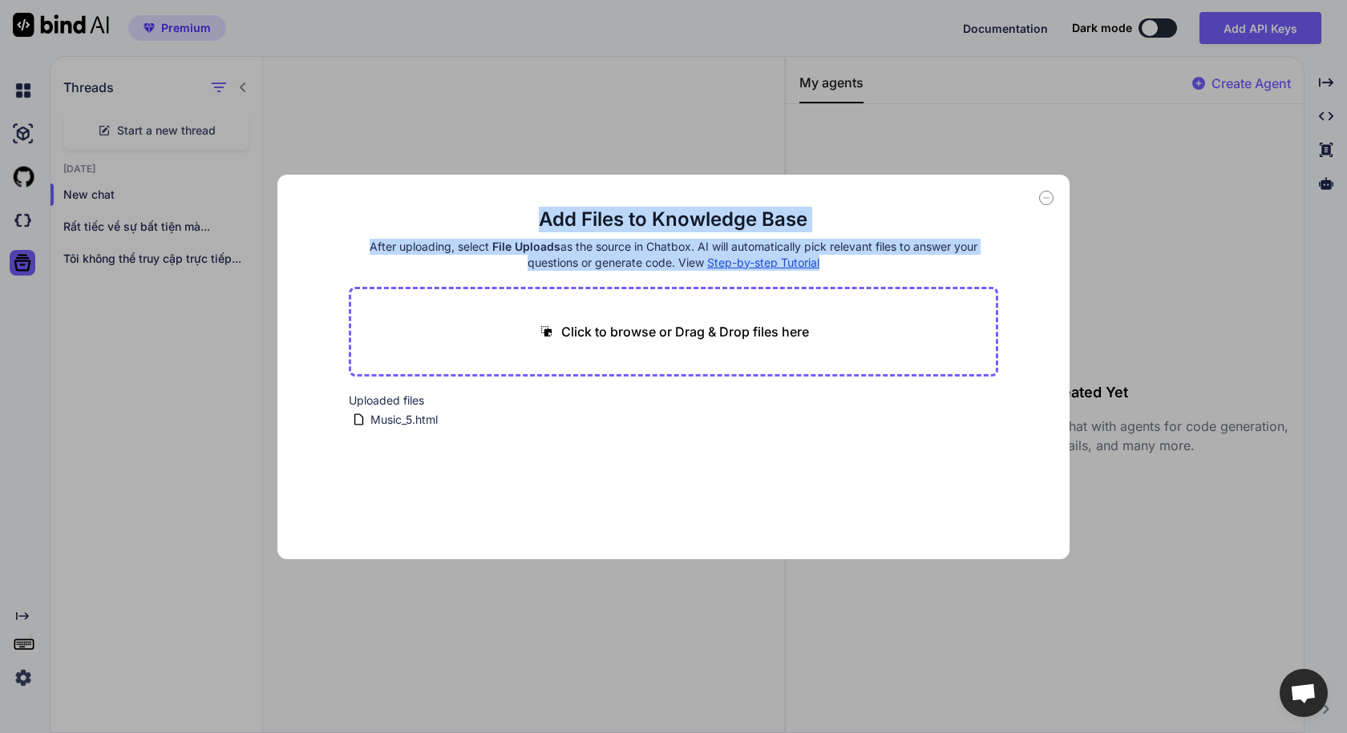
drag, startPoint x: 542, startPoint y: 216, endPoint x: 971, endPoint y: 264, distance: 431.5
click at [979, 257] on header "Add Files to Knowledge Base After uploading, select File Uploads as the source …" at bounding box center [674, 239] width 650 height 64
click at [789, 265] on span "Step-by-step Tutorial" at bounding box center [763, 263] width 112 height 14
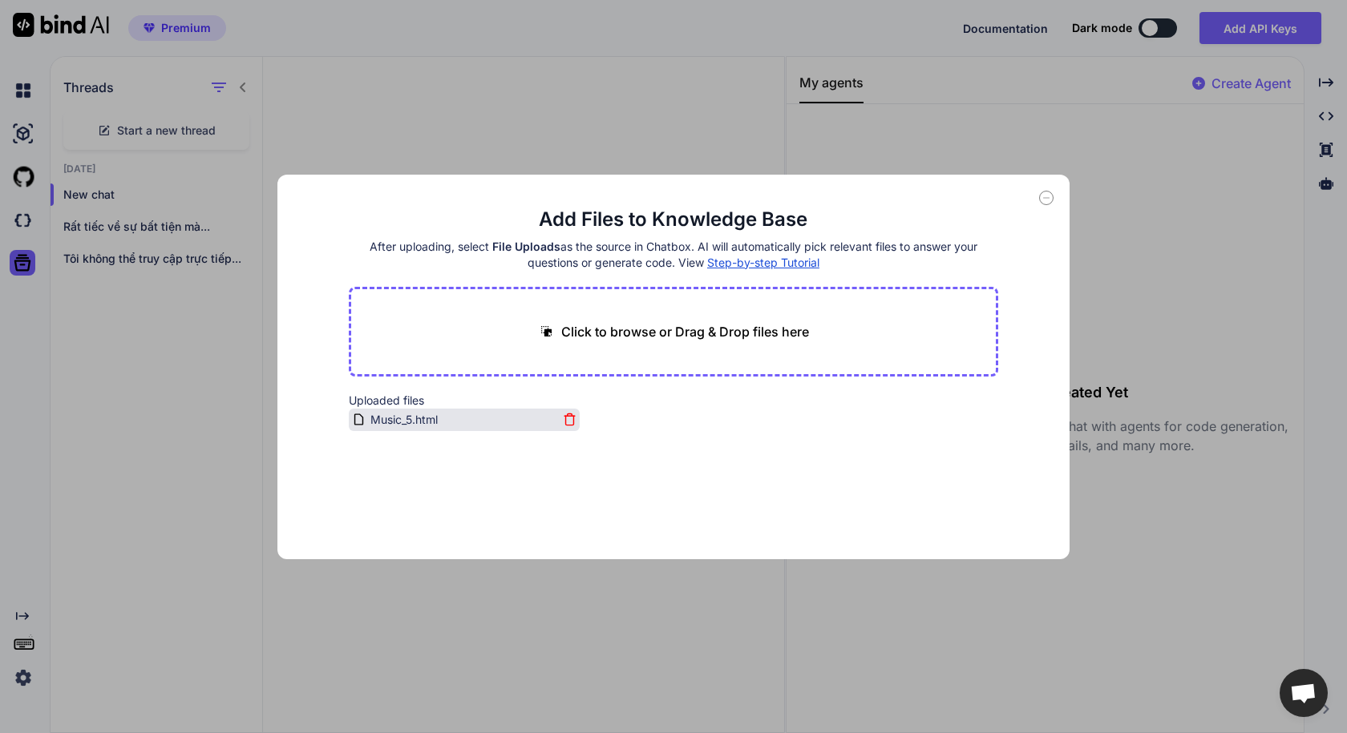
click at [403, 422] on span "Music_5.html" at bounding box center [404, 419] width 71 height 19
click at [1048, 198] on icon at bounding box center [1047, 198] width 6 height 0
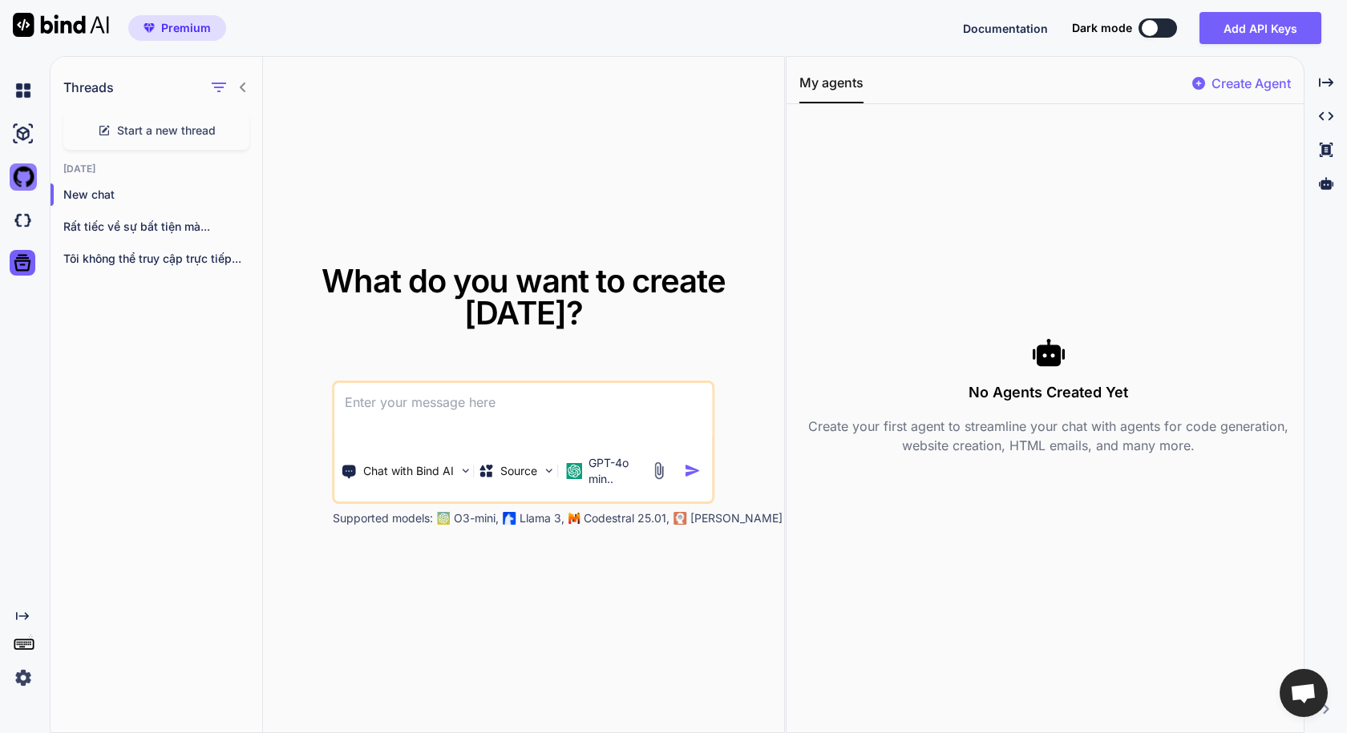
click at [26, 176] on img at bounding box center [23, 177] width 27 height 27
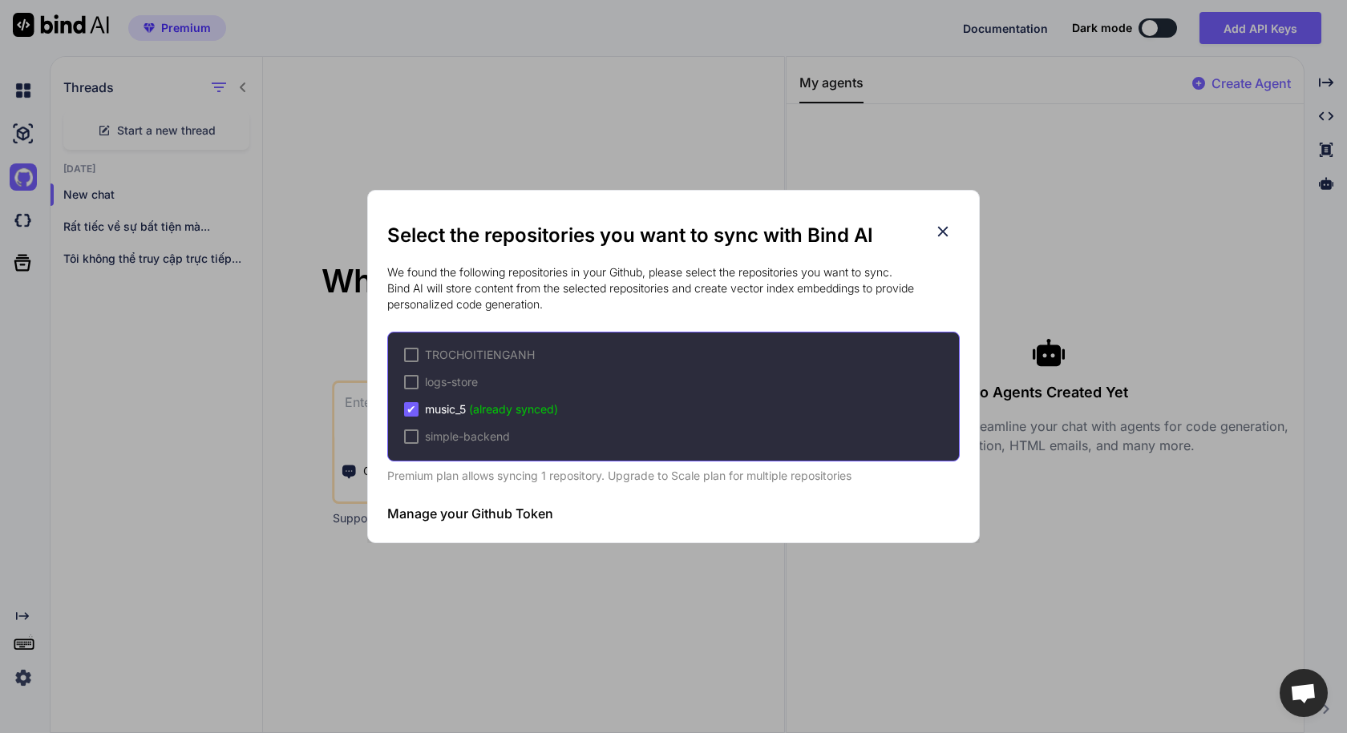
click at [518, 515] on h3 "Manage your Github Token" at bounding box center [470, 513] width 166 height 19
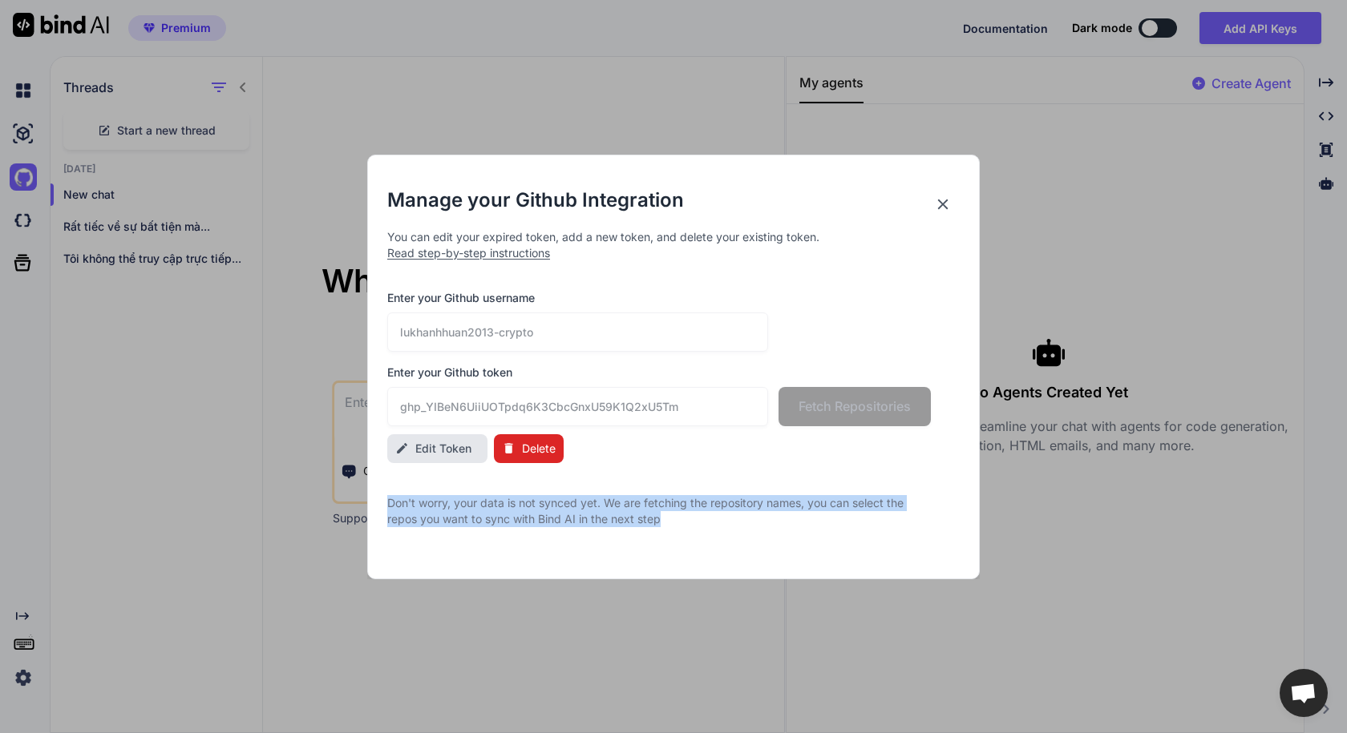
drag, startPoint x: 658, startPoint y: 527, endPoint x: 377, endPoint y: 501, distance: 282.5
click at [377, 501] on div "Manage your Github Integration You can edit your expired token, add a new token…" at bounding box center [673, 367] width 612 height 425
copy p "Don't worry, your data is not synced yet. We are fetching the repository names,…"
click at [611, 544] on div "Manage your Github Integration You can edit your expired token, add a new token…" at bounding box center [673, 367] width 572 height 423
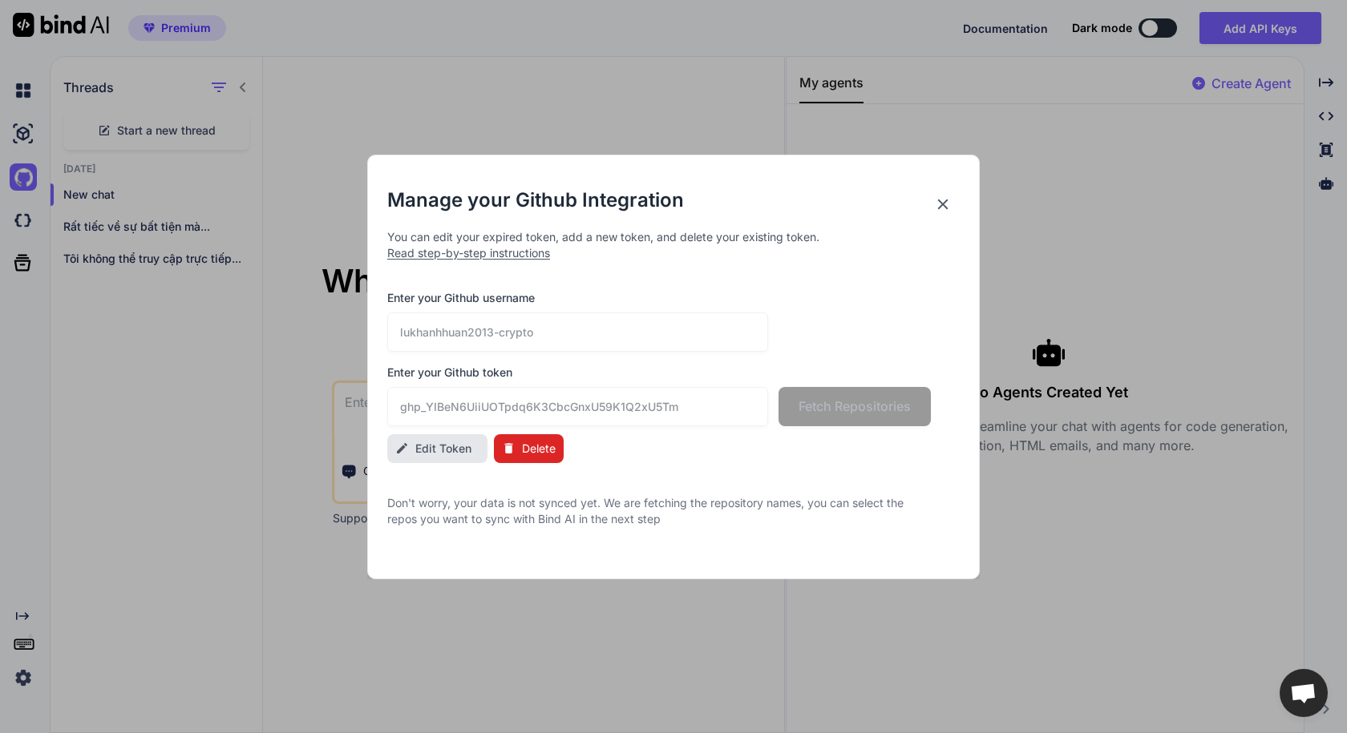
click at [938, 200] on icon at bounding box center [943, 204] width 10 height 10
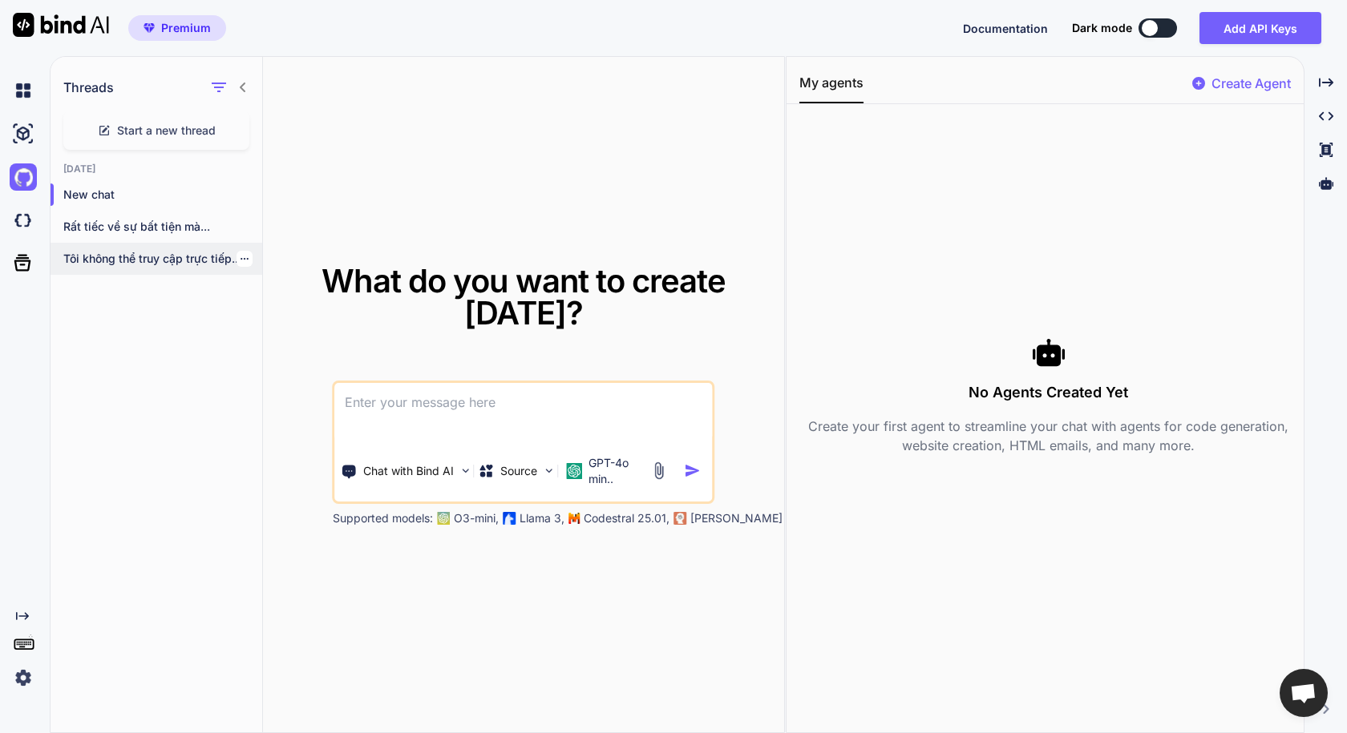
click at [121, 256] on p "Tôi không thể truy cập trực tiếp..." at bounding box center [162, 259] width 199 height 16
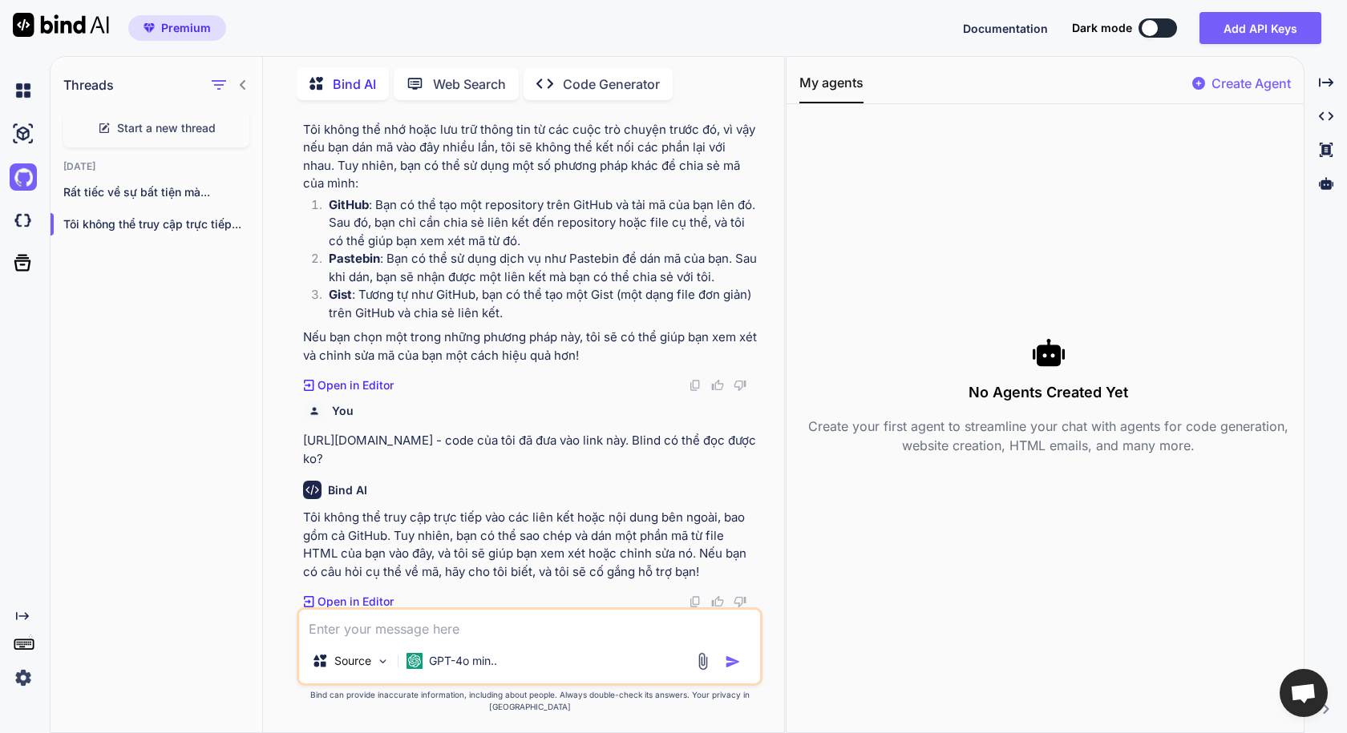
scroll to position [748, 0]
click at [176, 224] on p "Tôi không thể truy cập trực tiếp..." at bounding box center [162, 224] width 199 height 16
click at [156, 188] on p "Rất tiếc về sự bất tiện mà..." at bounding box center [162, 192] width 199 height 16
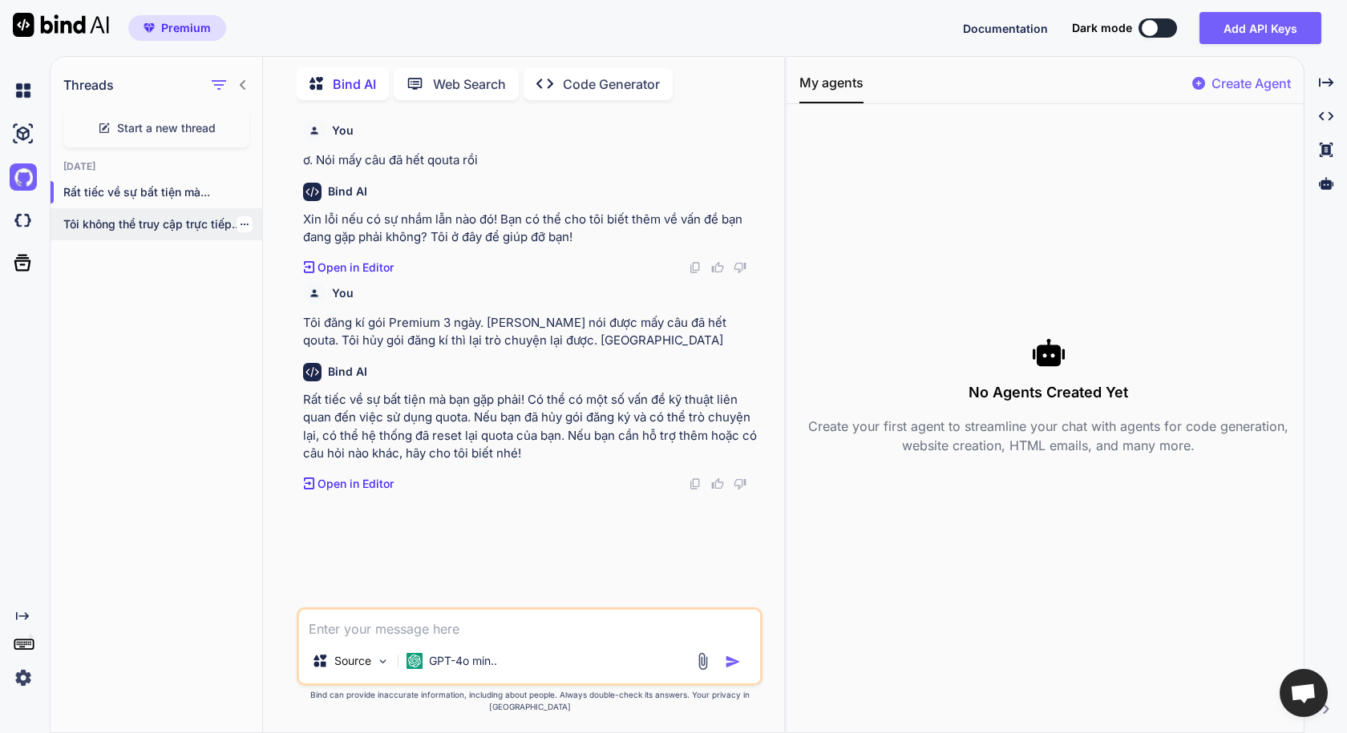
click at [130, 208] on div "Tôi không thể truy cập trực tiếp..." at bounding box center [157, 224] width 212 height 32
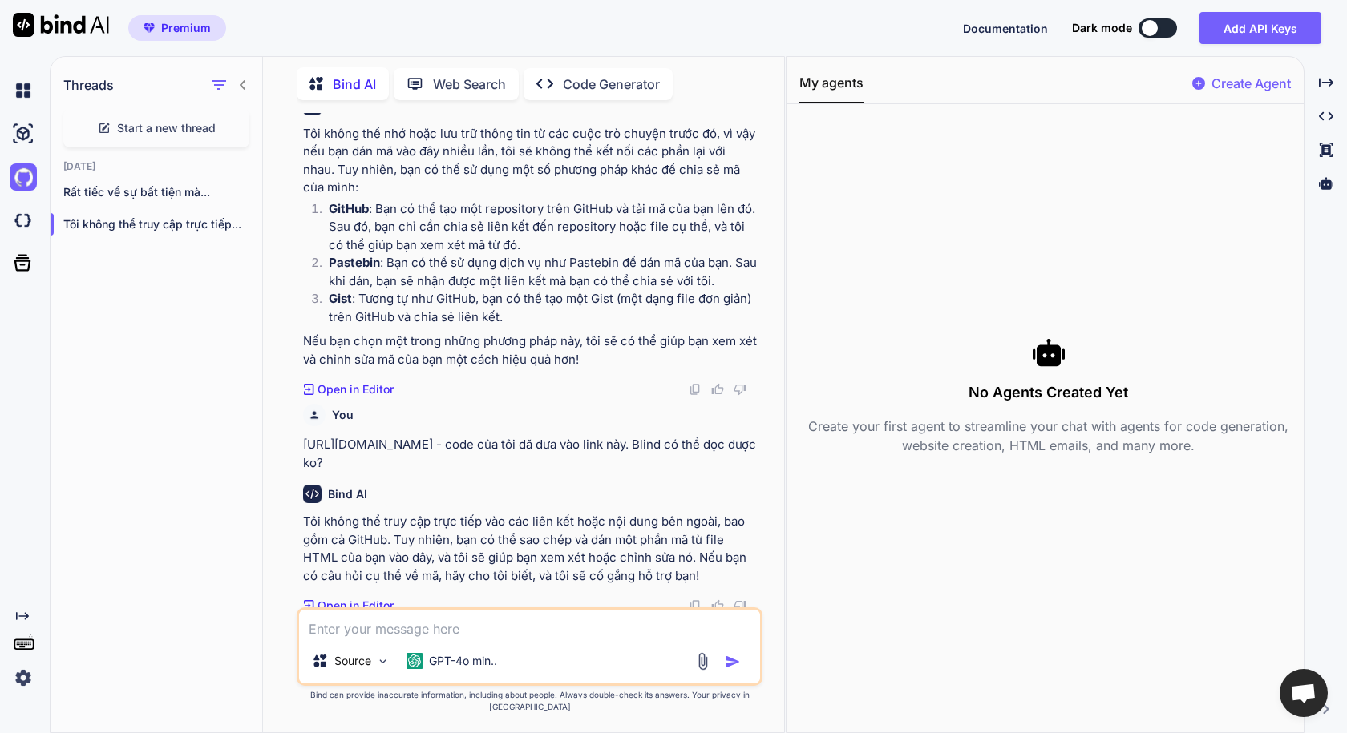
scroll to position [748, 0]
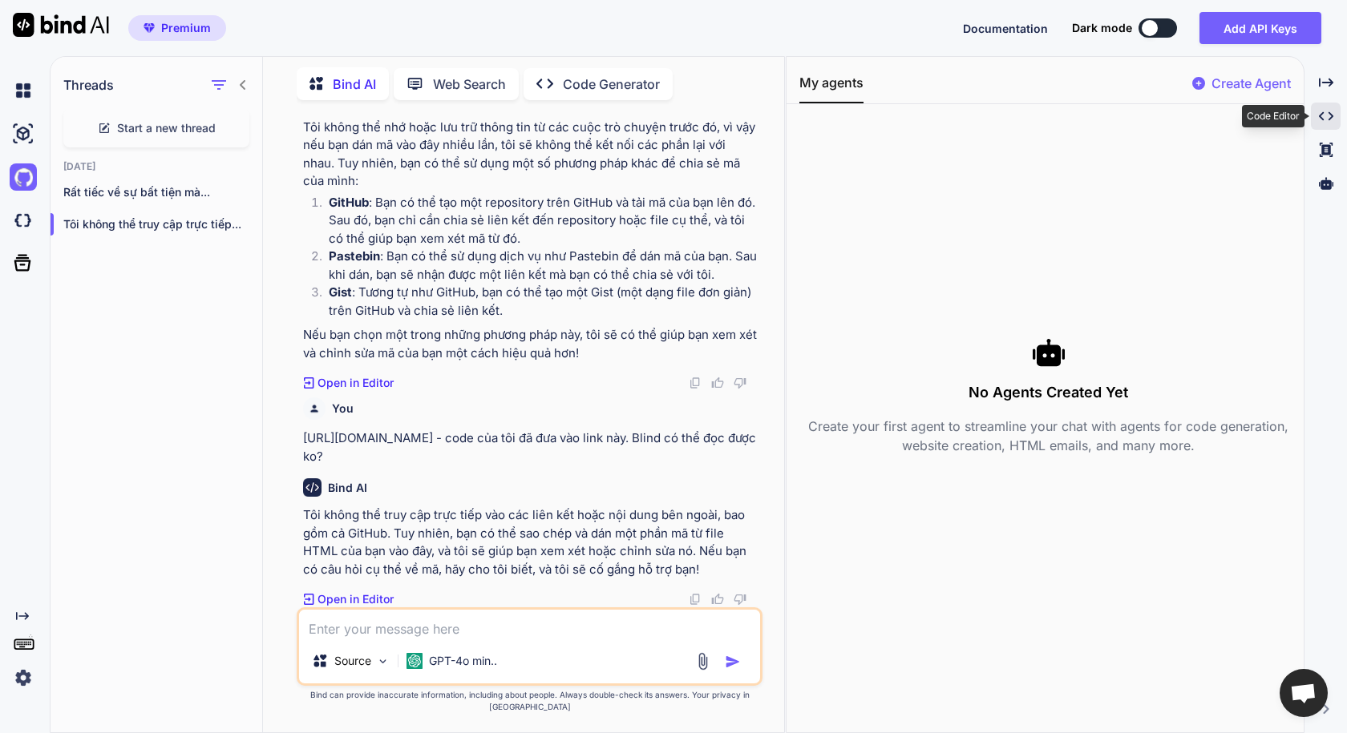
click at [1323, 117] on icon "Created with Pixso." at bounding box center [1326, 116] width 14 height 14
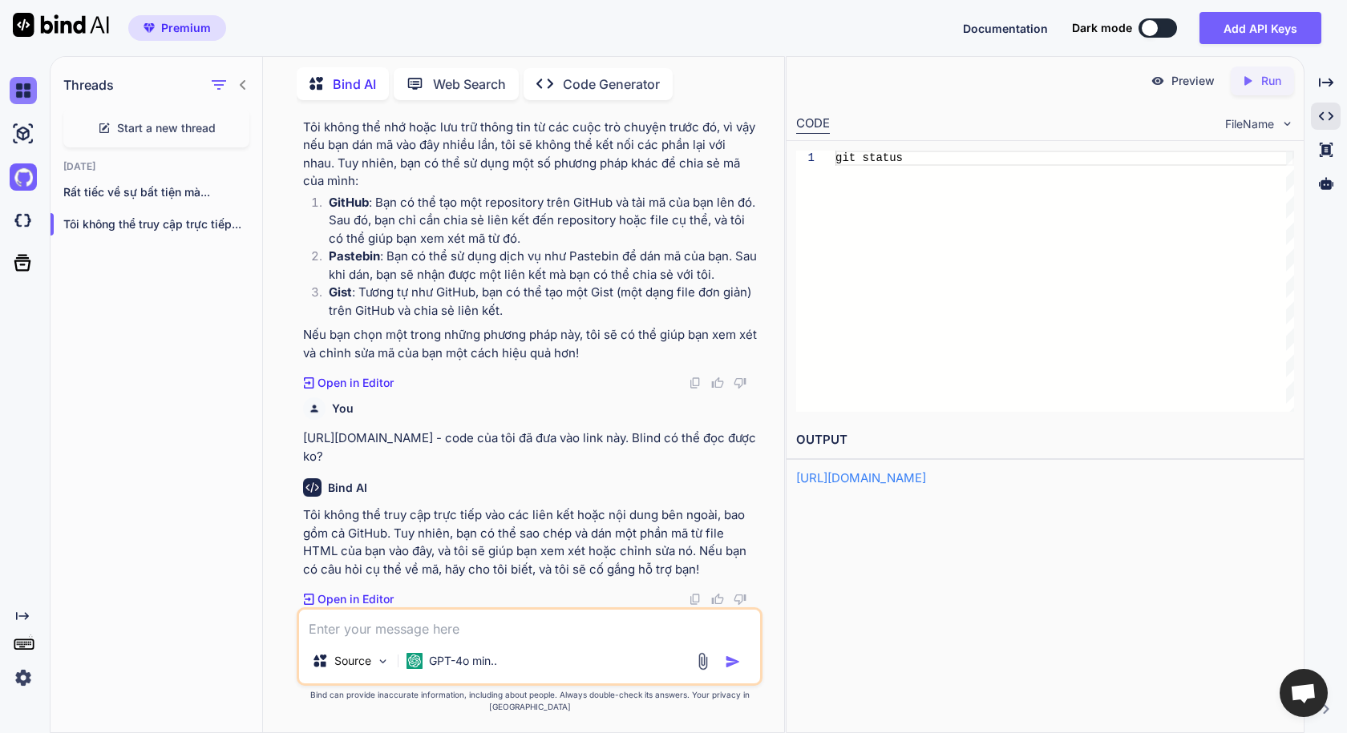
click at [25, 96] on img at bounding box center [23, 90] width 27 height 27
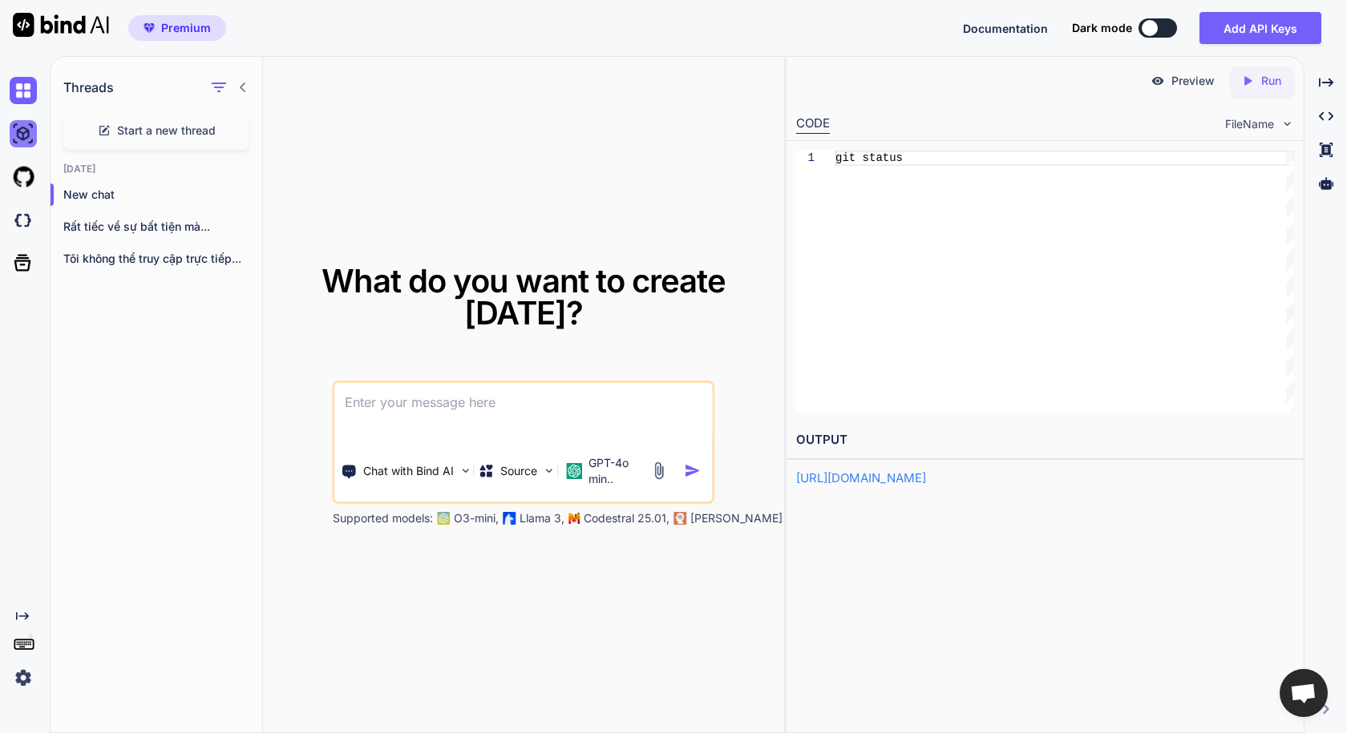
click at [26, 133] on img at bounding box center [23, 133] width 27 height 27
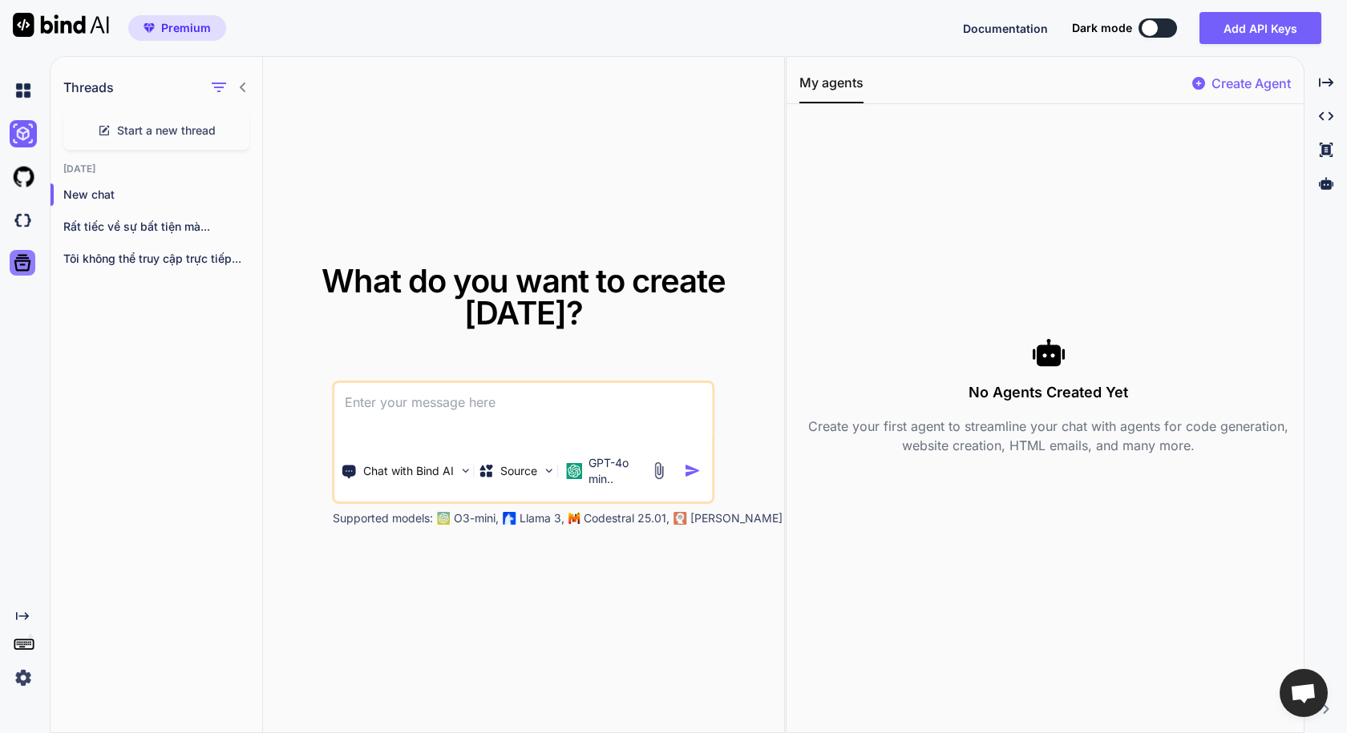
click at [18, 262] on icon at bounding box center [22, 263] width 22 height 22
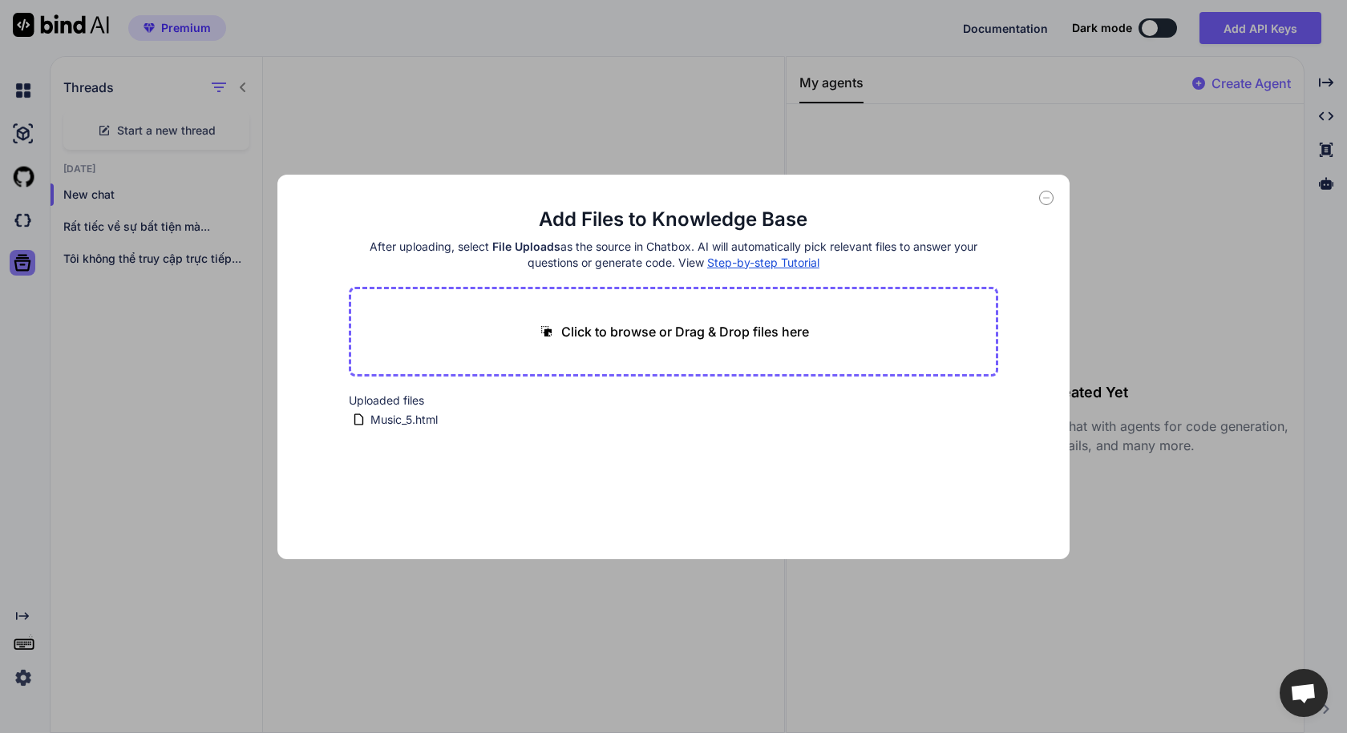
click at [18, 262] on div "Add Files to Knowledge Base After uploading, select File Uploads as the source …" at bounding box center [673, 366] width 1347 height 733
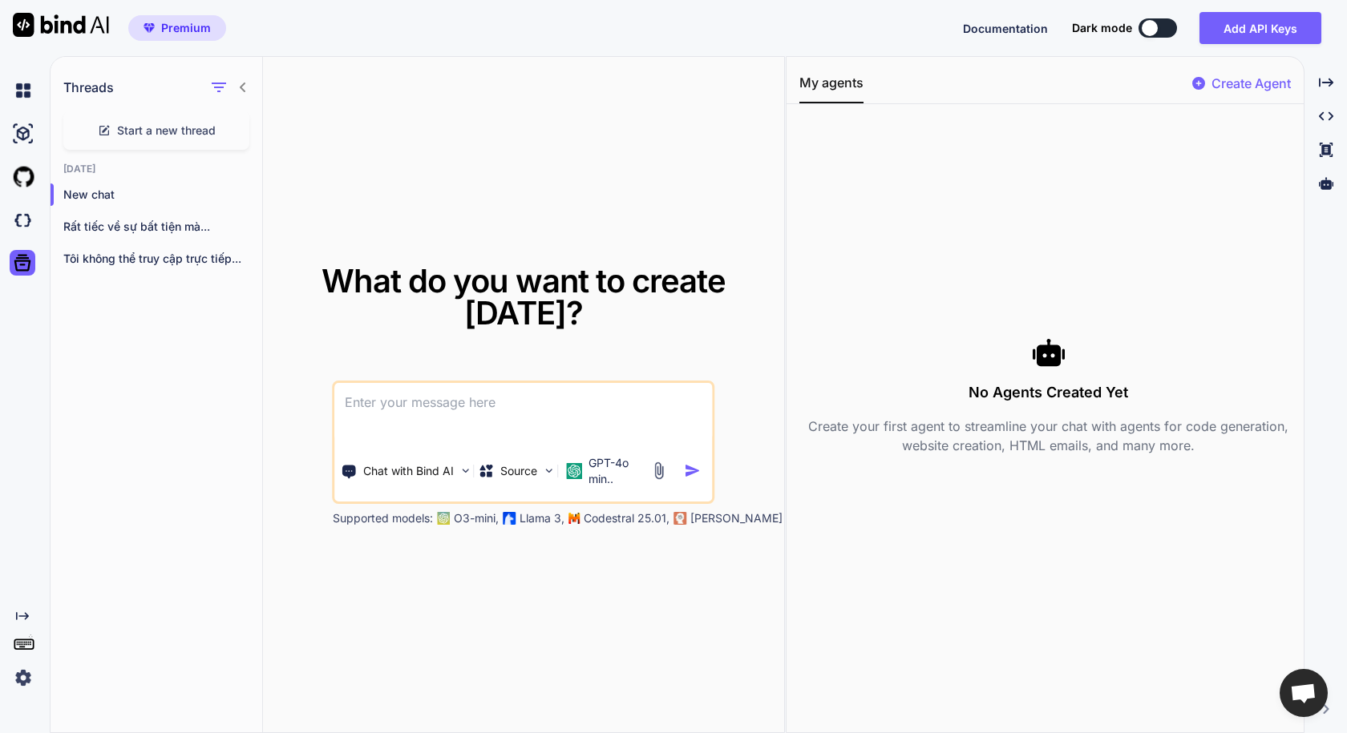
click at [24, 649] on icon at bounding box center [24, 643] width 22 height 22
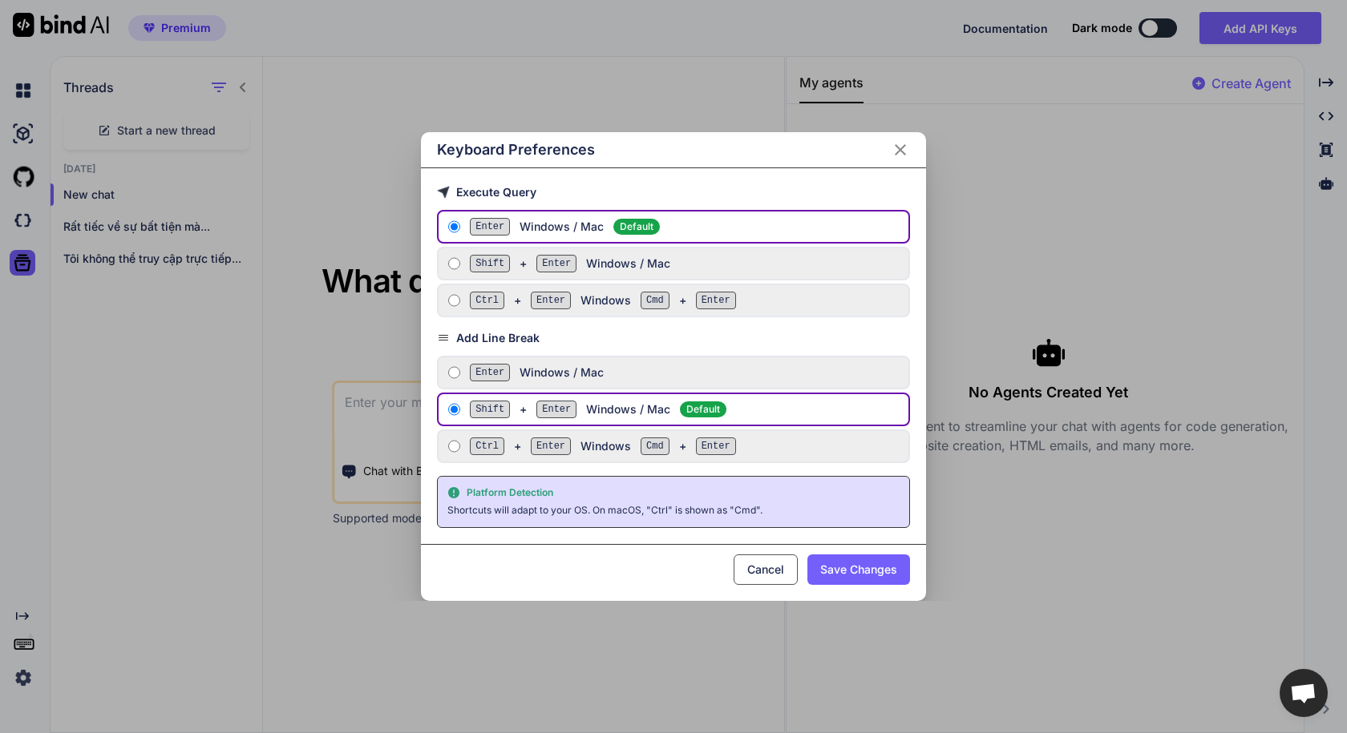
click at [24, 649] on div "Keyboard Preferences Execute Query Enter Windows / Mac Default Shift + Enter Wi…" at bounding box center [673, 366] width 1347 height 733
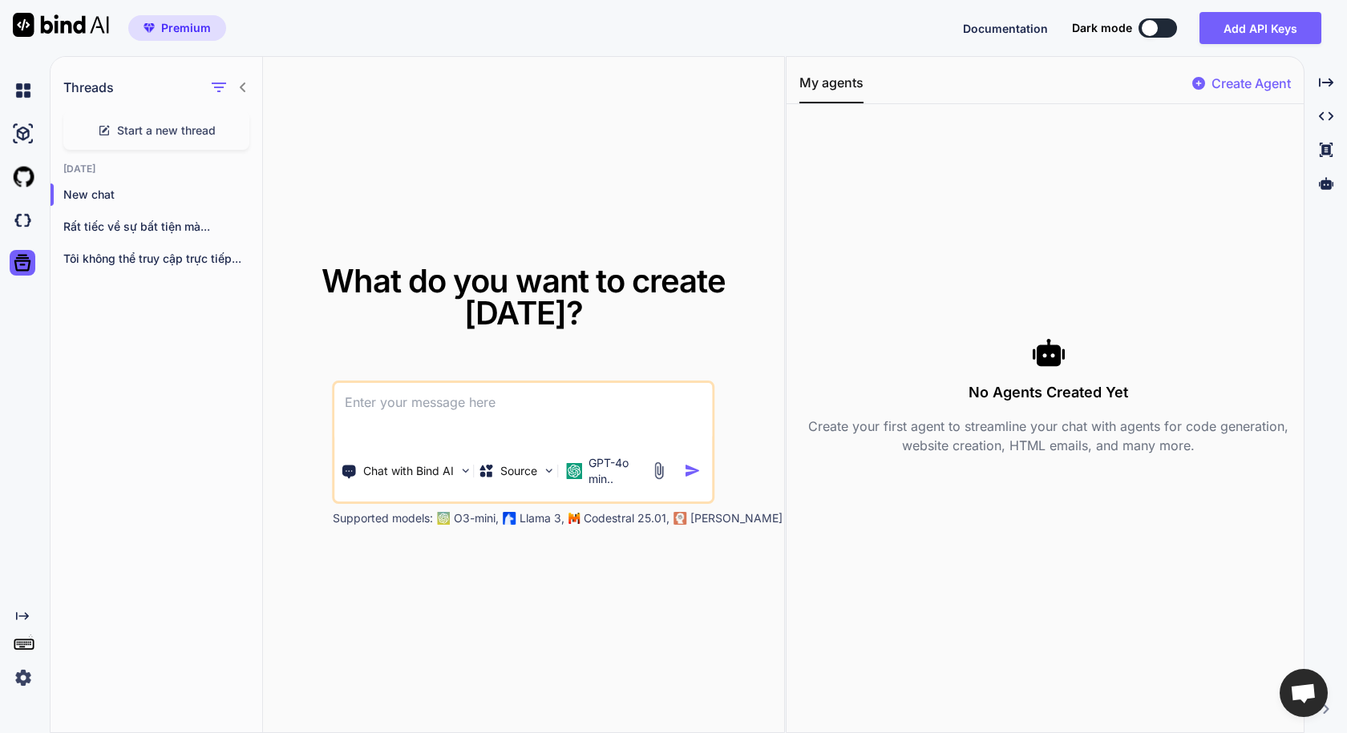
click at [18, 611] on icon "Created with Pixso." at bounding box center [22, 616] width 13 height 13
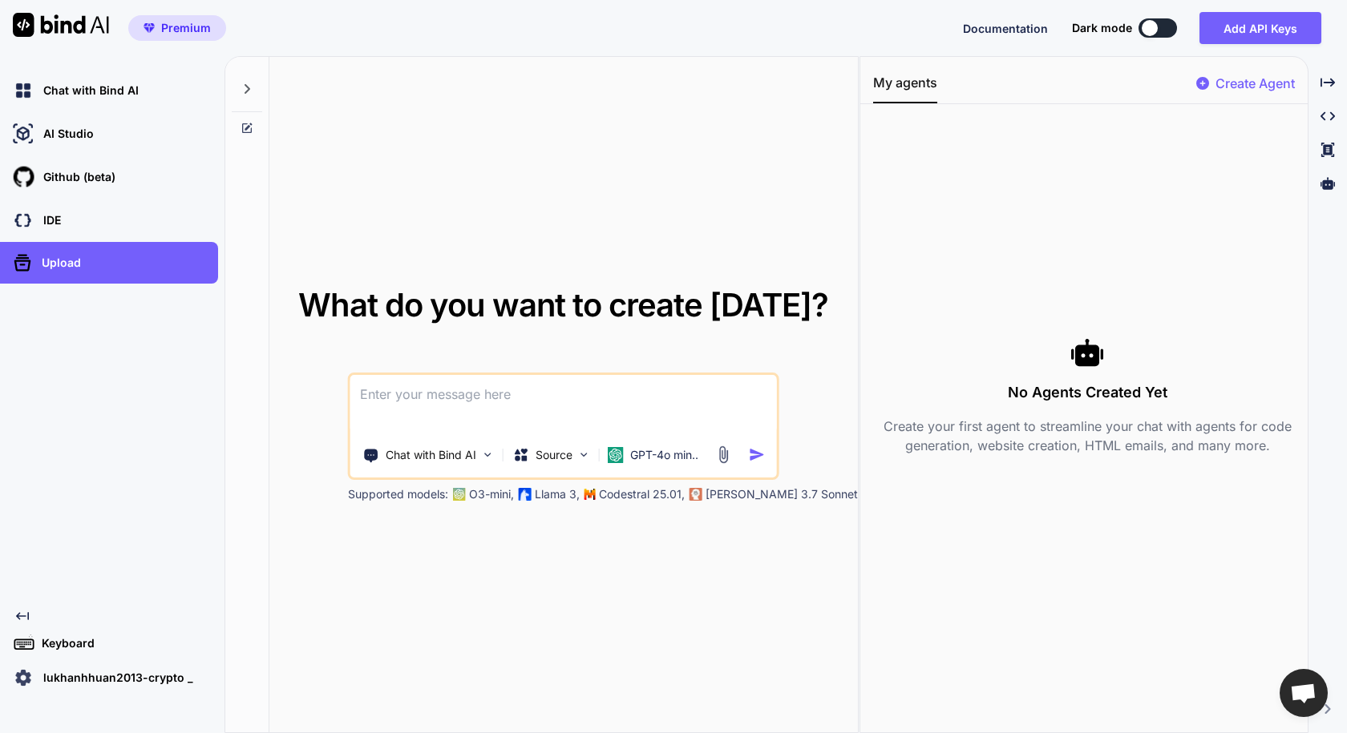
click at [161, 32] on span "Premium" at bounding box center [186, 28] width 50 height 16
click at [32, 26] on img at bounding box center [61, 25] width 96 height 24
click at [165, 27] on span "Premium" at bounding box center [186, 28] width 50 height 16
drag, startPoint x: 173, startPoint y: 32, endPoint x: 166, endPoint y: 25, distance: 10.2
click at [166, 25] on span "Premium" at bounding box center [186, 28] width 50 height 16
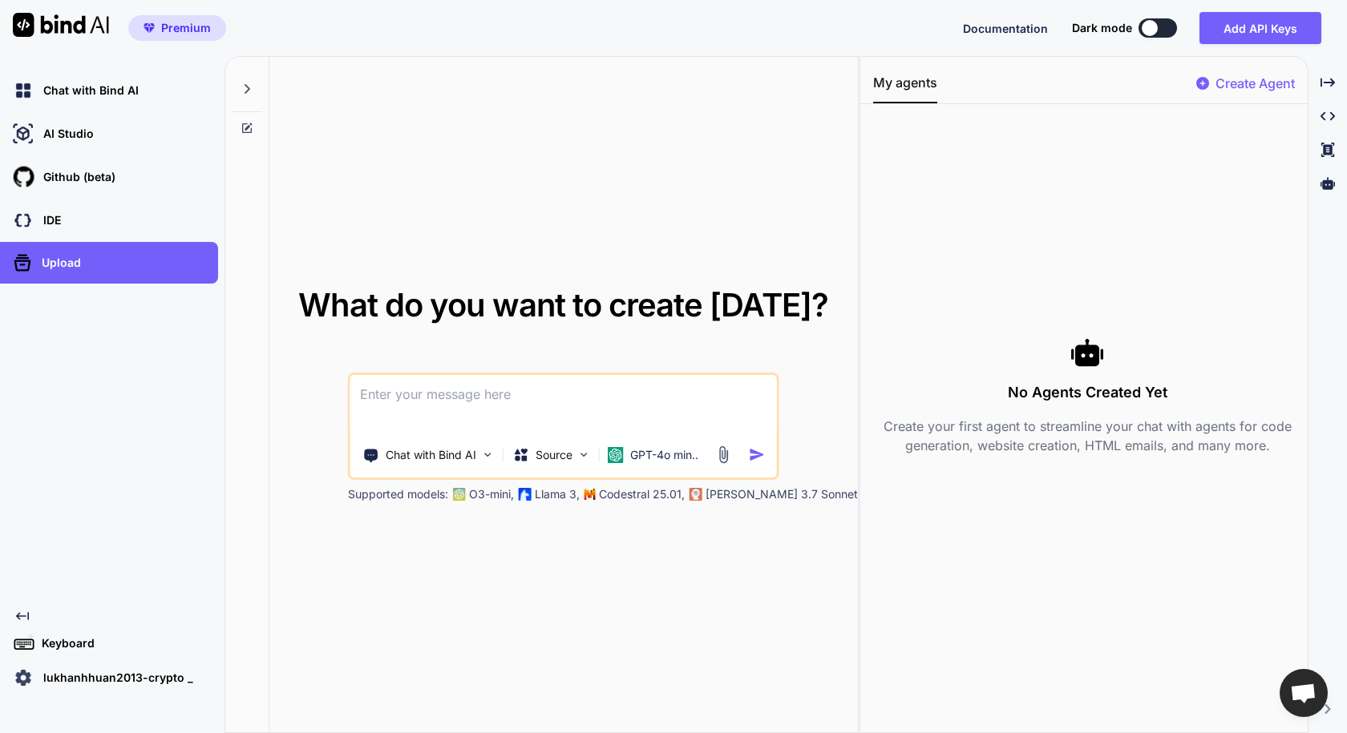
click at [166, 25] on span "Premium" at bounding box center [186, 28] width 50 height 16
click at [116, 685] on p "lukhanhhuan2013-crypto _" at bounding box center [115, 678] width 156 height 16
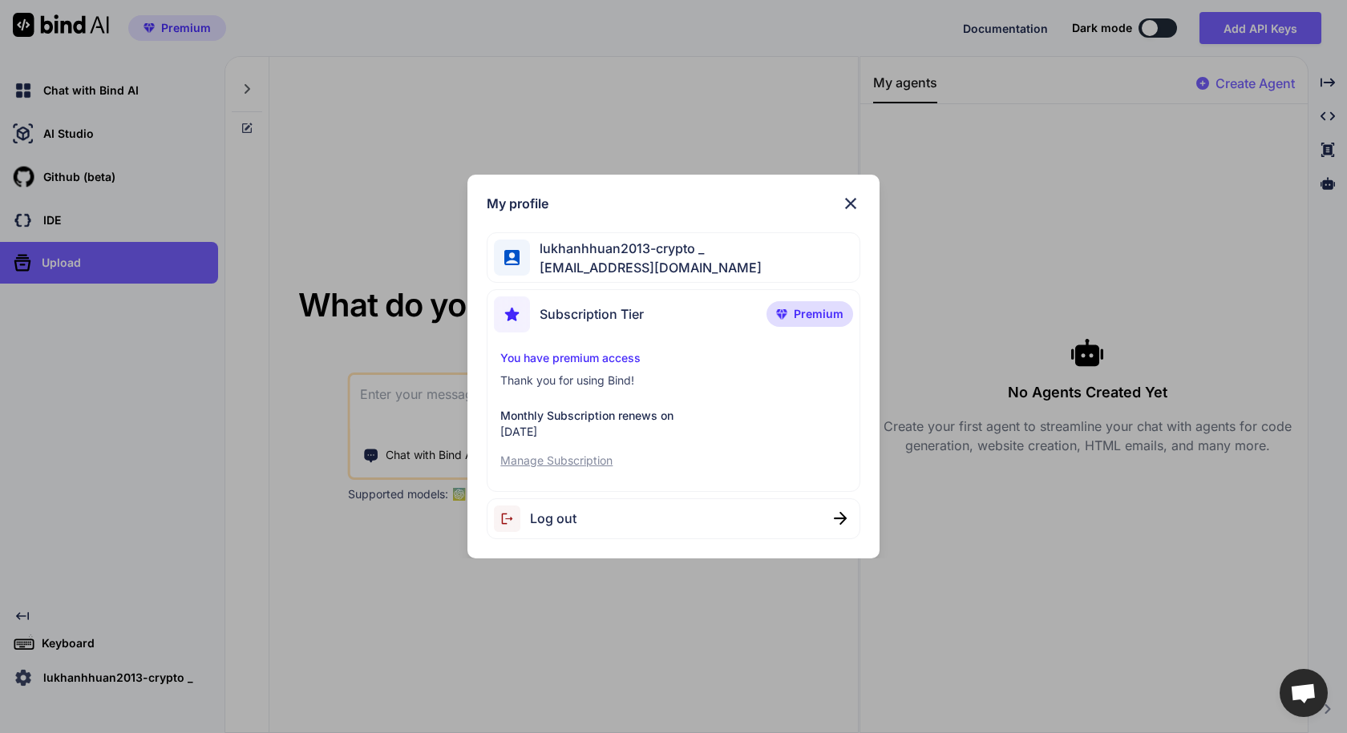
click at [800, 313] on span "Premium" at bounding box center [819, 314] width 50 height 16
click at [580, 354] on p "You have premium access" at bounding box center [673, 358] width 346 height 16
click at [513, 310] on img at bounding box center [512, 315] width 36 height 36
click at [597, 258] on span "[EMAIL_ADDRESS][DOMAIN_NAME]" at bounding box center [646, 267] width 232 height 19
click at [846, 528] on div "Log out" at bounding box center [673, 519] width 373 height 41
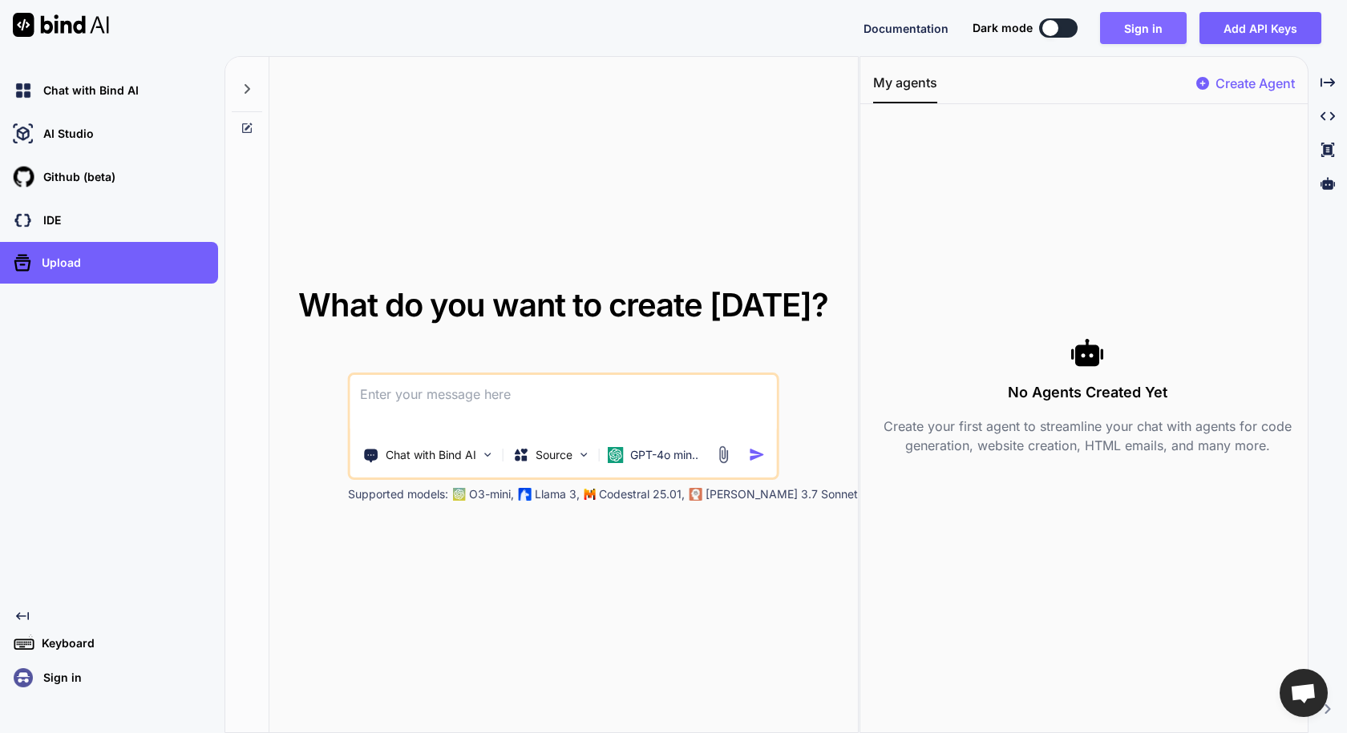
click at [1144, 26] on button "Sign in" at bounding box center [1143, 28] width 87 height 32
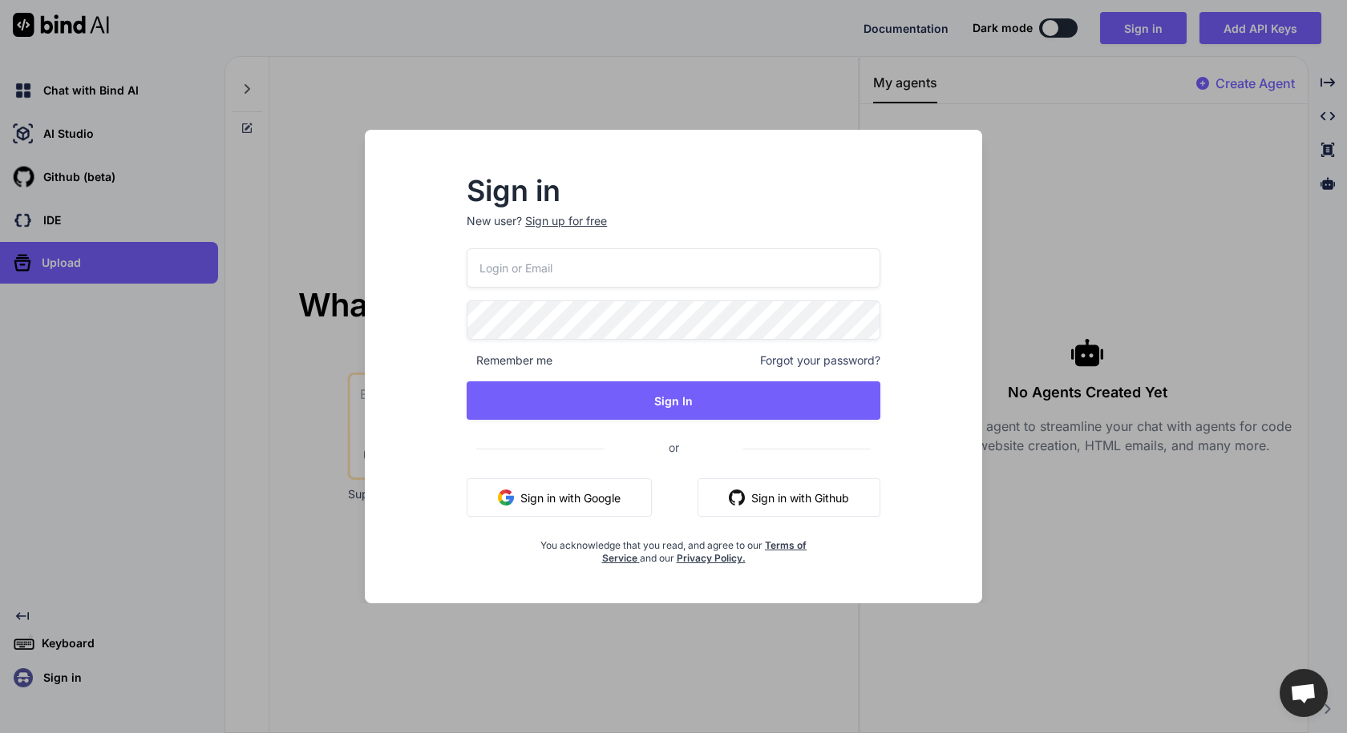
click at [745, 500] on button "Sign in with Github" at bounding box center [788, 498] width 183 height 38
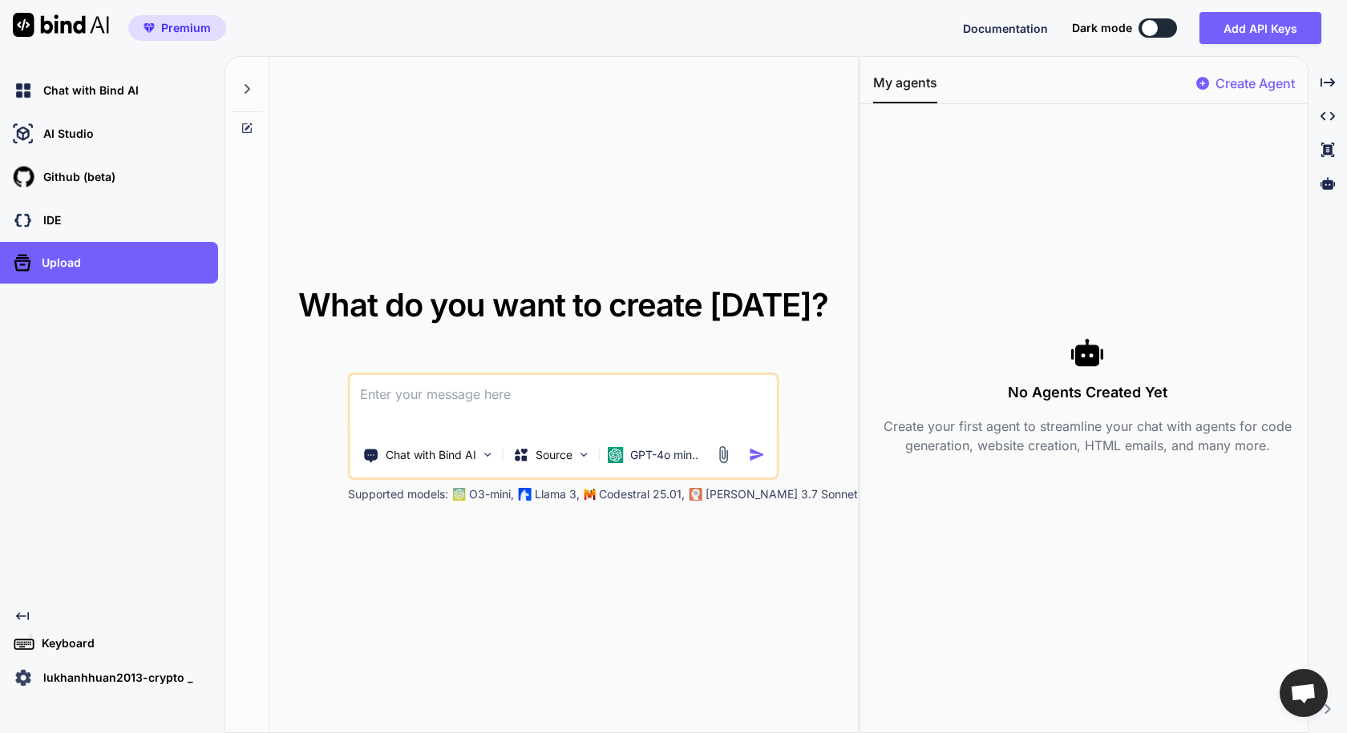
click at [22, 677] on img at bounding box center [23, 678] width 27 height 27
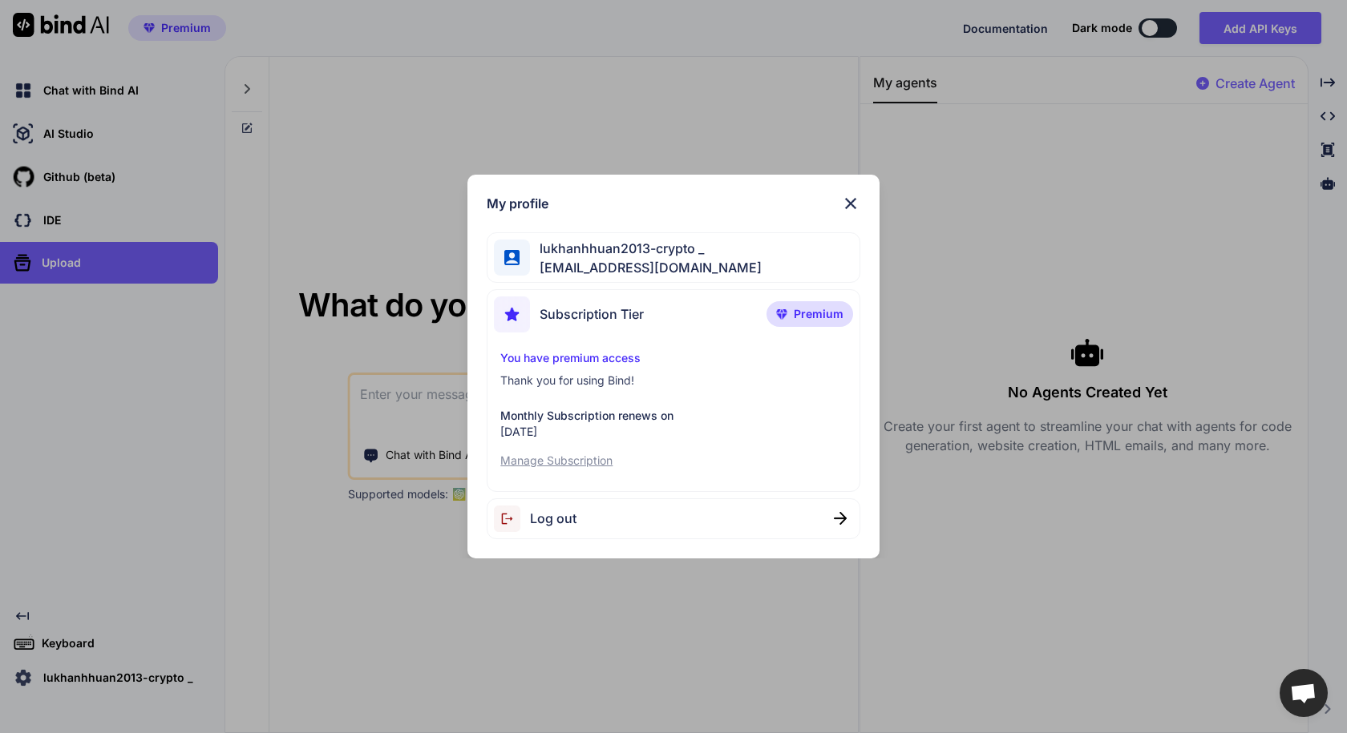
click at [584, 356] on p "You have premium access" at bounding box center [673, 358] width 346 height 16
click at [513, 313] on img at bounding box center [512, 315] width 36 height 36
click at [802, 310] on span "Premium" at bounding box center [819, 314] width 50 height 16
click at [564, 461] on p "Manage Subscription" at bounding box center [673, 461] width 346 height 16
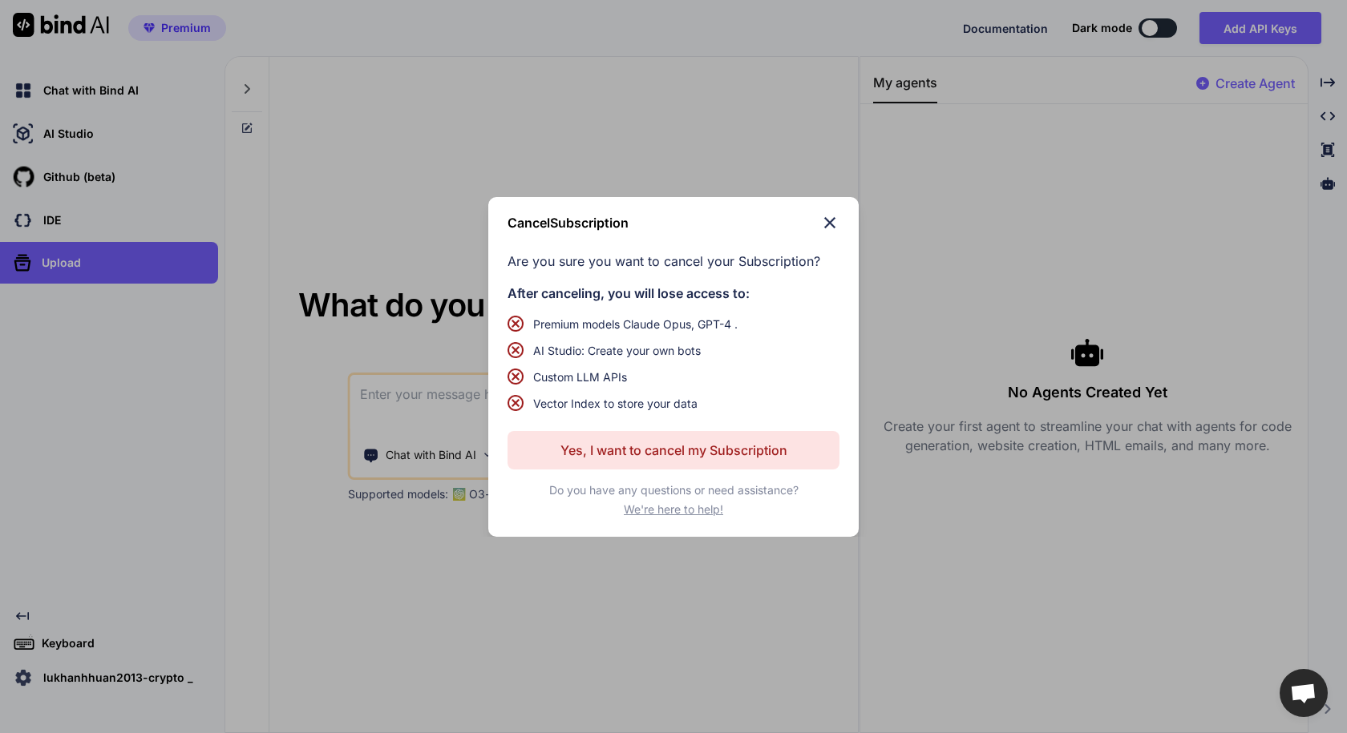
click at [628, 459] on p "Yes, I want to cancel my Subscription" at bounding box center [673, 450] width 227 height 19
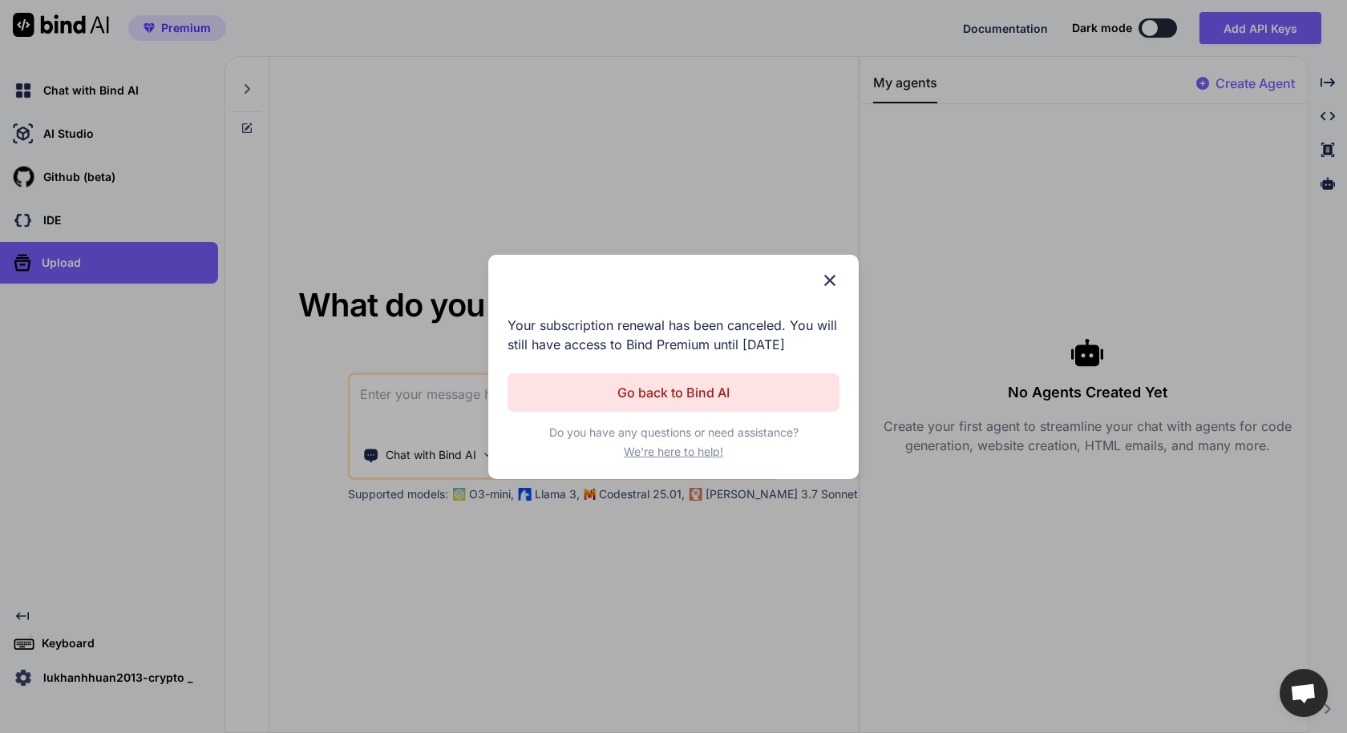
click at [834, 271] on img at bounding box center [829, 280] width 19 height 19
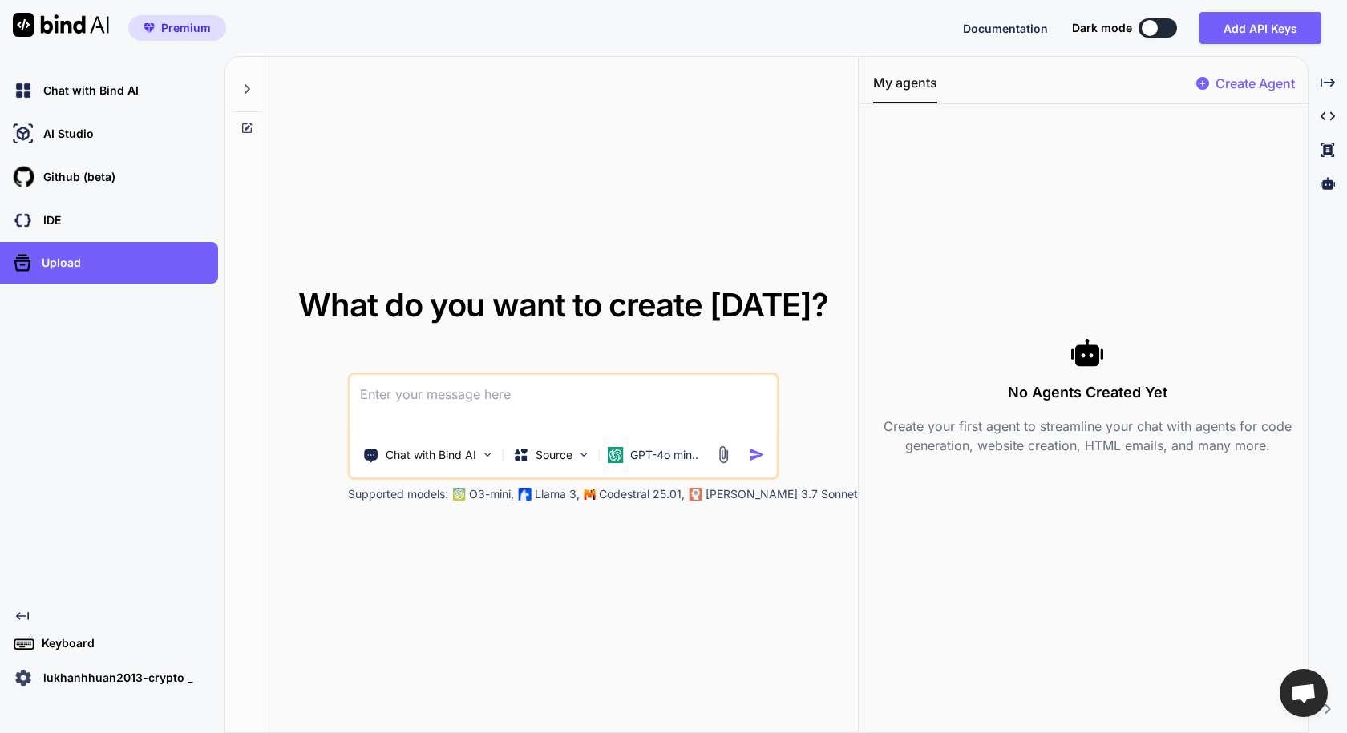
click at [468, 401] on textarea at bounding box center [563, 404] width 426 height 59
type textarea "tạm biệt. Một trải nghiệm chán ngắt"
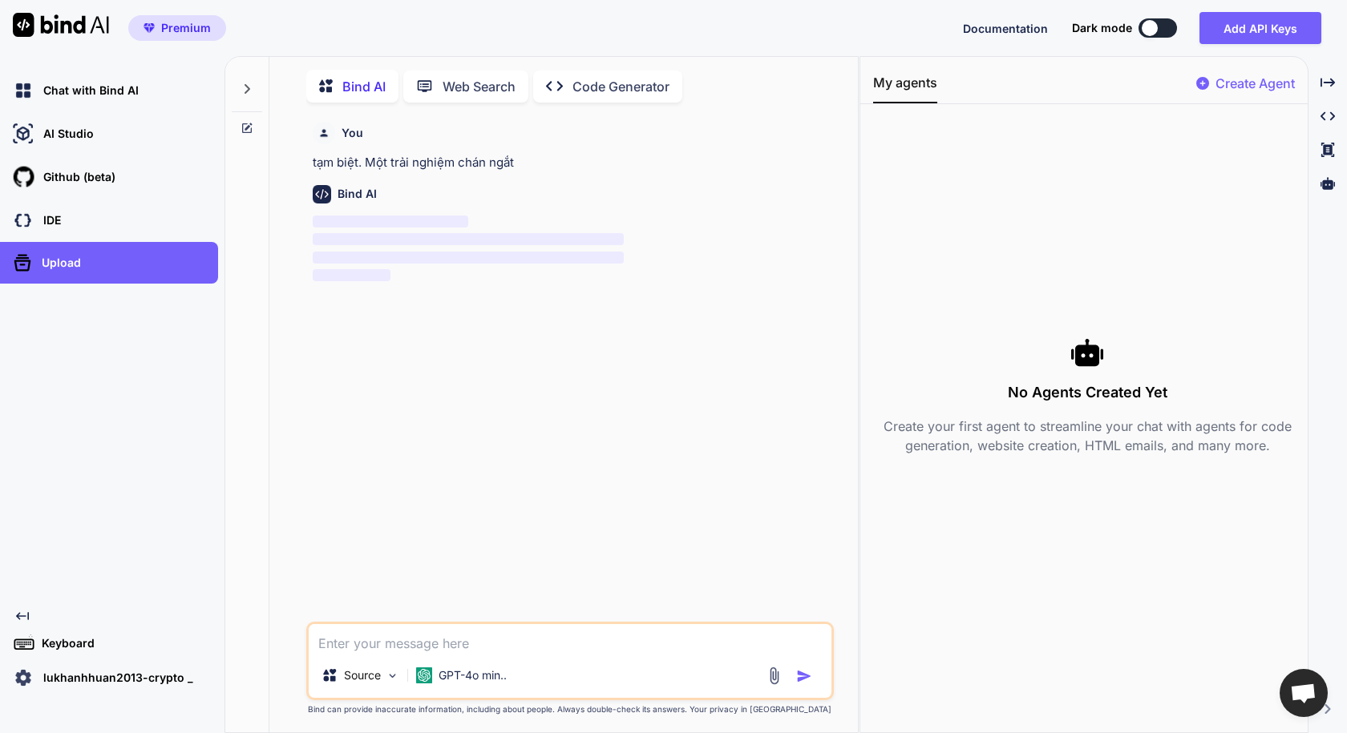
scroll to position [6, 0]
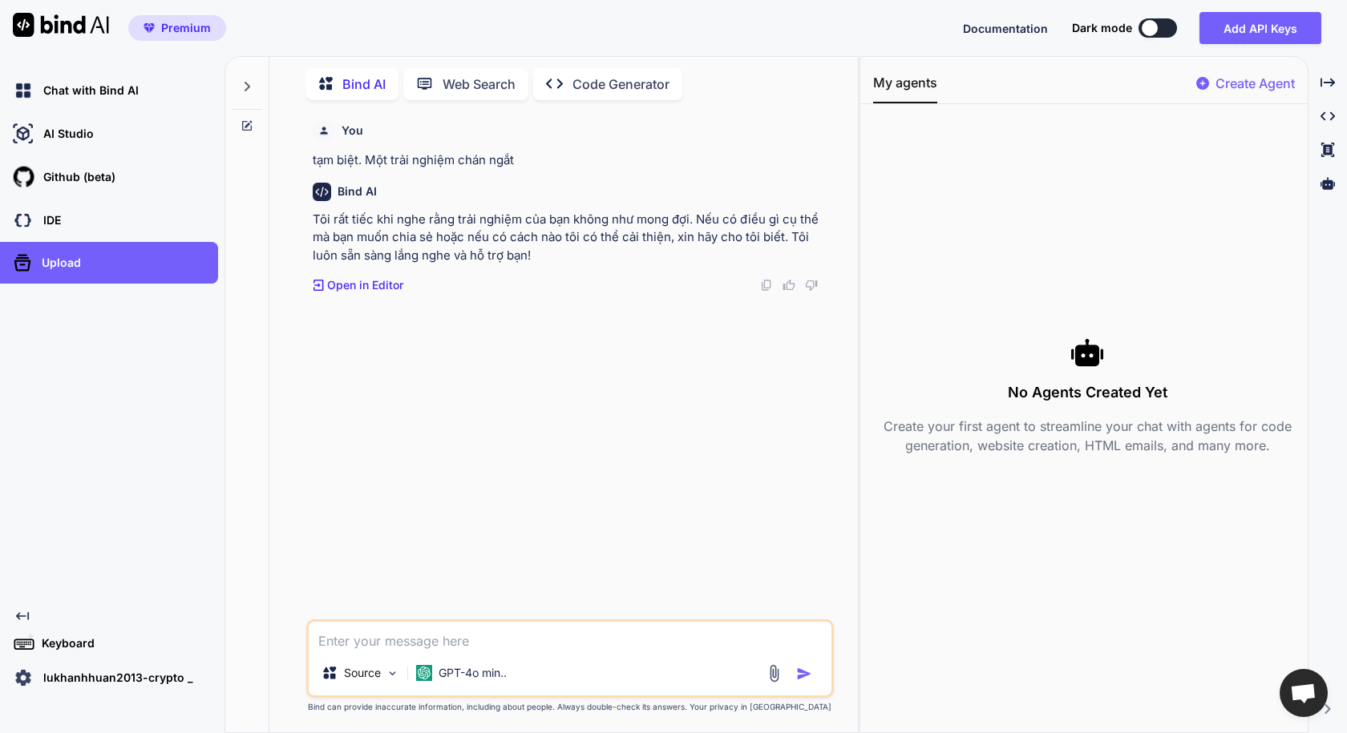
click at [16, 677] on img at bounding box center [23, 678] width 27 height 27
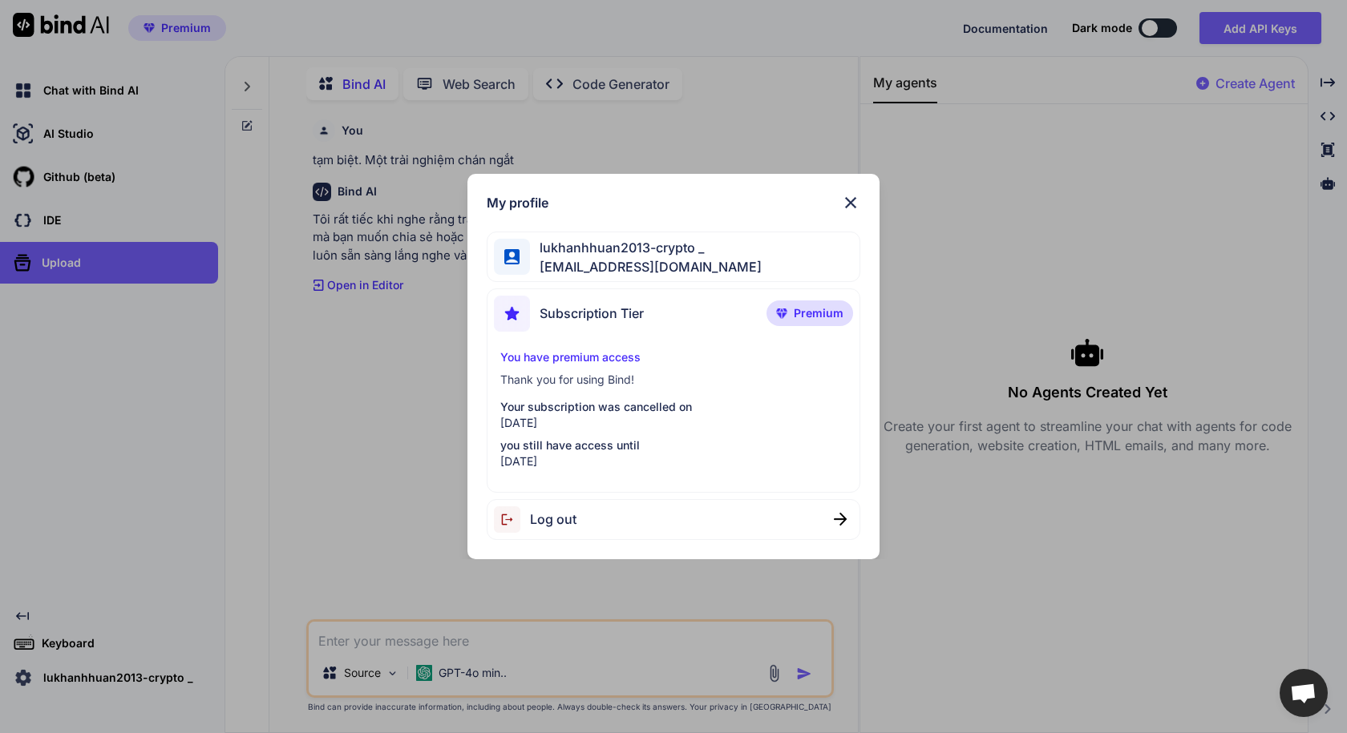
click at [582, 519] on div "Log out" at bounding box center [673, 519] width 373 height 41
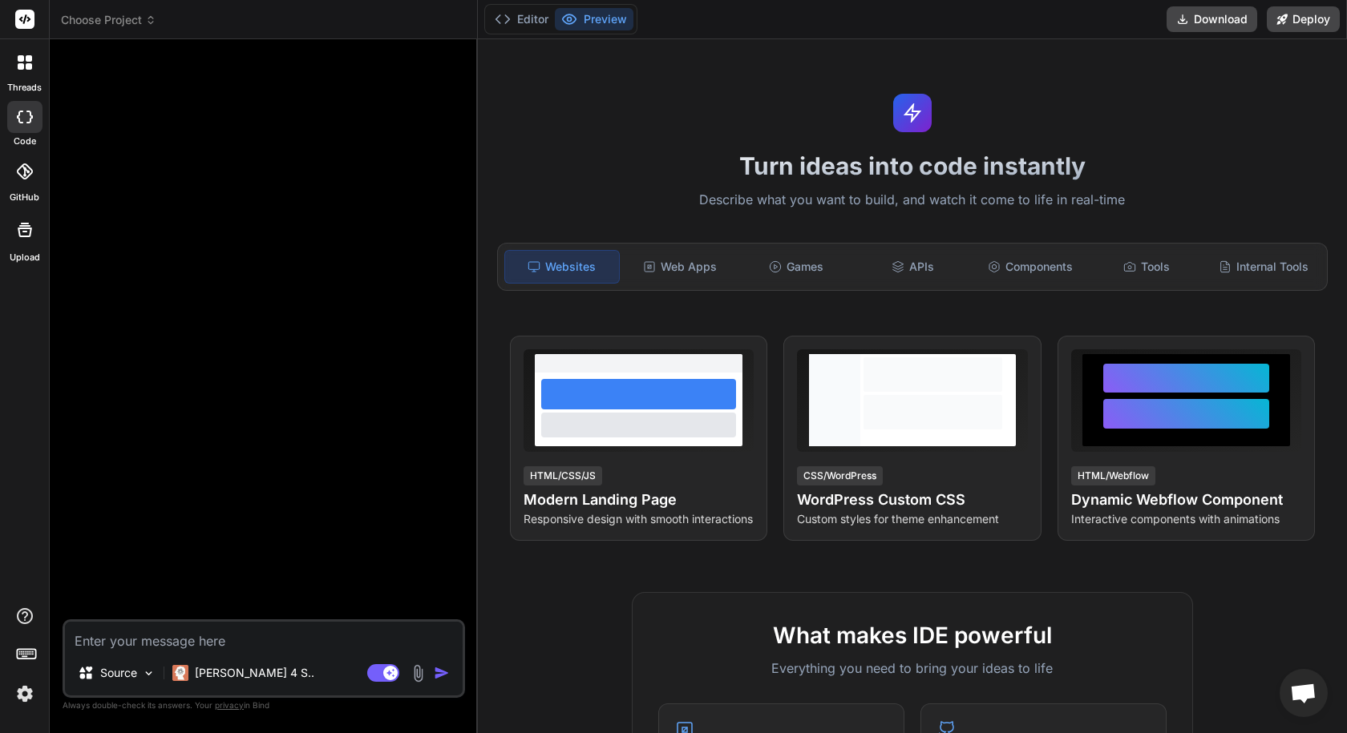
type textarea "x"
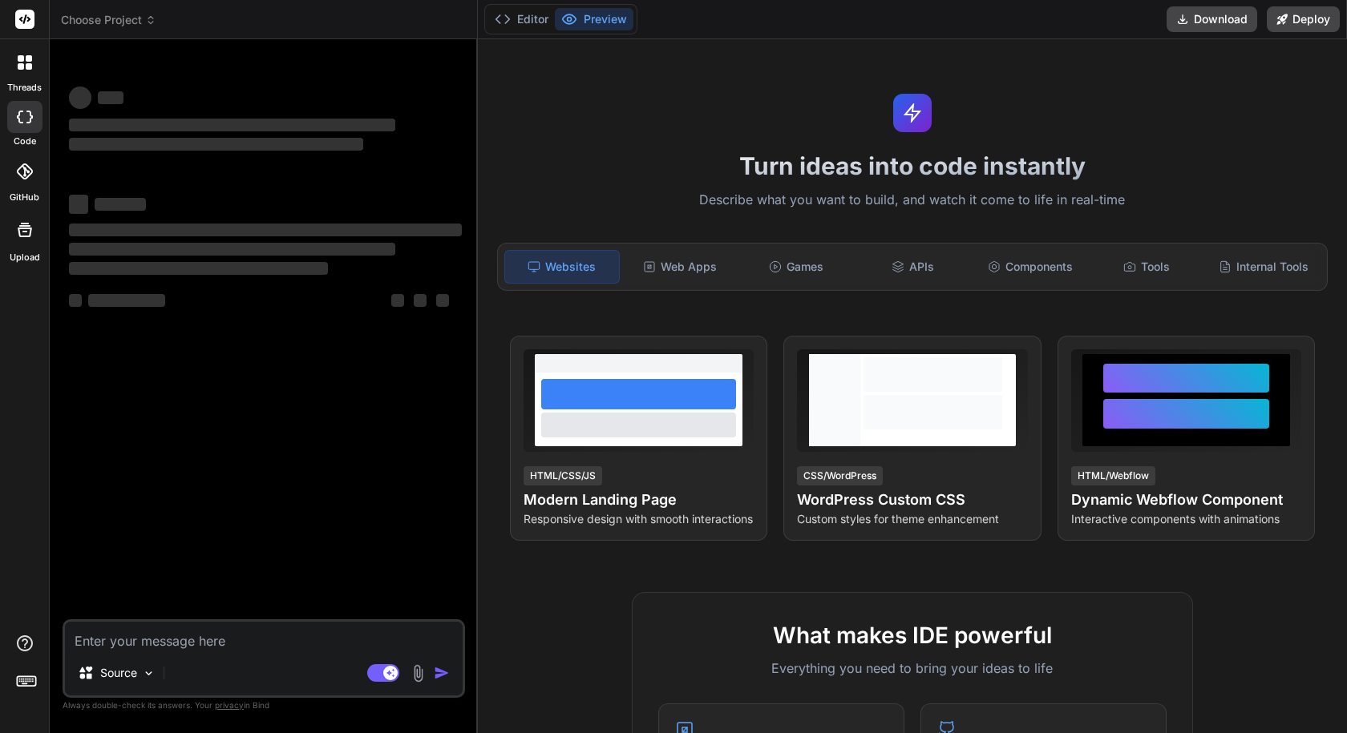
type textarea "x"
